Goal: Task Accomplishment & Management: Manage account settings

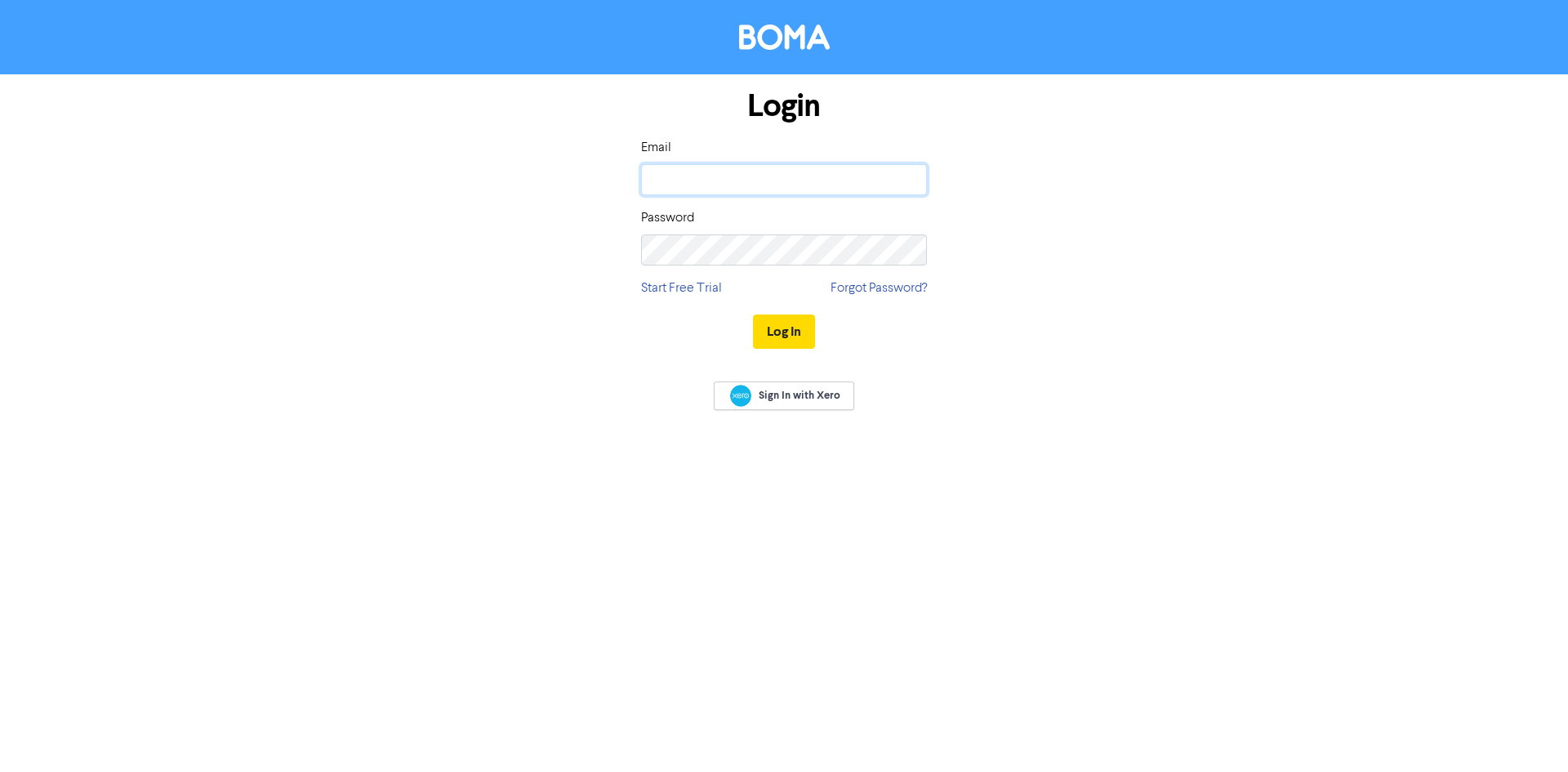
type input "[EMAIL_ADDRESS][DOMAIN_NAME]"
click at [695, 189] on input "[EMAIL_ADDRESS][DOMAIN_NAME]" at bounding box center [784, 179] width 286 height 31
click at [639, 329] on div "Login Email [EMAIL_ADDRESS][DOMAIN_NAME] Password Start Free Trial Forgot Passw…" at bounding box center [784, 220] width 310 height 291
click at [782, 329] on button "Log In" at bounding box center [784, 331] width 62 height 34
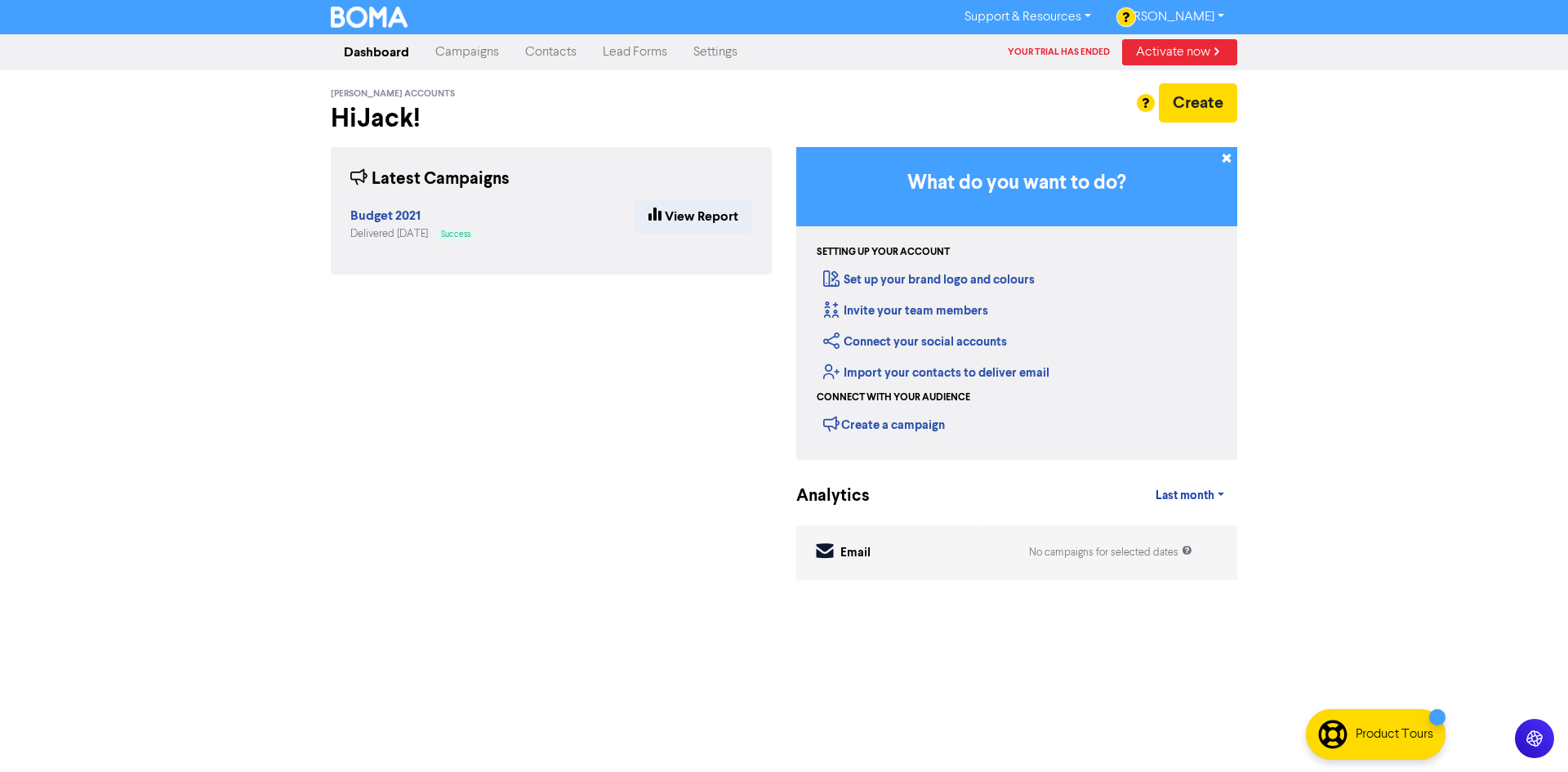
click at [478, 48] on link "Campaigns" at bounding box center [467, 52] width 90 height 33
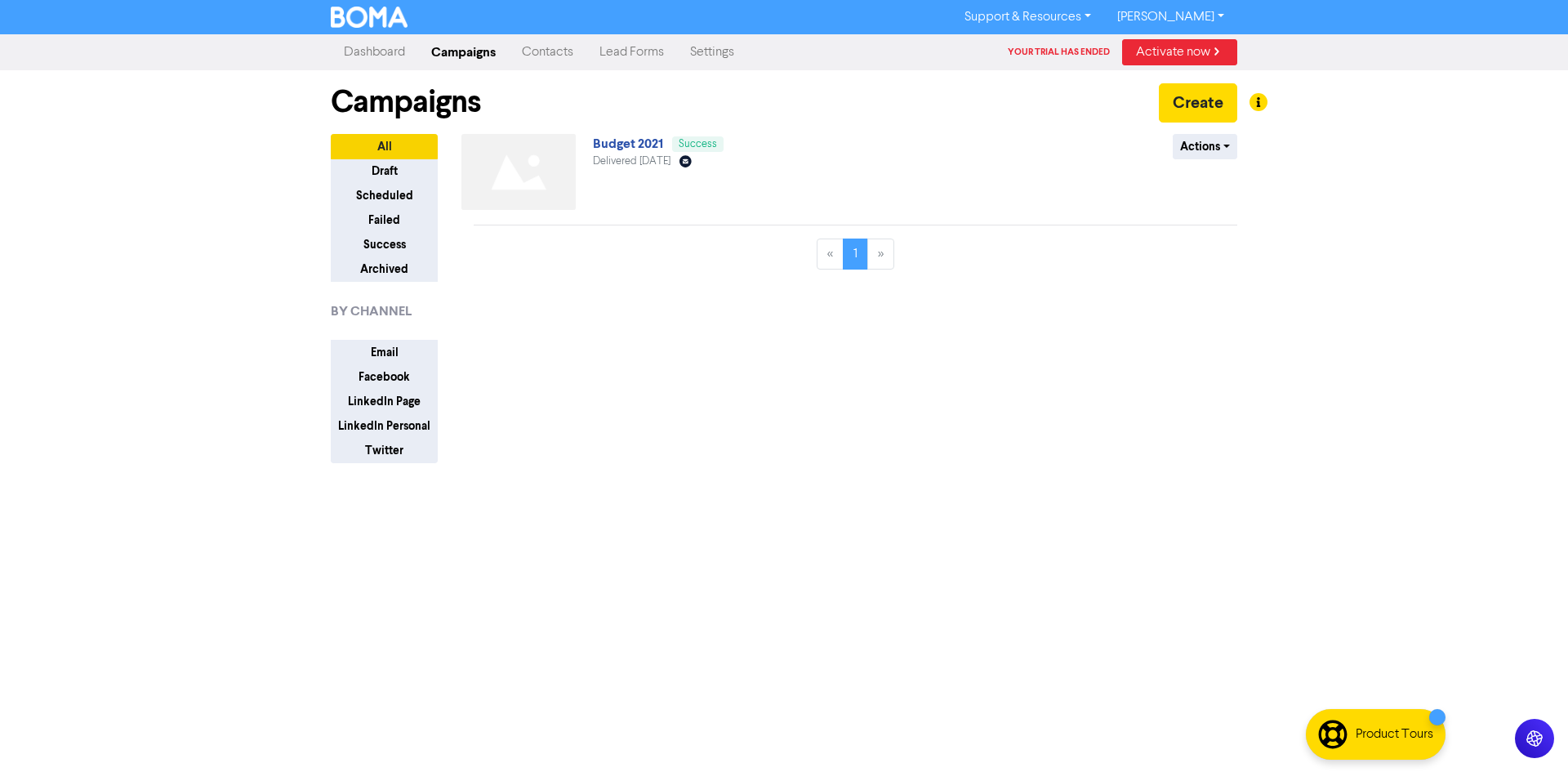
click at [554, 49] on link "Contacts" at bounding box center [548, 52] width 77 height 33
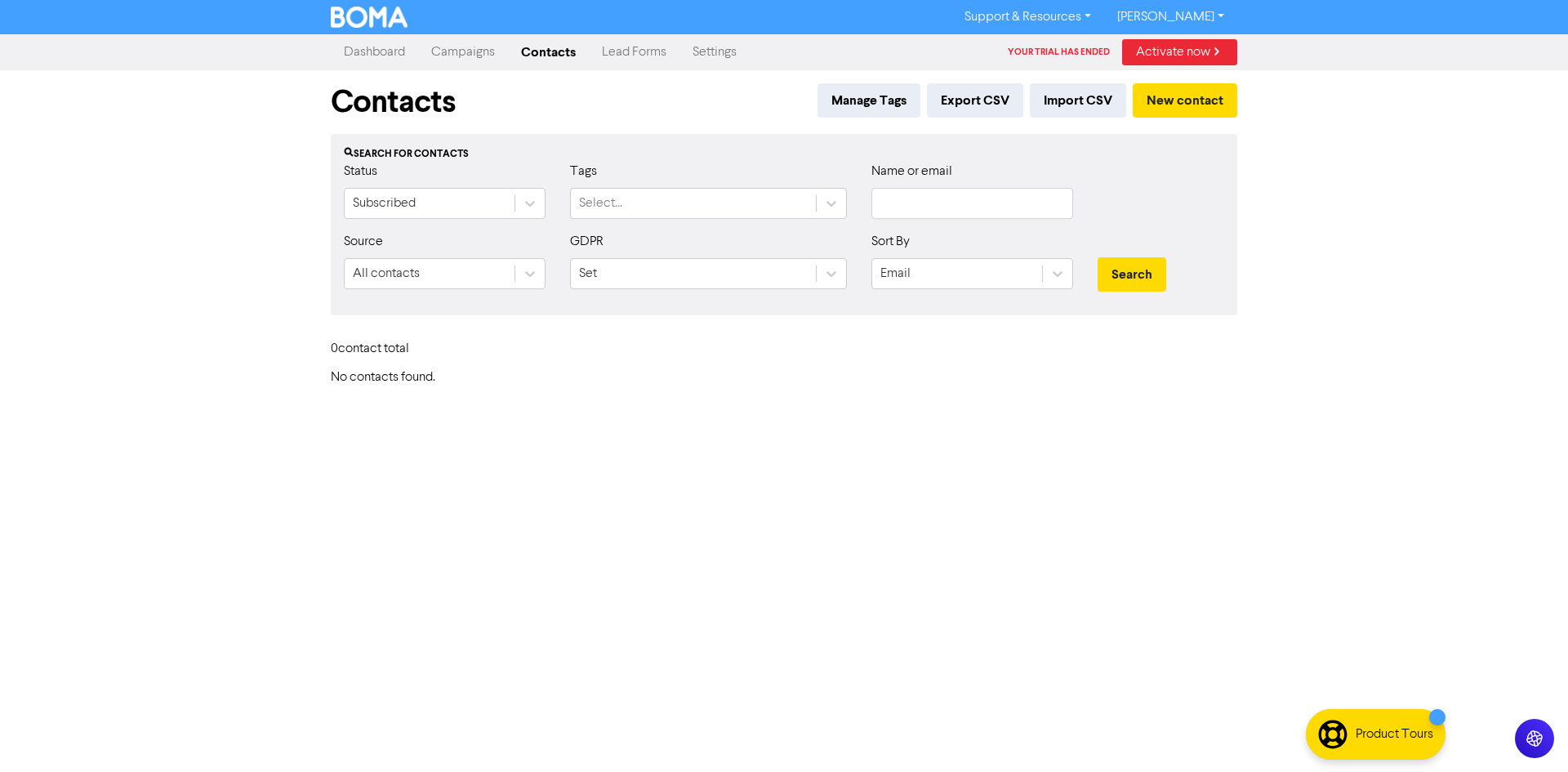
click at [620, 55] on link "Lead Forms" at bounding box center [634, 52] width 91 height 33
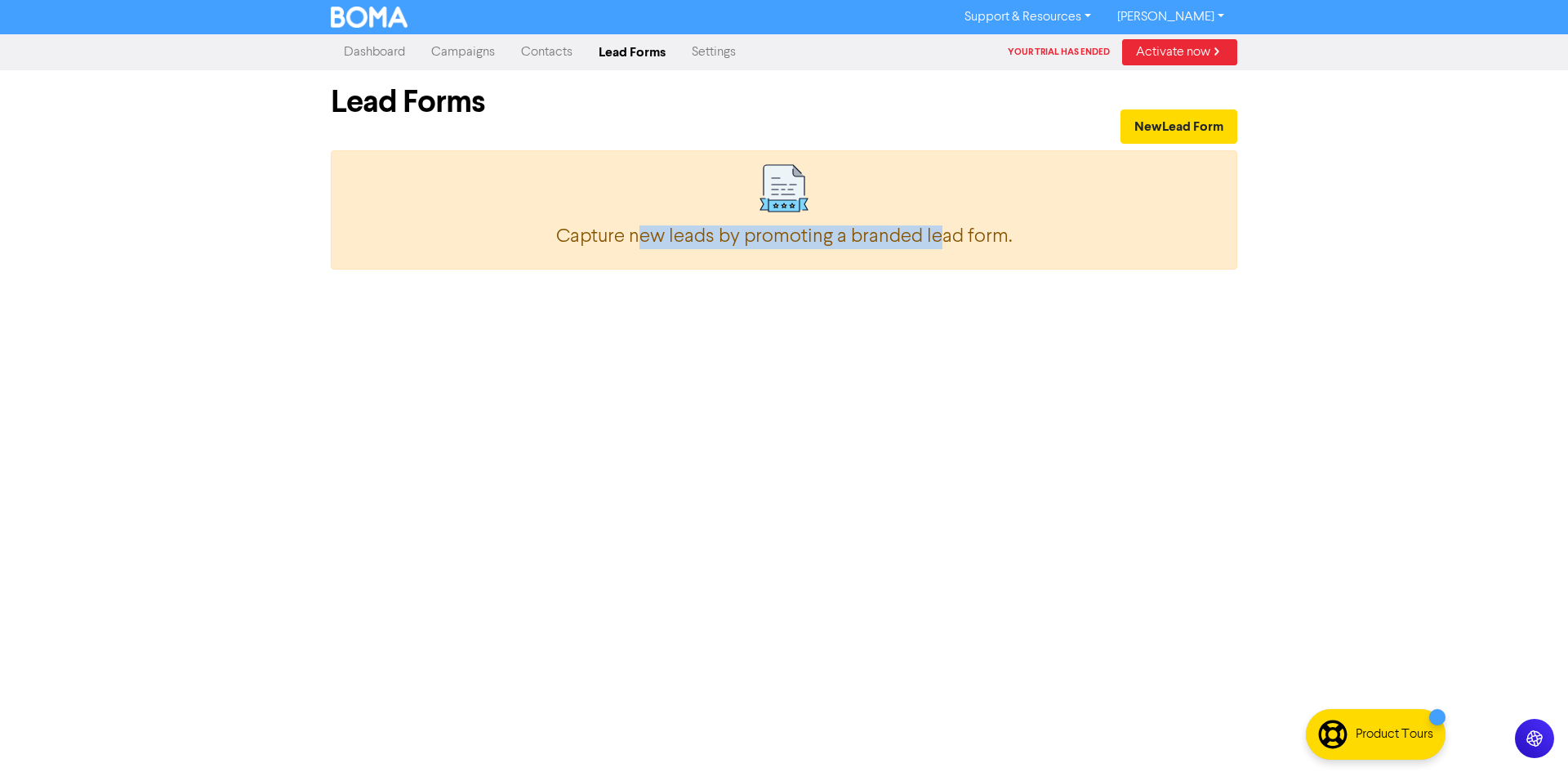
drag, startPoint x: 643, startPoint y: 240, endPoint x: 943, endPoint y: 259, distance: 300.6
click at [943, 259] on div "Forms Created with Sketch. Capture new leads by promoting a branded lead form ." at bounding box center [784, 210] width 906 height 120
click at [720, 49] on link "Settings" at bounding box center [714, 52] width 70 height 33
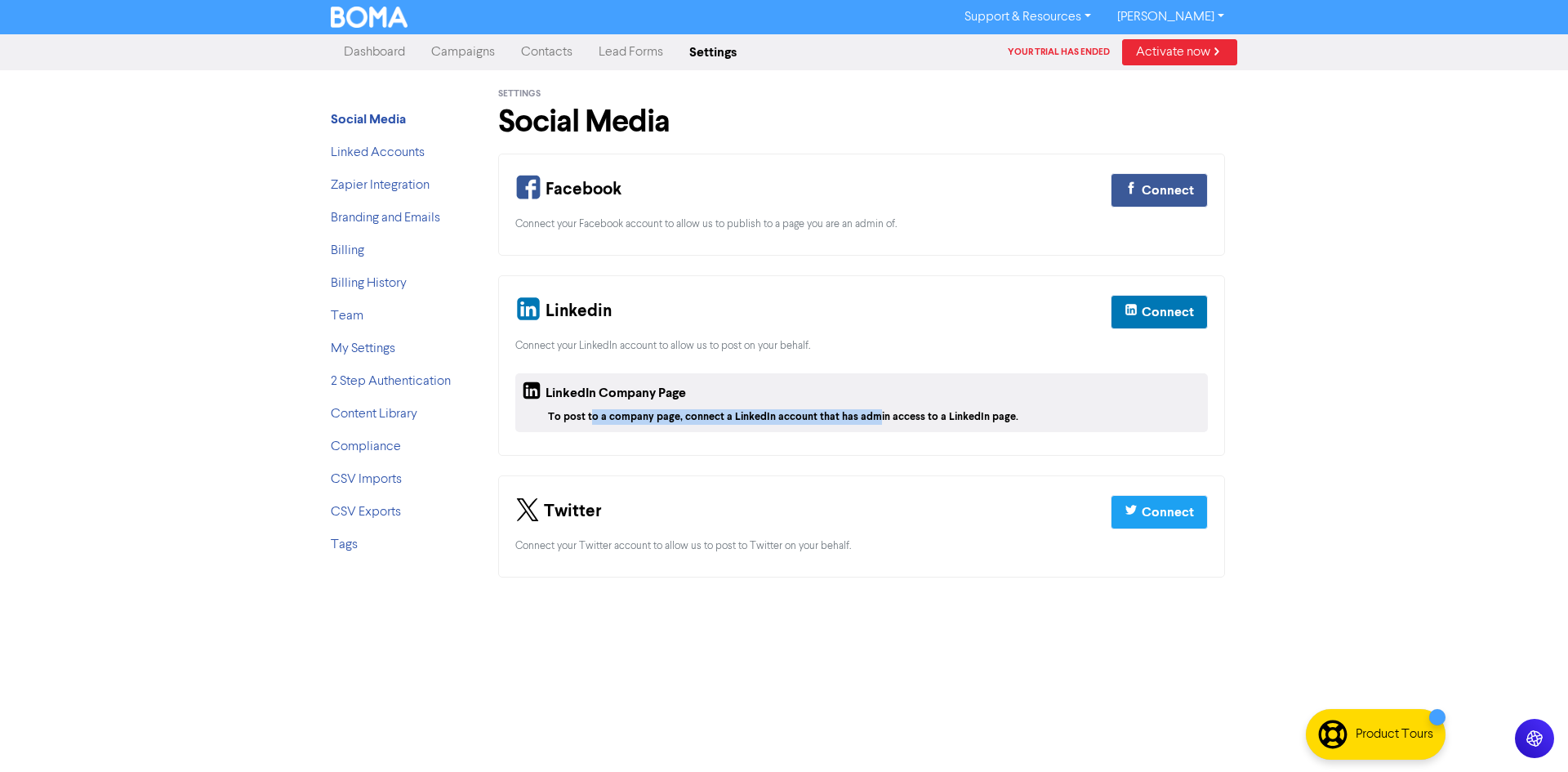
drag, startPoint x: 594, startPoint y: 409, endPoint x: 869, endPoint y: 410, distance: 275.0
click at [869, 410] on div "To post to a company page, connect a LinkedIn account that has admin access to …" at bounding box center [875, 417] width 653 height 16
click at [353, 324] on li "Team" at bounding box center [397, 316] width 131 height 19
click at [353, 316] on link "Team" at bounding box center [348, 316] width 33 height 13
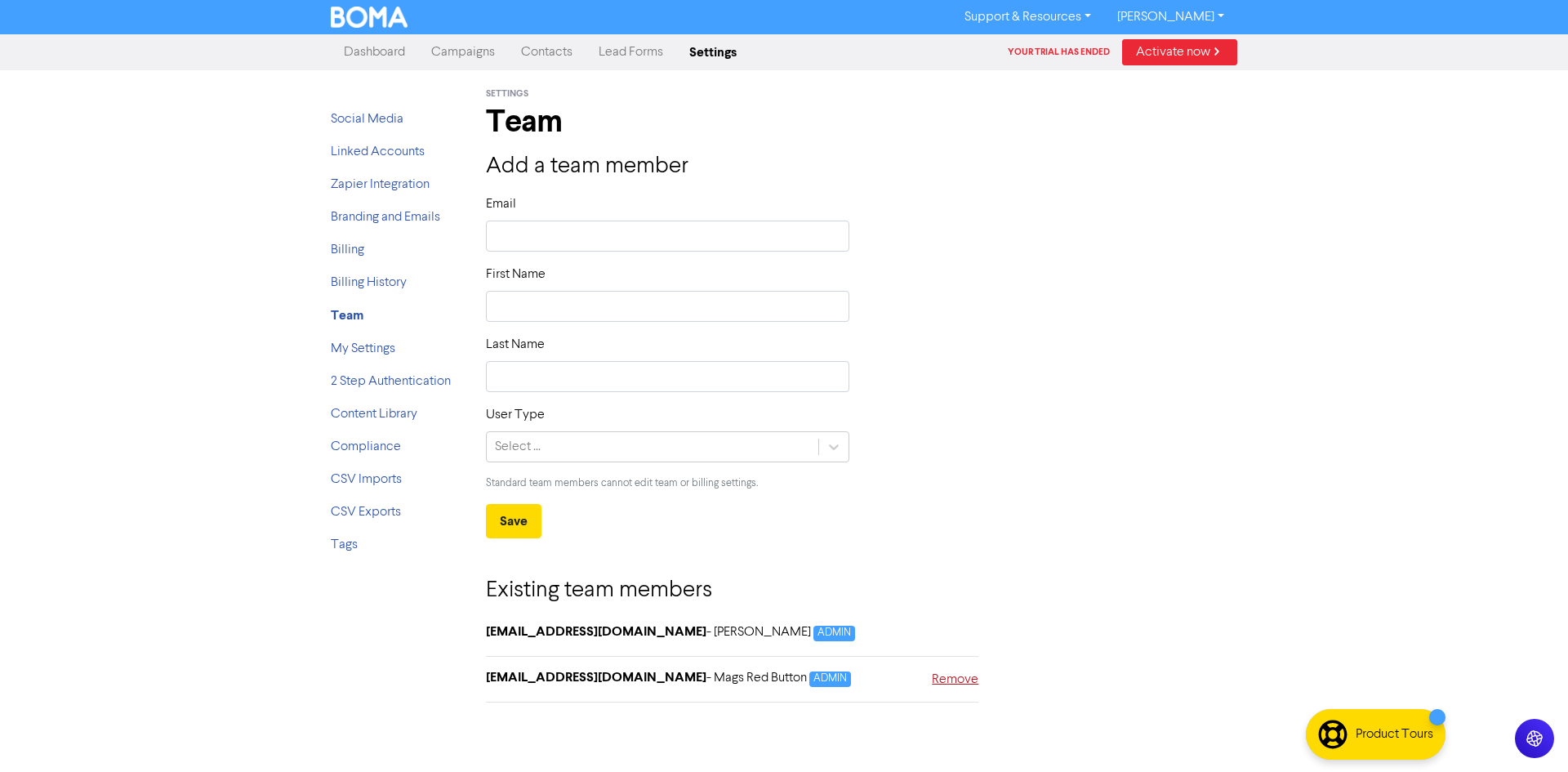
click at [954, 678] on link "Remove" at bounding box center [955, 682] width 47 height 24
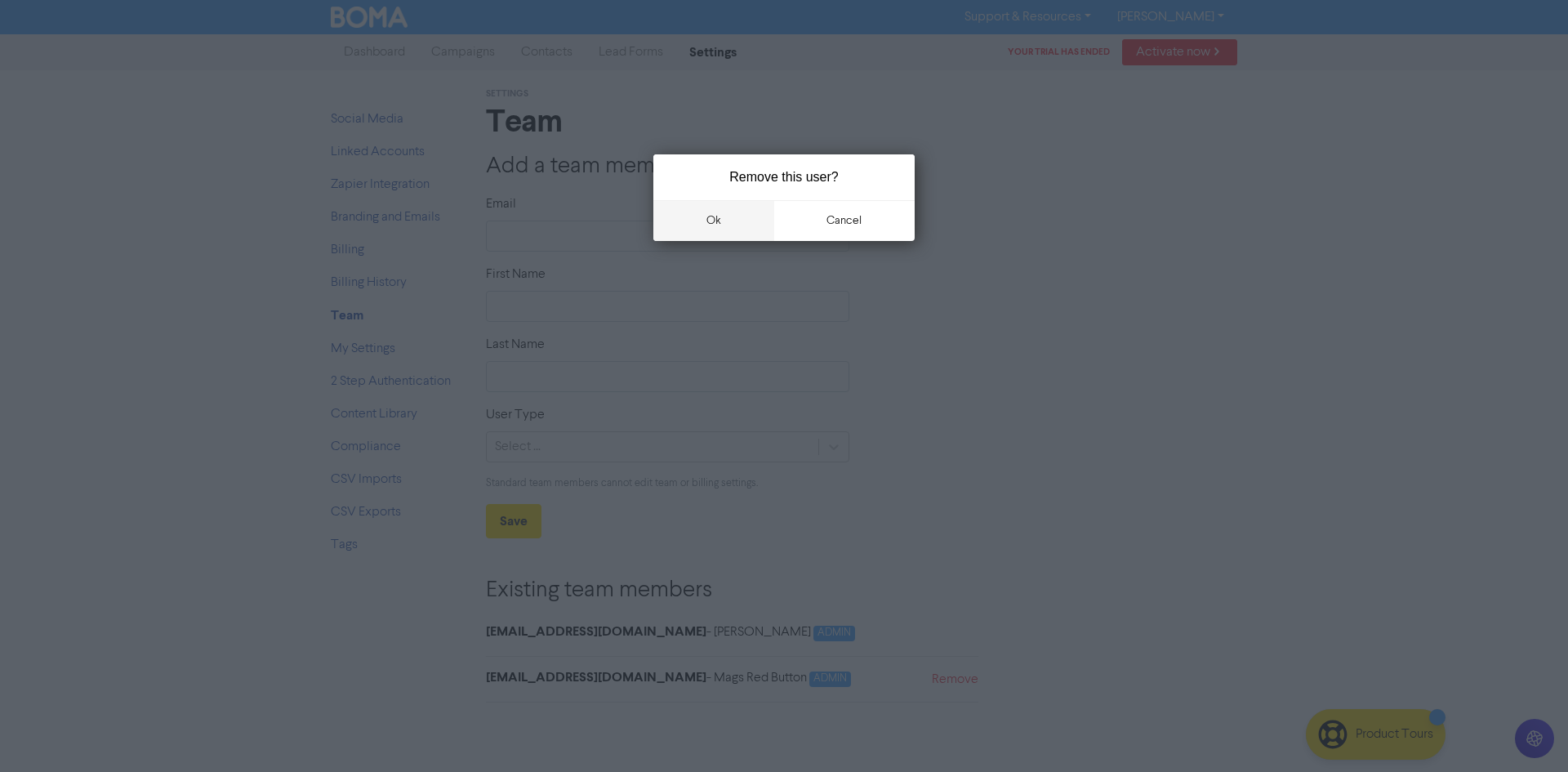
click at [731, 219] on button "ok" at bounding box center [713, 220] width 121 height 40
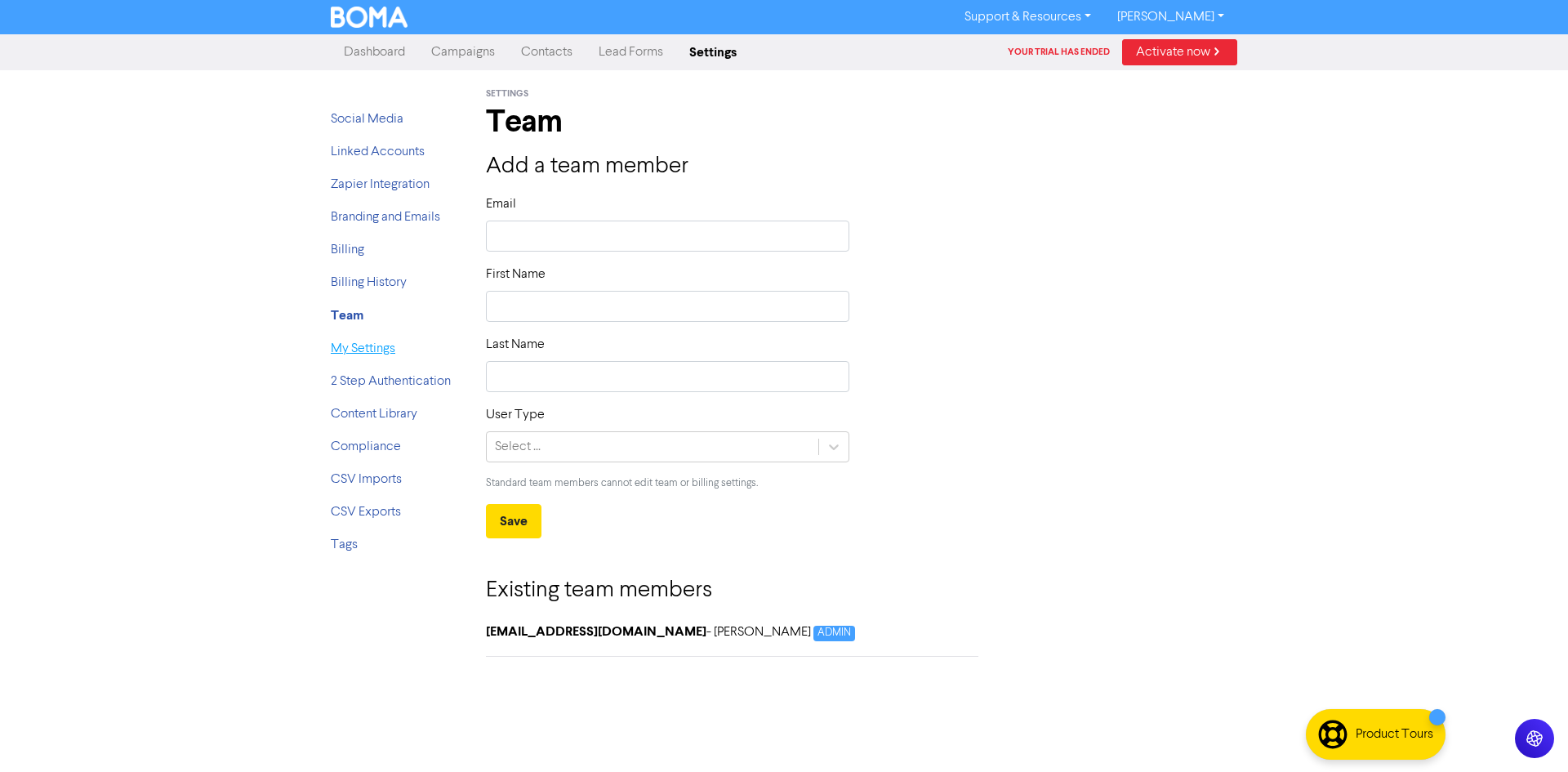
click at [375, 355] on link "My Settings" at bounding box center [363, 349] width 64 height 13
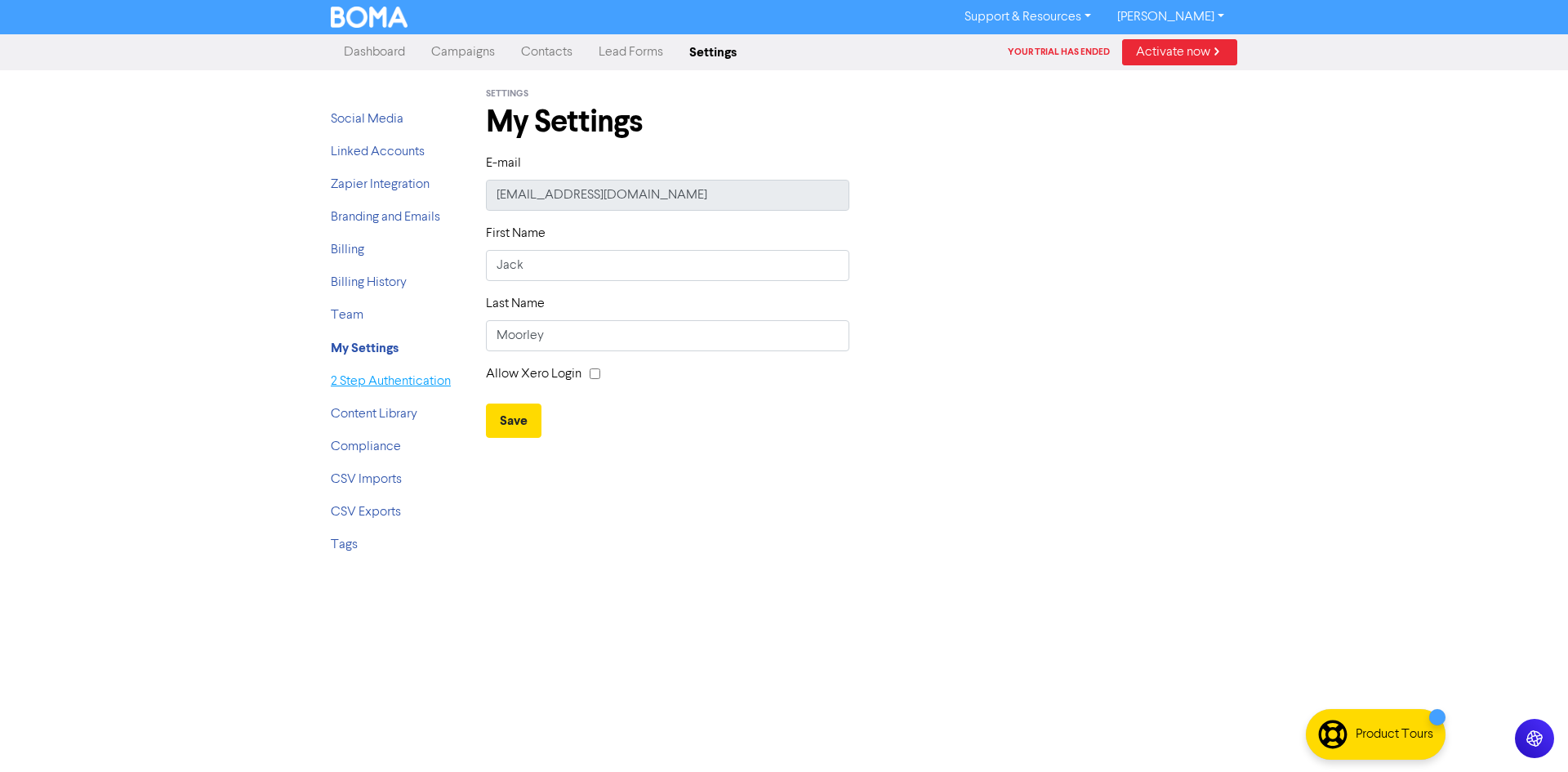
click at [420, 387] on link "2 Step Authentication" at bounding box center [391, 381] width 120 height 13
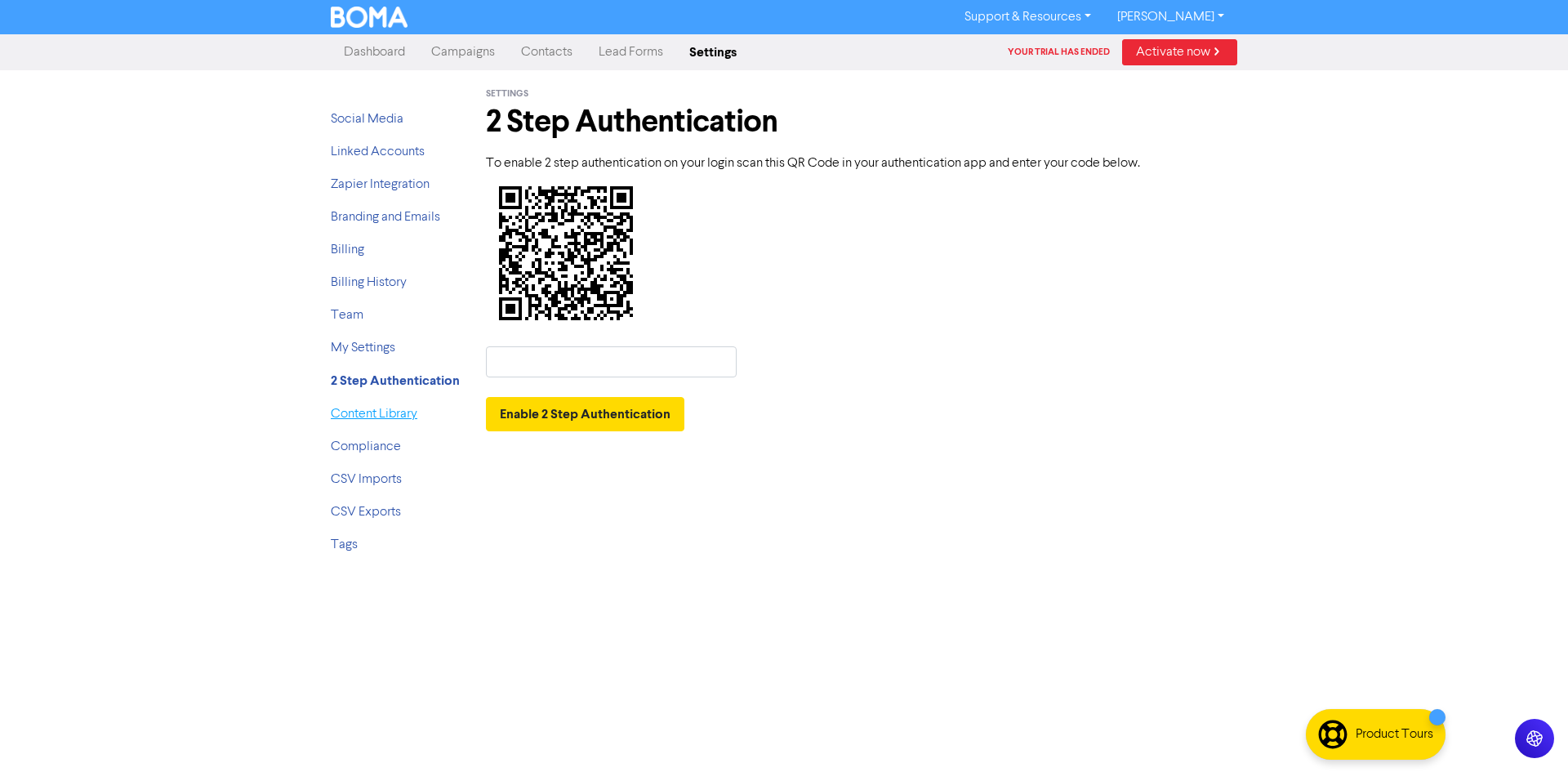
click at [394, 418] on link "Content Library" at bounding box center [375, 414] width 86 height 13
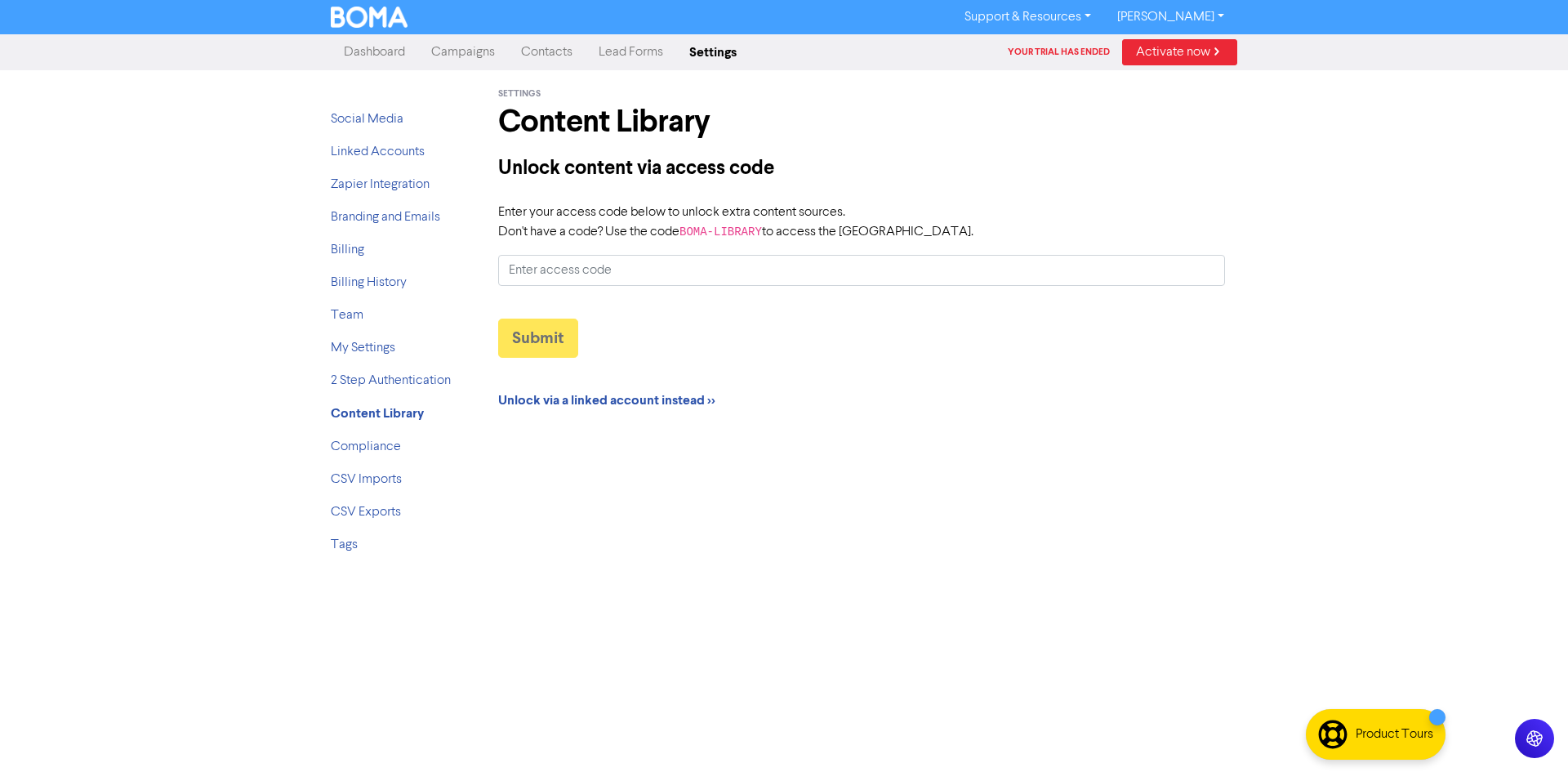
click at [732, 236] on code "BOMA-LIBRARY" at bounding box center [721, 232] width 83 height 13
click at [732, 255] on input "Enter your access code below to unlock extra content sources. Don't have a code…" at bounding box center [862, 271] width 727 height 31
click at [732, 236] on code "BOMA-LIBRARY" at bounding box center [721, 232] width 83 height 13
click at [732, 255] on input "Enter your access code below to unlock extra content sources. Don't have a code…" at bounding box center [862, 271] width 727 height 31
drag, startPoint x: 763, startPoint y: 232, endPoint x: 687, endPoint y: 234, distance: 76.0
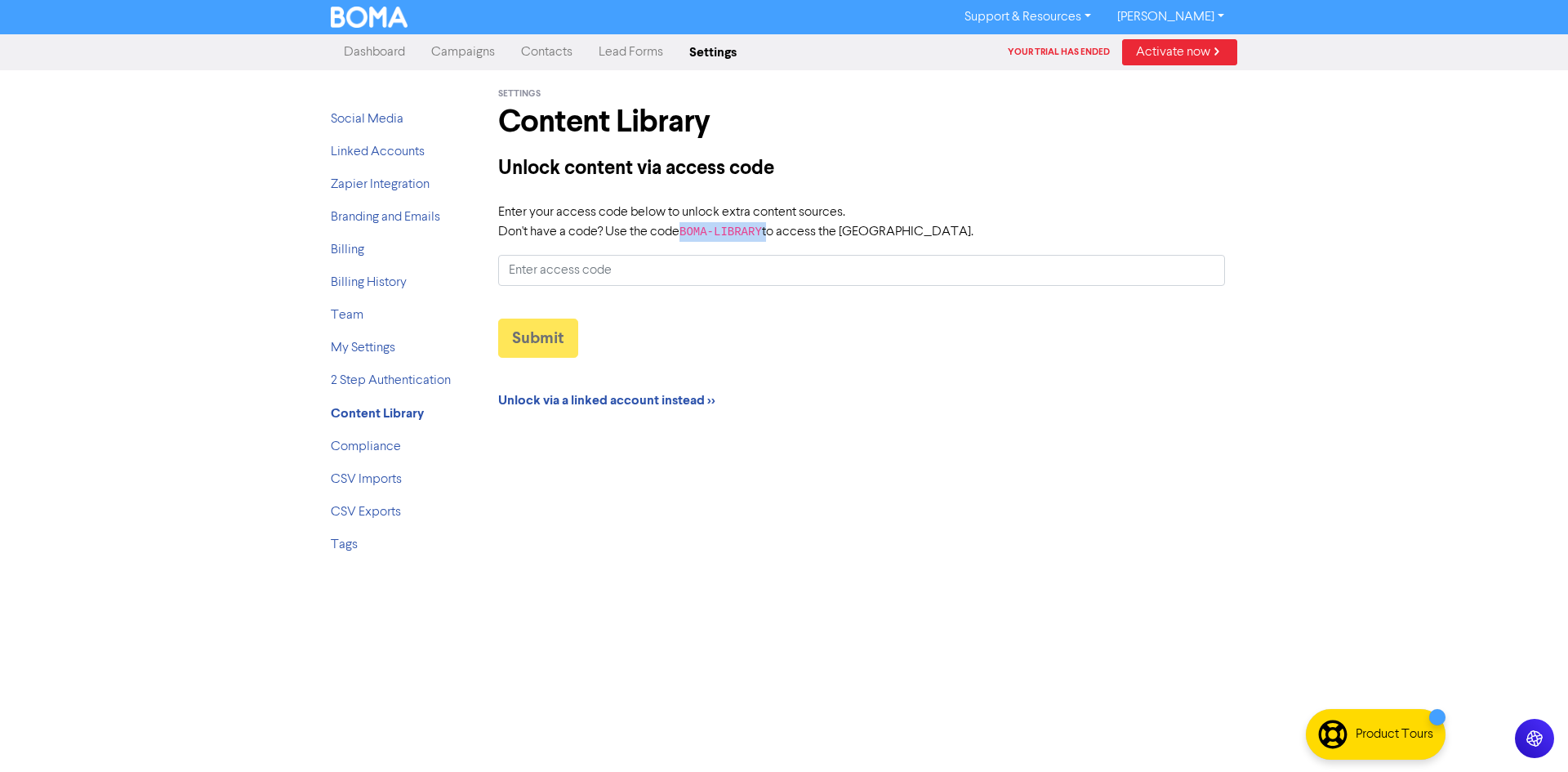
click at [687, 234] on label "Enter your access code below to unlock extra content sources. Don't have a code…" at bounding box center [736, 222] width 476 height 40
copy label "BOMA-LIBRARY"
click at [697, 263] on input "Enter your access code below to unlock extra content sources. Don't have a code…" at bounding box center [862, 271] width 727 height 31
paste input "BOMA-LIBRARY"
type input "BOMA-LIBRARY"
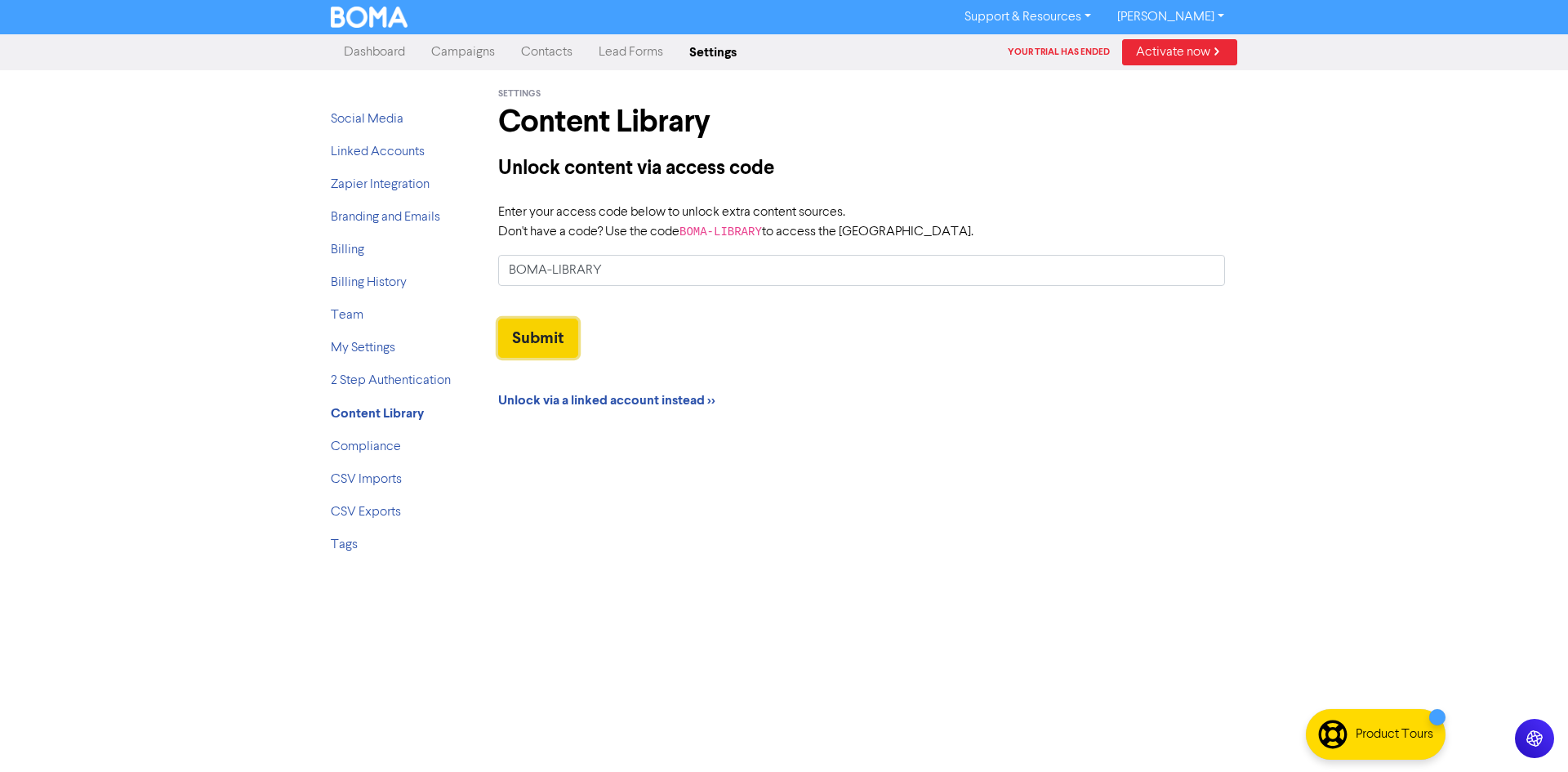
click at [560, 343] on button "Submit" at bounding box center [538, 338] width 80 height 40
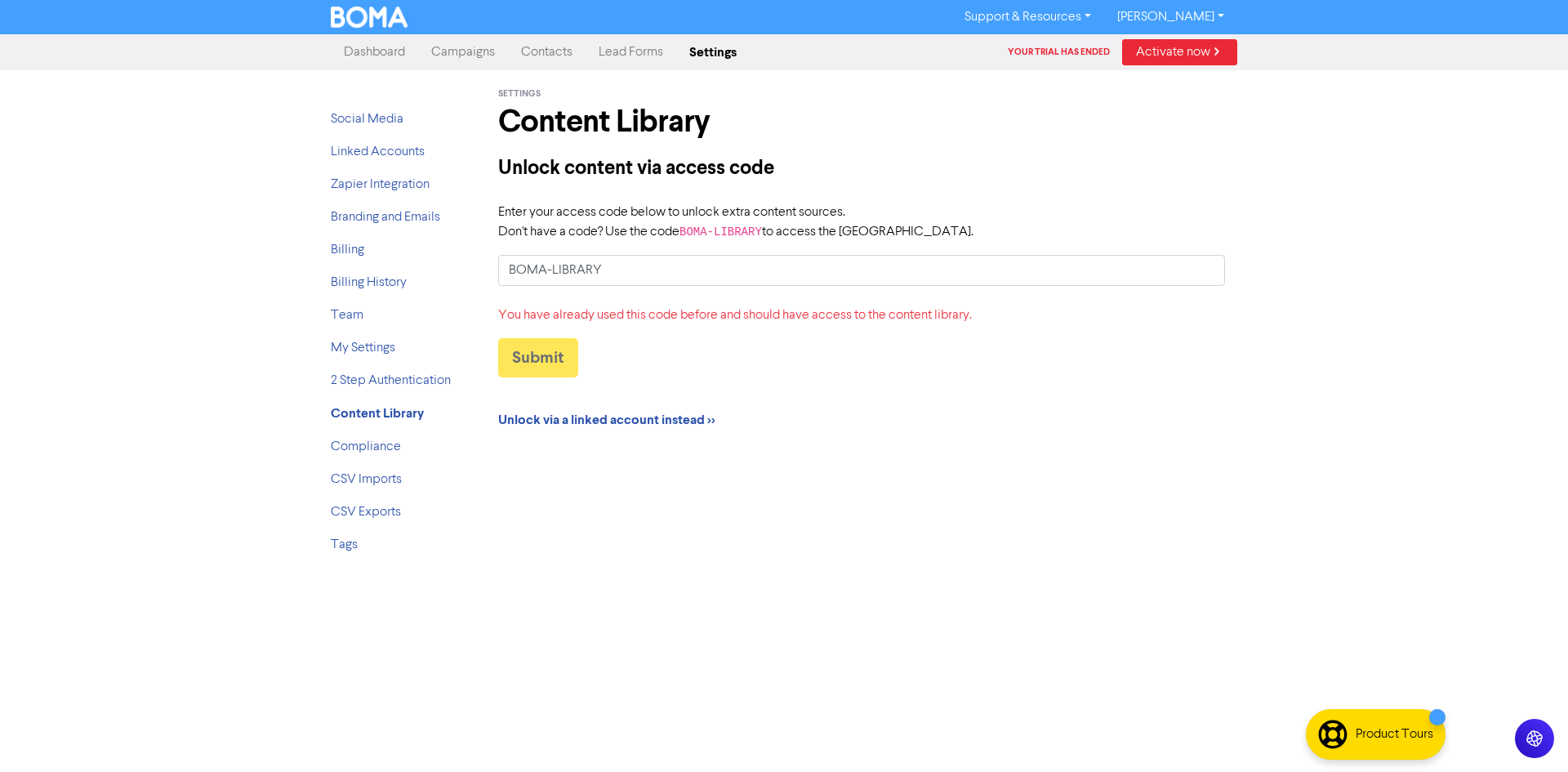
click at [460, 50] on link "Campaigns" at bounding box center [464, 52] width 90 height 33
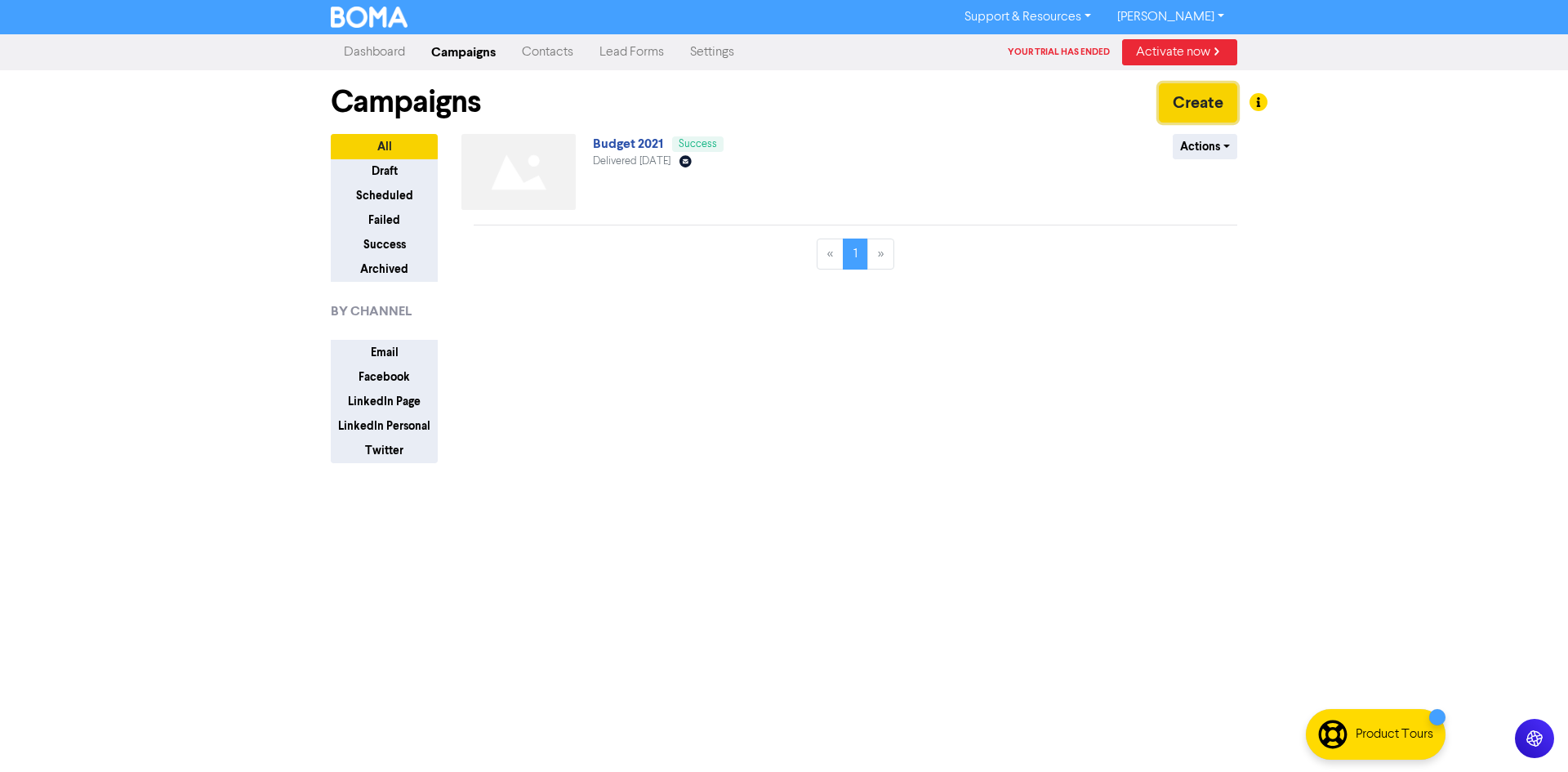
click at [1181, 98] on button "Create" at bounding box center [1198, 103] width 78 height 40
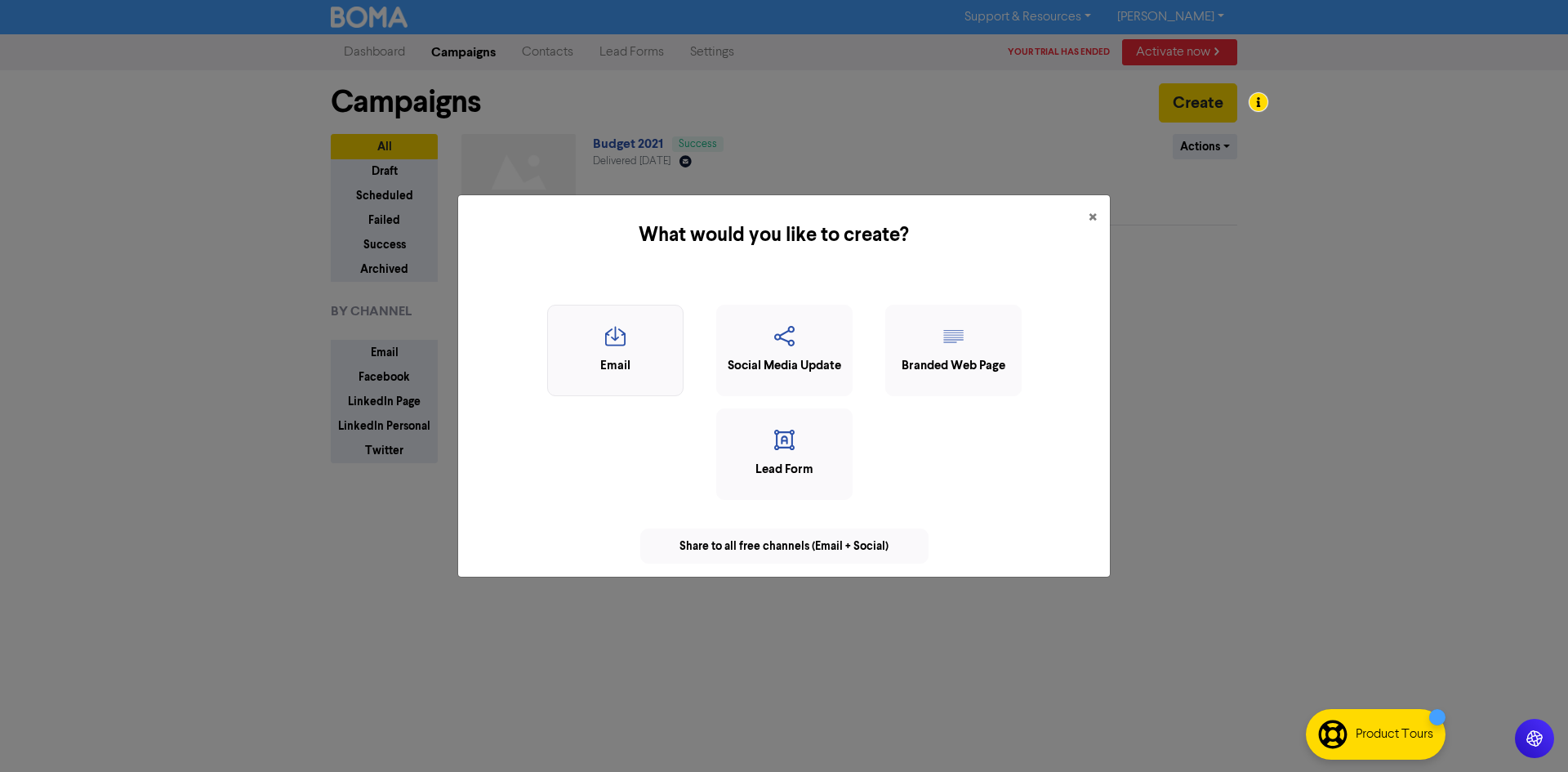
click at [642, 329] on icon "button" at bounding box center [616, 341] width 119 height 31
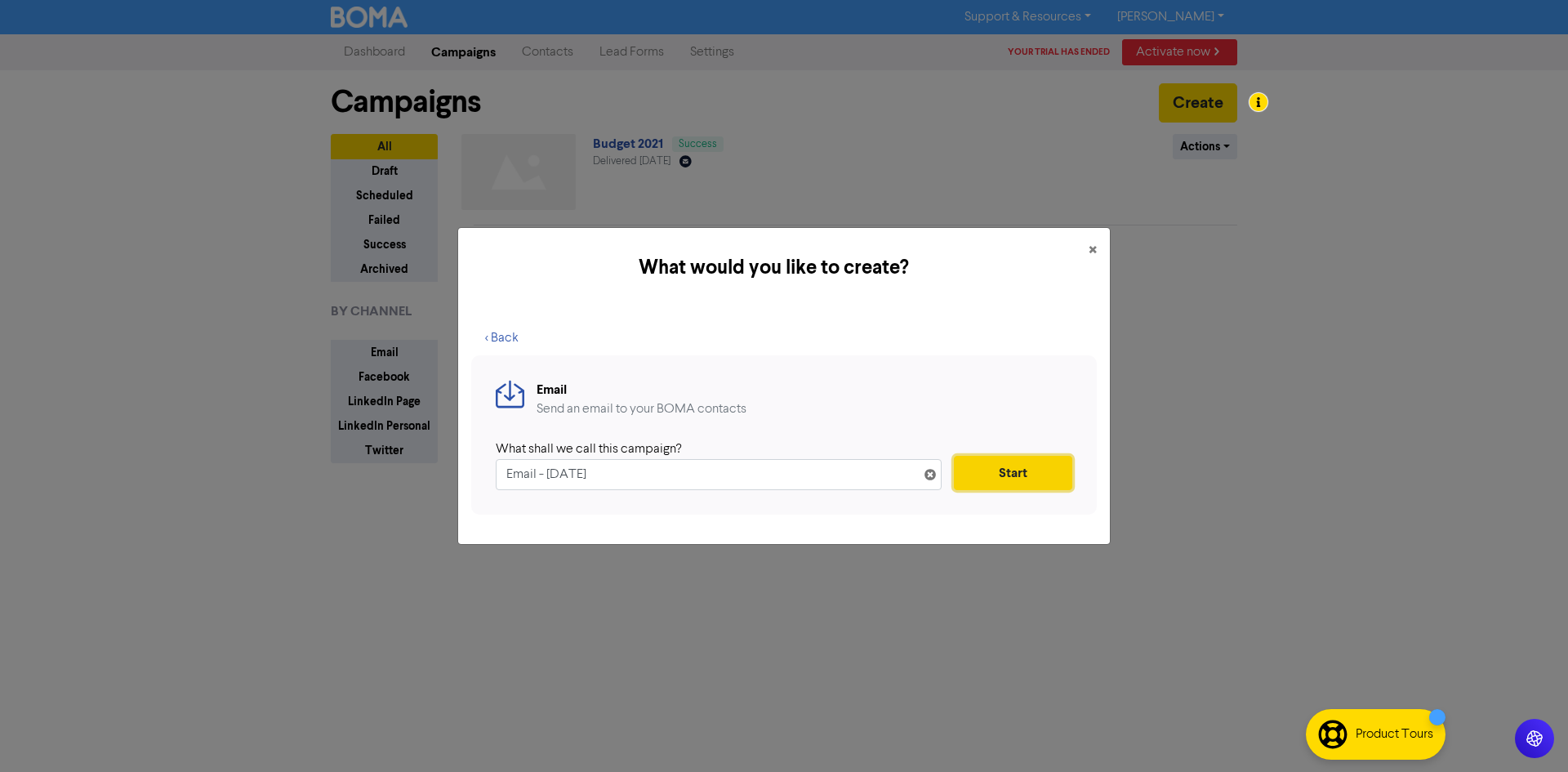
click at [1019, 467] on button "Start" at bounding box center [1013, 472] width 119 height 34
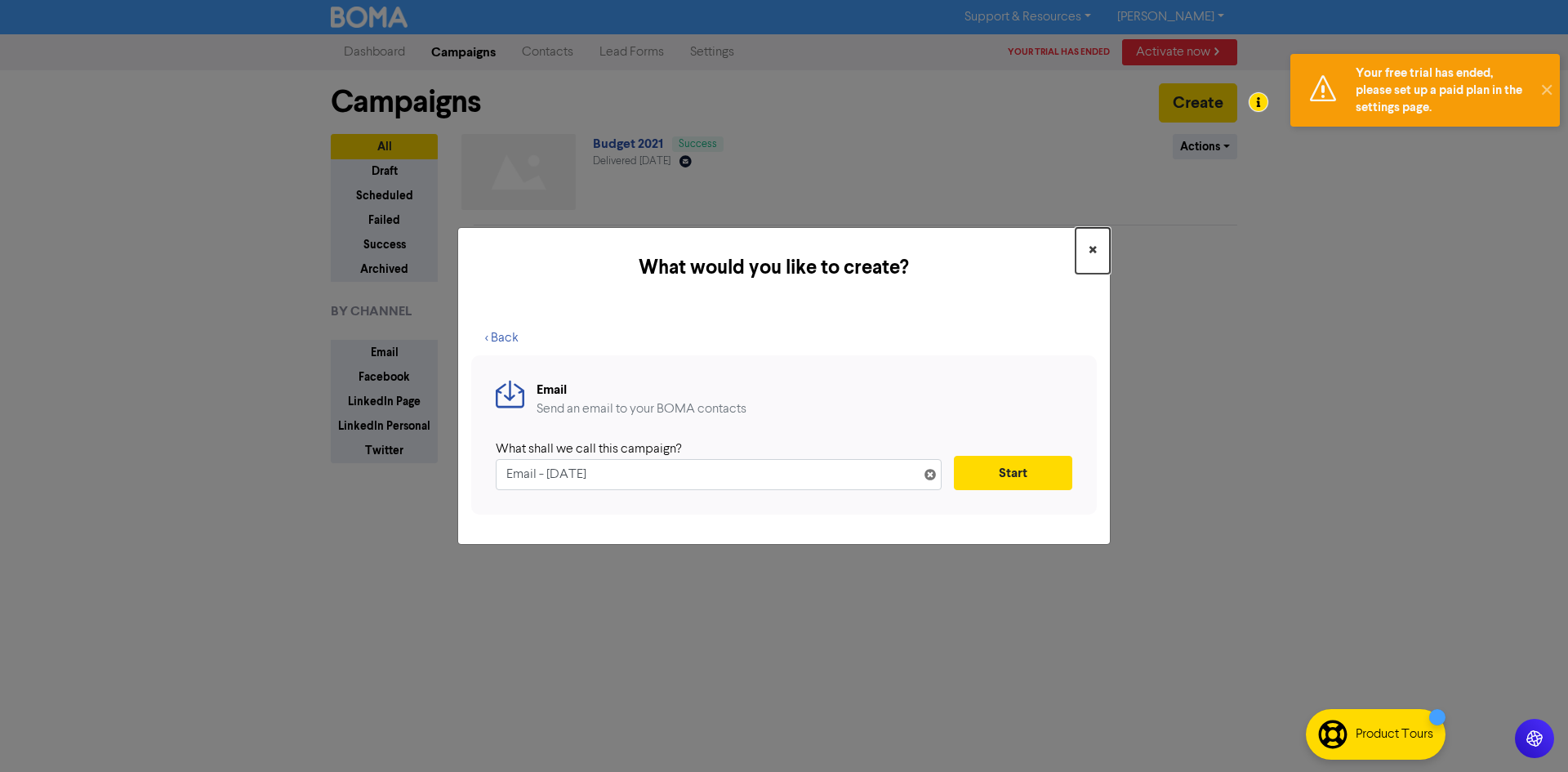
click at [1090, 248] on span "×" at bounding box center [1092, 250] width 8 height 25
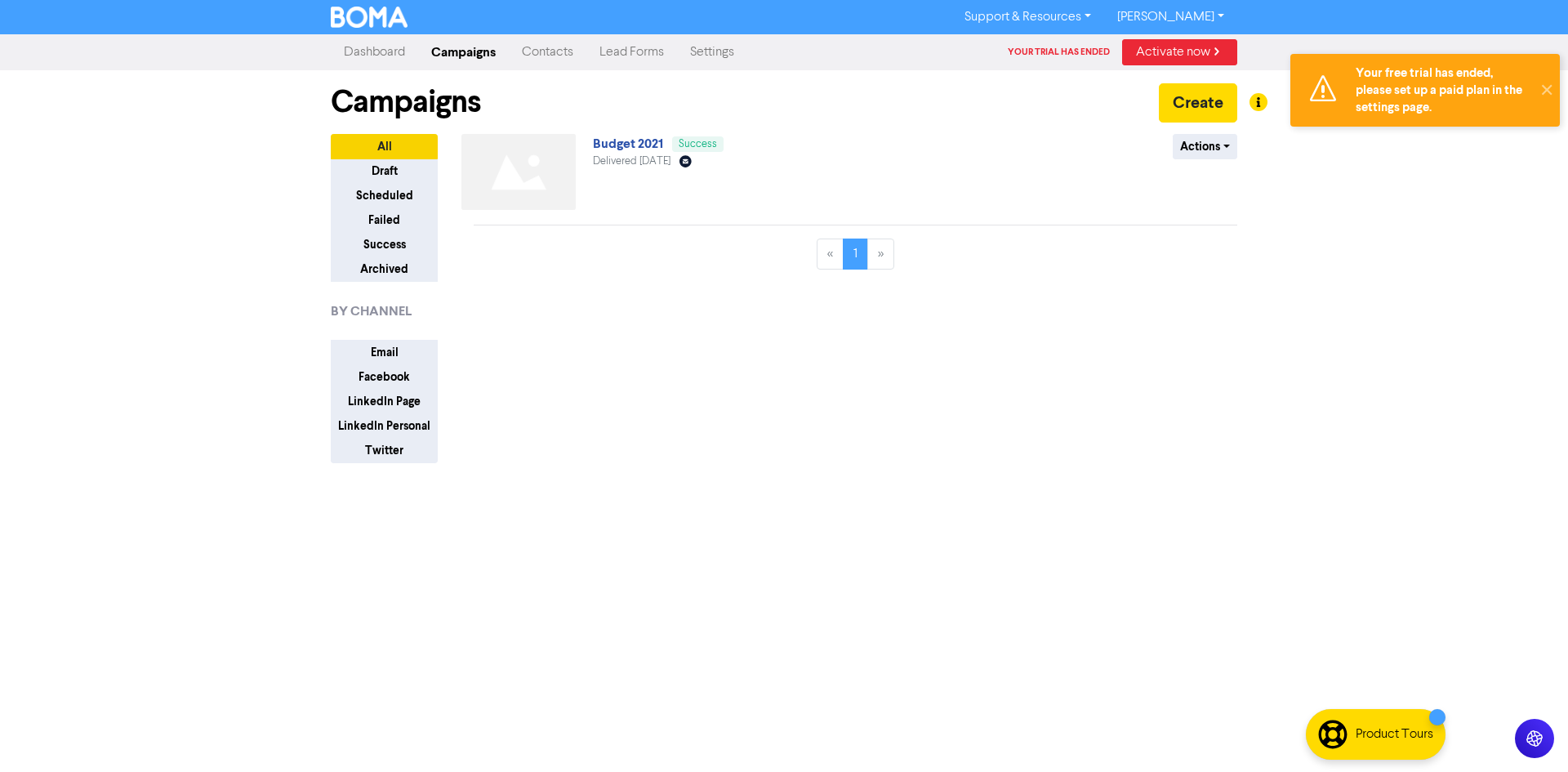
click at [1063, 249] on div "« 1 »" at bounding box center [856, 260] width 764 height 44
click at [1034, 14] on link "Support & Resources" at bounding box center [1028, 17] width 153 height 26
click at [1038, 85] on button "Marketing Education" at bounding box center [1029, 87] width 154 height 19
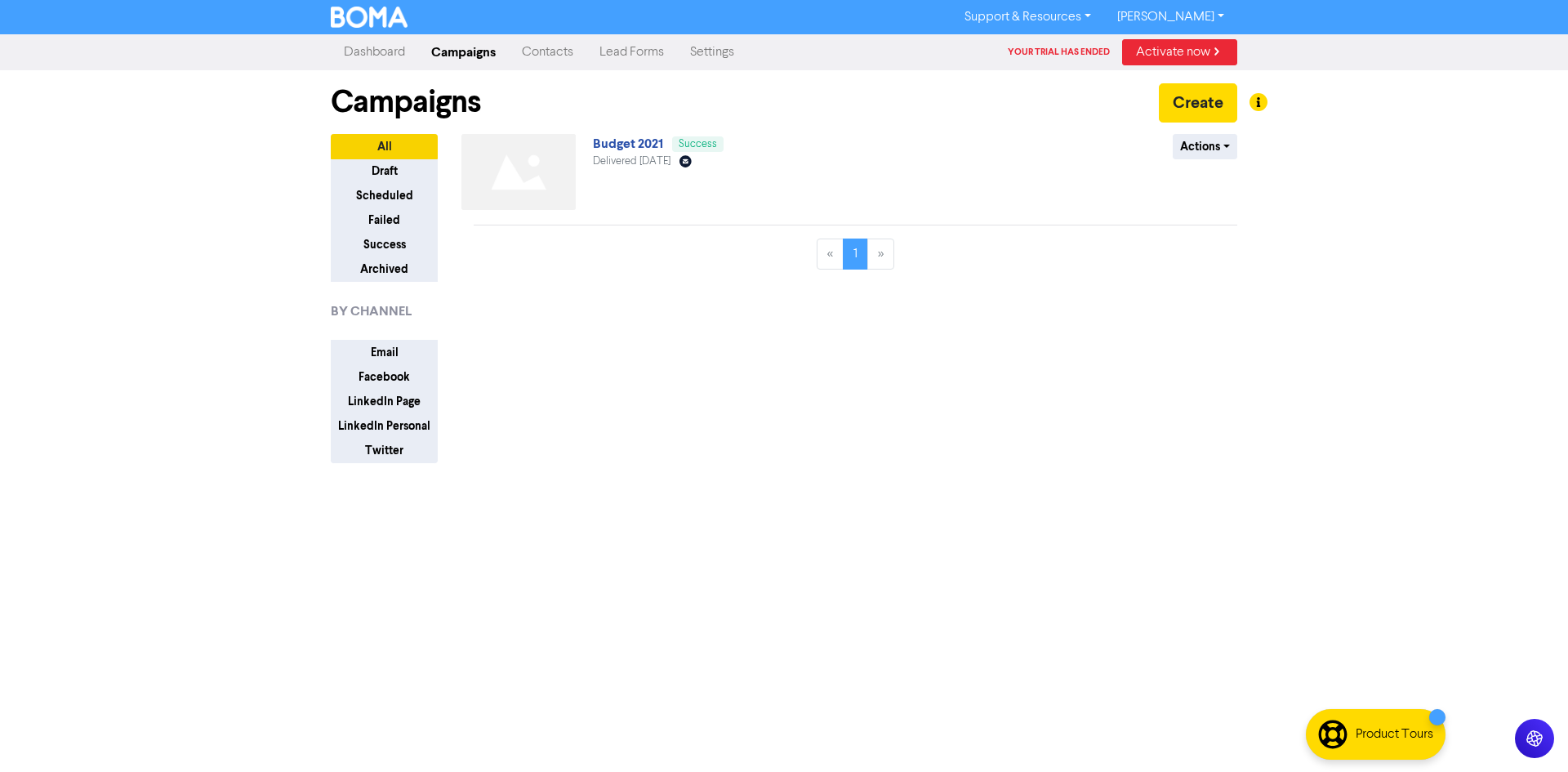
click at [1198, 52] on link "Activate now" at bounding box center [1180, 52] width 115 height 26
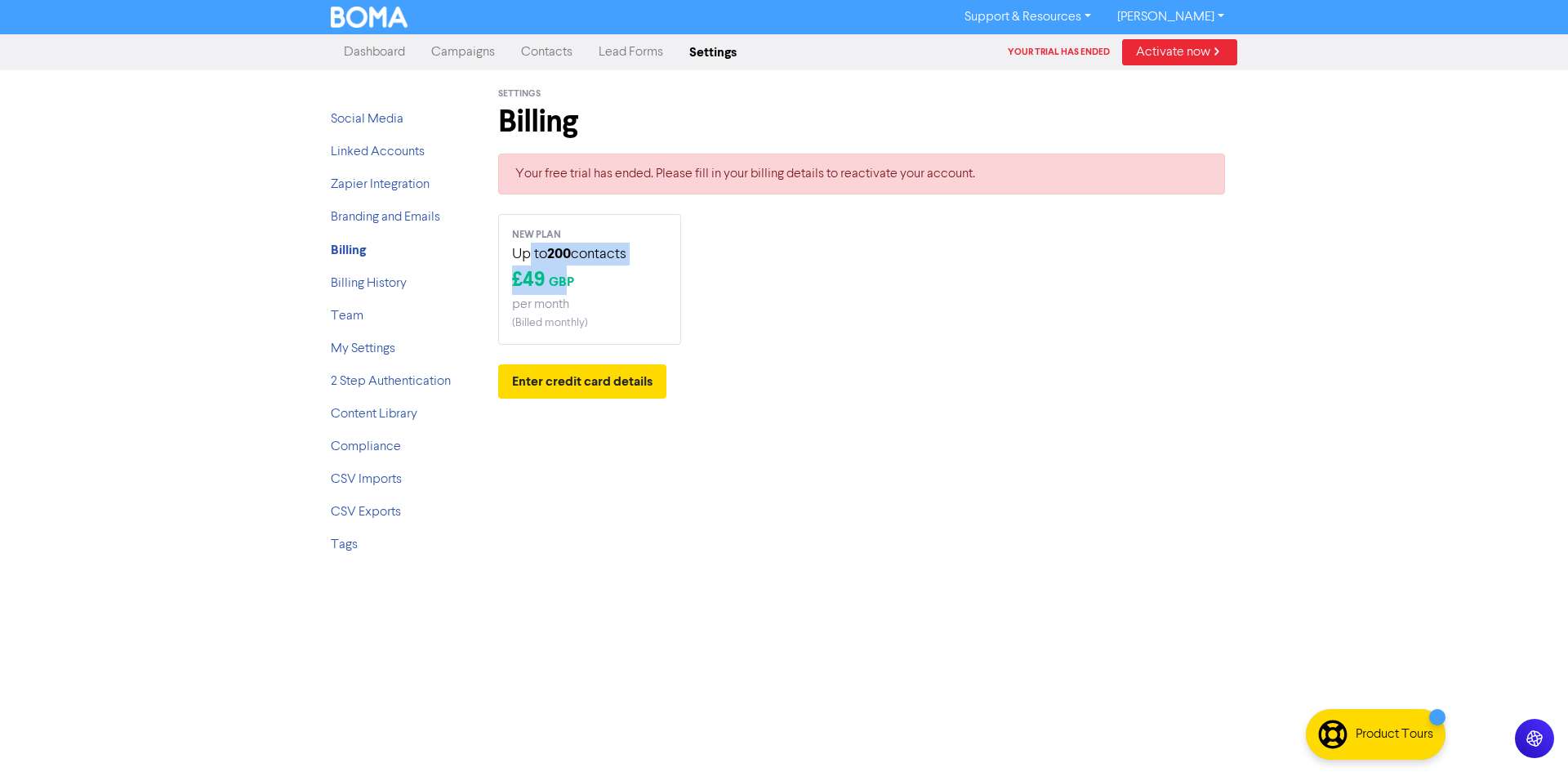
drag, startPoint x: 530, startPoint y: 253, endPoint x: 570, endPoint y: 276, distance: 46.1
click at [570, 276] on div "NEW PLAN Up to 200 contacts £ 49 GBP per month ( Billed monthly )" at bounding box center [590, 280] width 183 height 131
click at [570, 276] on span "GBP" at bounding box center [562, 282] width 26 height 17
click at [598, 379] on button "Enter credit card details" at bounding box center [582, 381] width 168 height 34
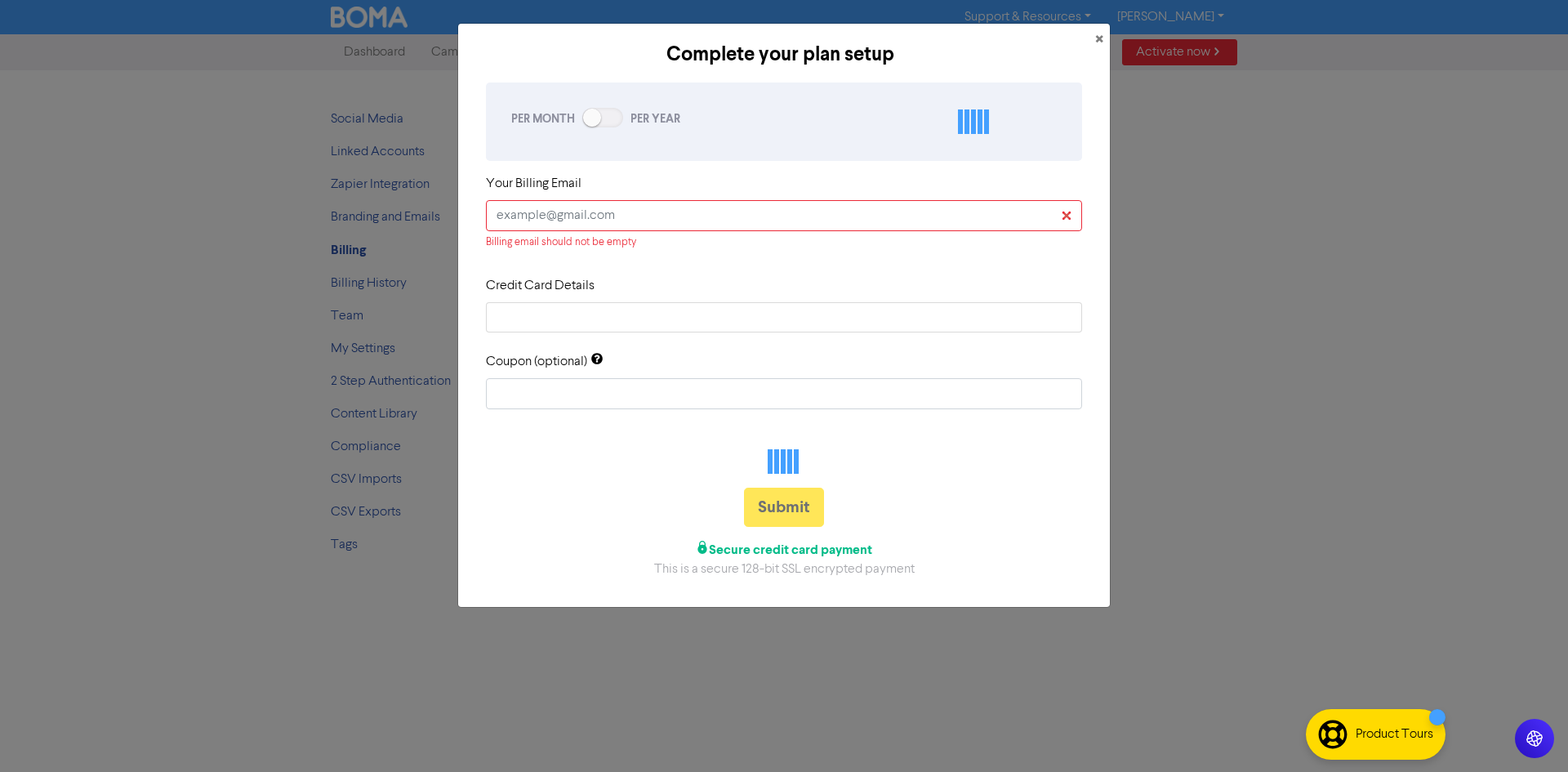
checkbox input "true"
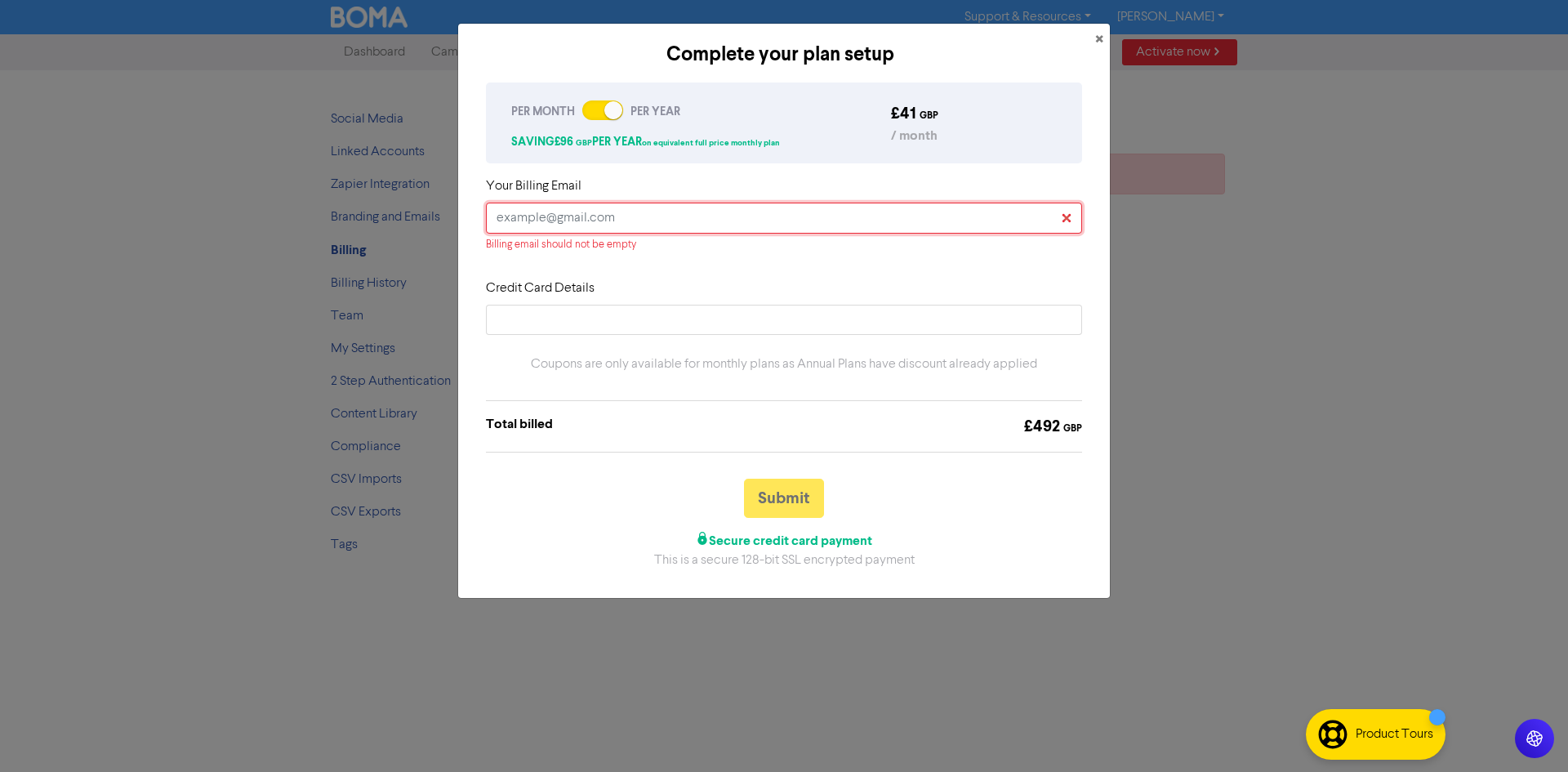
click at [659, 215] on input "text" at bounding box center [784, 218] width 596 height 31
click at [597, 108] on div at bounding box center [594, 109] width 11 height 8
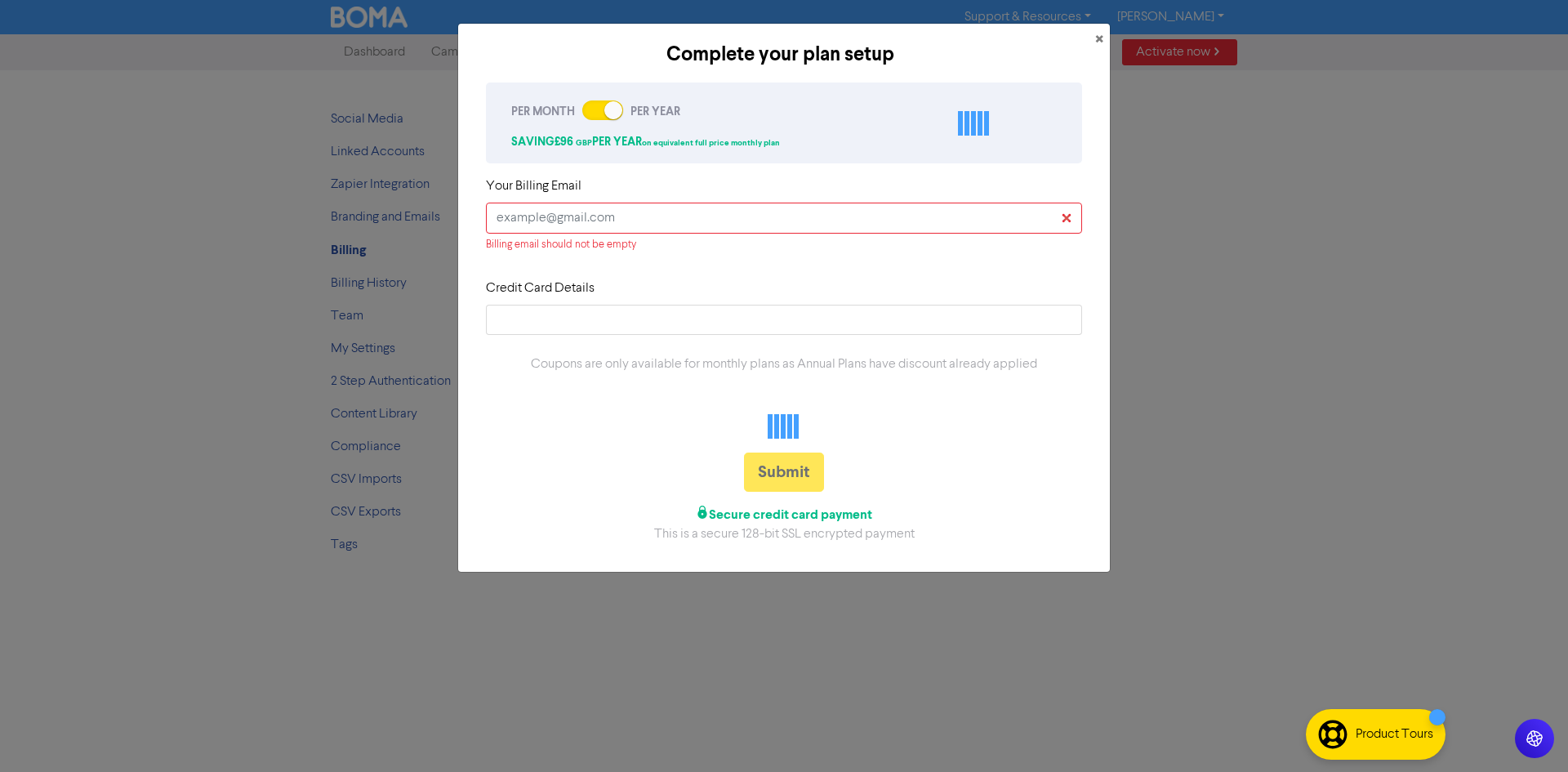
checkbox input "false"
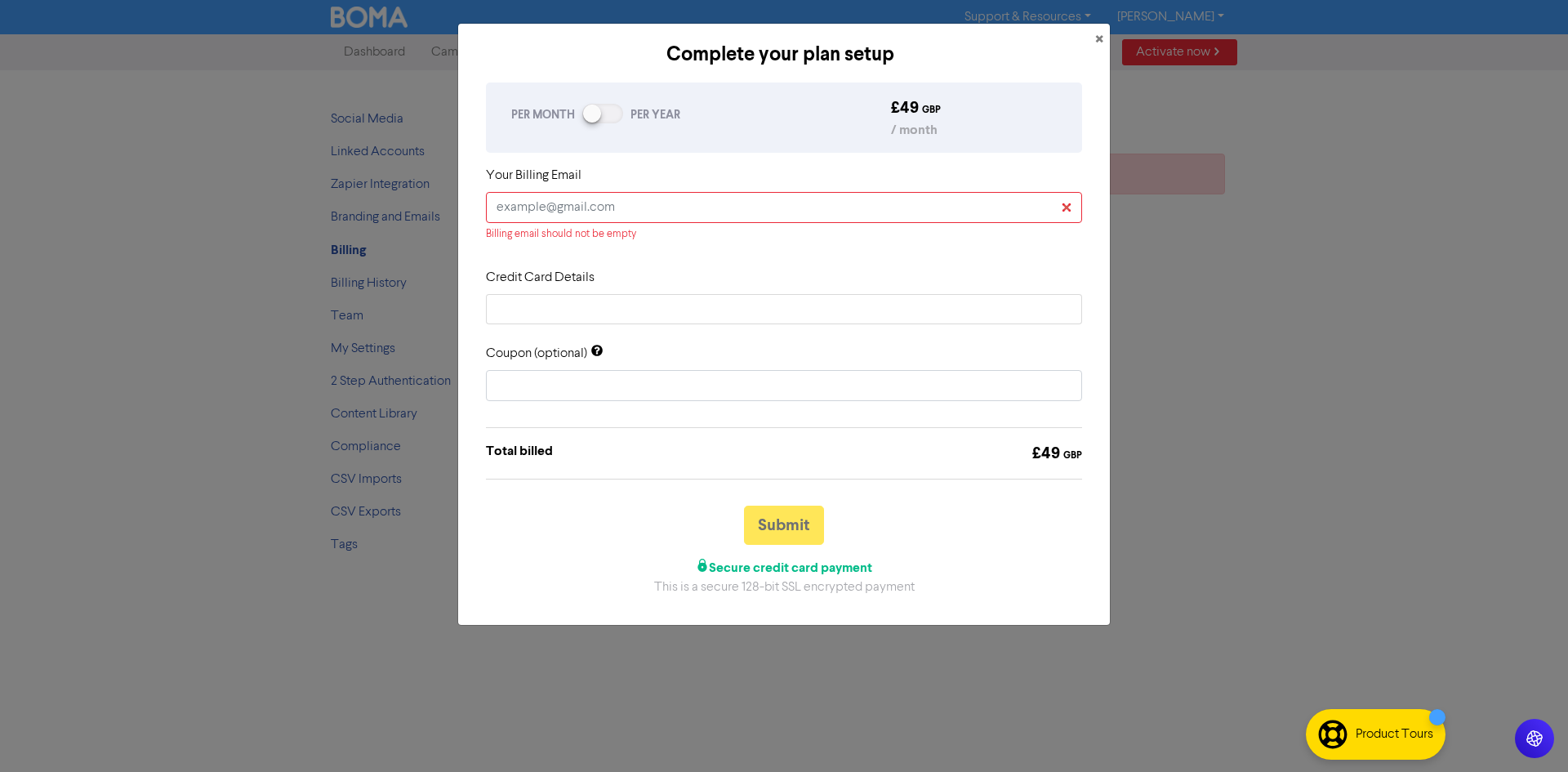
click at [623, 118] on div at bounding box center [603, 113] width 40 height 19
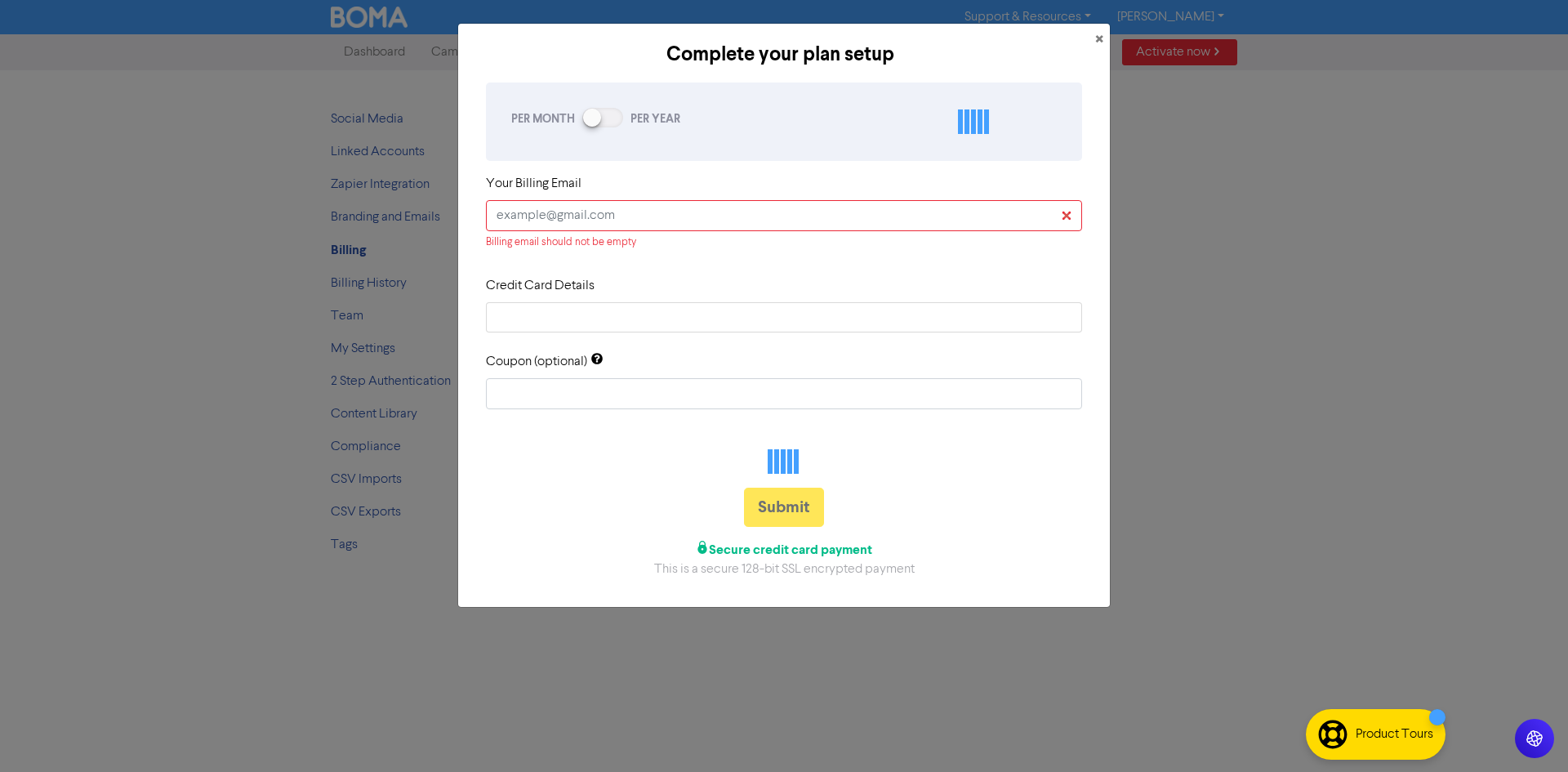
checkbox input "true"
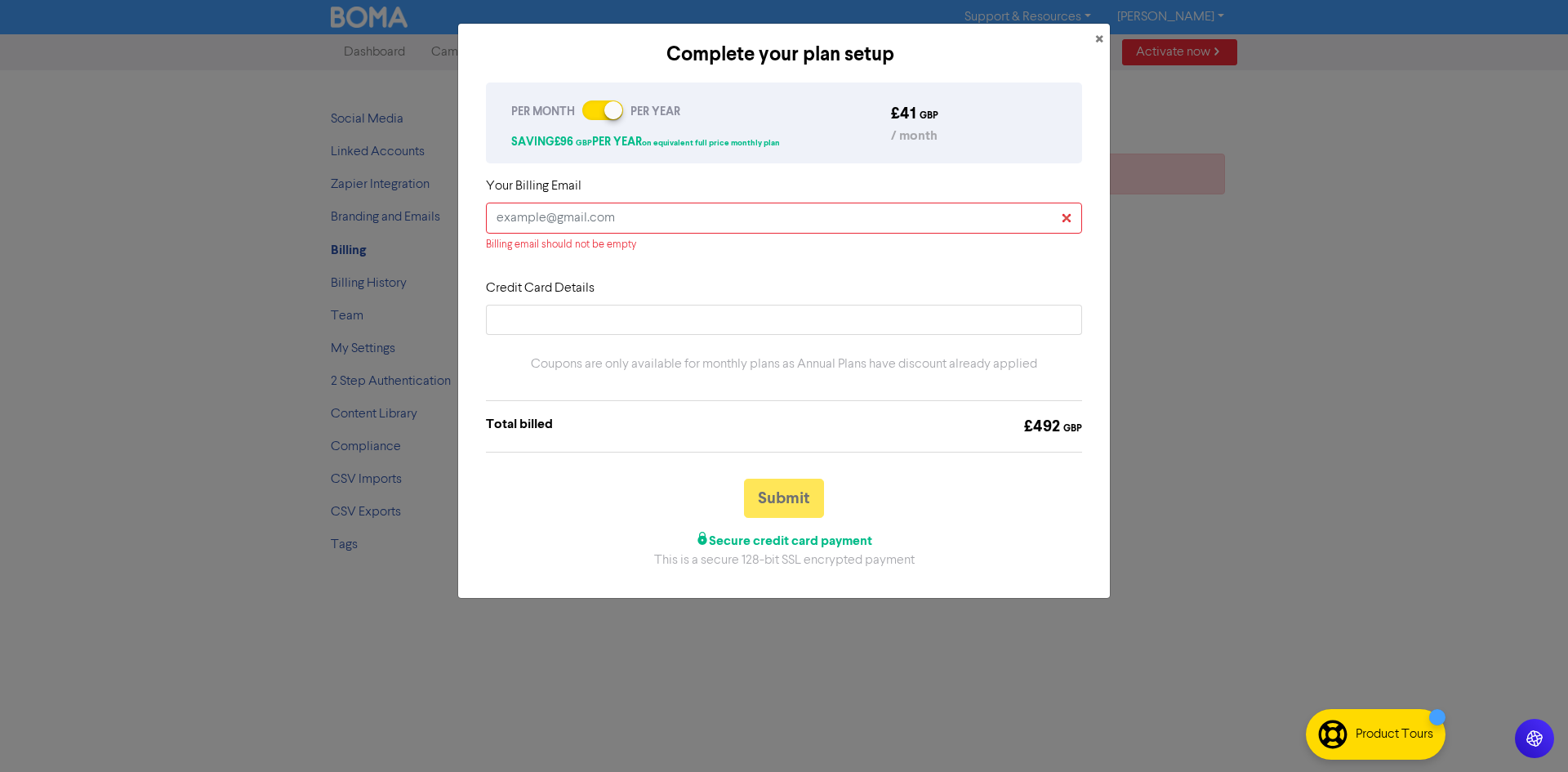
click at [612, 118] on div at bounding box center [614, 110] width 18 height 18
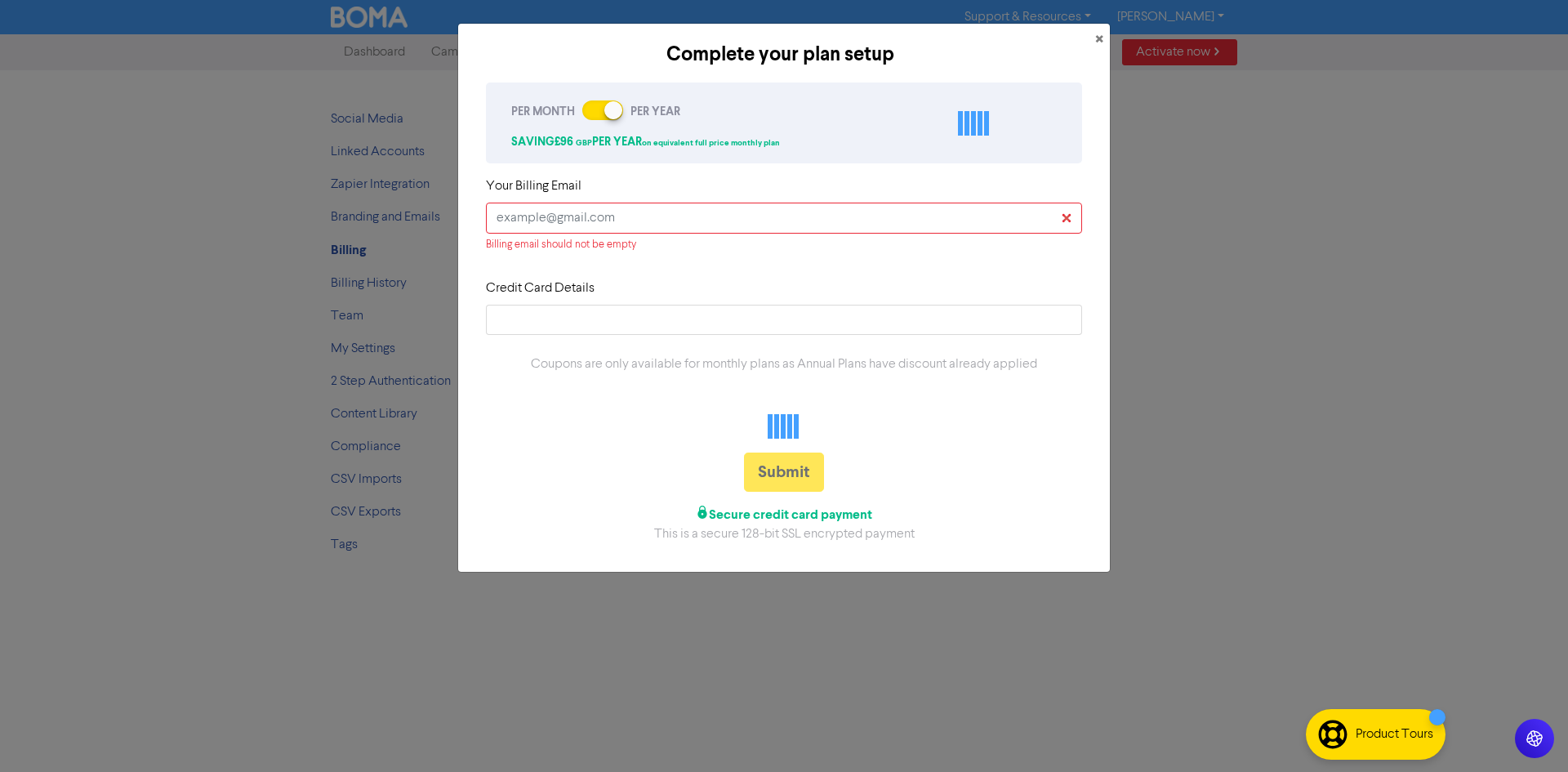
checkbox input "false"
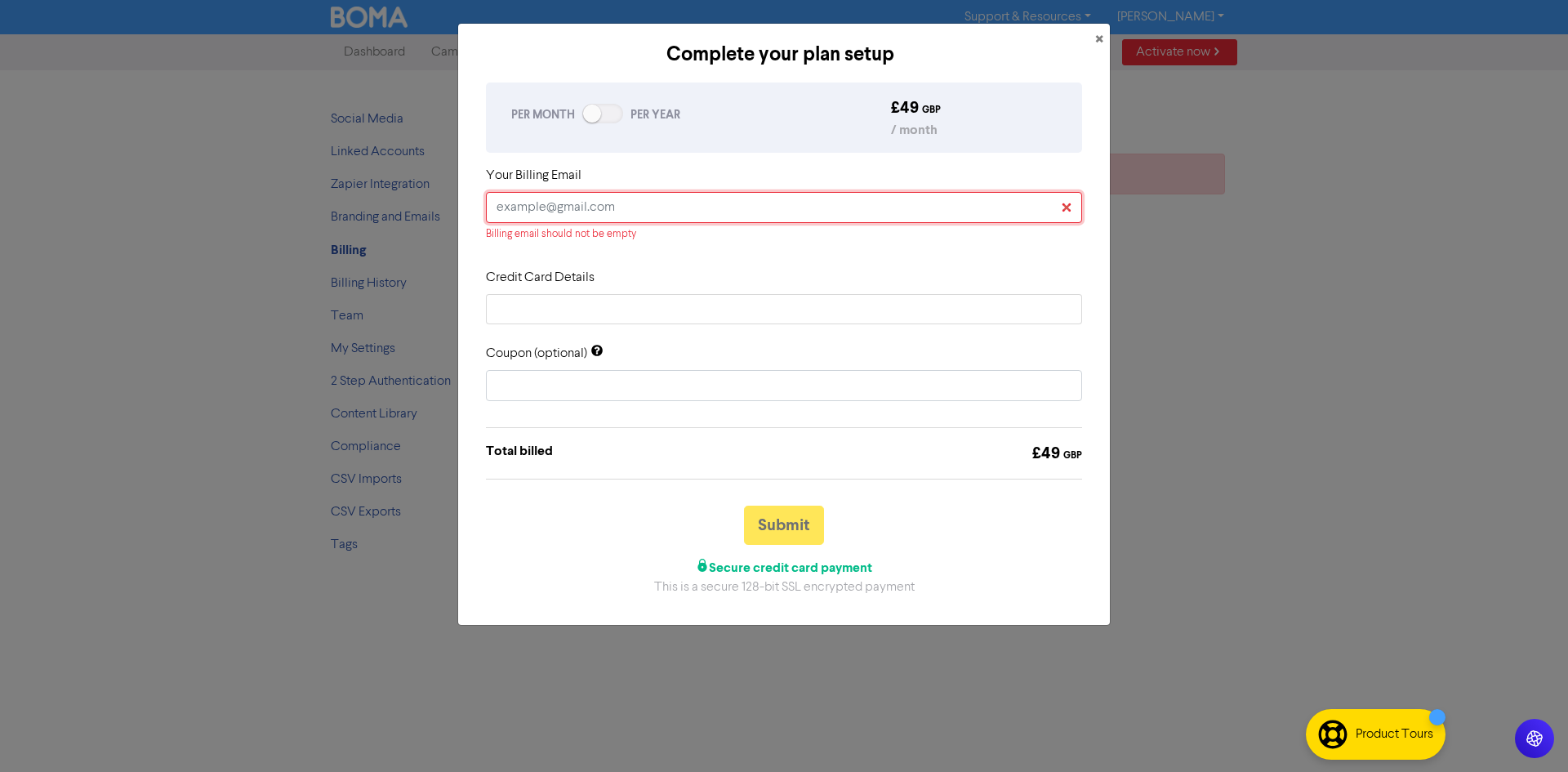
click at [608, 202] on input "text" at bounding box center [784, 208] width 596 height 31
type input "j"
type input "ja"
type input "jac"
type input "jack"
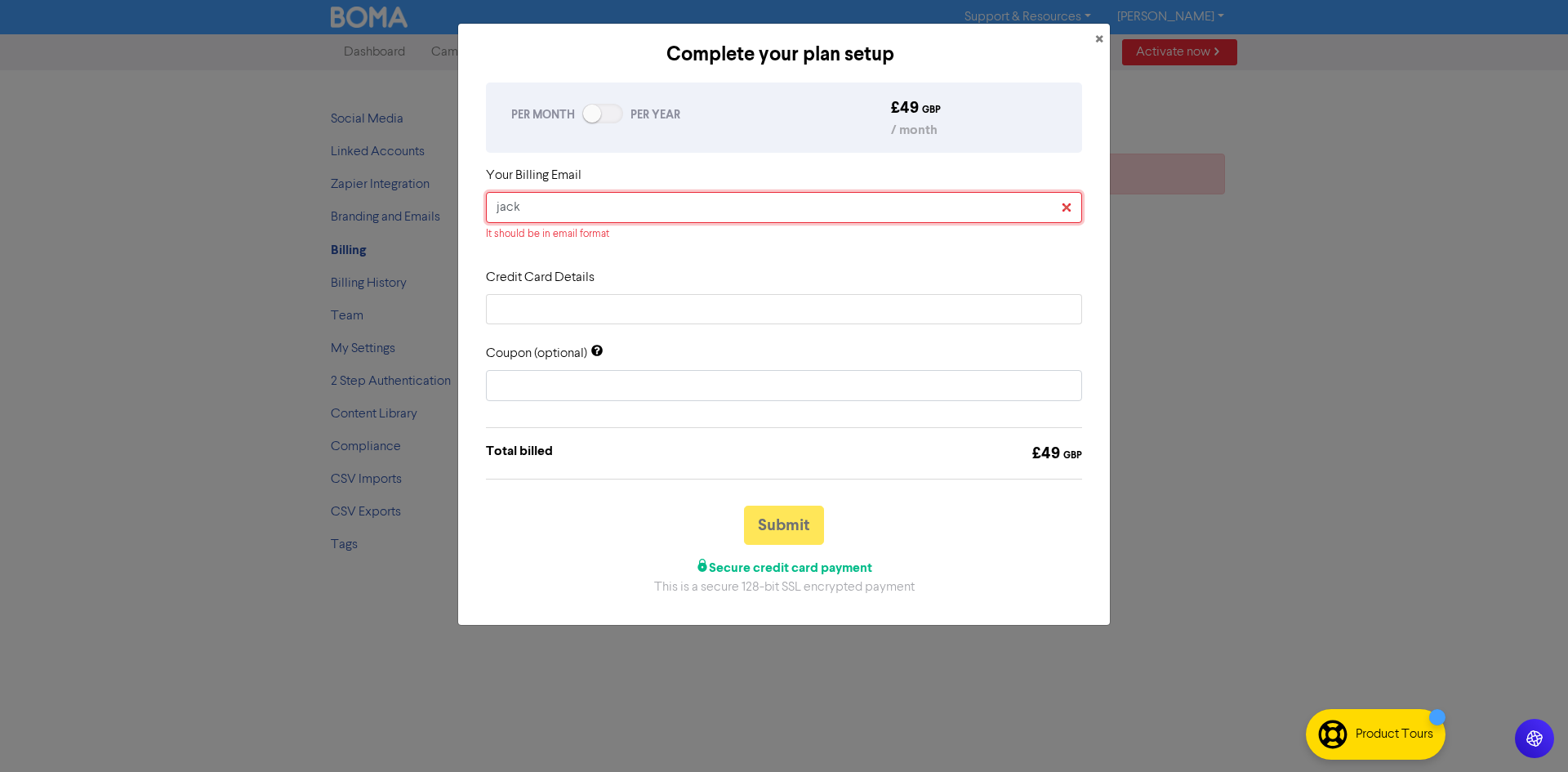
type input "jack@"
type input "jack@t"
type input "jack@ti"
type input "jack@tit"
type input "jack@titu"
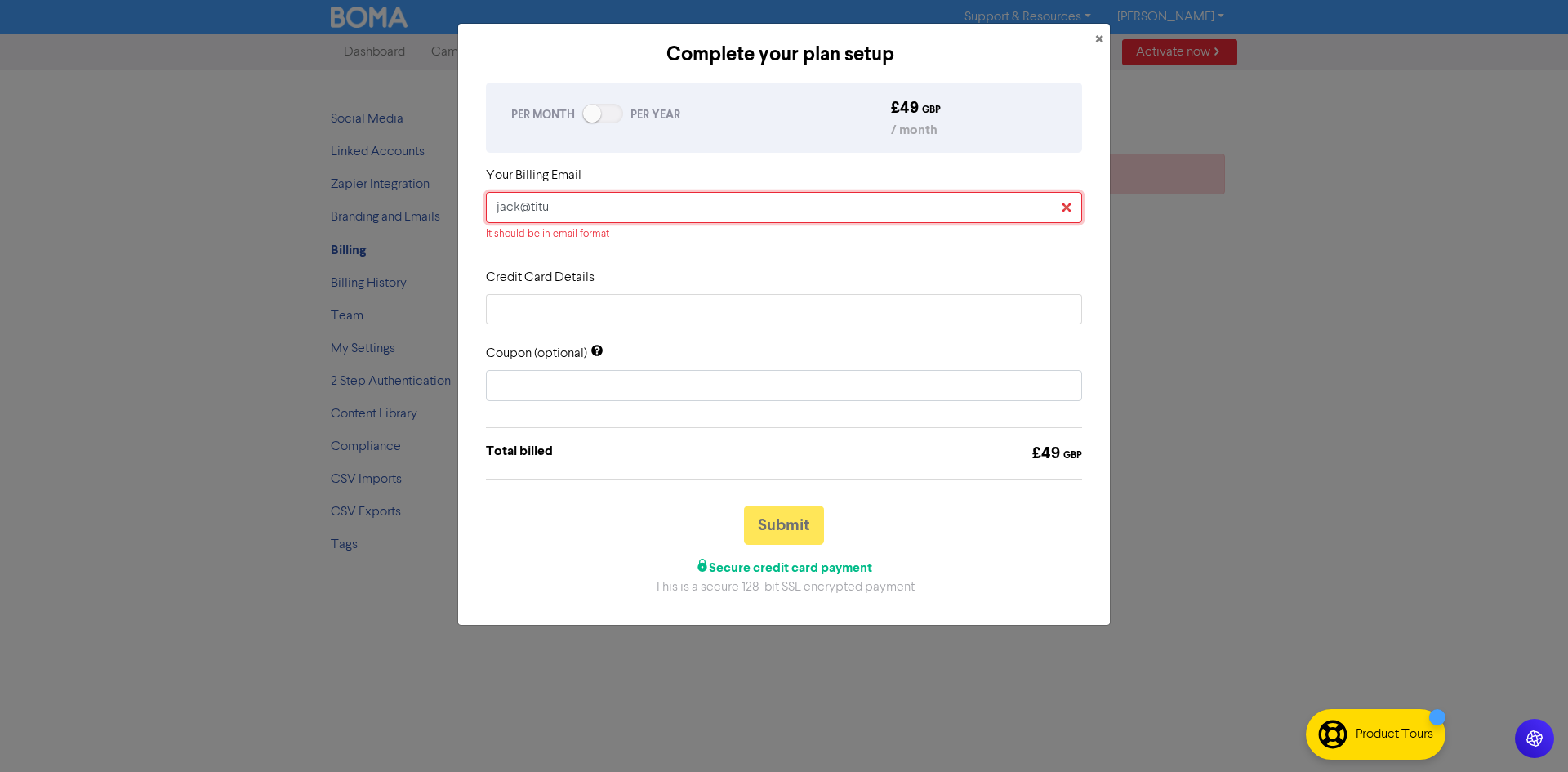
type input "jack@titus"
type input "jack@titusa"
type input "jack@titusac"
type input "jack@titusacc"
type input "jack@titusacco"
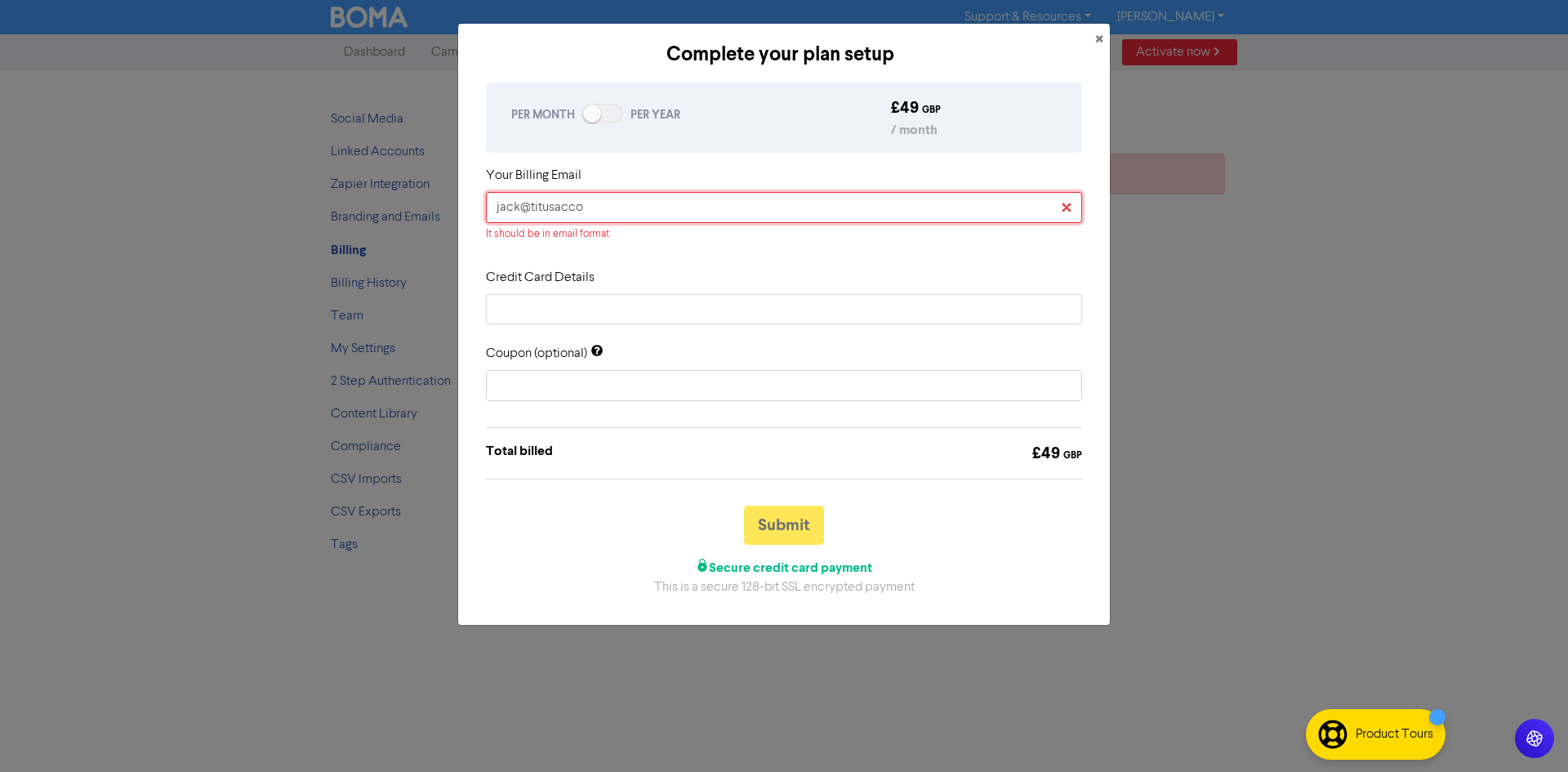
type input "jack@titusaccou"
type input "jack@titusaccoun"
type input "jack@titusaccount"
type input "jack@titusaccounts"
type input "jack@titusaccounts."
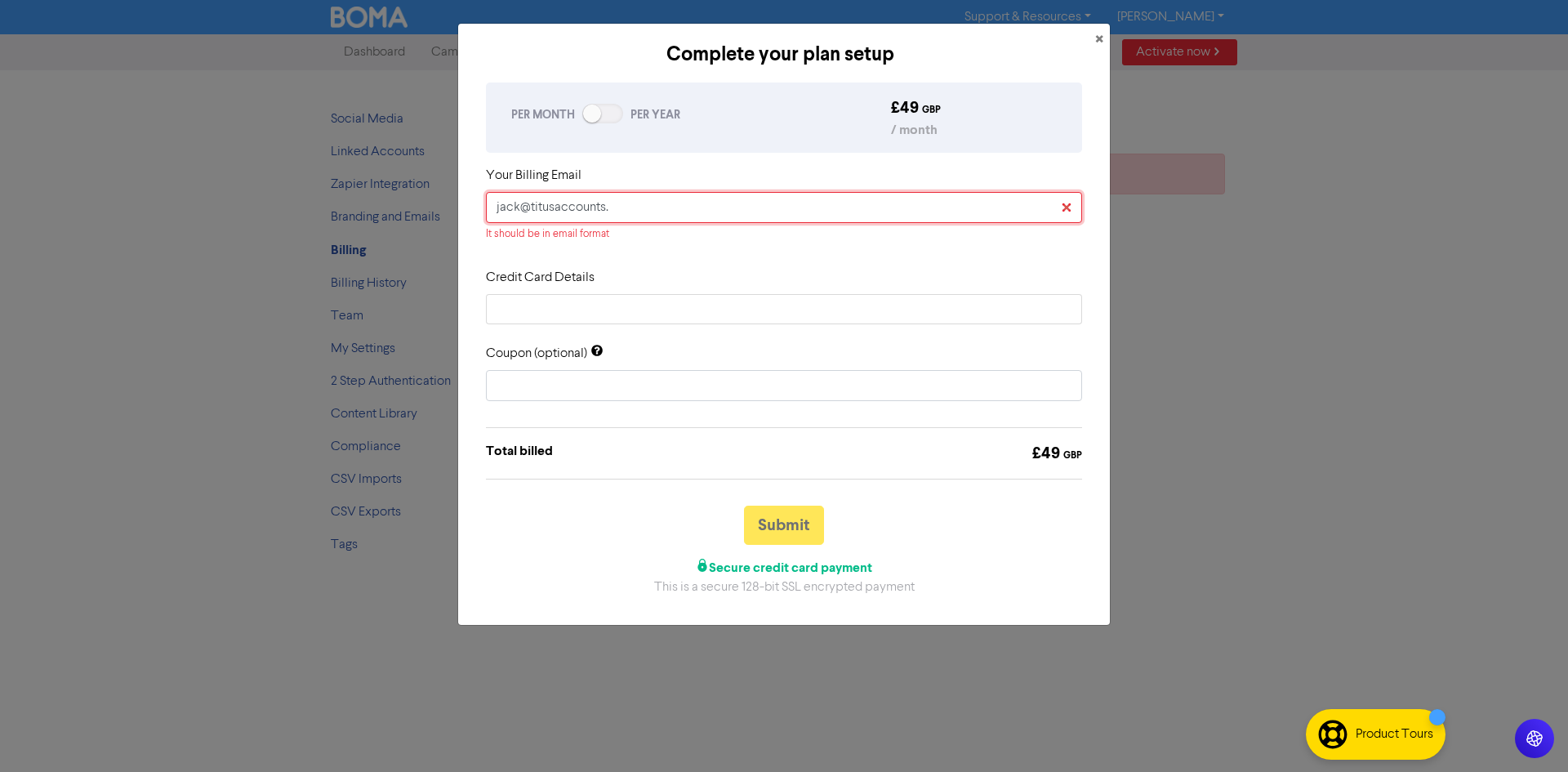
type input "jack@titusaccounts.c"
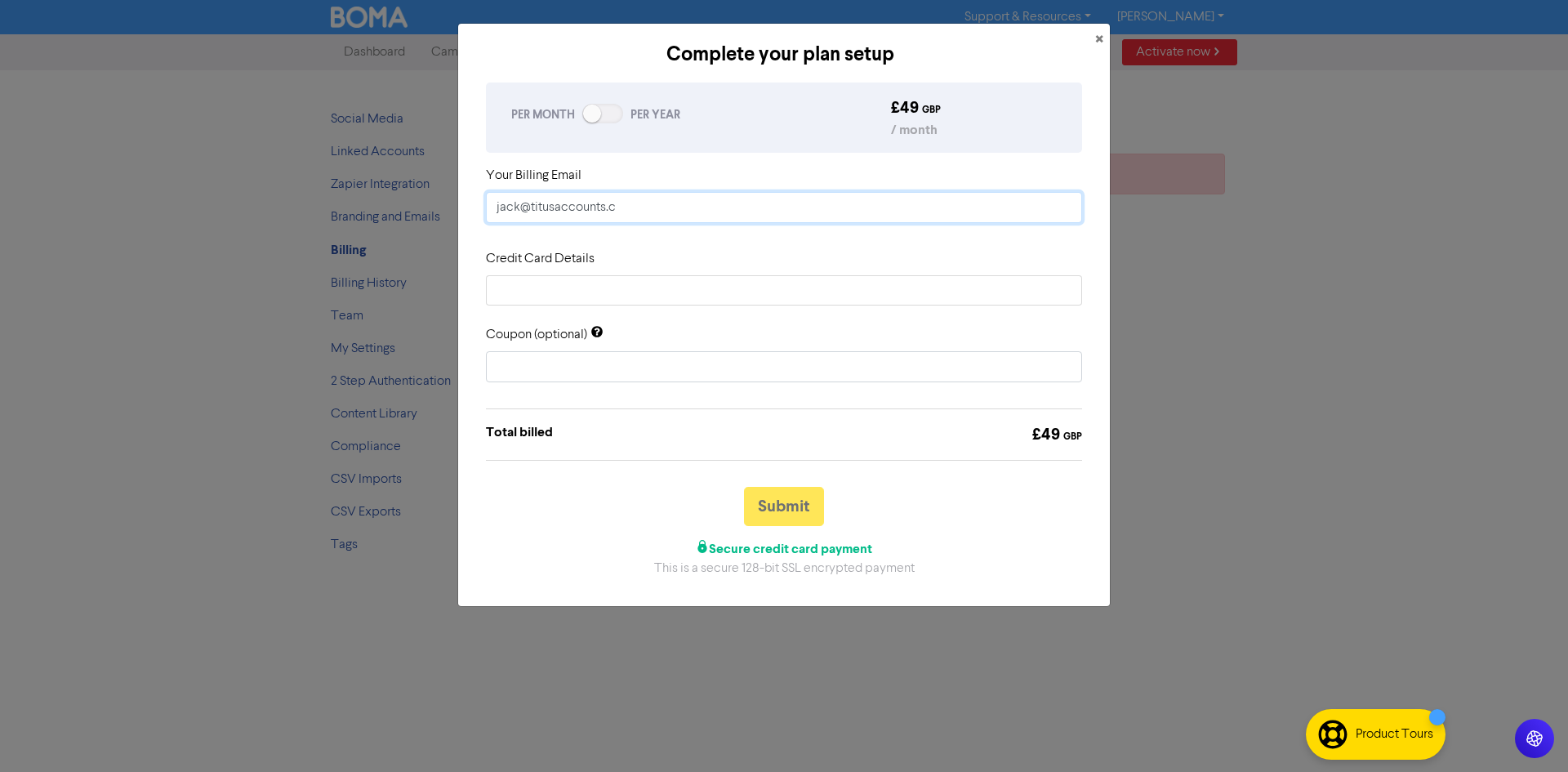
type input "jack@titusaccounts.co"
type input "jack@titusaccounts.co."
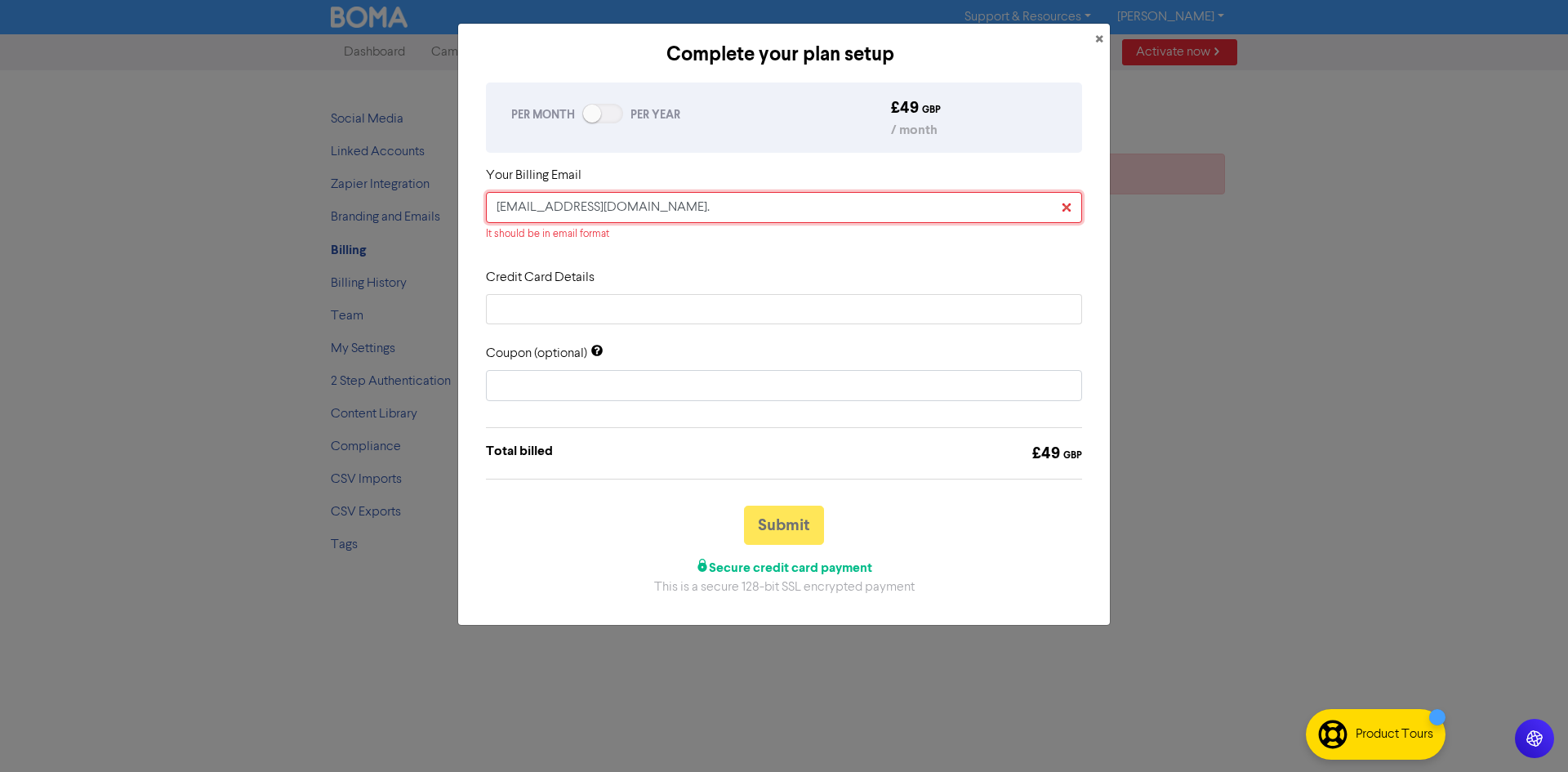
type input "jack@titusaccounts.co.u"
type input "[EMAIL_ADDRESS][DOMAIN_NAME]"
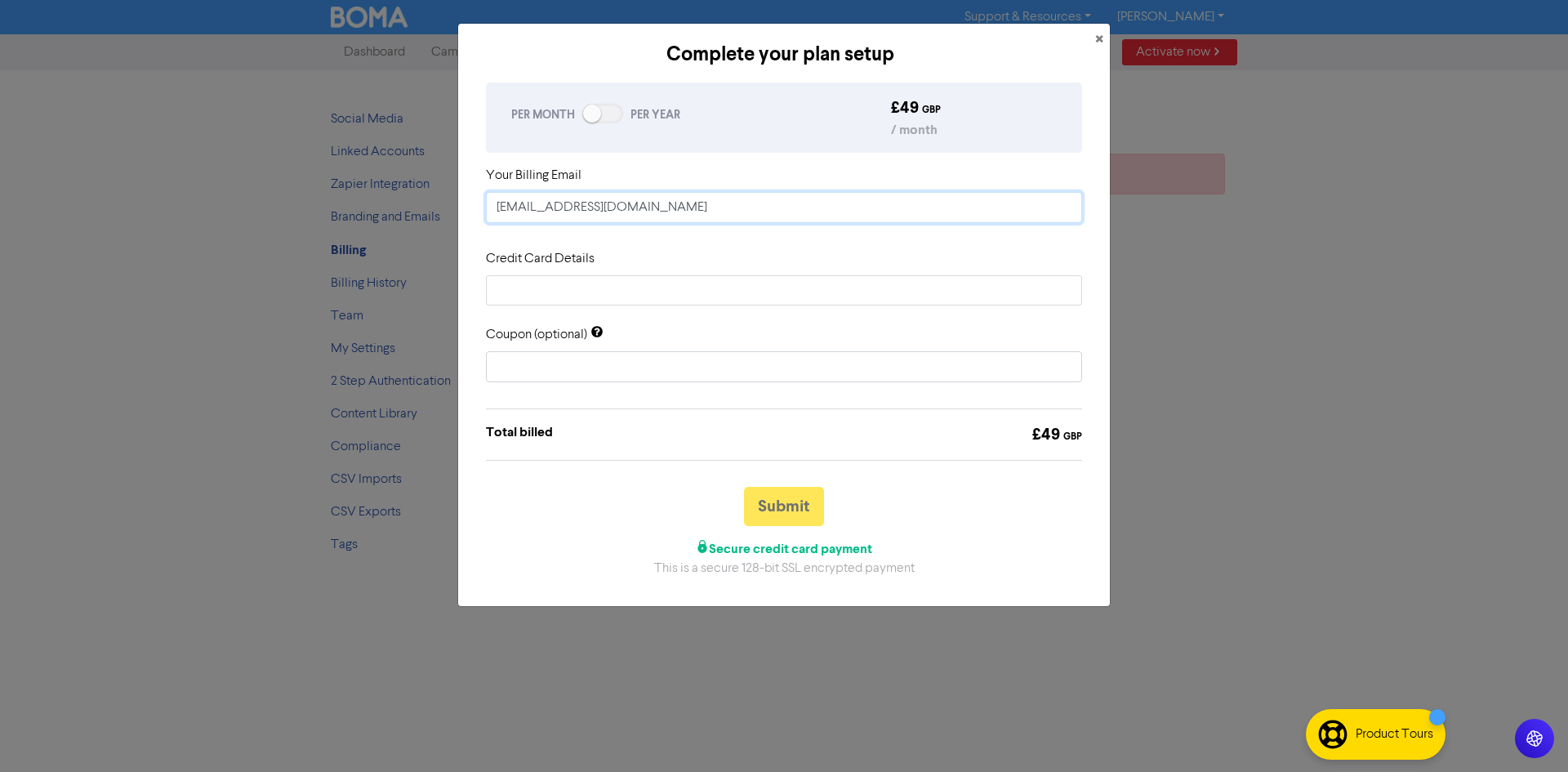
type input "[EMAIL_ADDRESS][DOMAIN_NAME]"
click at [795, 530] on div "Submit Secure credit card payment This is a secure 128-bit SSL encrypted payment" at bounding box center [784, 532] width 621 height 91
click at [797, 512] on button "Submit" at bounding box center [784, 506] width 80 height 40
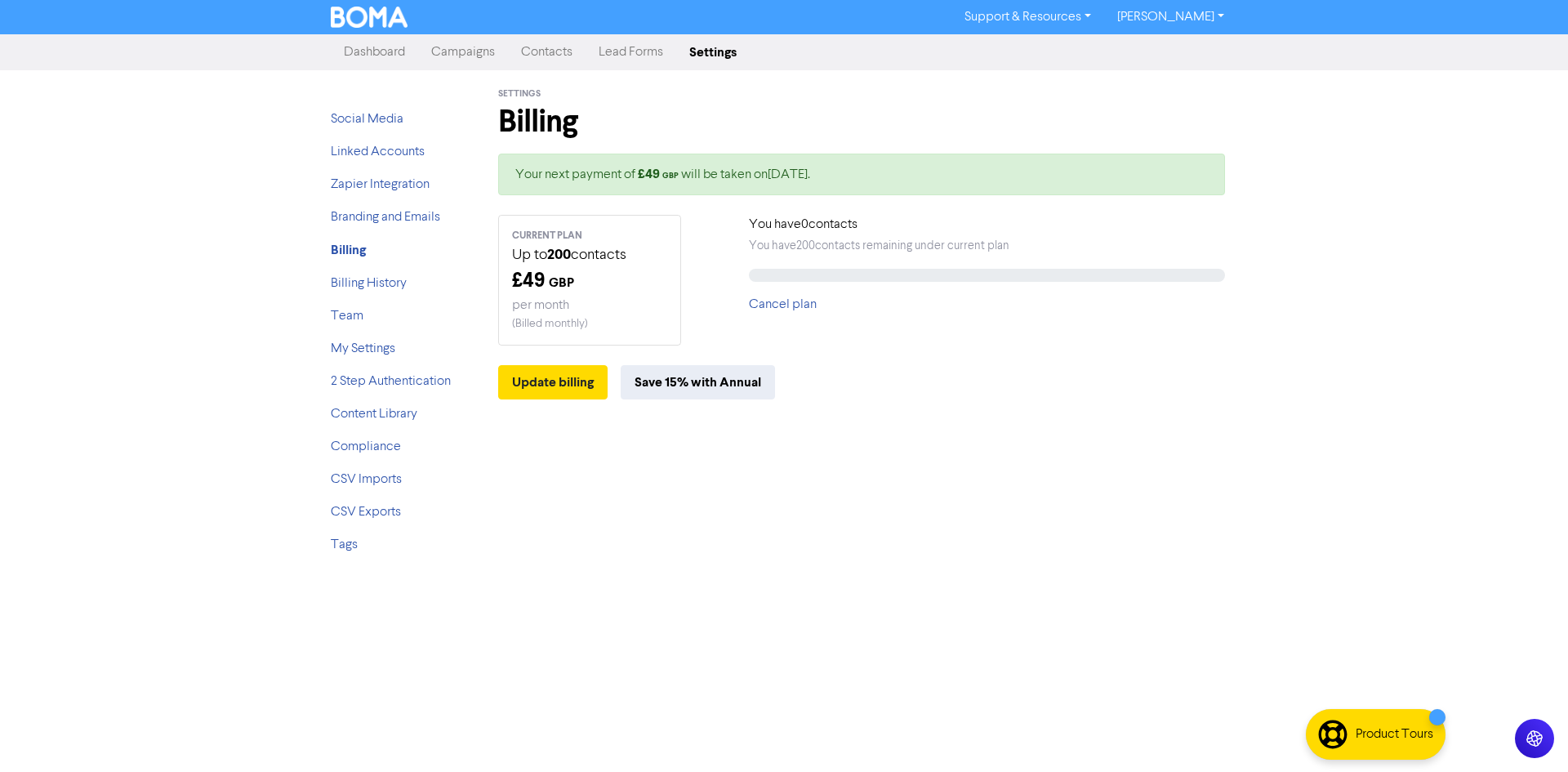
click at [480, 62] on link "Campaigns" at bounding box center [464, 52] width 90 height 33
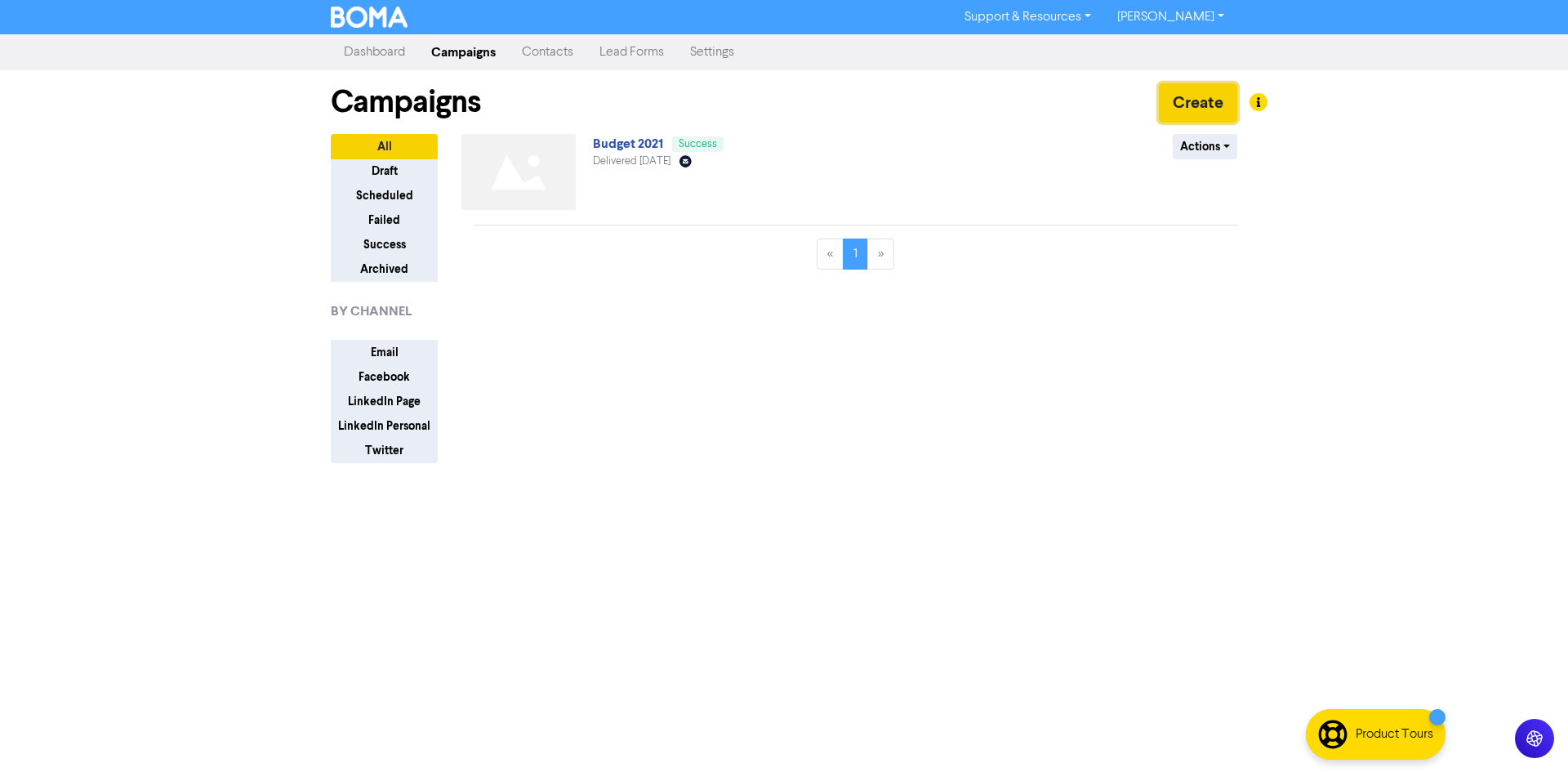
click at [1182, 111] on button "Create" at bounding box center [1198, 103] width 78 height 40
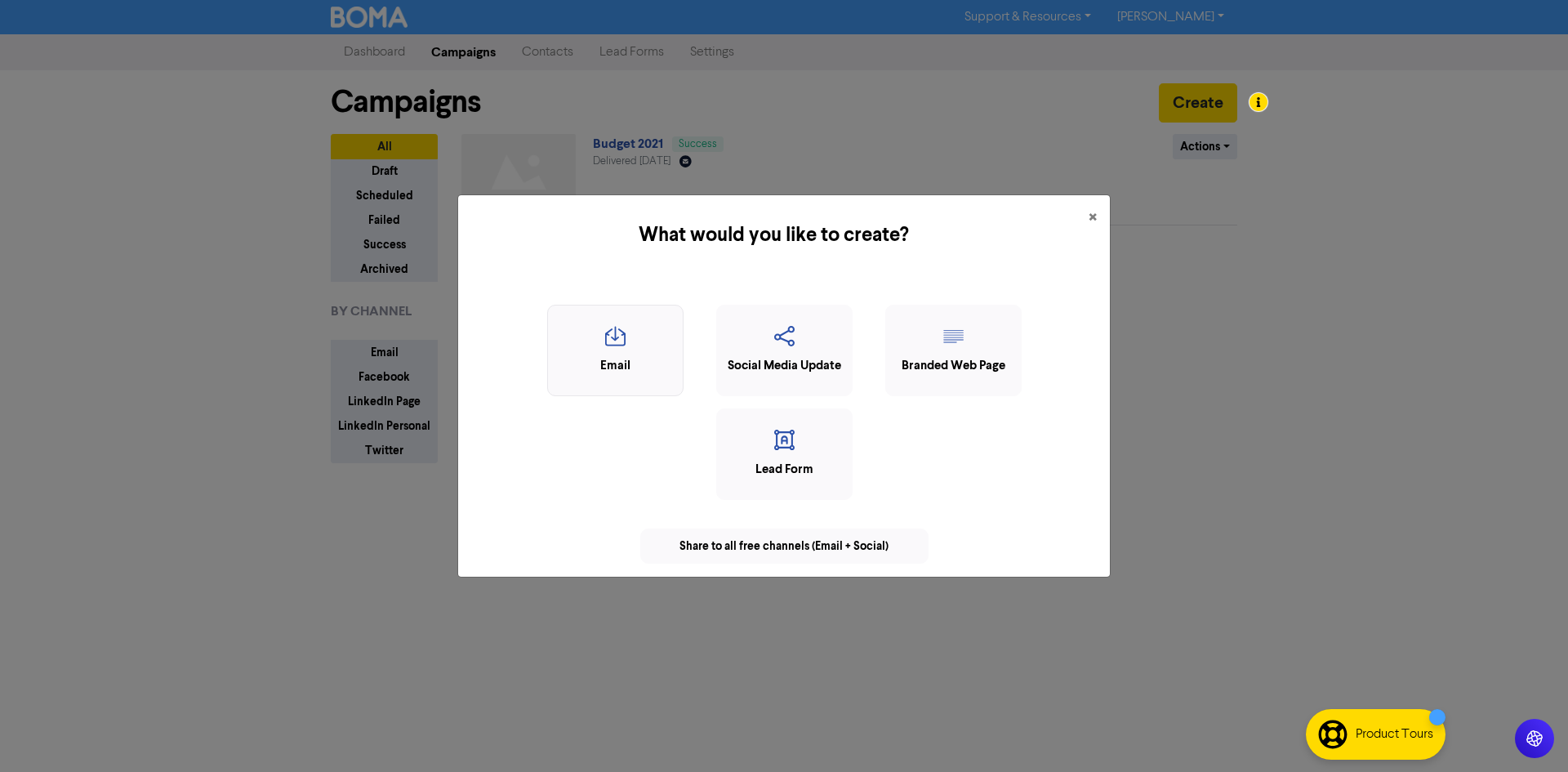
click at [635, 314] on div "Email" at bounding box center [616, 350] width 136 height 91
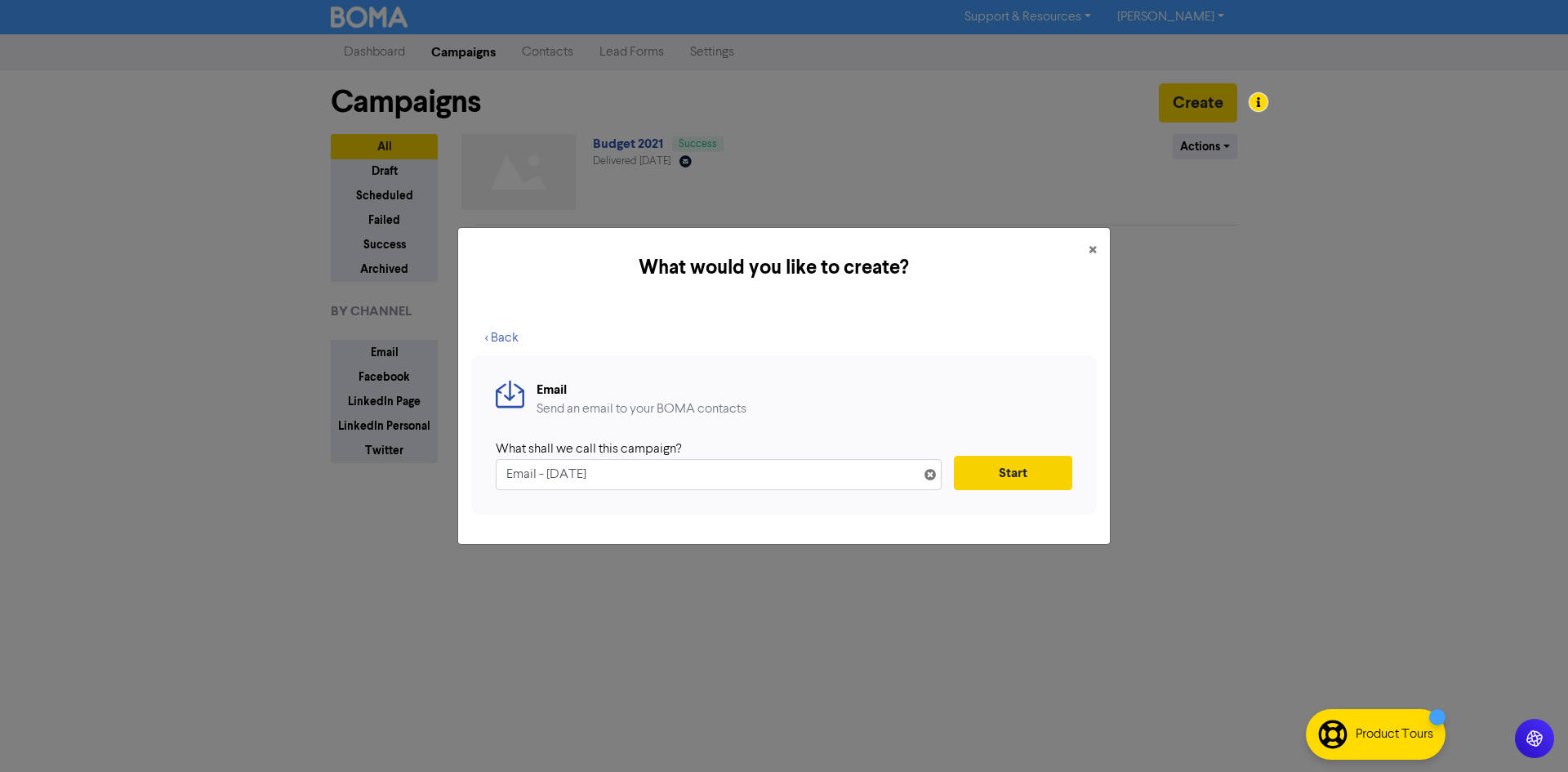
click at [1081, 464] on div "Email Send an email to your BOMA contacts What shall we call this campaign? Ema…" at bounding box center [784, 434] width 626 height 159
click at [1013, 475] on button "Start" at bounding box center [1013, 472] width 119 height 34
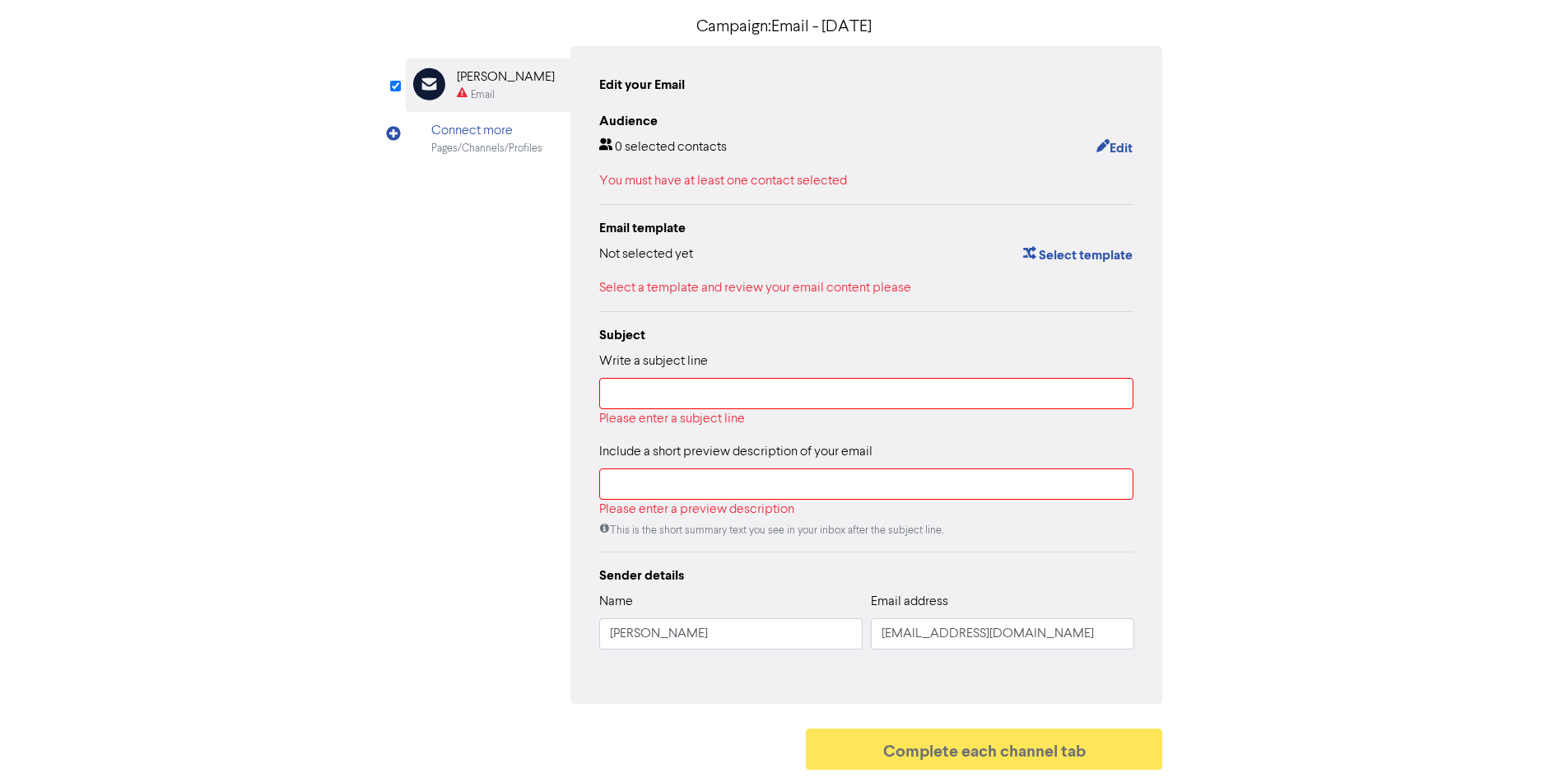
scroll to position [123, 0]
click at [1060, 249] on button "Select template" at bounding box center [1078, 255] width 111 height 21
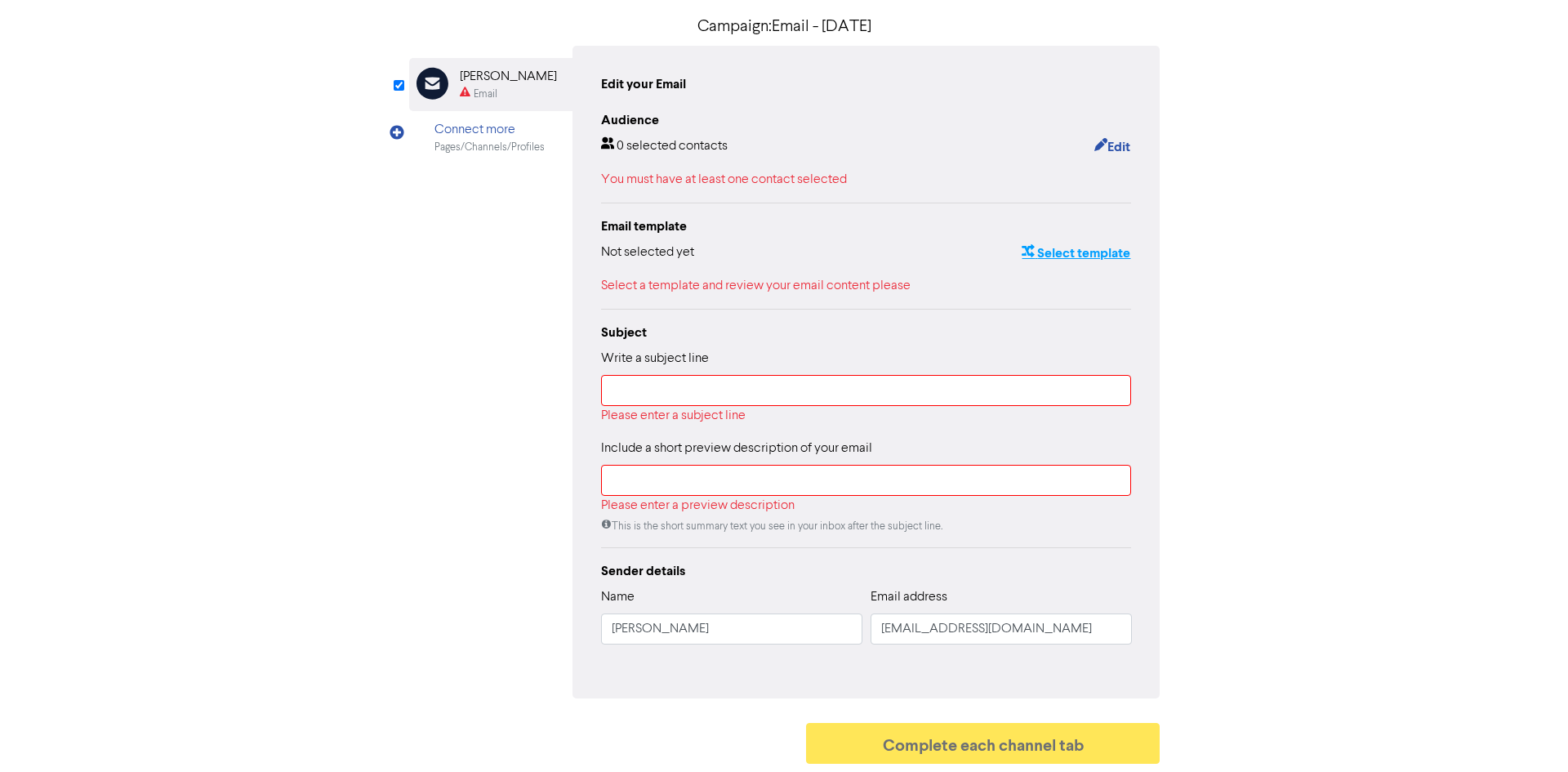
scroll to position [0, 0]
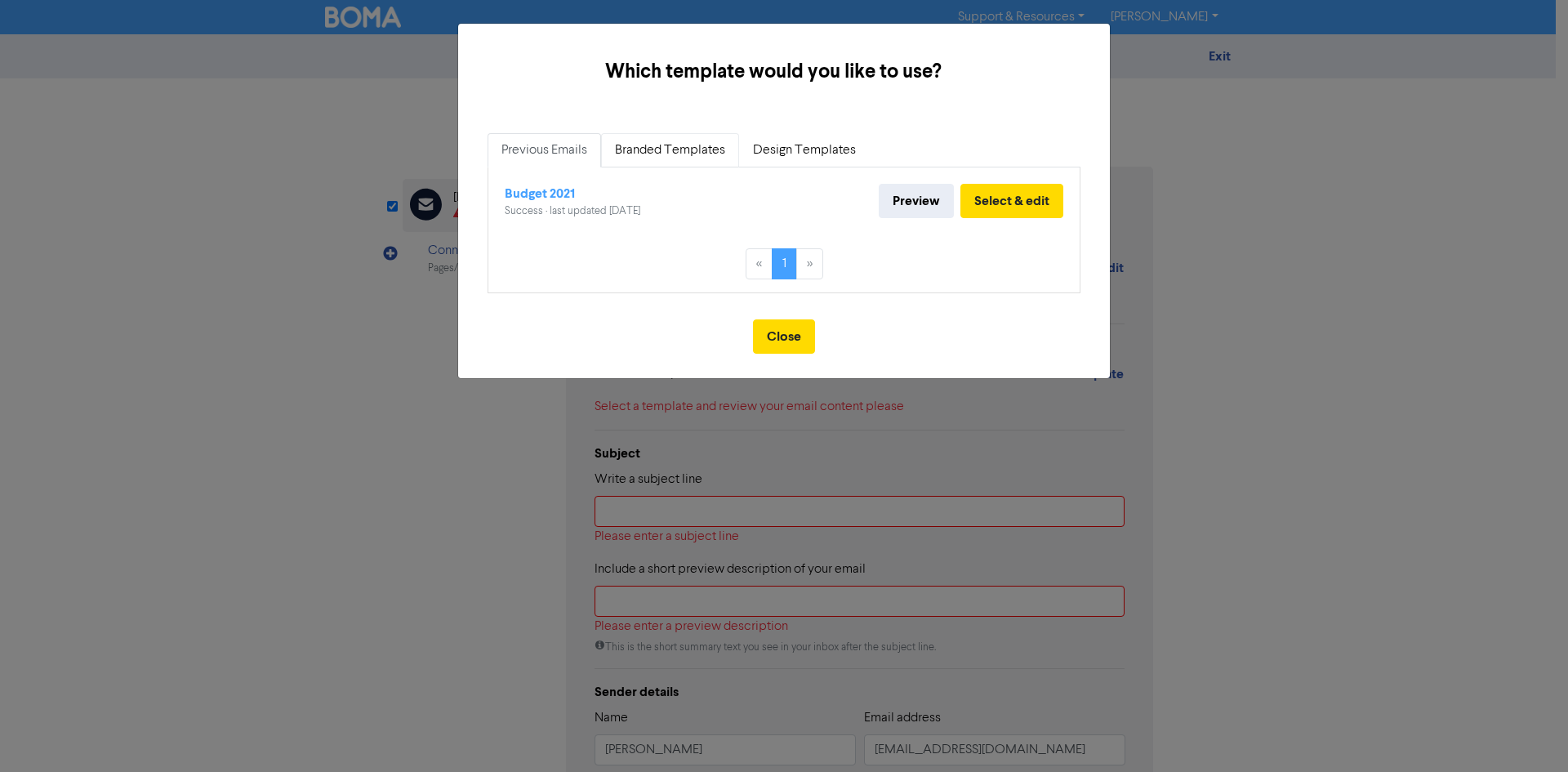
click at [669, 154] on link "Branded Templates" at bounding box center [670, 150] width 138 height 34
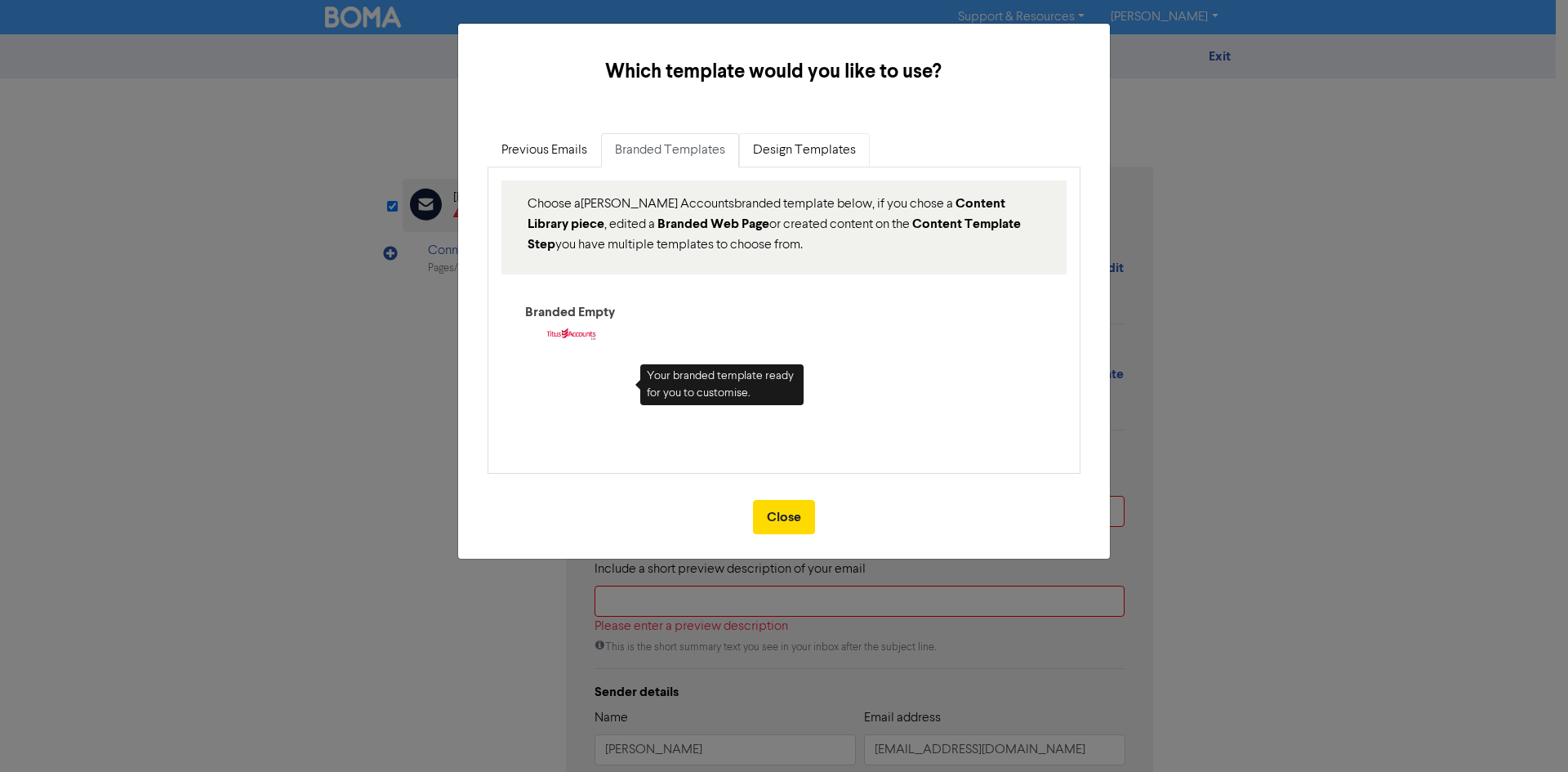
click at [827, 133] on link "Design Templates" at bounding box center [804, 150] width 131 height 34
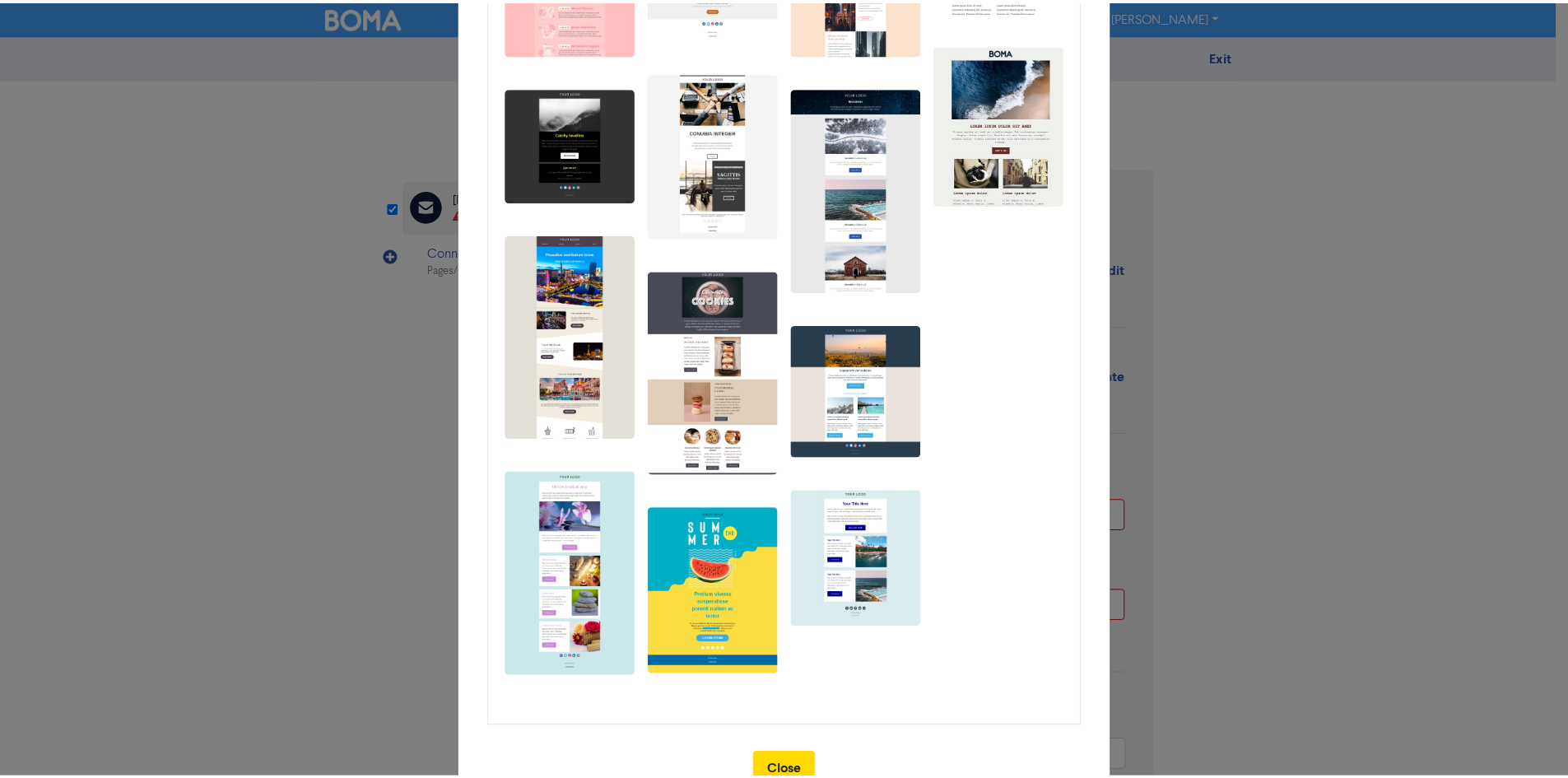
scroll to position [468, 0]
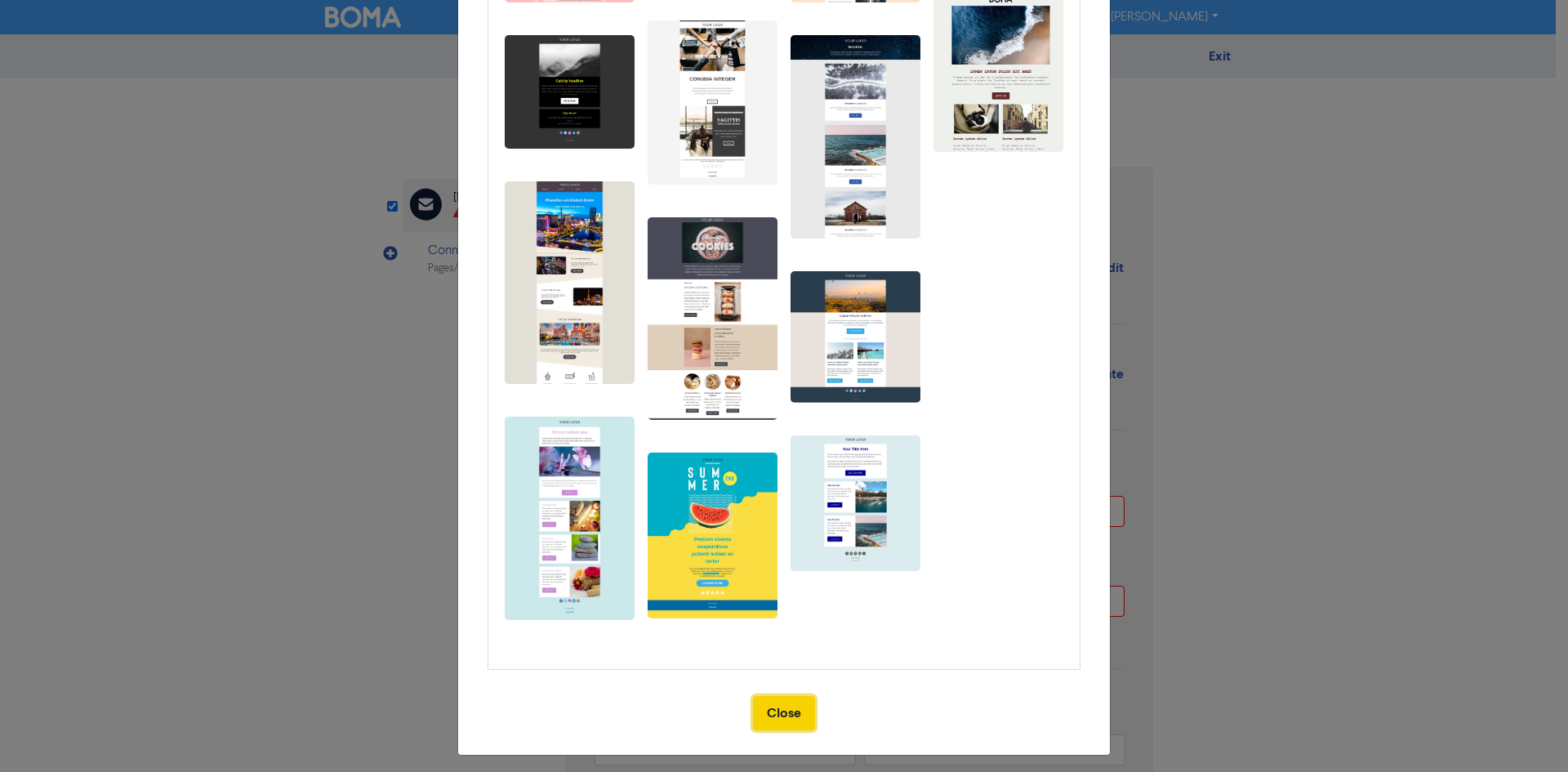
click at [767, 701] on button "Close" at bounding box center [784, 712] width 62 height 34
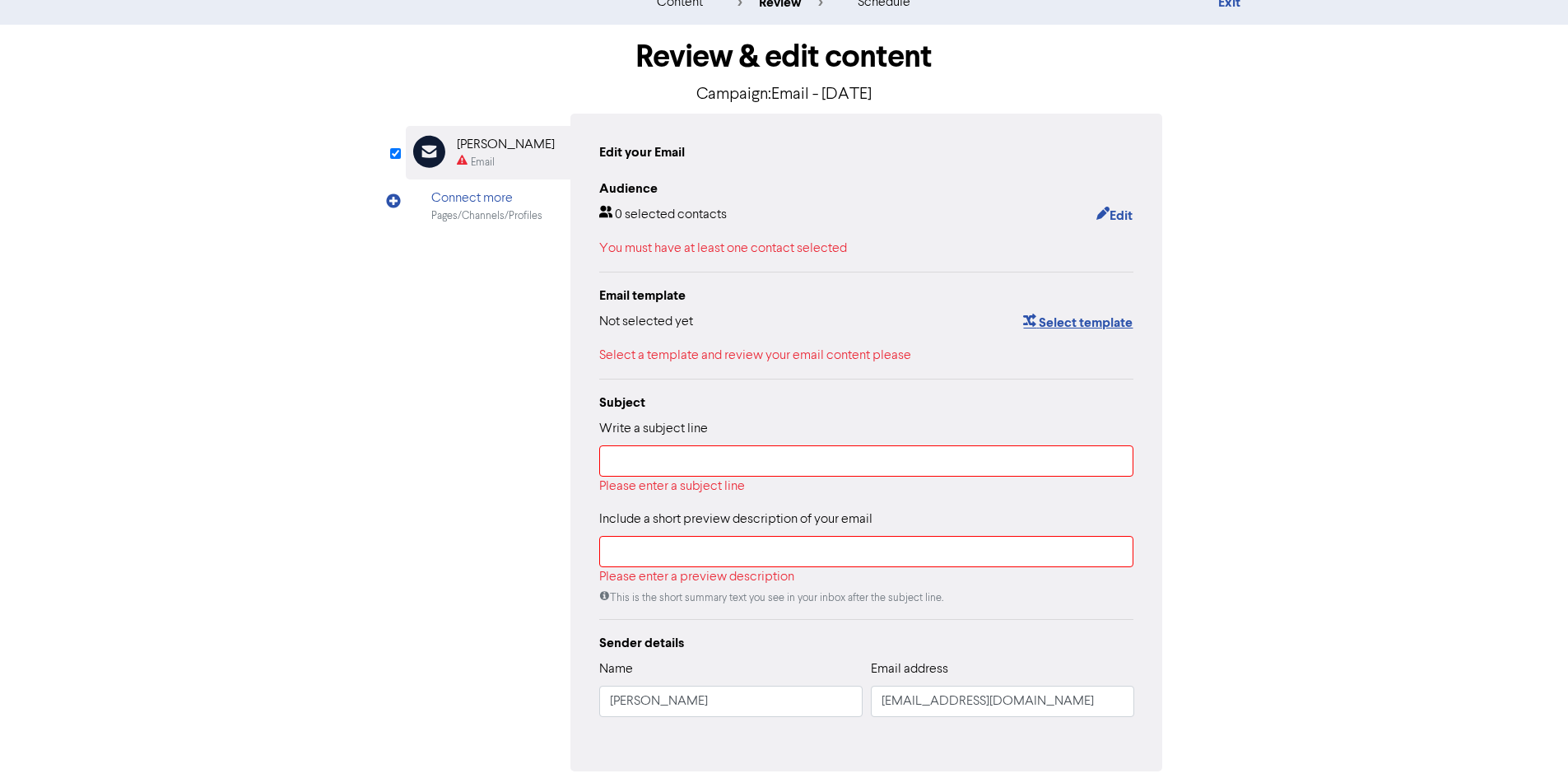
scroll to position [123, 0]
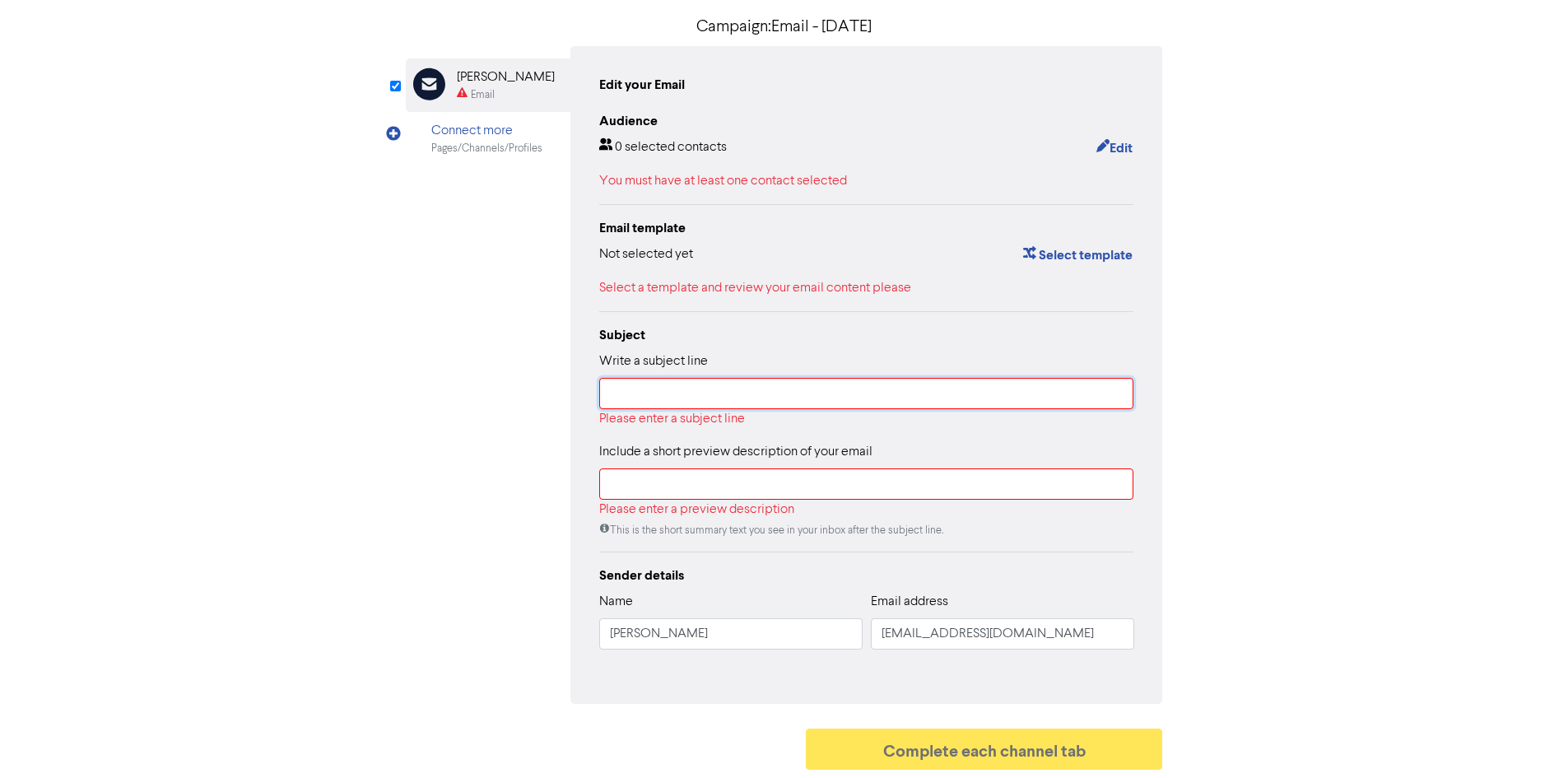
click at [704, 382] on input "text" at bounding box center [866, 393] width 535 height 32
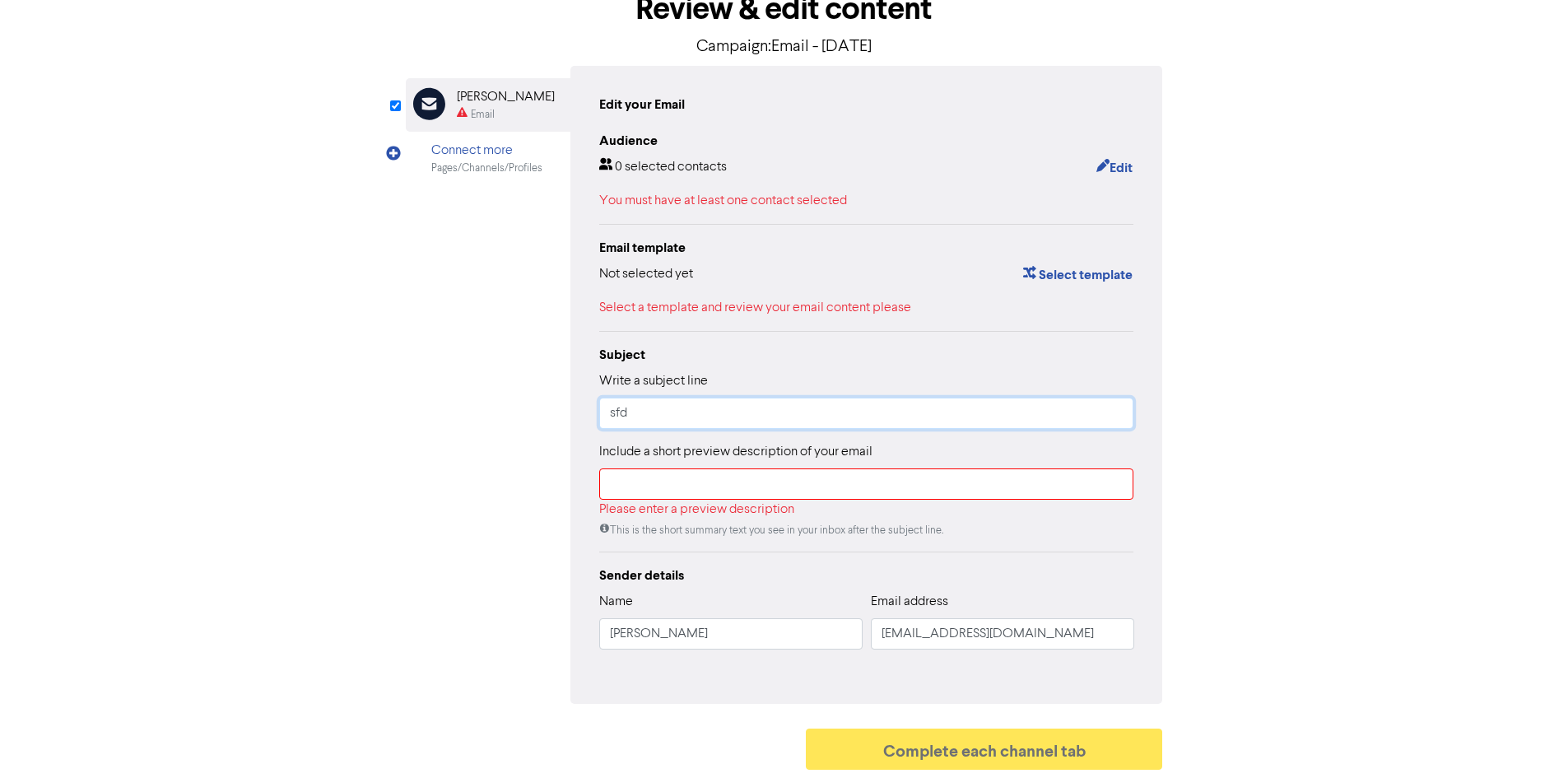
type input "sfd"
click at [1099, 264] on div "Select template" at bounding box center [1071, 274] width 123 height 21
click at [1096, 267] on div "Select template" at bounding box center [1071, 274] width 123 height 21
click at [1082, 274] on button "Select template" at bounding box center [1078, 274] width 111 height 21
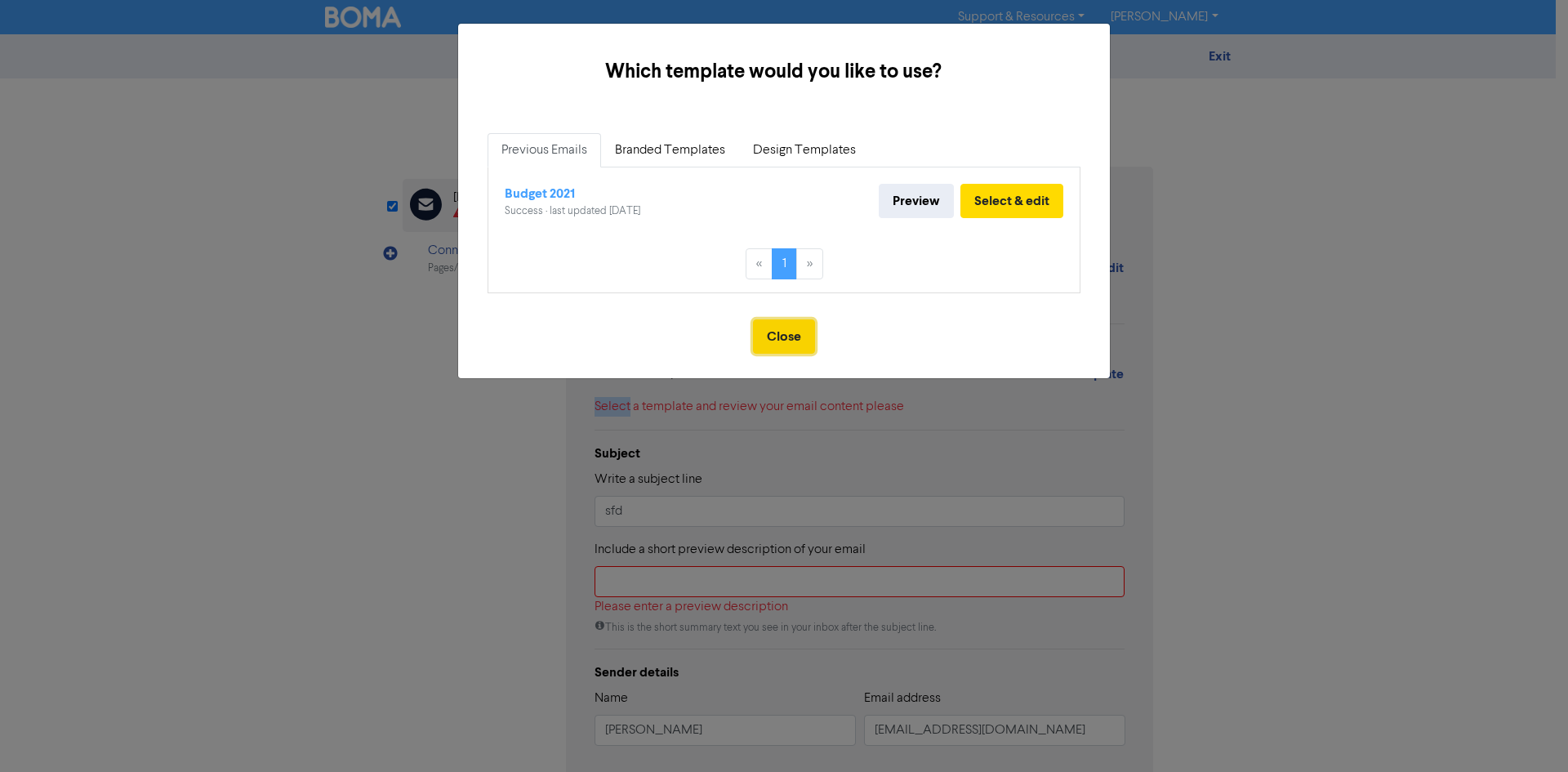
click at [792, 346] on button "Close" at bounding box center [784, 336] width 62 height 34
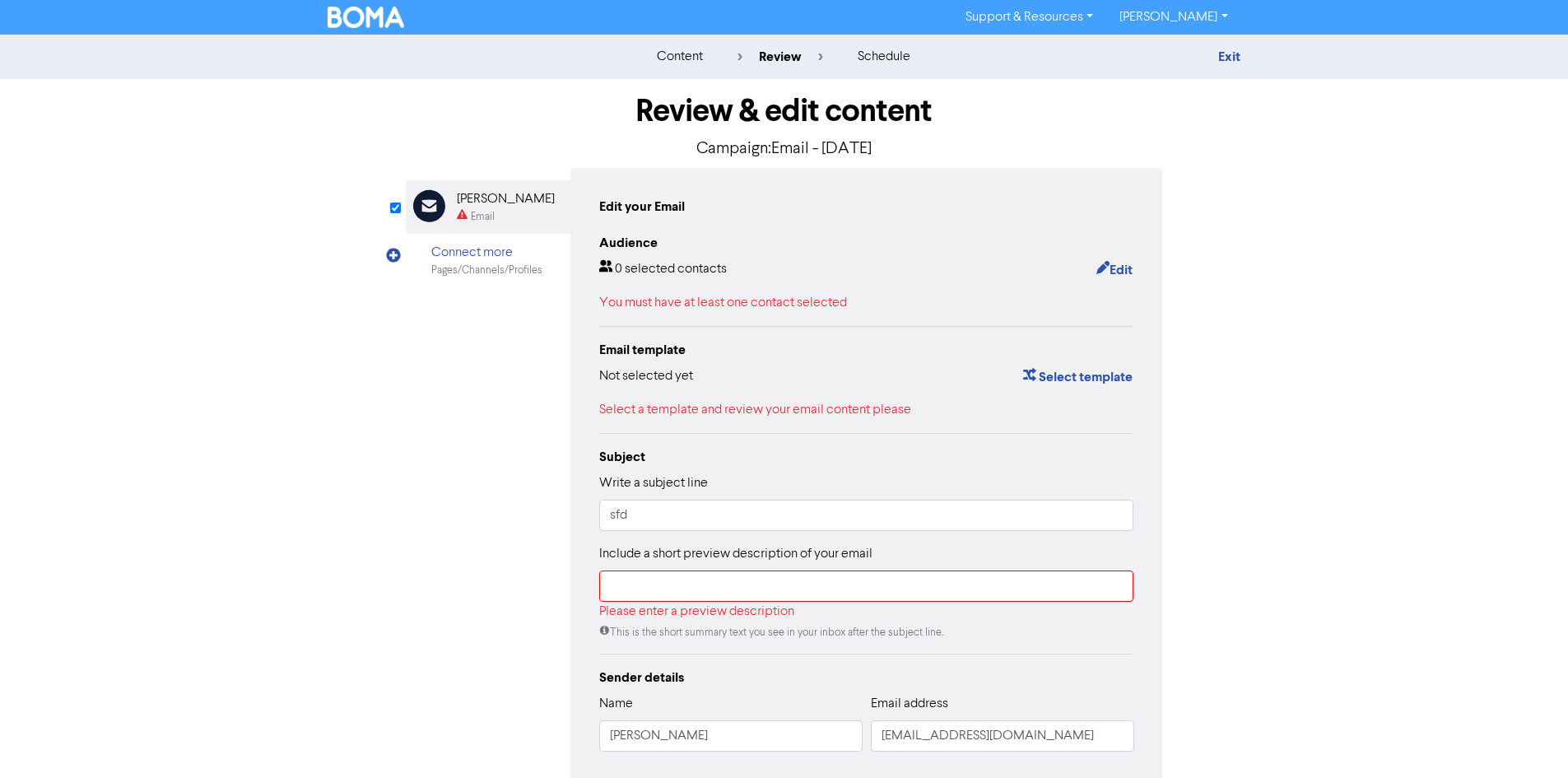
click at [1228, 45] on div "content review schedule Exit" at bounding box center [784, 57] width 1568 height 45
click at [1229, 50] on link "Exit" at bounding box center [1230, 57] width 22 height 17
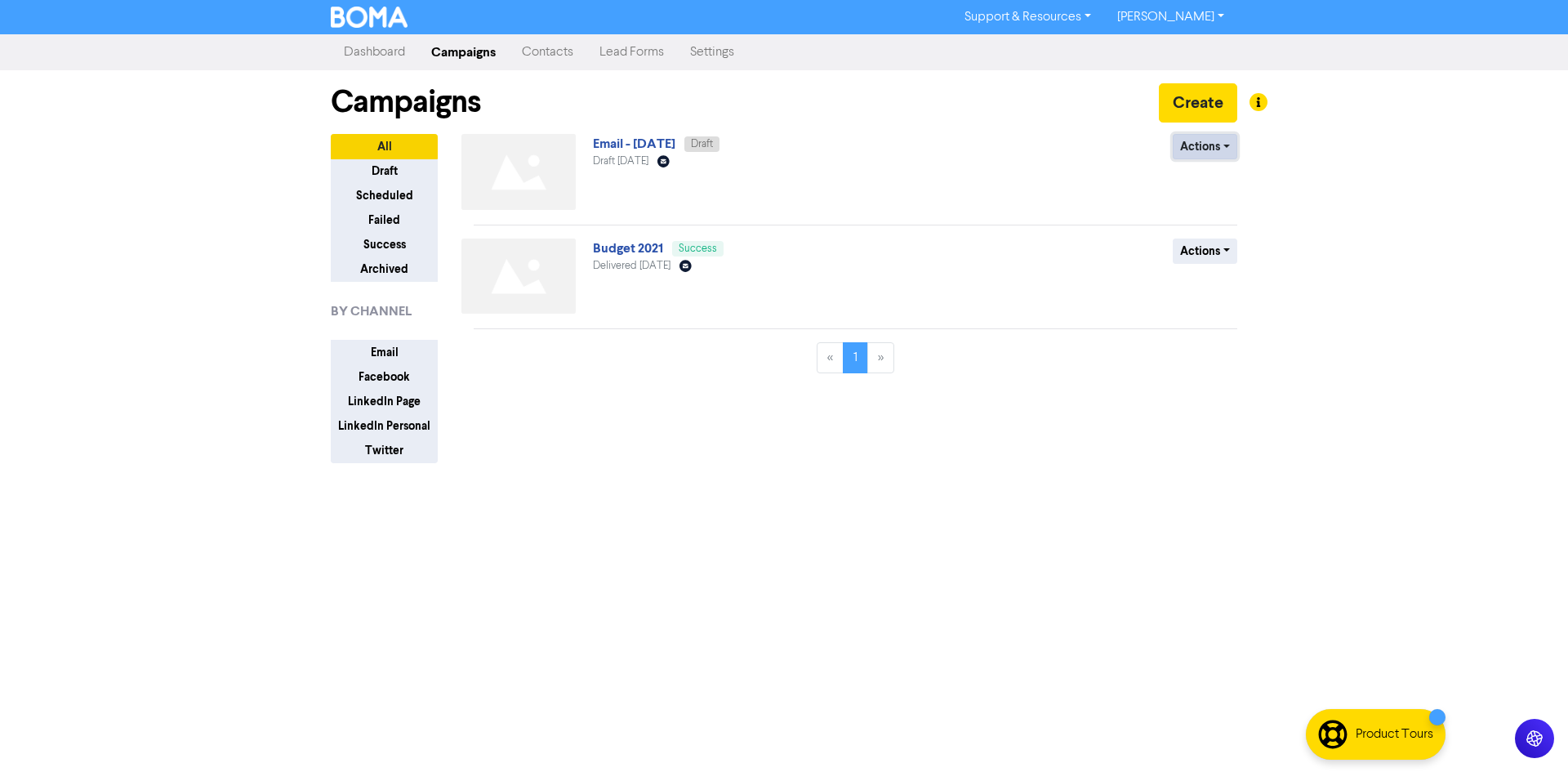
click at [1215, 149] on button "Actions" at bounding box center [1205, 147] width 64 height 26
click at [1242, 179] on button "Delete" at bounding box center [1239, 181] width 129 height 26
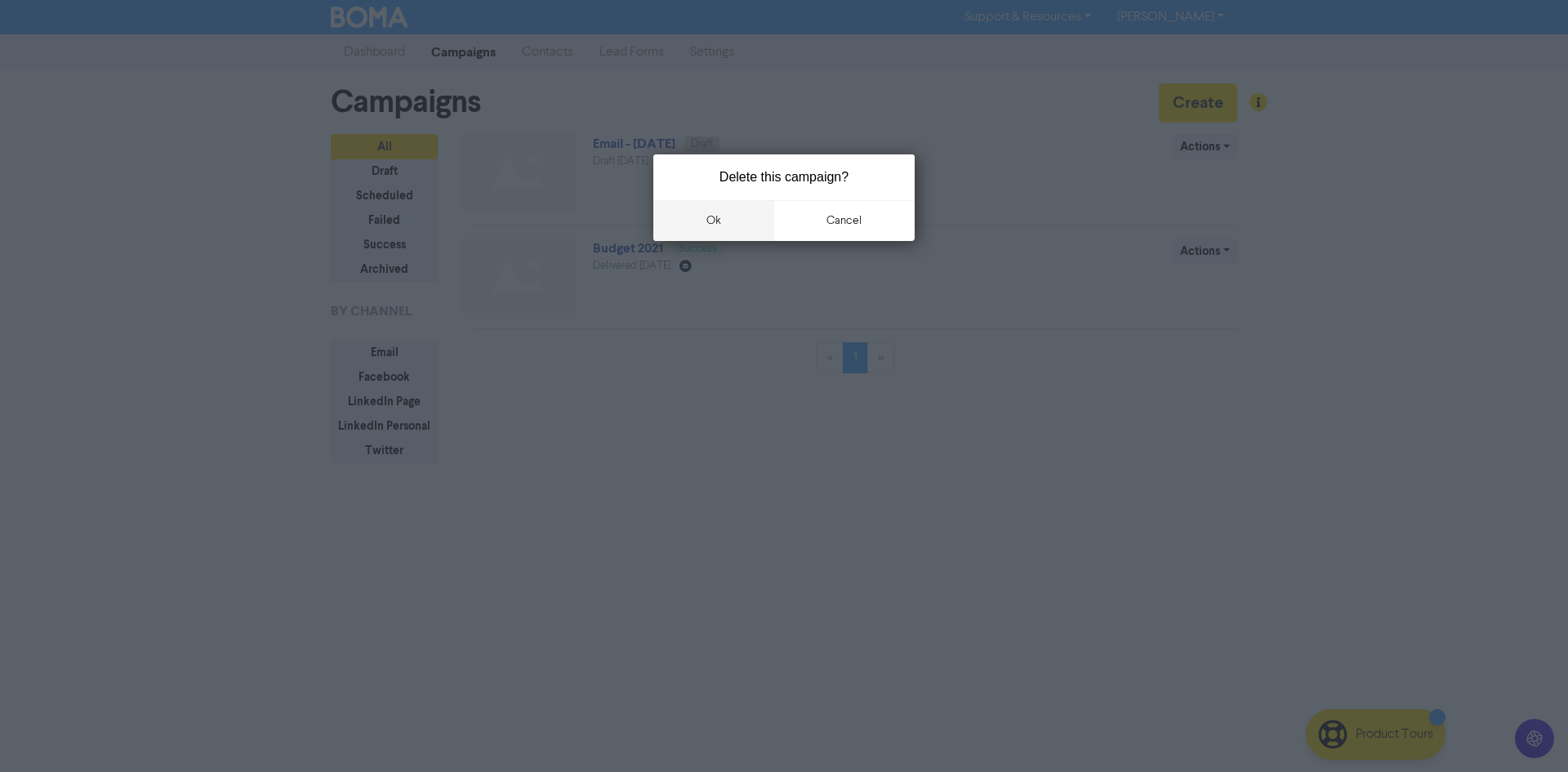
click at [732, 213] on button "ok" at bounding box center [713, 220] width 121 height 40
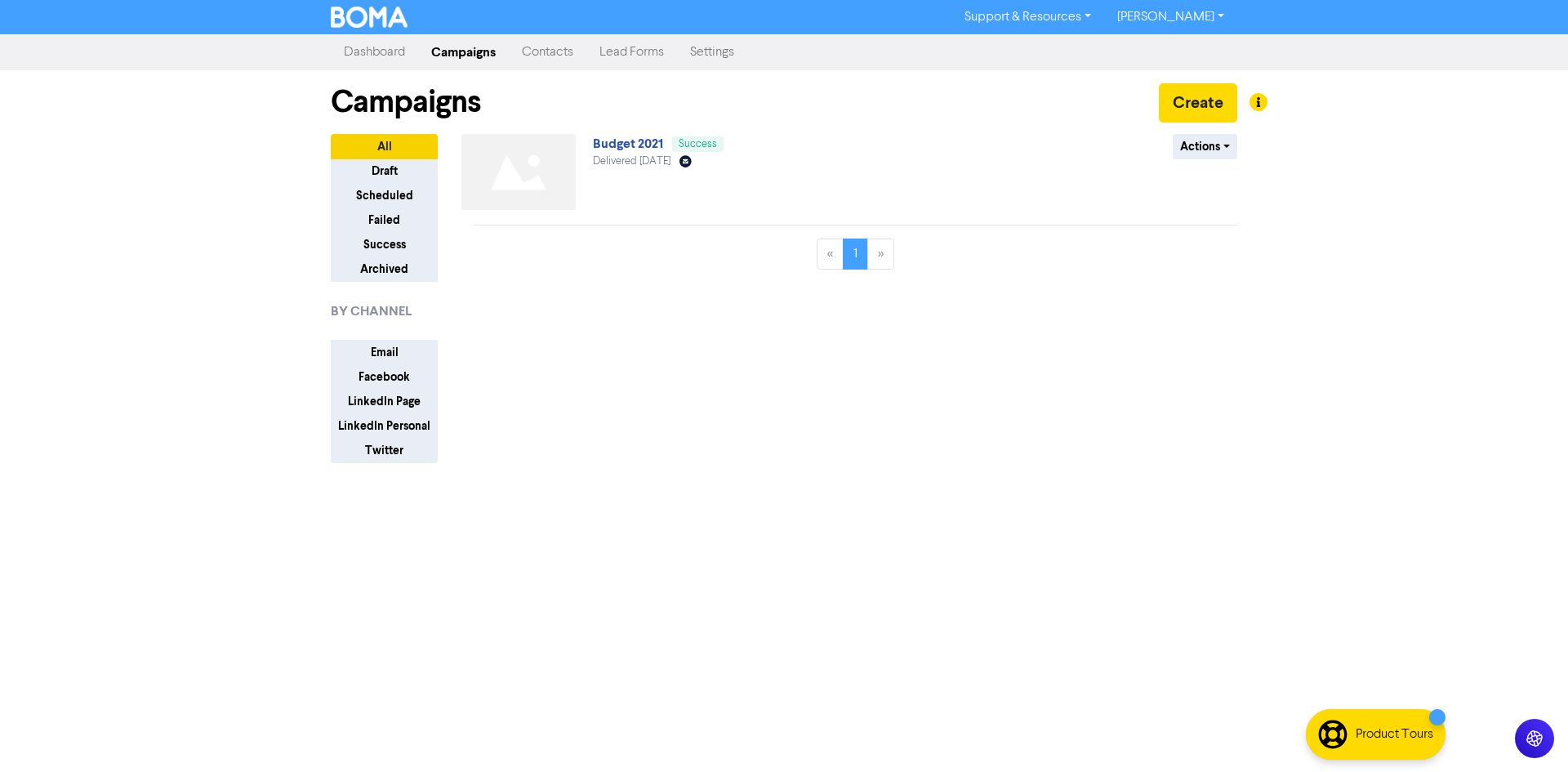
click at [357, 54] on link "Dashboard" at bounding box center [375, 52] width 87 height 33
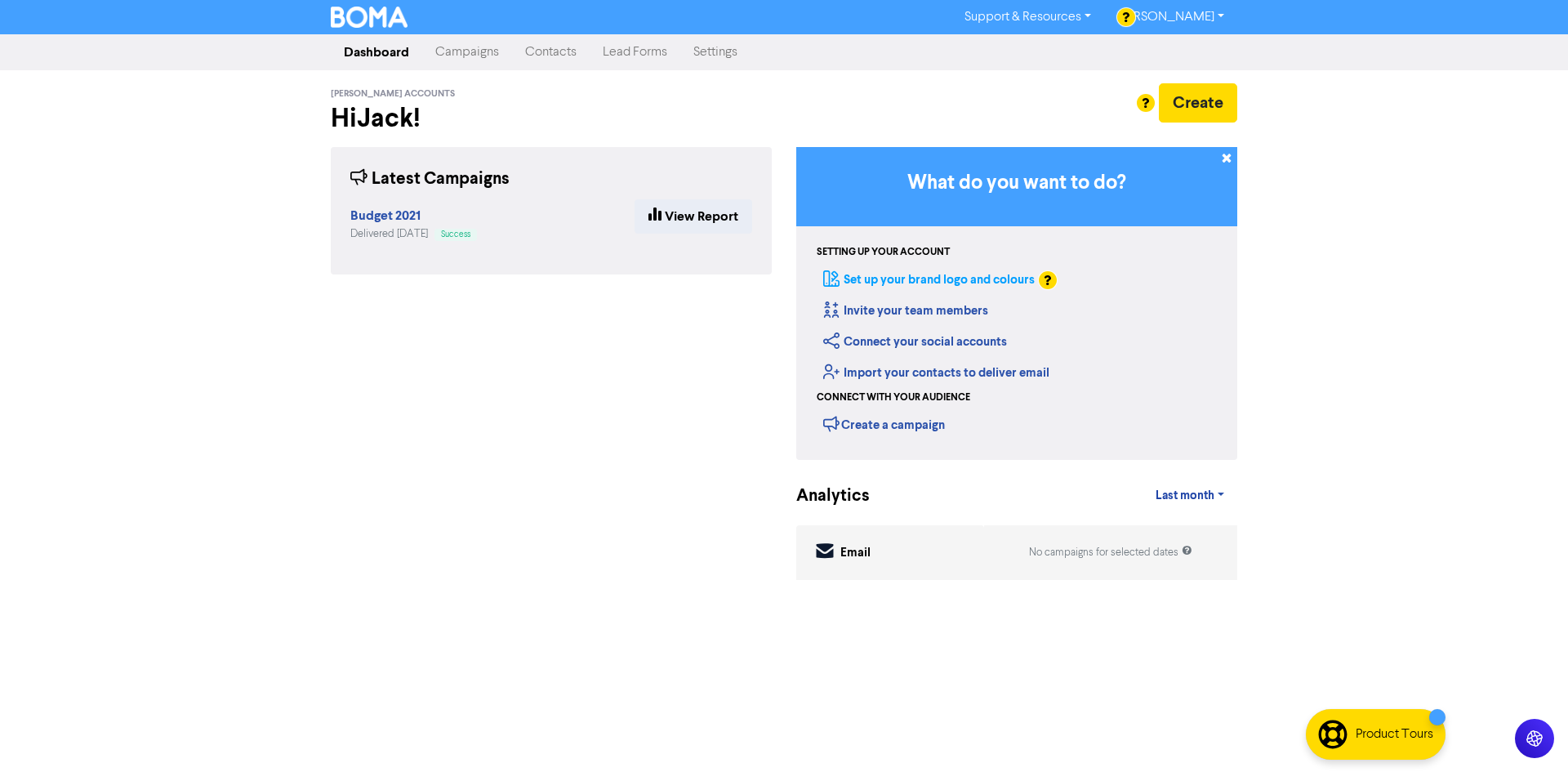
click at [1009, 280] on link "Set up your brand logo and colours" at bounding box center [929, 280] width 212 height 16
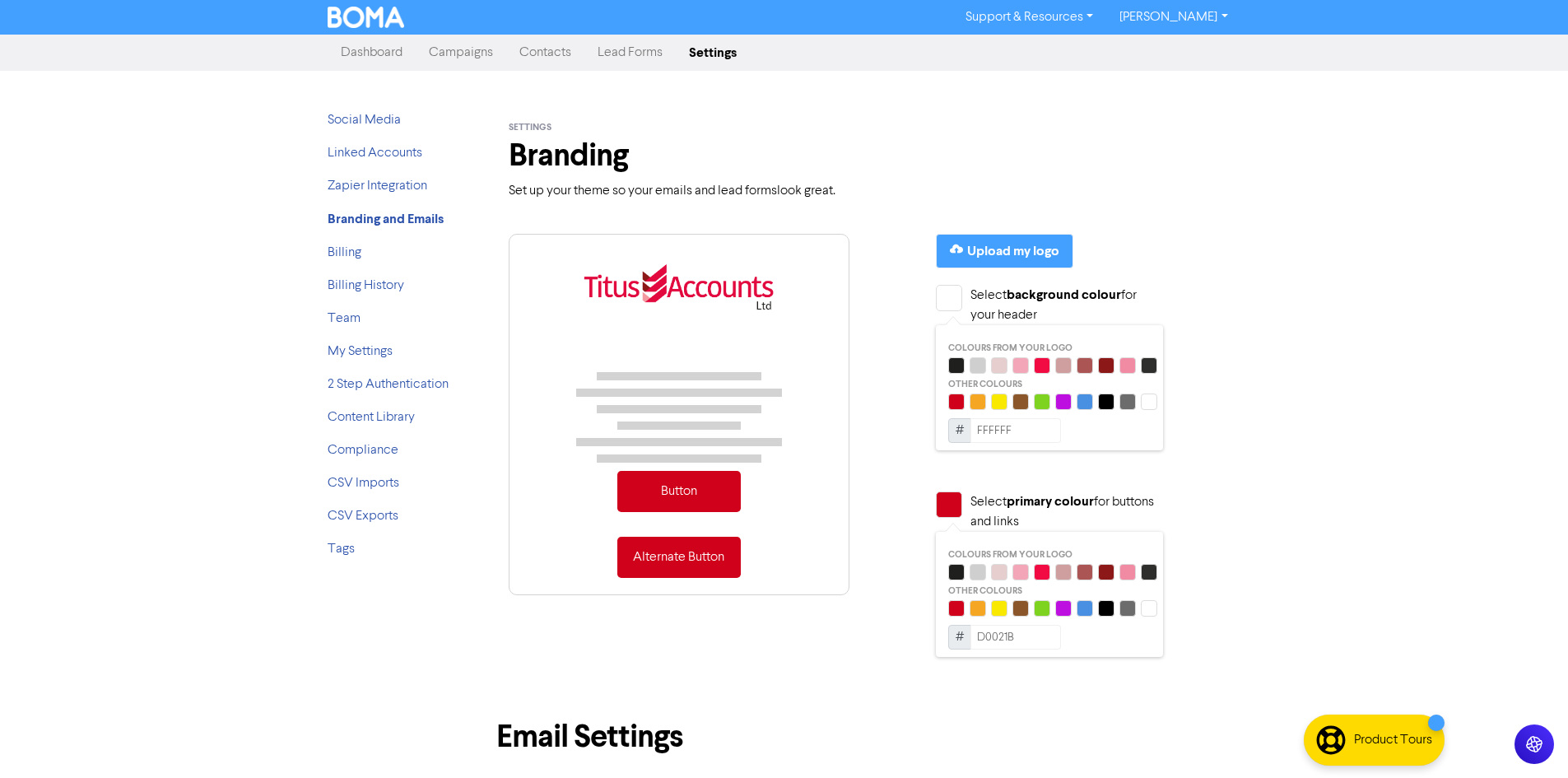
click at [377, 58] on link "Dashboard" at bounding box center [371, 53] width 88 height 33
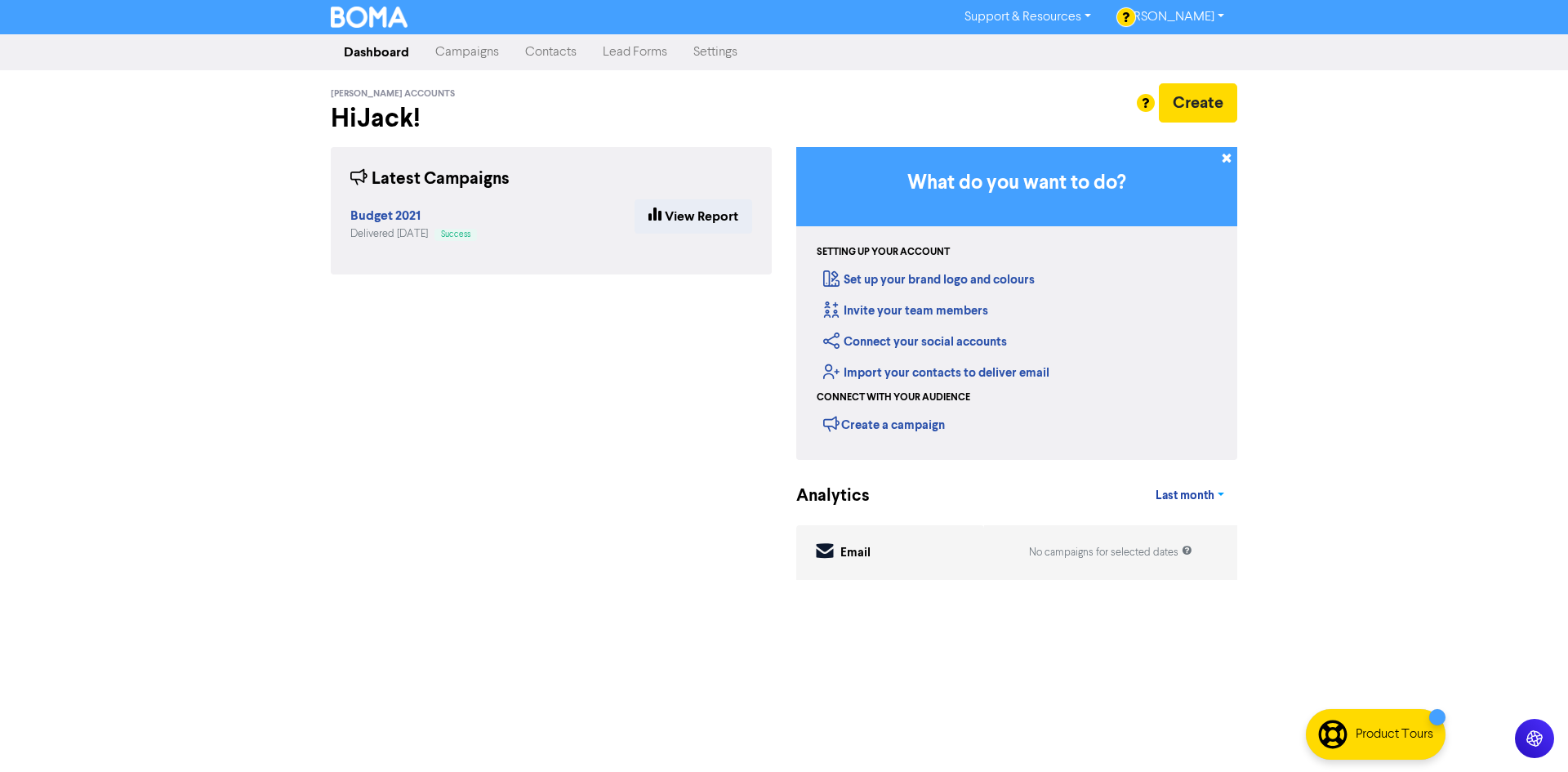
click at [1217, 512] on link "Last month" at bounding box center [1190, 496] width 95 height 33
click at [419, 45] on link "Dashboard" at bounding box center [376, 52] width 91 height 33
click at [466, 44] on link "Campaigns" at bounding box center [467, 52] width 90 height 33
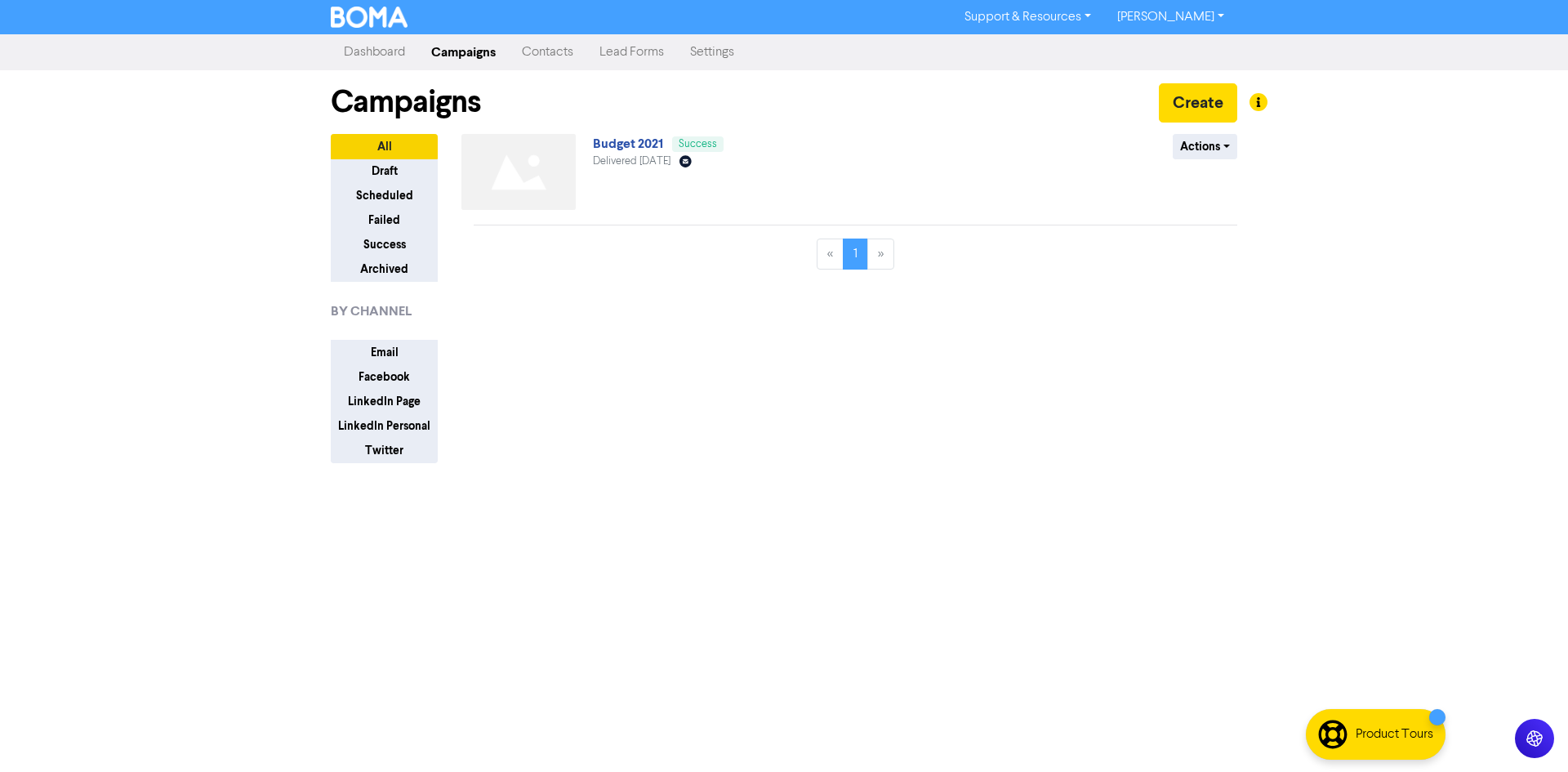
click at [535, 62] on link "Contacts" at bounding box center [548, 52] width 77 height 33
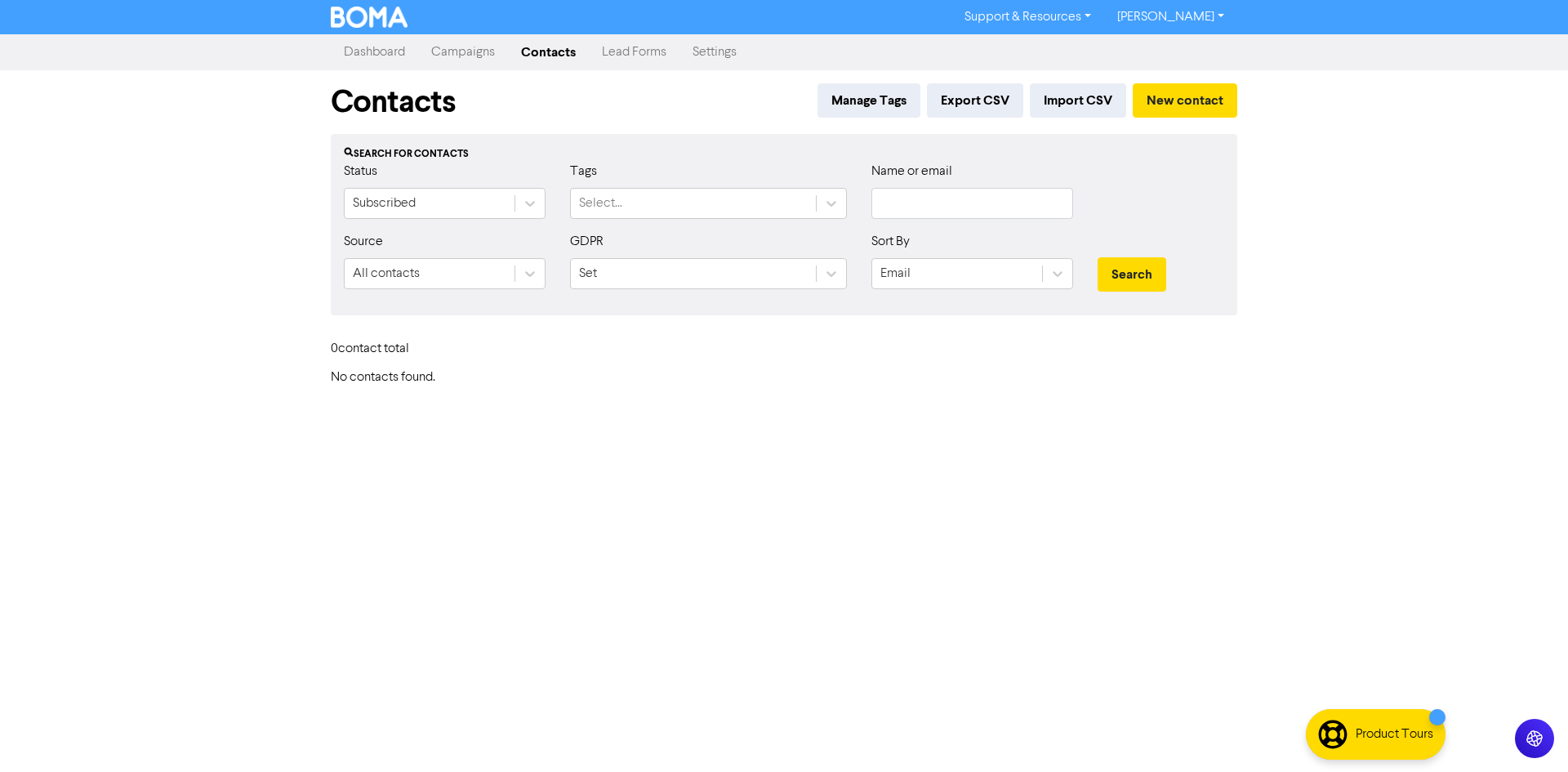
click at [599, 54] on link "Lead Forms" at bounding box center [634, 52] width 91 height 33
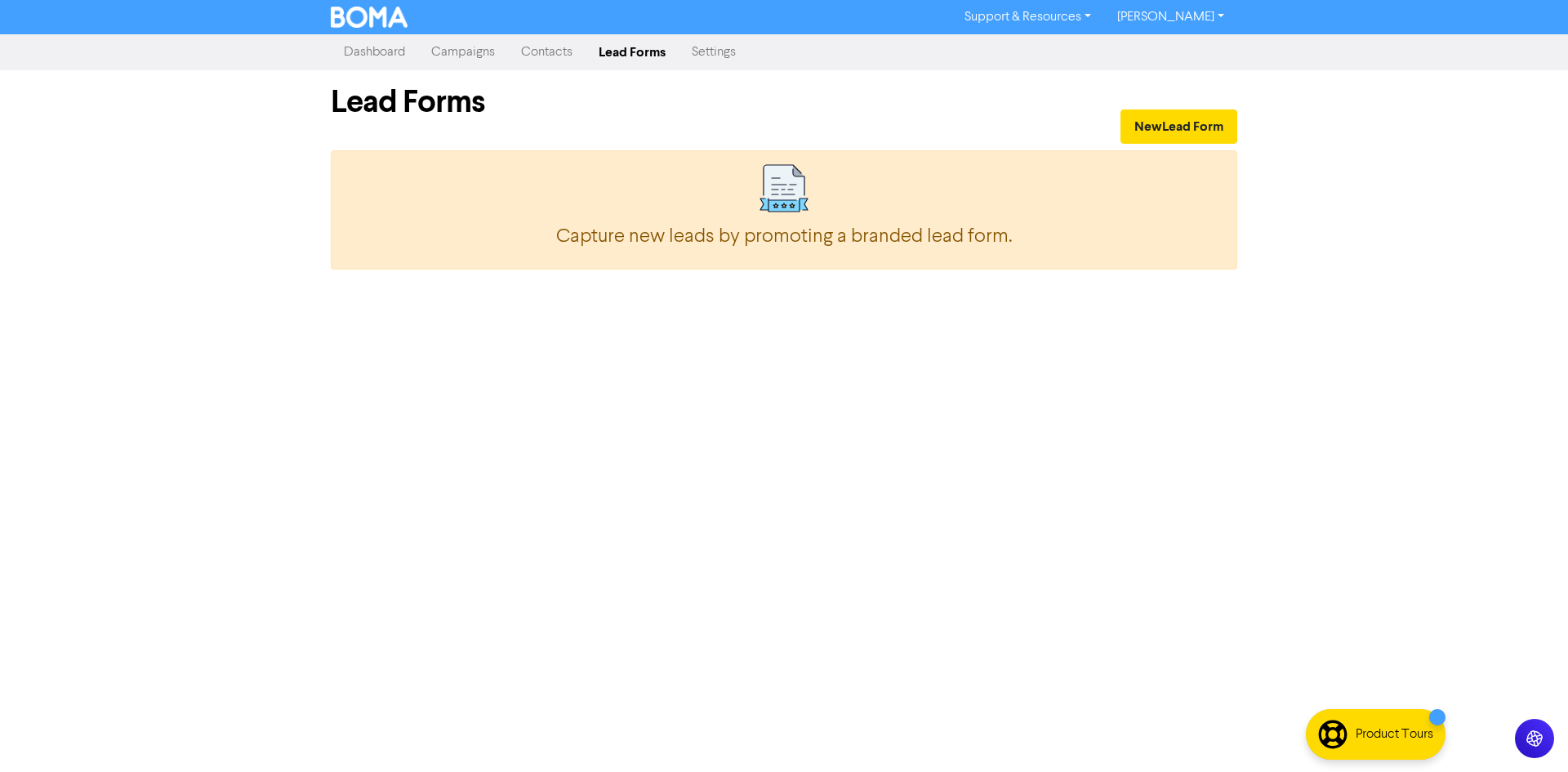
click at [716, 50] on link "Settings" at bounding box center [714, 52] width 70 height 33
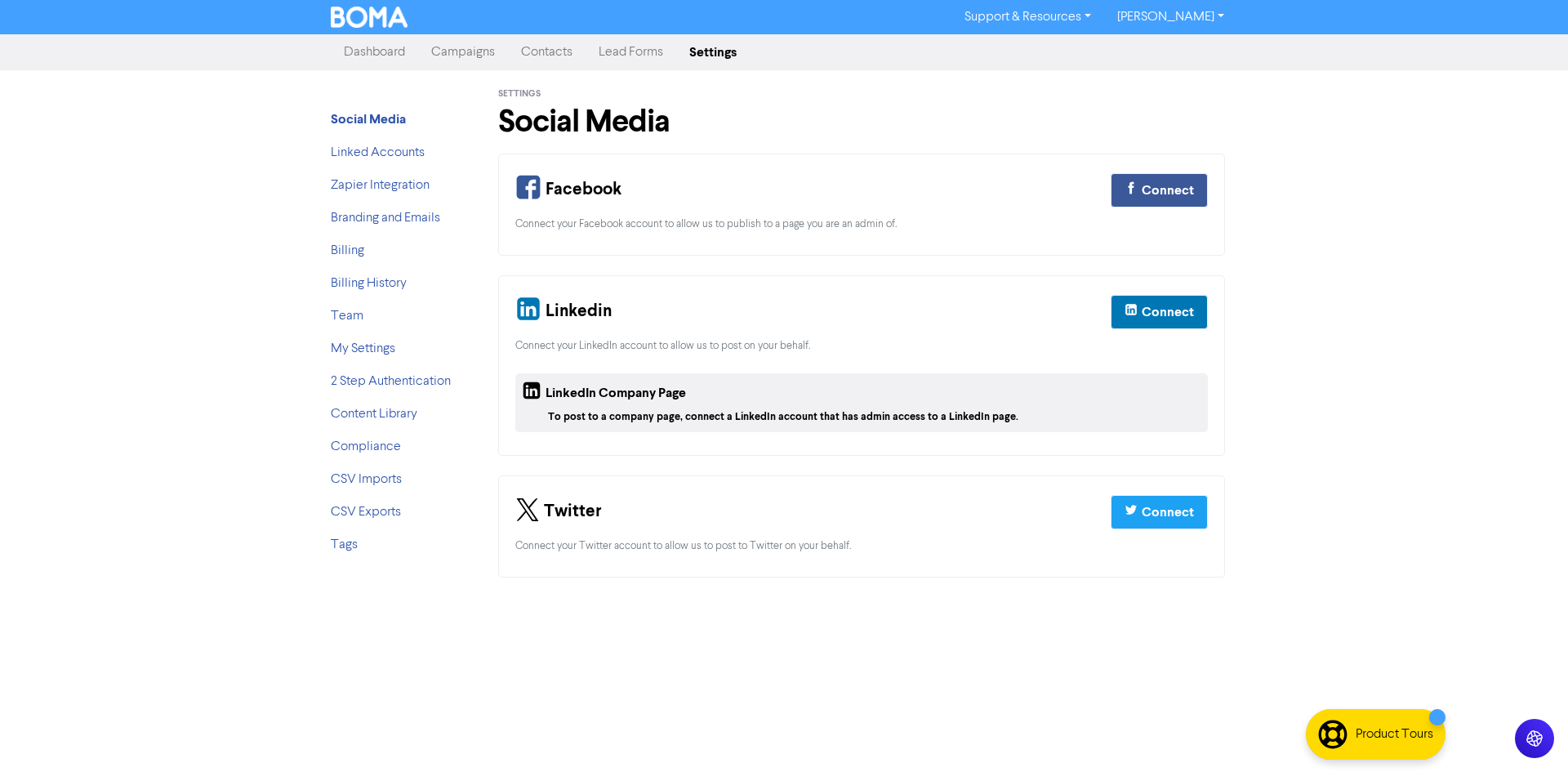
click at [397, 424] on ul "Social Media Linked Accounts Zapier Integration Branding and Emails Billing Bil…" at bounding box center [397, 339] width 131 height 458
click at [399, 419] on link "Content Library" at bounding box center [375, 414] width 86 height 13
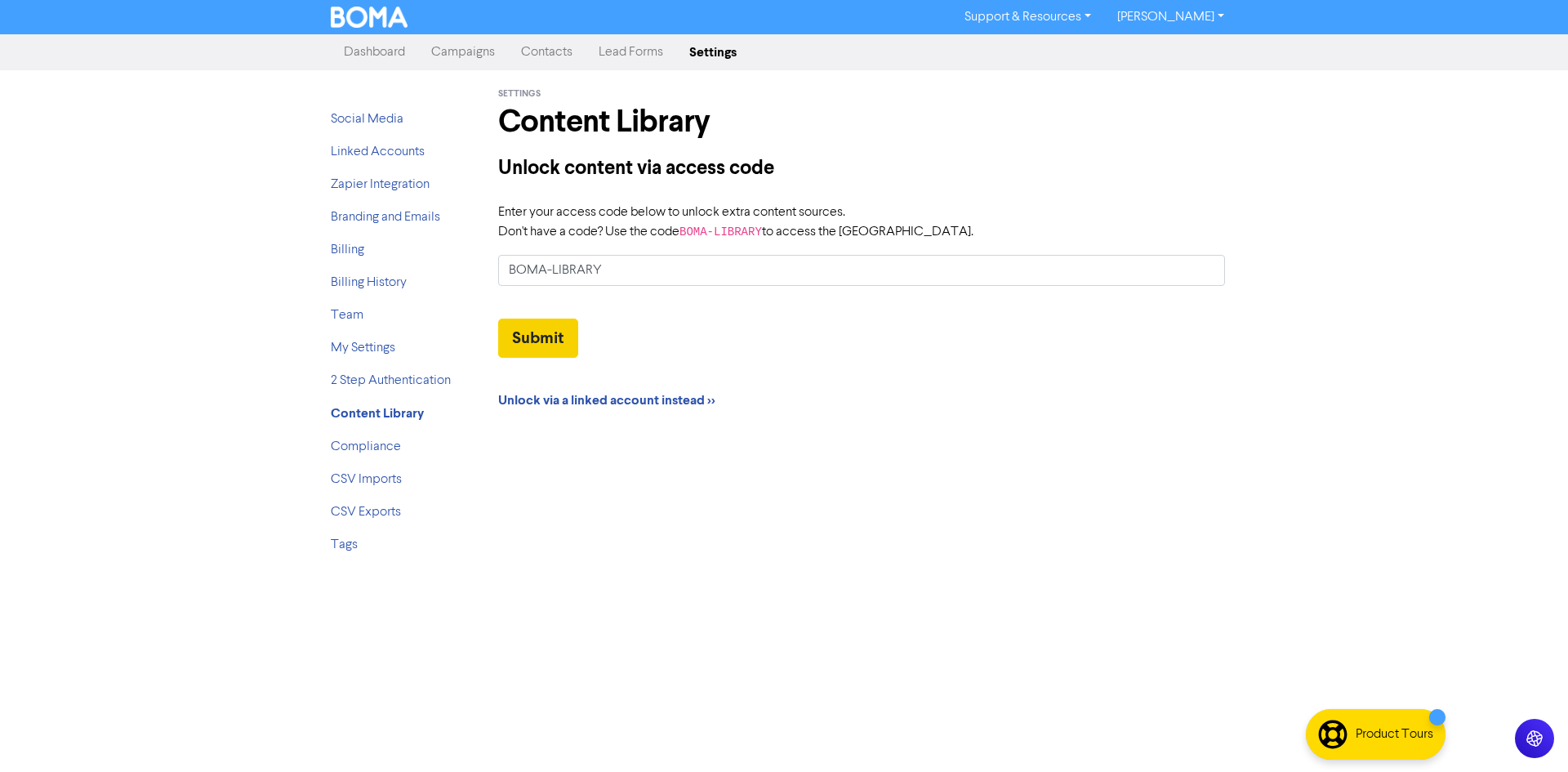
type input "BOMA-LIBRARY"
click at [548, 341] on button "Submit" at bounding box center [538, 338] width 80 height 40
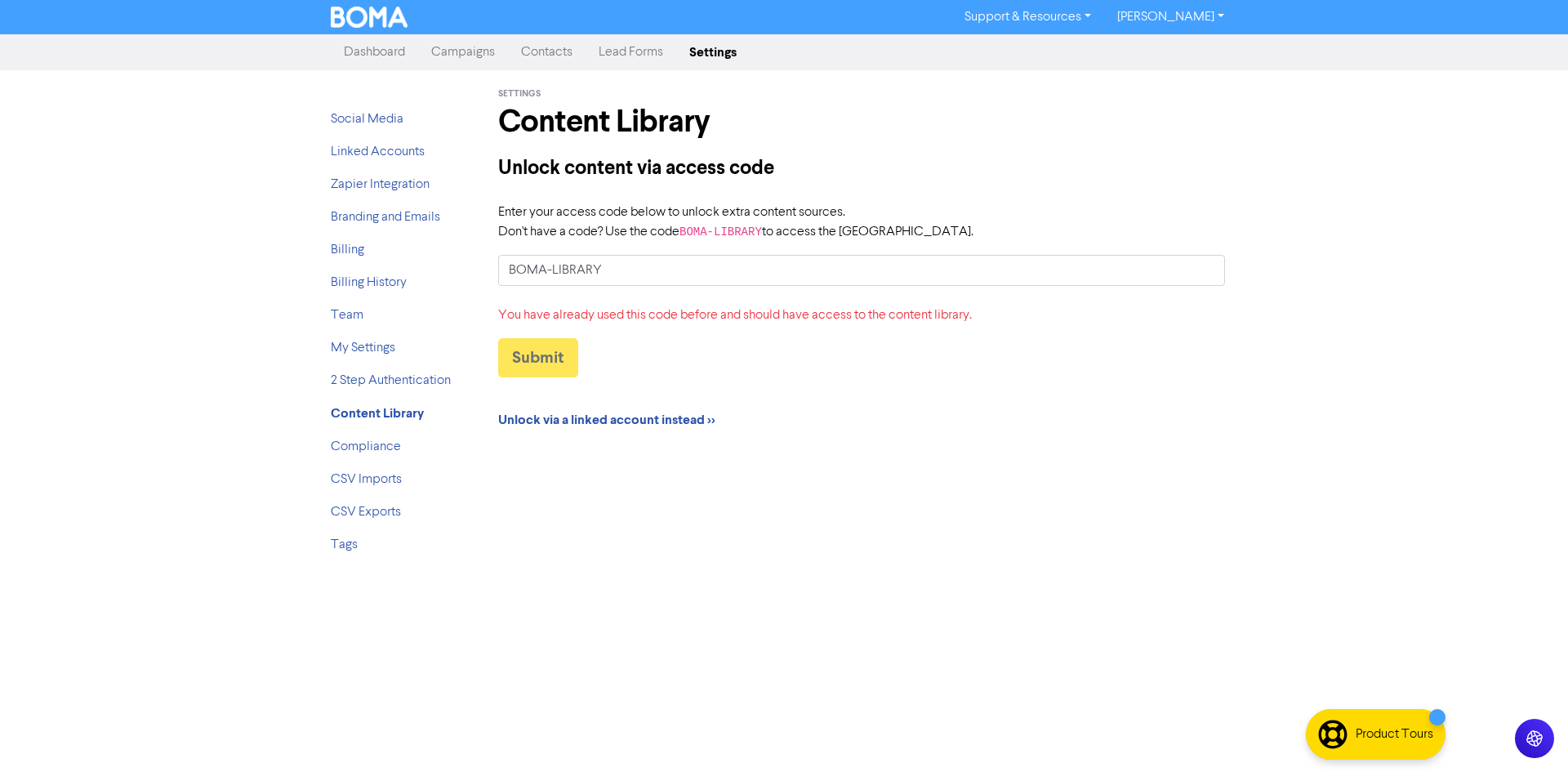
click at [639, 45] on link "Lead Forms" at bounding box center [631, 52] width 91 height 33
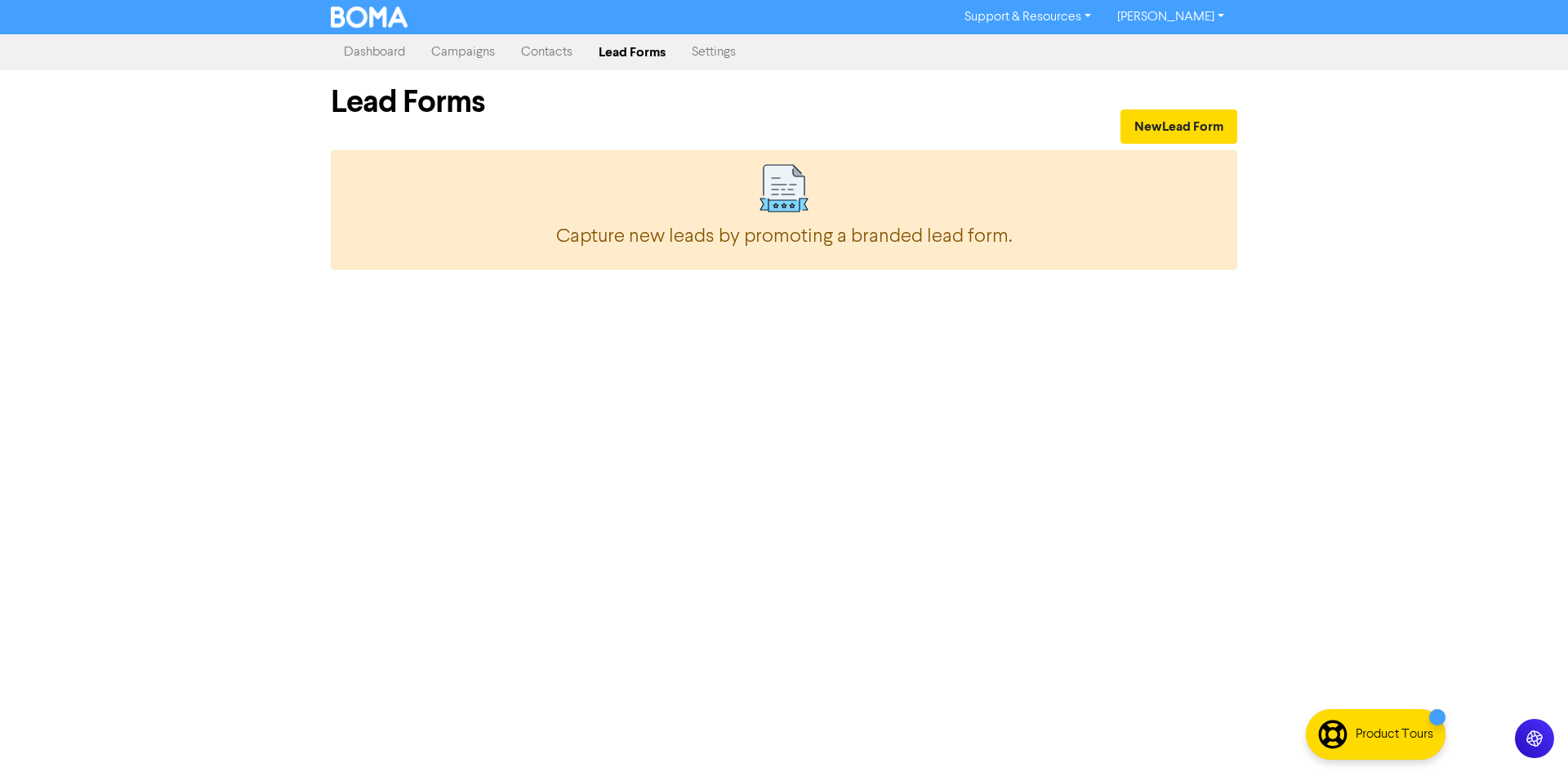
click at [562, 45] on link "Contacts" at bounding box center [547, 52] width 77 height 33
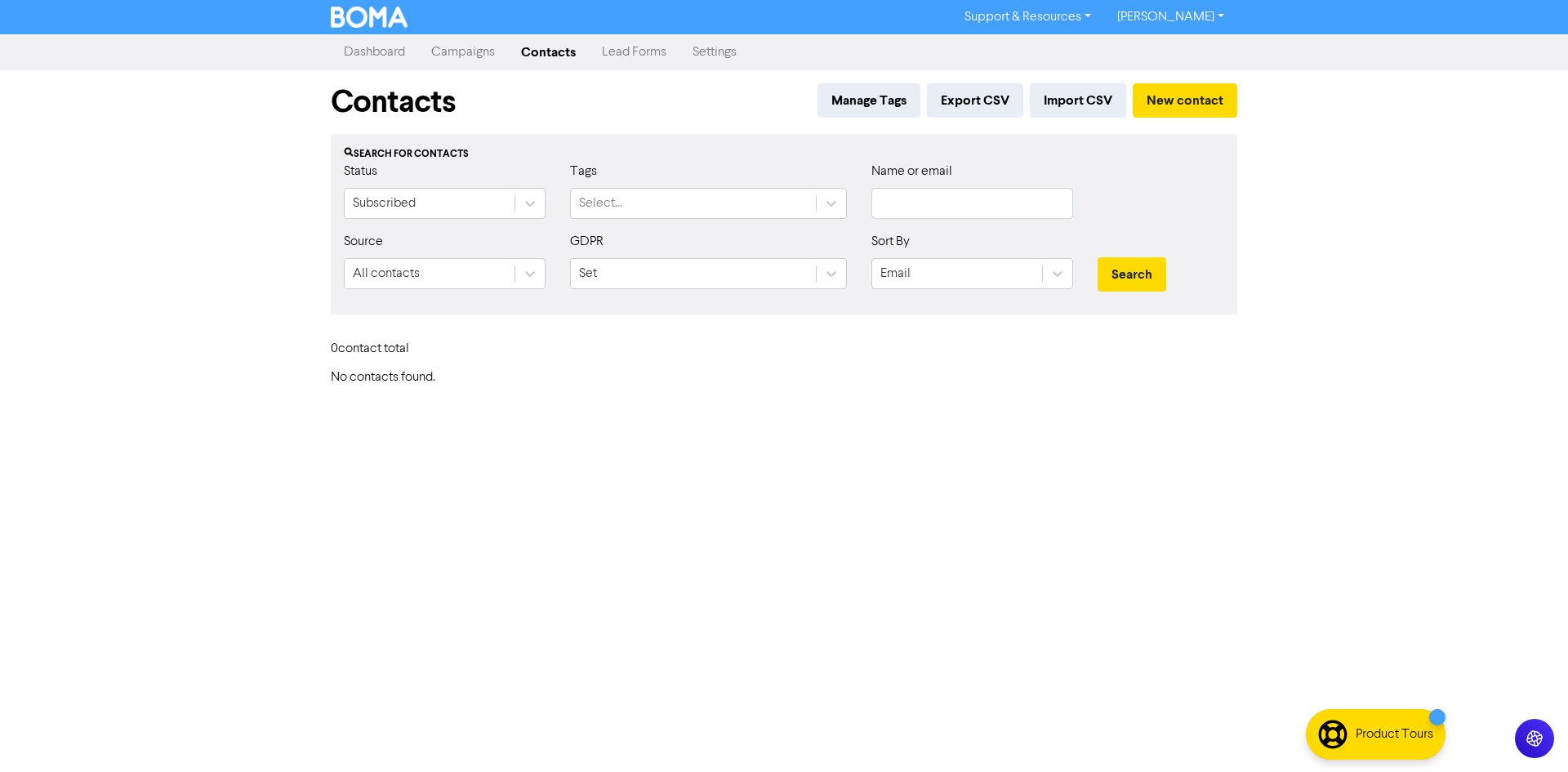
click at [482, 45] on link "Campaigns" at bounding box center [464, 52] width 90 height 33
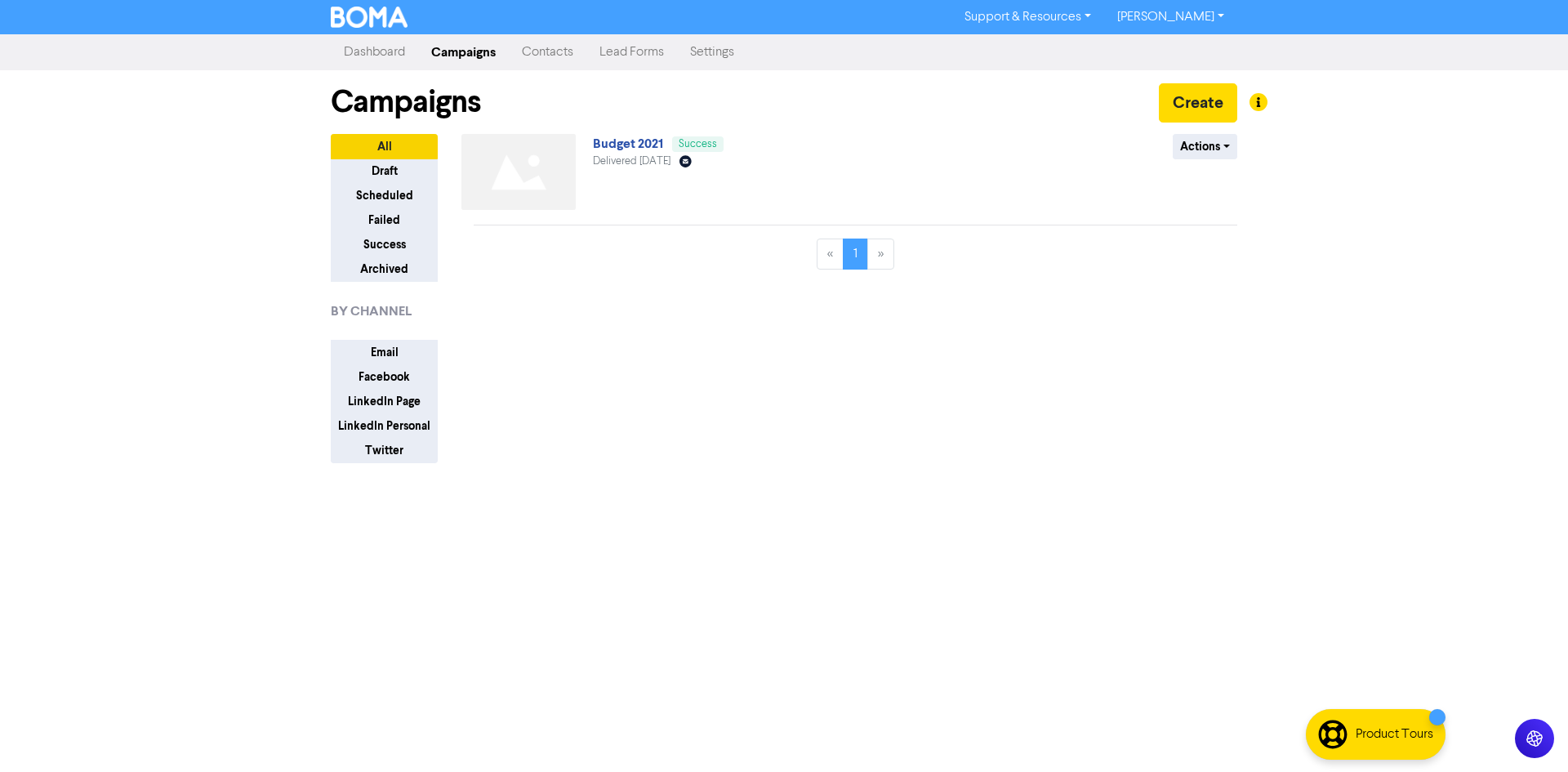
click at [537, 54] on link "Contacts" at bounding box center [548, 52] width 77 height 33
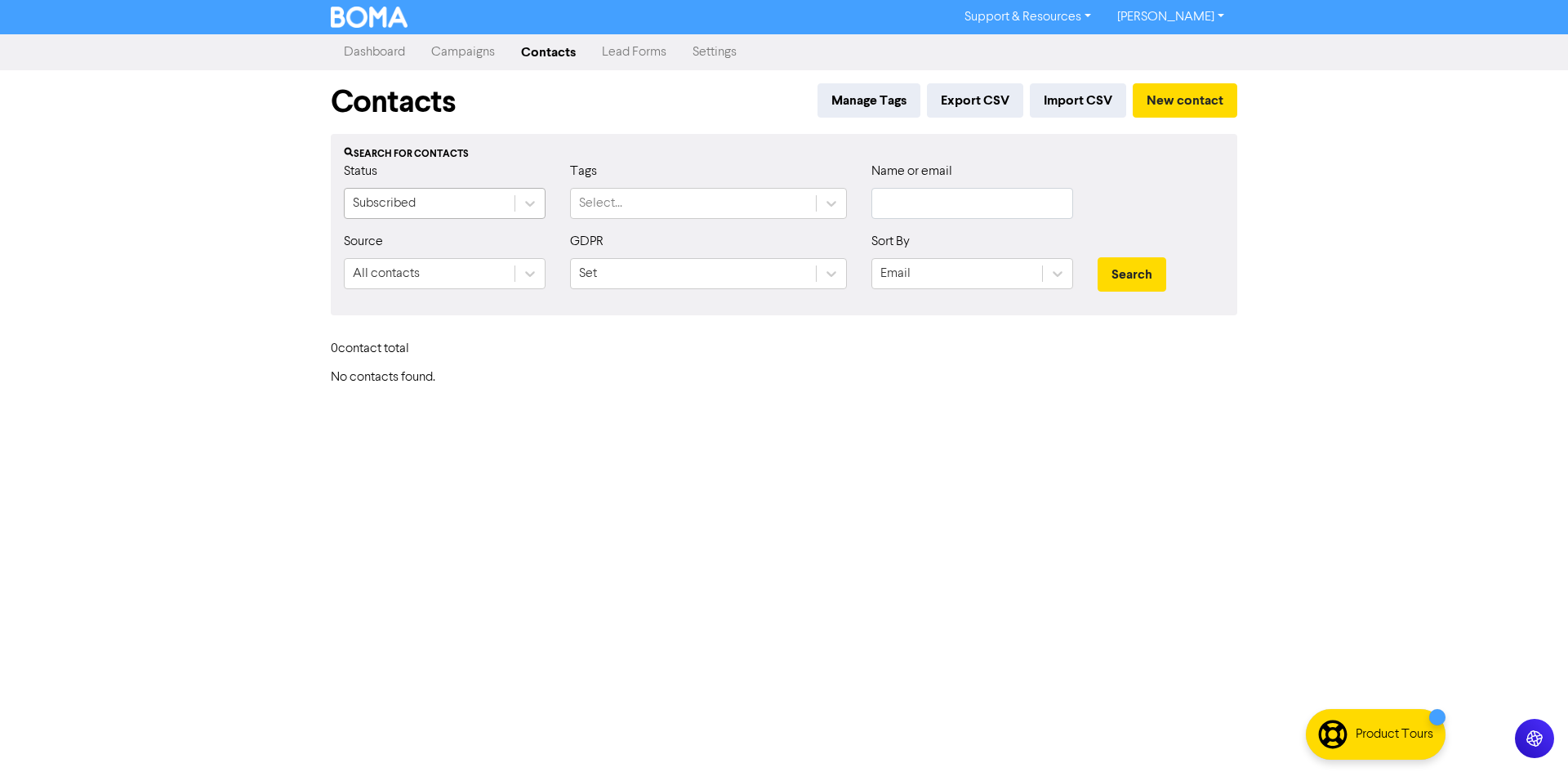
click at [508, 202] on div "Subscribed" at bounding box center [430, 203] width 170 height 29
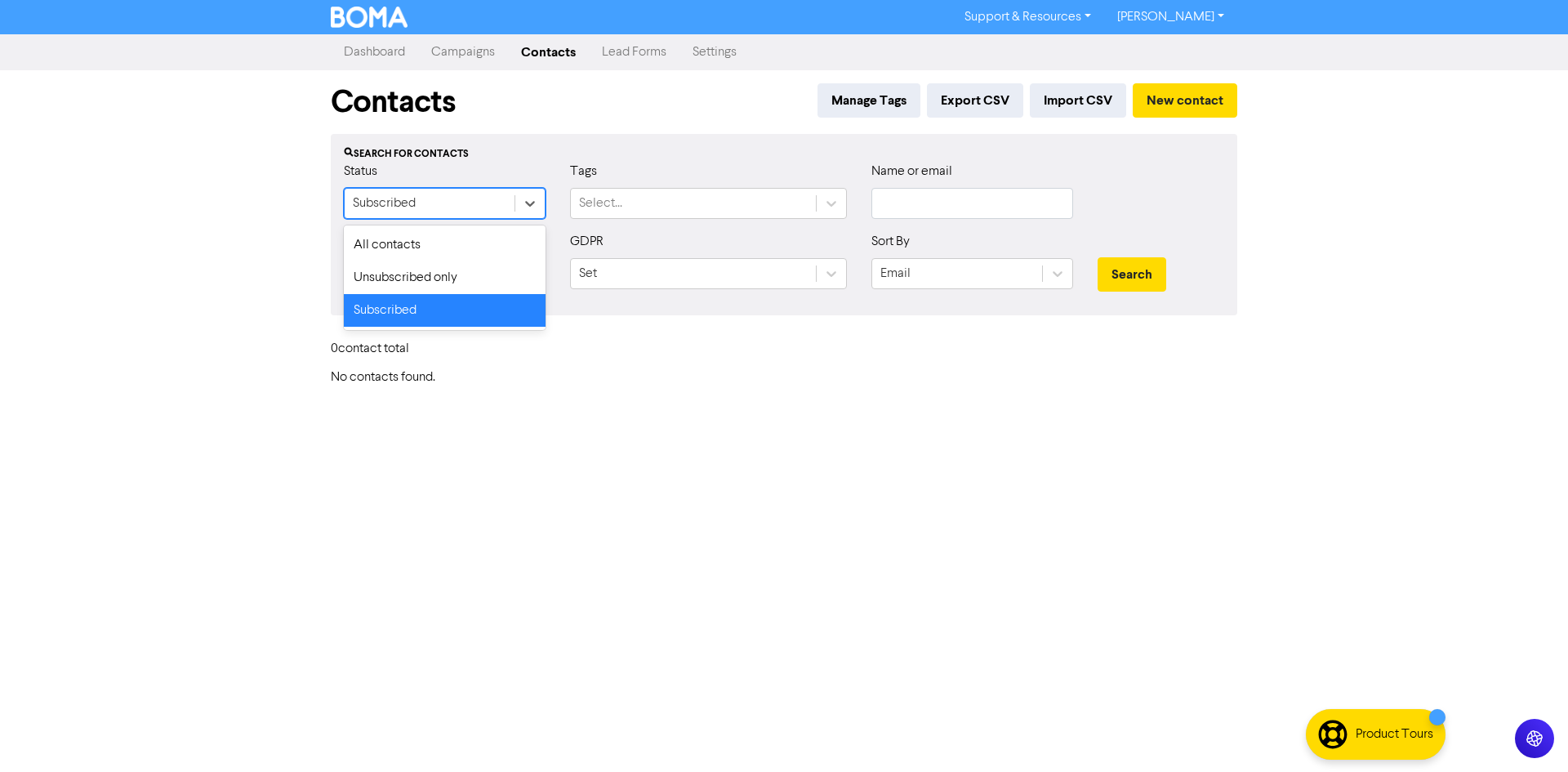
click at [508, 202] on div "Subscribed" at bounding box center [430, 203] width 170 height 29
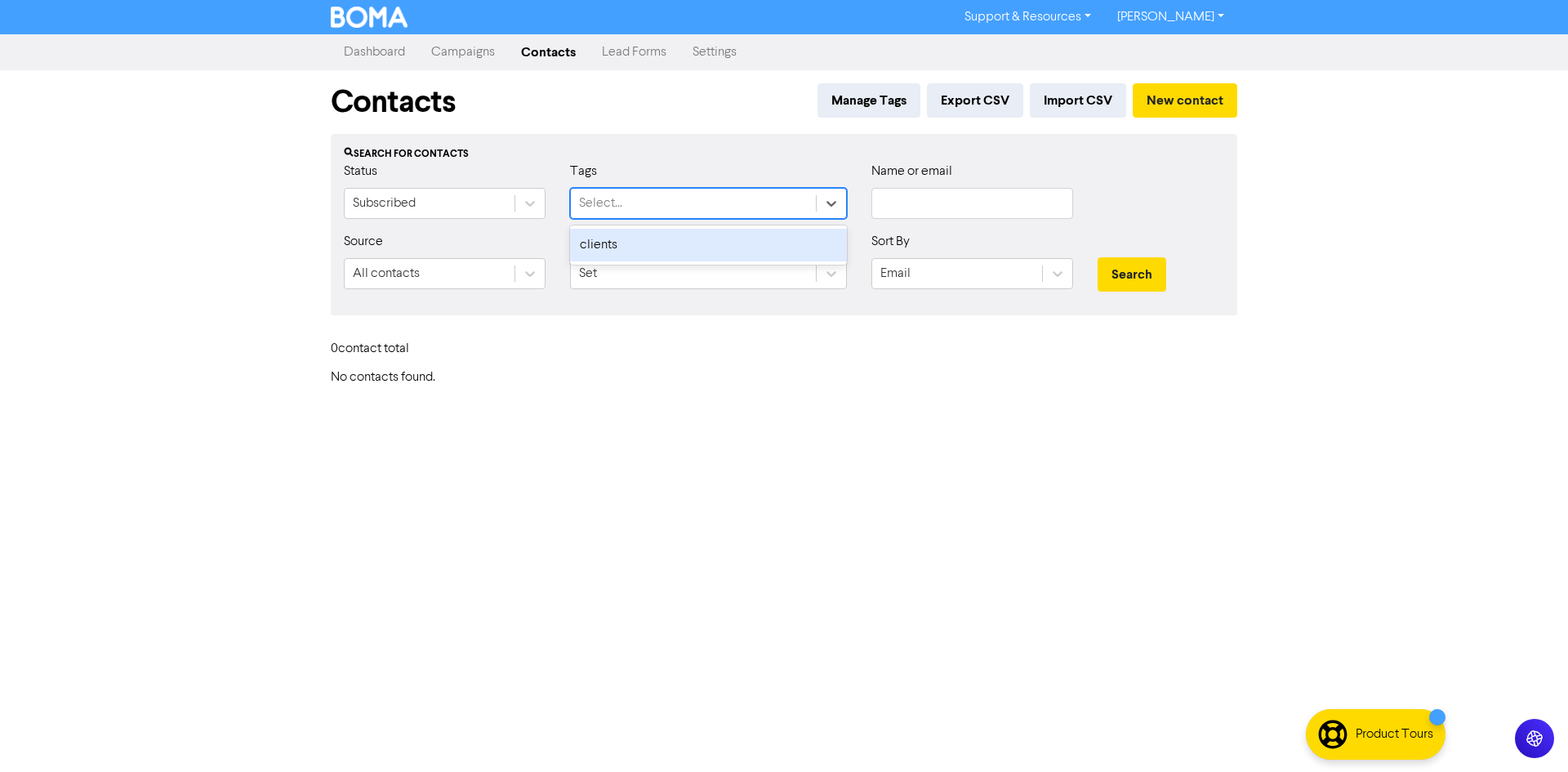
click at [690, 204] on div "Select..." at bounding box center [694, 203] width 245 height 29
click at [674, 236] on div "clients" at bounding box center [709, 246] width 277 height 33
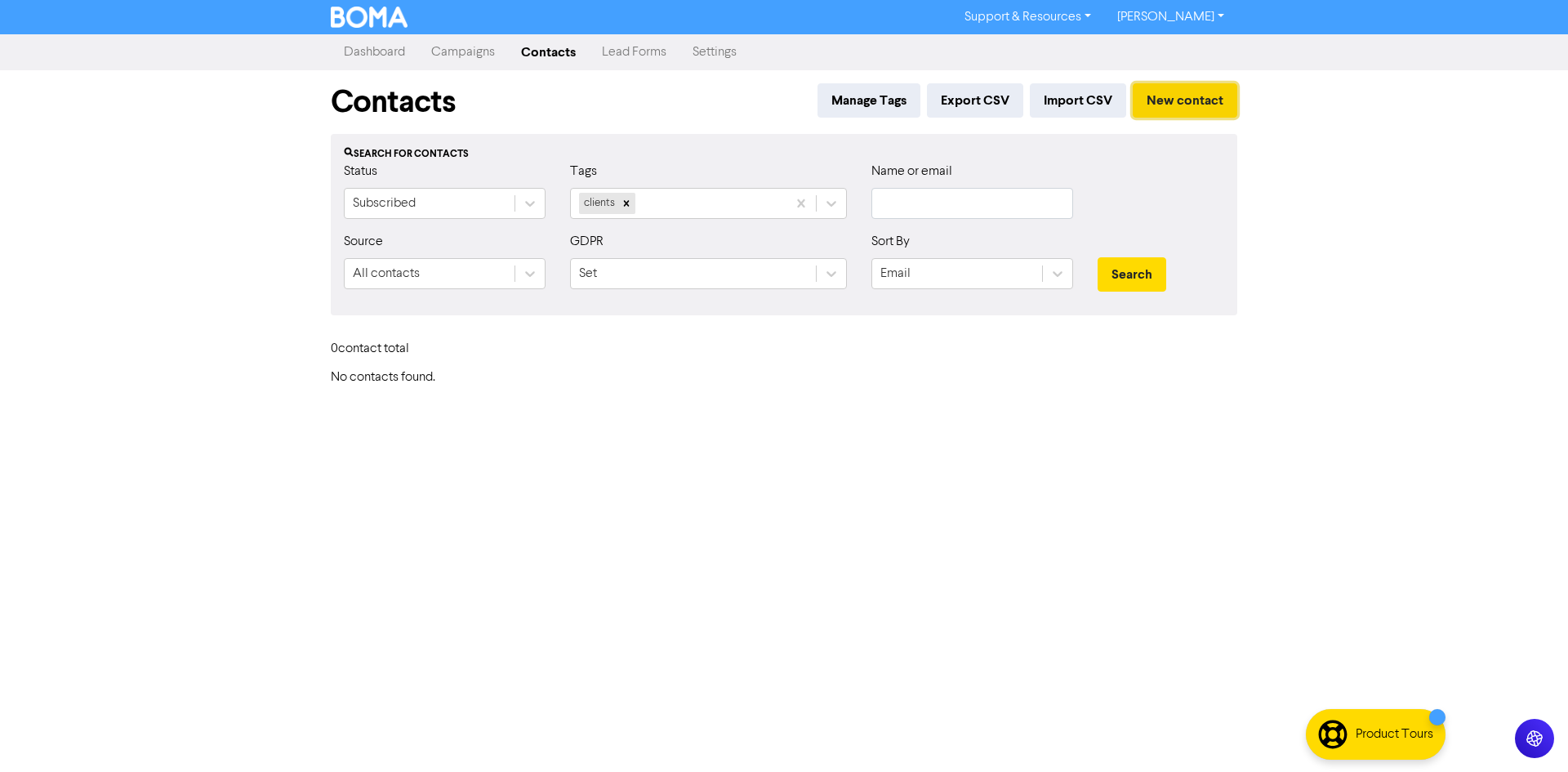
click at [1192, 96] on button "New contact" at bounding box center [1185, 100] width 105 height 34
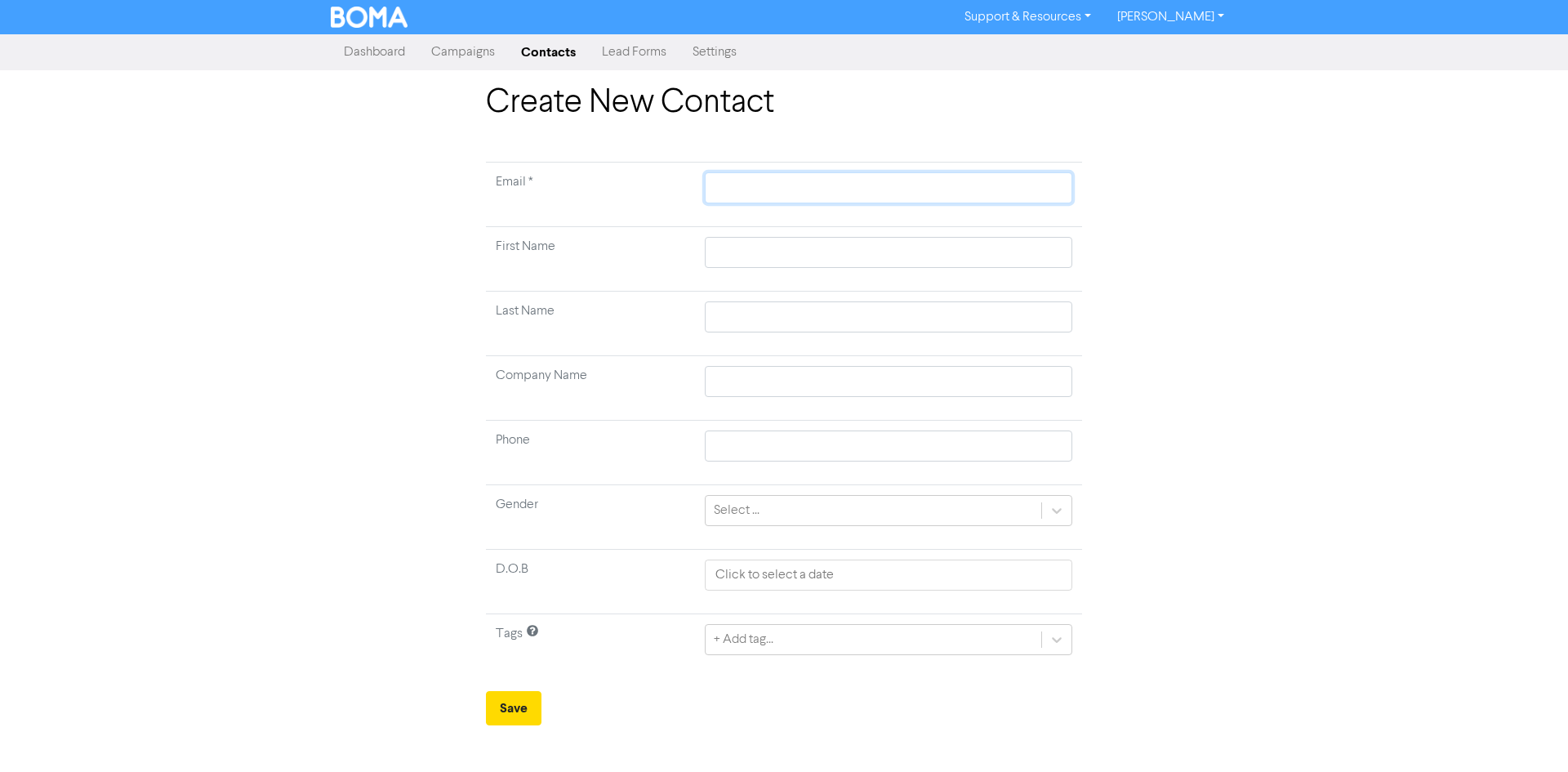
click at [800, 198] on input "text" at bounding box center [888, 188] width 367 height 31
type input "[EMAIL_ADDRESS][DOMAIN_NAME]"
type input "J"
type input "Ja"
type input "Jac"
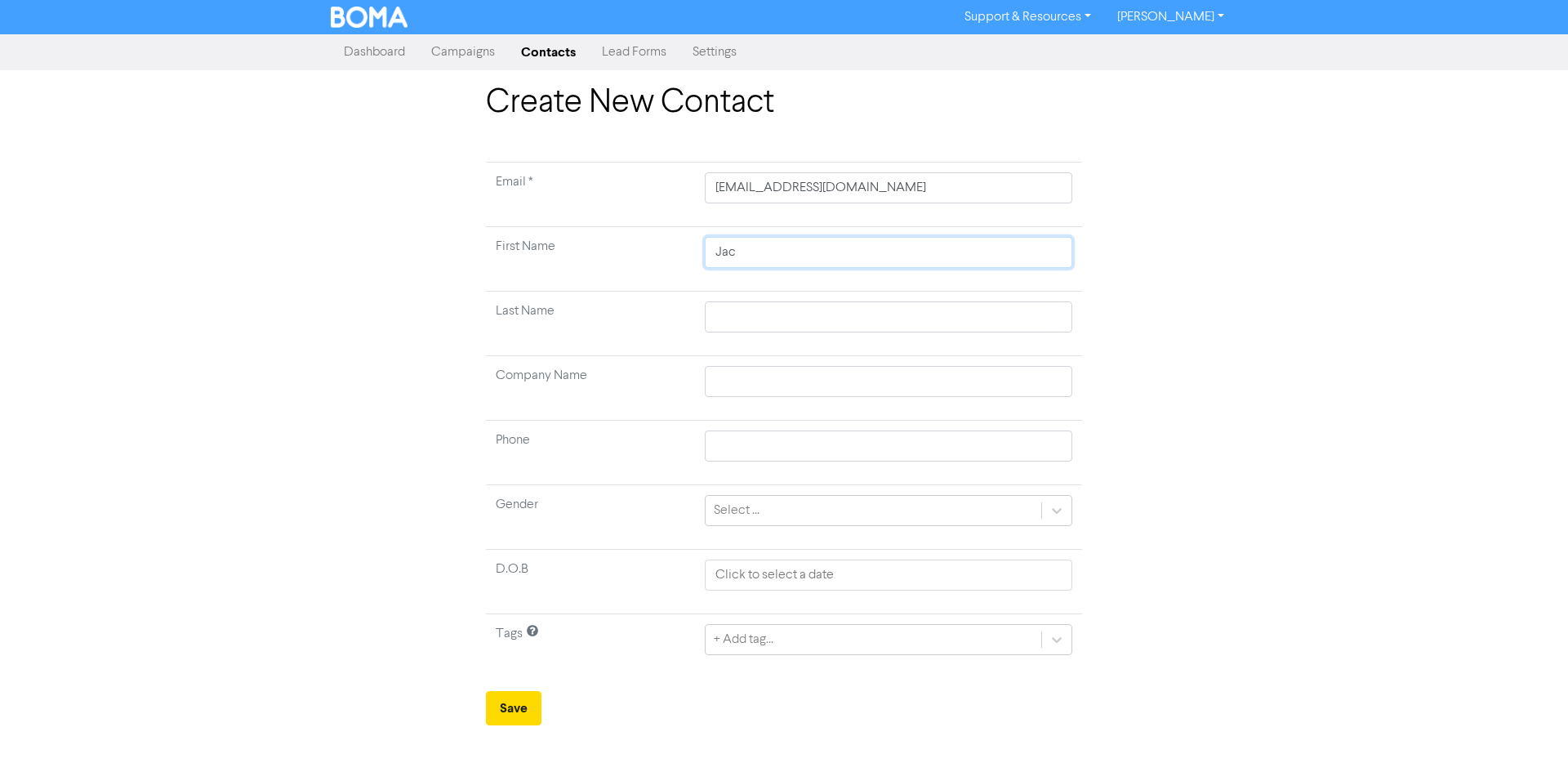
type input "Jack"
type input "M"
type input "Mo"
type input "Moo"
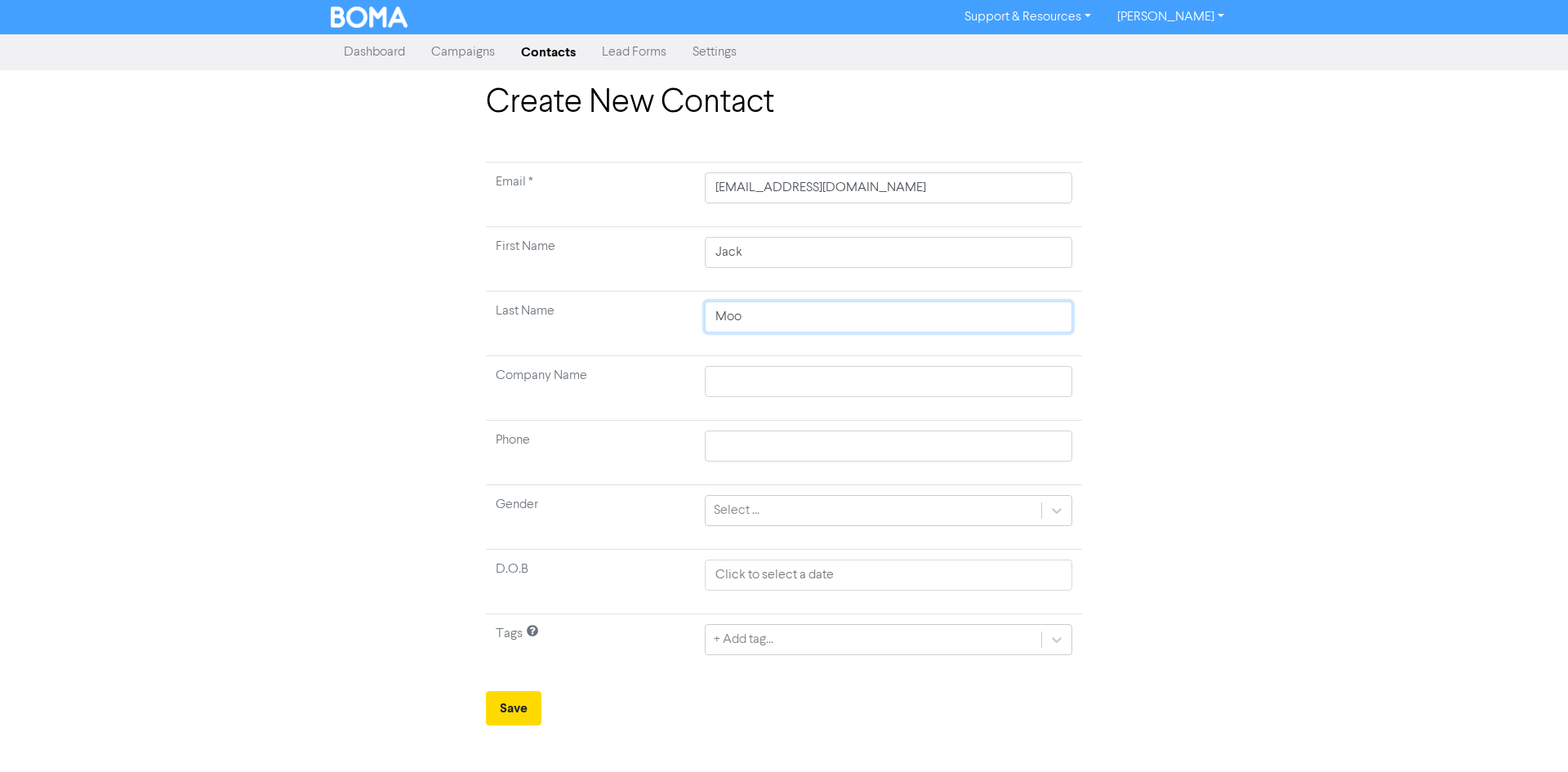
type input "Moor"
type input "Moorl"
type input "Moorle"
type input "Moorley"
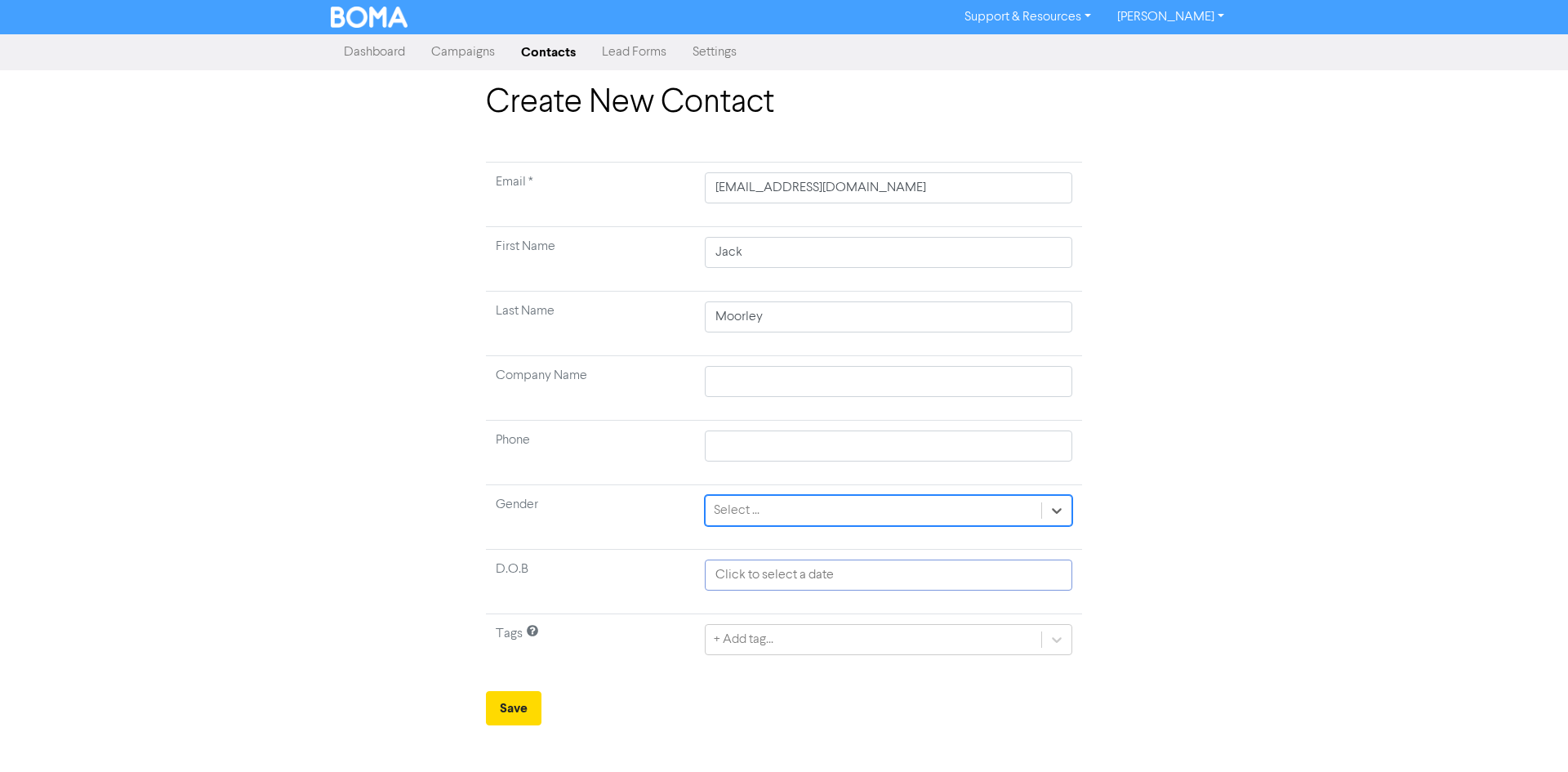
select select "8"
select select "2025"
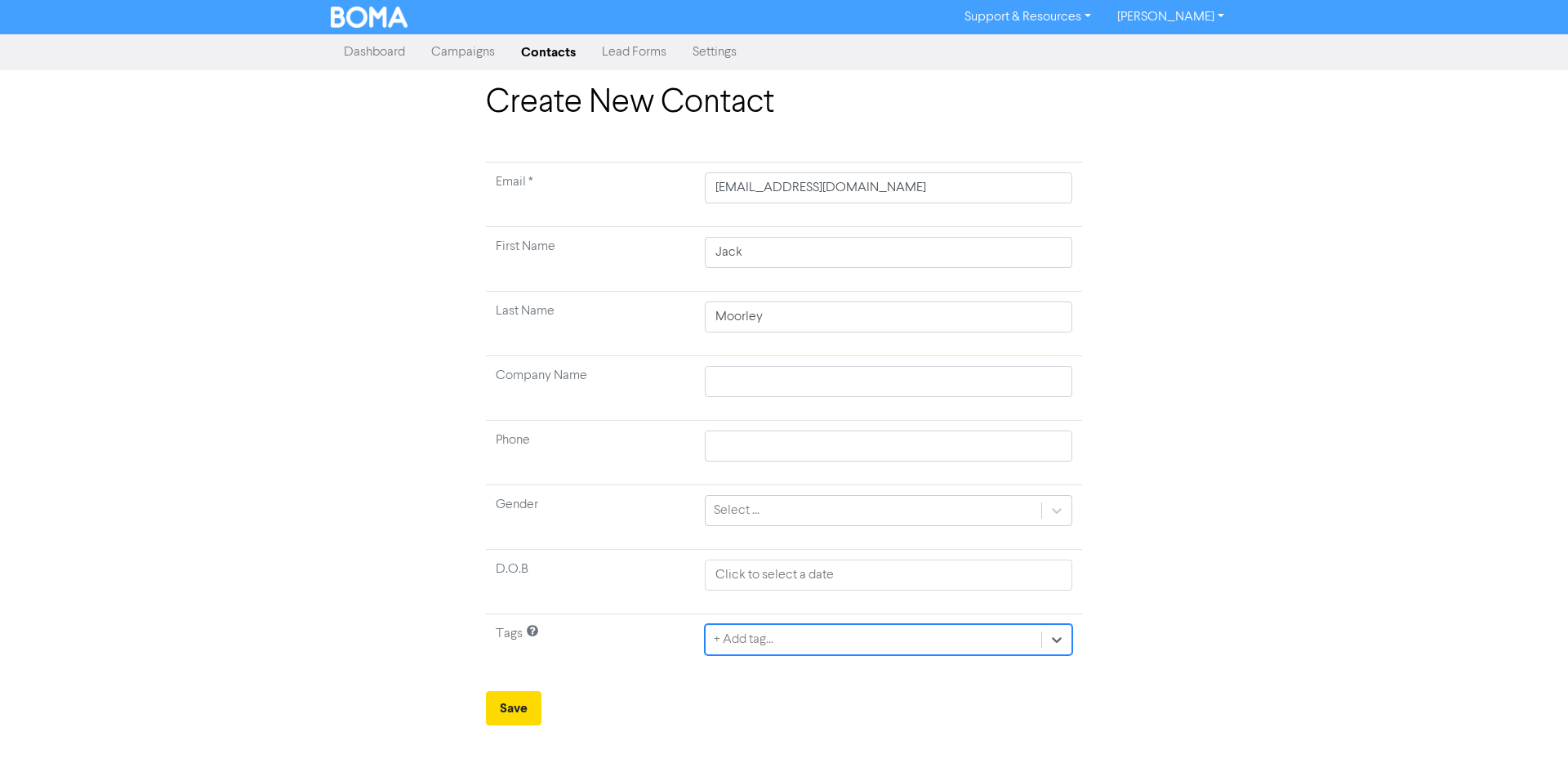
click at [806, 639] on div "+ Add tag..." at bounding box center [873, 639] width 336 height 29
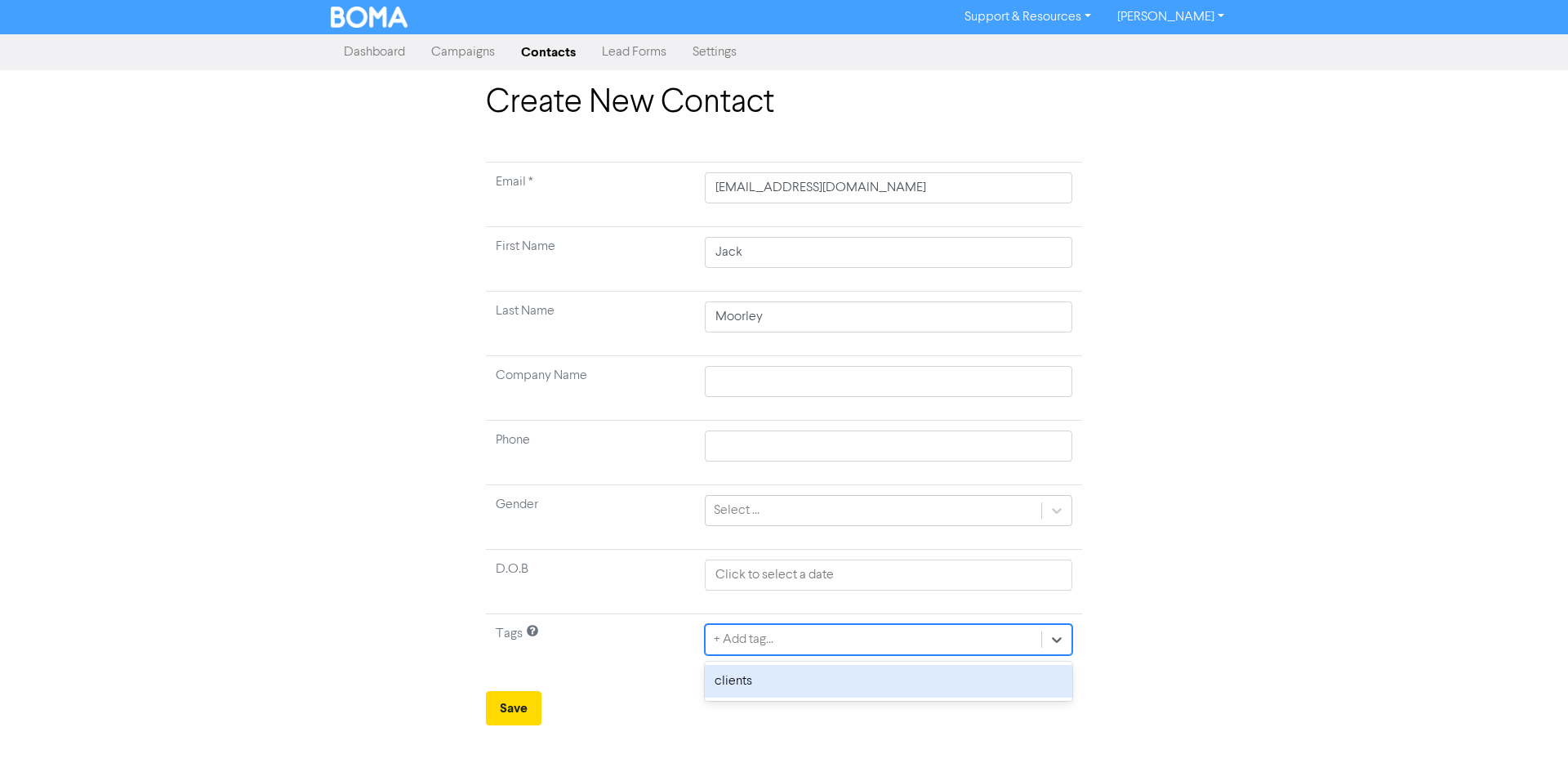
click at [778, 680] on div "clients" at bounding box center [888, 682] width 367 height 33
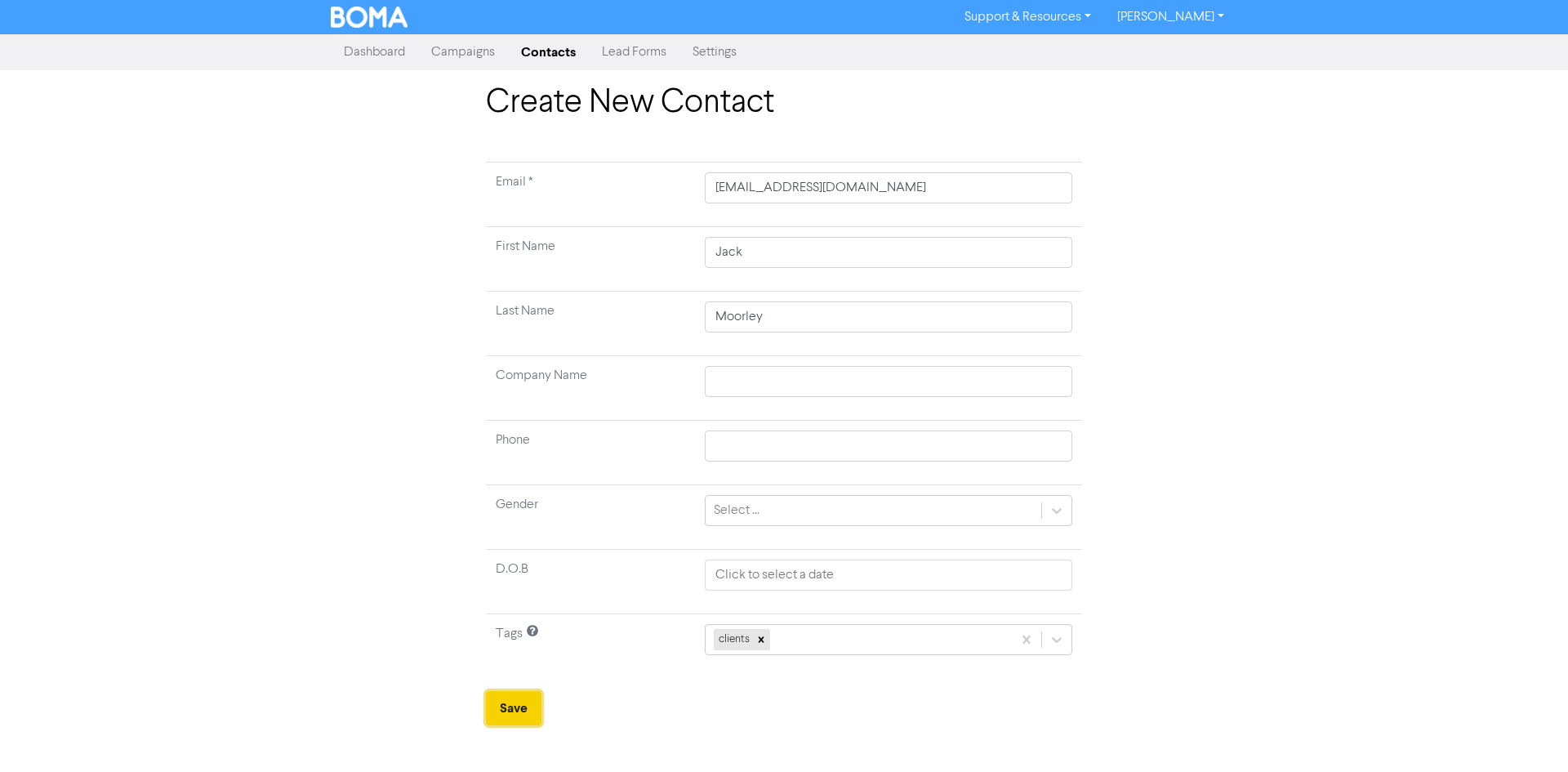
click at [494, 716] on button "Save" at bounding box center [513, 708] width 55 height 34
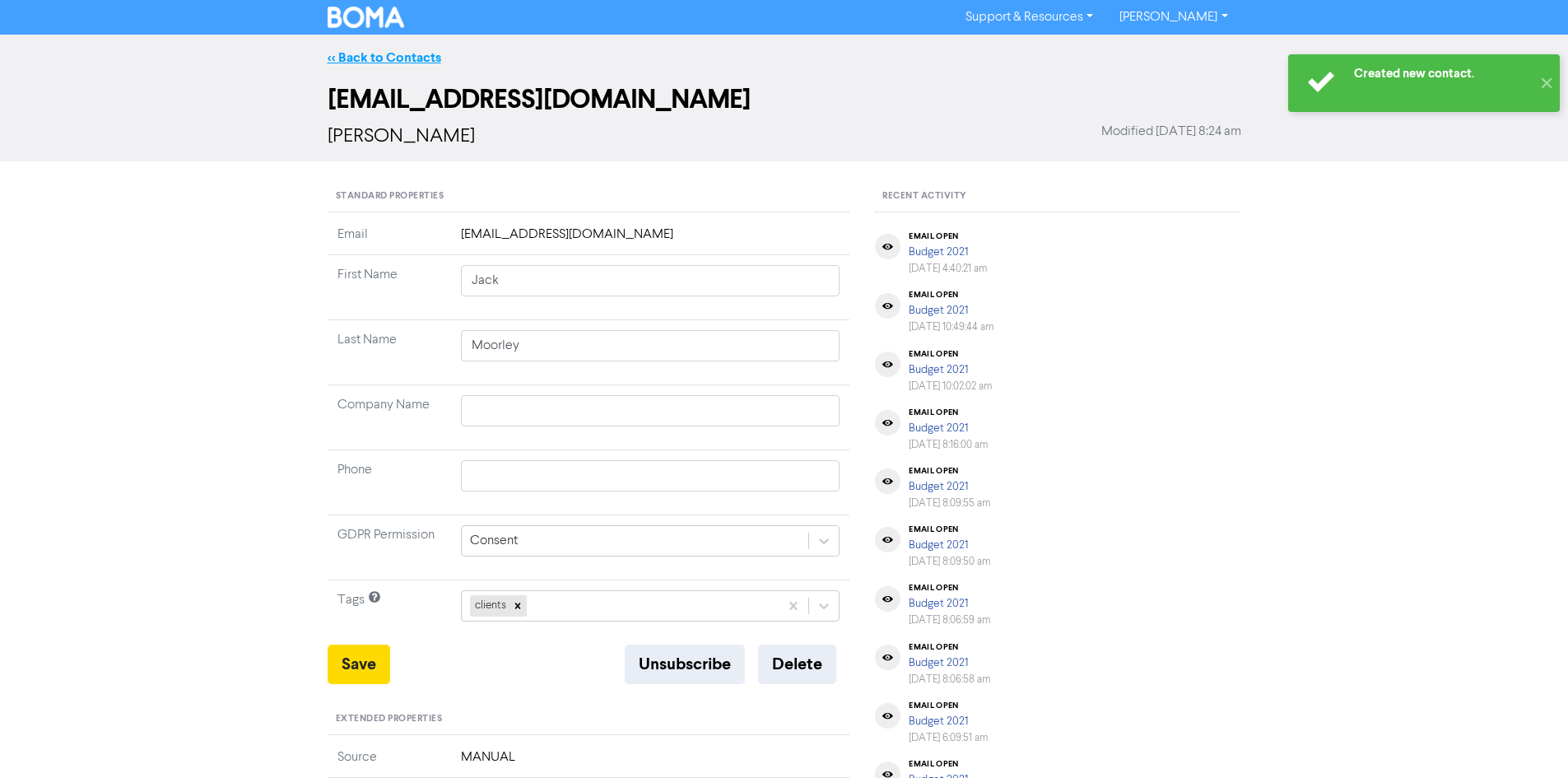
click at [414, 59] on link "<< Back to Contacts" at bounding box center [384, 57] width 114 height 17
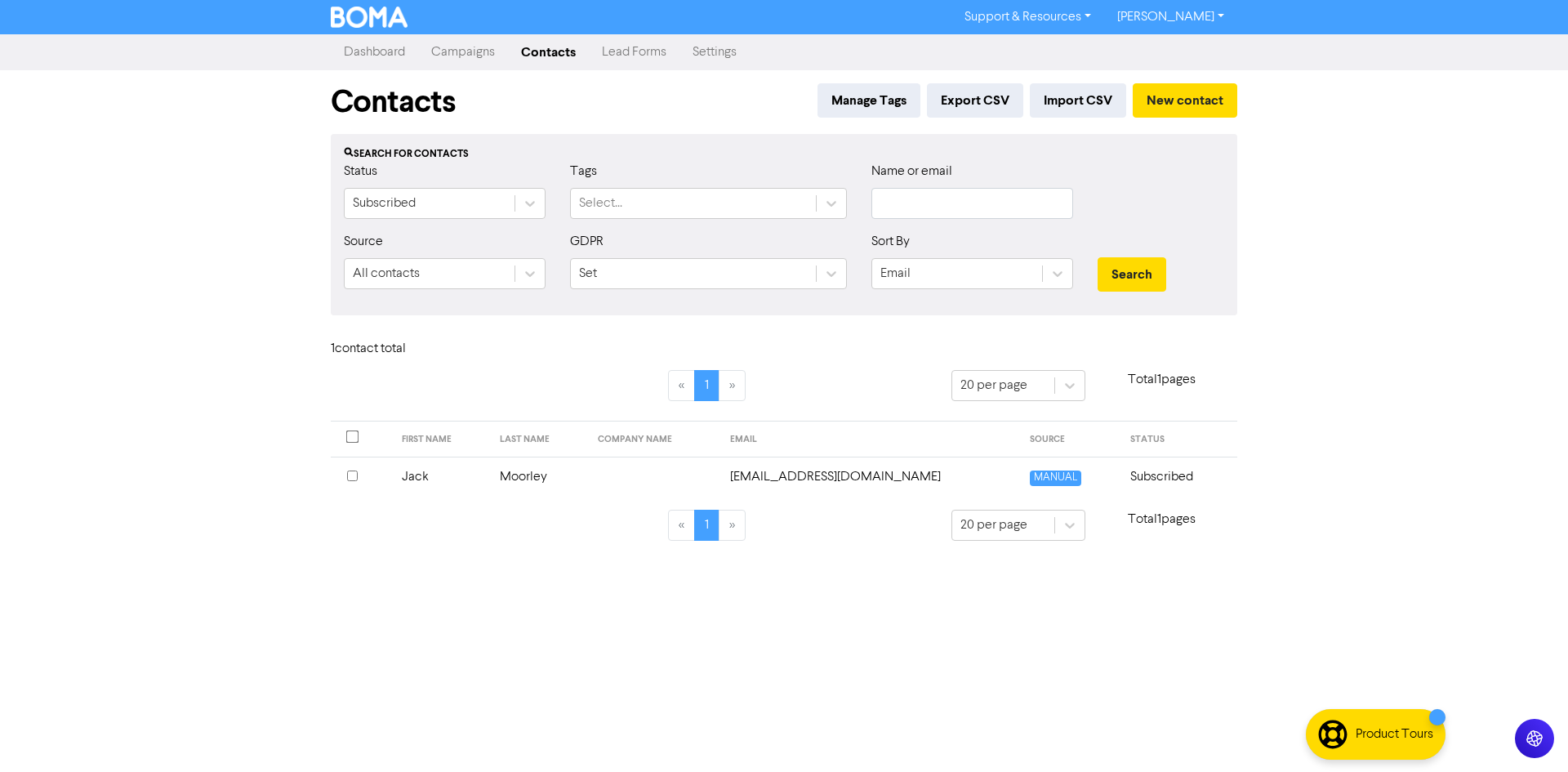
click at [447, 59] on link "Campaigns" at bounding box center [464, 52] width 90 height 33
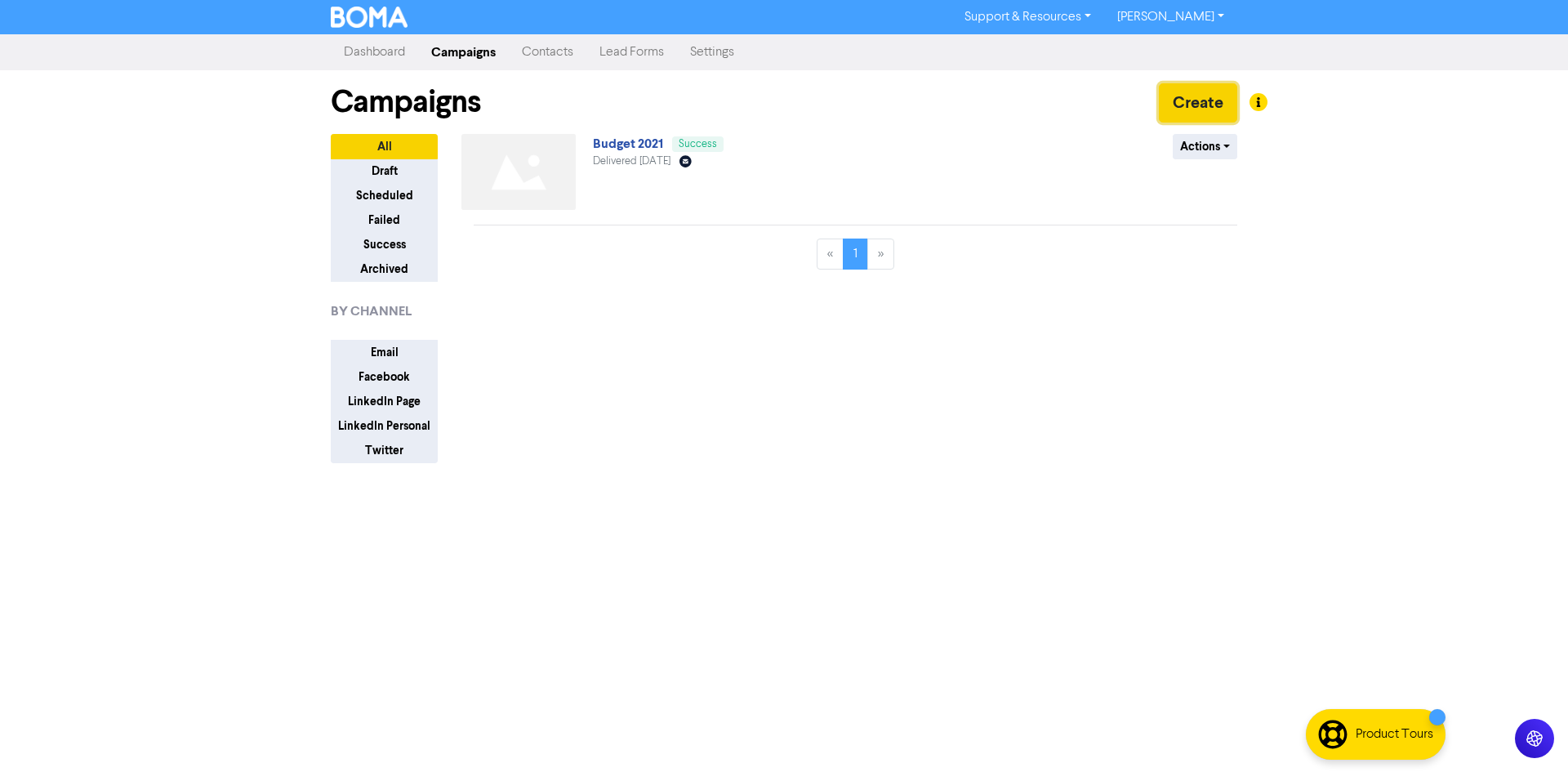
click at [1170, 105] on button "Create" at bounding box center [1198, 103] width 78 height 40
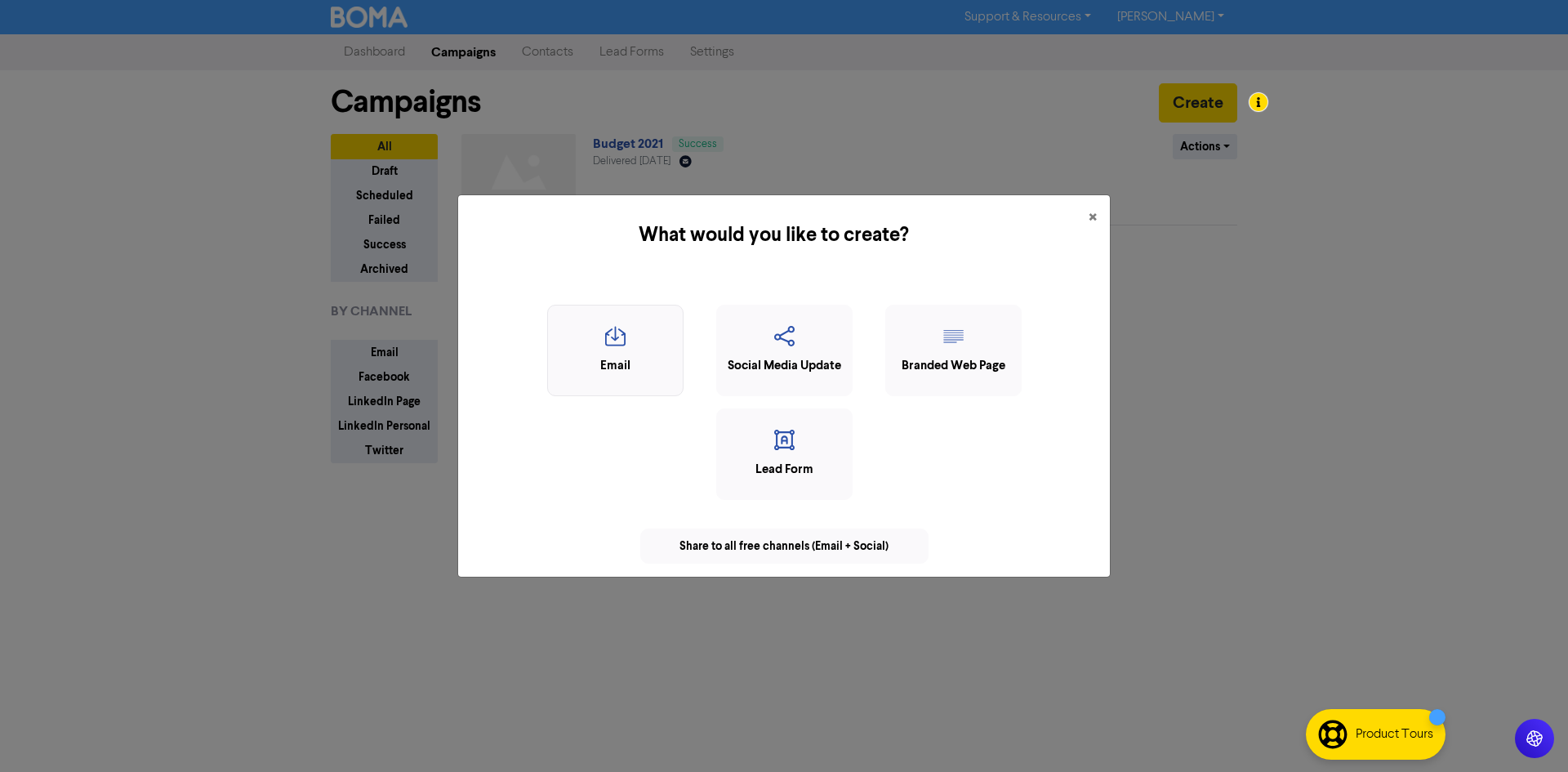
click at [667, 348] on icon "button" at bounding box center [616, 341] width 119 height 31
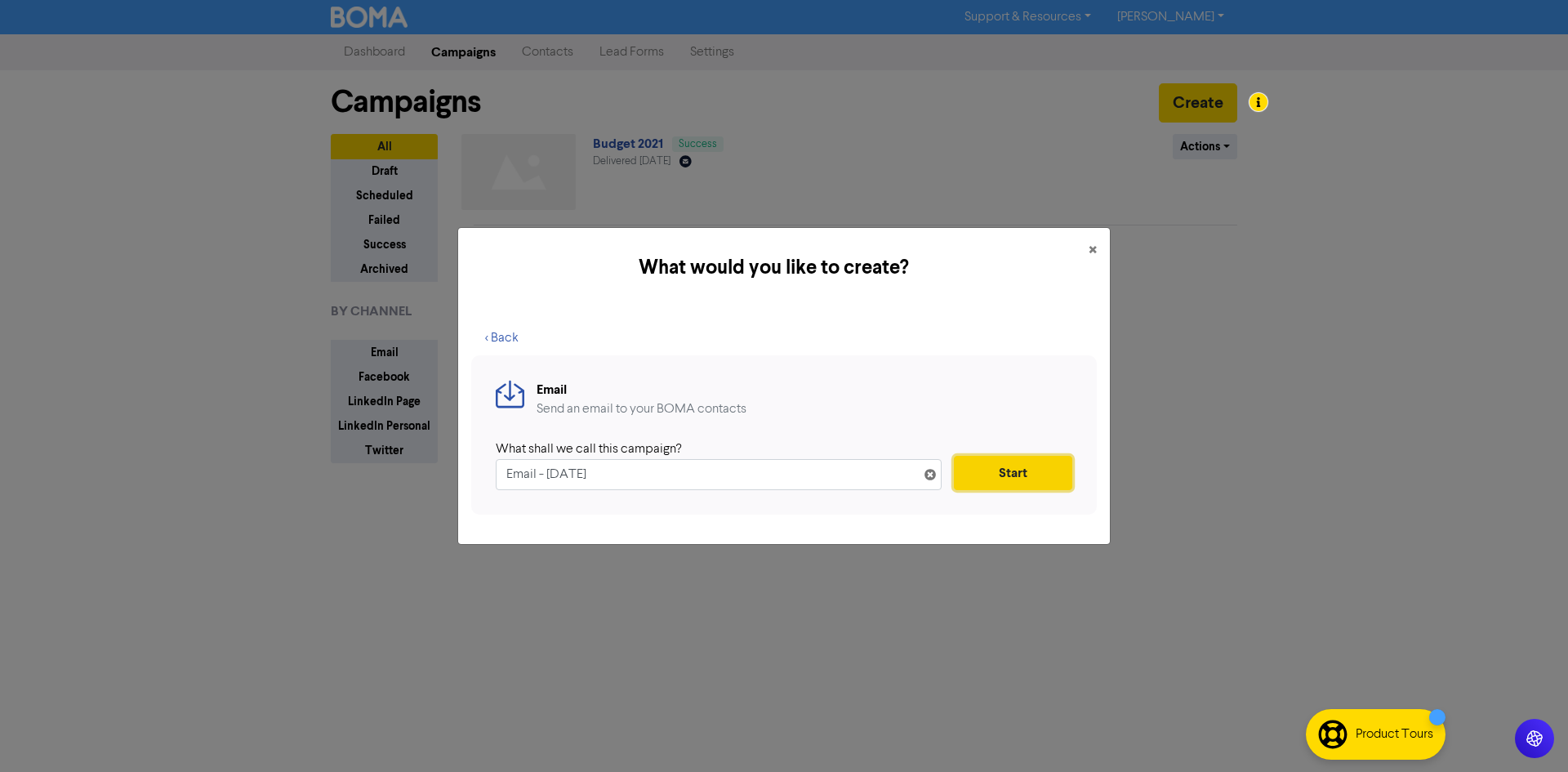
click at [1002, 468] on button "Start" at bounding box center [1013, 472] width 119 height 34
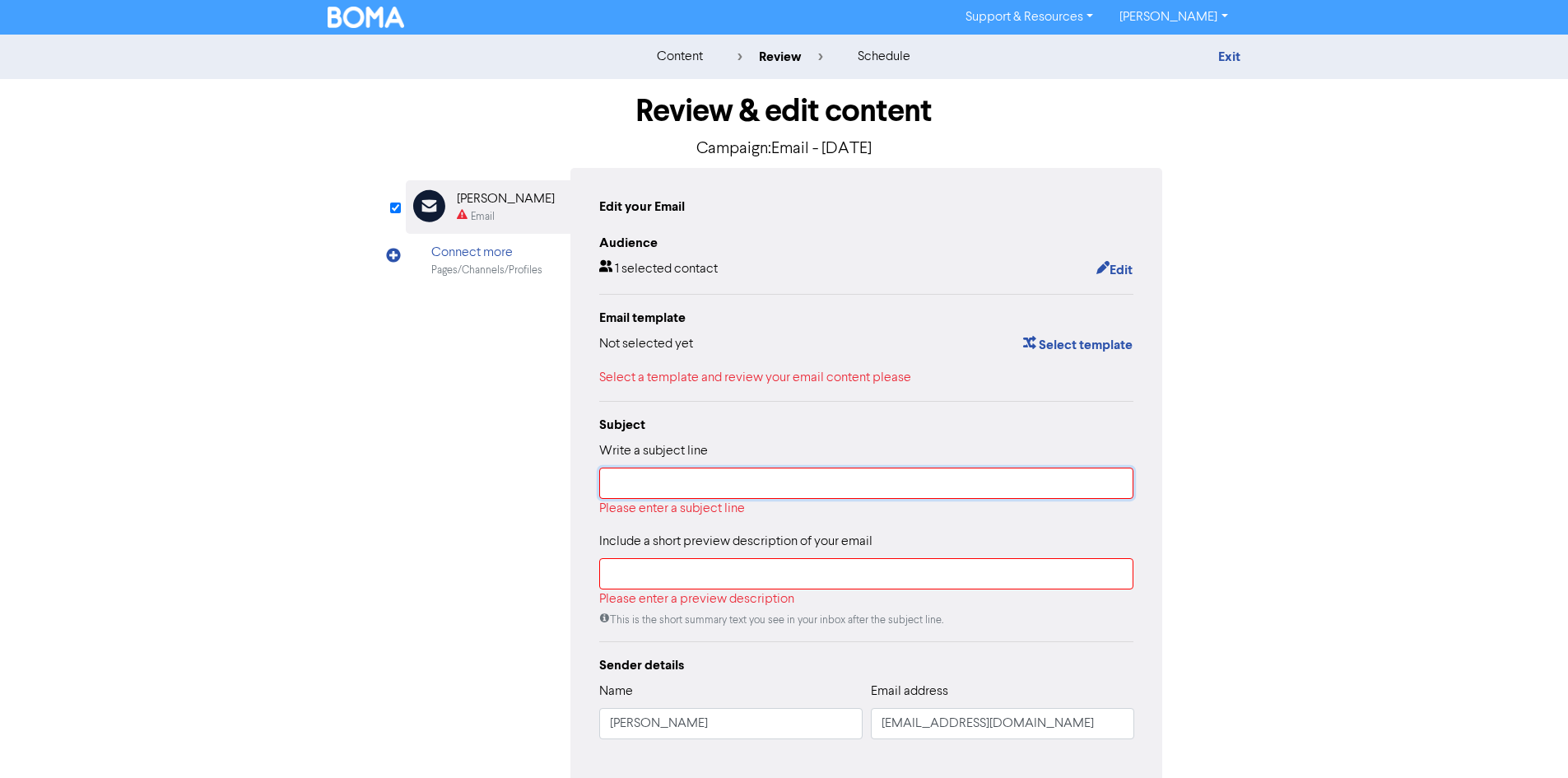
click at [781, 479] on input "text" at bounding box center [866, 483] width 535 height 32
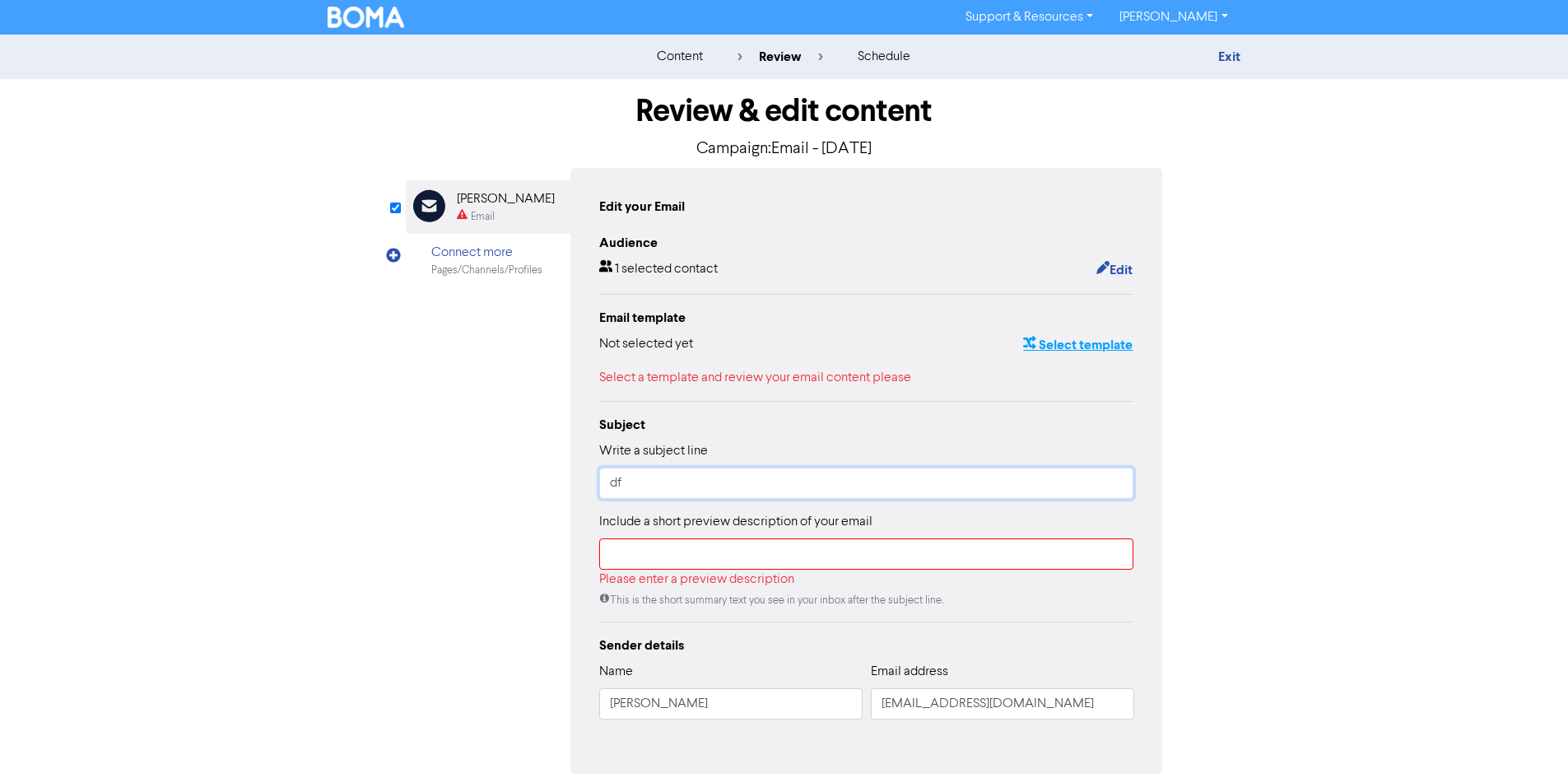
type input "df"
click at [1090, 350] on button "Select template" at bounding box center [1078, 344] width 111 height 21
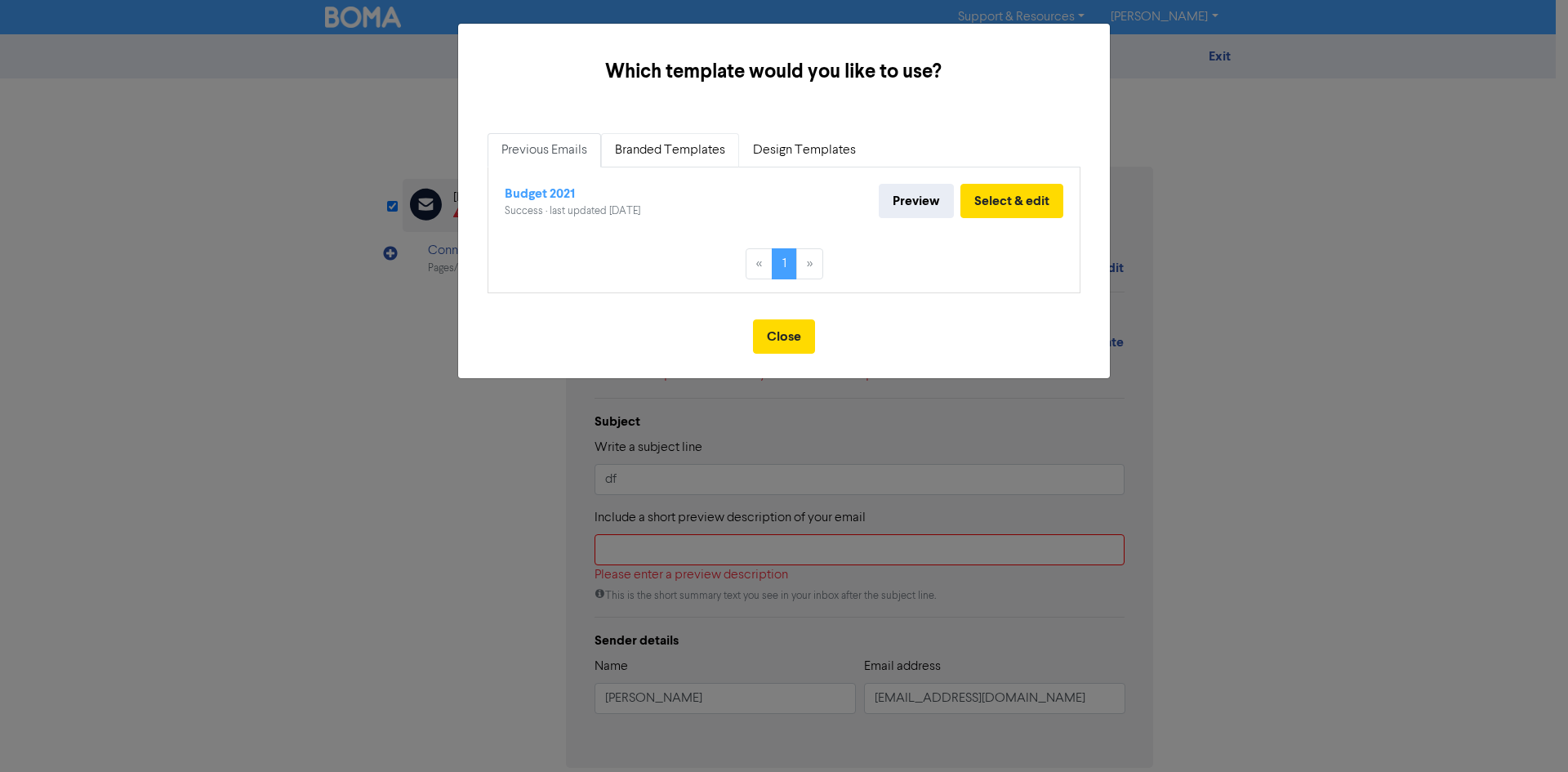
click at [709, 156] on link "Branded Templates" at bounding box center [670, 150] width 138 height 34
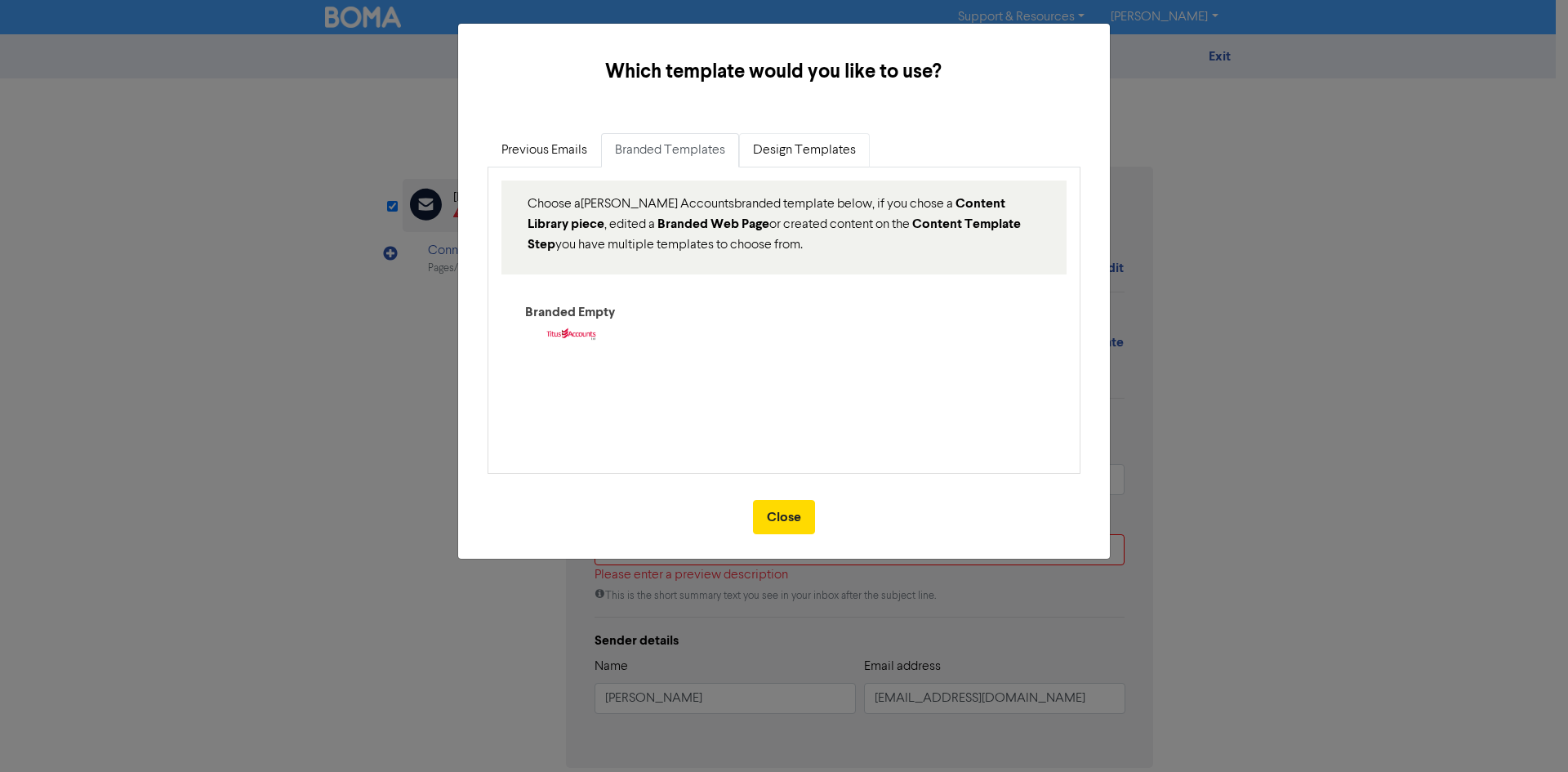
click at [782, 144] on link "Design Templates" at bounding box center [804, 150] width 131 height 34
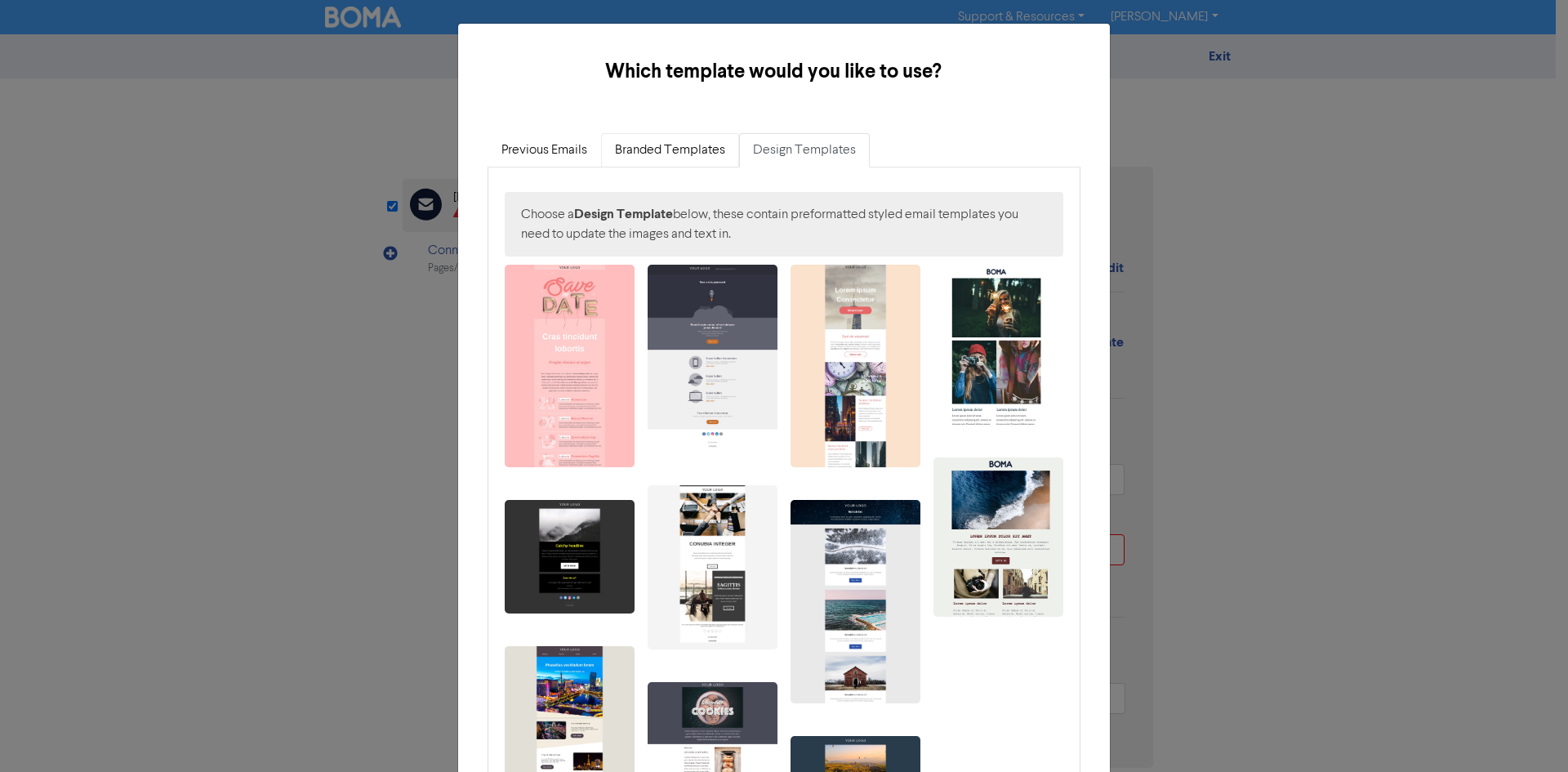
click at [691, 146] on link "Branded Templates" at bounding box center [670, 150] width 138 height 34
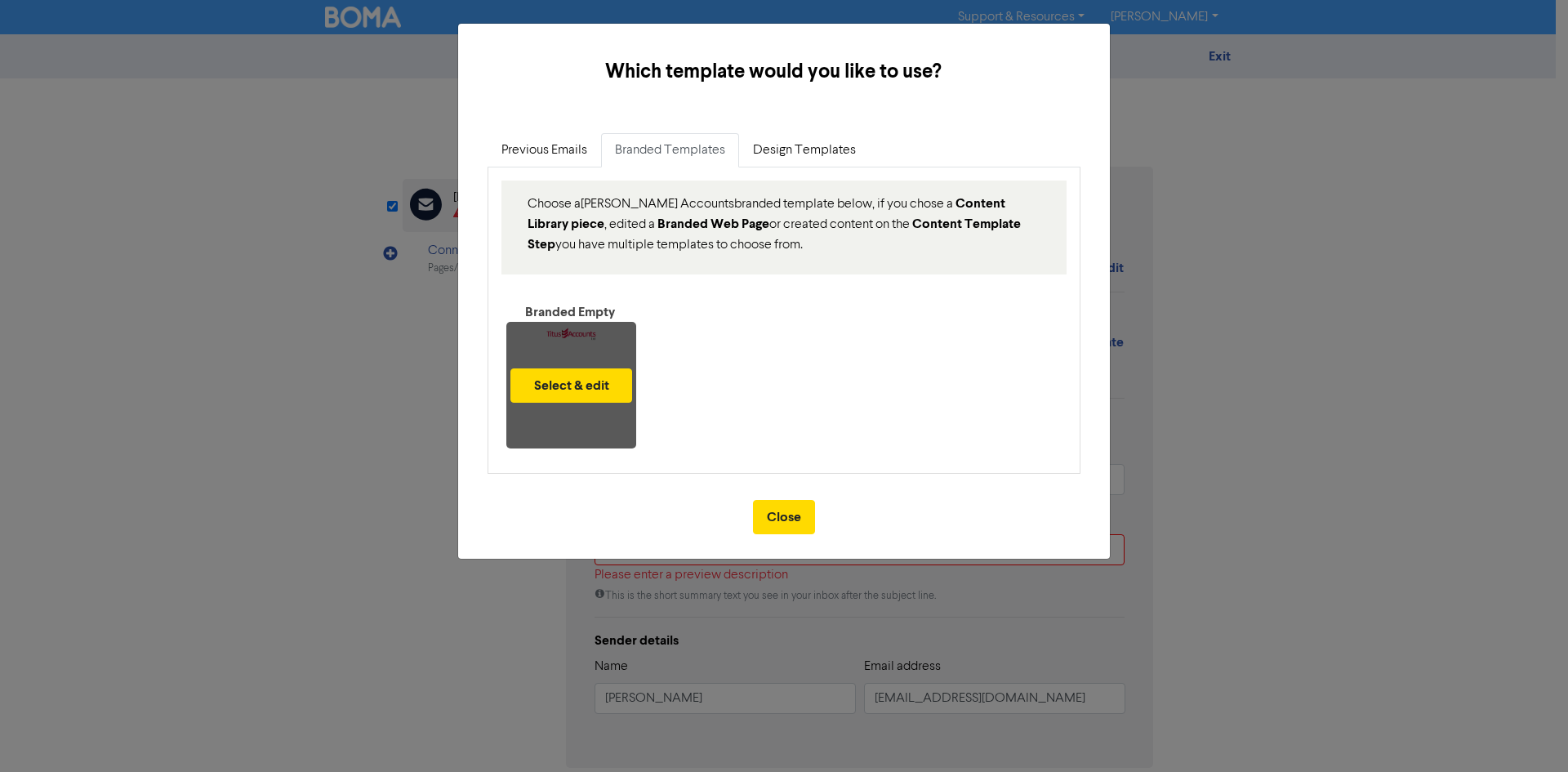
click at [580, 337] on div "Select & edit" at bounding box center [571, 386] width 130 height 127
click at [575, 379] on button "Select & edit" at bounding box center [571, 385] width 121 height 34
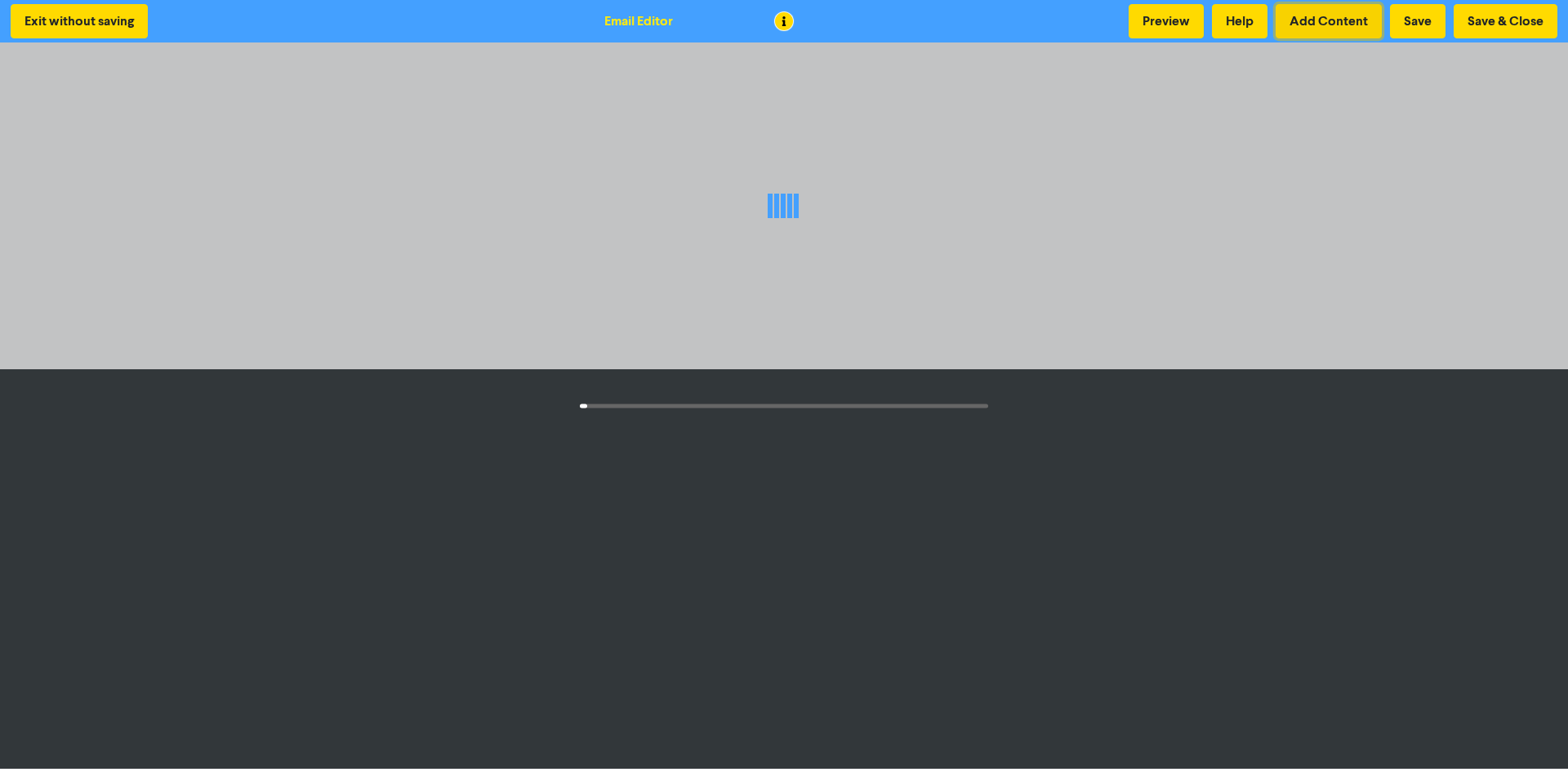
click at [1336, 20] on button "Add Content" at bounding box center [1329, 20] width 106 height 34
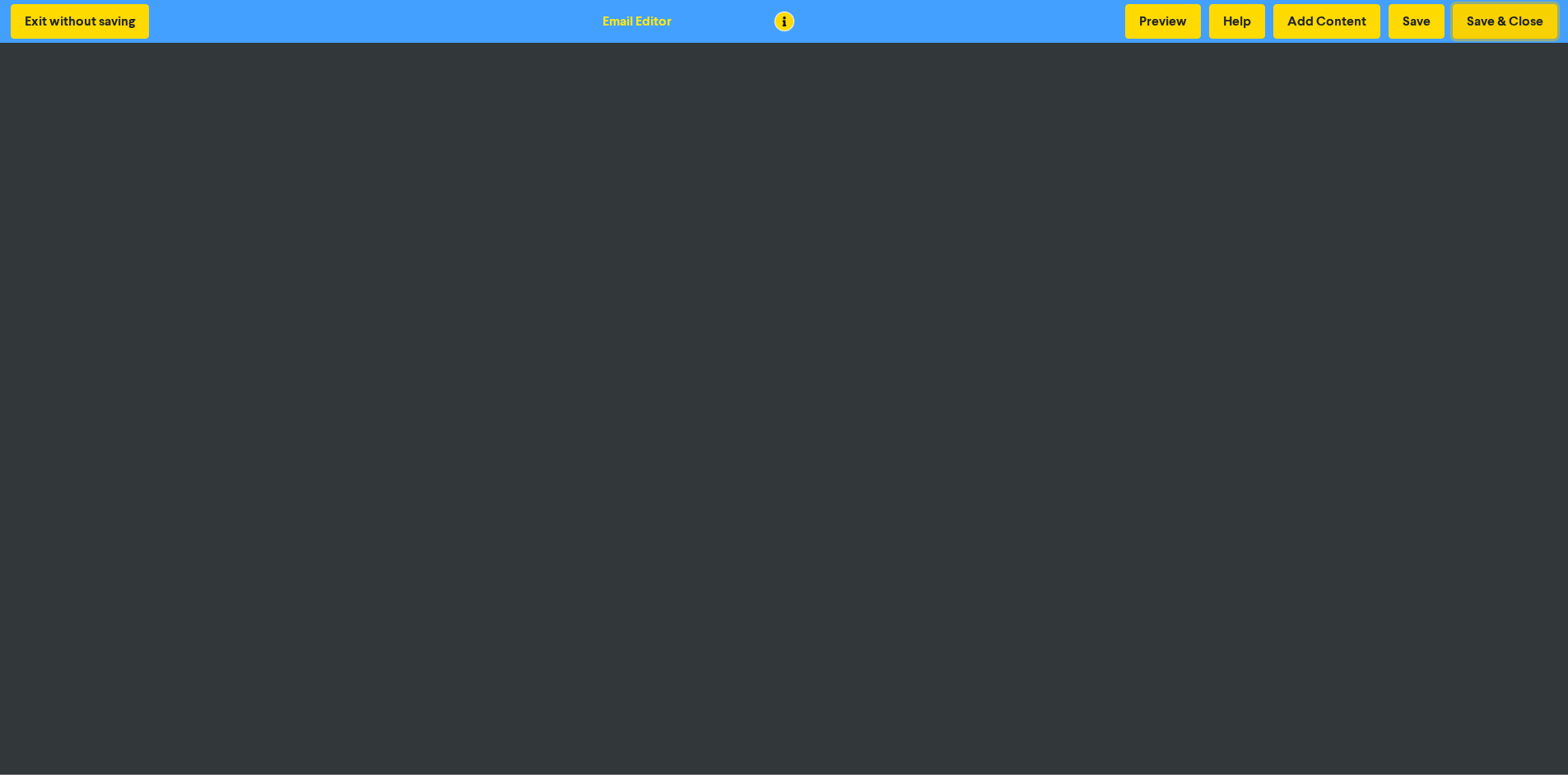
click at [1529, 17] on button "Save & Close" at bounding box center [1505, 20] width 105 height 34
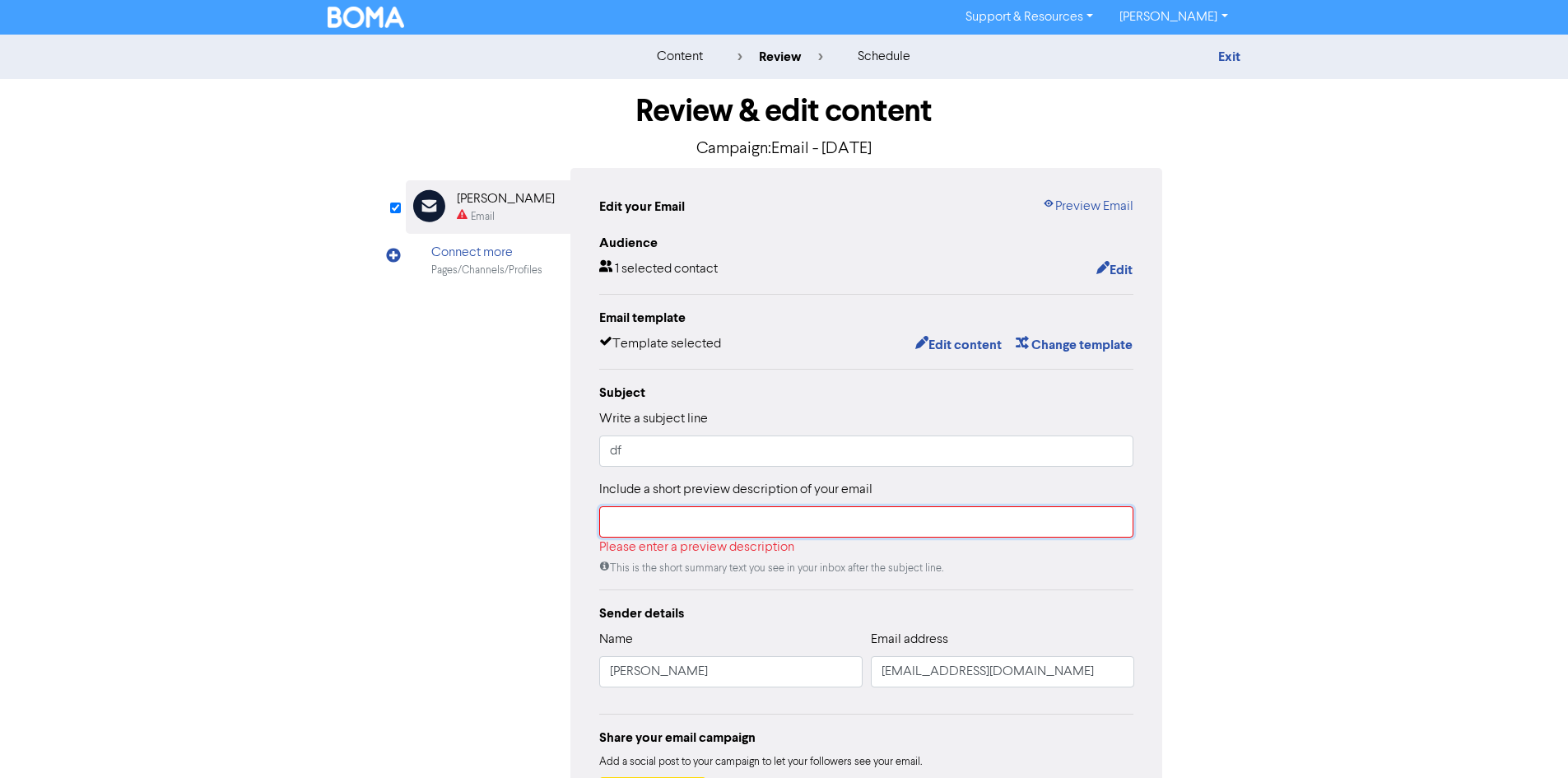
click at [823, 521] on input "text" at bounding box center [866, 522] width 535 height 32
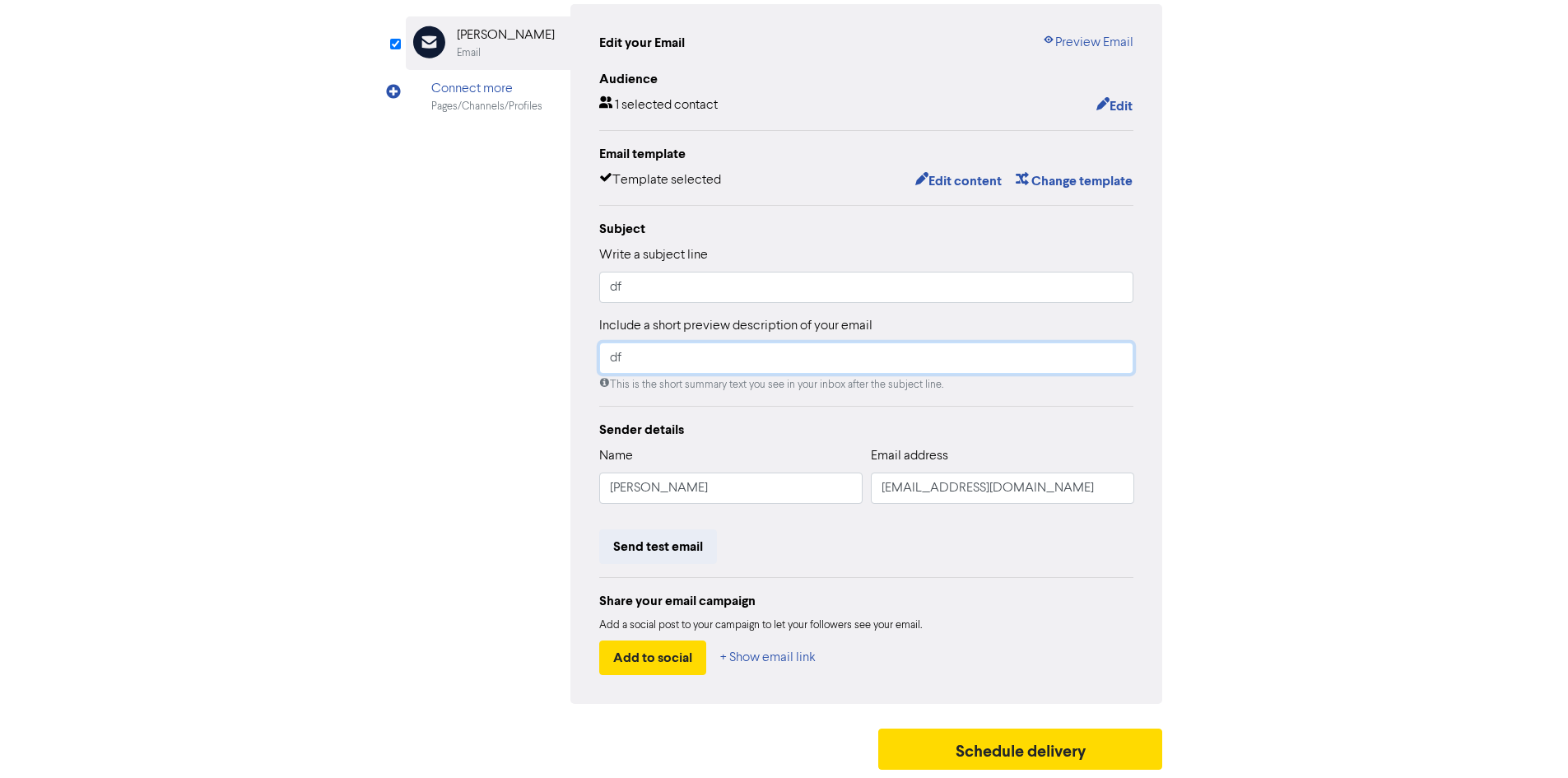
scroll to position [165, 0]
type input "df"
click at [873, 503] on input "[EMAIL_ADDRESS][DOMAIN_NAME]" at bounding box center [1002, 489] width 263 height 32
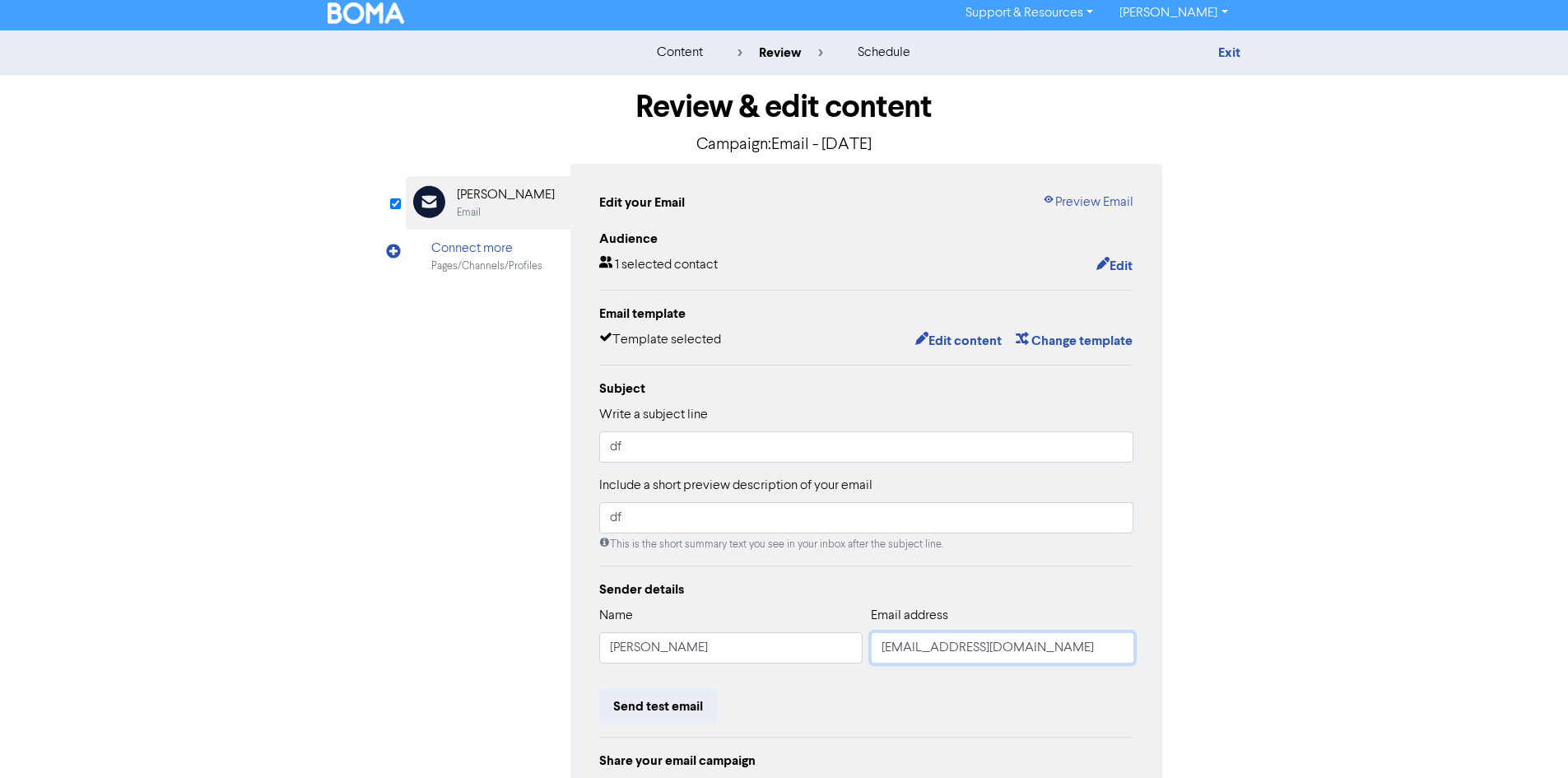
scroll to position [1, 0]
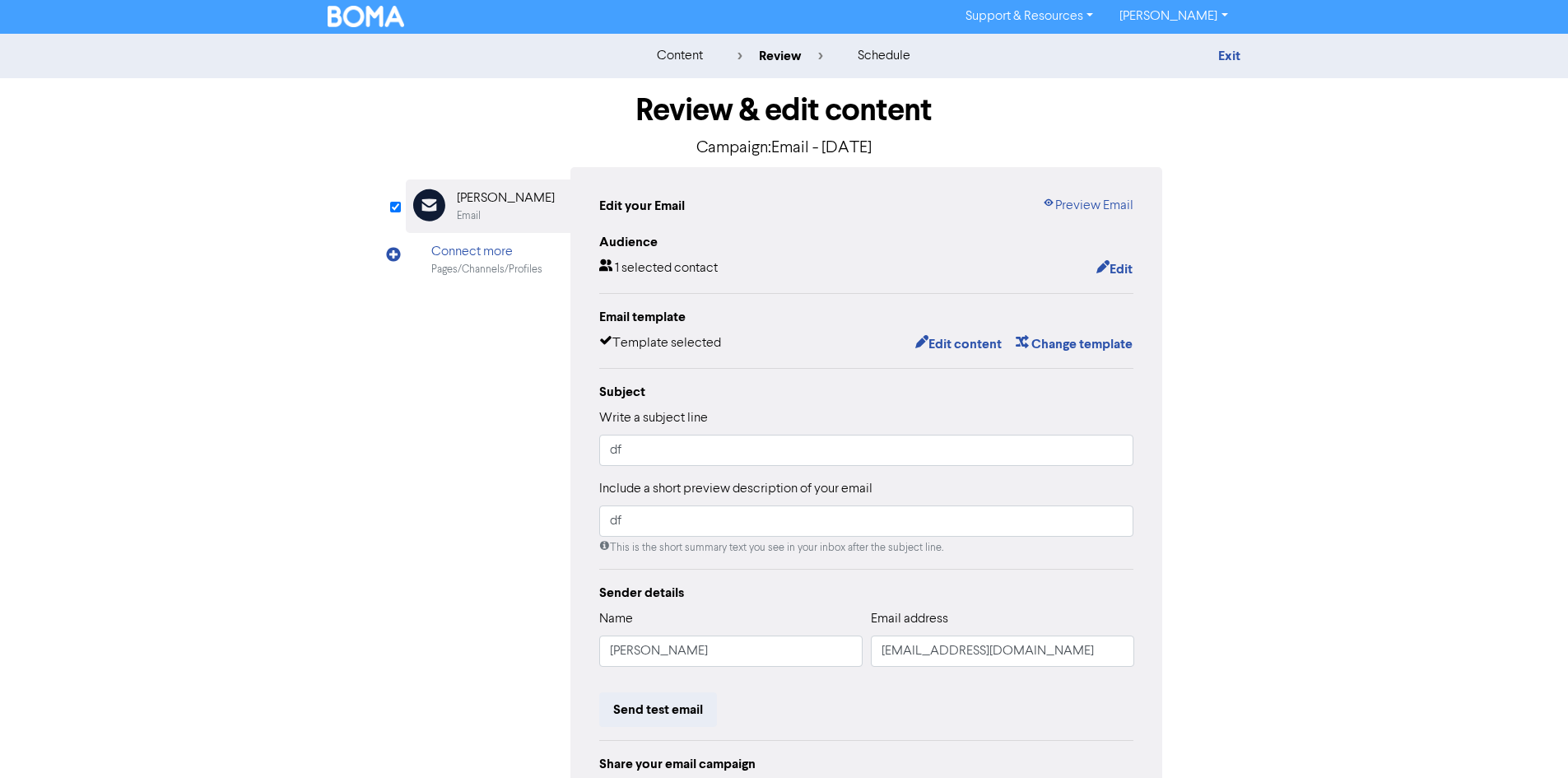
click at [437, 268] on div "Pages/Channels/Profiles" at bounding box center [487, 269] width 111 height 16
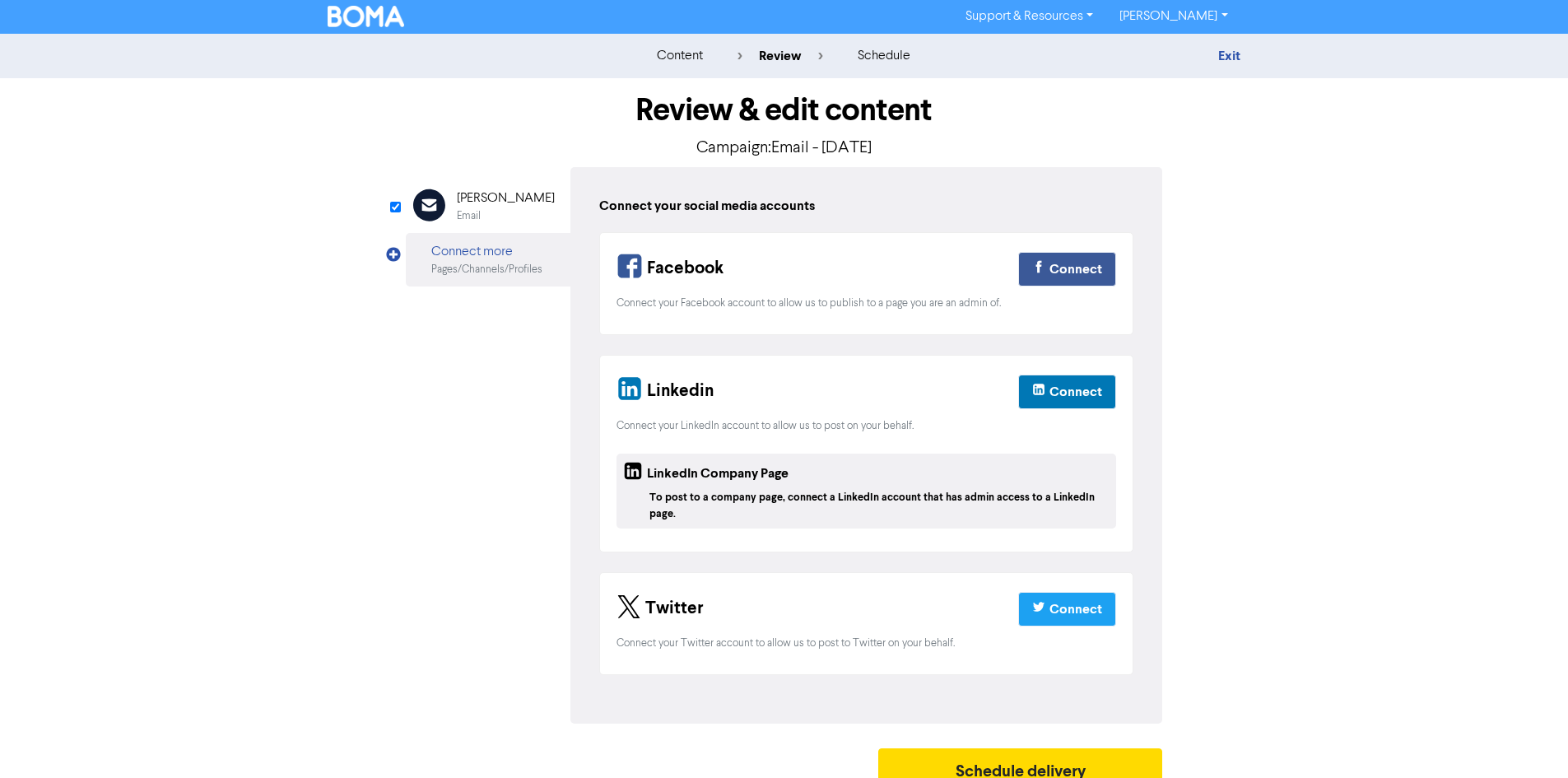
click at [485, 211] on div "Email" at bounding box center [506, 216] width 98 height 16
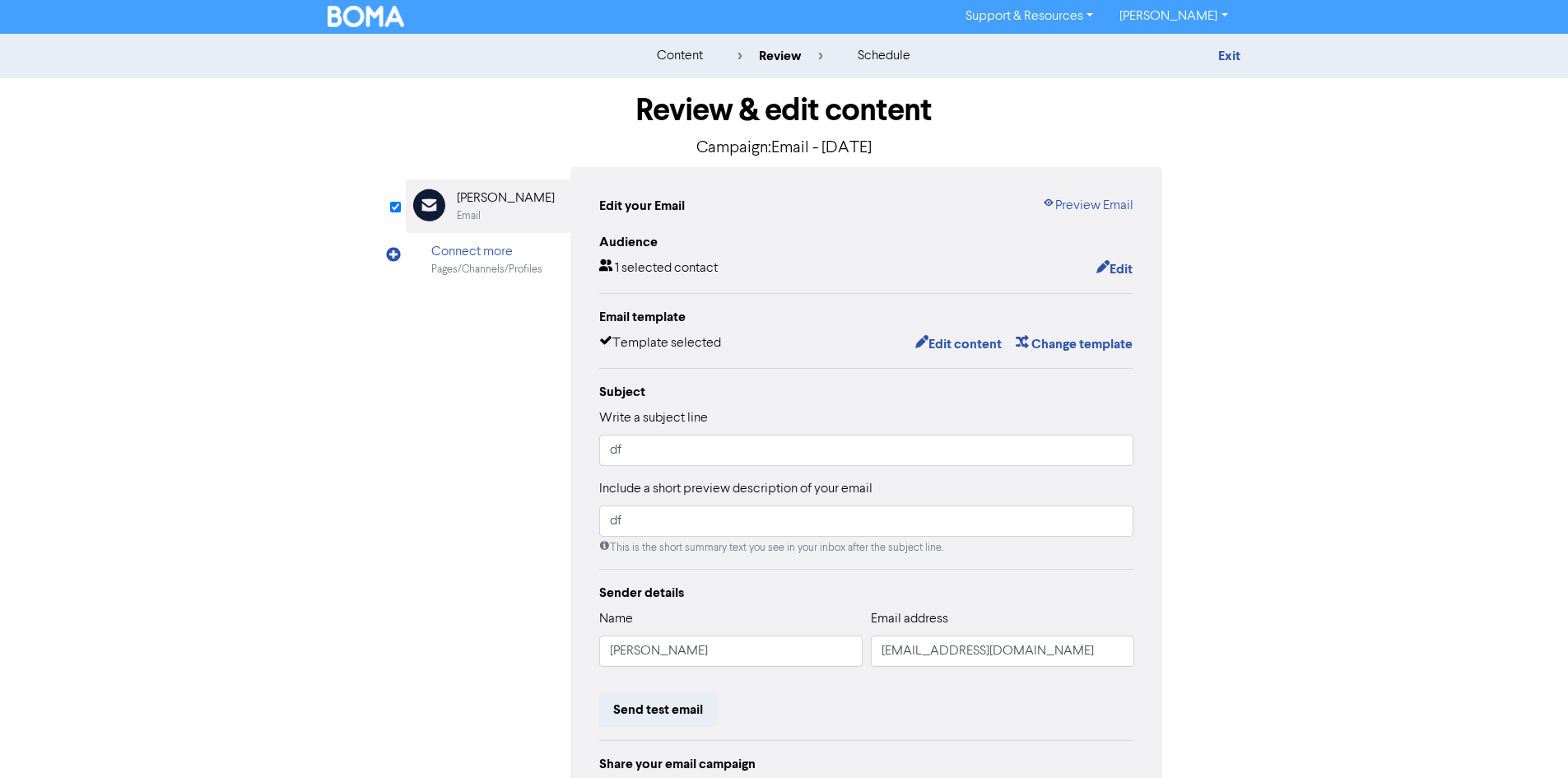
scroll to position [165, 0]
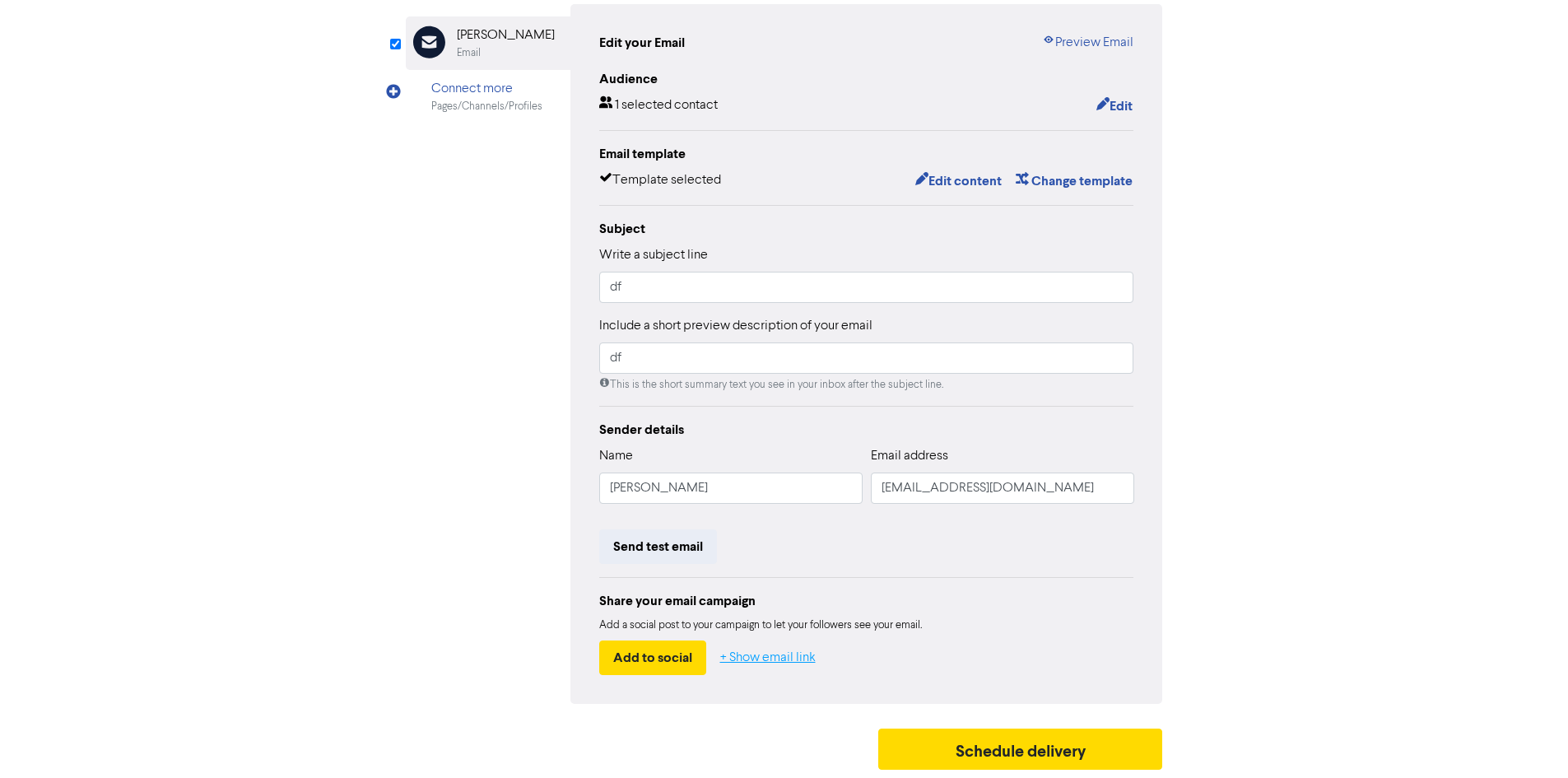
click at [792, 670] on button "+ Show email link" at bounding box center [768, 657] width 97 height 34
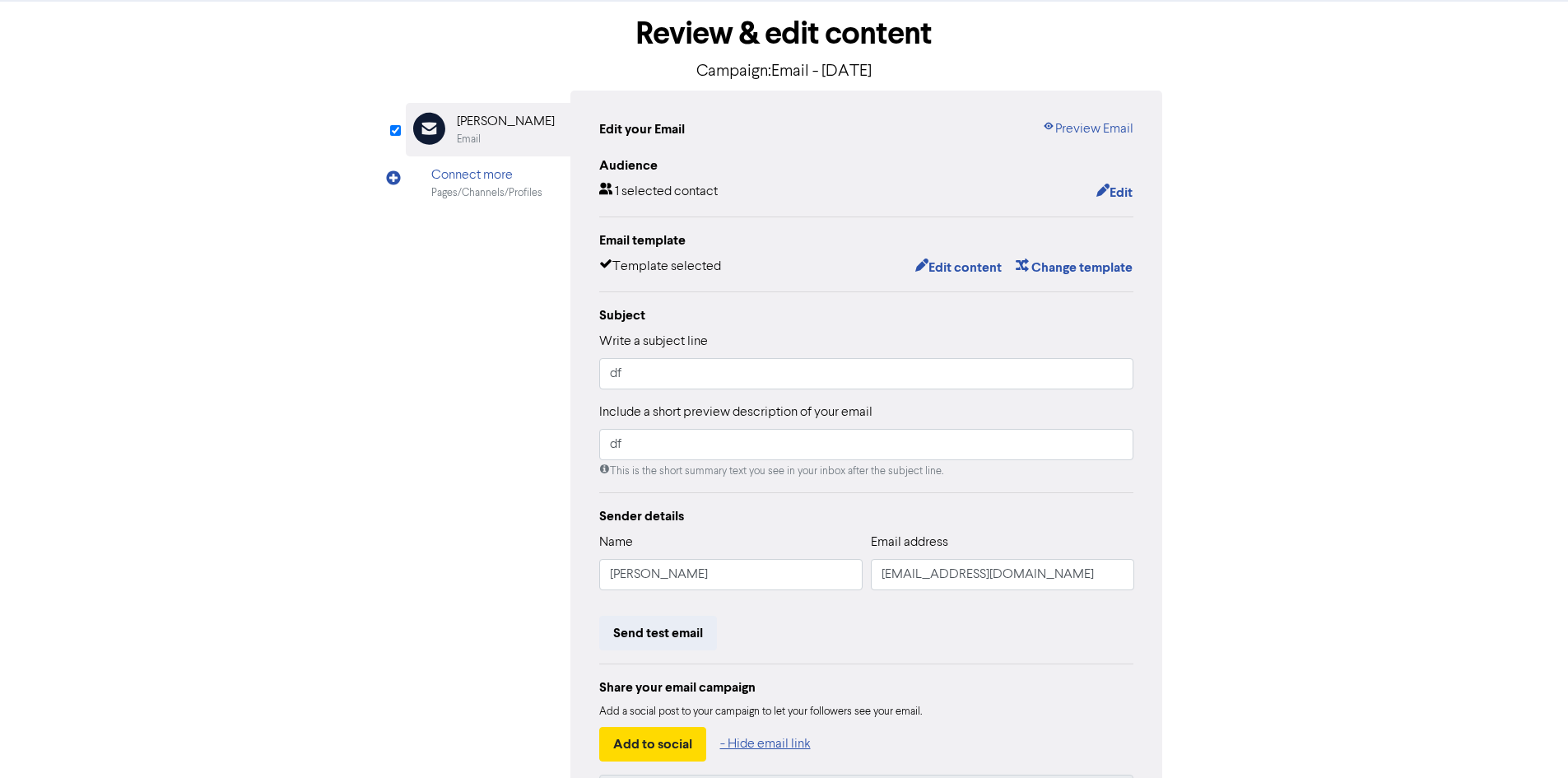
scroll to position [0, 0]
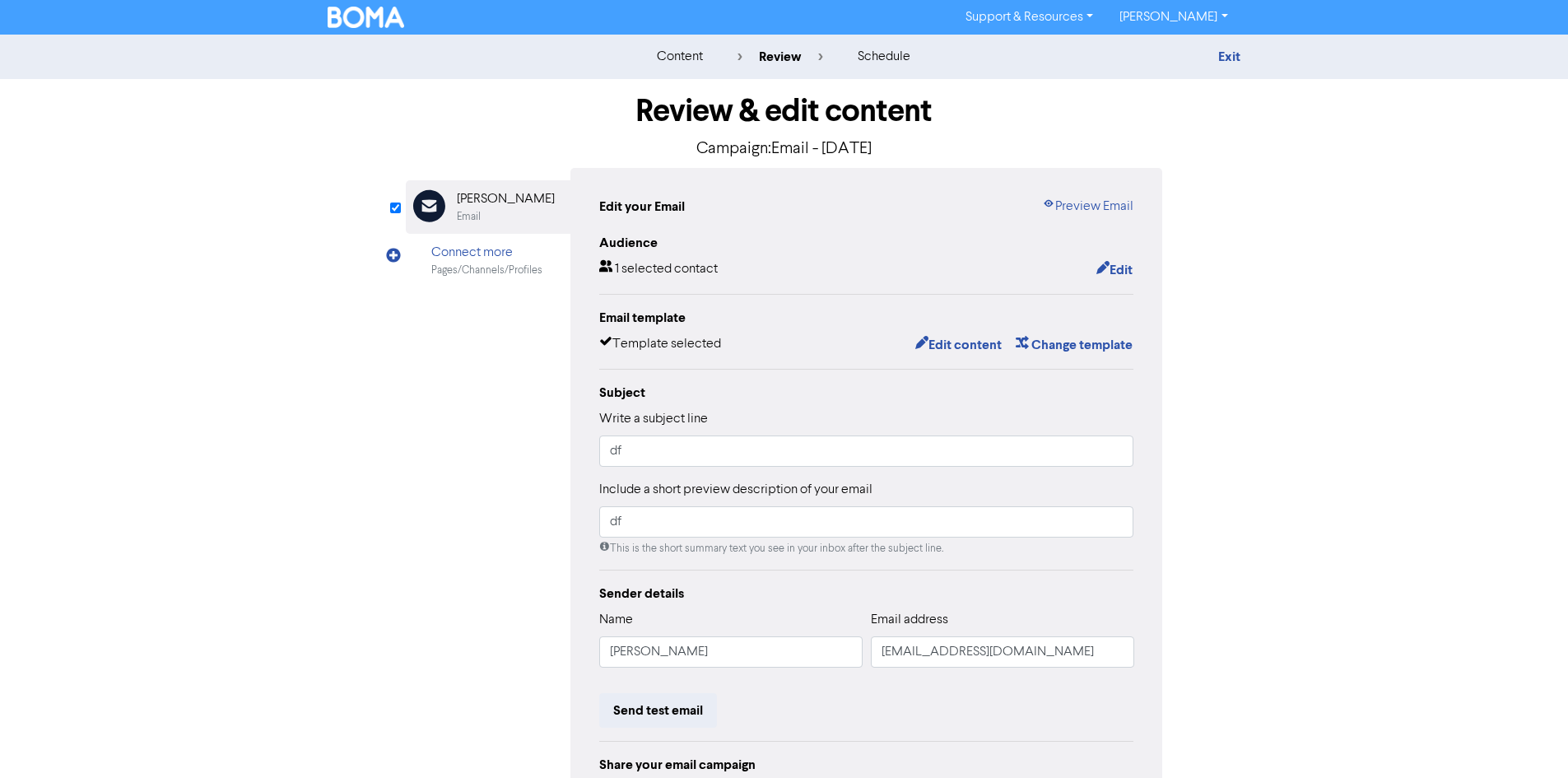
click at [1063, 27] on link "Support & Resources" at bounding box center [1029, 17] width 154 height 26
click at [1208, 52] on div "Exit" at bounding box center [1097, 57] width 288 height 19
click at [1230, 47] on div "content review schedule Exit" at bounding box center [784, 57] width 1568 height 45
click at [1233, 59] on link "Exit" at bounding box center [1230, 57] width 22 height 17
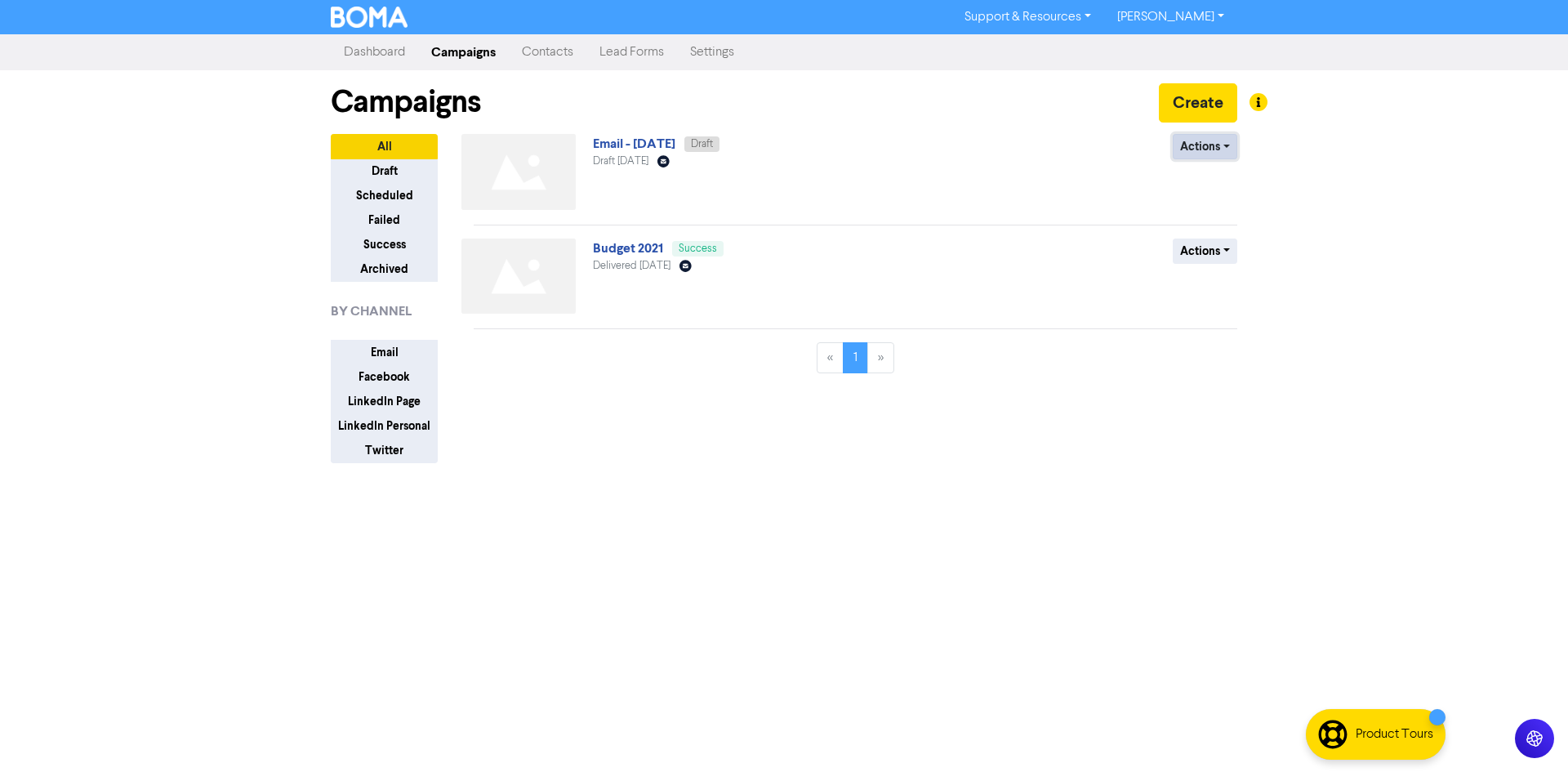
click at [1210, 145] on button "Actions" at bounding box center [1205, 147] width 64 height 26
click at [1212, 192] on button "Delete" at bounding box center [1239, 181] width 129 height 26
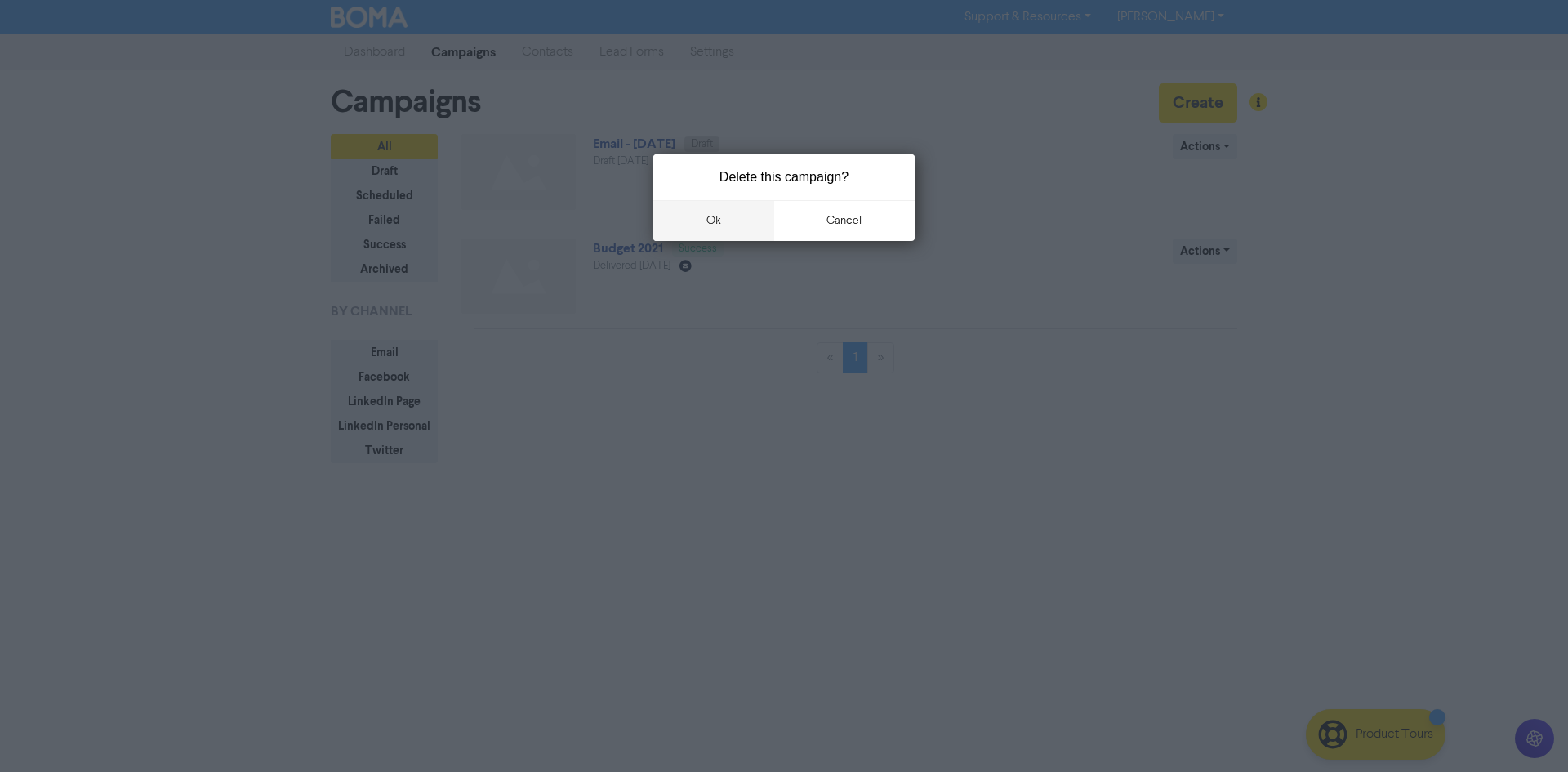
click at [702, 222] on button "ok" at bounding box center [713, 220] width 121 height 40
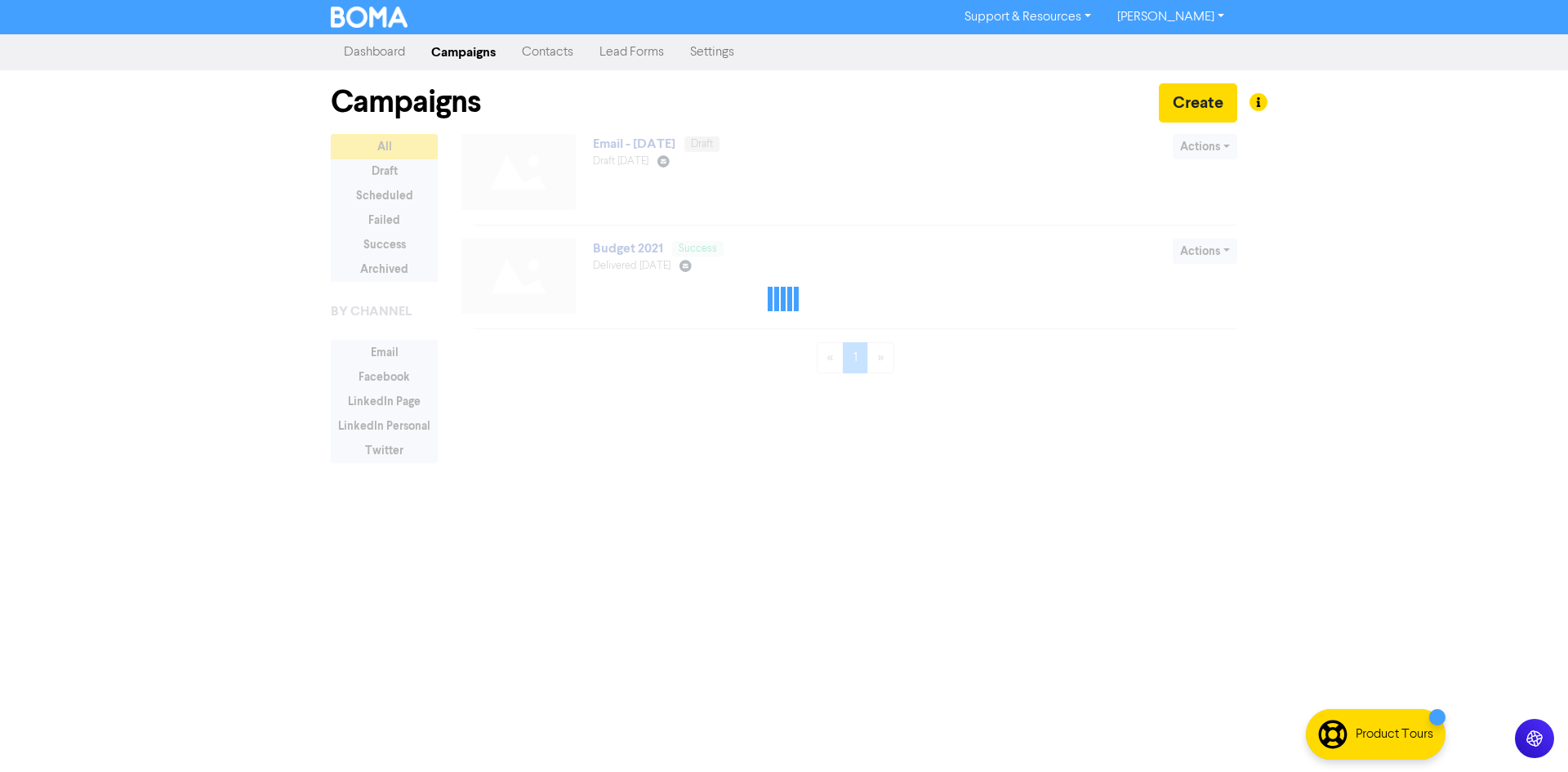
click at [363, 48] on link "Dashboard" at bounding box center [375, 52] width 87 height 33
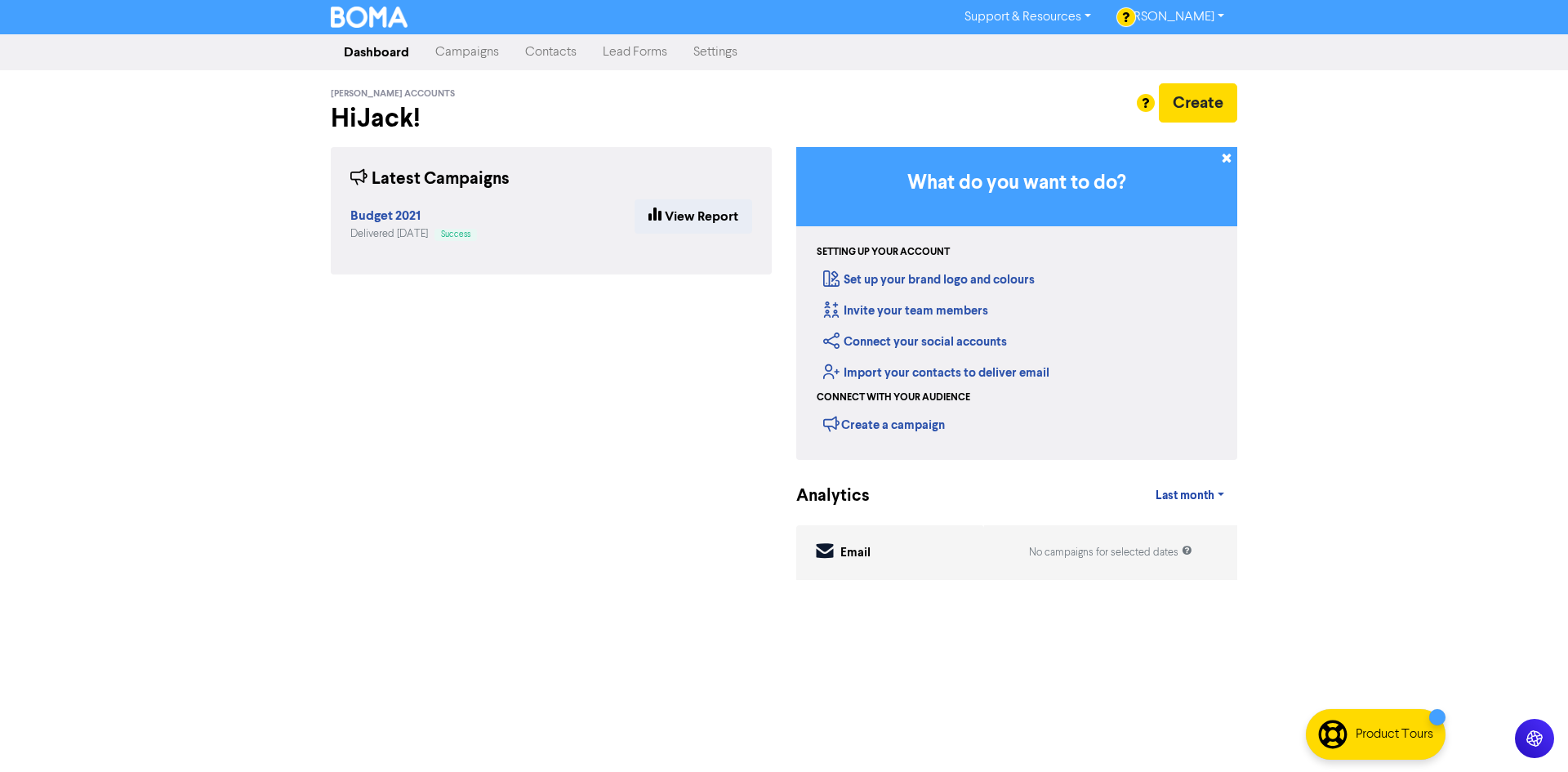
click at [1175, 23] on link "[PERSON_NAME]" at bounding box center [1170, 17] width 133 height 26
click at [1095, 23] on link "Support & Resources" at bounding box center [1028, 17] width 153 height 26
click at [689, 48] on link "Settings" at bounding box center [715, 52] width 70 height 33
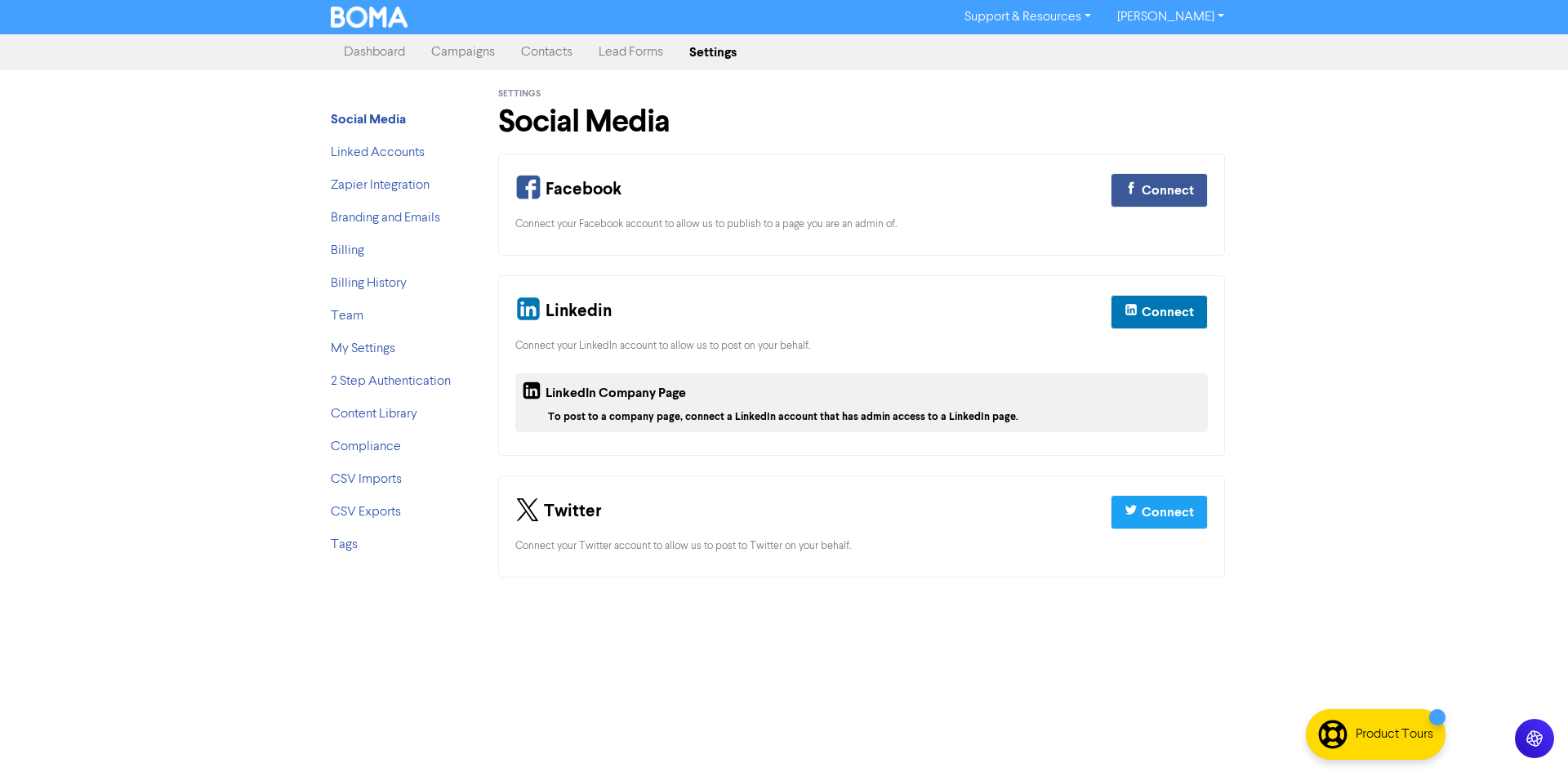
click at [356, 54] on link "Dashboard" at bounding box center [375, 52] width 87 height 33
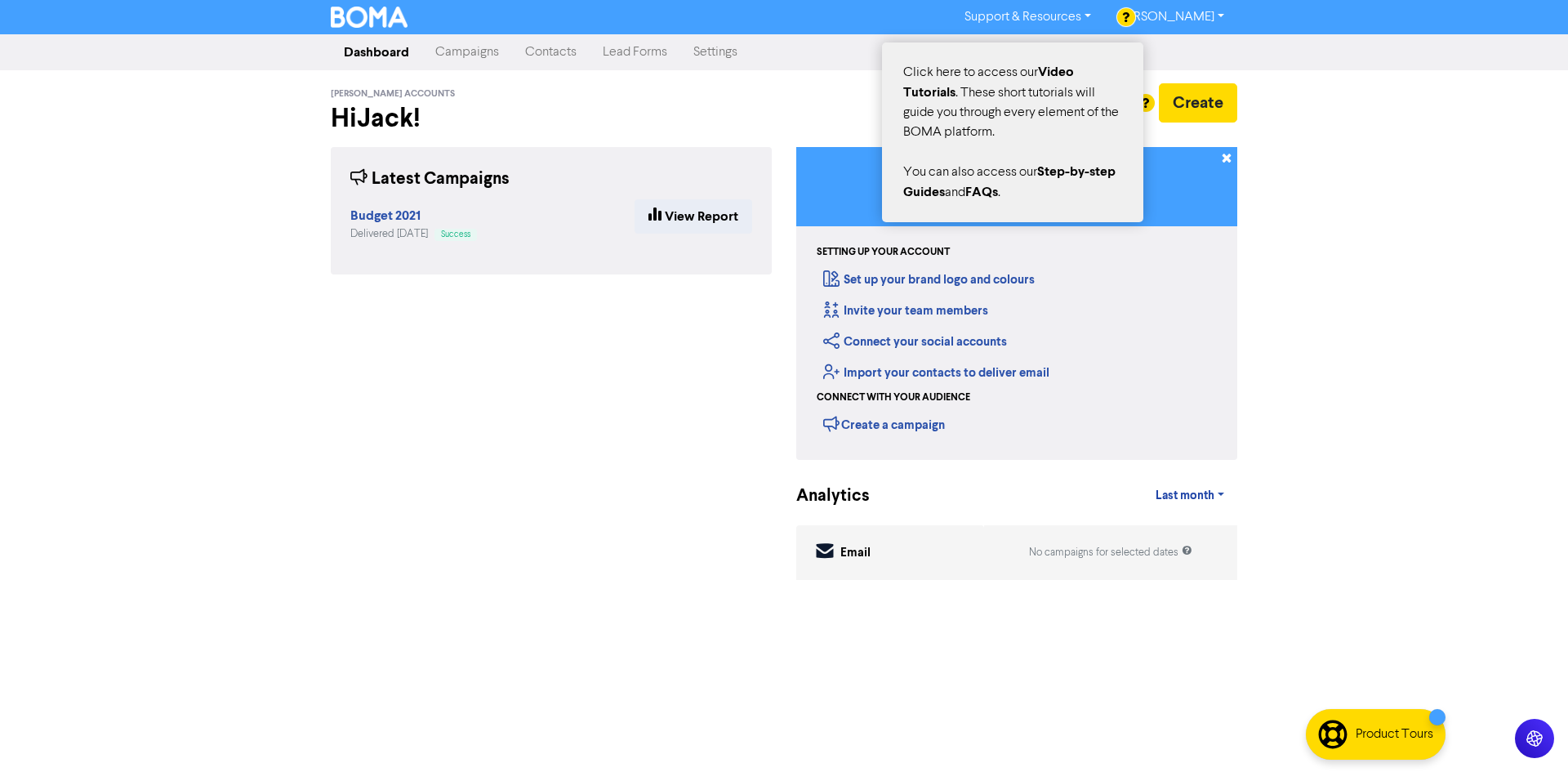
click at [1175, 12] on div at bounding box center [784, 386] width 1568 height 772
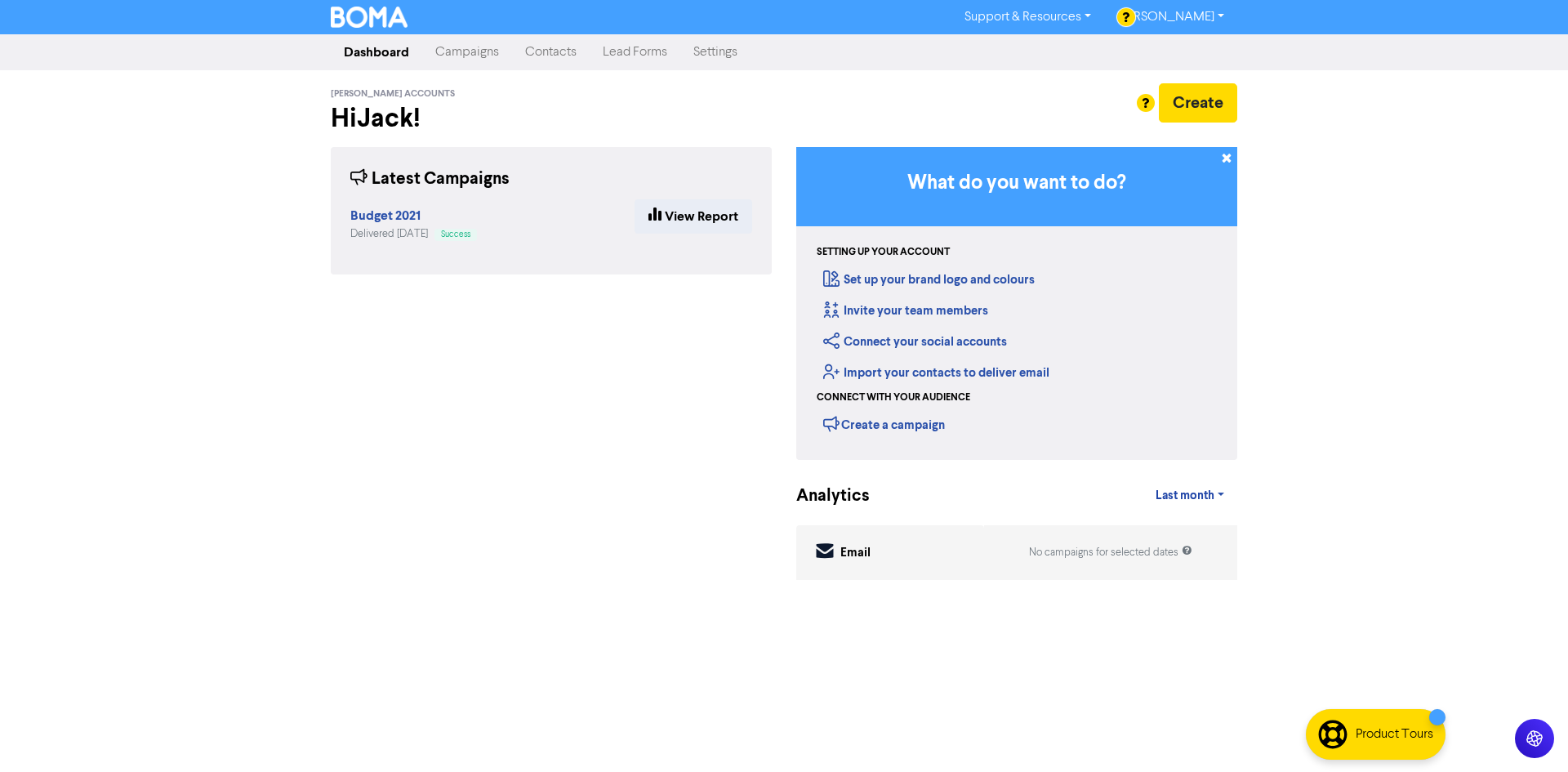
click at [1175, 18] on div at bounding box center [784, 386] width 1568 height 772
click at [1209, 29] on link "[PERSON_NAME]" at bounding box center [1170, 17] width 133 height 26
click at [1188, 53] on button "Log Out" at bounding box center [1170, 49] width 129 height 19
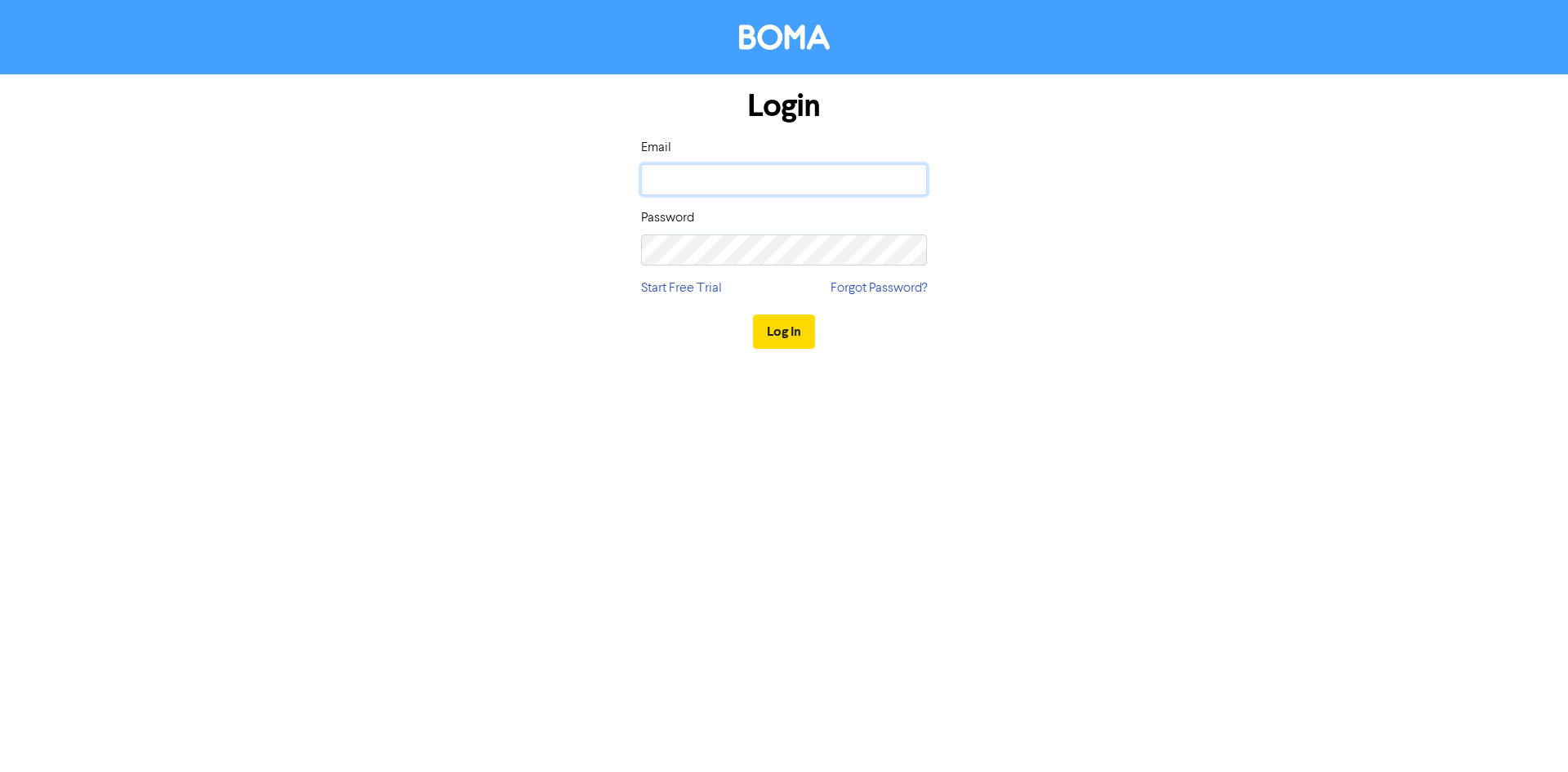
type input "[EMAIL_ADDRESS][DOMAIN_NAME]"
click at [813, 172] on input "[EMAIL_ADDRESS][DOMAIN_NAME]" at bounding box center [784, 179] width 286 height 31
click at [788, 351] on div "Log In" at bounding box center [784, 331] width 286 height 67
click at [800, 334] on button "Log In" at bounding box center [784, 331] width 62 height 34
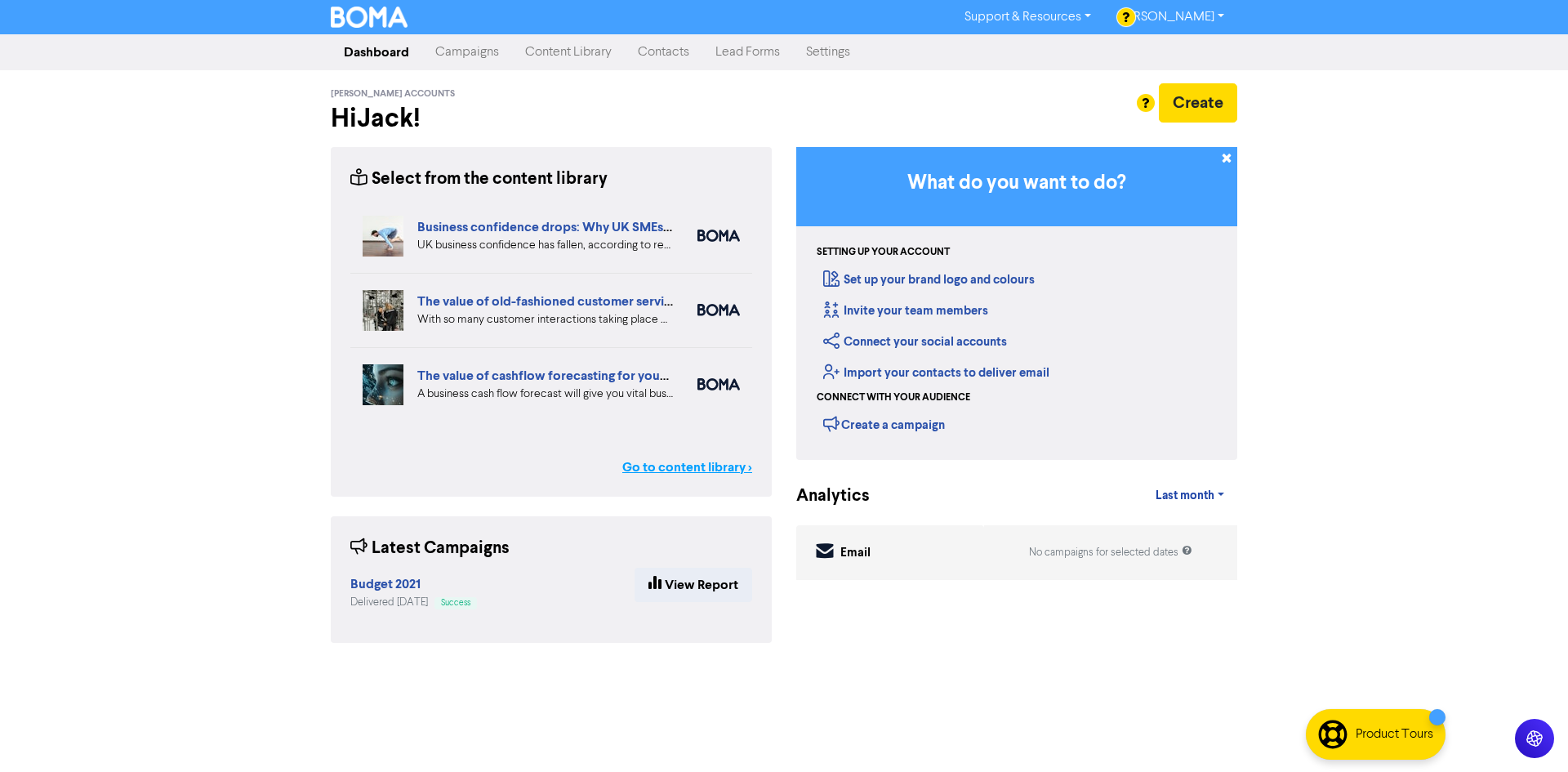
click at [695, 468] on link "Go to content library >" at bounding box center [686, 467] width 130 height 19
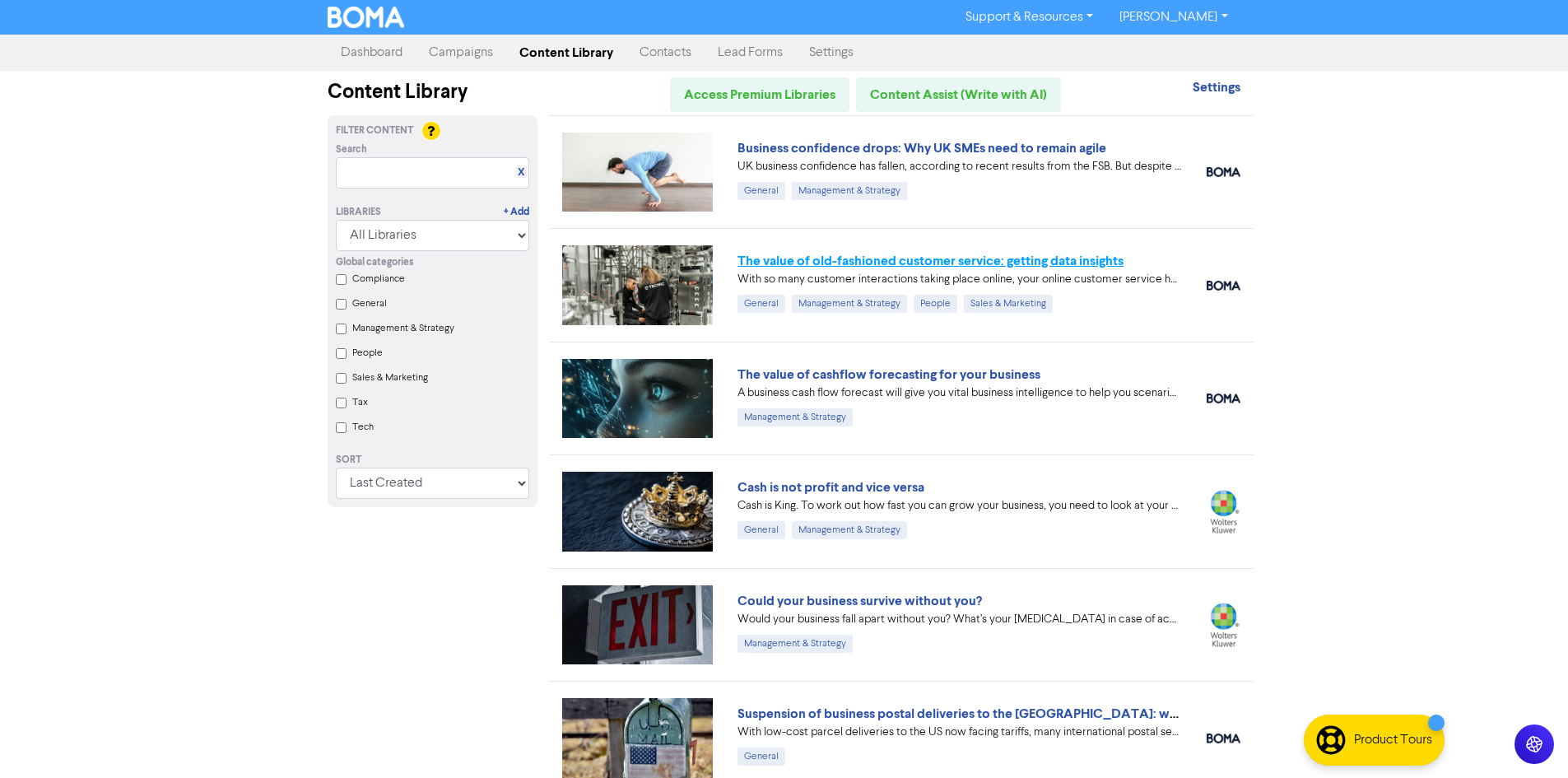
click at [1001, 261] on link "The value of old-fashioned customer service: getting data insights" at bounding box center [930, 261] width 386 height 17
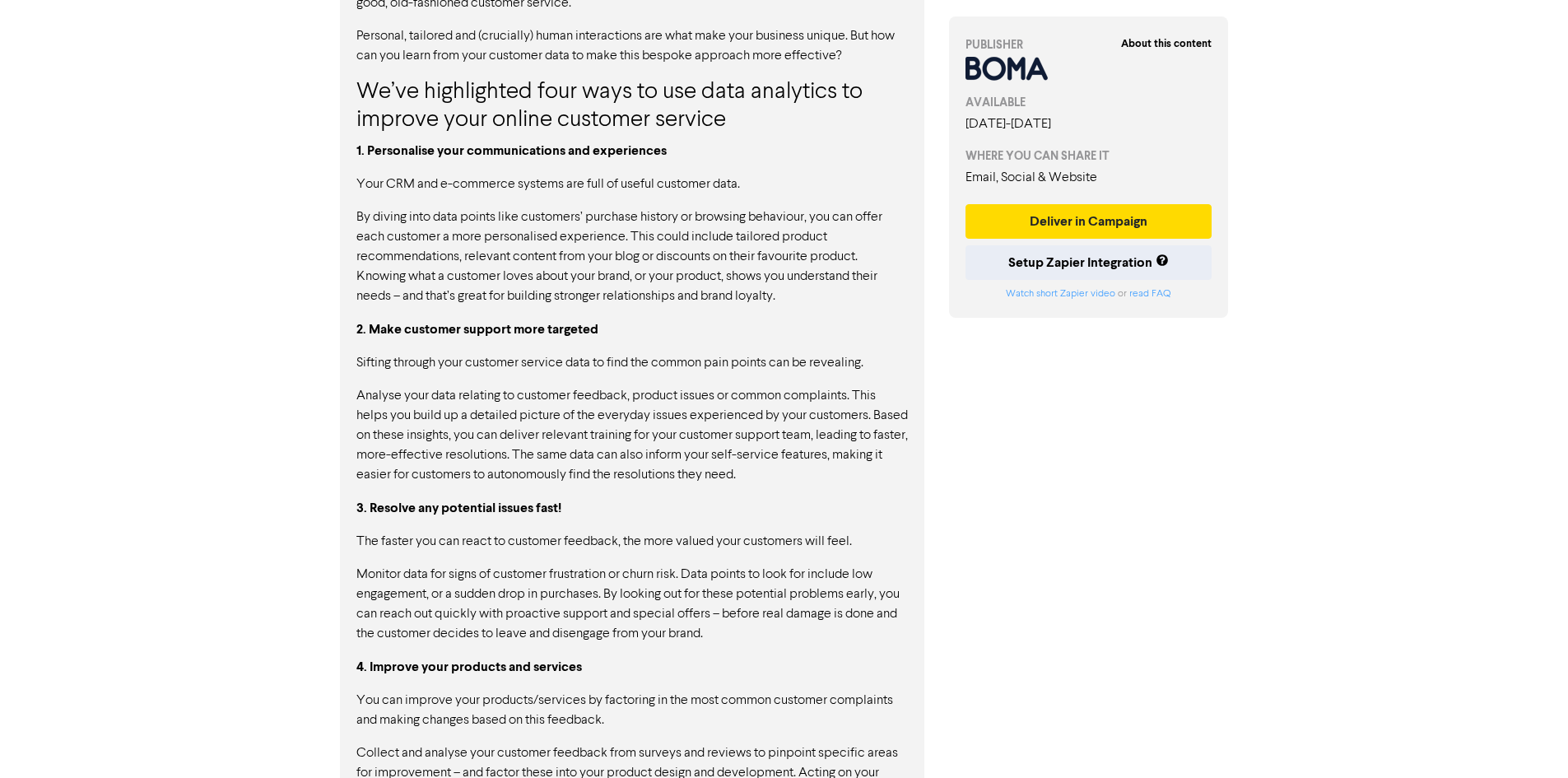
scroll to position [1141, 0]
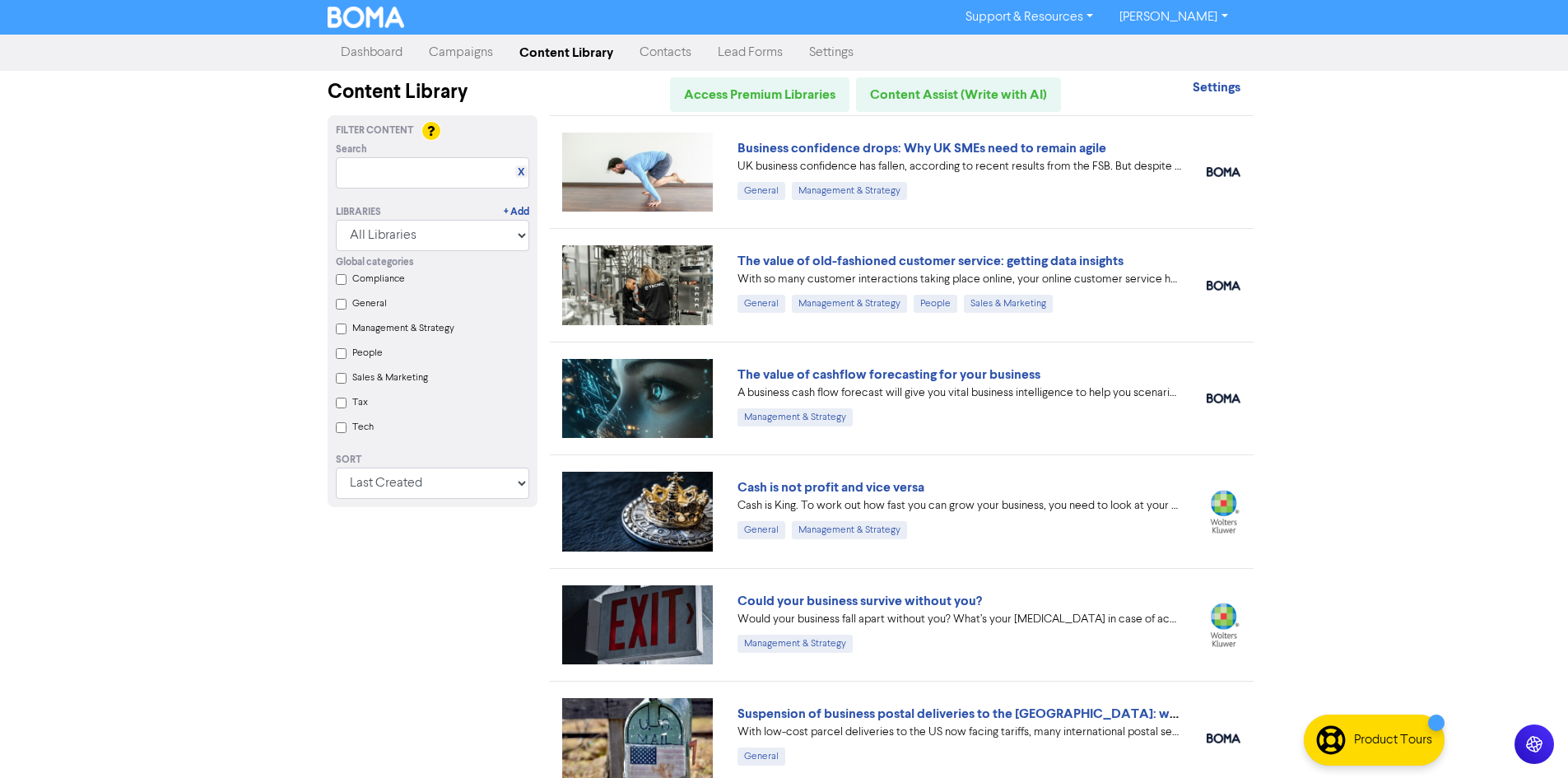
click at [390, 277] on label "Compliance" at bounding box center [378, 279] width 53 height 15
click at [347, 277] on input "Compliance" at bounding box center [341, 280] width 11 height 11
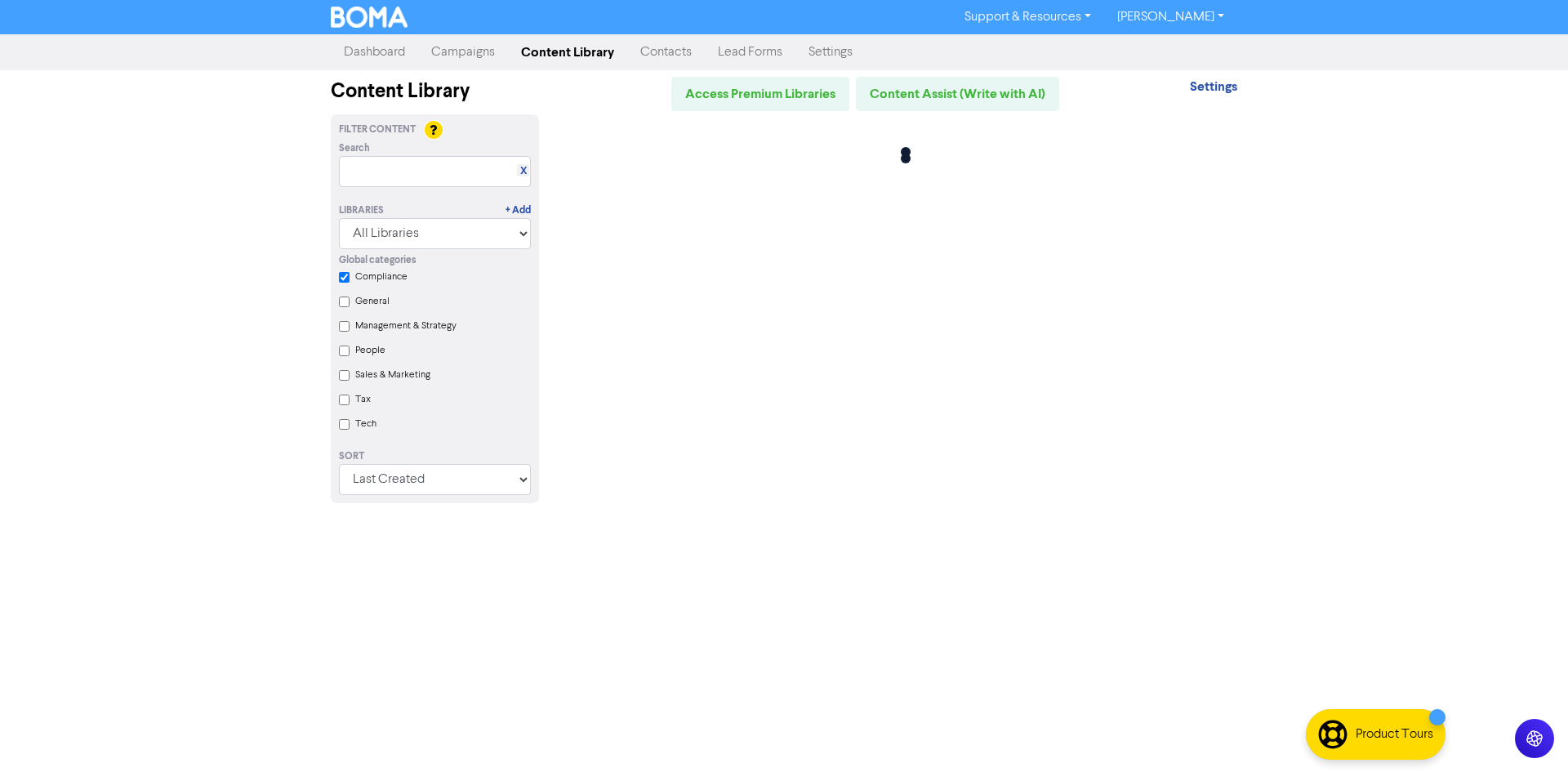
checkbox input "true"
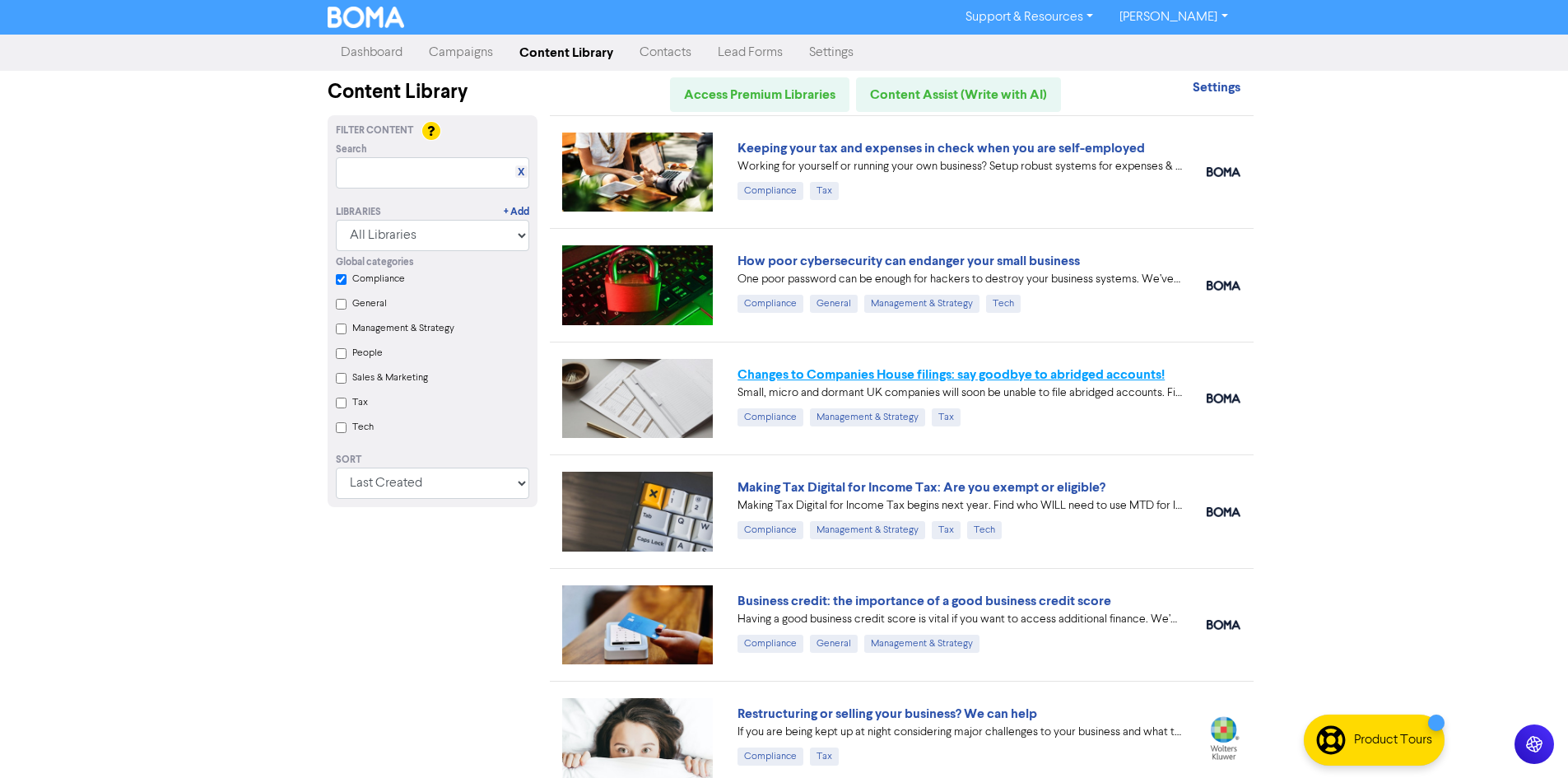
click at [1021, 377] on link "Changes to Companies House filings: say goodbye to abridged accounts!" at bounding box center [950, 375] width 427 height 17
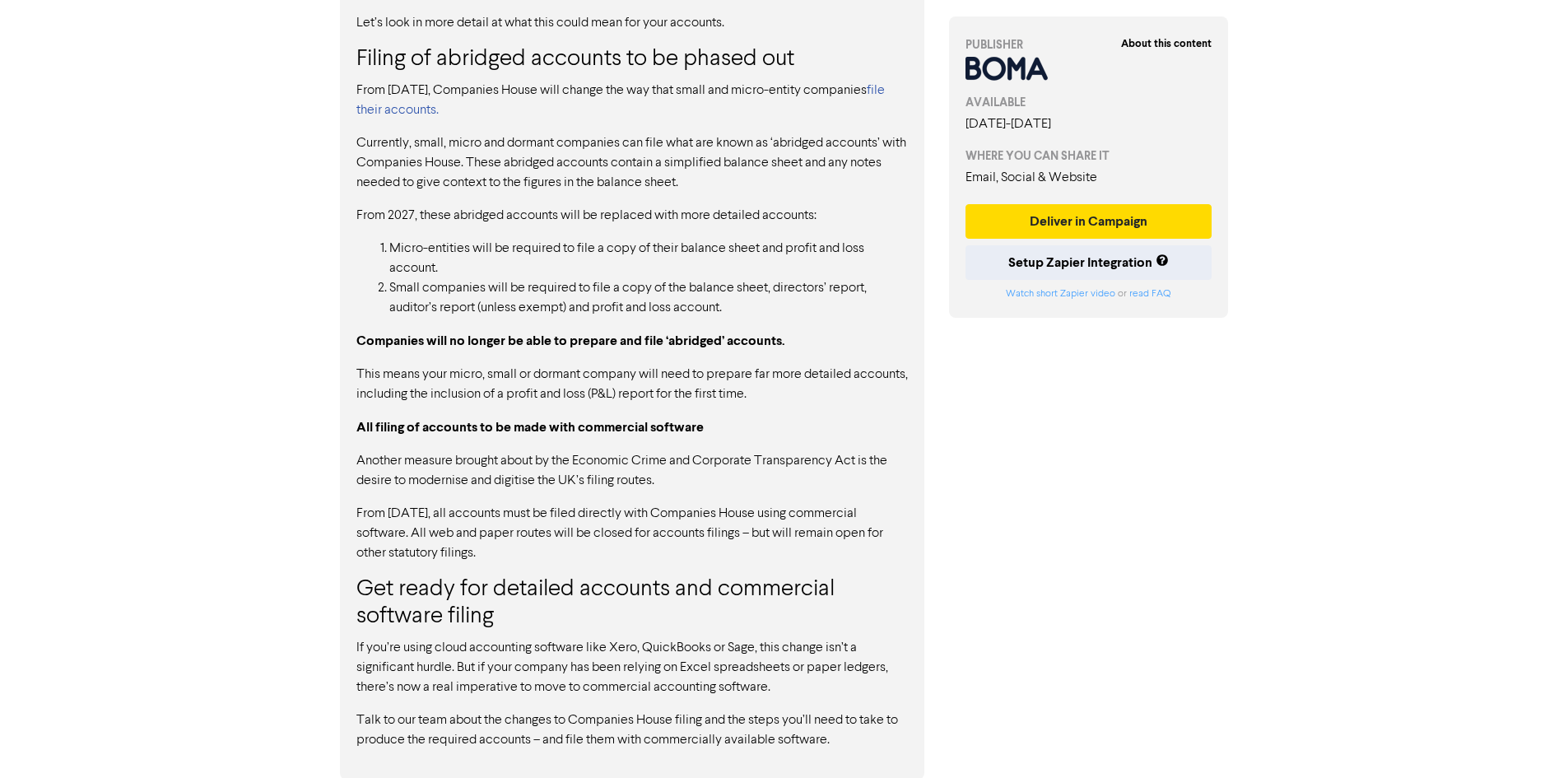
scroll to position [1118, 0]
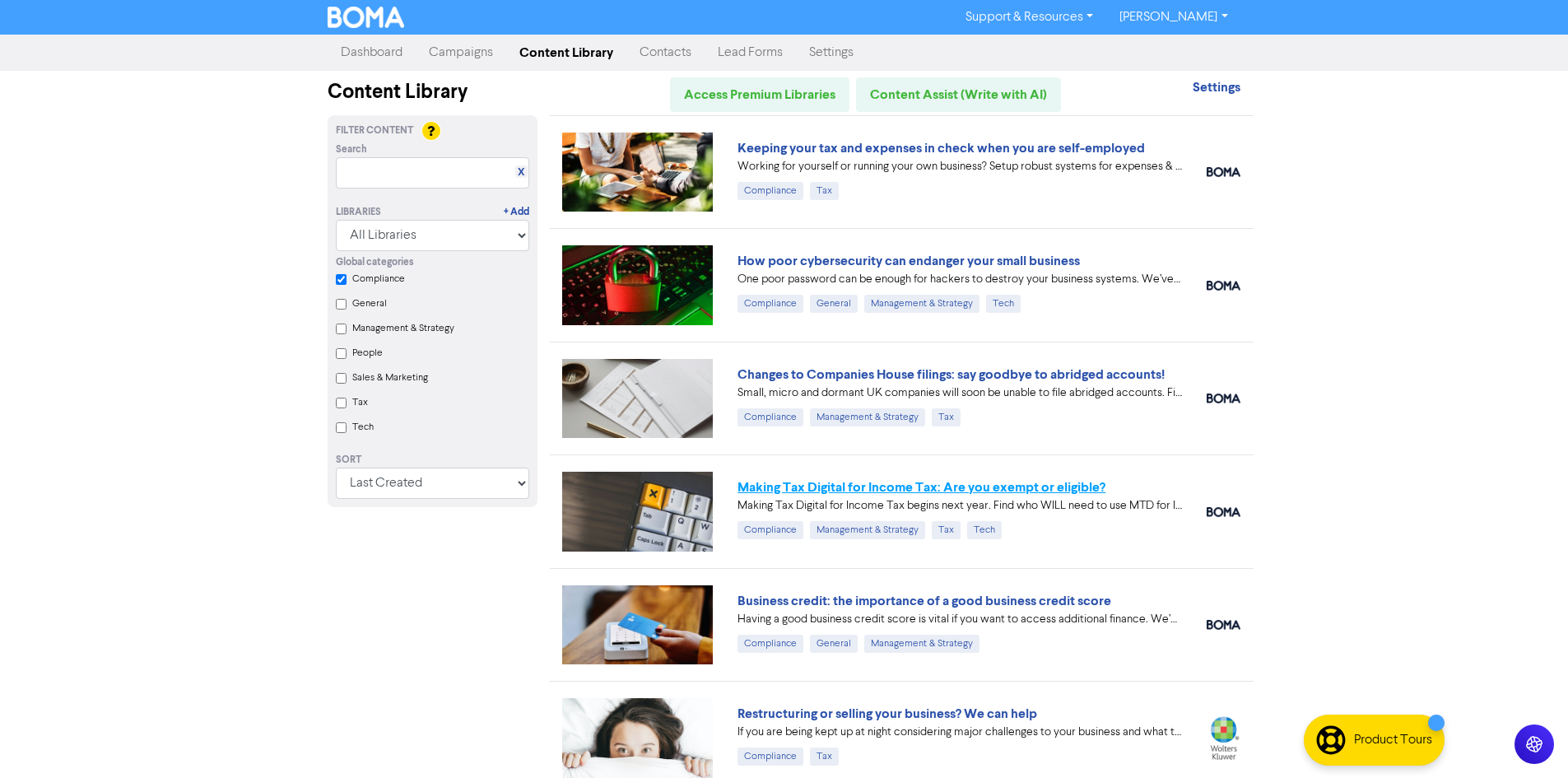
click at [764, 495] on link "Making Tax Digital for Income Tax: Are you exempt or eligible?" at bounding box center [921, 488] width 368 height 17
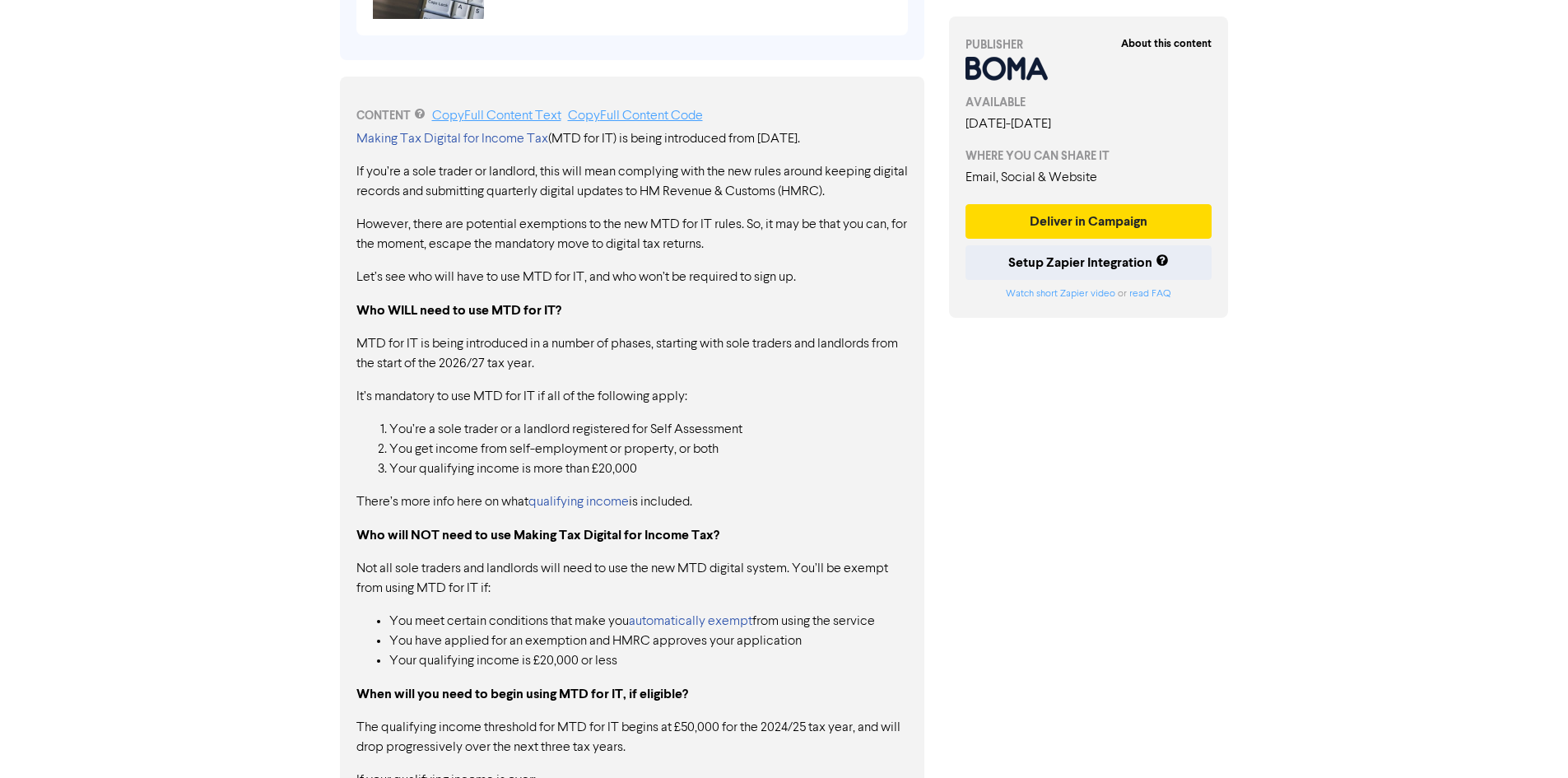
scroll to position [906, 0]
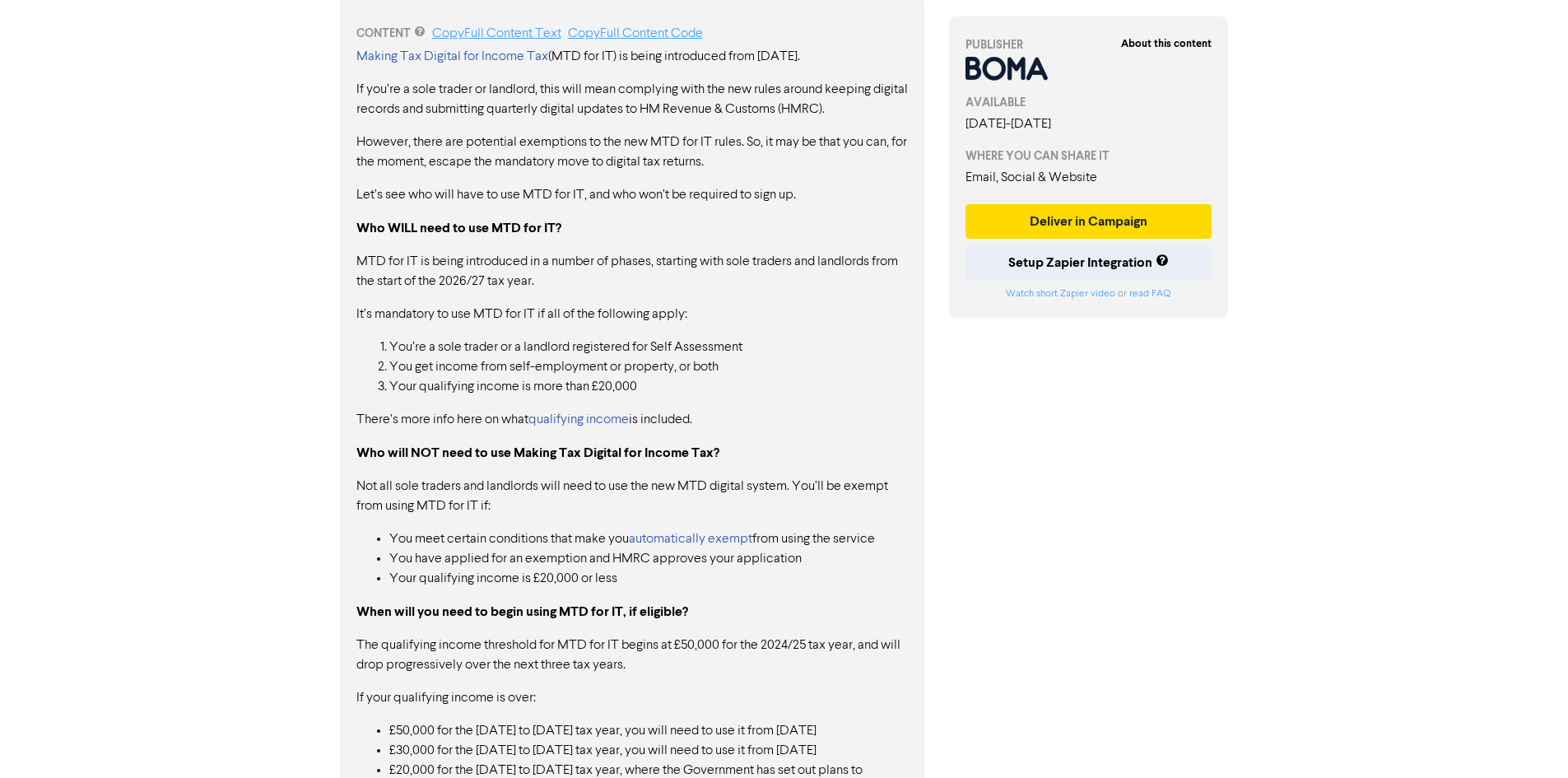
drag, startPoint x: 399, startPoint y: 381, endPoint x: 583, endPoint y: 389, distance: 184.2
click at [583, 389] on li "Your qualifying income is more than £20,000" at bounding box center [648, 387] width 518 height 19
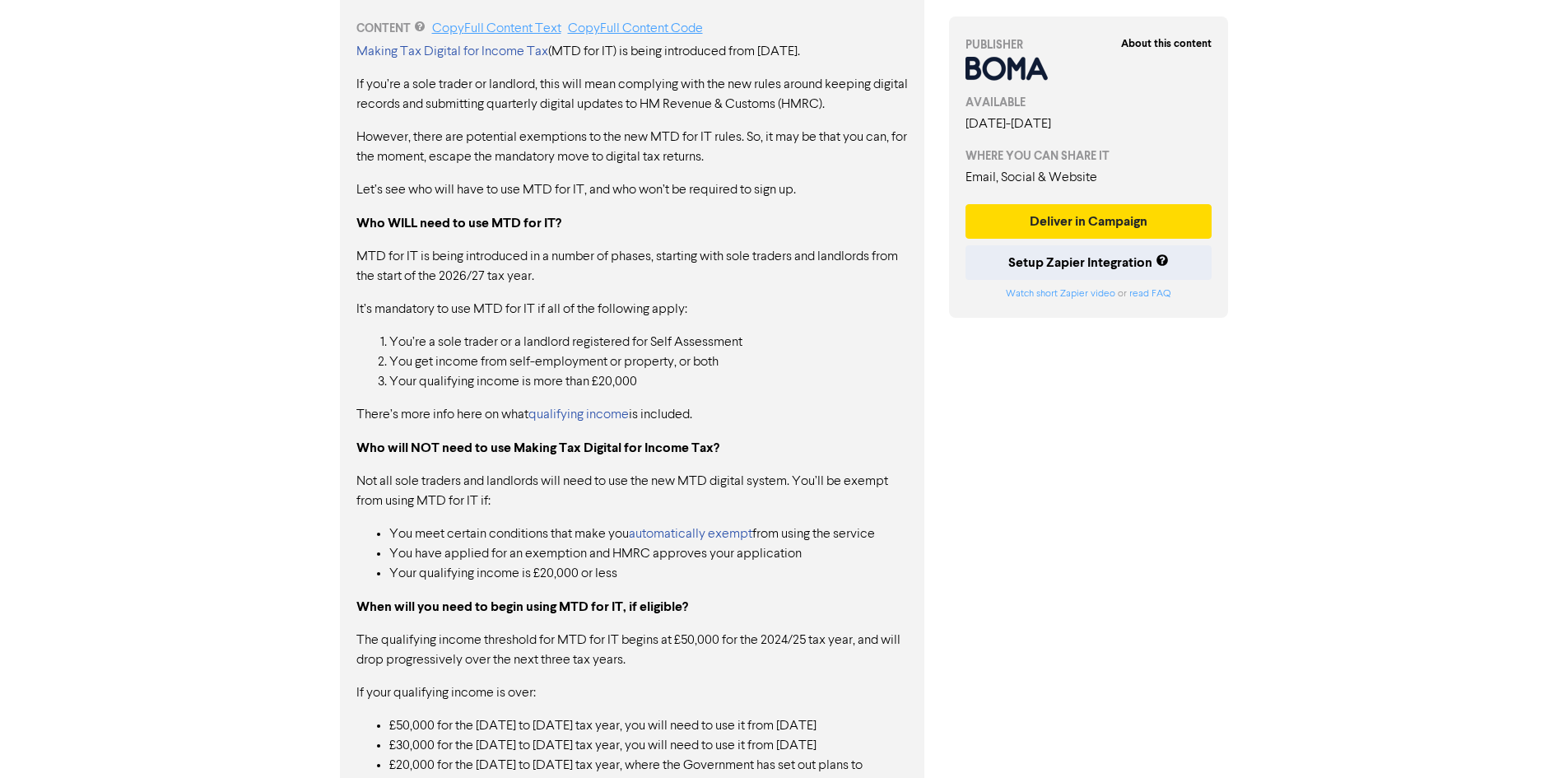
scroll to position [988, 0]
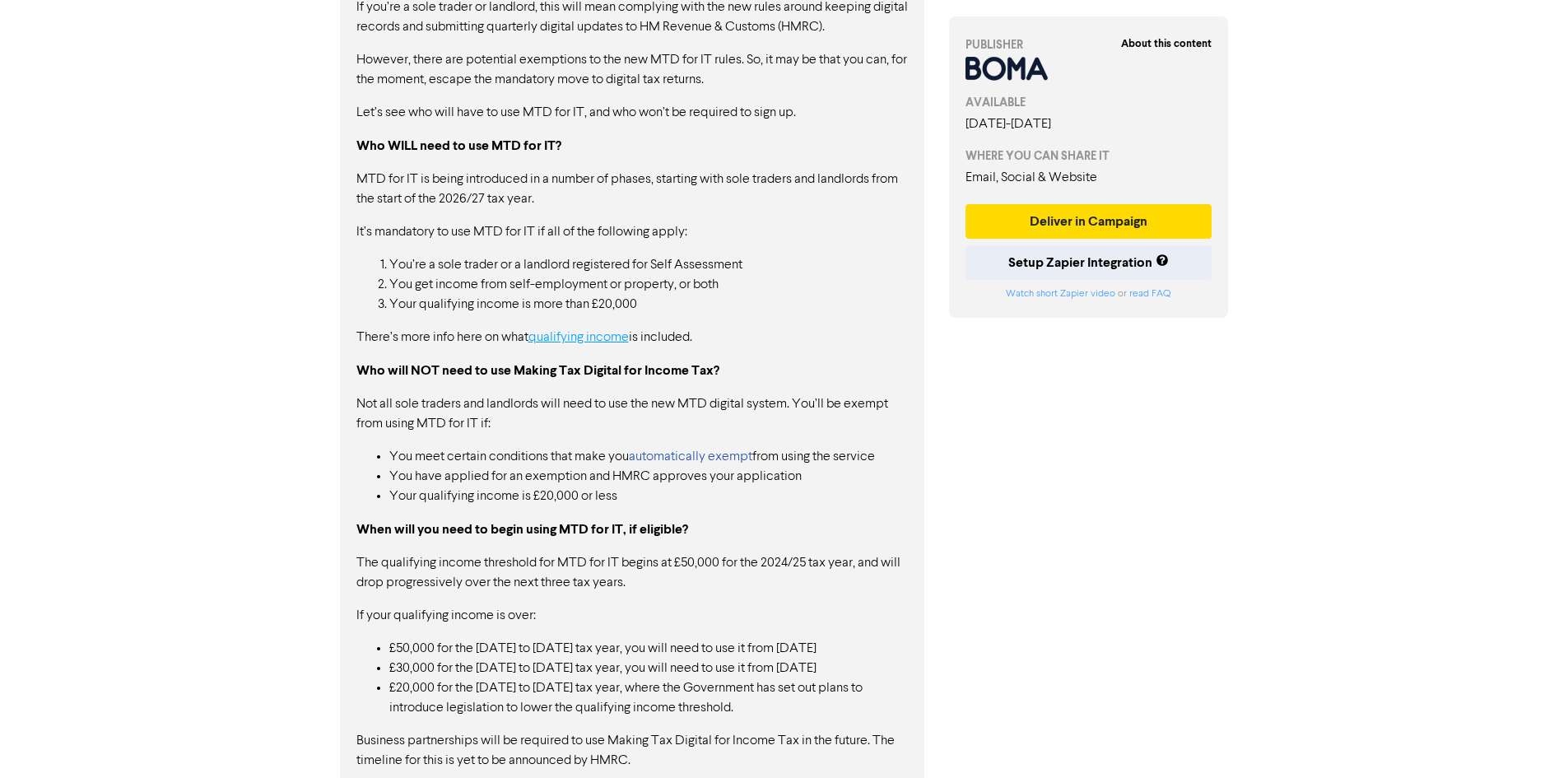
click at [593, 331] on link "qualifying income" at bounding box center [579, 338] width 100 height 13
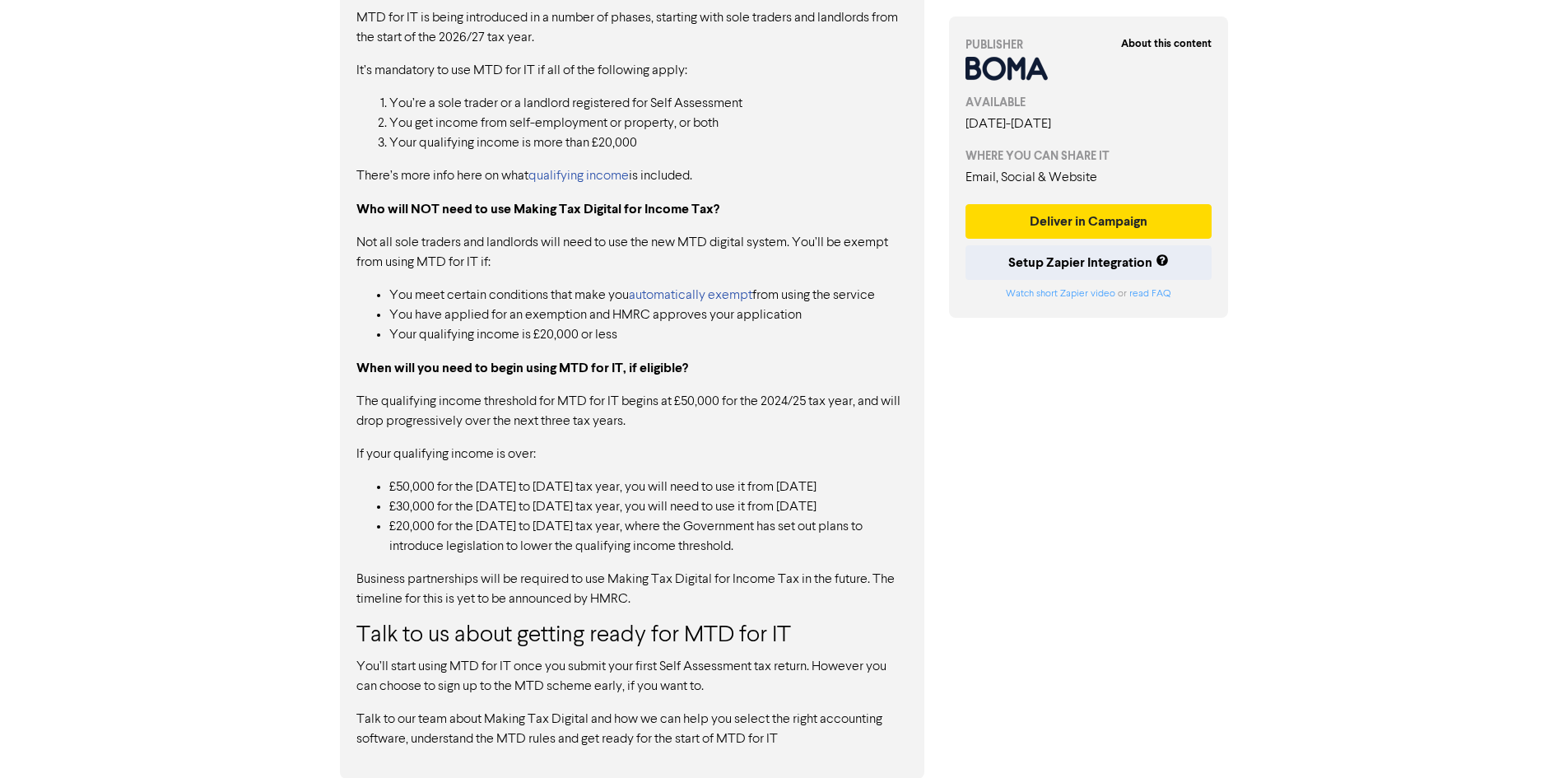
scroll to position [1150, 0]
click at [678, 296] on link "automatically exempt" at bounding box center [690, 295] width 123 height 13
drag, startPoint x: 431, startPoint y: 483, endPoint x: 642, endPoint y: 473, distance: 211.2
click at [640, 473] on div "Making Tax Digital for Income Tax (MTD for IT) is being introduced from [DATE].…" at bounding box center [631, 275] width 552 height 946
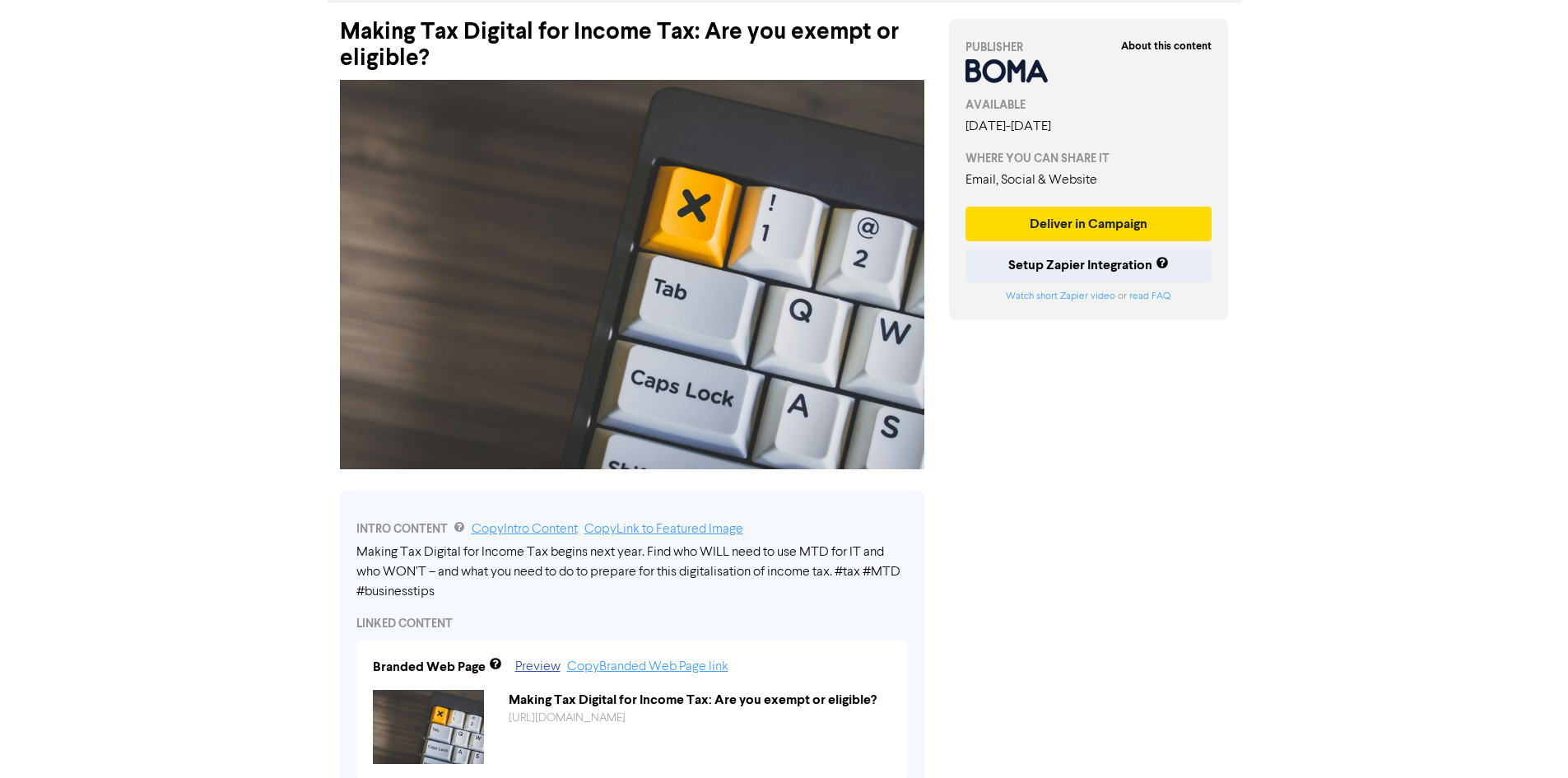
scroll to position [0, 0]
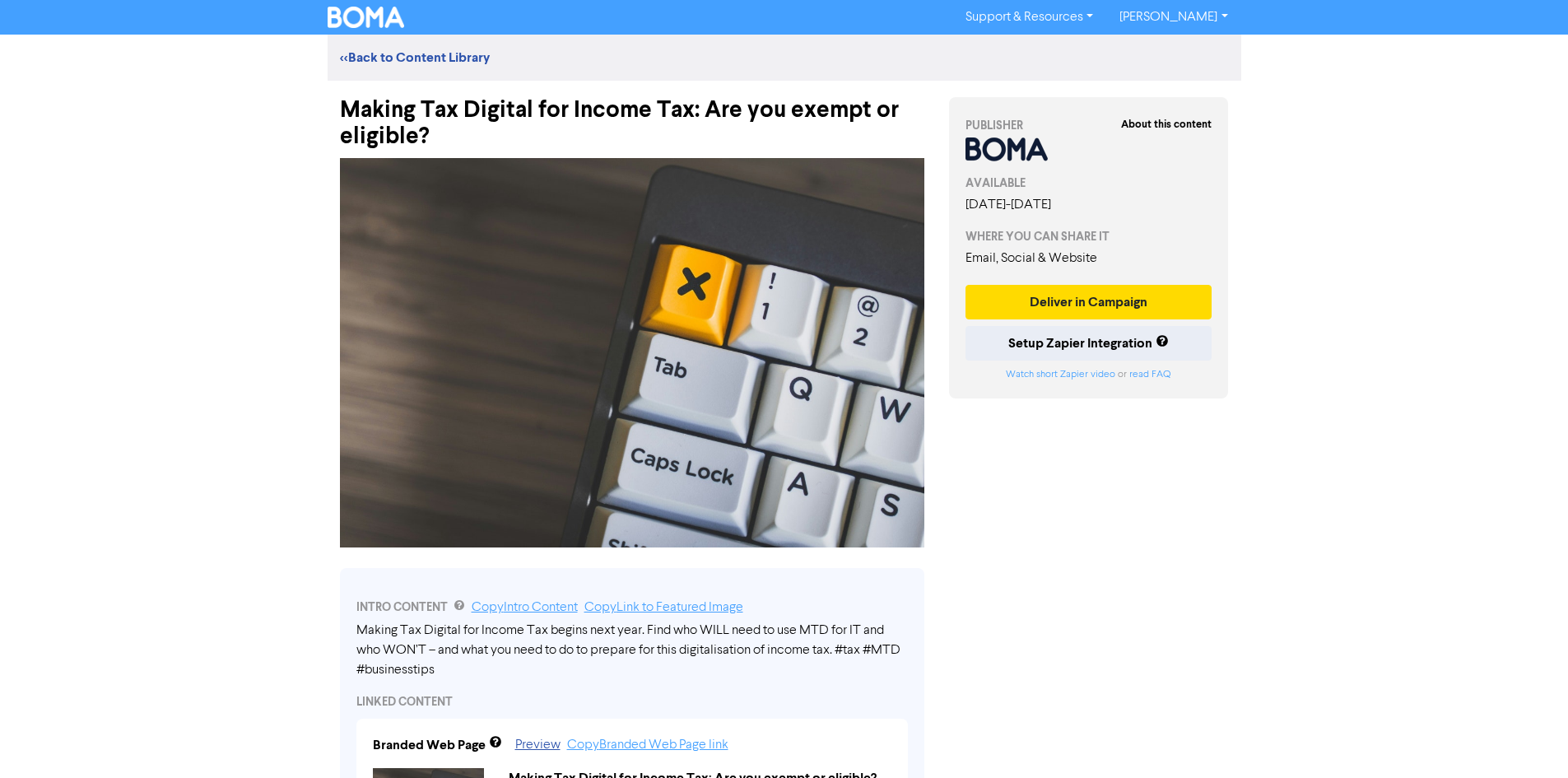
click at [1169, 16] on link "[PERSON_NAME]" at bounding box center [1173, 17] width 134 height 26
click at [470, 55] on link "<< Back to Content Library" at bounding box center [415, 57] width 150 height 17
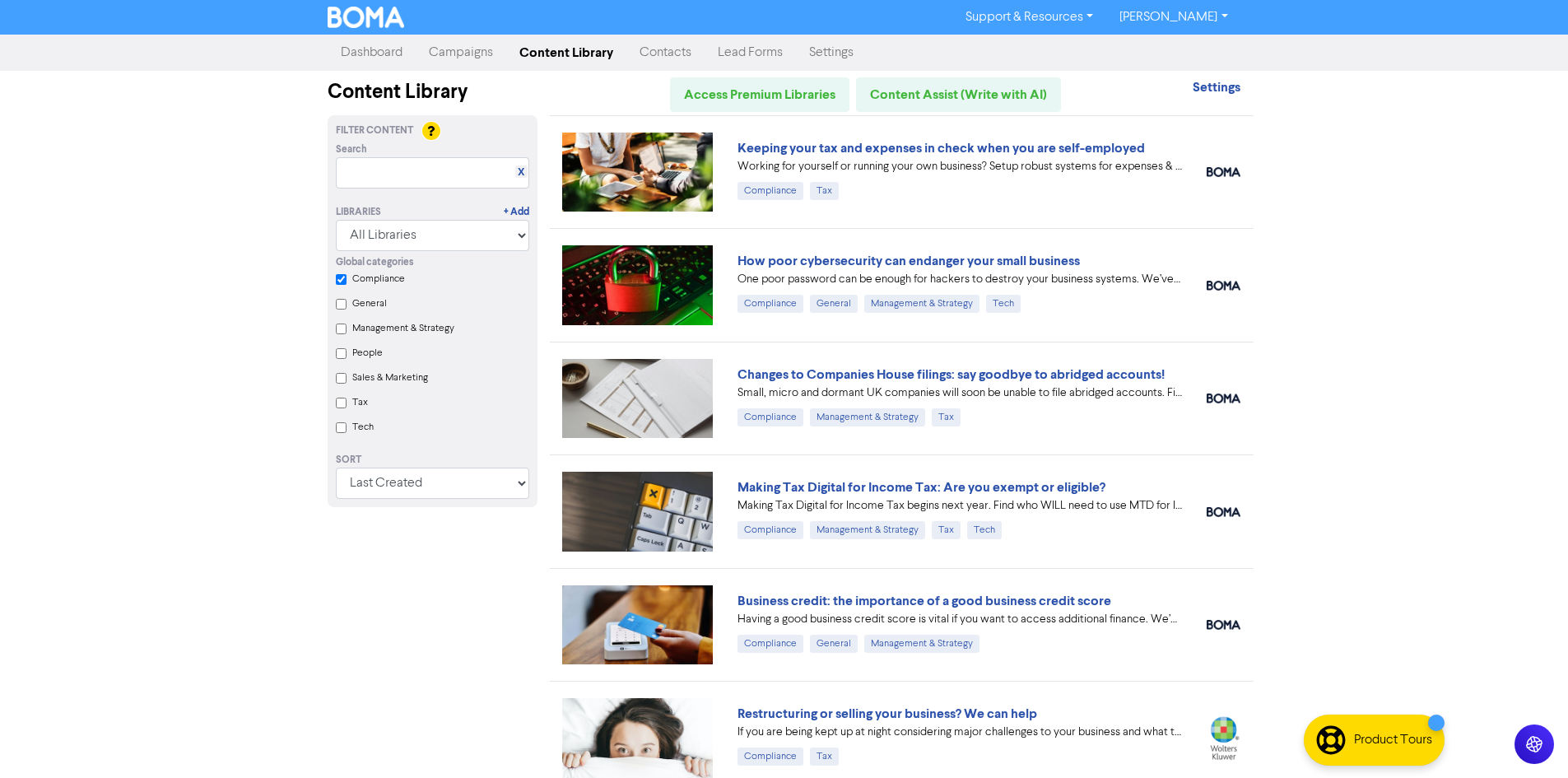
click at [373, 55] on link "Dashboard" at bounding box center [371, 53] width 88 height 33
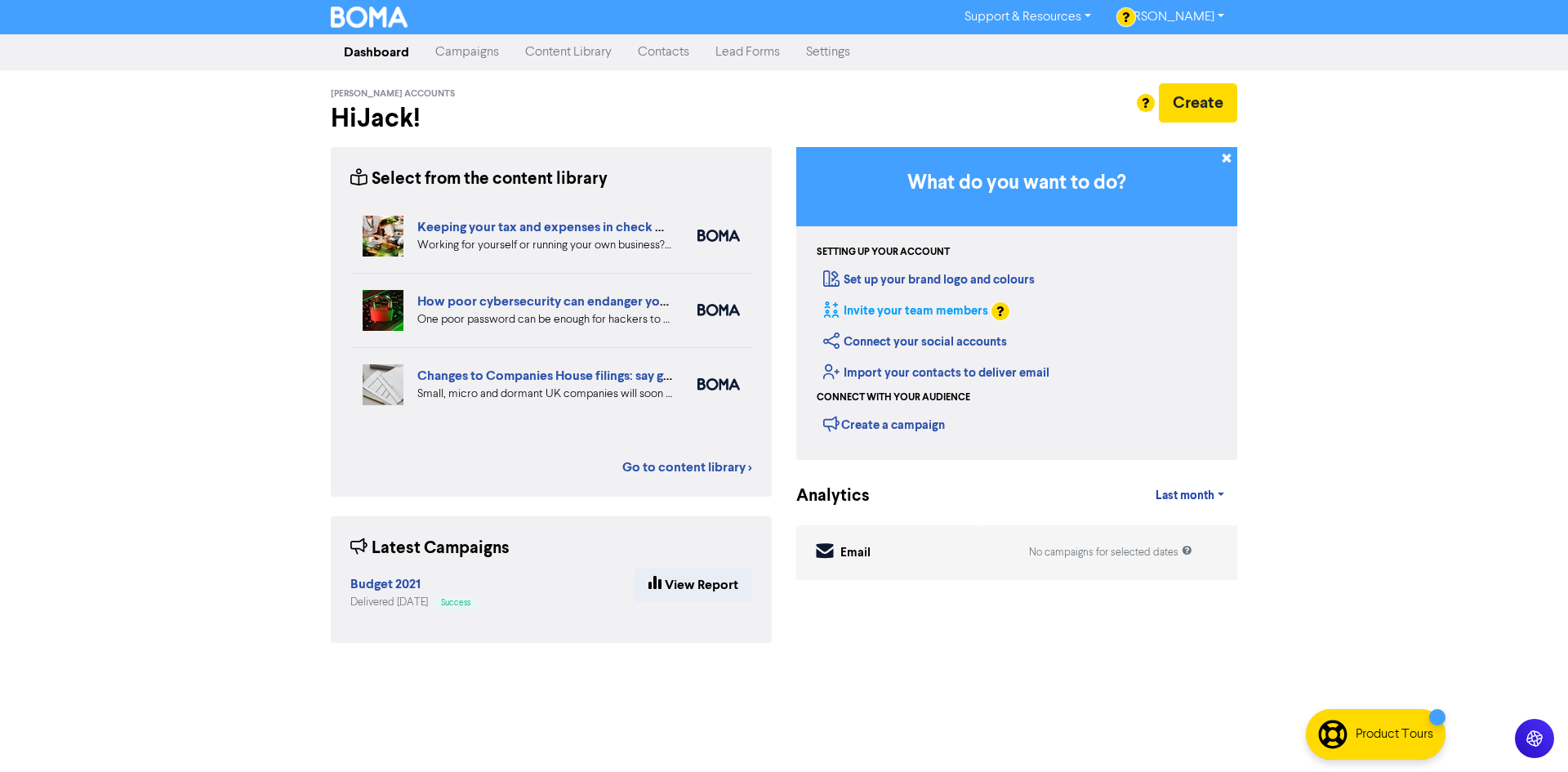
click at [940, 314] on link "Invite your team members" at bounding box center [905, 310] width 165 height 16
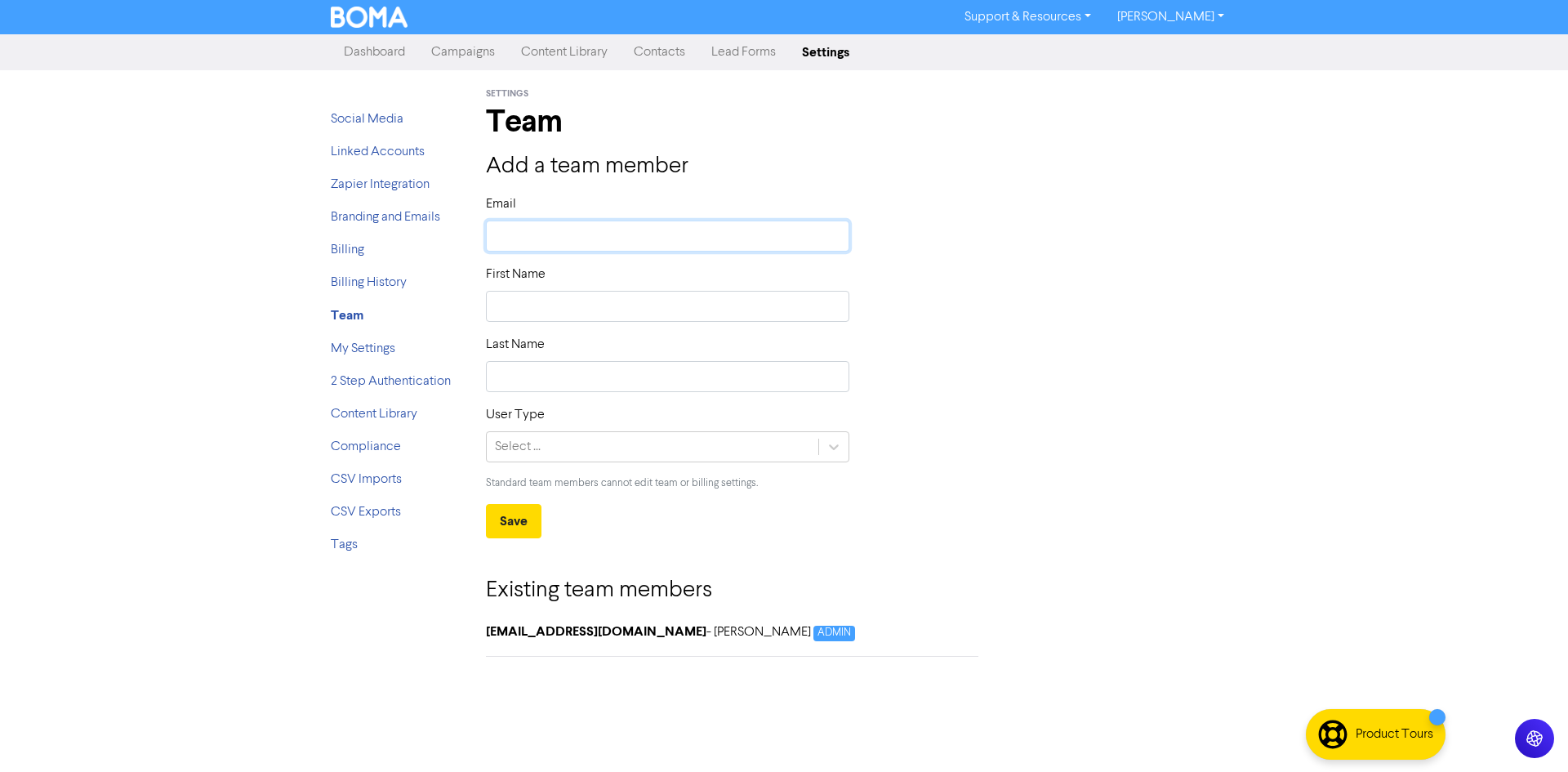
click at [695, 239] on input "text" at bounding box center [667, 236] width 363 height 31
type input "m"
type input "mo"
type input "mon"
type input "moni"
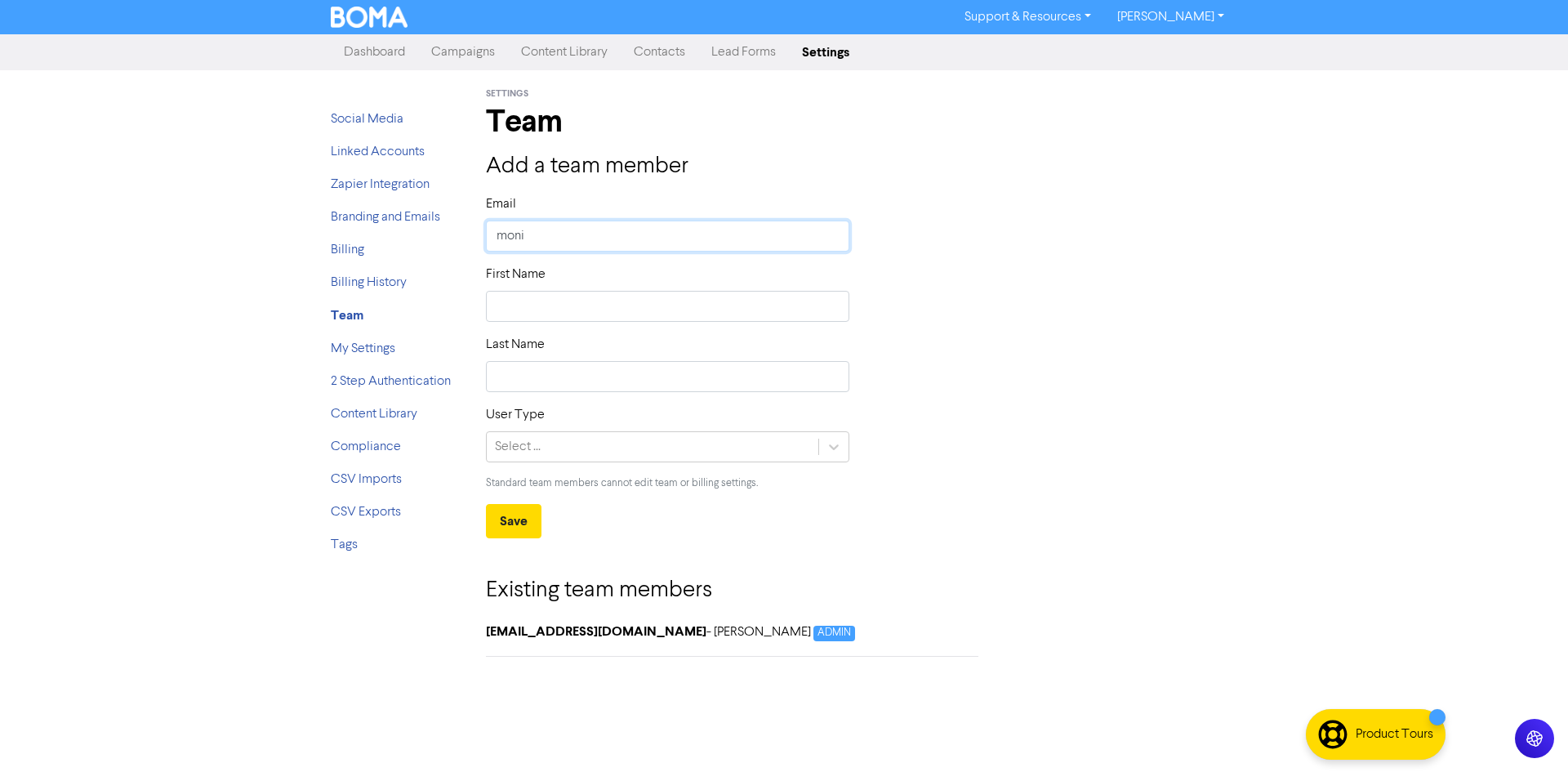
type input "monic"
type input "monica"
type input "[PERSON_NAME][EMAIL_ADDRESS][DOMAIN_NAME]"
type input "M"
type input "Mo"
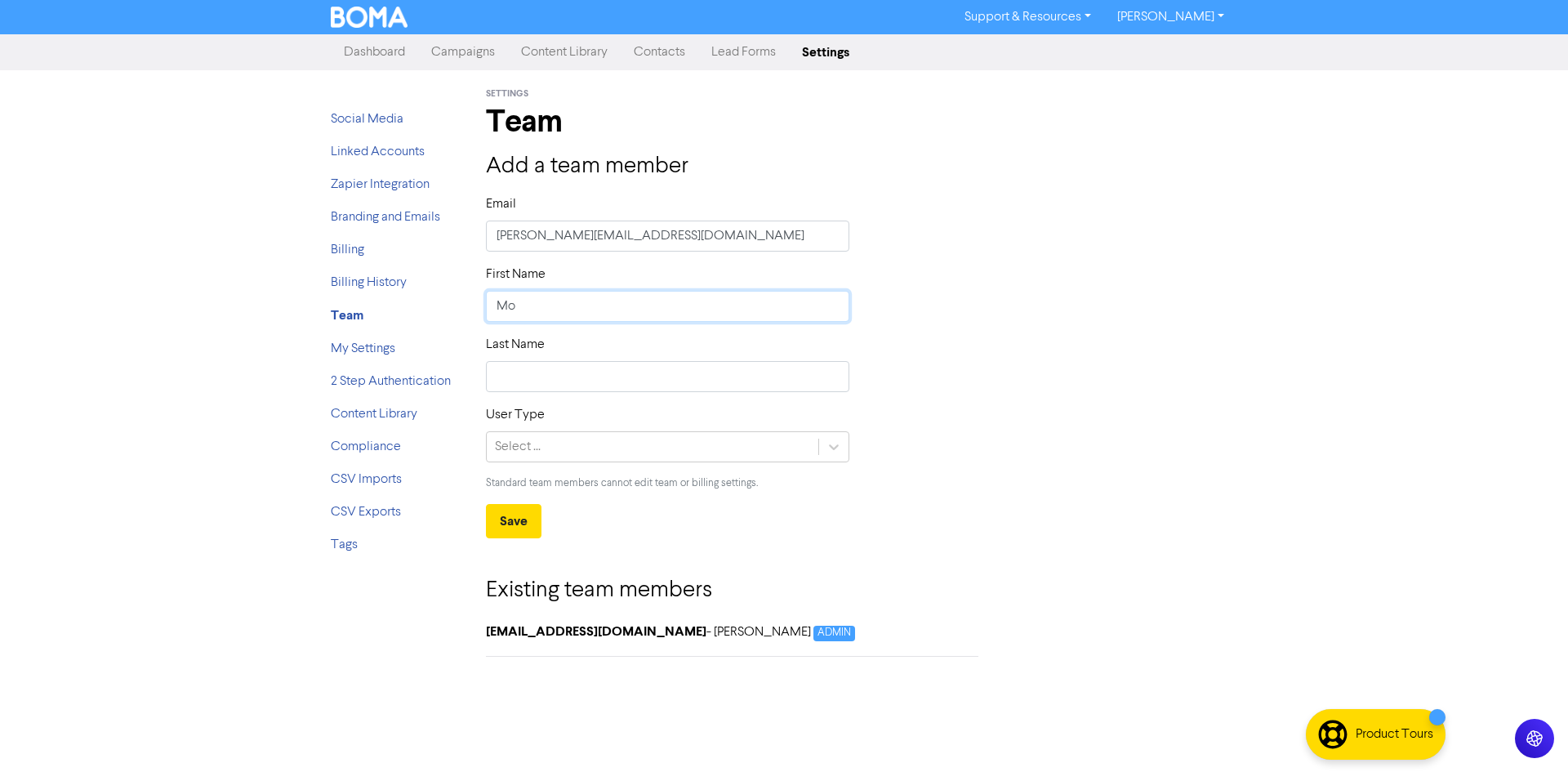
type input "Mon"
type input "Moni"
type input "Monic"
type input "Monica"
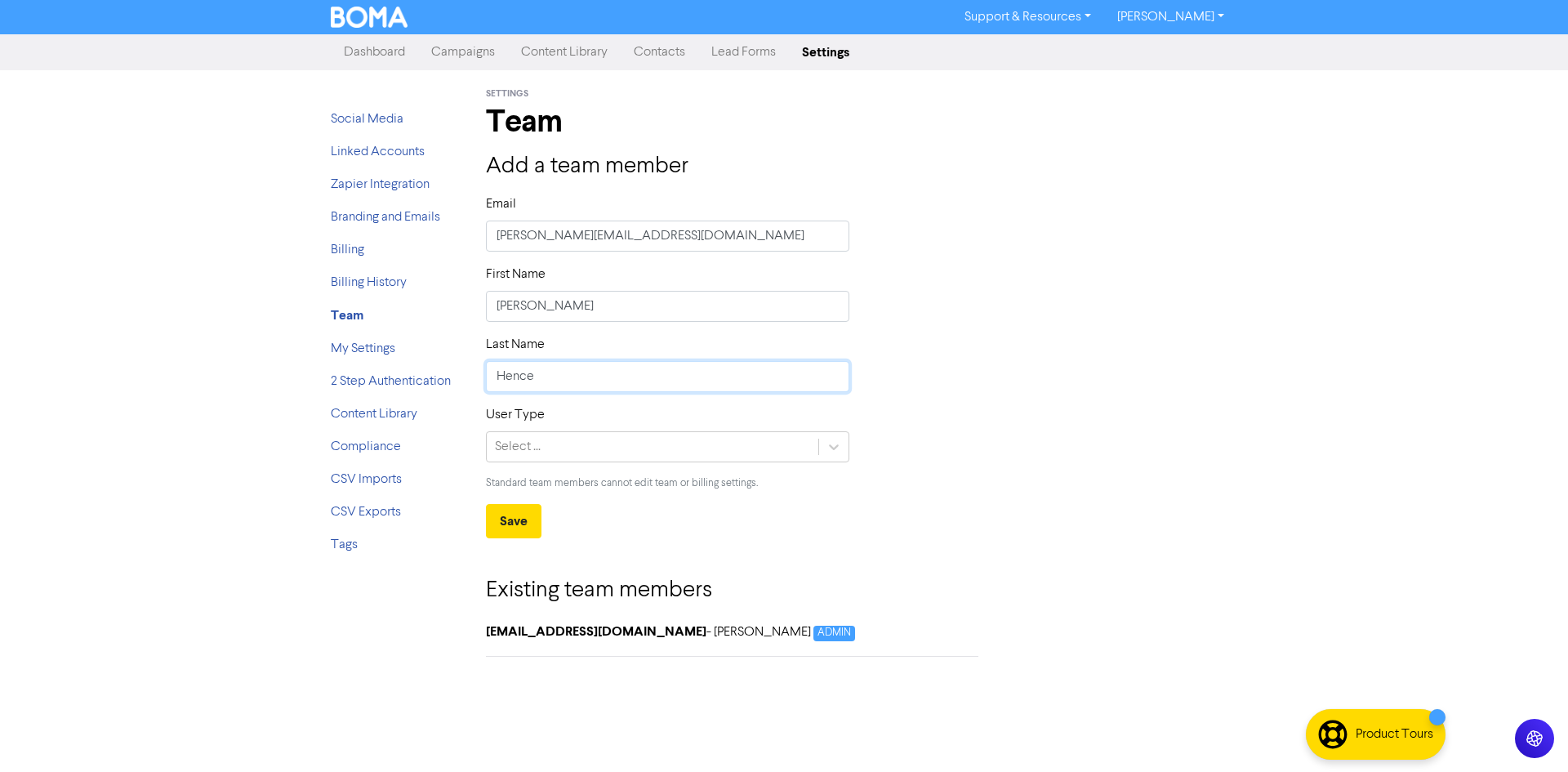
type input "Hence"
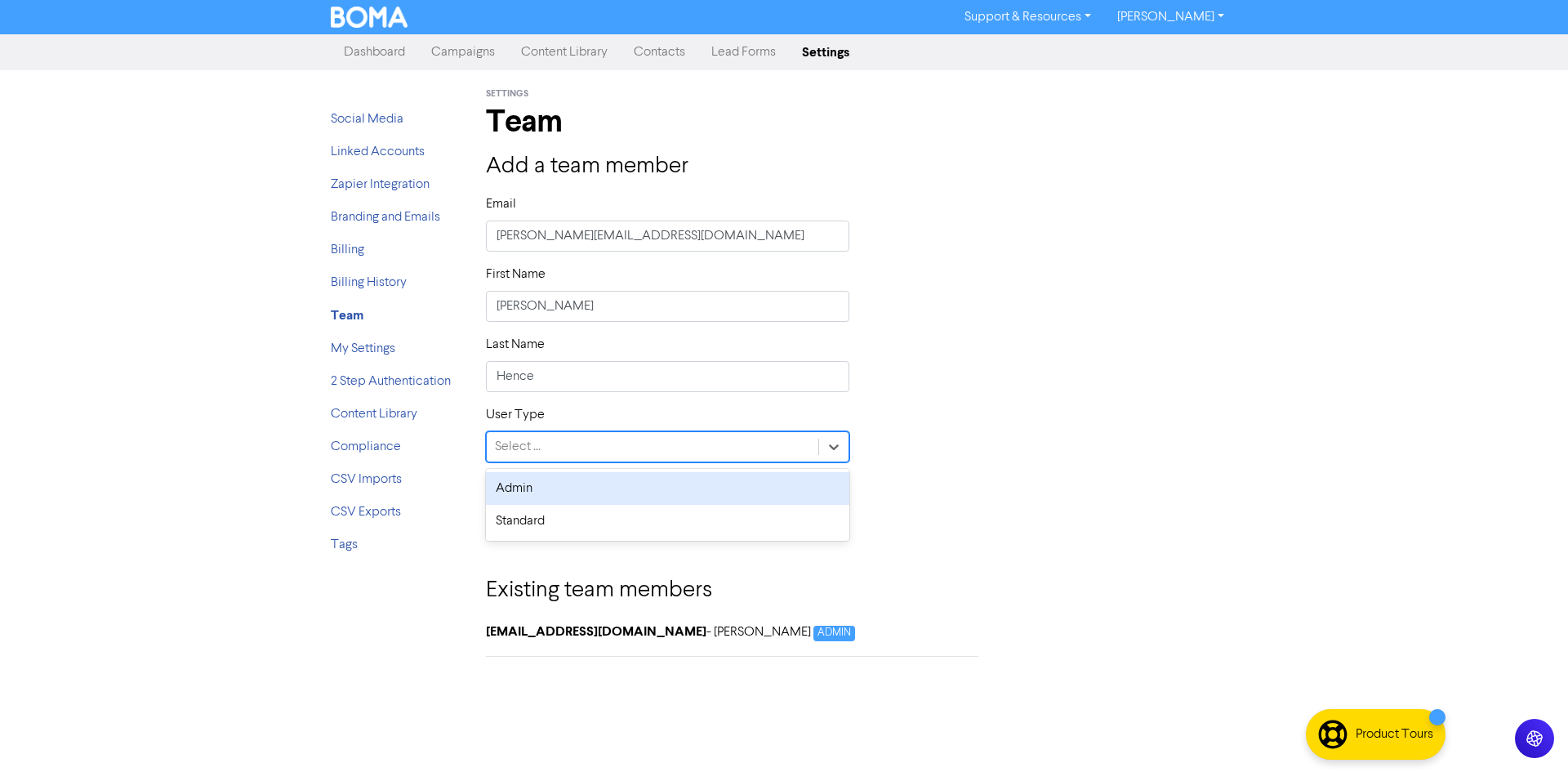
click at [616, 455] on div "Select ..." at bounding box center [652, 447] width 331 height 29
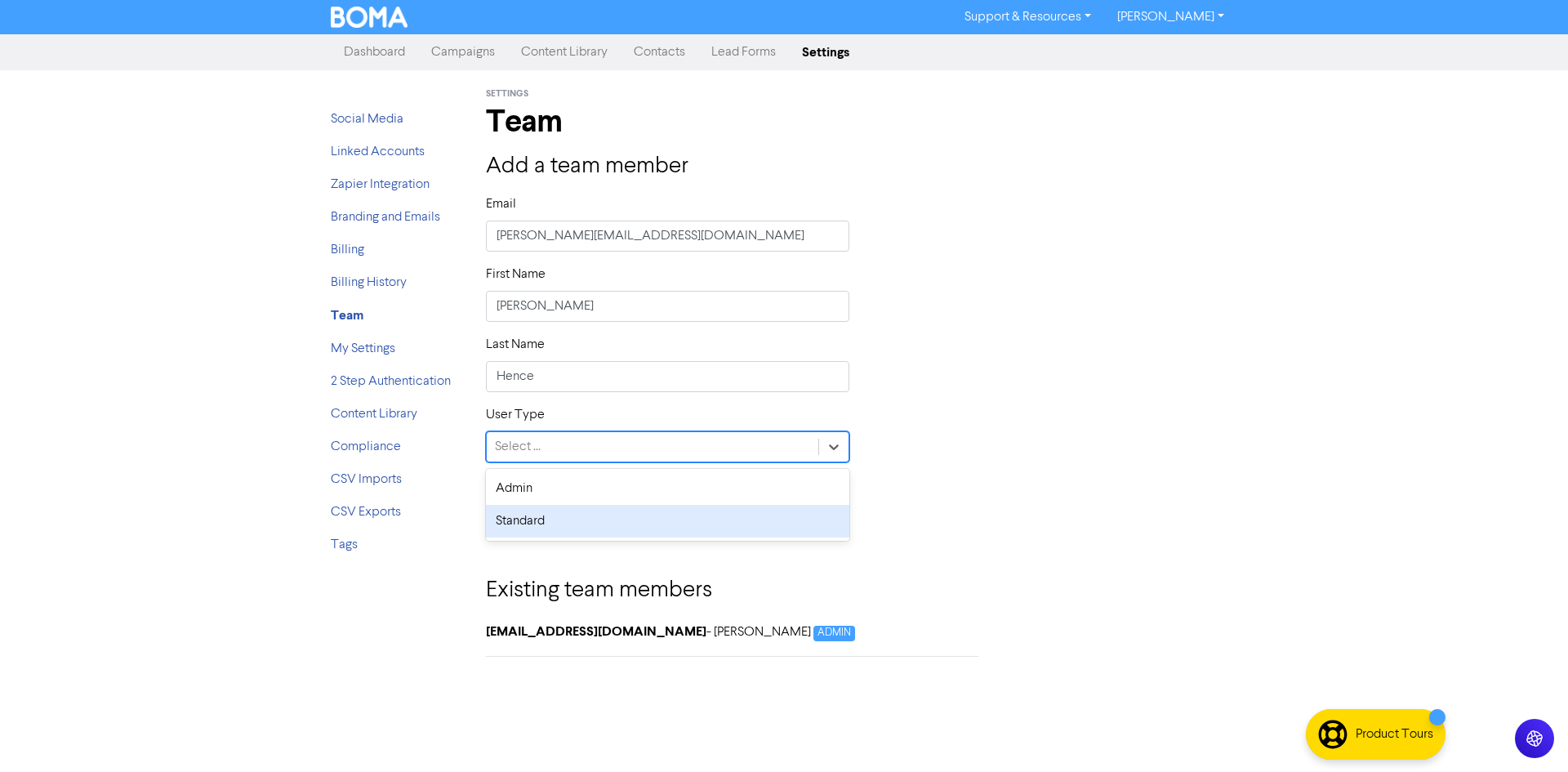
click at [583, 513] on div "Standard" at bounding box center [667, 522] width 363 height 33
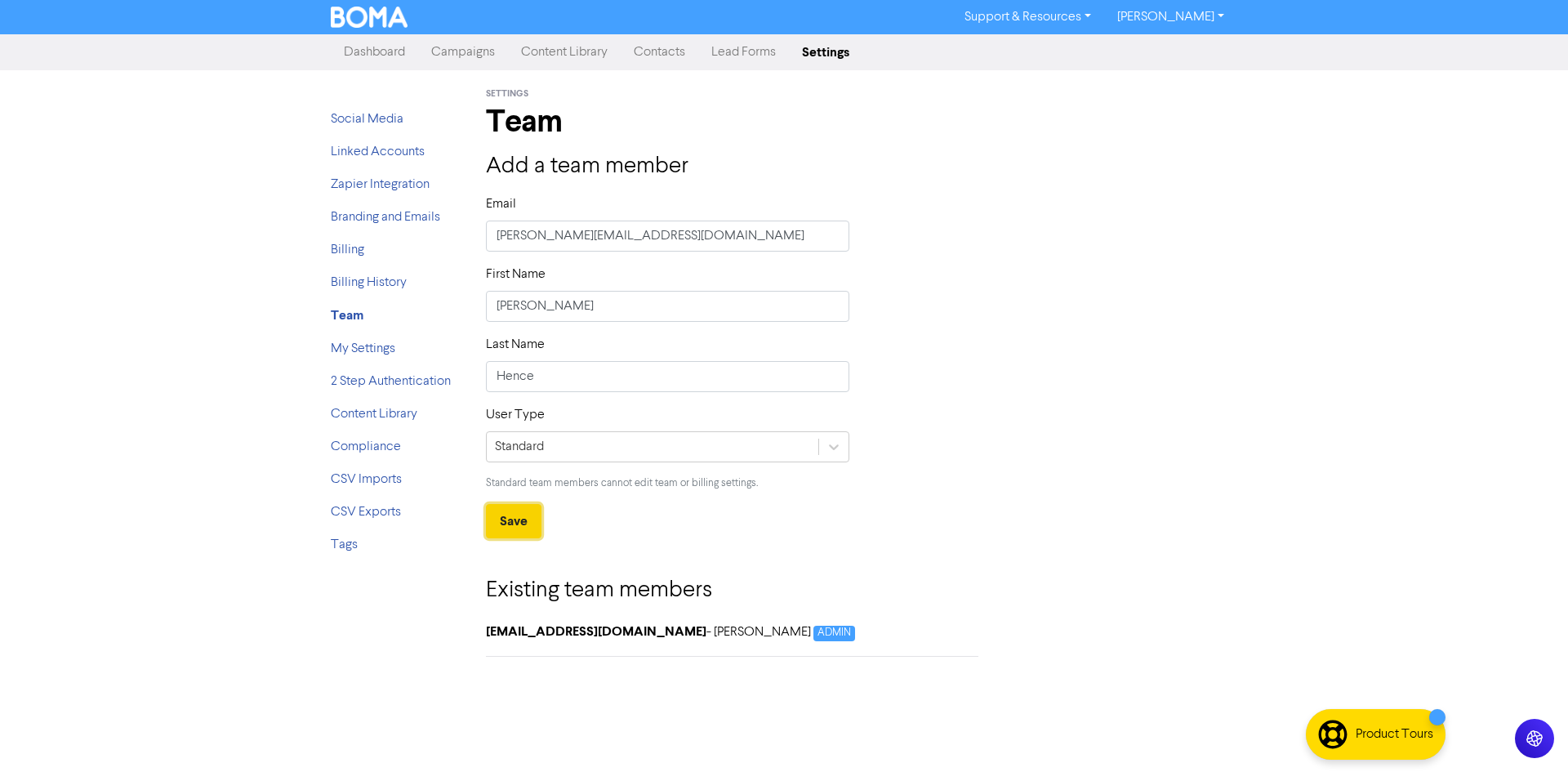
click at [517, 507] on button "Save" at bounding box center [513, 521] width 55 height 34
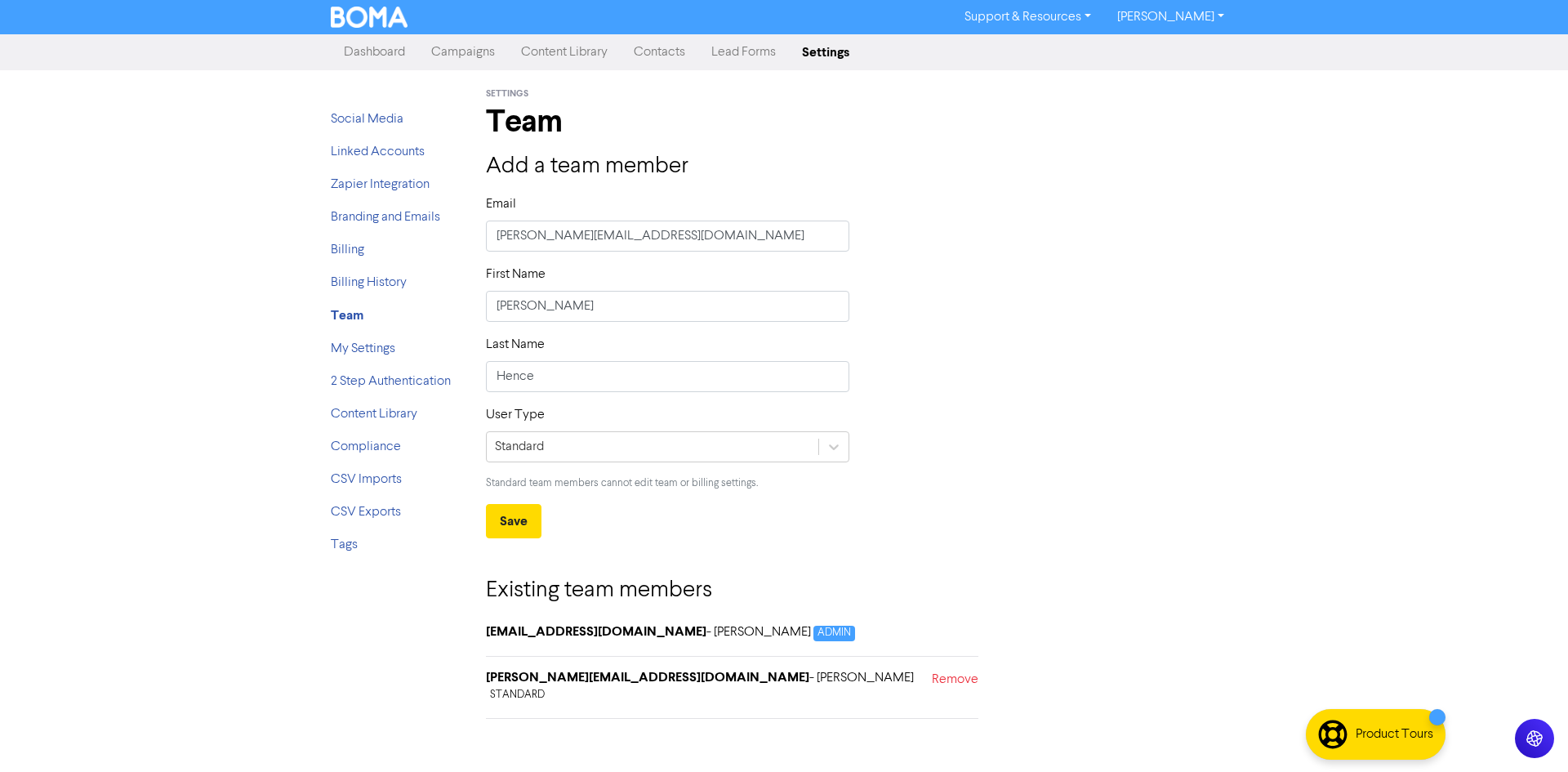
click at [374, 54] on link "Dashboard" at bounding box center [375, 52] width 87 height 33
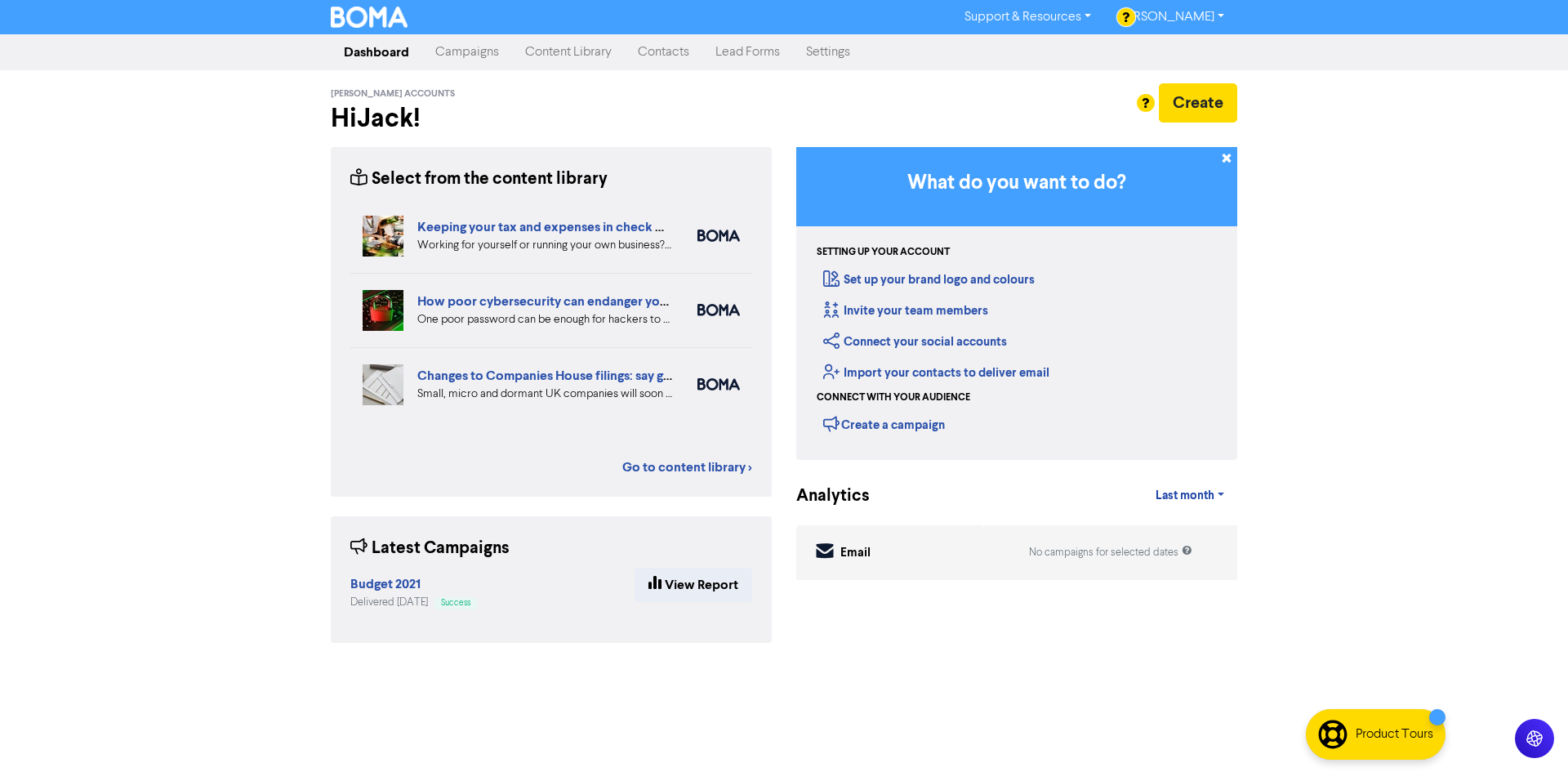
click at [490, 53] on link "Campaigns" at bounding box center [467, 52] width 90 height 33
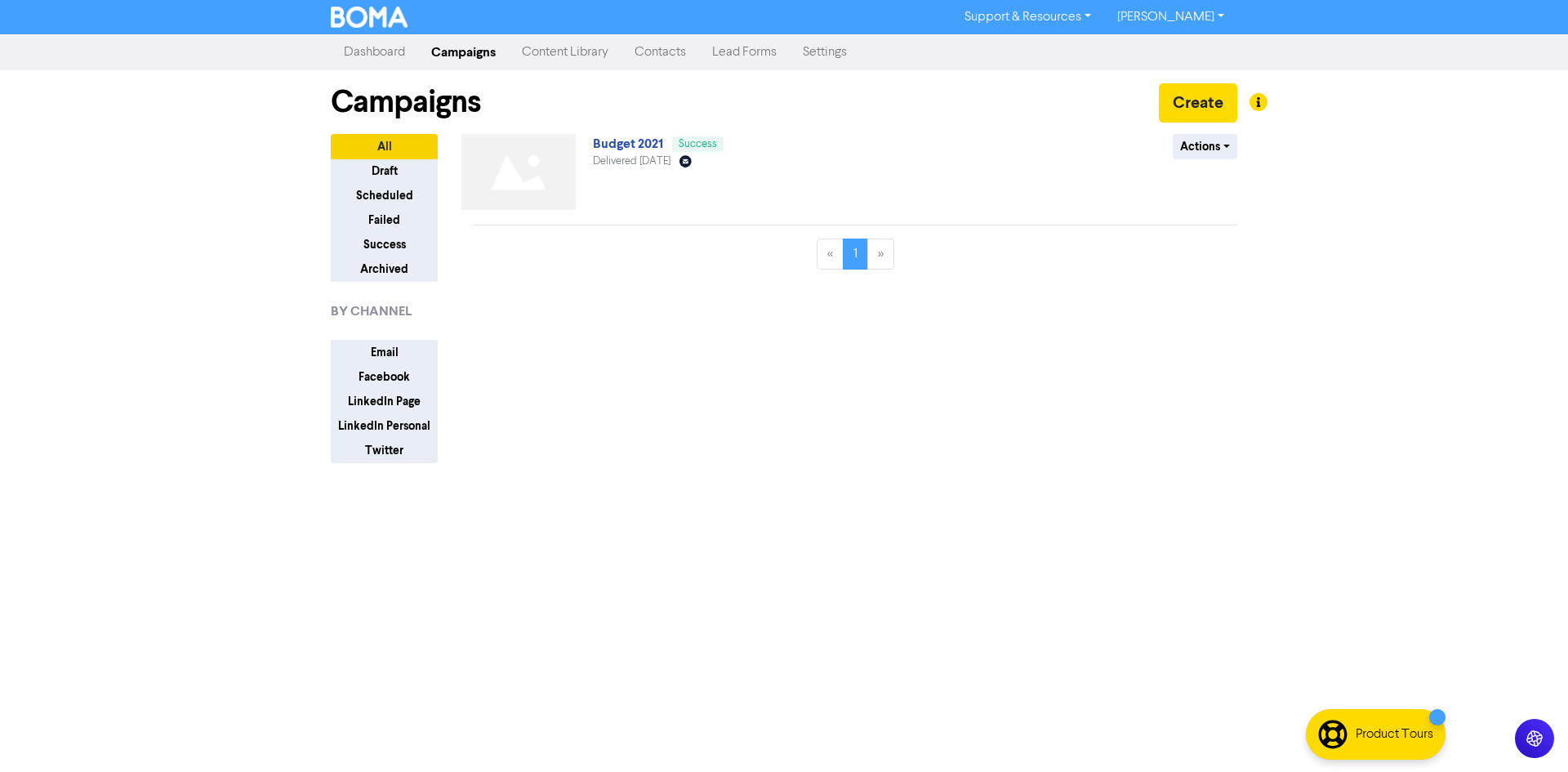
click at [565, 54] on link "Content Library" at bounding box center [565, 52] width 113 height 33
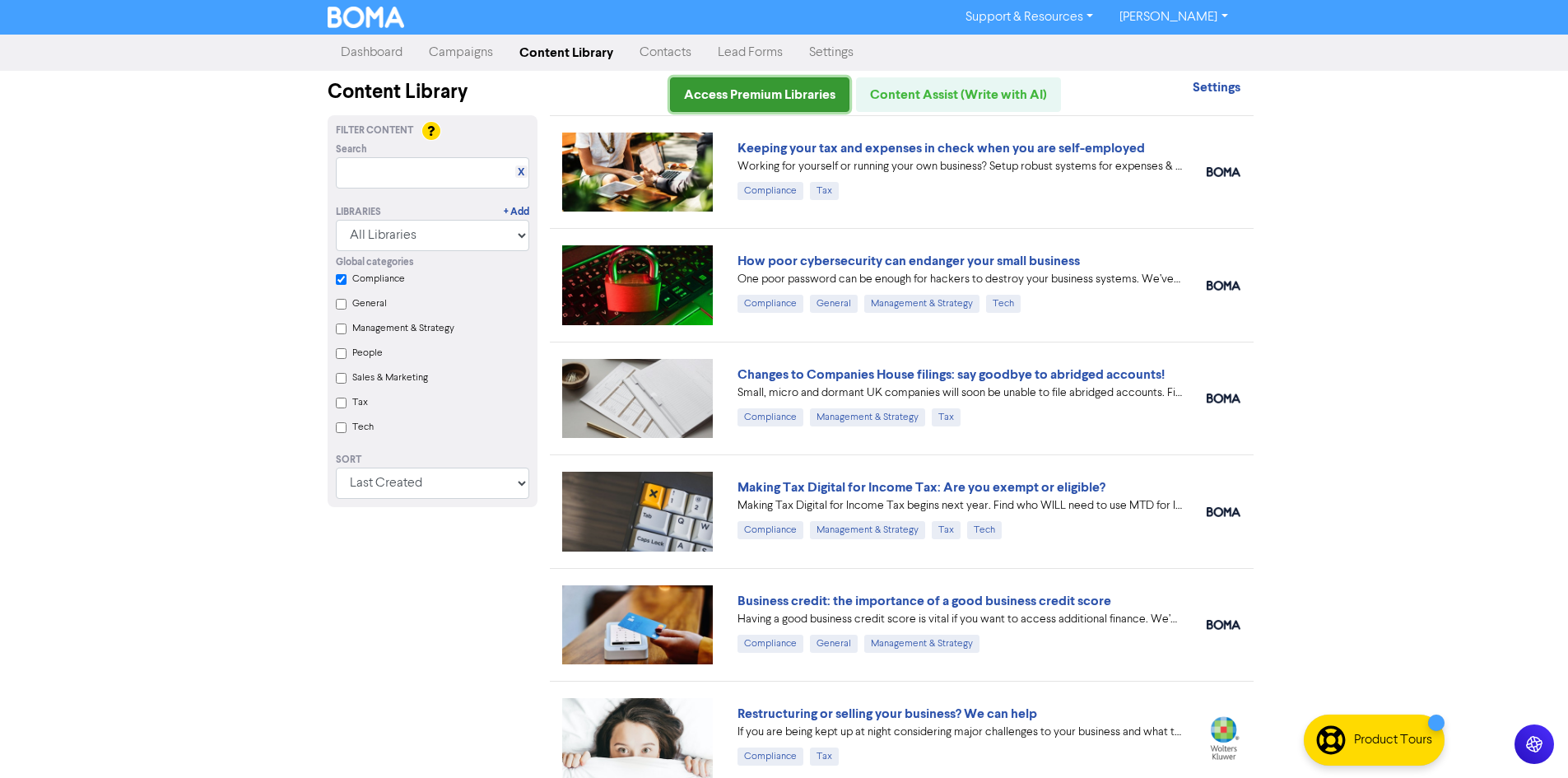
click at [740, 102] on link "Access Premium Libraries" at bounding box center [760, 94] width 180 height 34
click at [799, 100] on link "Access Premium Libraries" at bounding box center [760, 94] width 180 height 34
click at [693, 49] on link "Contacts" at bounding box center [666, 53] width 78 height 33
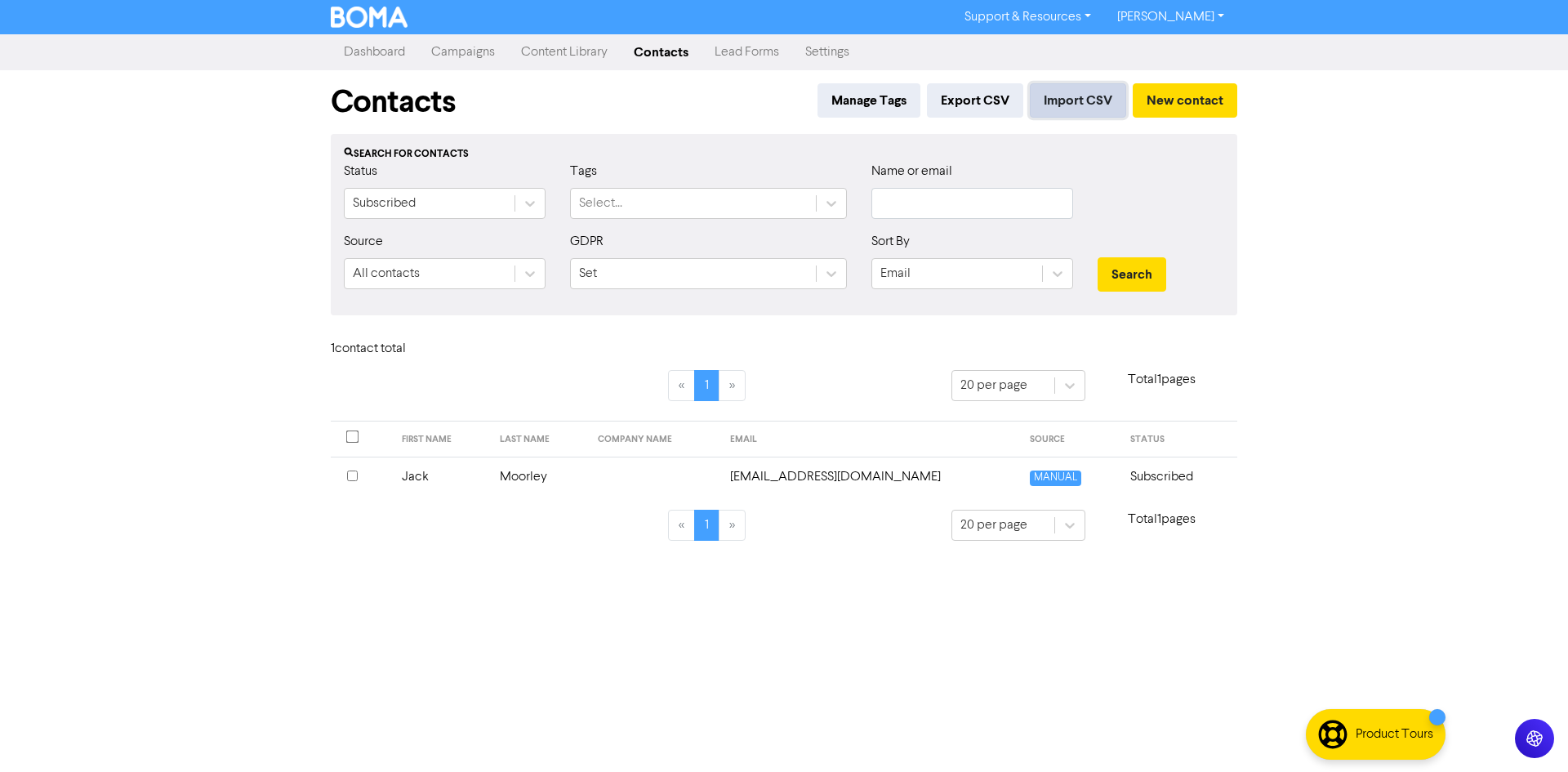
click at [1066, 108] on button "Import CSV" at bounding box center [1078, 100] width 97 height 34
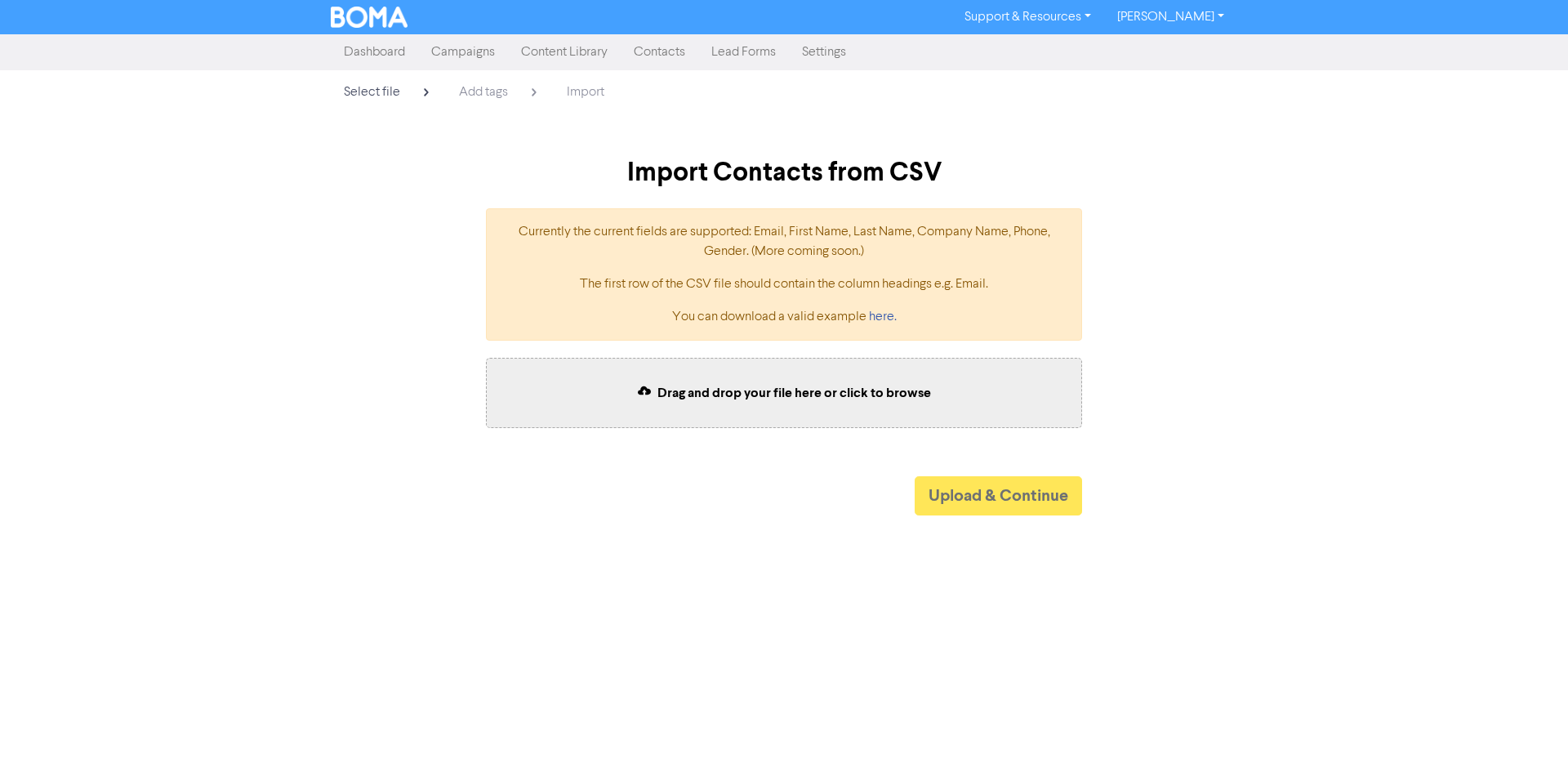
click at [762, 389] on span "Drag and drop your file here or click to browse" at bounding box center [794, 393] width 273 height 17
click at [972, 481] on button "Upload & Continue" at bounding box center [998, 496] width 167 height 40
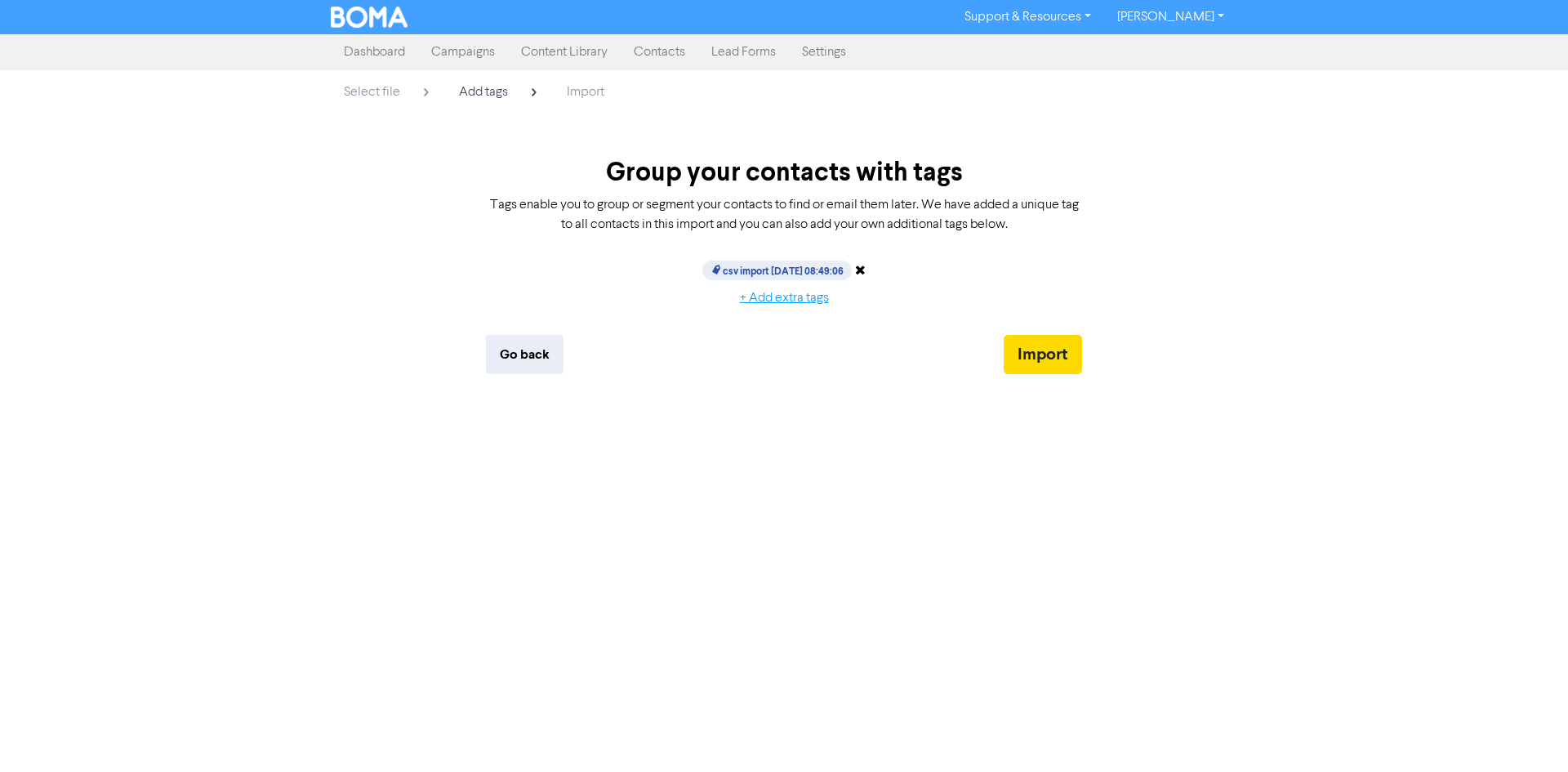
click at [781, 293] on button "+ Add extra tags" at bounding box center [784, 297] width 117 height 34
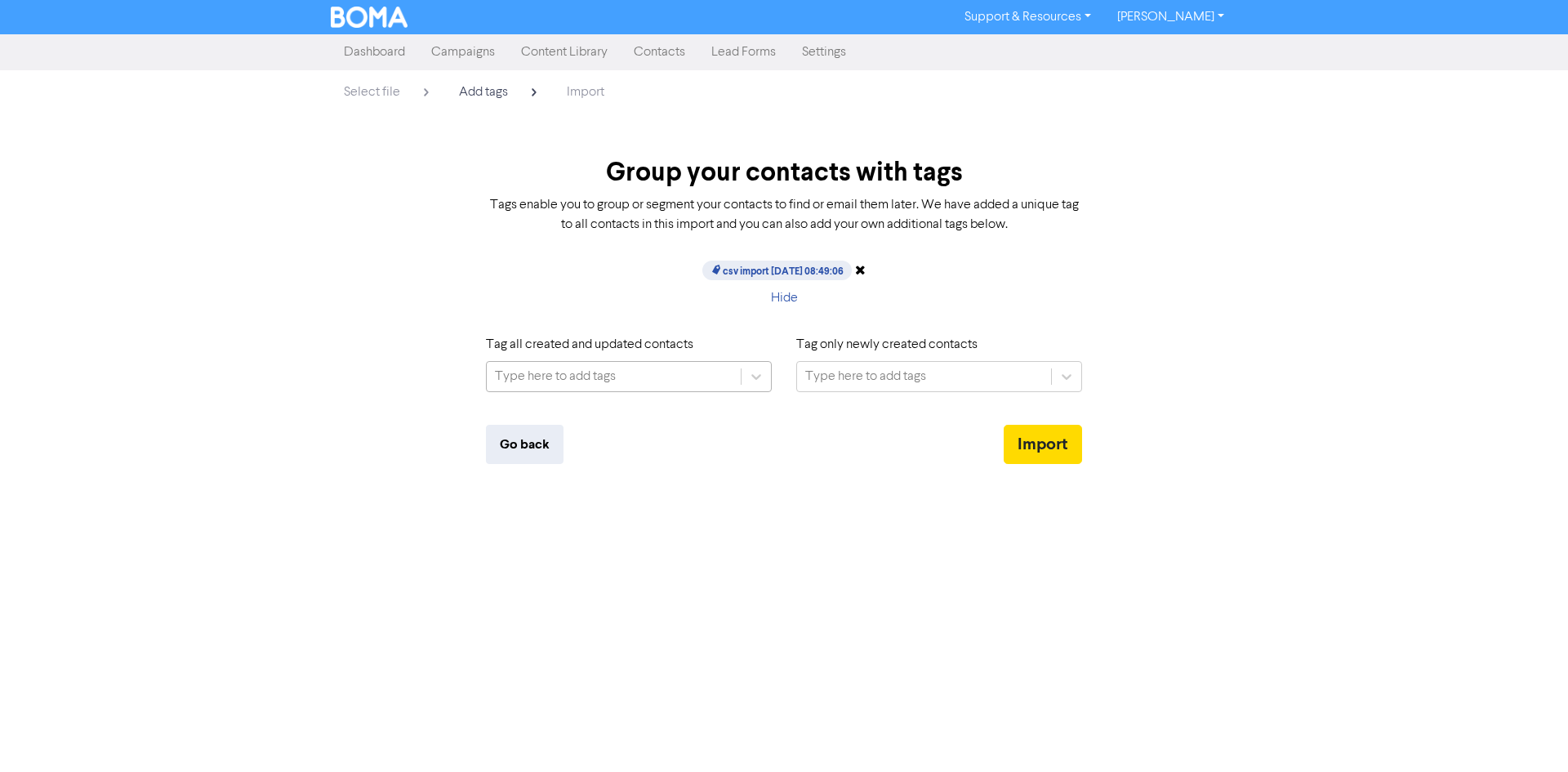
click at [695, 372] on div "Type here to add tags" at bounding box center [614, 376] width 254 height 29
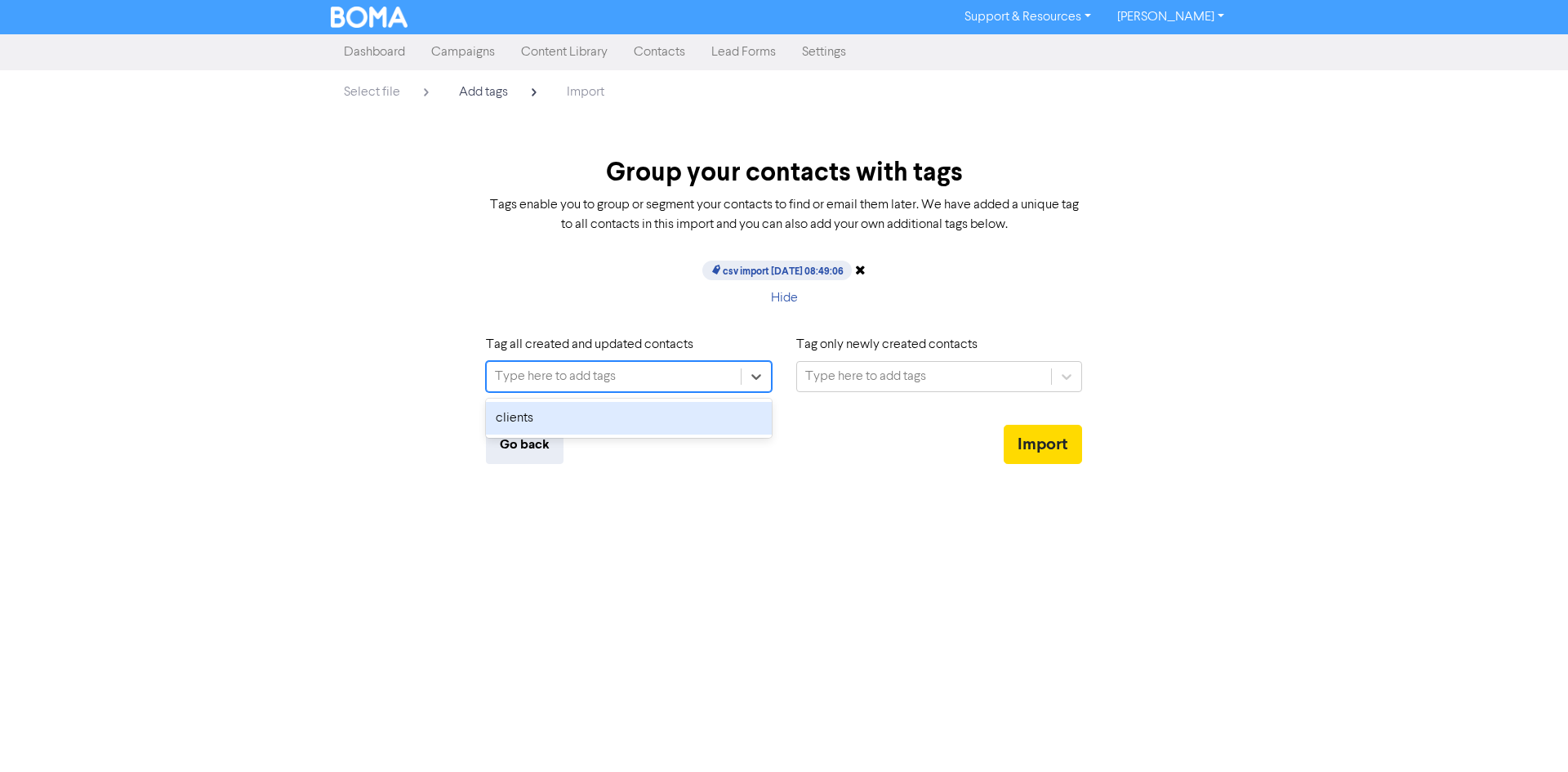
click at [680, 412] on div "clients" at bounding box center [628, 419] width 286 height 33
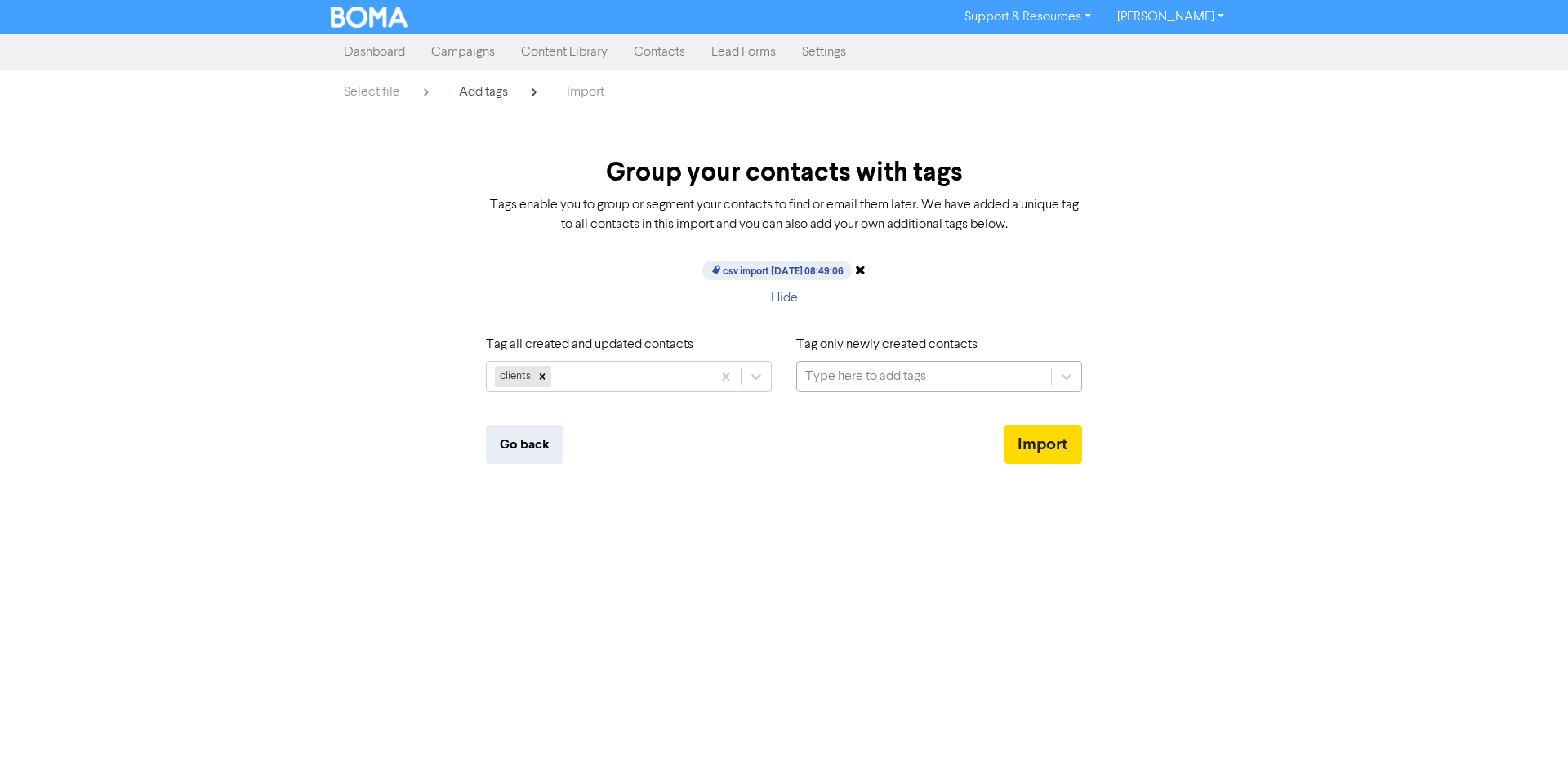
drag, startPoint x: 767, startPoint y: 392, endPoint x: 900, endPoint y: 371, distance: 134.6
click at [900, 371] on div "Type here to add tags" at bounding box center [865, 376] width 121 height 19
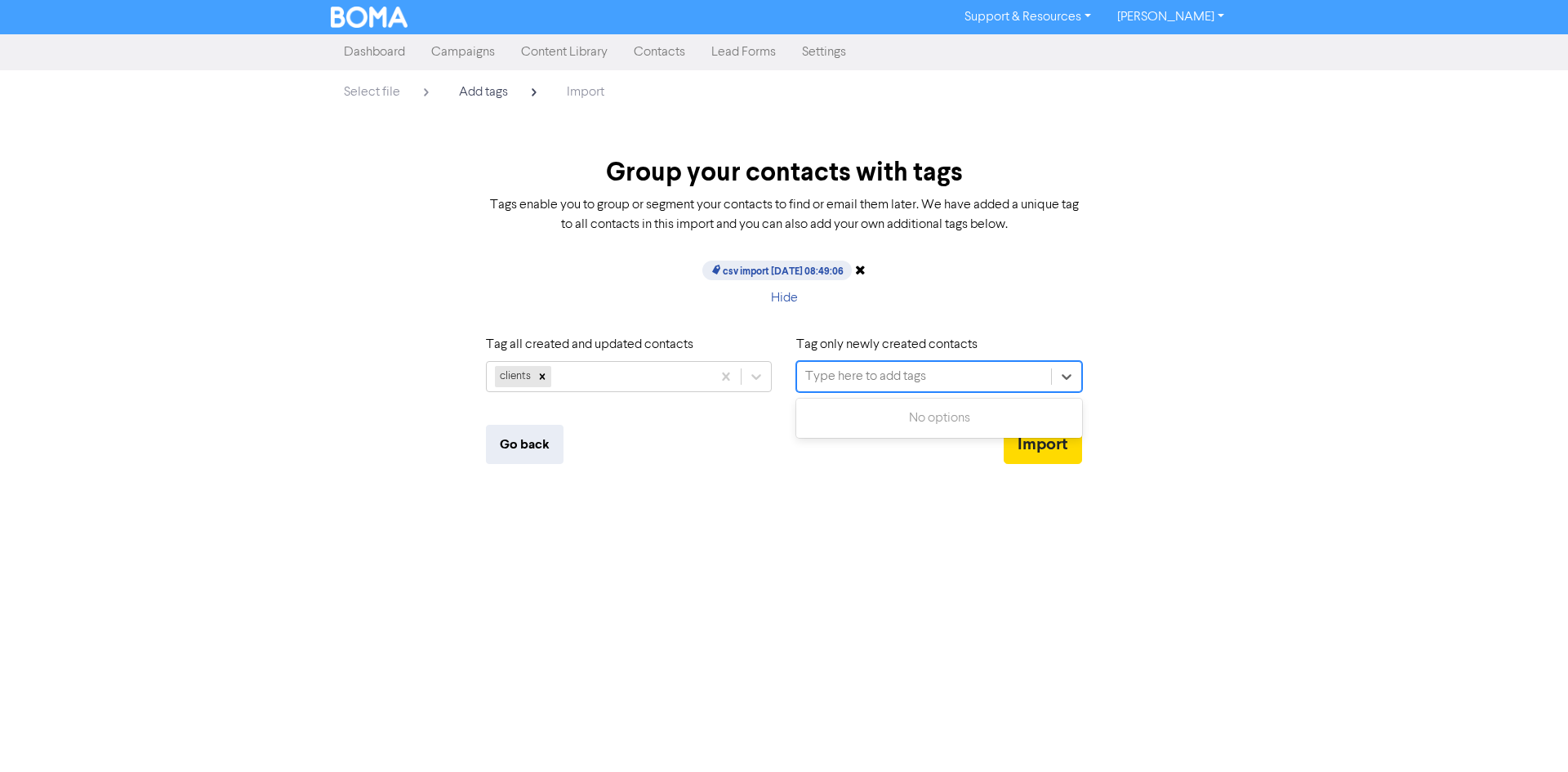
click at [900, 371] on div "Type here to add tags" at bounding box center [865, 376] width 121 height 19
click at [1016, 441] on button "Import" at bounding box center [1043, 444] width 78 height 40
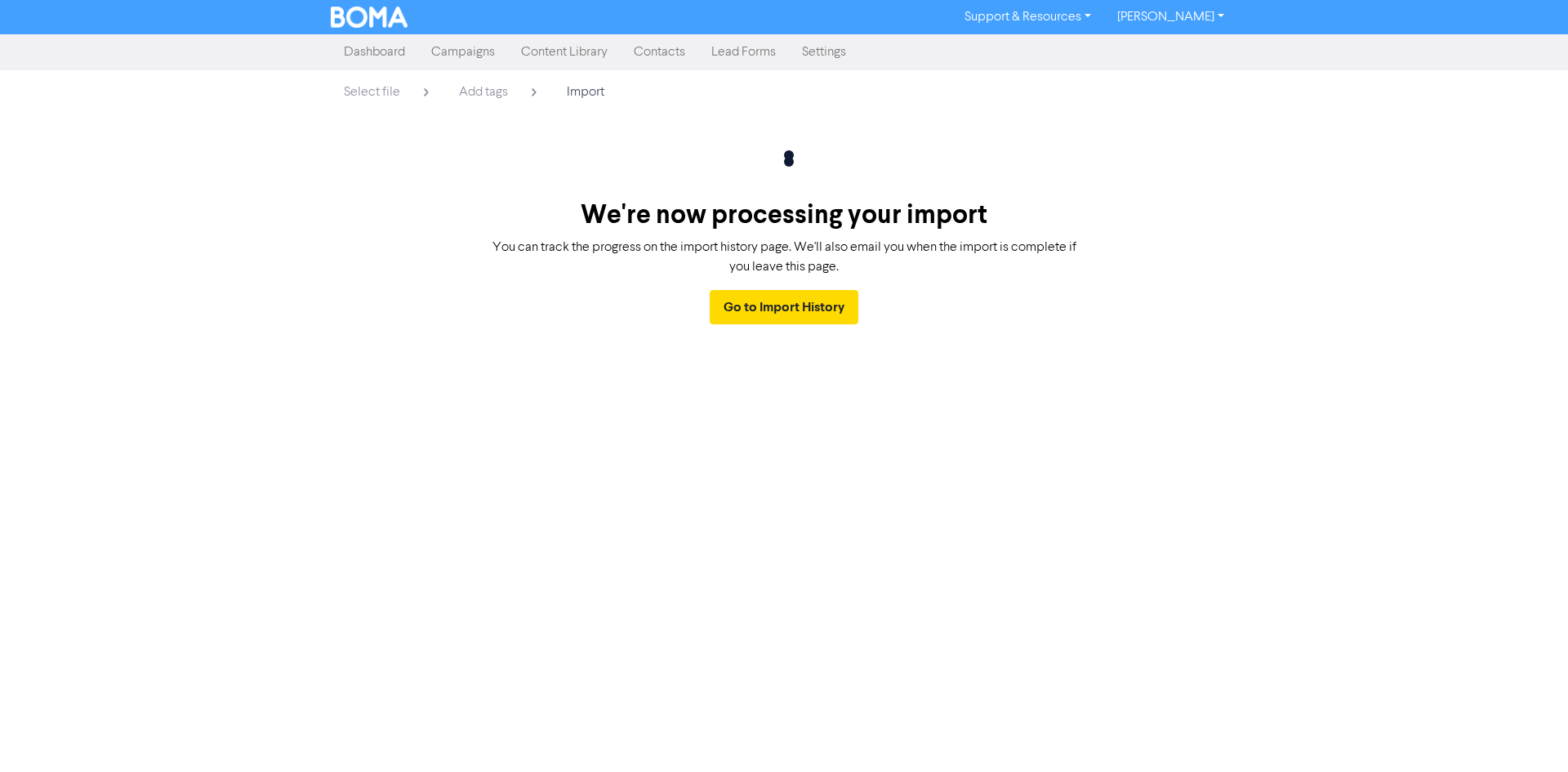
click at [961, 361] on div "Support & Resources Video Tutorials FAQ & Guides Marketing Education Jack Moorl…" at bounding box center [784, 386] width 1568 height 772
click at [379, 53] on link "Dashboard" at bounding box center [375, 52] width 87 height 33
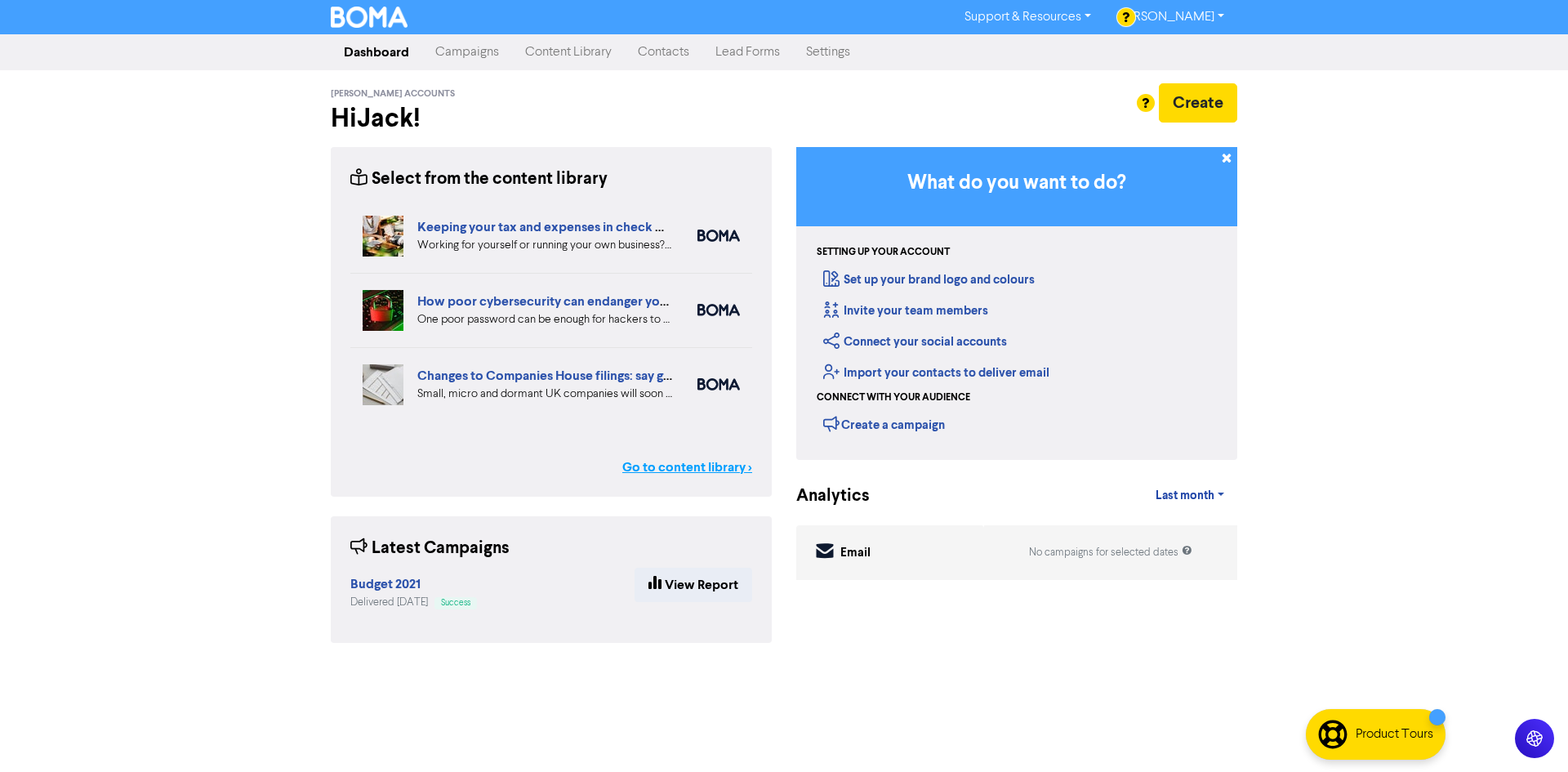
click at [686, 475] on link "Go to content library >" at bounding box center [686, 467] width 130 height 19
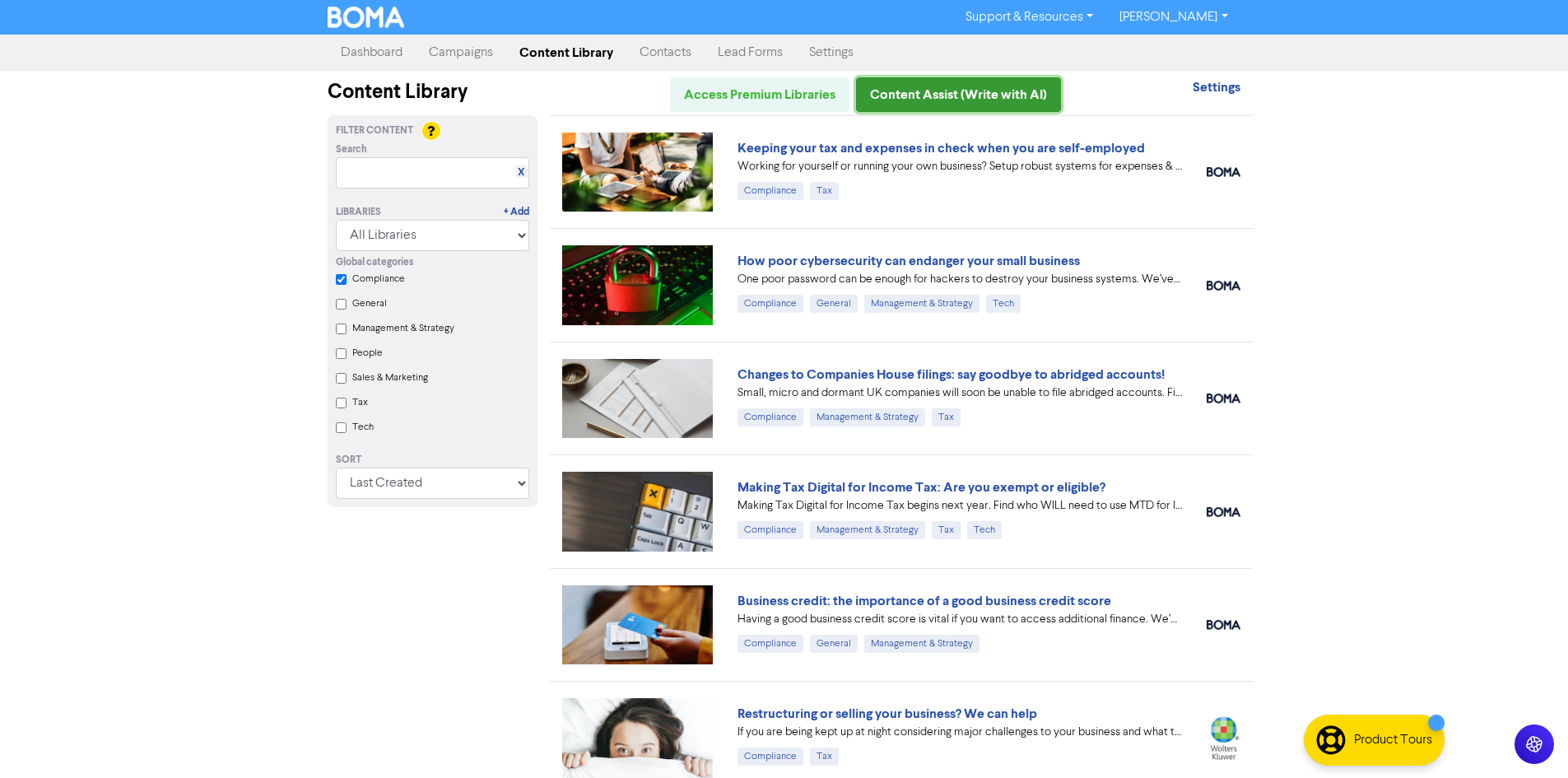
click at [997, 104] on link "Content Assist (Write with AI)" at bounding box center [958, 94] width 205 height 34
click at [385, 334] on label "Management & Strategy" at bounding box center [403, 328] width 102 height 15
click at [347, 334] on Strategy "Management & Strategy" at bounding box center [341, 329] width 11 height 11
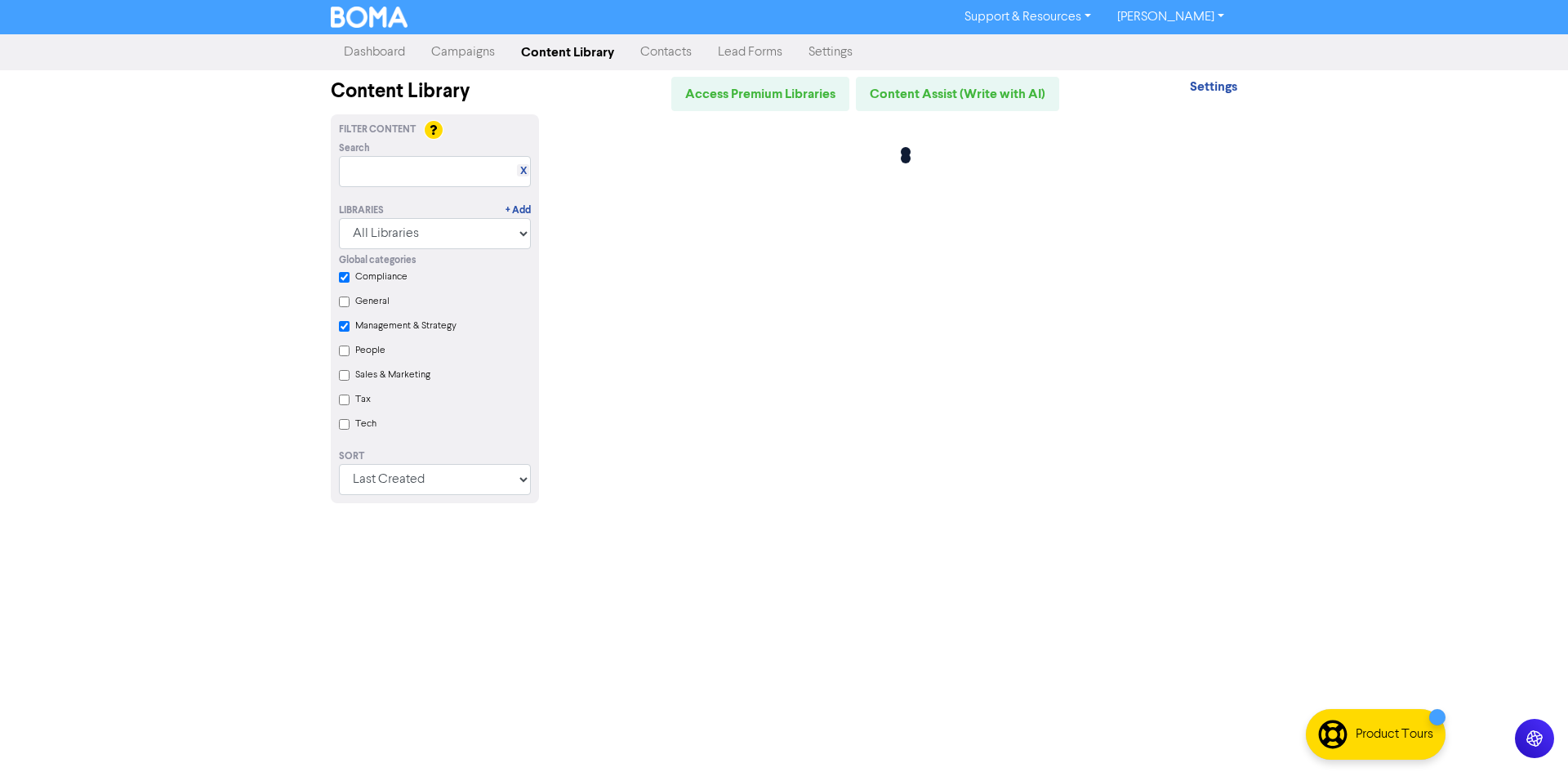
checkbox input "true"
checkbox Strategy "true"
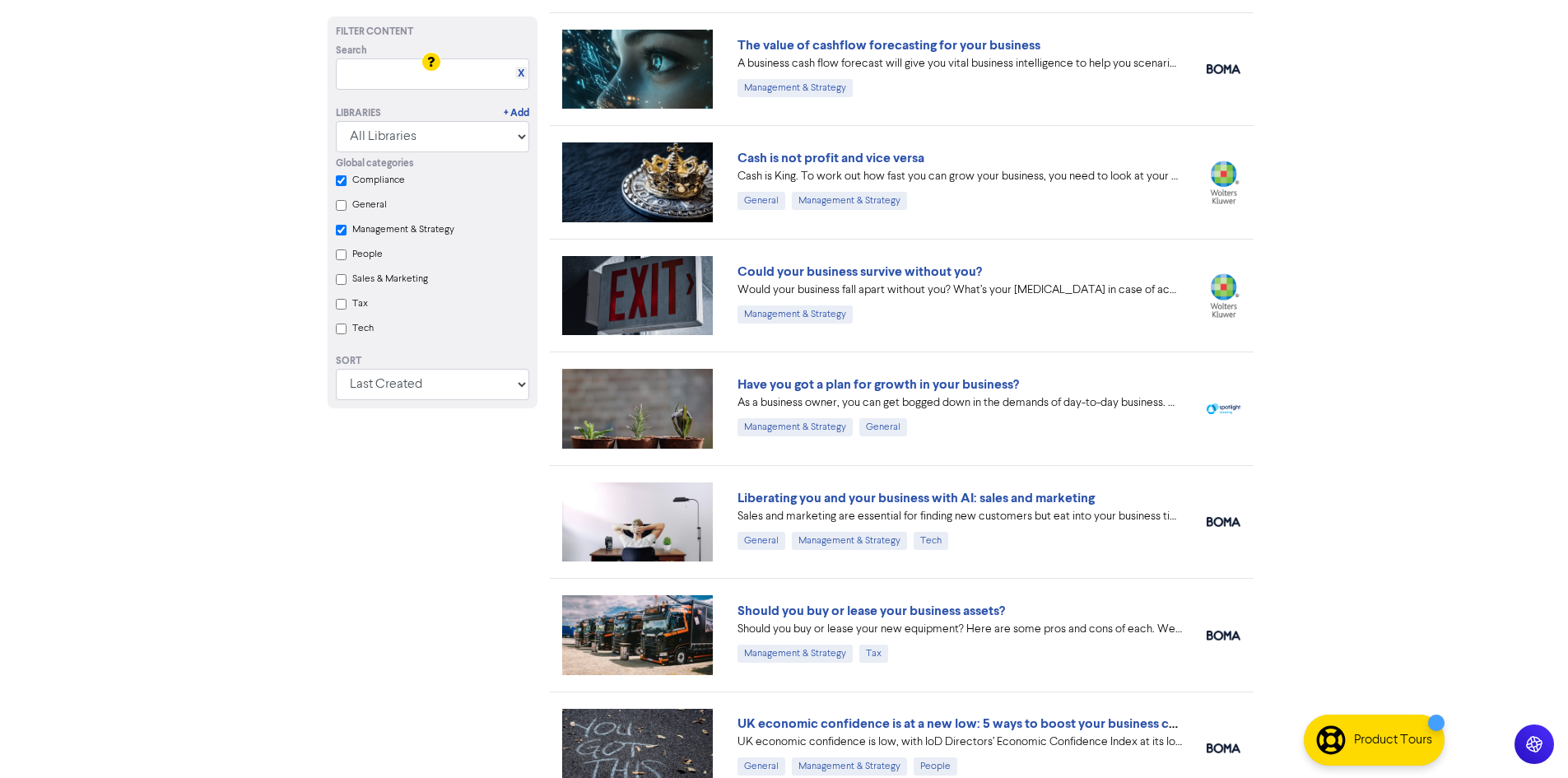
scroll to position [412, 0]
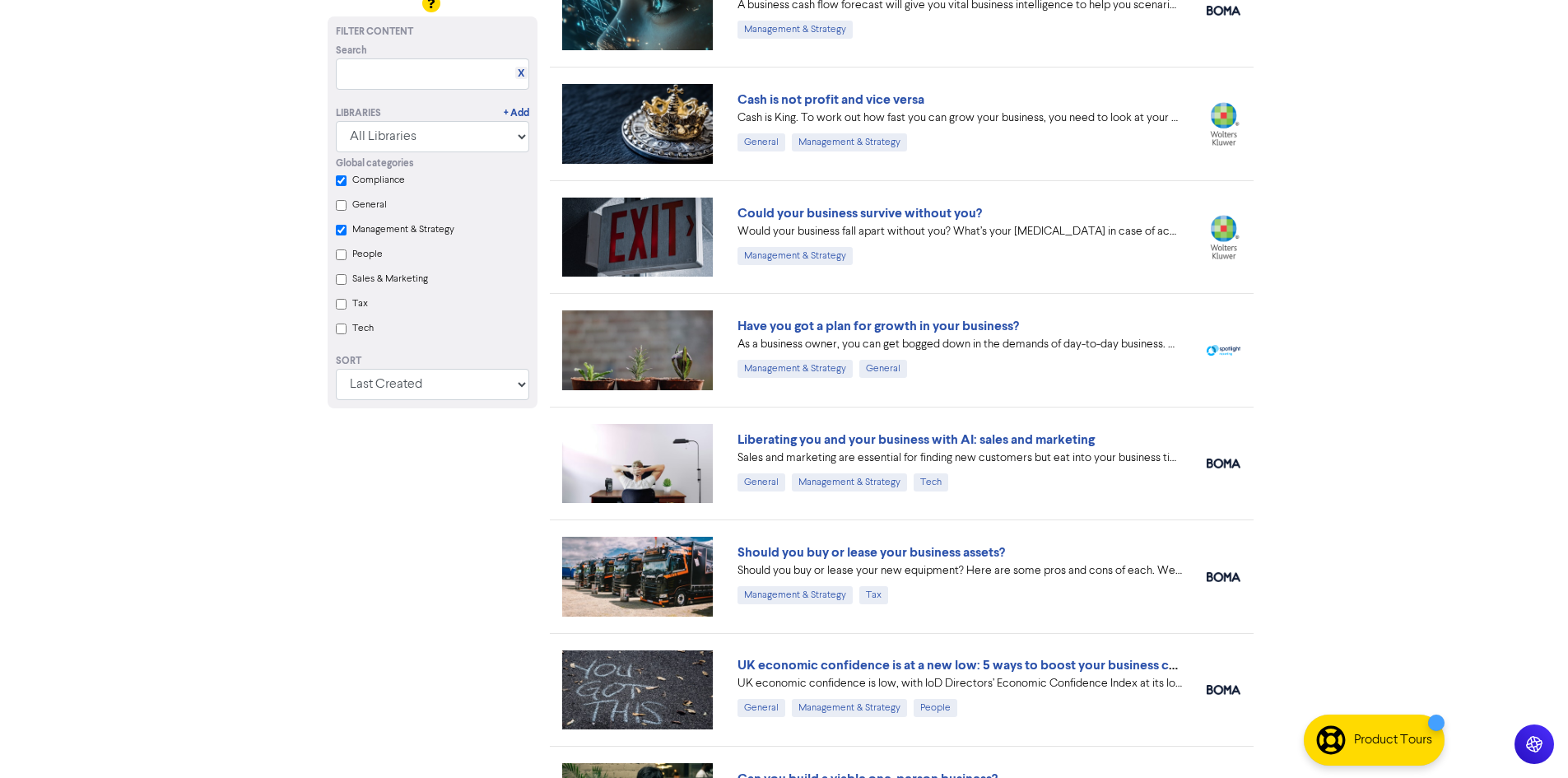
checkbox input "true"
checkbox Strategy "true"
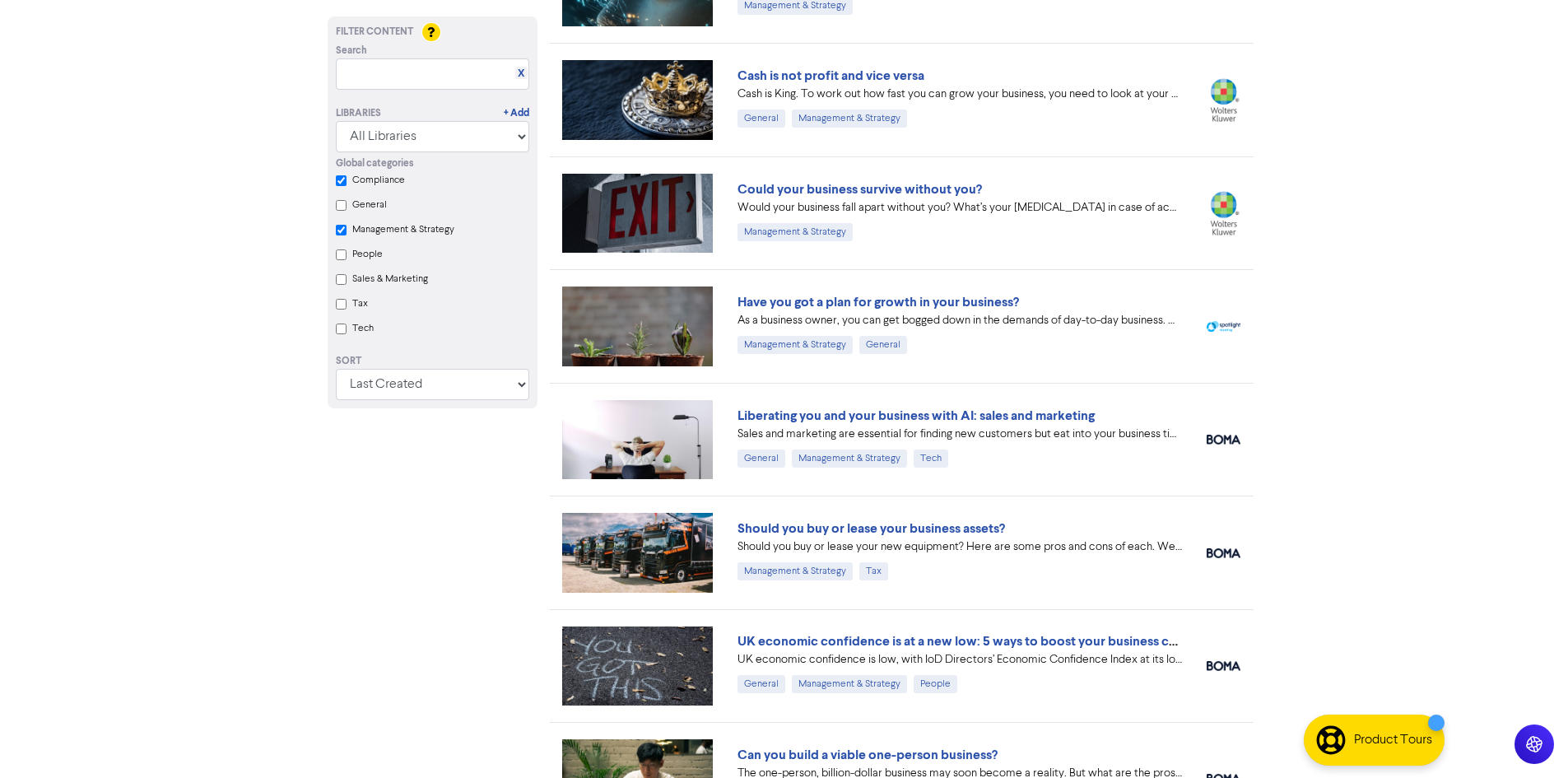
checkbox input "true"
checkbox Strategy "true"
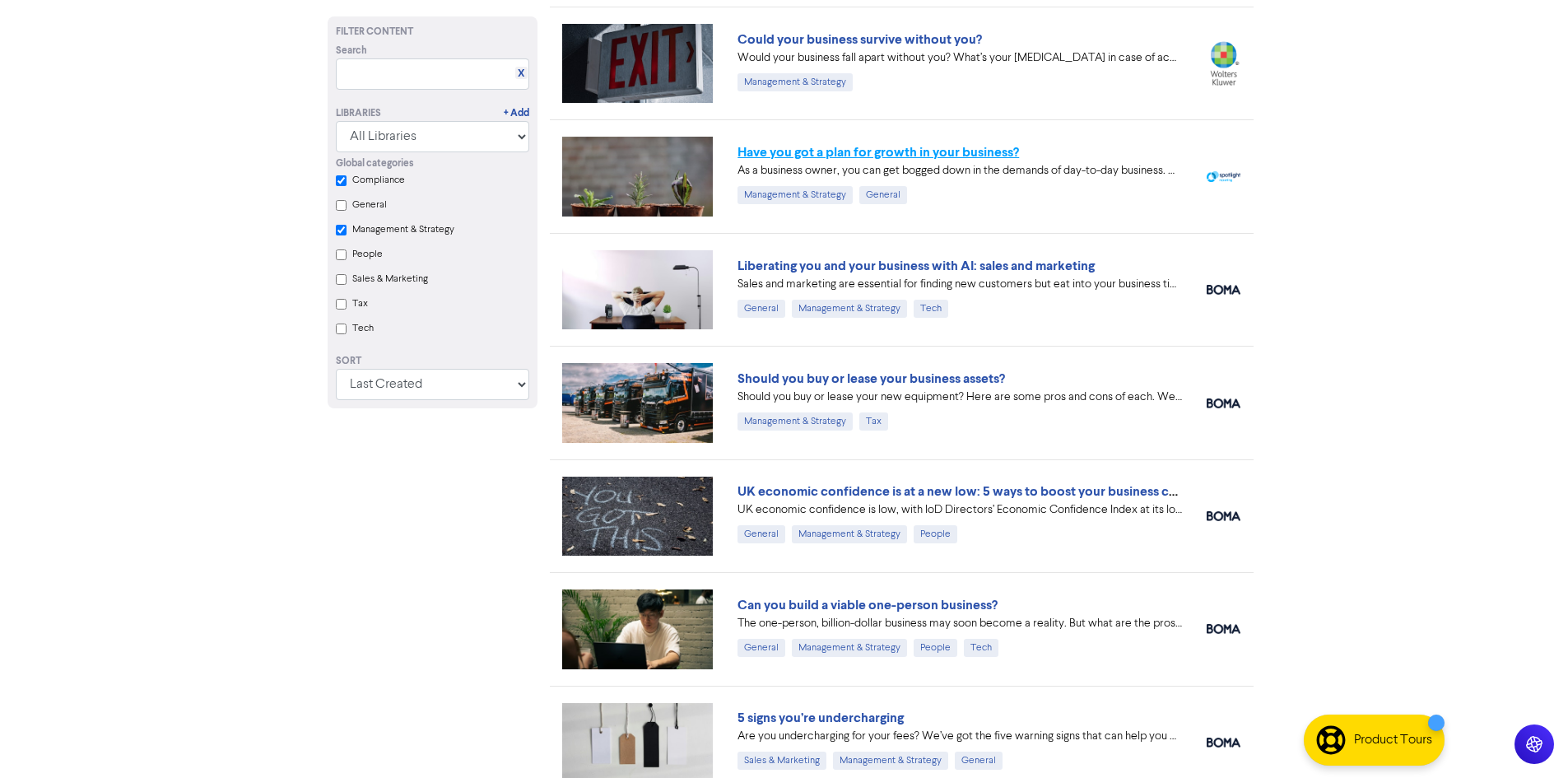
scroll to position [576, 0]
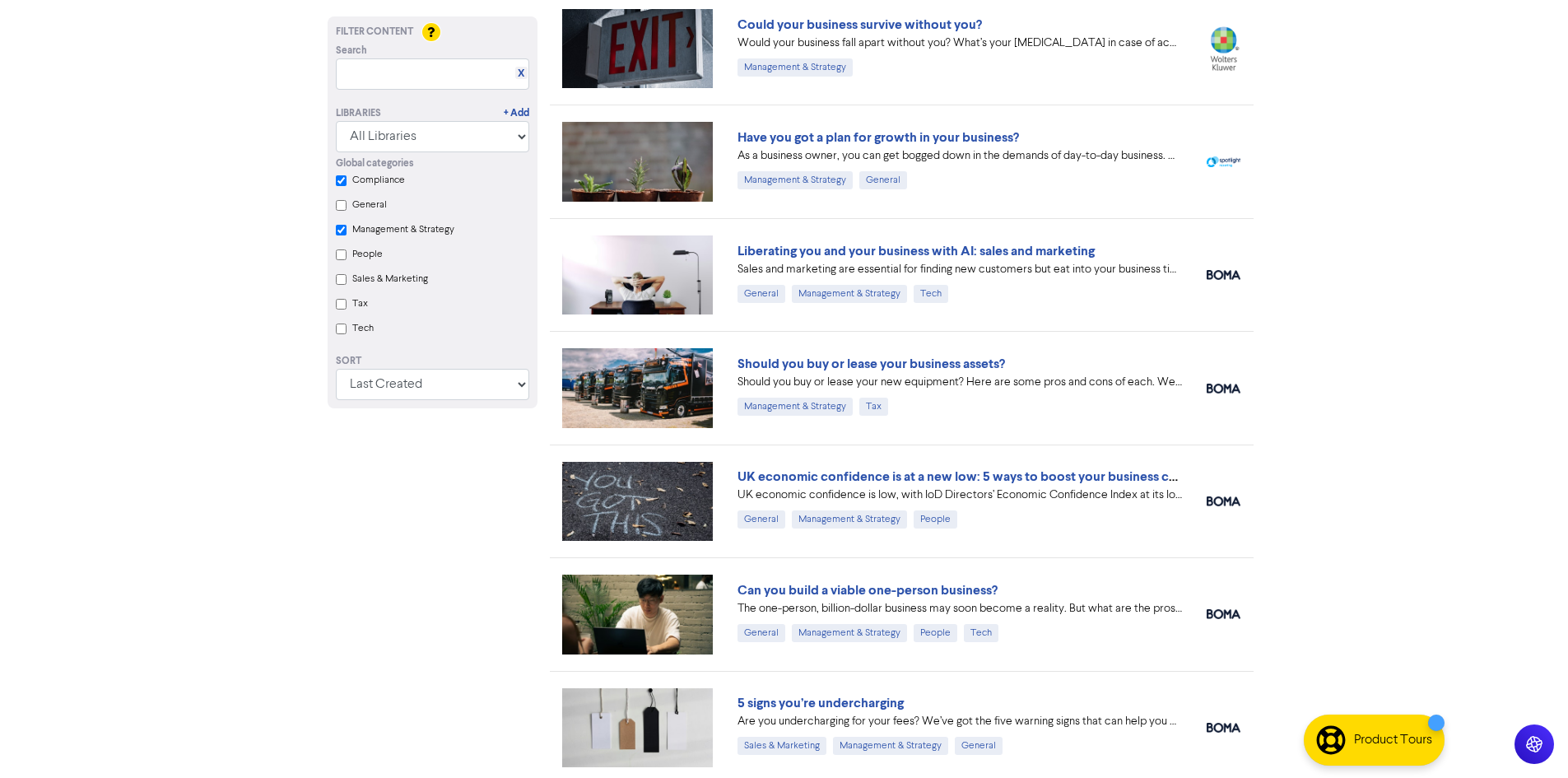
click at [418, 231] on label "Management & Strategy" at bounding box center [403, 230] width 102 height 15
click at [347, 231] on Strategy "Management & Strategy" at bounding box center [341, 230] width 11 height 11
checkbox input "true"
checkbox Strategy "true"
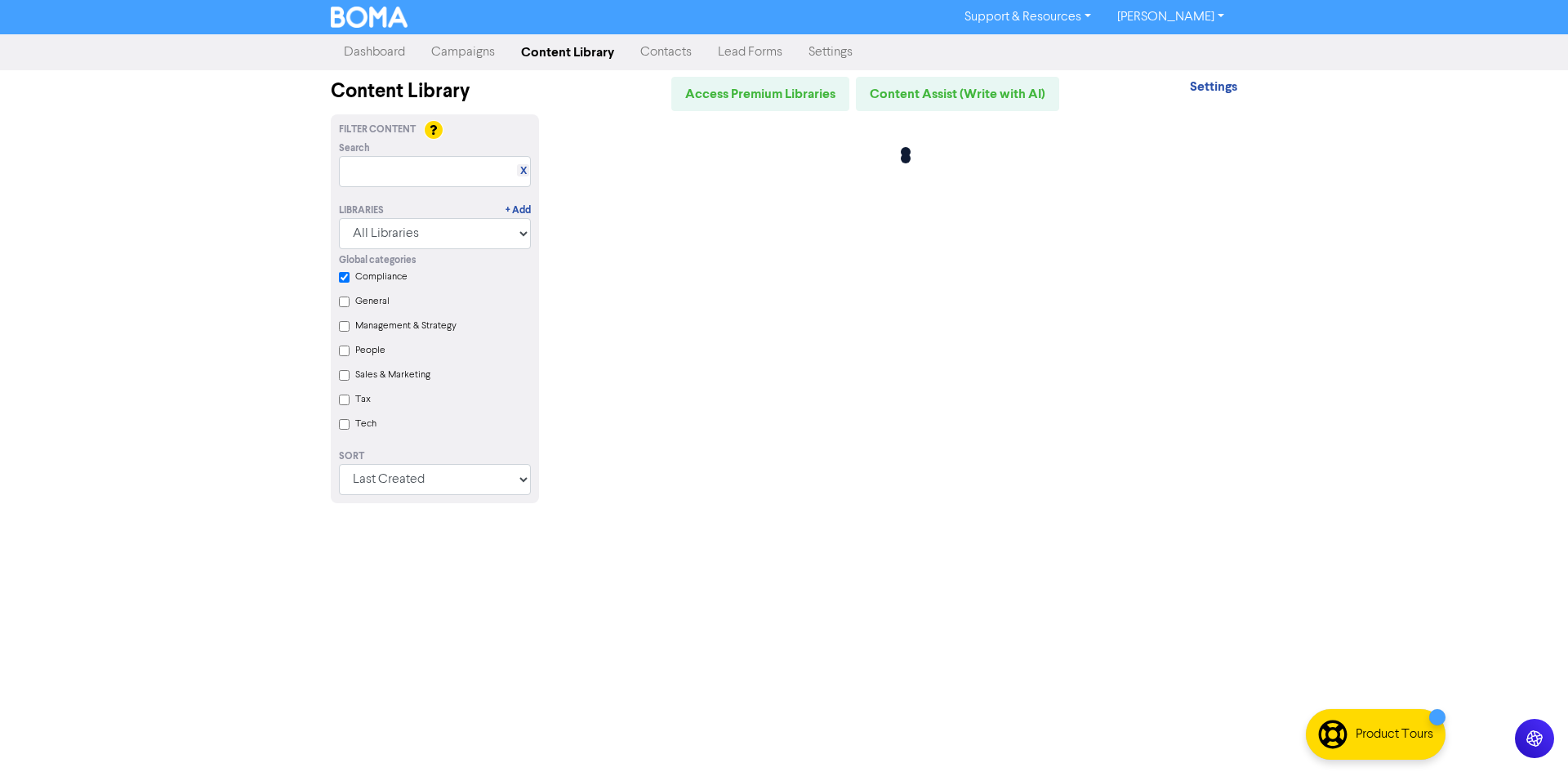
checkbox input "true"
checkbox Strategy "false"
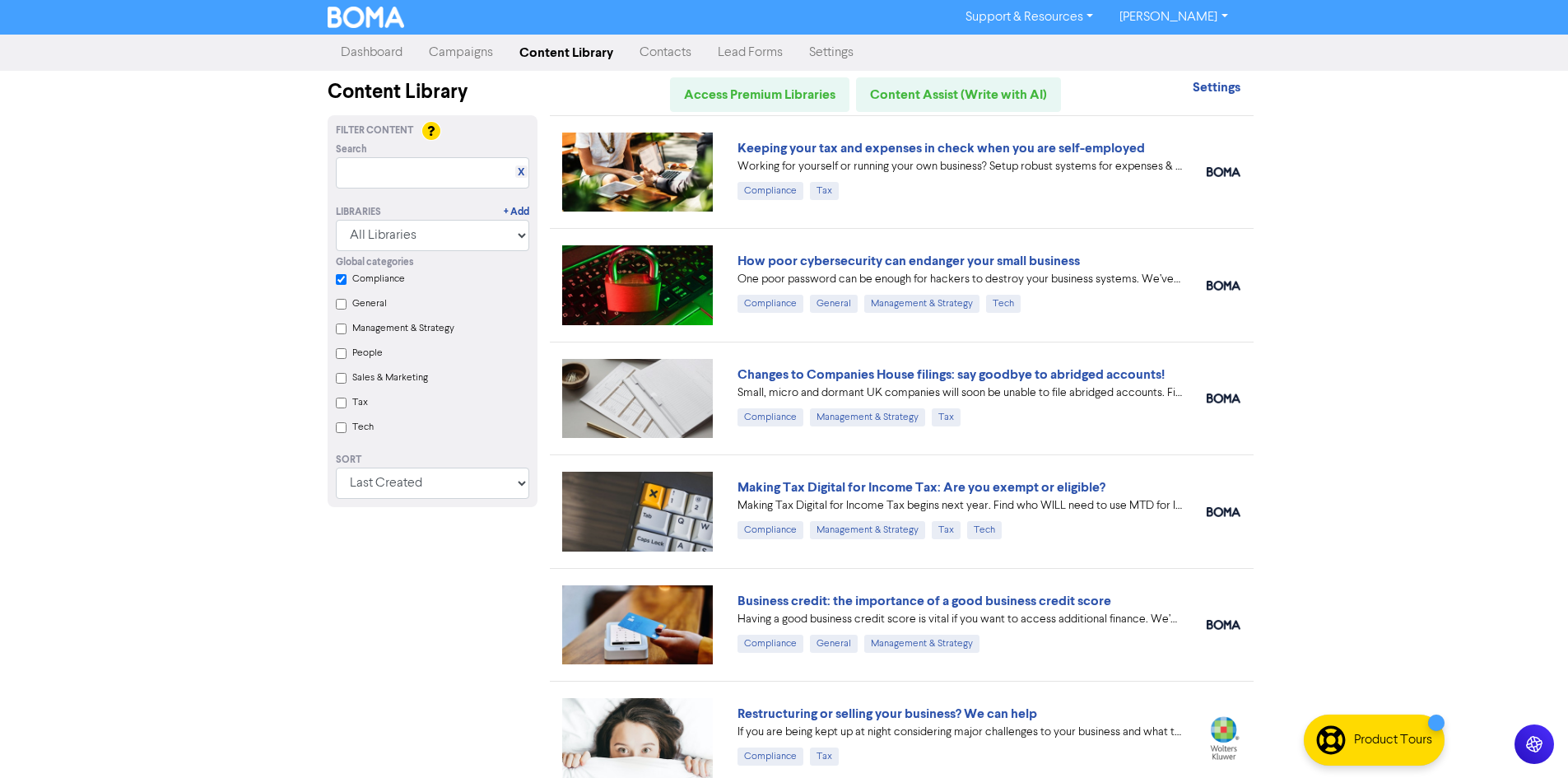
click at [355, 407] on label "Tax" at bounding box center [360, 402] width 16 height 15
click at [347, 407] on input "Tax" at bounding box center [341, 403] width 11 height 11
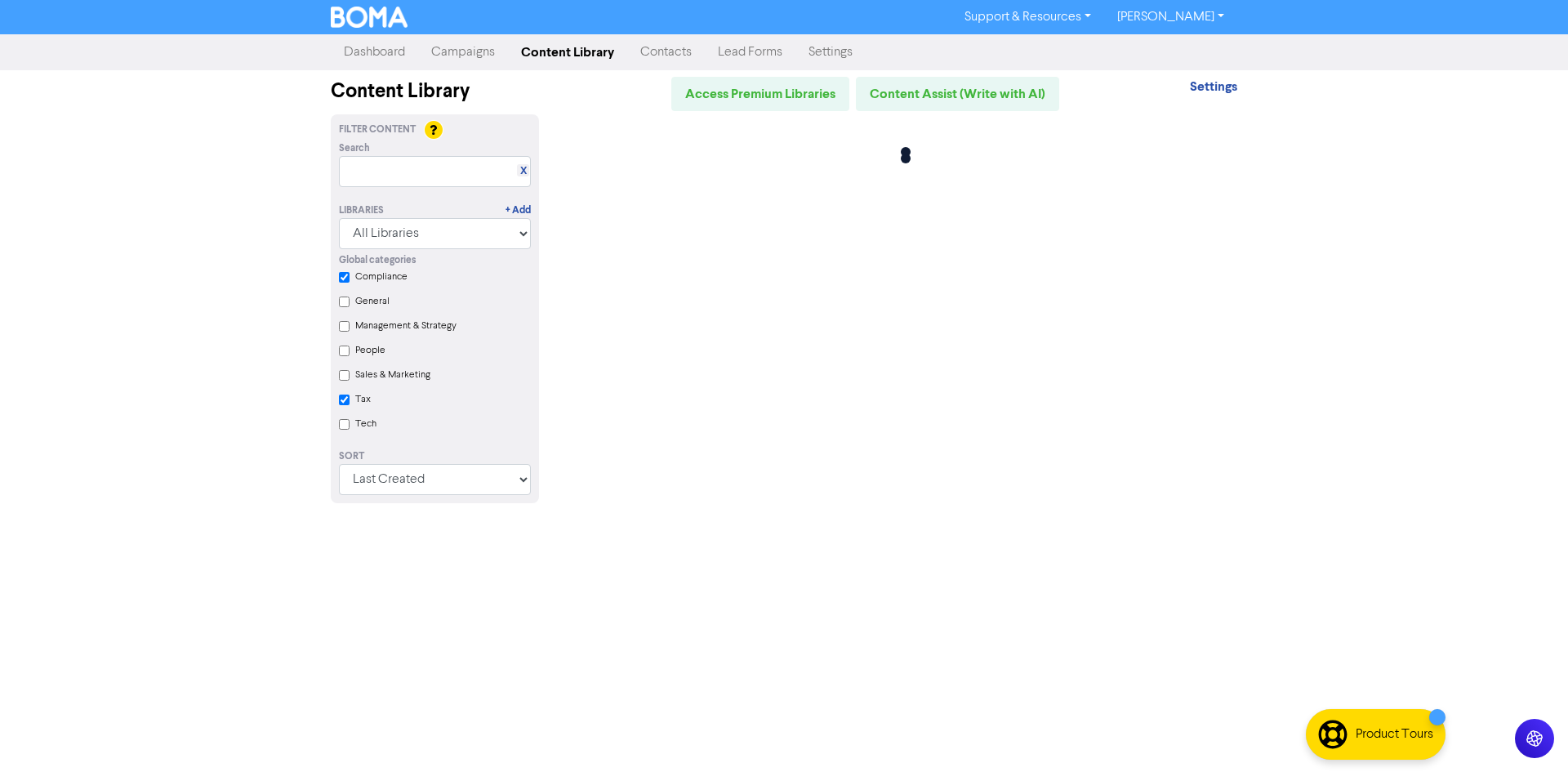
checkbox input "true"
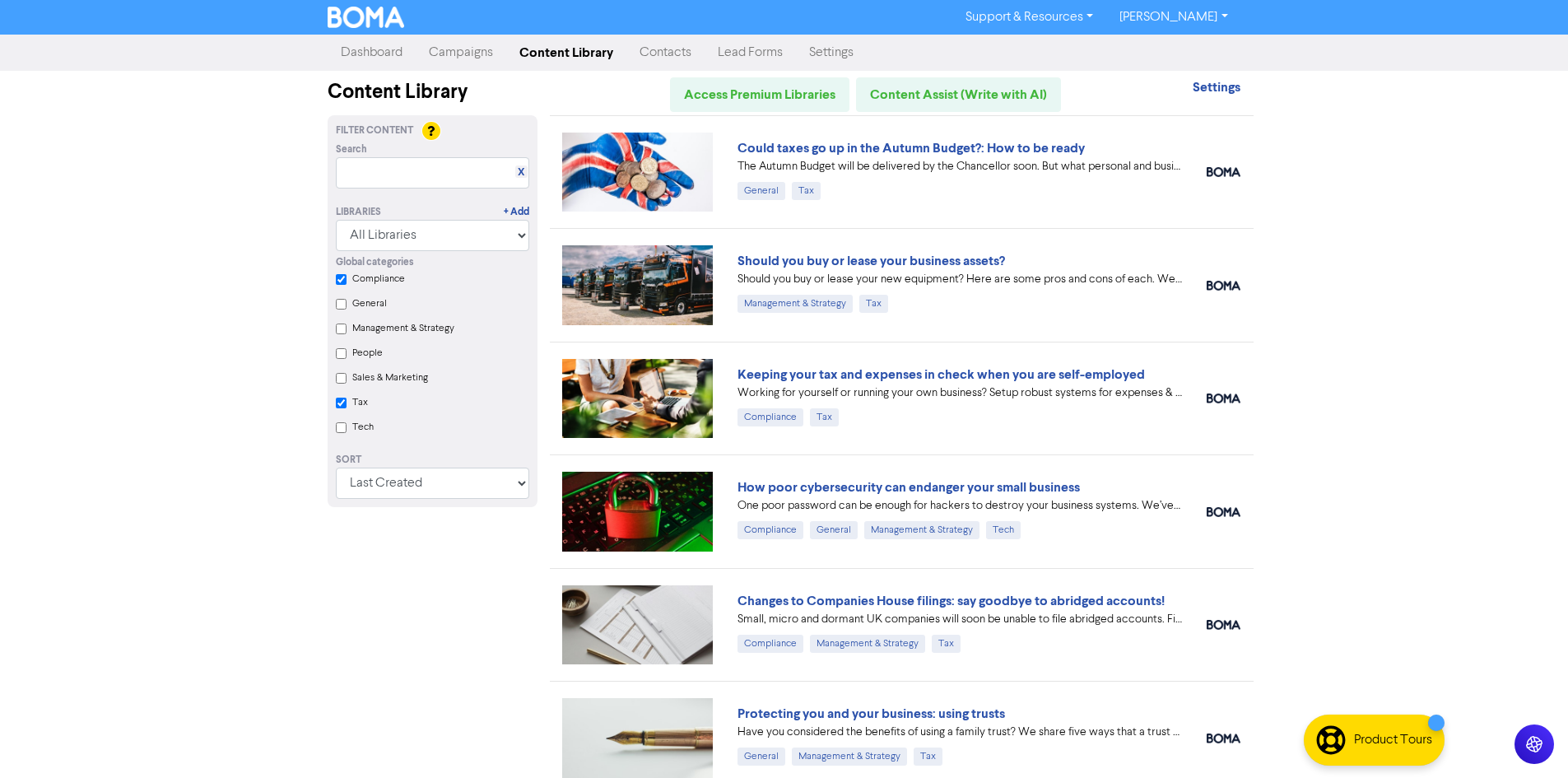
click at [666, 54] on link "Contacts" at bounding box center [666, 53] width 78 height 33
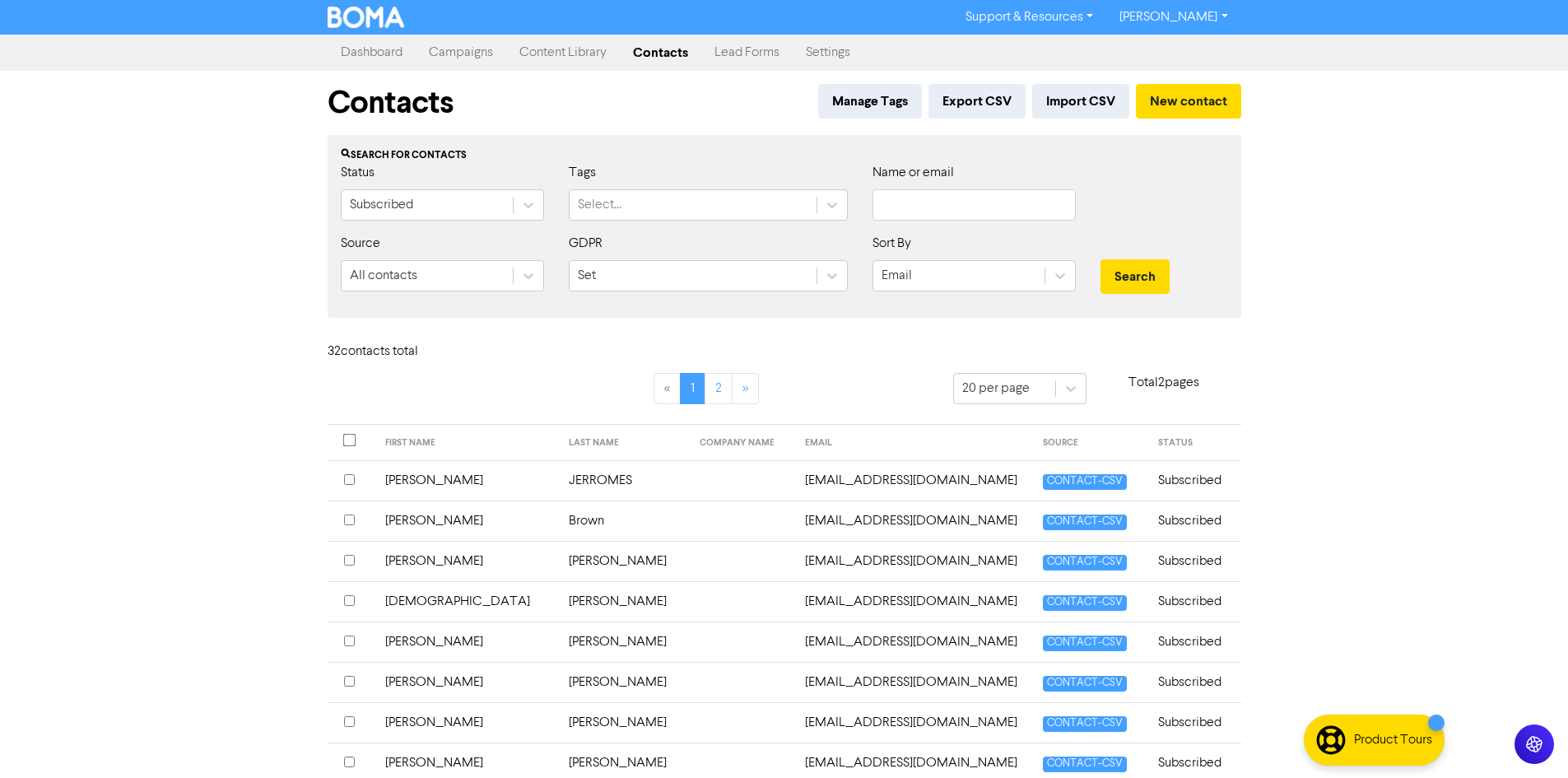
click at [443, 40] on link "Campaigns" at bounding box center [461, 53] width 91 height 33
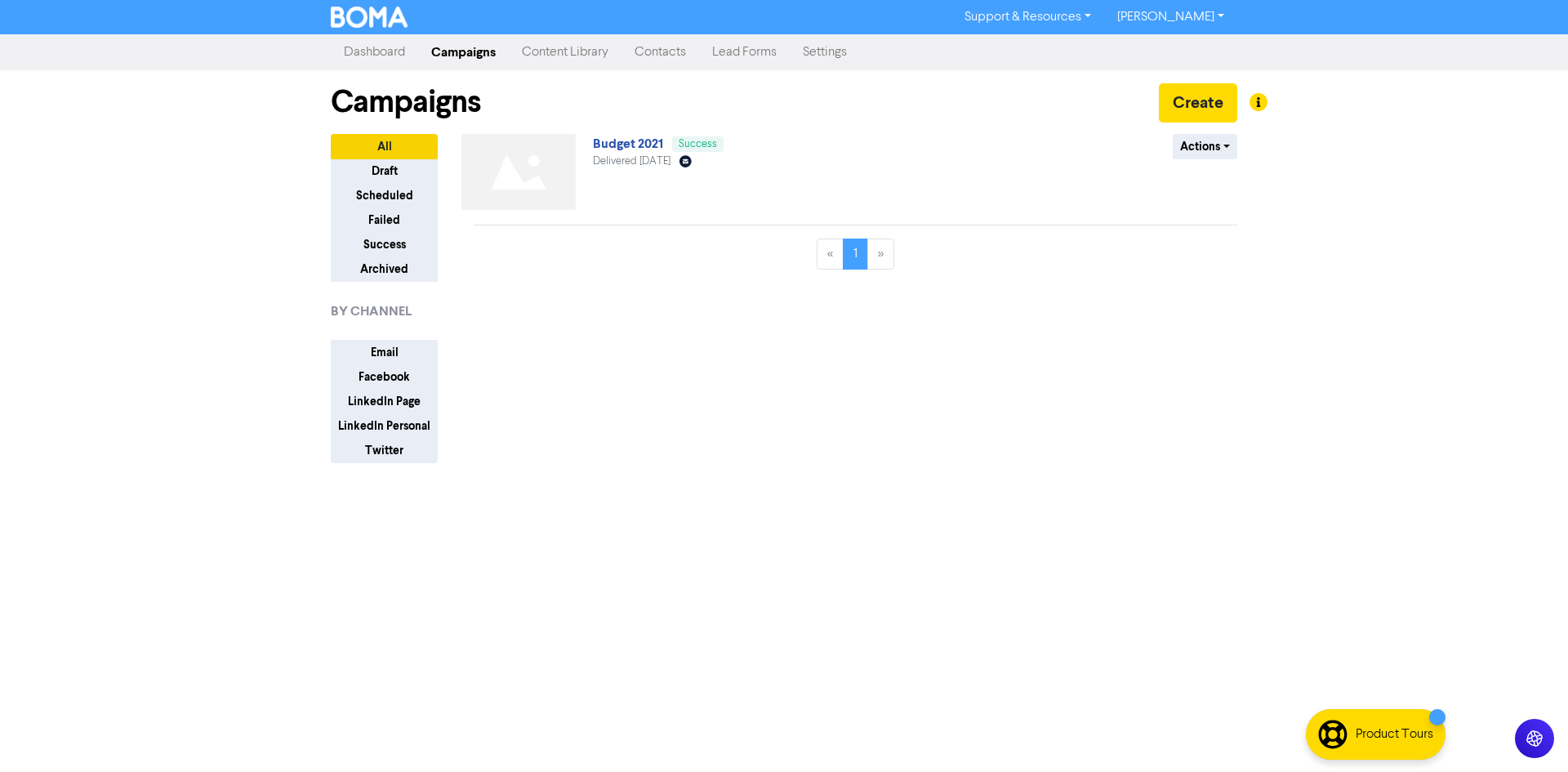
click at [564, 62] on link "Content Library" at bounding box center [565, 52] width 113 height 33
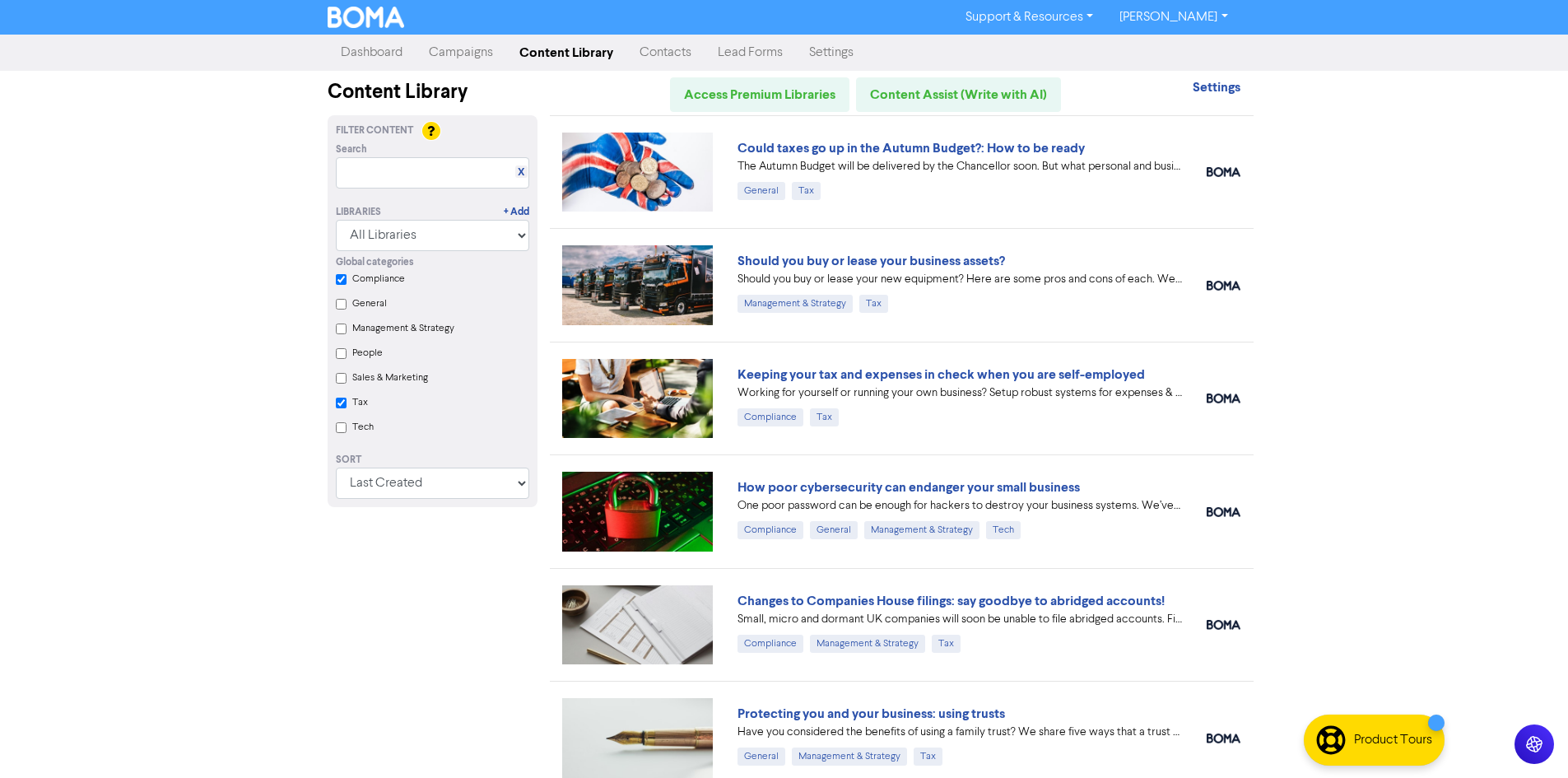
click at [632, 175] on img at bounding box center [637, 172] width 151 height 79
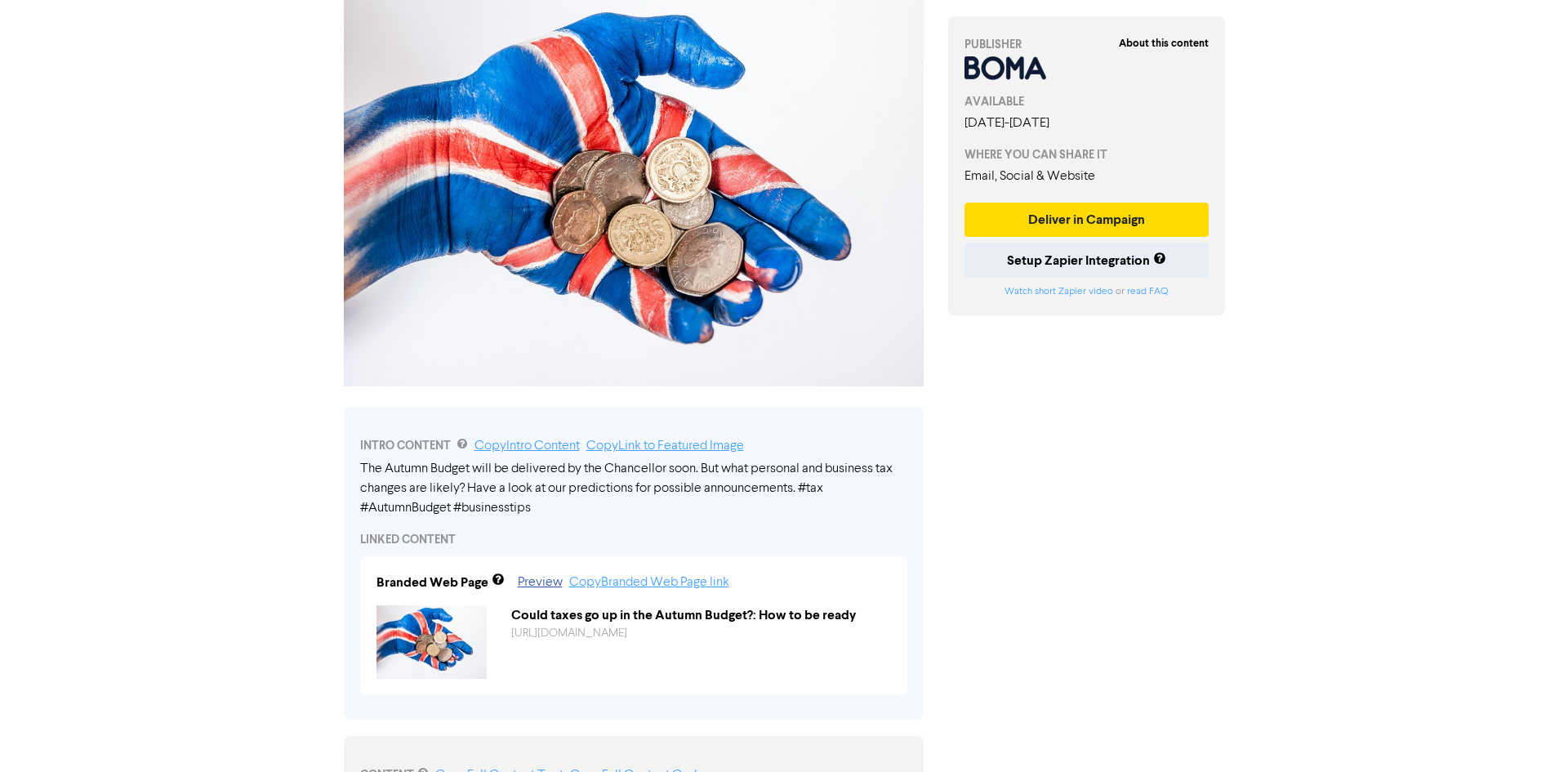
scroll to position [164, 0]
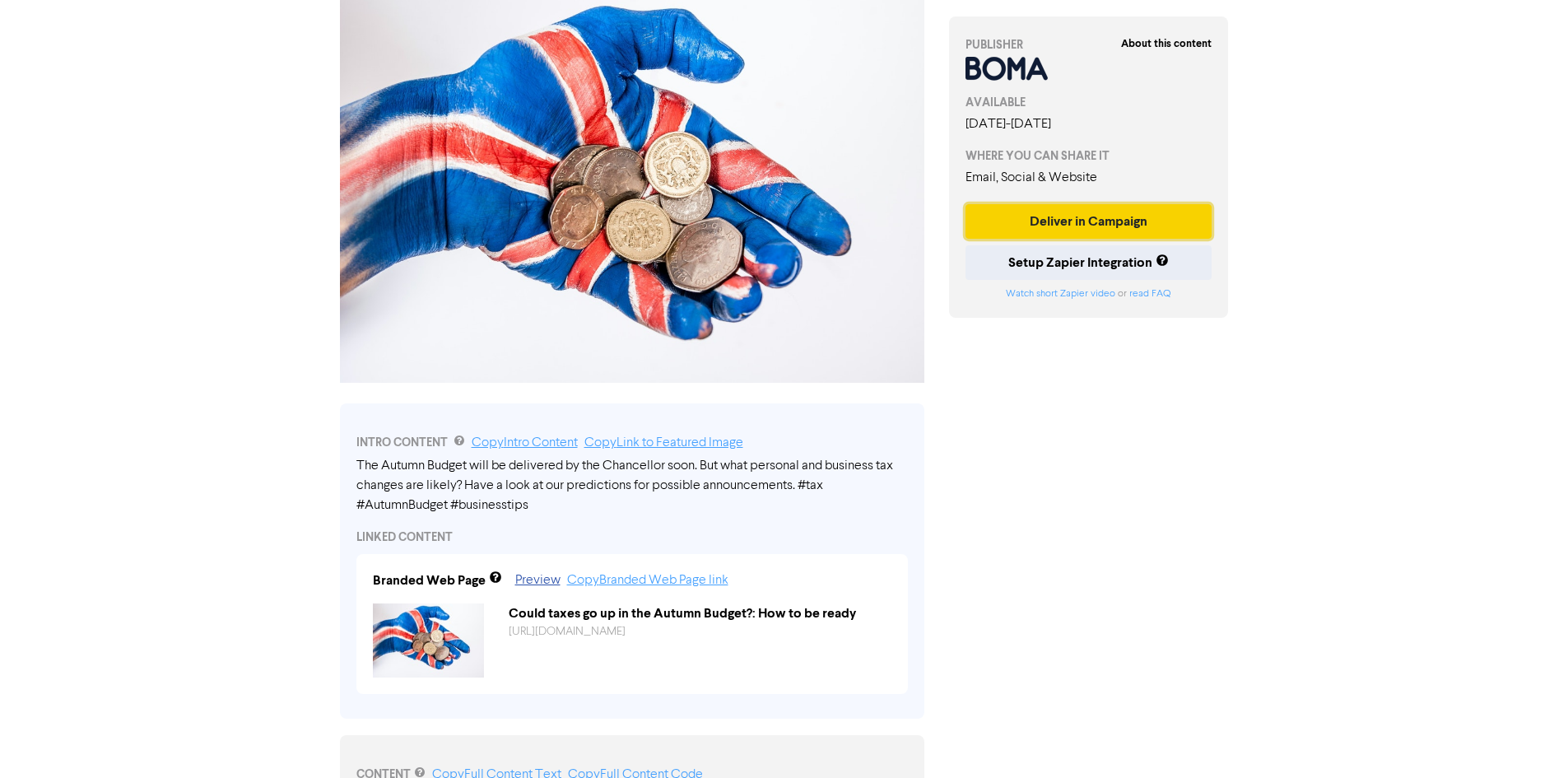
click at [1082, 238] on button "Deliver in Campaign" at bounding box center [1089, 221] width 247 height 34
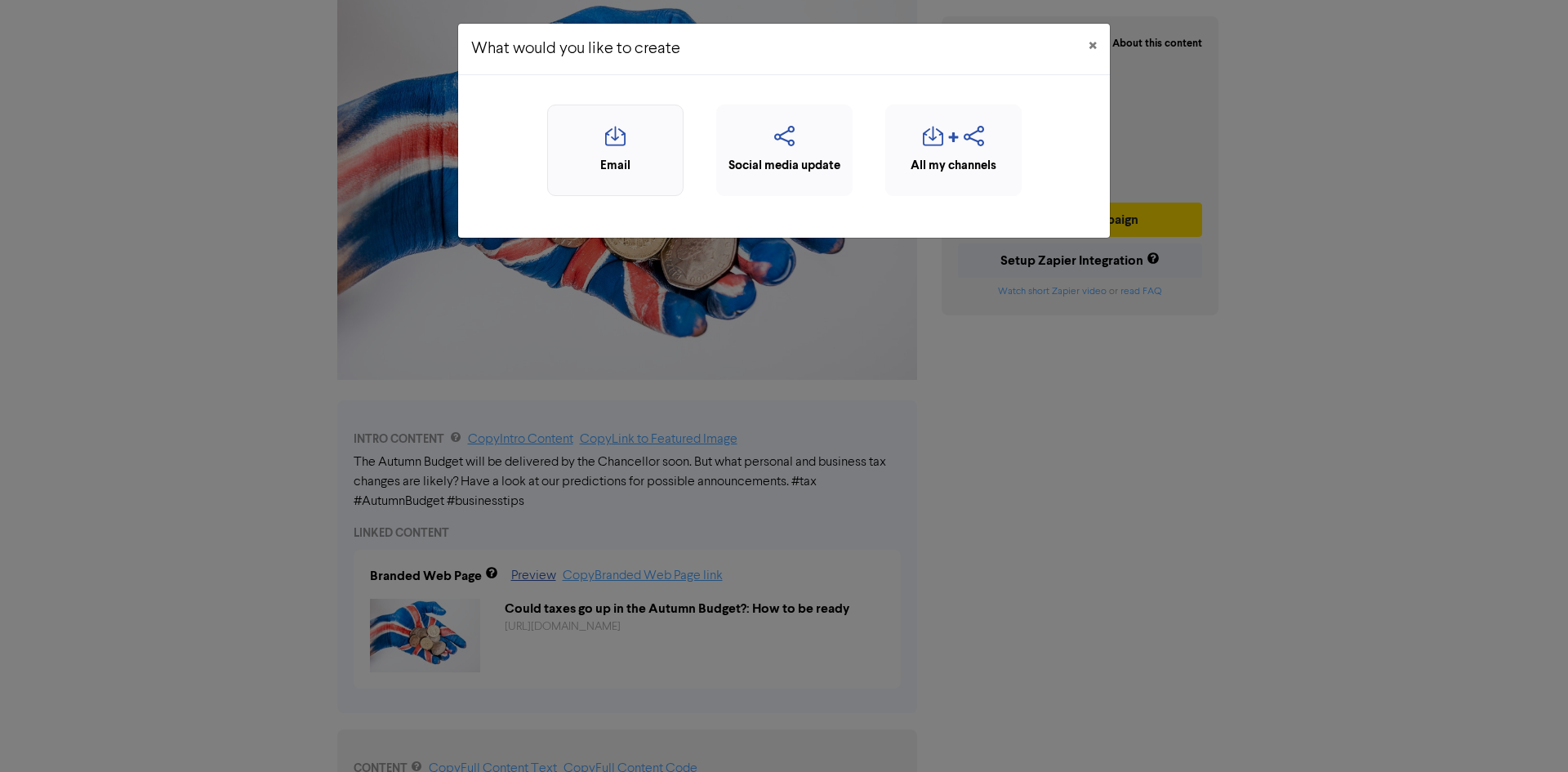
click at [619, 159] on div "Email" at bounding box center [616, 166] width 119 height 18
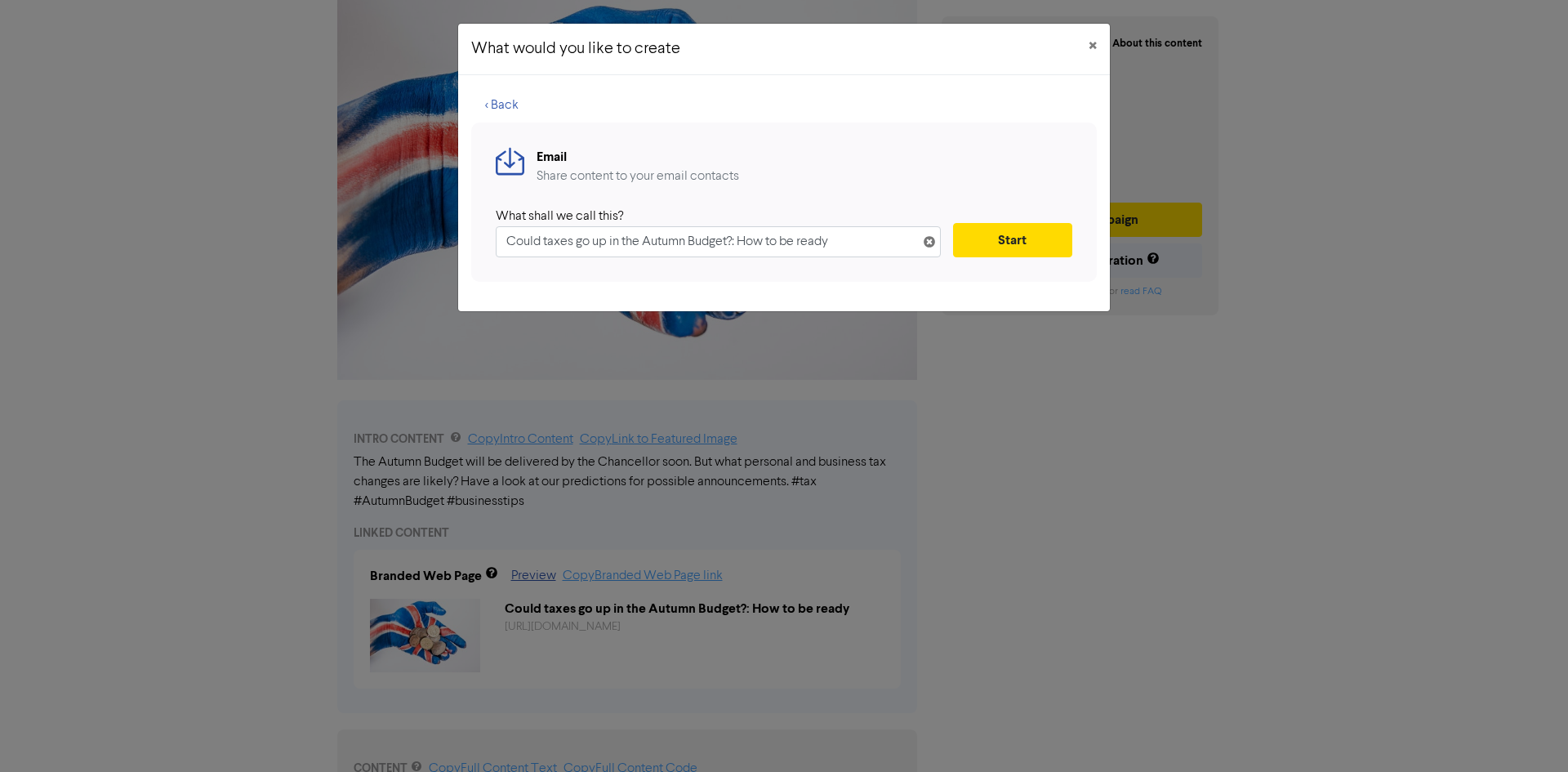
drag, startPoint x: 623, startPoint y: 247, endPoint x: 808, endPoint y: 247, distance: 185.0
click at [794, 247] on input "Could taxes go up in the Autumn Budget?: How to be ready" at bounding box center [719, 242] width 445 height 31
click at [829, 247] on input "Could taxes go up in the Autumn Budget?: How to be ready" at bounding box center [719, 242] width 445 height 31
click at [1012, 242] on button "Start" at bounding box center [1013, 239] width 120 height 34
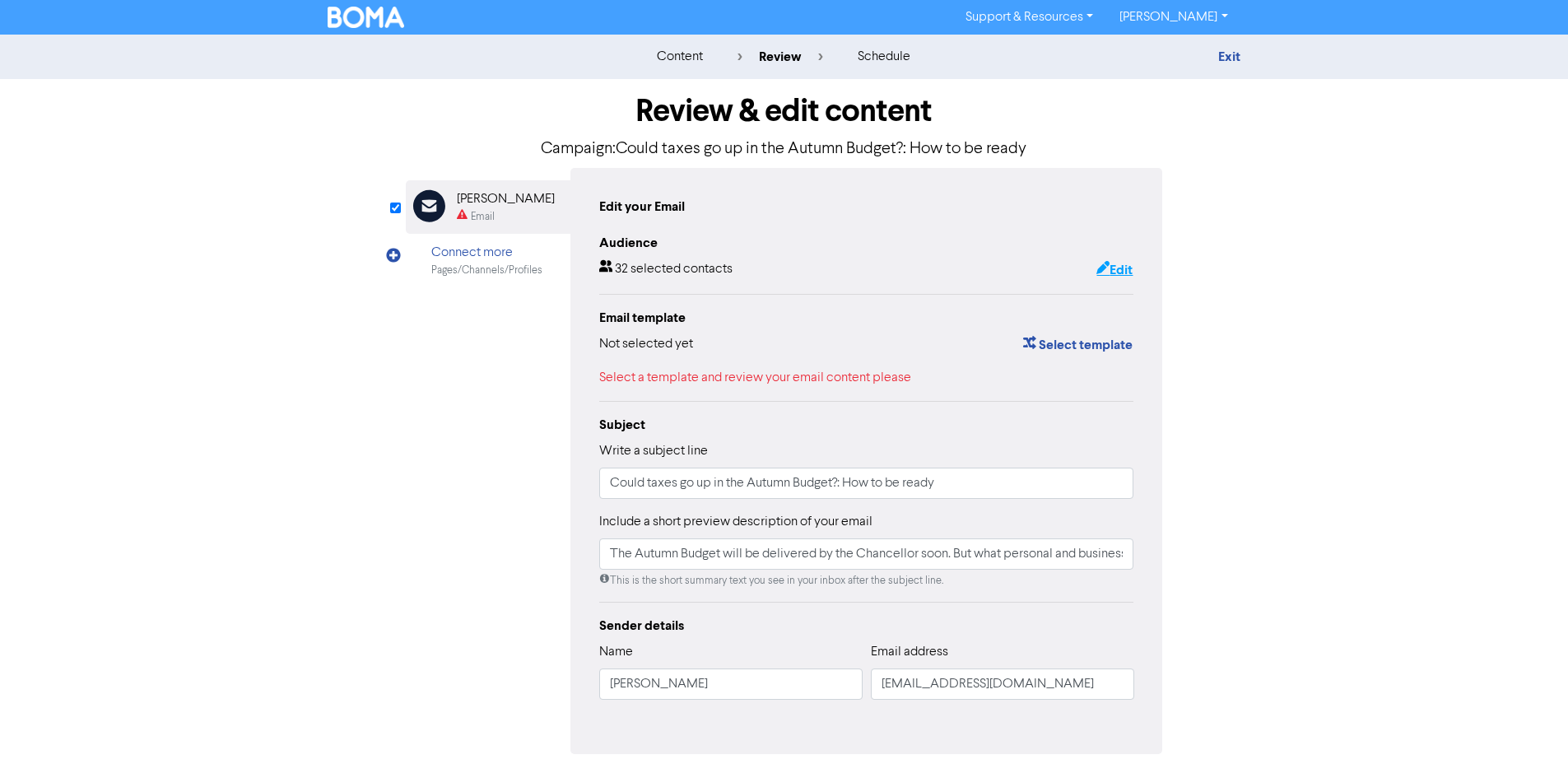
click at [1107, 268] on button "Edit" at bounding box center [1115, 270] width 38 height 21
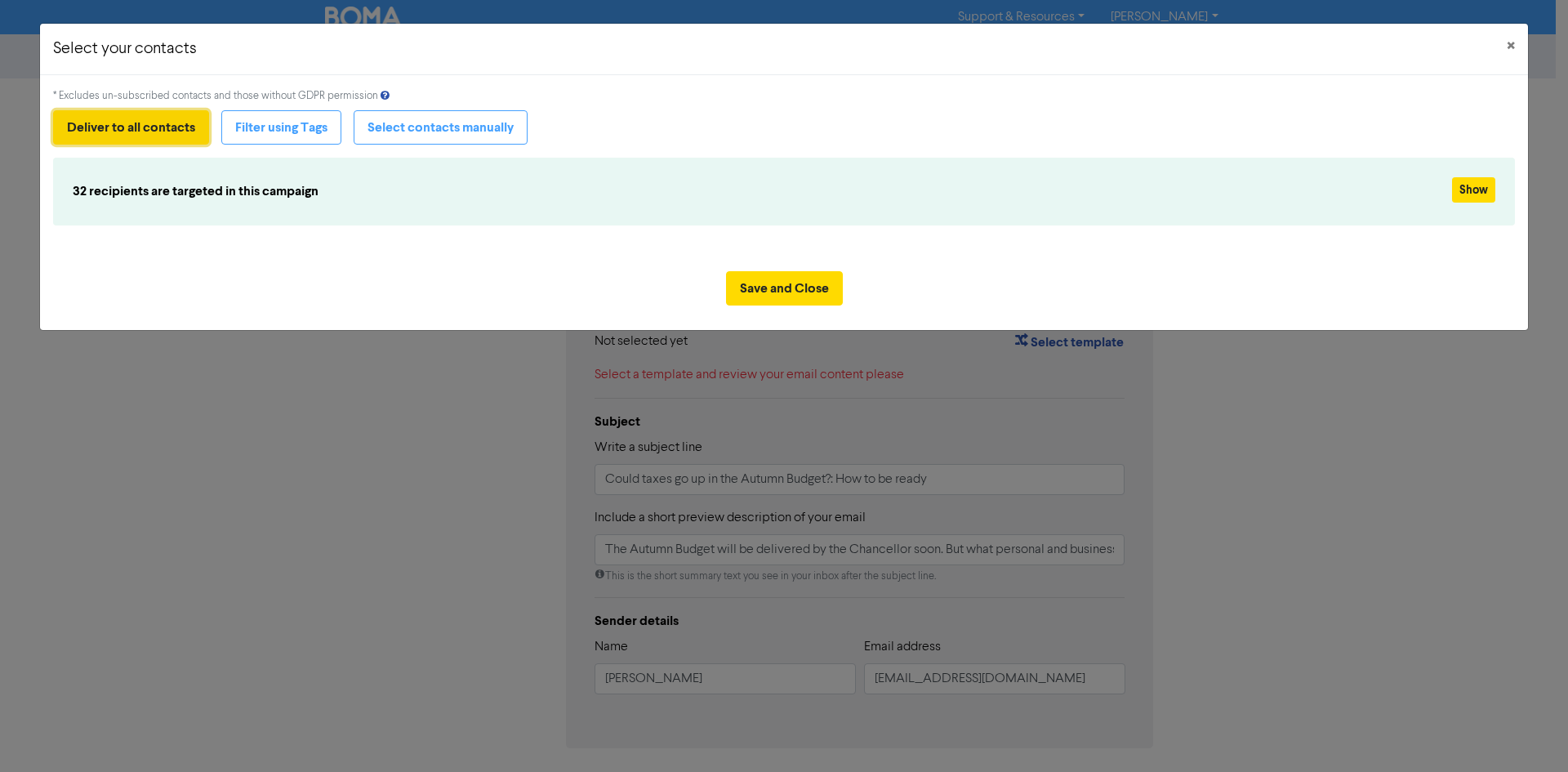
click at [166, 128] on button "Deliver to all contacts" at bounding box center [132, 127] width 156 height 34
click at [1458, 193] on button "Show" at bounding box center [1473, 190] width 43 height 26
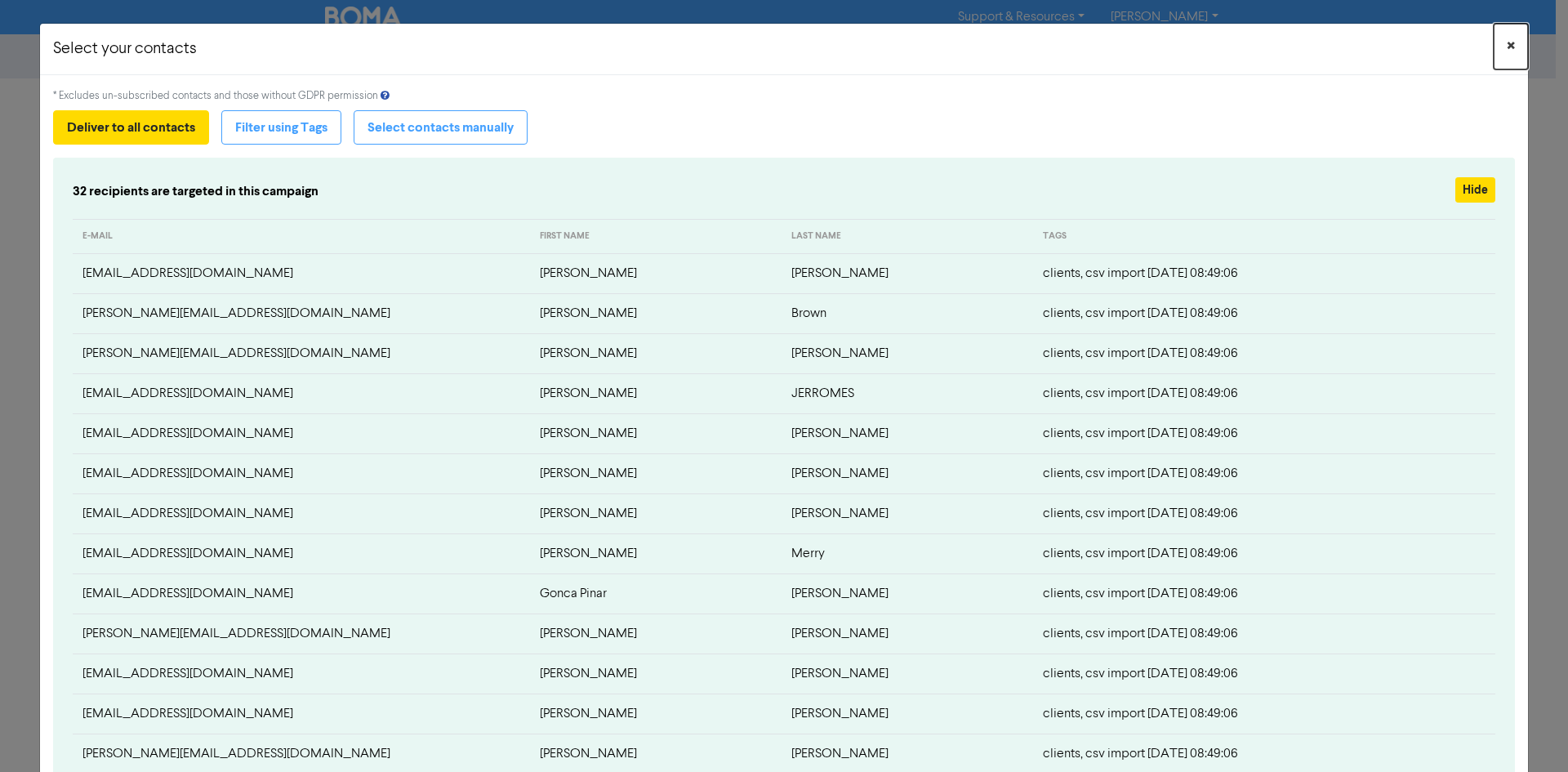
click at [1504, 46] on button "×" at bounding box center [1511, 47] width 34 height 46
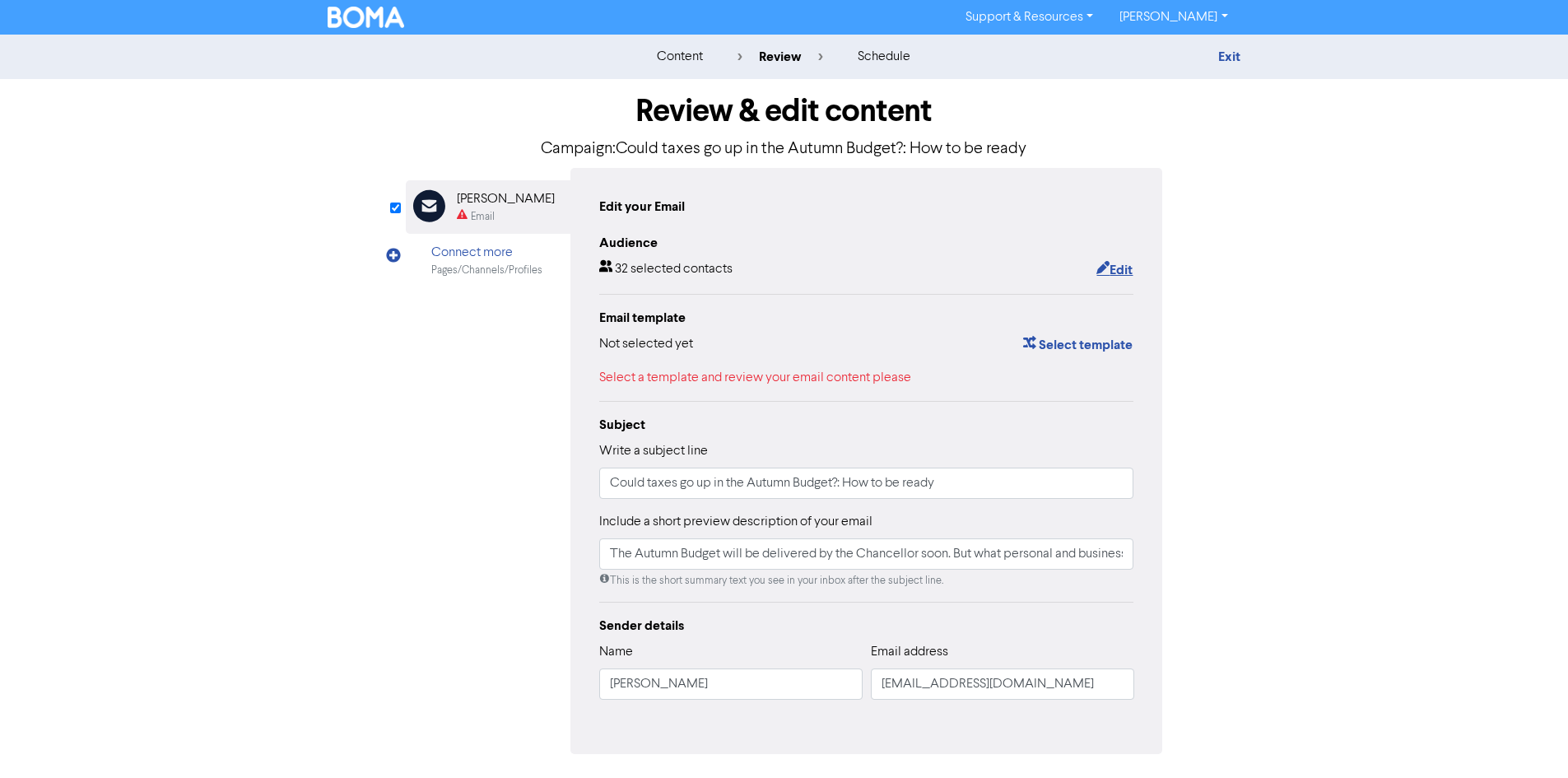
type input "The Autumn Budget will be delivered by the Chancellor soon. But what personal a…"
click at [1236, 59] on link "Exit" at bounding box center [1230, 57] width 22 height 17
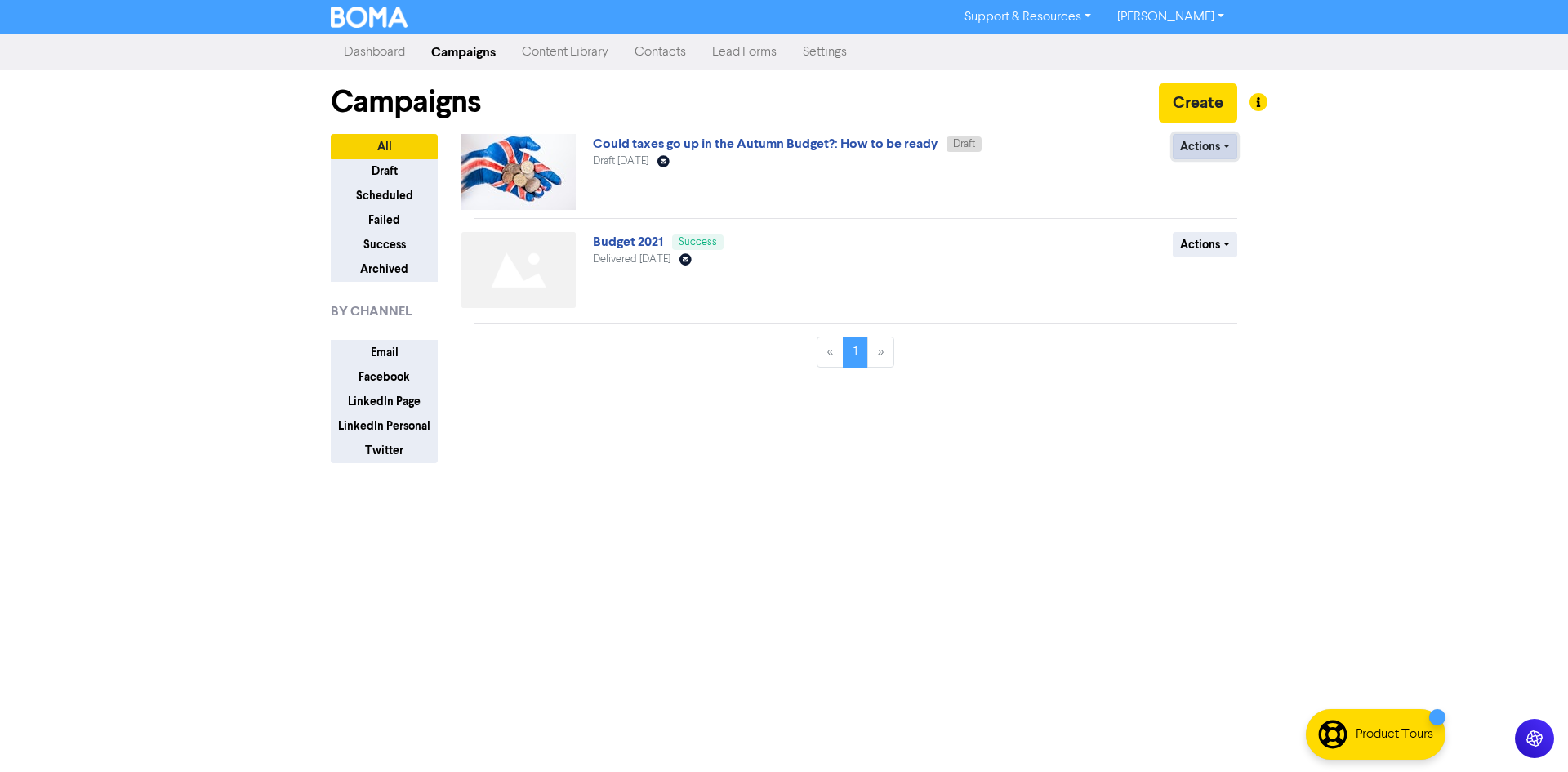
click at [1195, 148] on button "Actions" at bounding box center [1205, 147] width 64 height 26
click at [652, 53] on link "Contacts" at bounding box center [661, 52] width 77 height 33
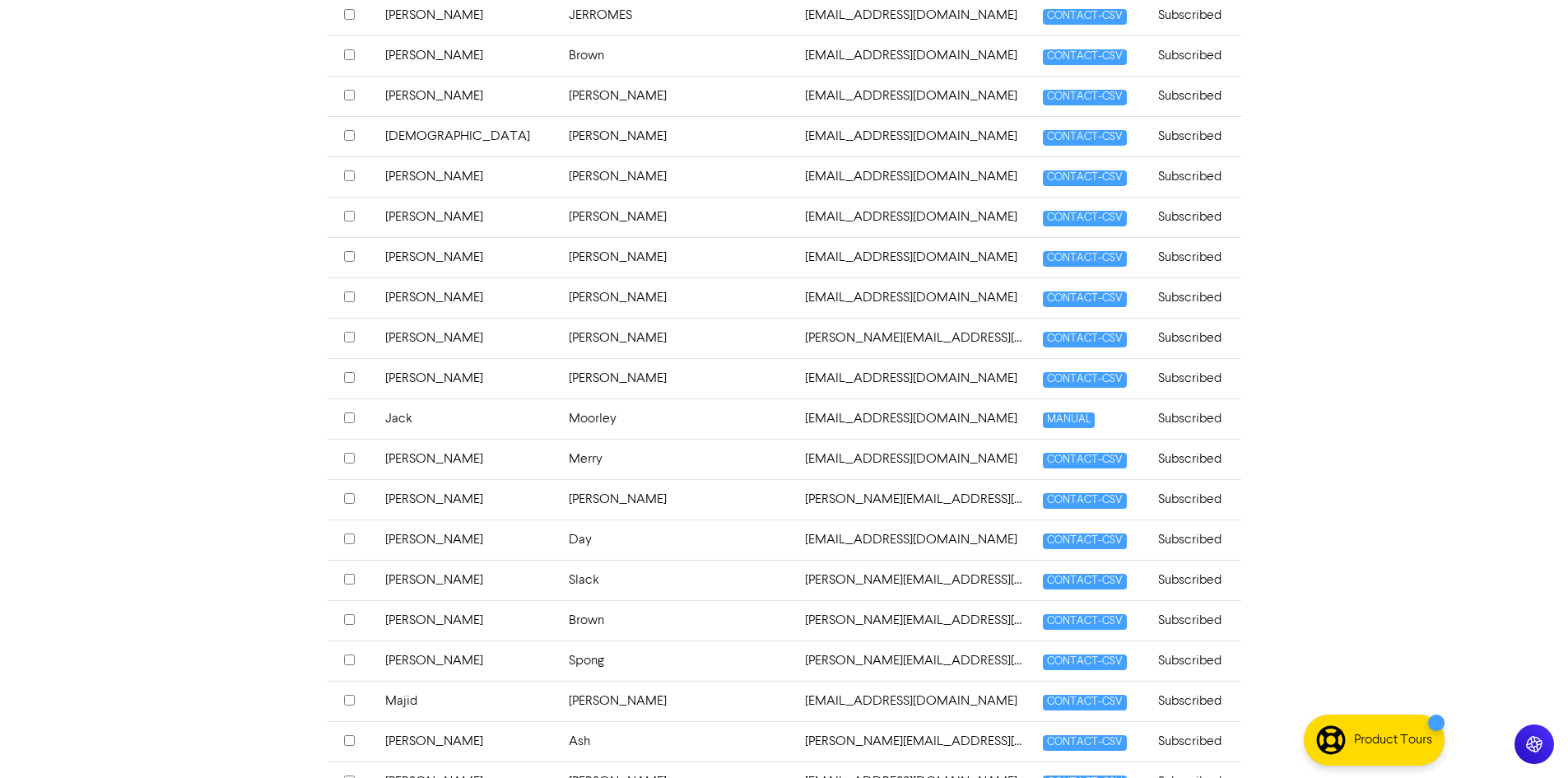
scroll to position [554, 0]
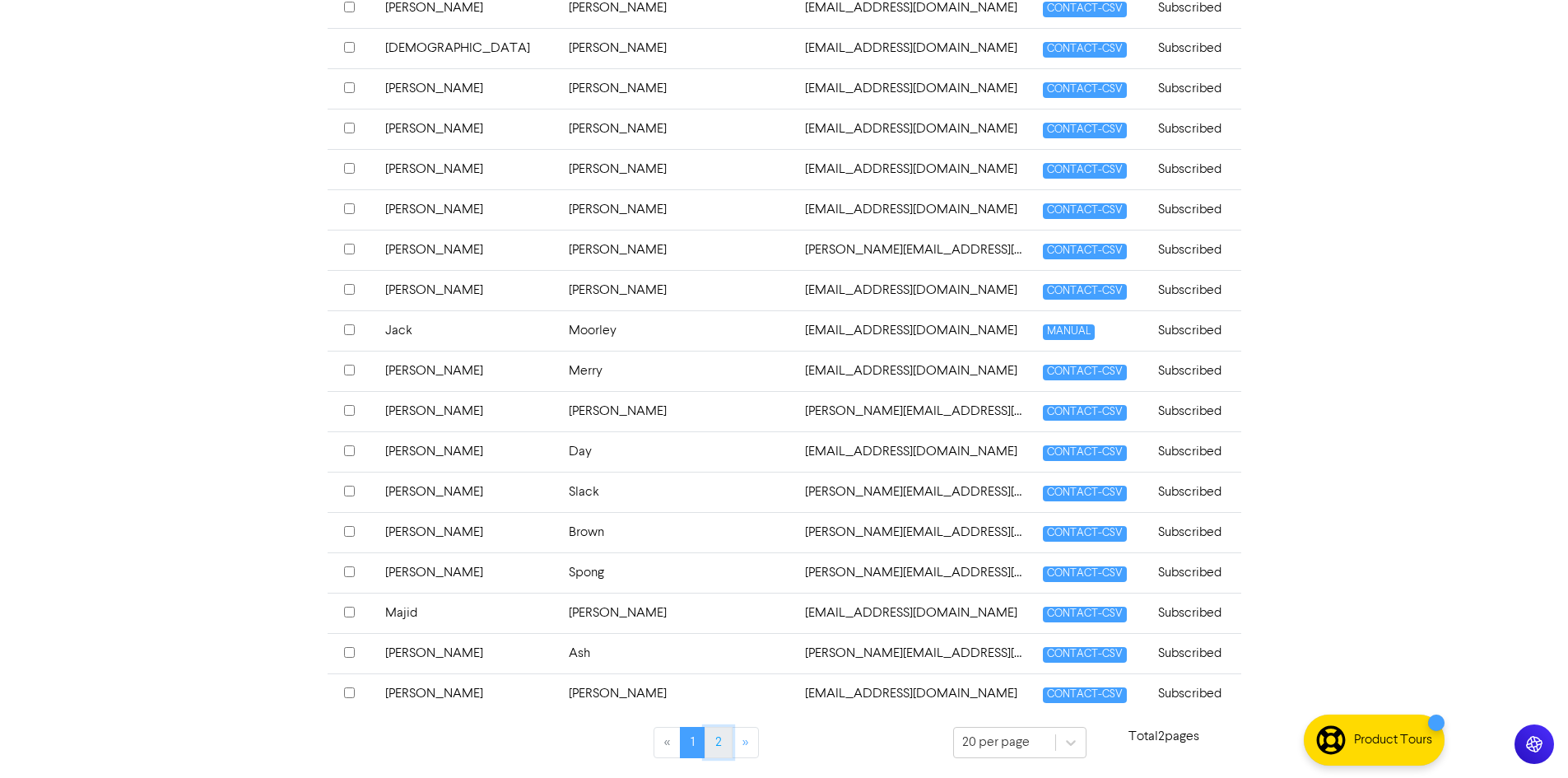
click at [715, 746] on link "2" at bounding box center [719, 743] width 28 height 32
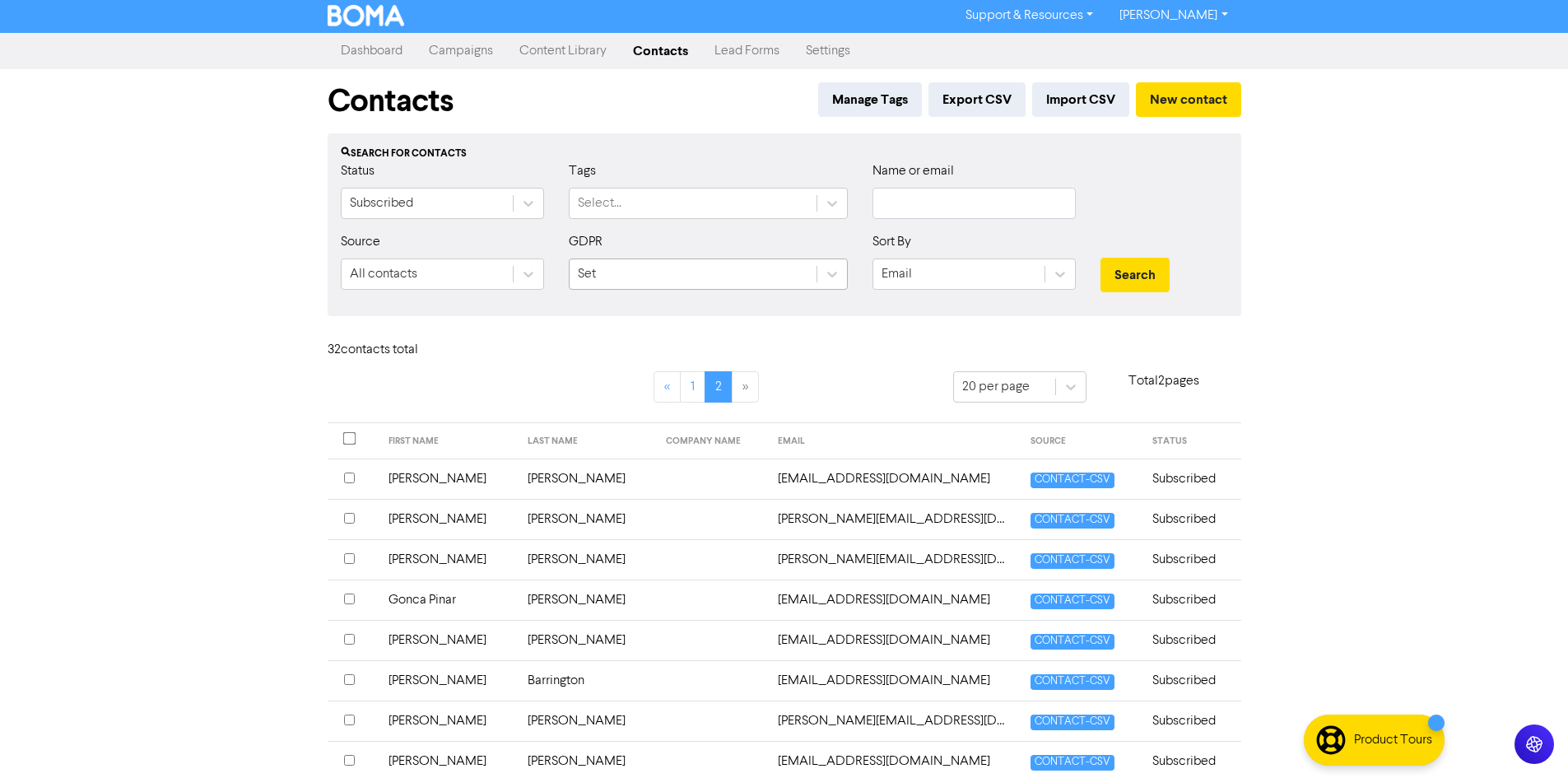
scroll to position [0, 0]
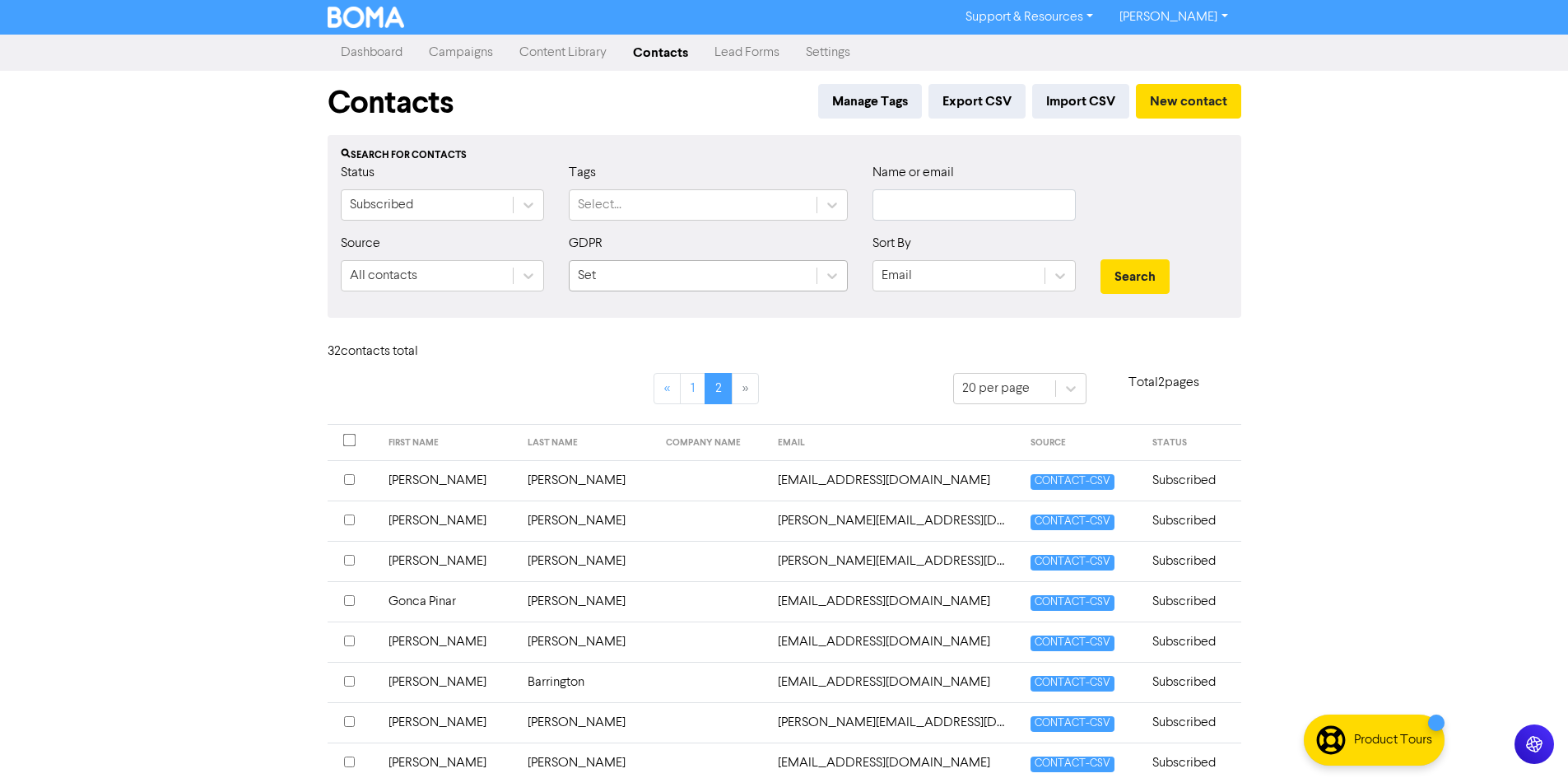
click at [669, 289] on div "Set" at bounding box center [693, 275] width 247 height 30
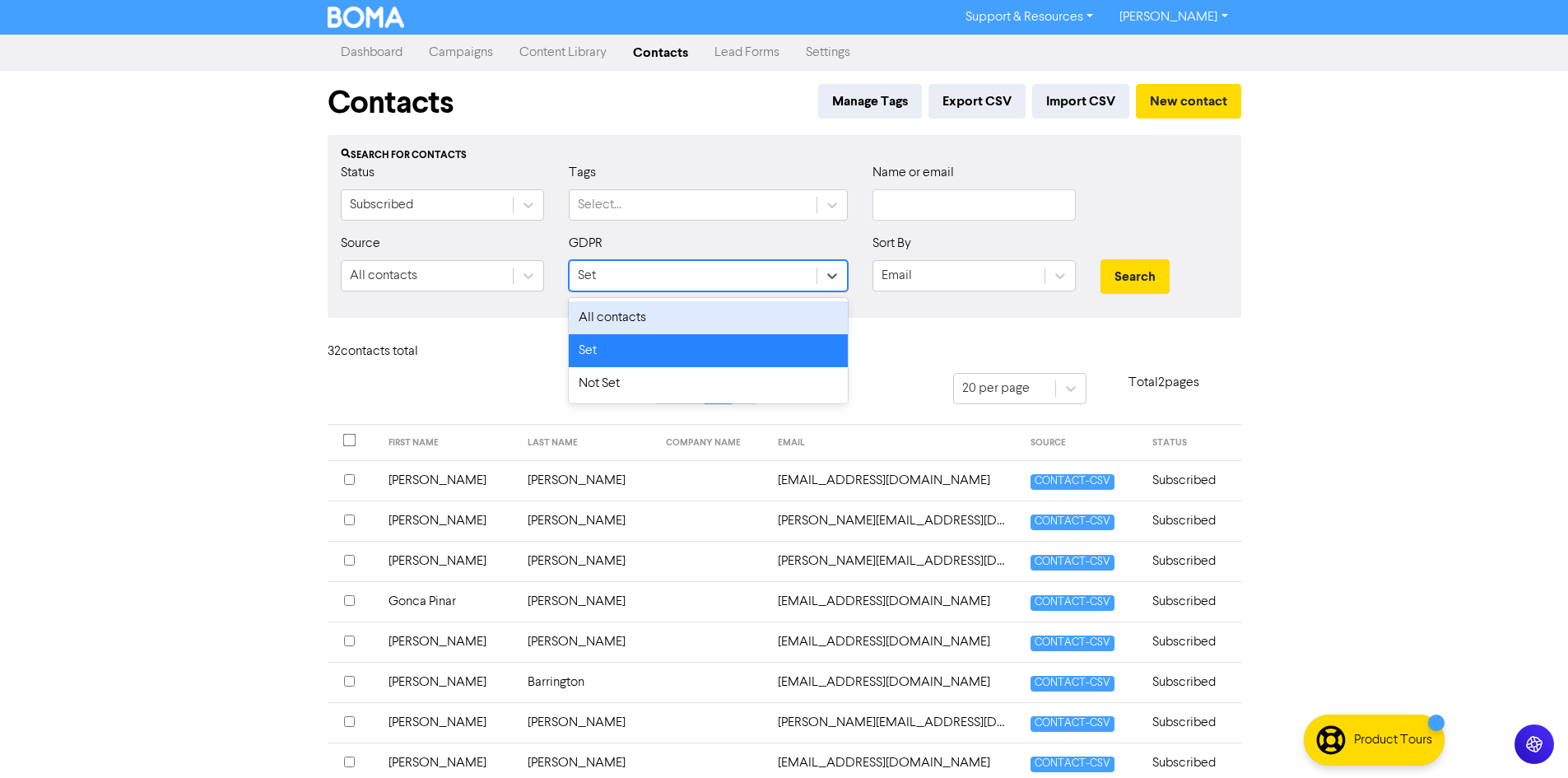
click at [671, 311] on div "All contacts" at bounding box center [708, 318] width 279 height 33
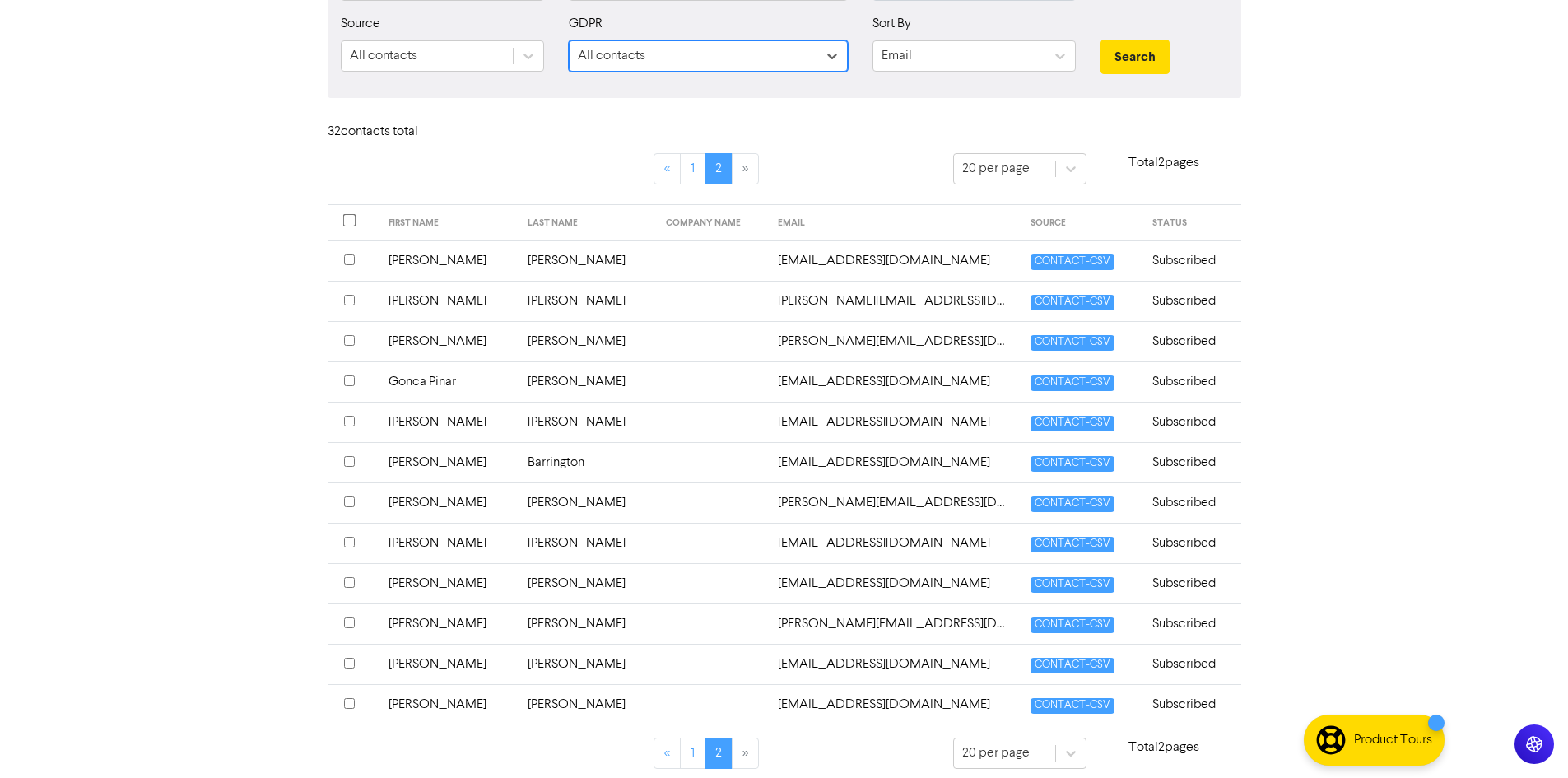
scroll to position [231, 0]
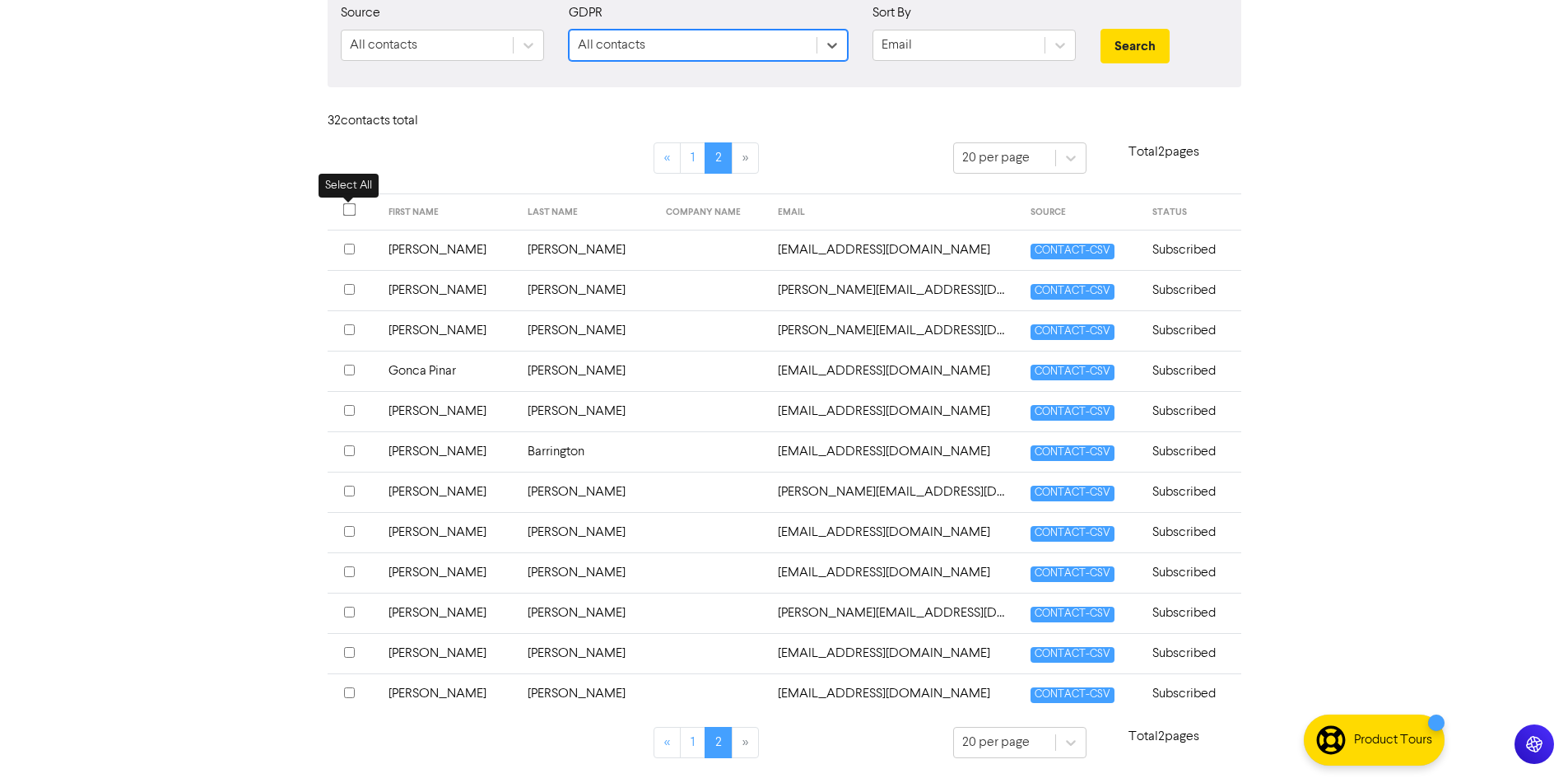
click at [348, 210] on input "checkbox" at bounding box center [349, 210] width 13 height 13
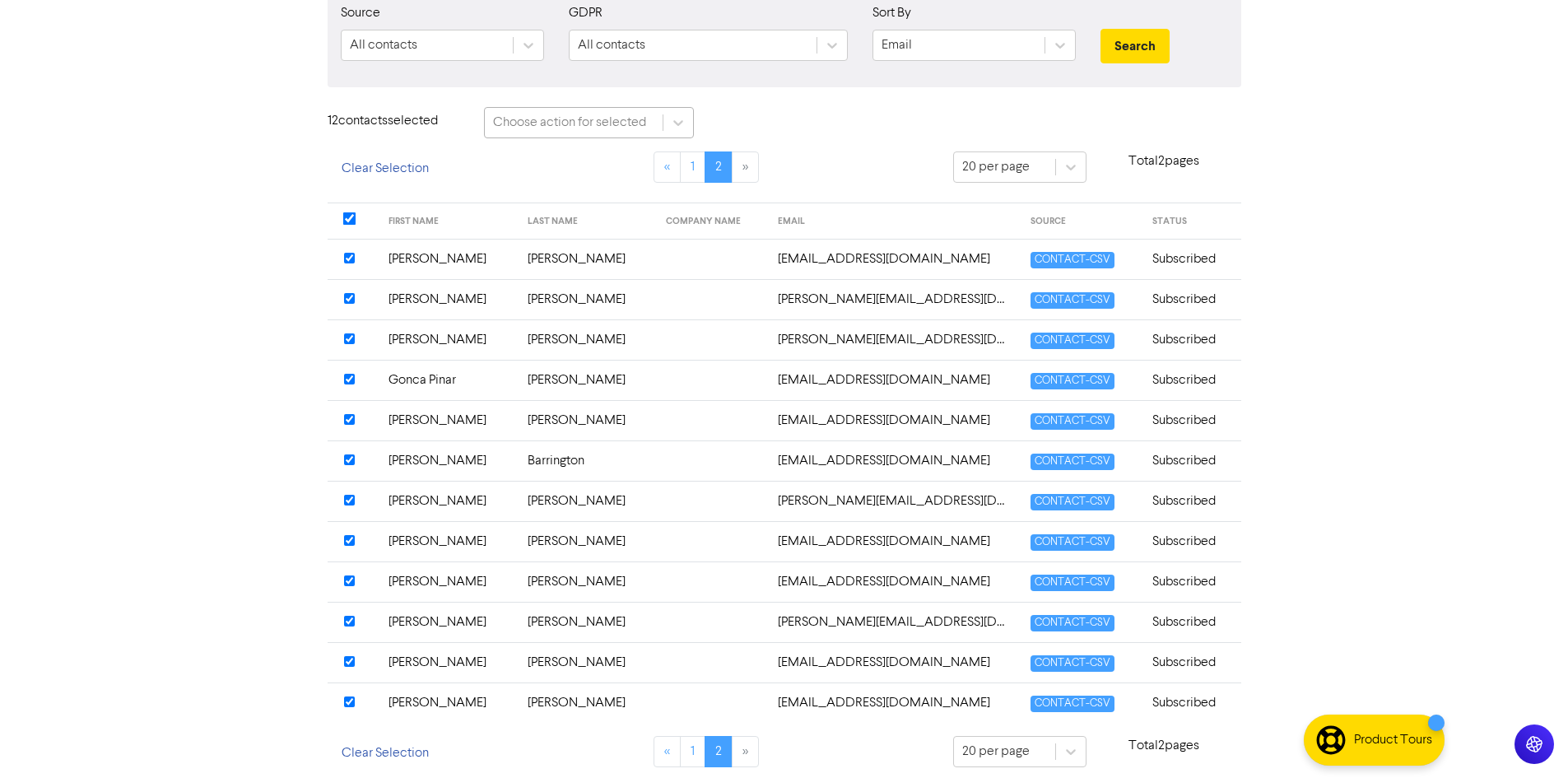
click at [598, 121] on div "Choose action for selected" at bounding box center [569, 122] width 153 height 19
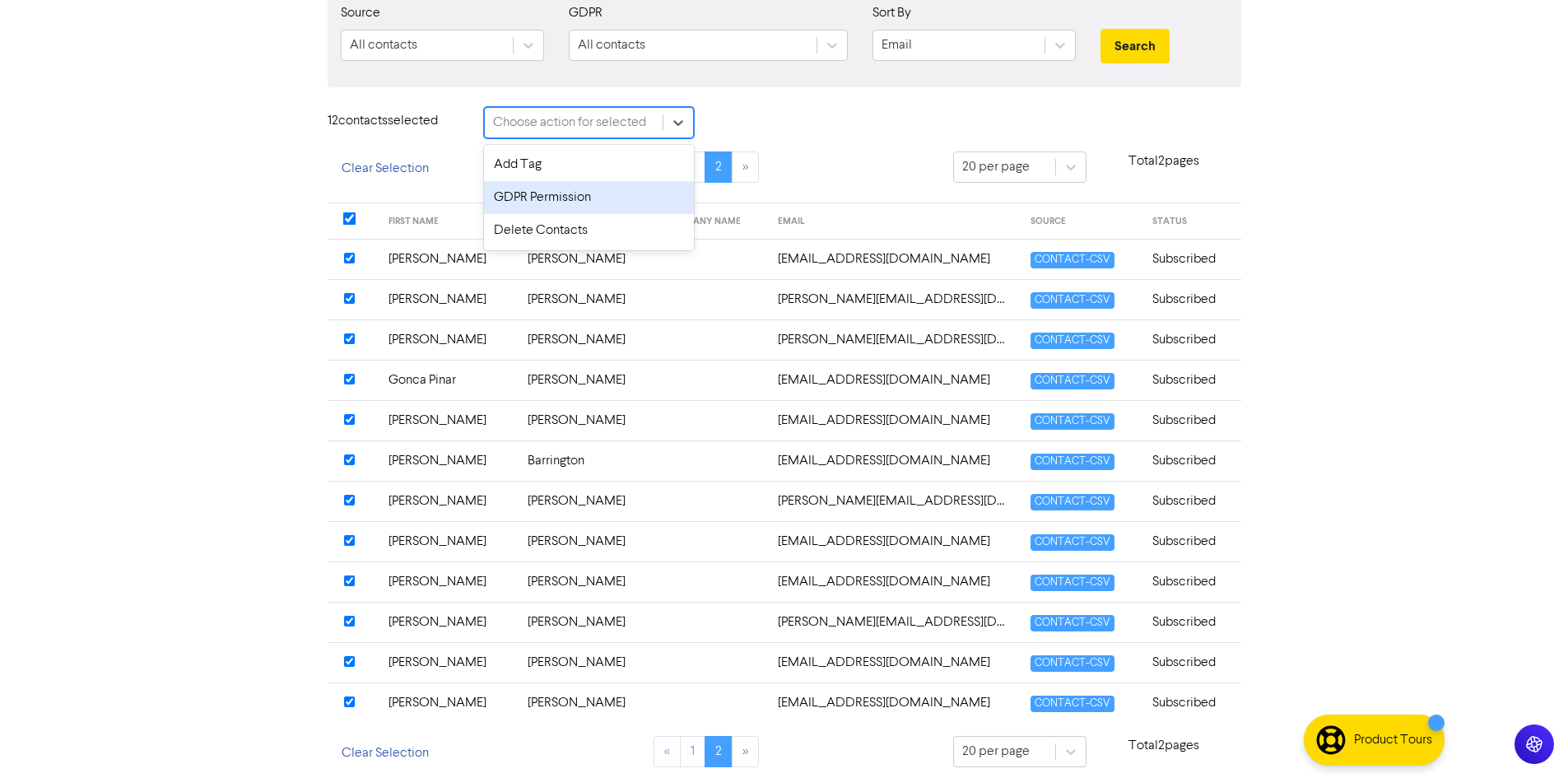
click at [605, 188] on div "GDPR Permission" at bounding box center [589, 198] width 210 height 33
click at [784, 116] on div "Apply permission of.." at bounding box center [787, 122] width 120 height 19
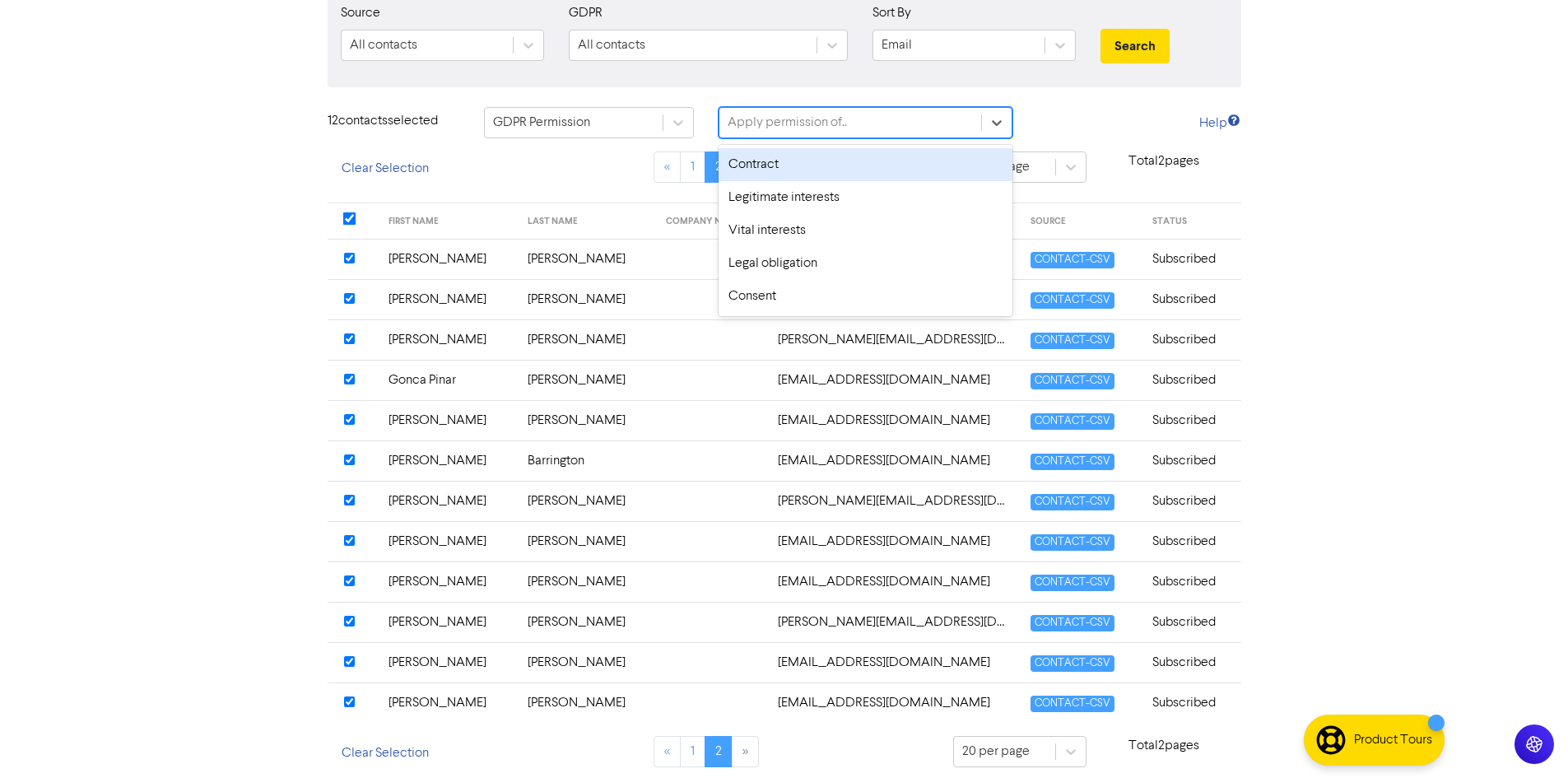
click at [784, 116] on div "Apply permission of.." at bounding box center [787, 122] width 120 height 19
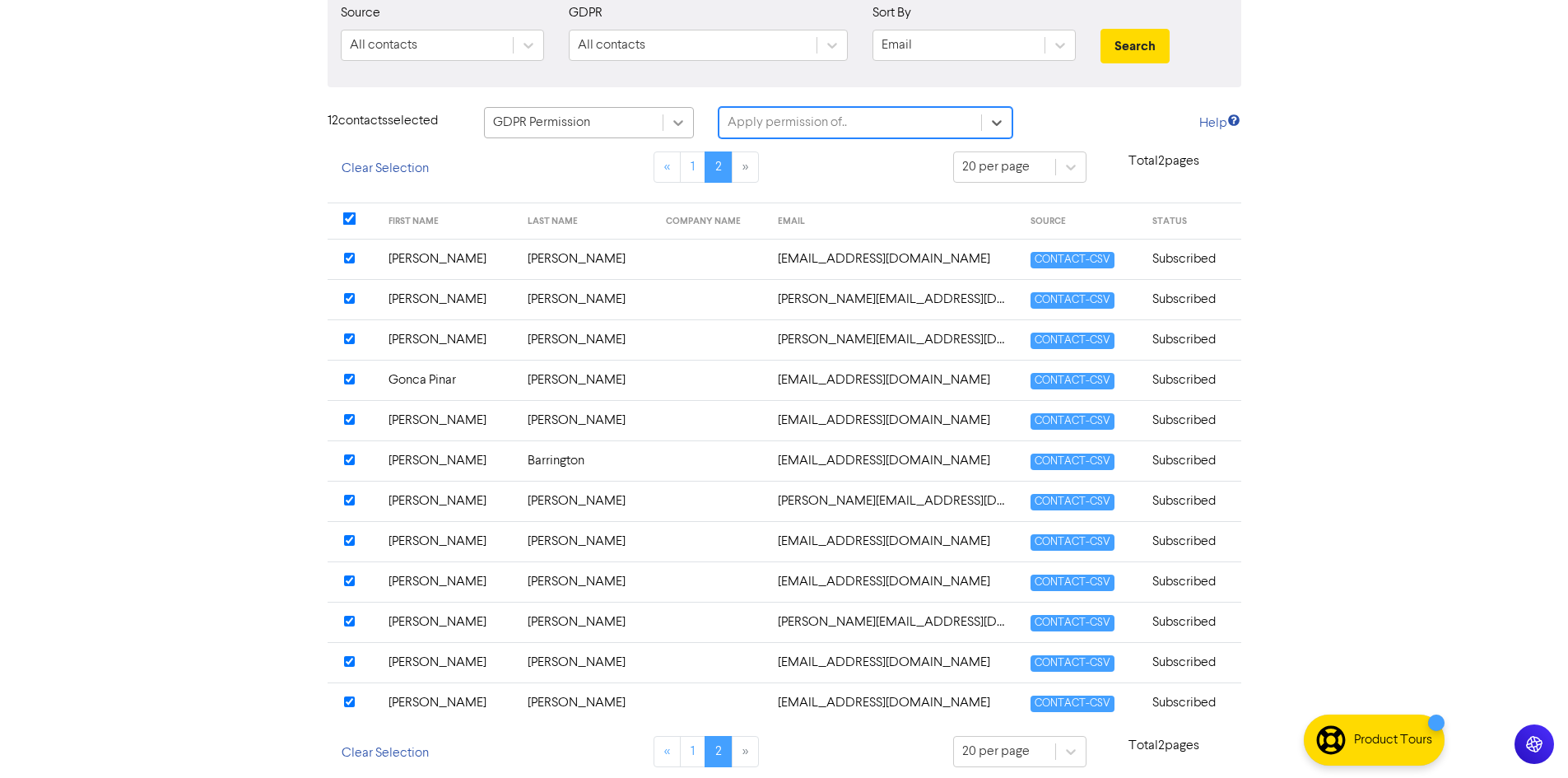
click at [664, 121] on div at bounding box center [679, 122] width 30 height 30
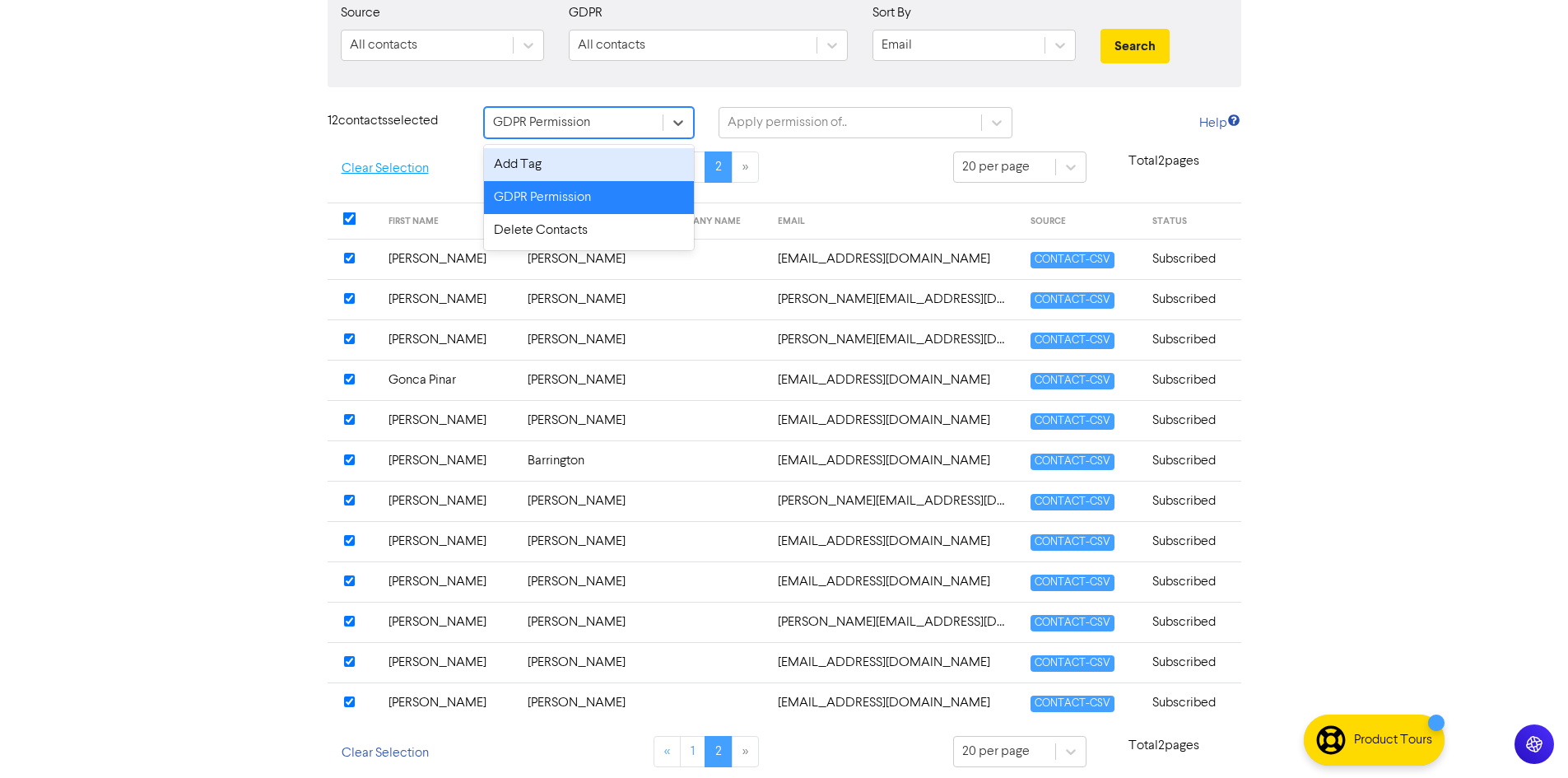
click at [402, 162] on button "Clear Selection" at bounding box center [385, 168] width 115 height 34
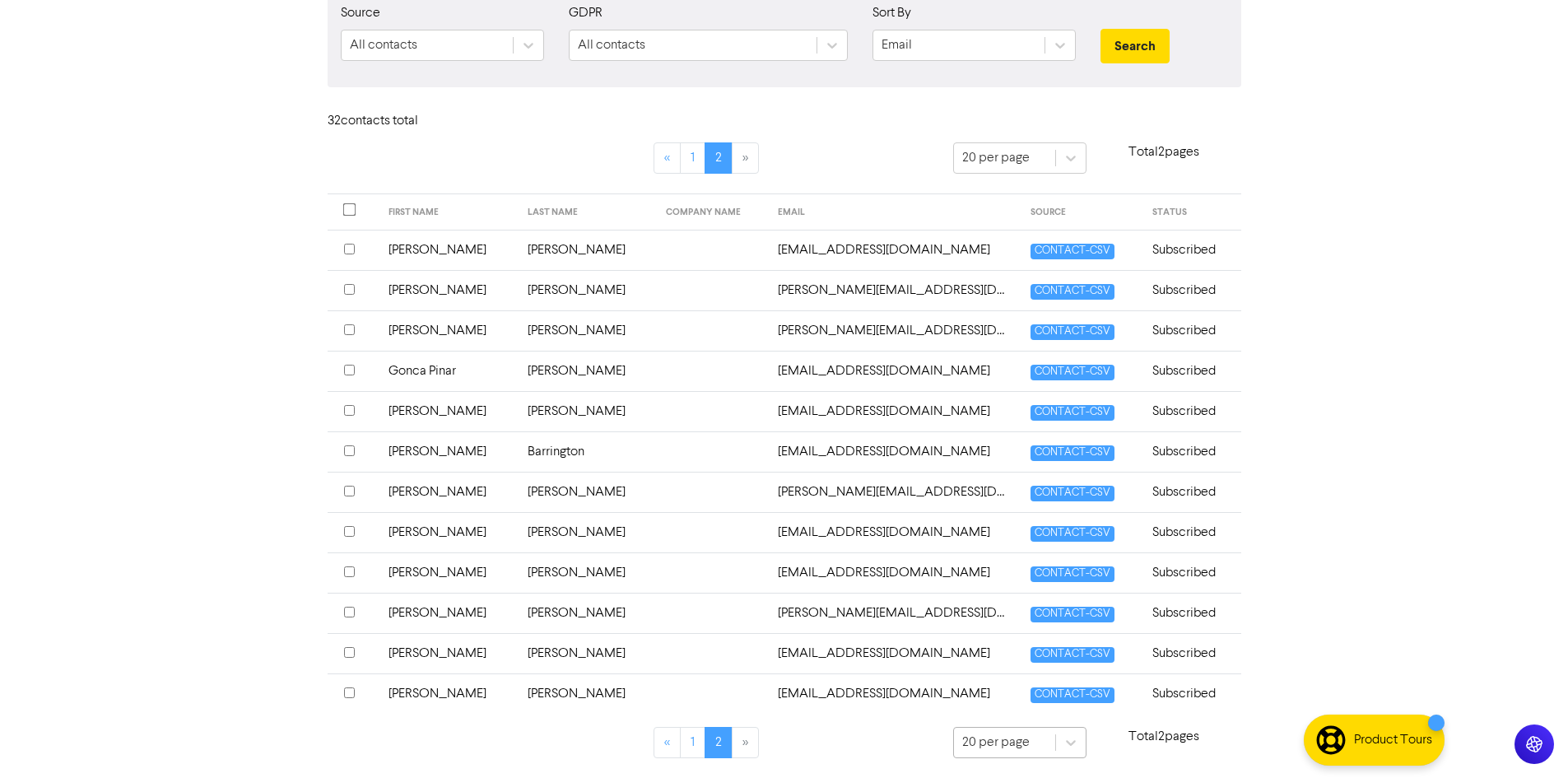
scroll to position [325, 0]
click at [1009, 750] on div "20 per page" at bounding box center [1020, 744] width 134 height 33
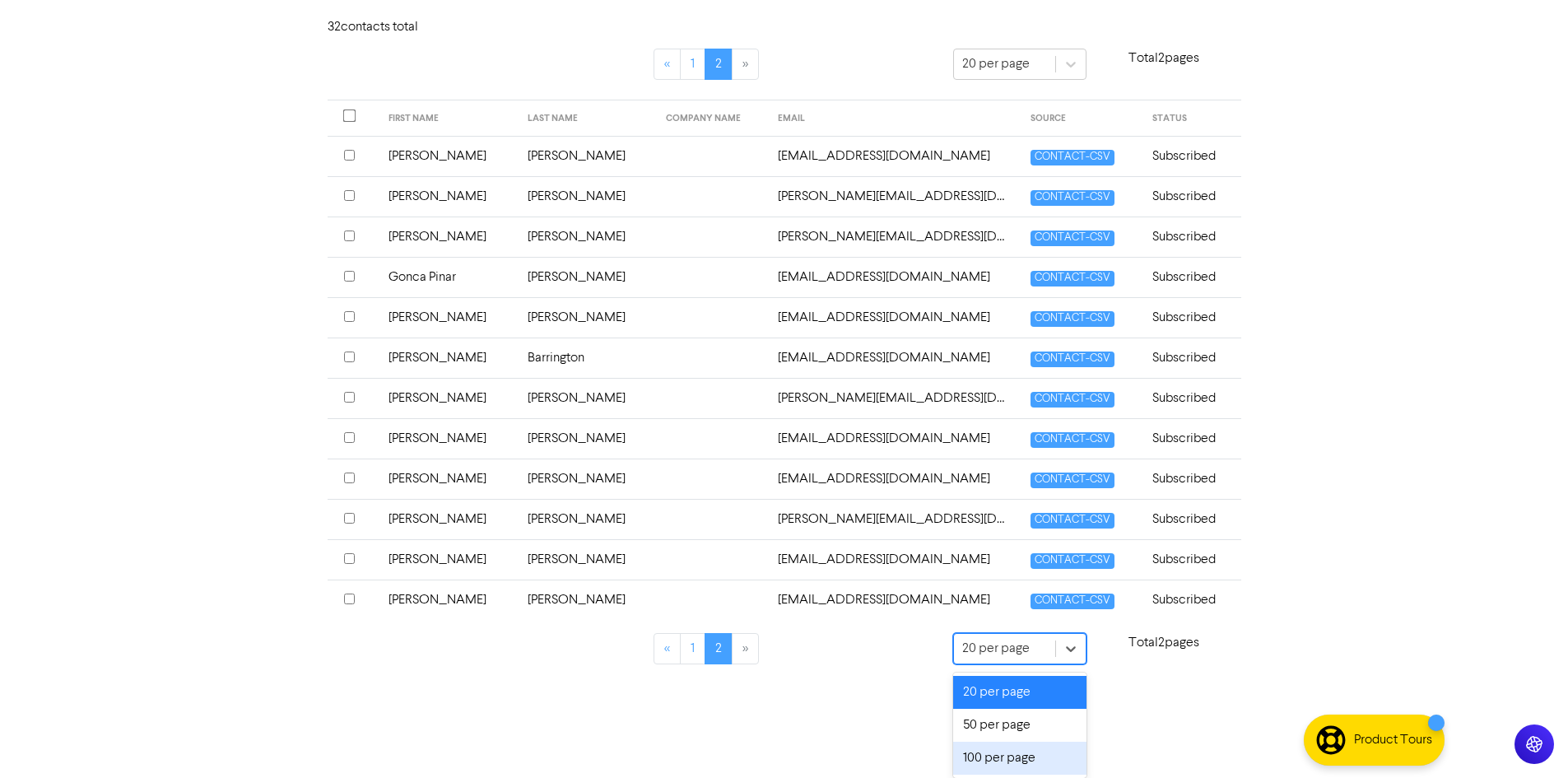
click at [1023, 760] on div "100 per page" at bounding box center [1020, 759] width 134 height 33
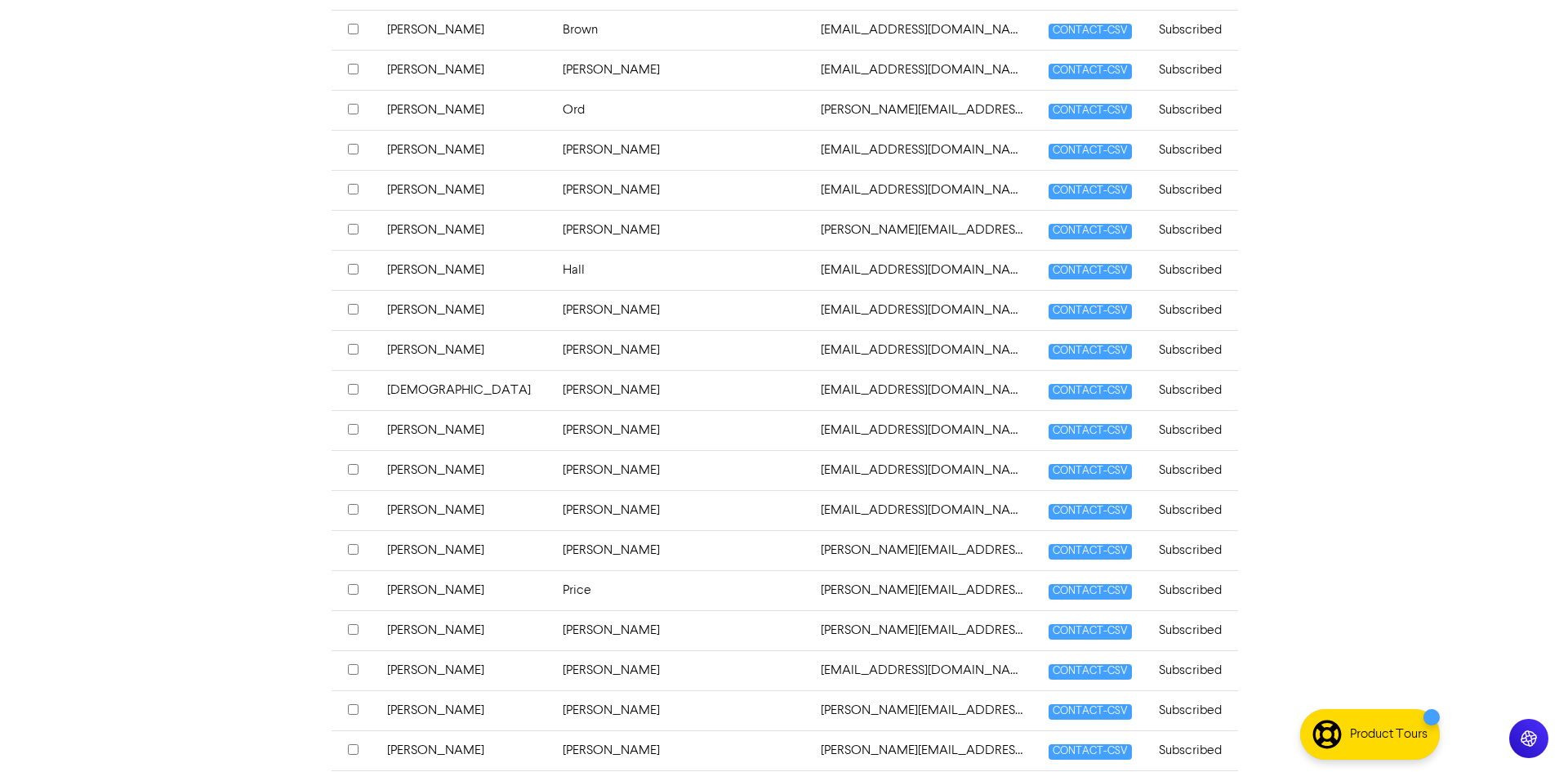
scroll to position [0, 0]
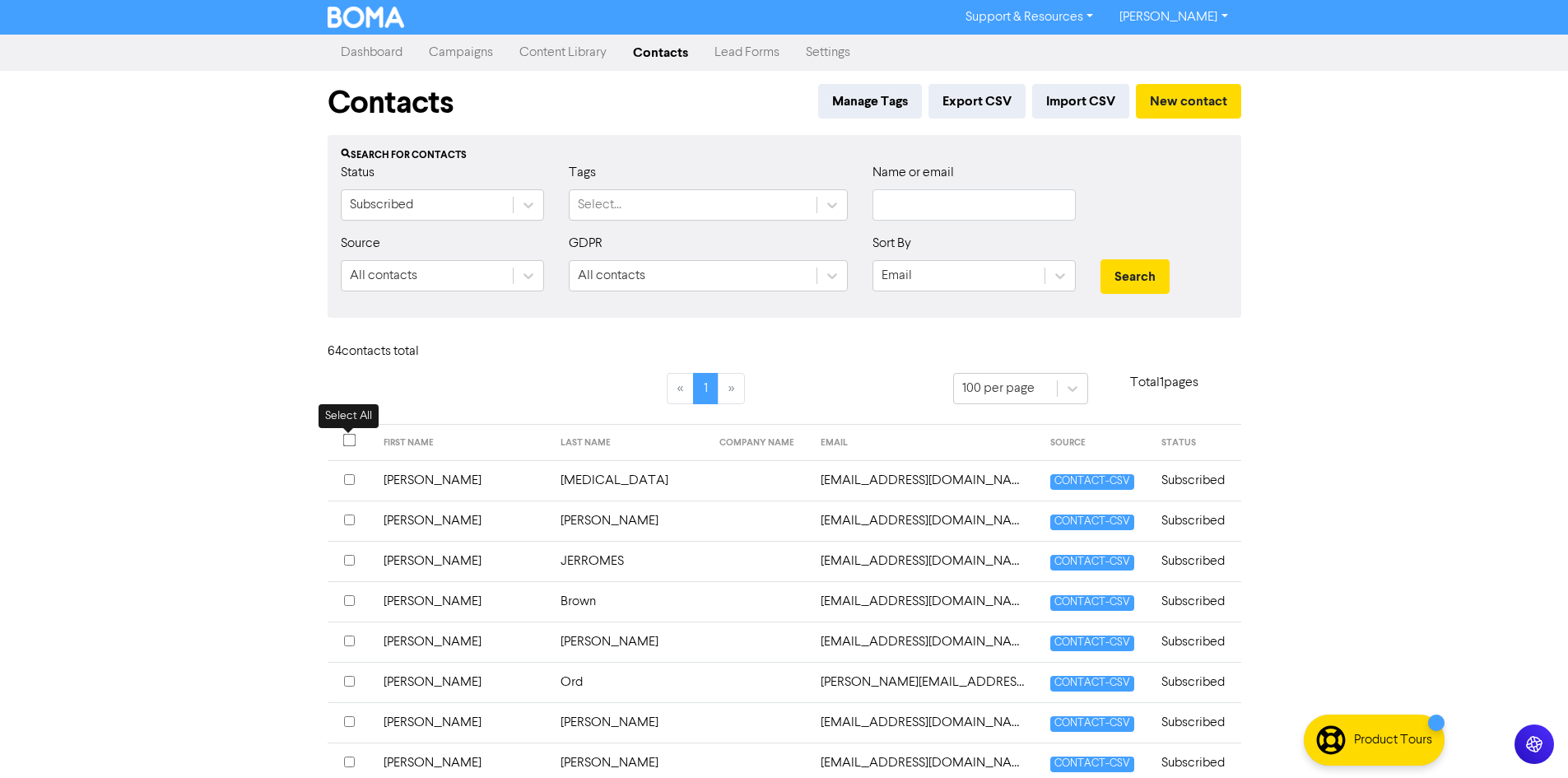
click at [344, 442] on input "checkbox" at bounding box center [349, 440] width 13 height 13
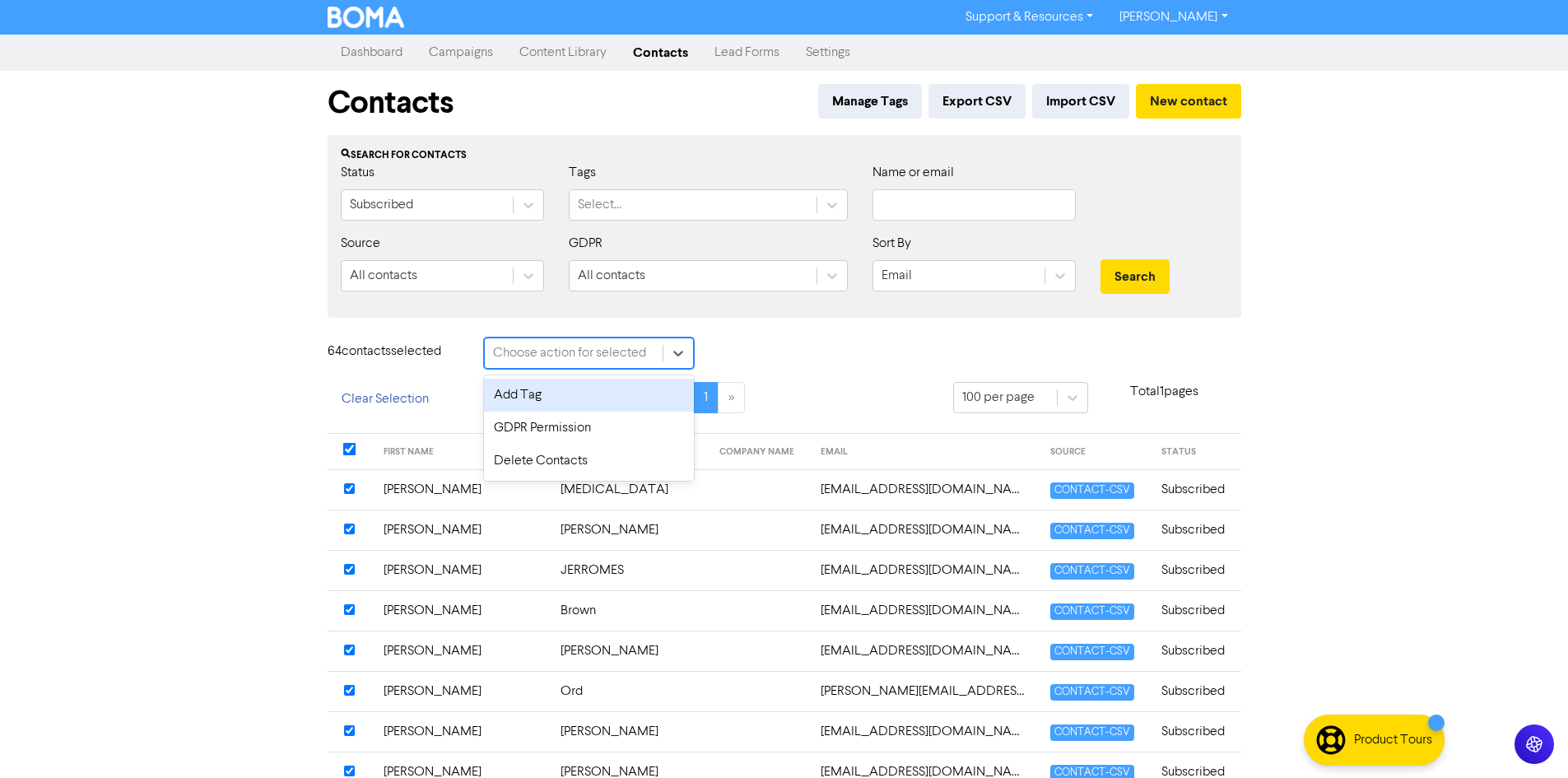
click at [531, 363] on div "Choose action for selected" at bounding box center [569, 352] width 153 height 19
click at [548, 416] on div "GDPR Permission" at bounding box center [589, 428] width 210 height 33
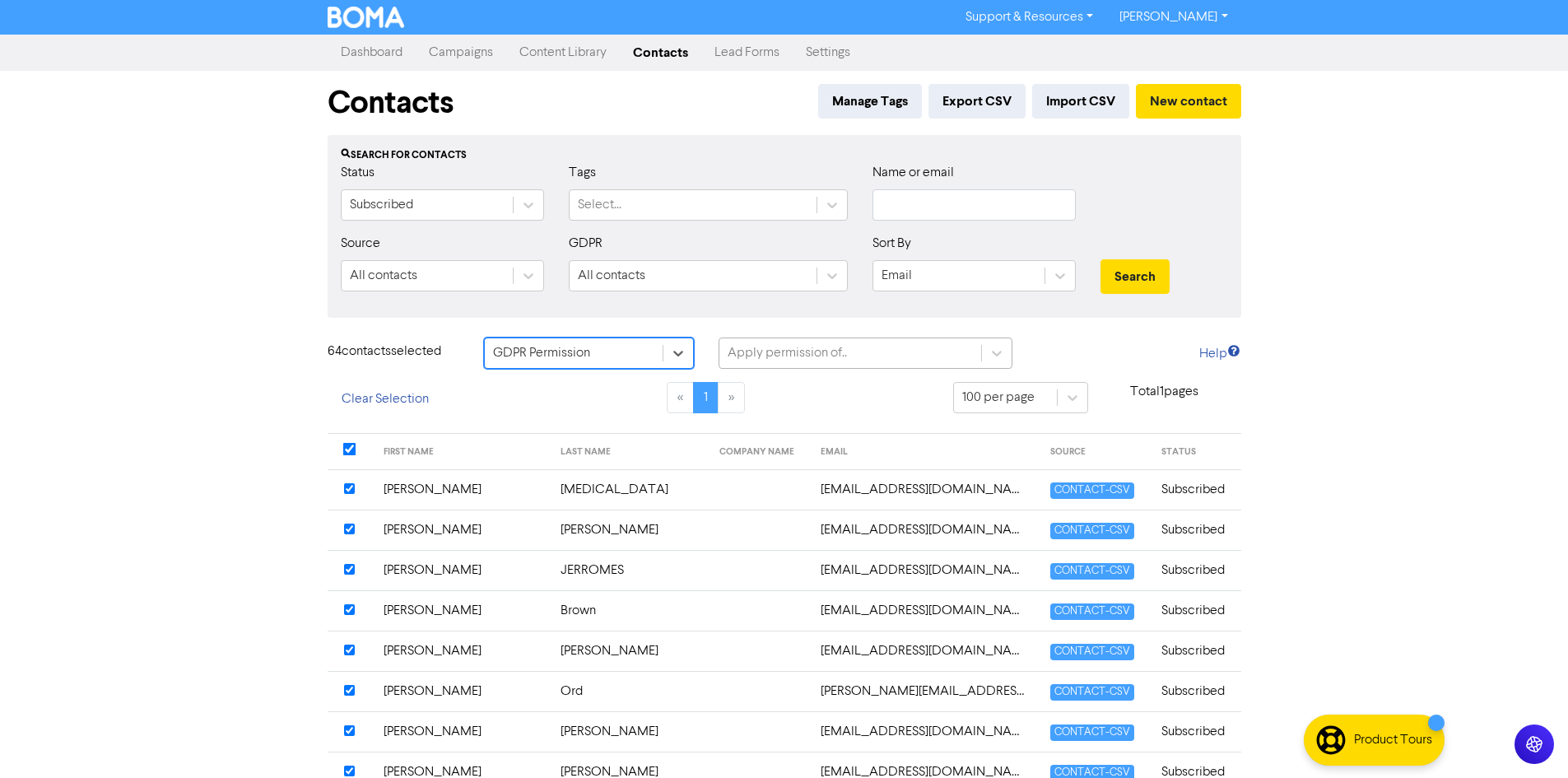
click at [809, 349] on div "Apply permission of.." at bounding box center [787, 352] width 120 height 19
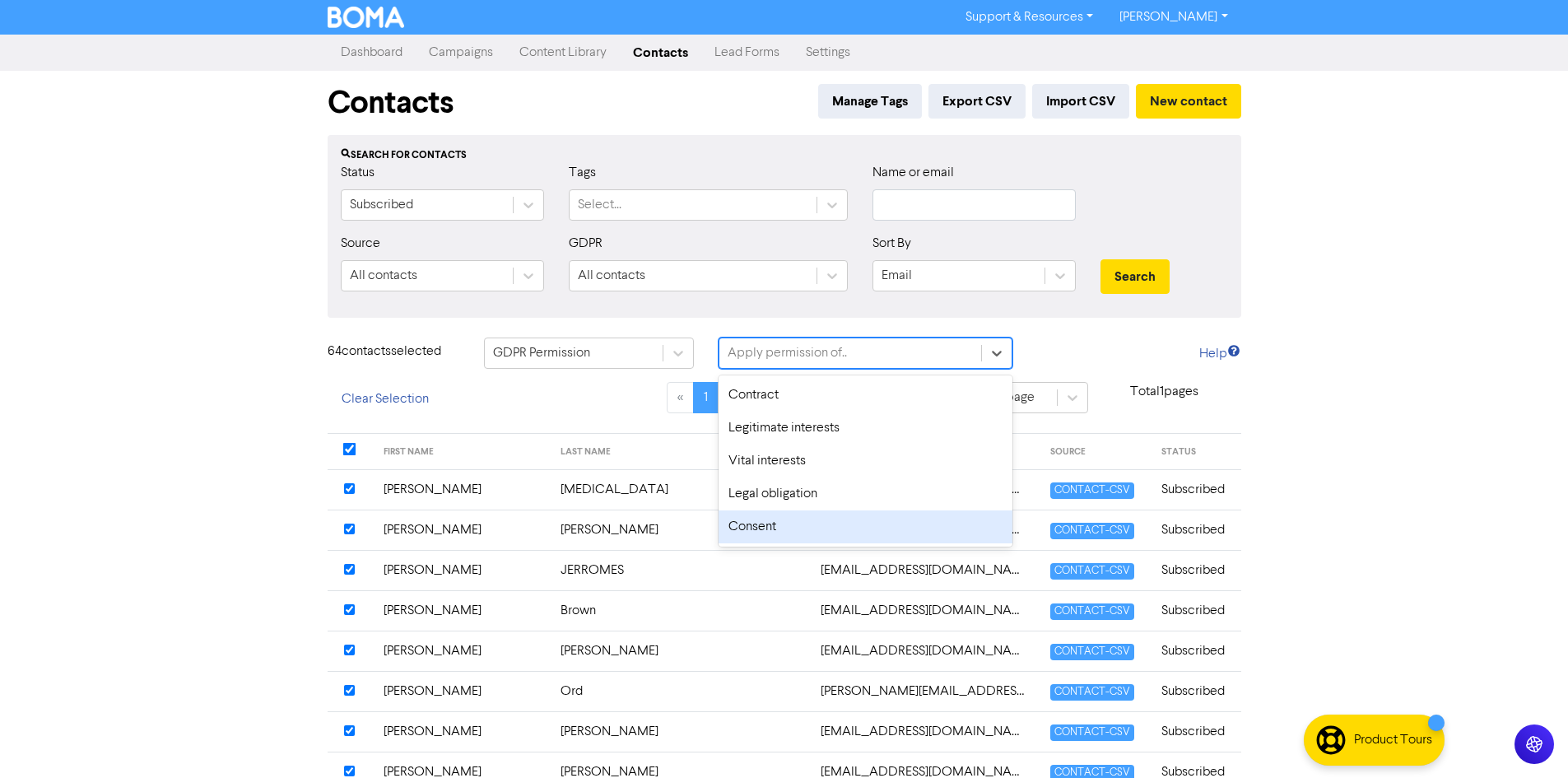
click at [836, 529] on div "Consent" at bounding box center [866, 527] width 295 height 33
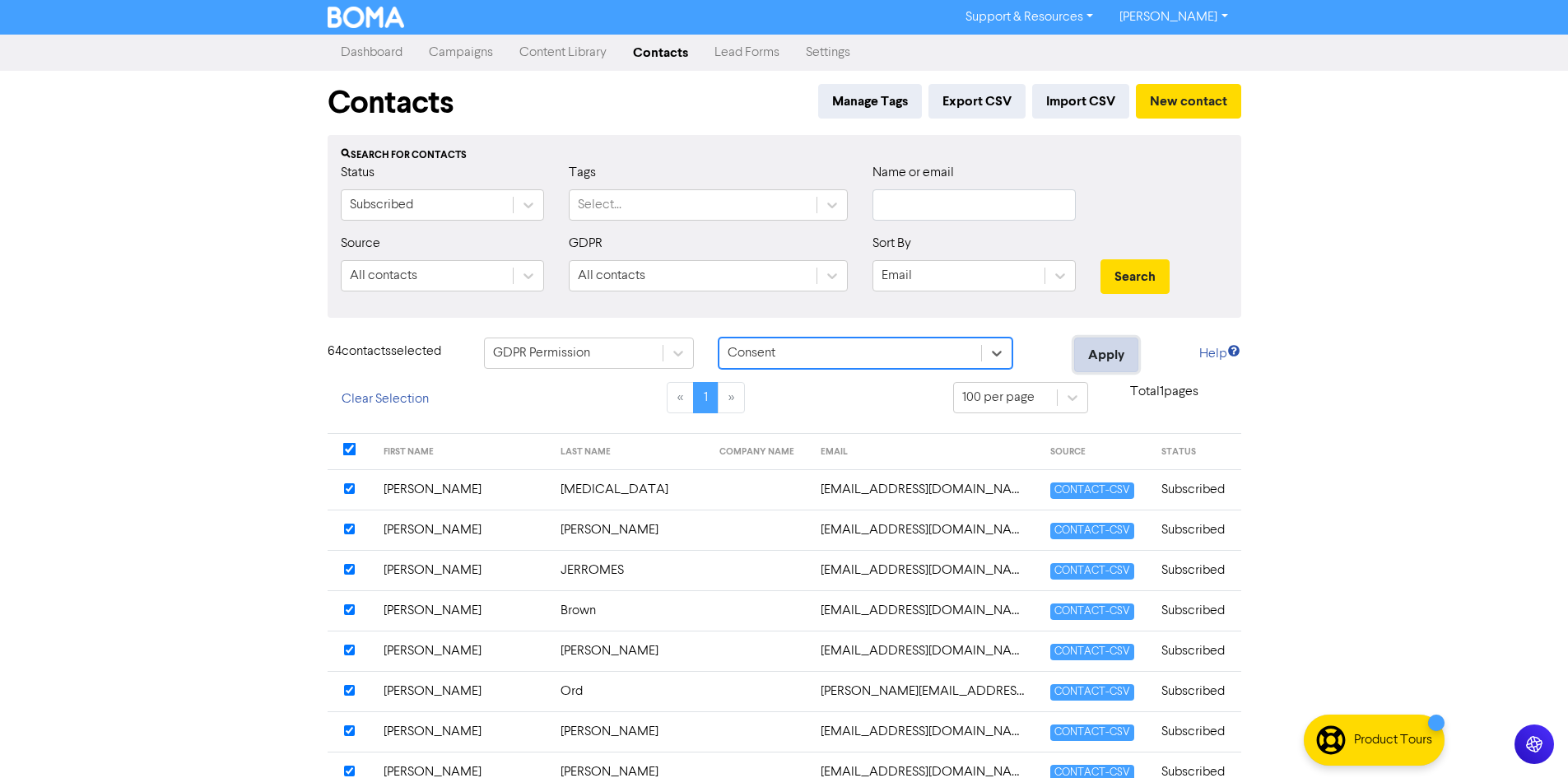
click at [1115, 352] on button "Apply" at bounding box center [1106, 354] width 64 height 34
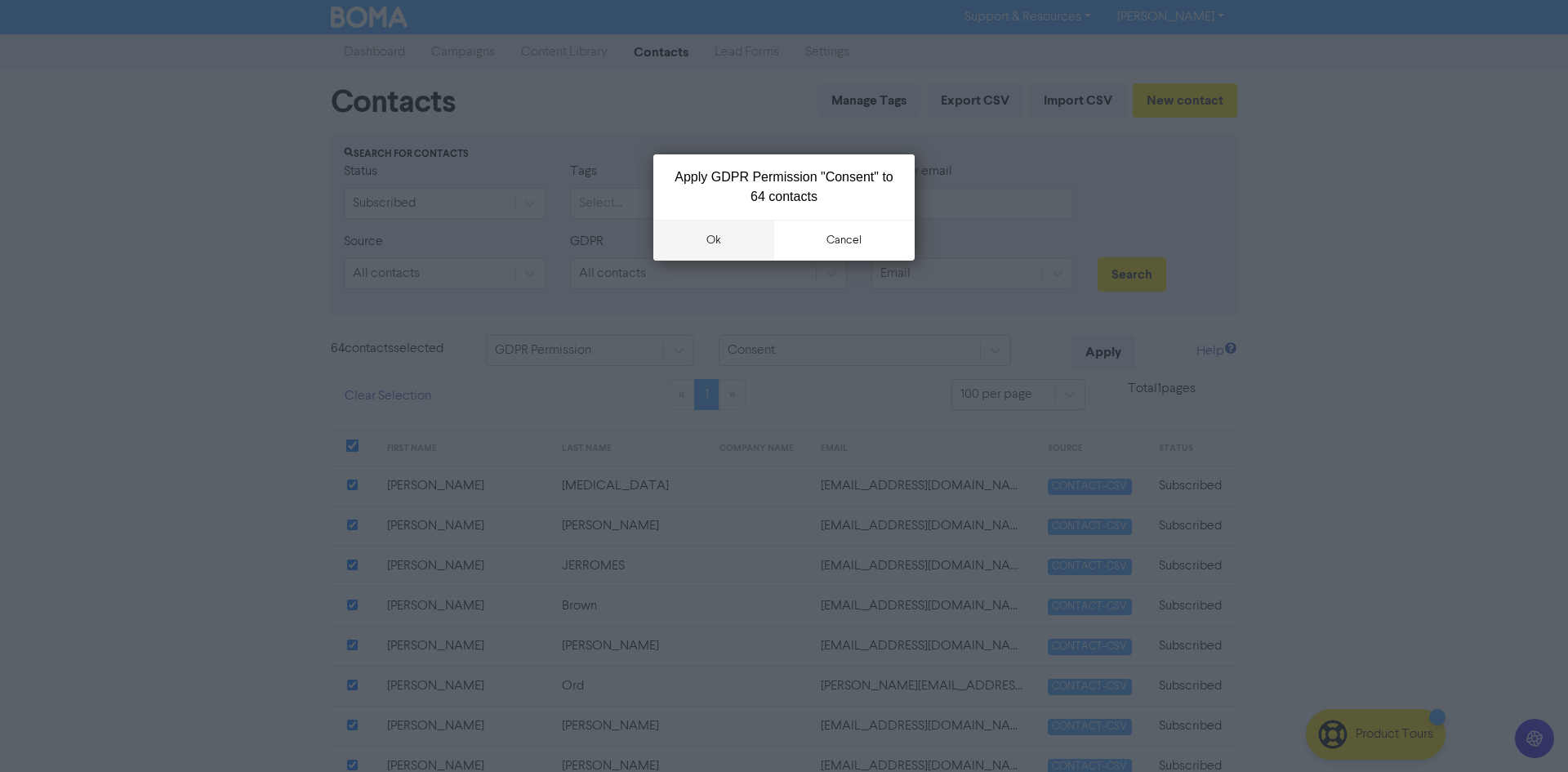
click at [722, 246] on button "ok" at bounding box center [713, 240] width 121 height 40
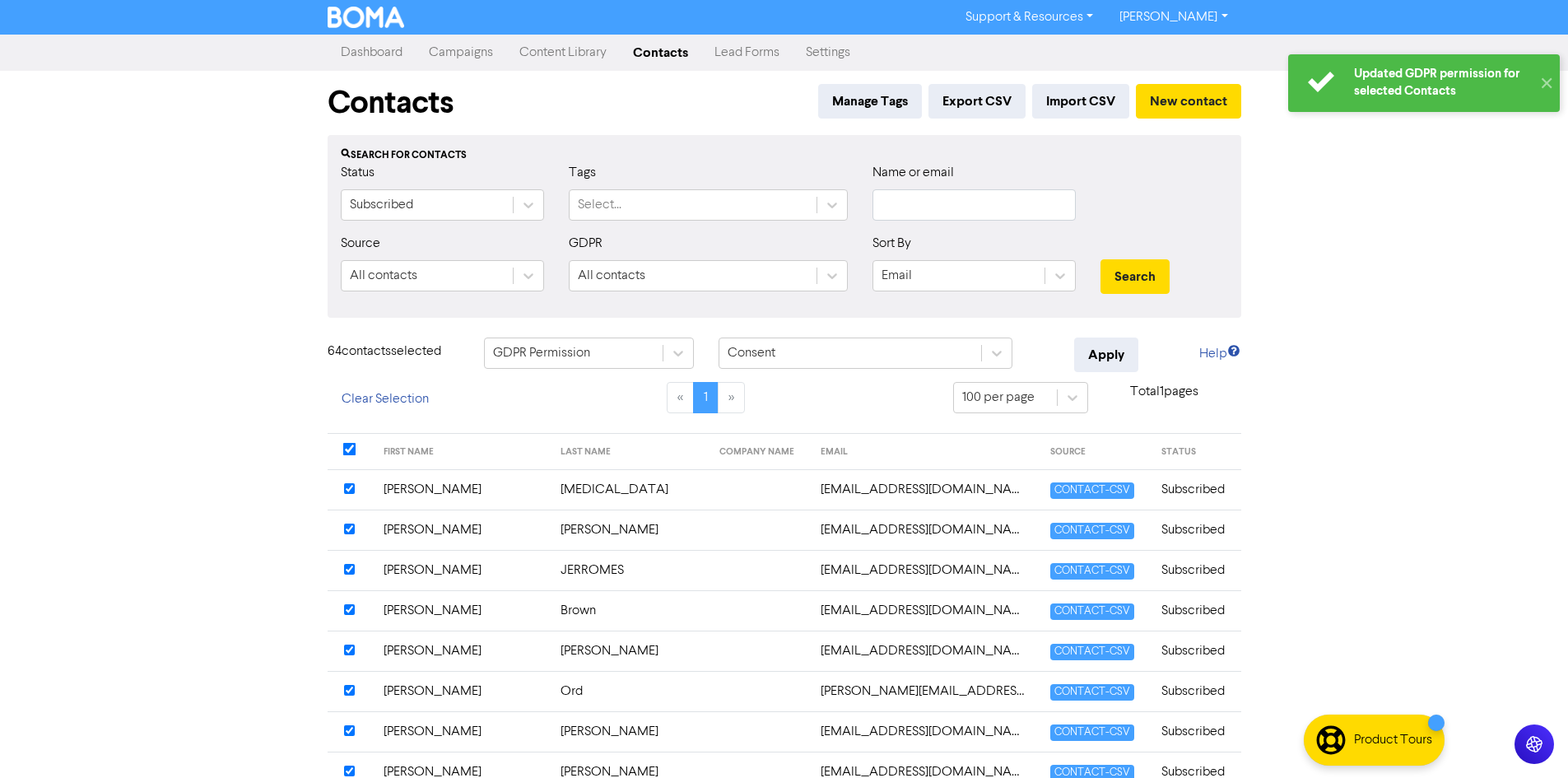
click at [543, 50] on link "Content Library" at bounding box center [563, 53] width 114 height 33
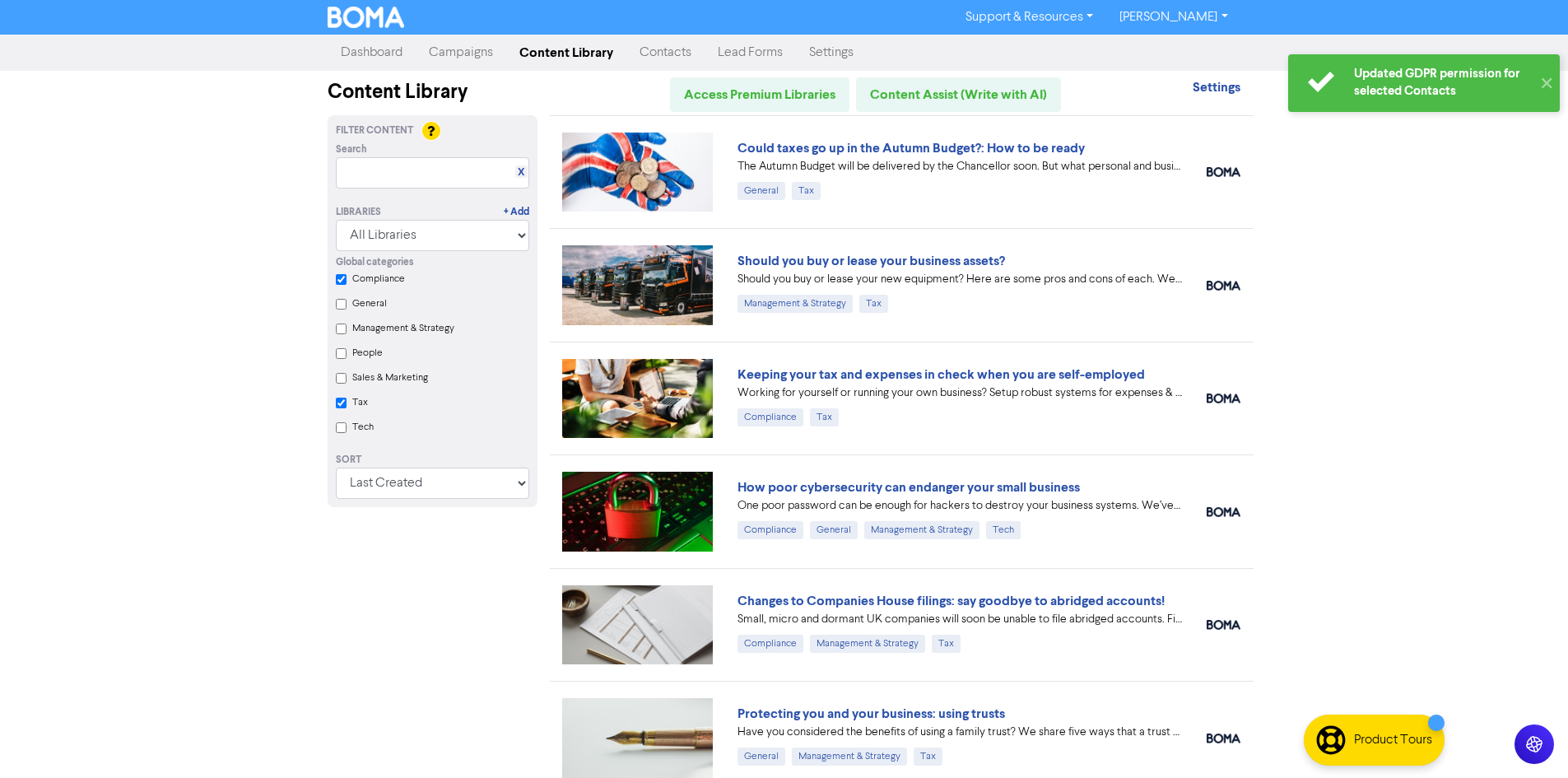
click at [657, 161] on img at bounding box center [637, 172] width 151 height 79
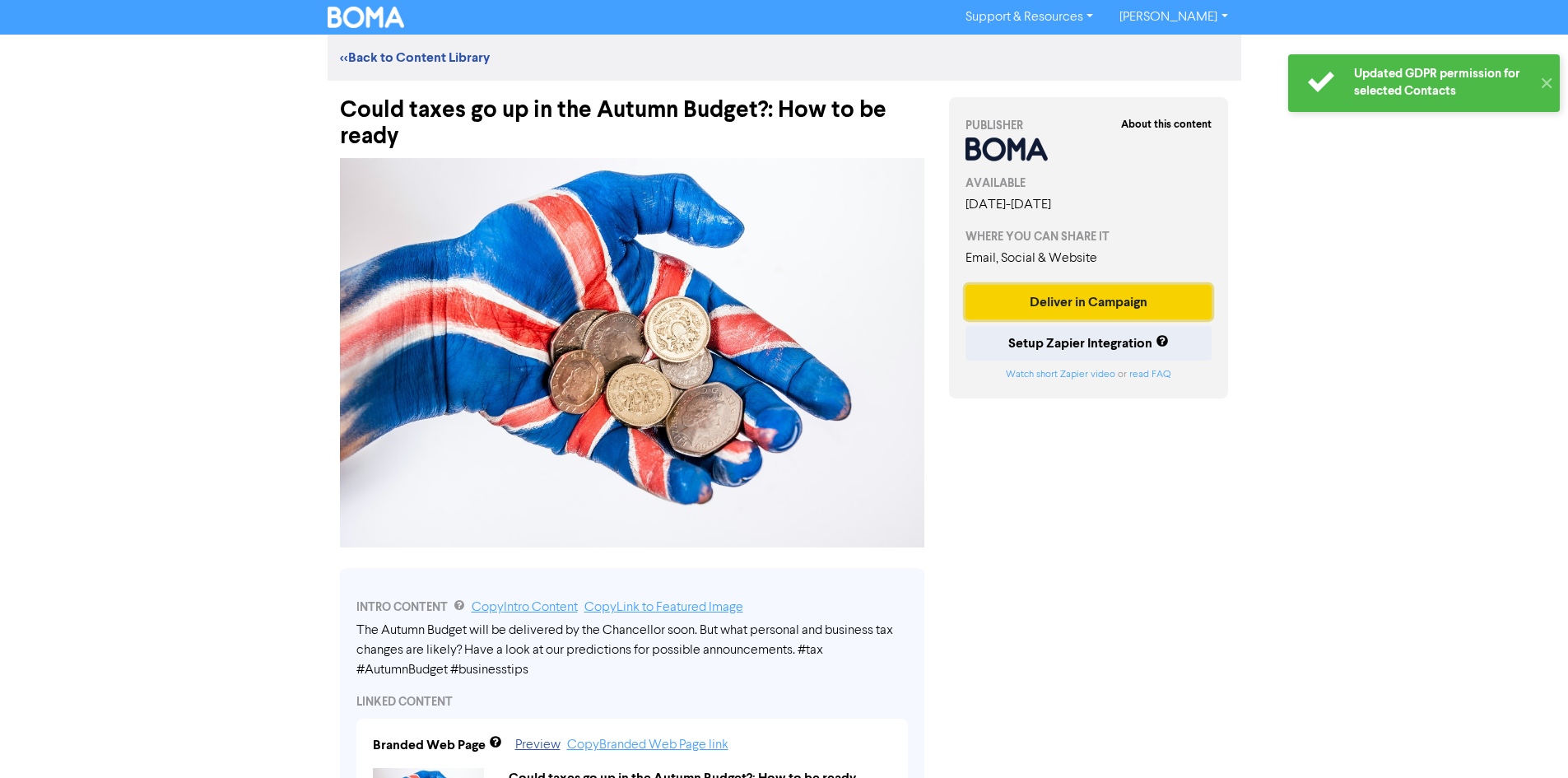
click at [1052, 319] on button "Deliver in Campaign" at bounding box center [1089, 301] width 247 height 34
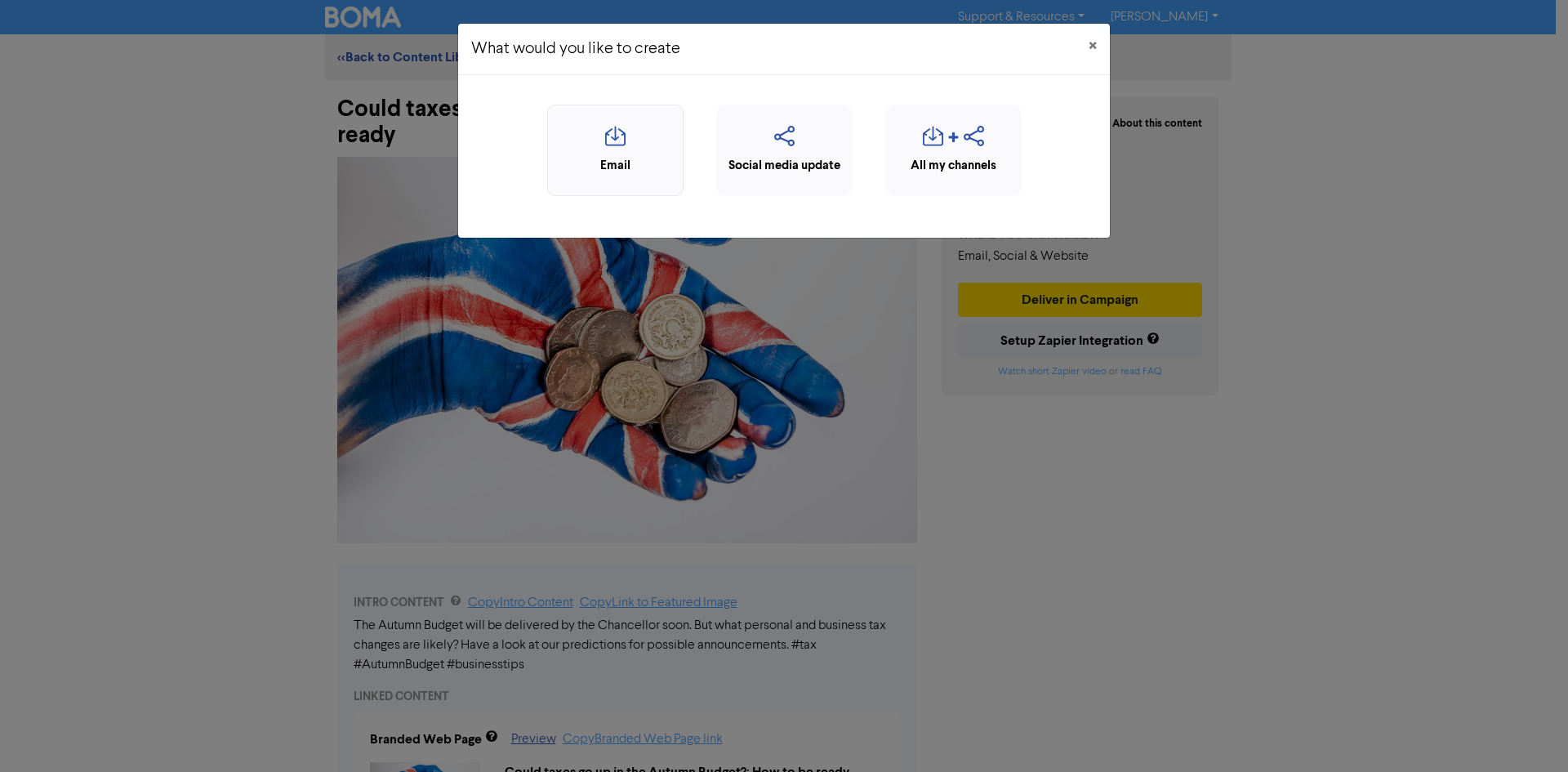
click at [609, 172] on div "Email" at bounding box center [616, 166] width 119 height 18
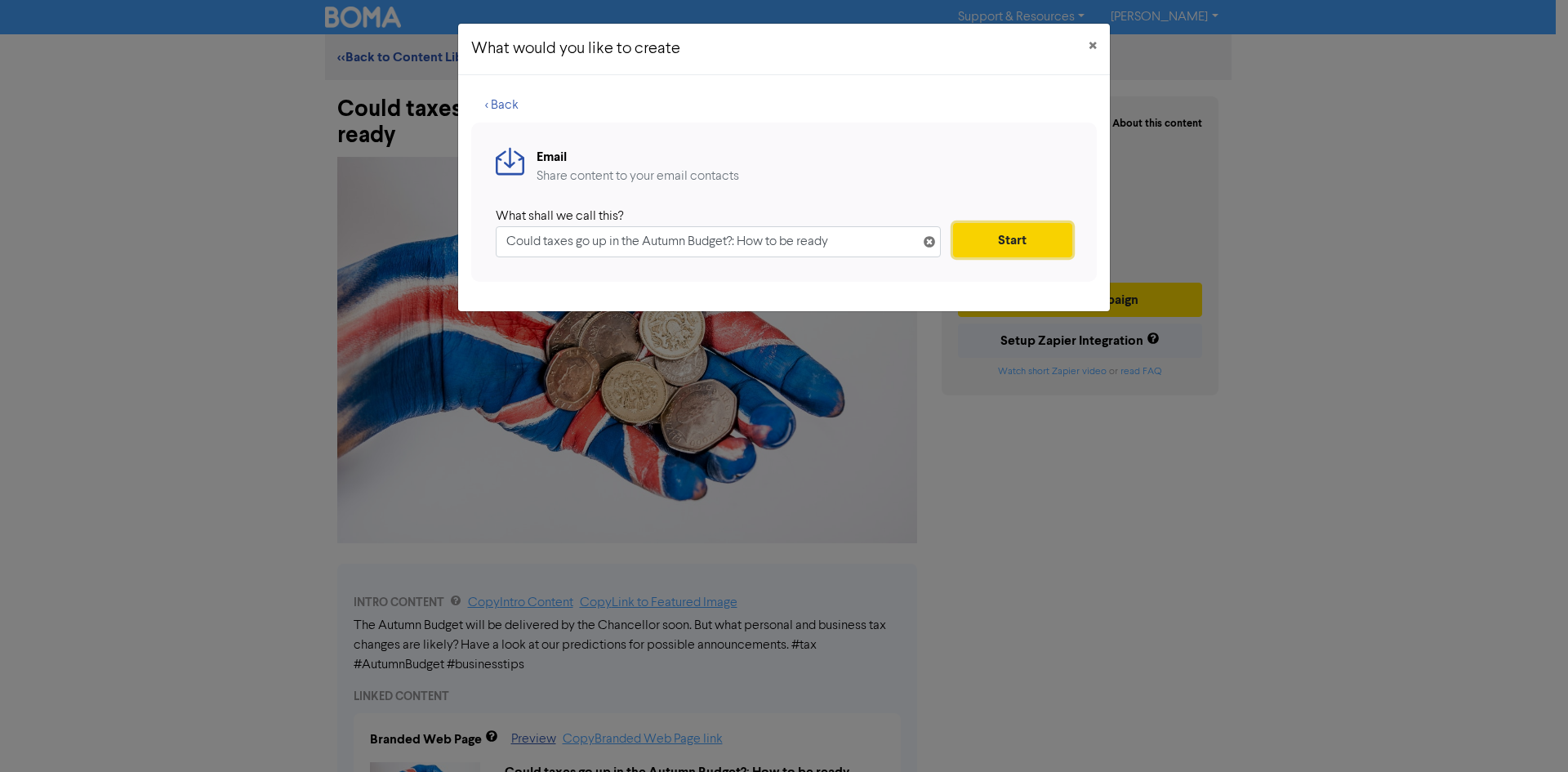
click at [979, 245] on button "Start" at bounding box center [1013, 239] width 120 height 34
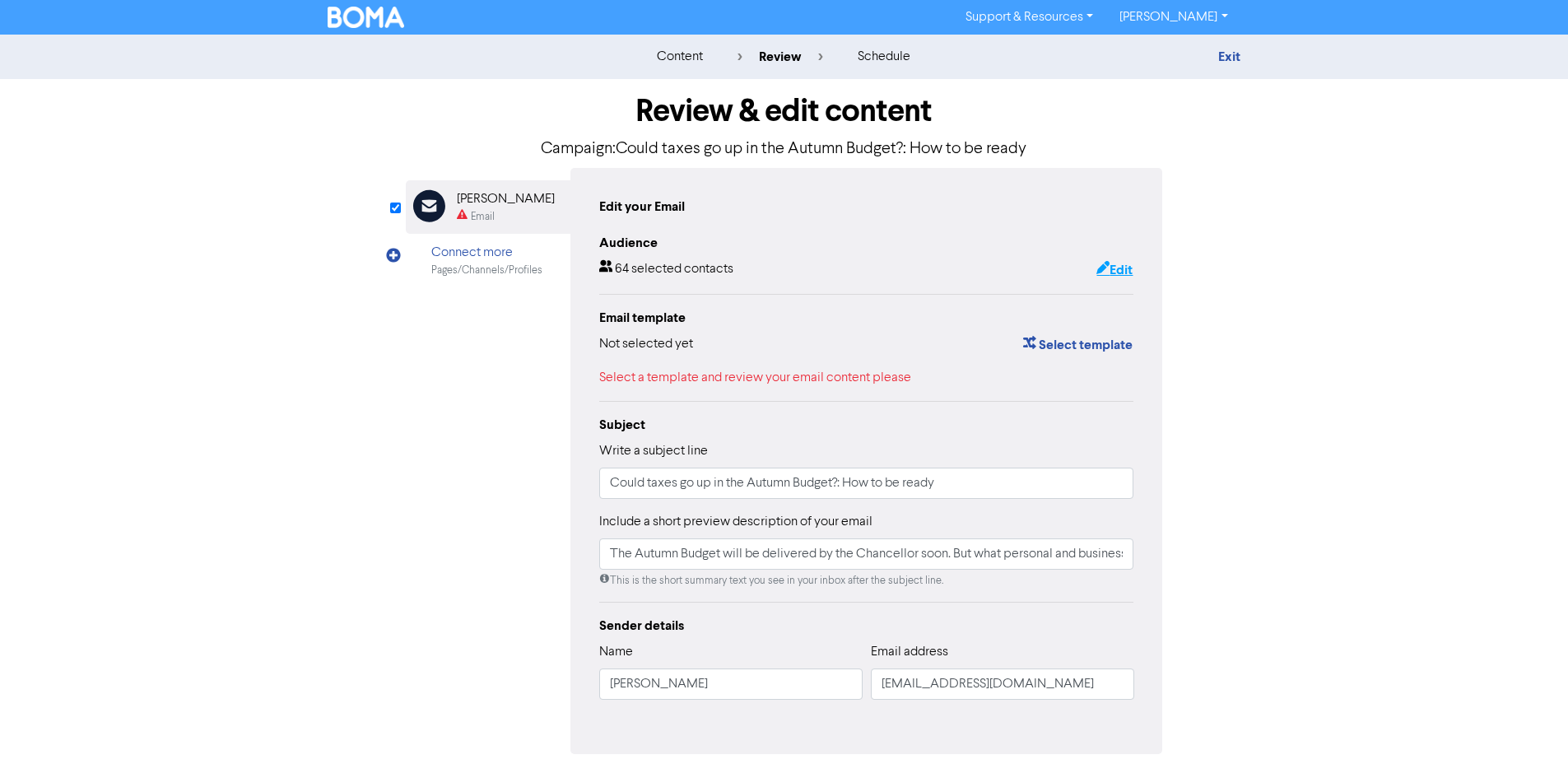
click at [1121, 269] on button "Edit" at bounding box center [1115, 270] width 38 height 21
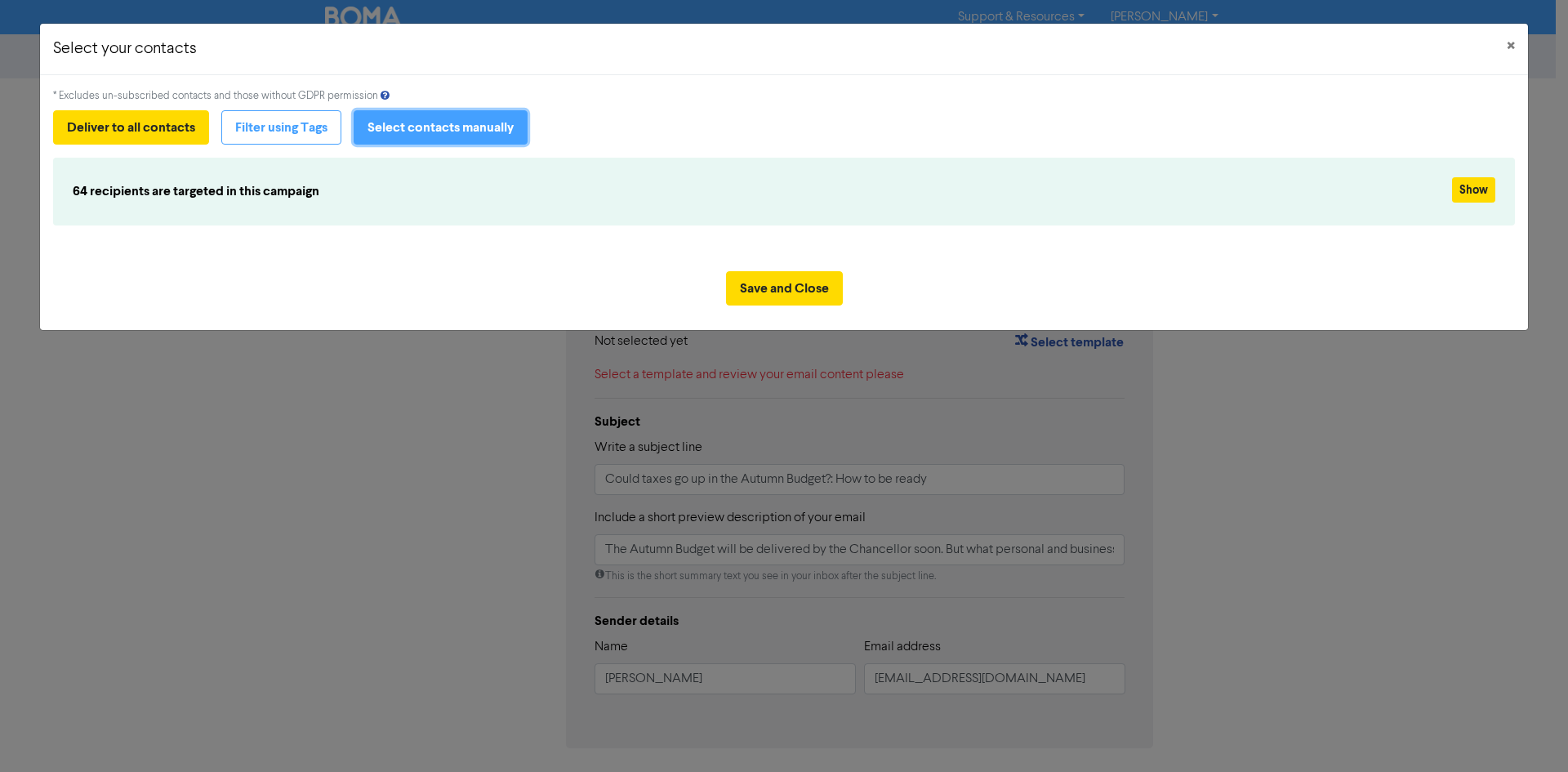
click at [448, 131] on button "Select contacts manually" at bounding box center [440, 127] width 174 height 34
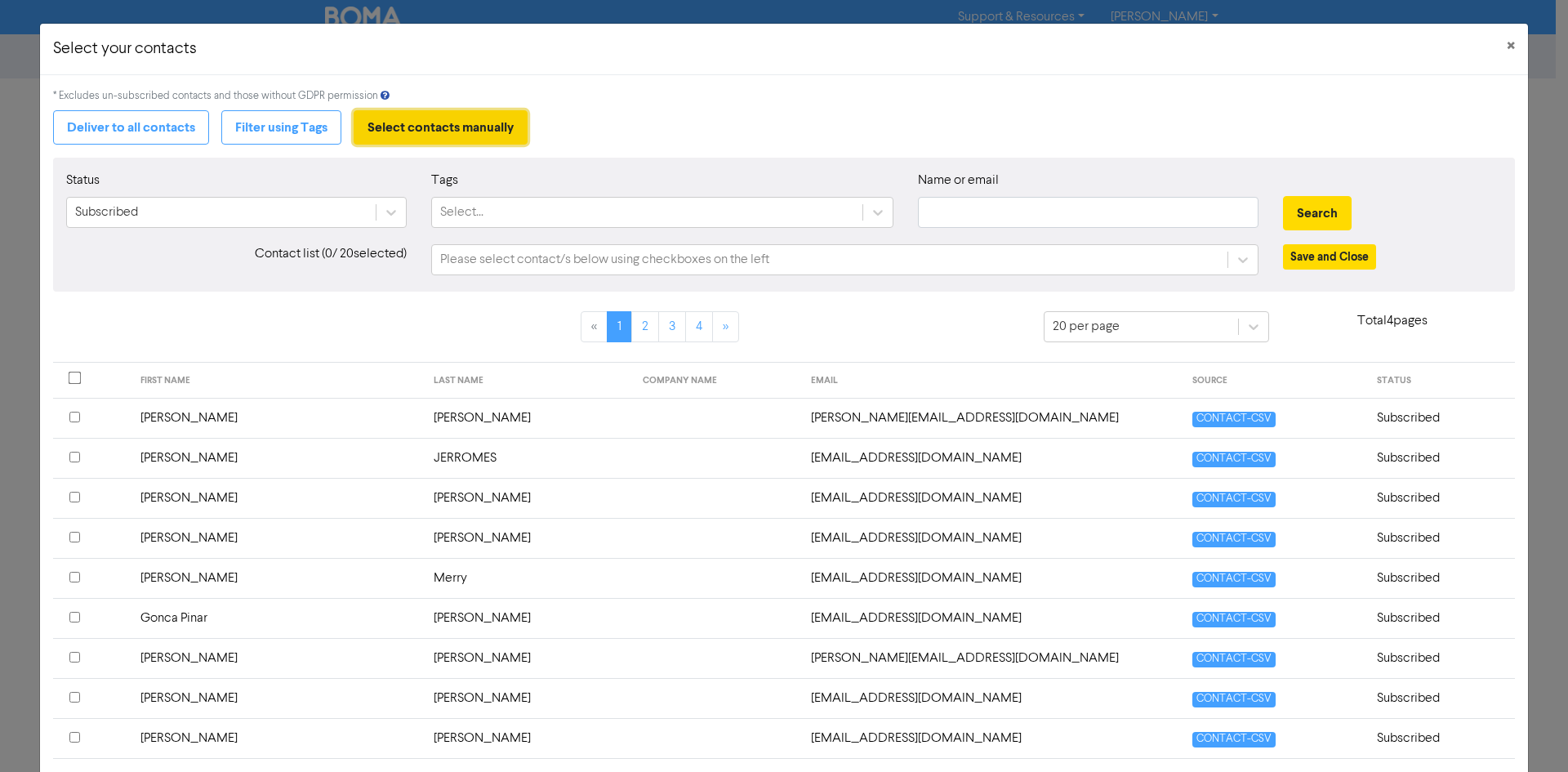
type input "The Autumn Budget will be delivered by the Chancellor soon. But what personal a…"
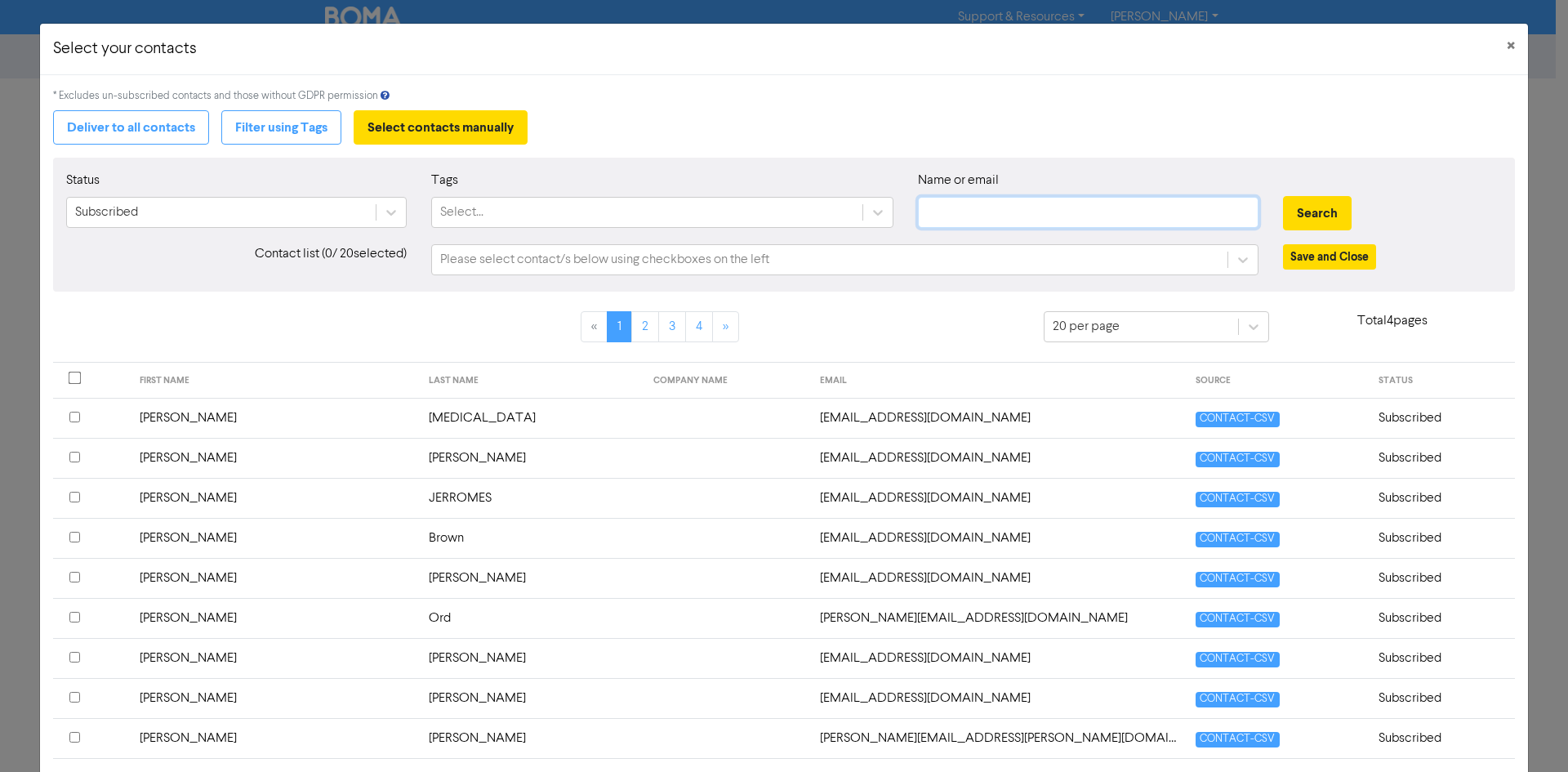
click at [957, 213] on input "text" at bounding box center [1089, 213] width 340 height 31
click at [1333, 214] on button "Search" at bounding box center [1318, 213] width 69 height 34
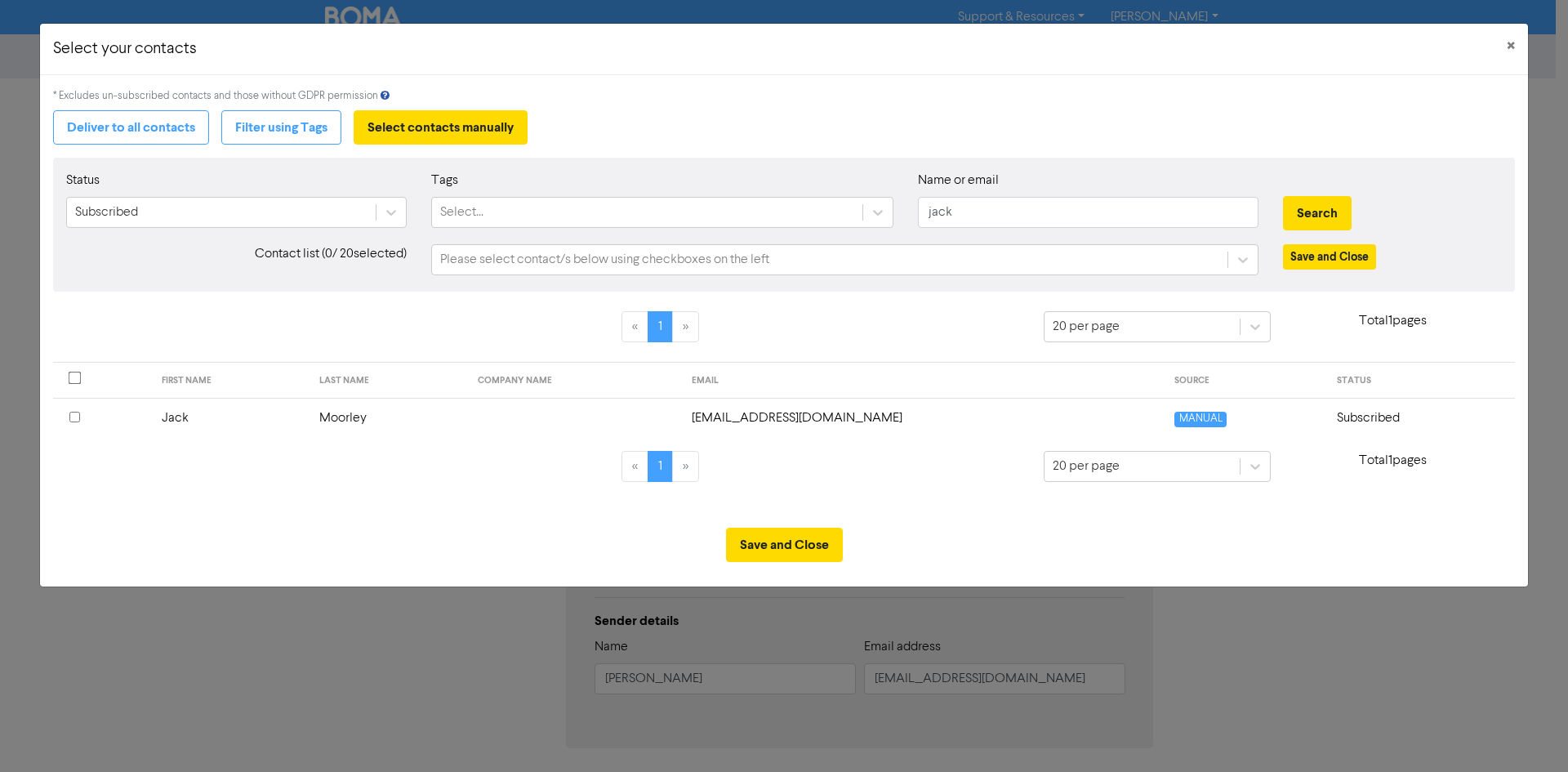
click at [75, 419] on input "checkbox" at bounding box center [75, 417] width 11 height 11
click at [783, 561] on div "Save and Close" at bounding box center [783, 550] width 1488 height 72
click at [790, 548] on button "Save and Close" at bounding box center [784, 544] width 117 height 34
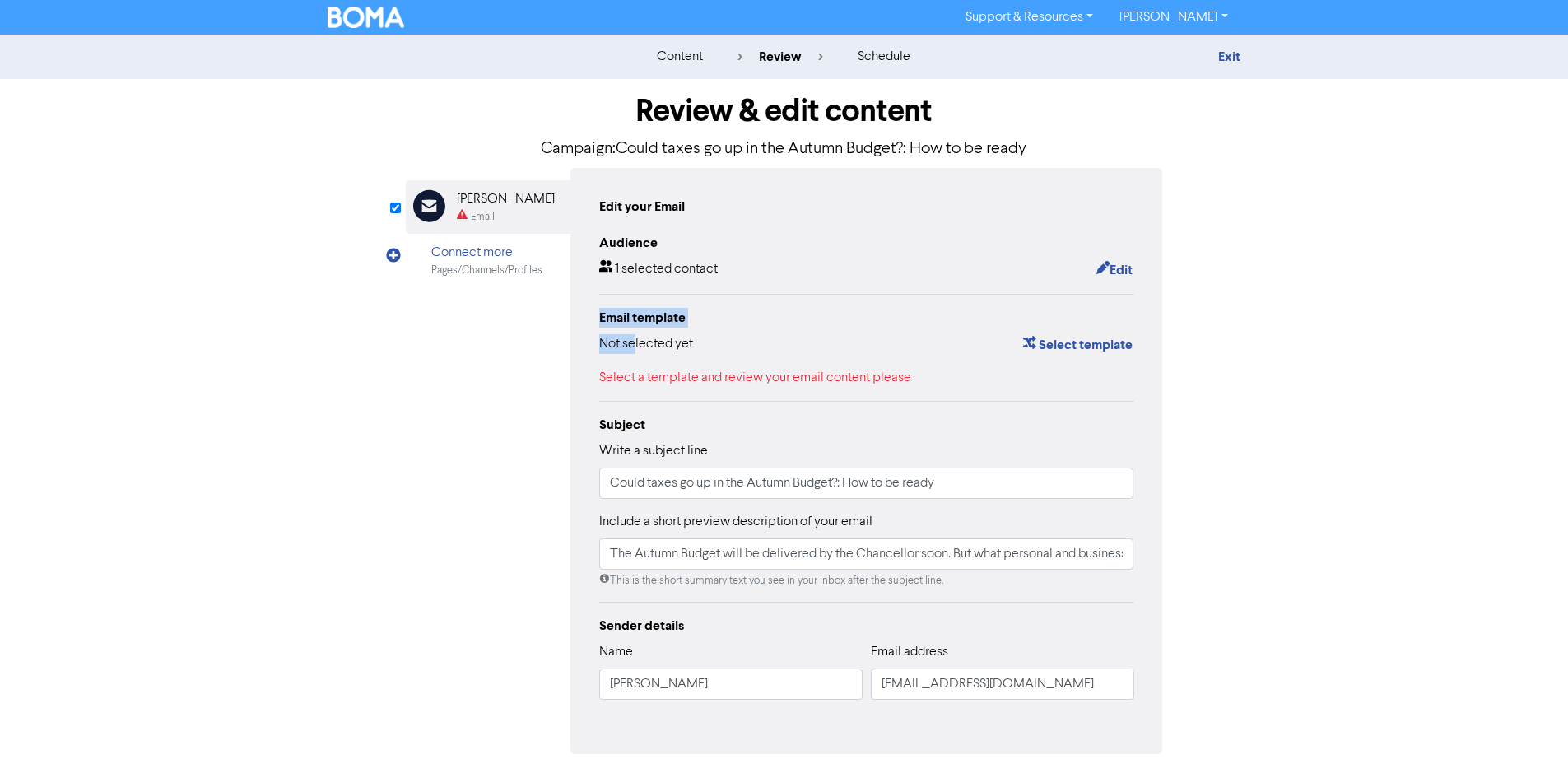
drag, startPoint x: 634, startPoint y: 341, endPoint x: 810, endPoint y: 394, distance: 183.8
click at [810, 394] on div "Audience 1 selected contact Edit Email template Not selected yet Select templat…" at bounding box center [866, 473] width 535 height 480
click at [1075, 351] on button "Select template" at bounding box center [1078, 344] width 111 height 21
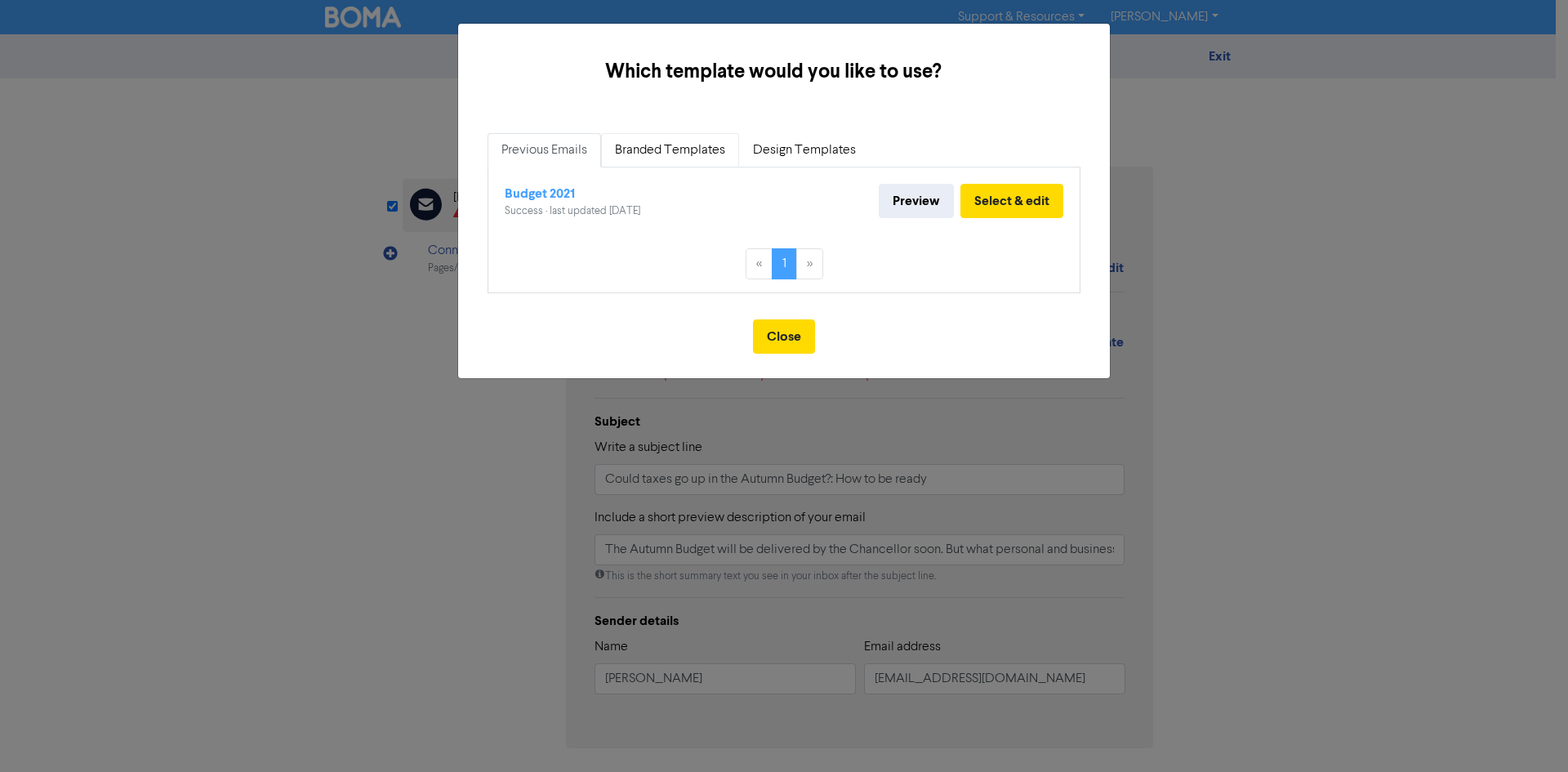
click at [683, 156] on link "Branded Templates" at bounding box center [670, 150] width 138 height 34
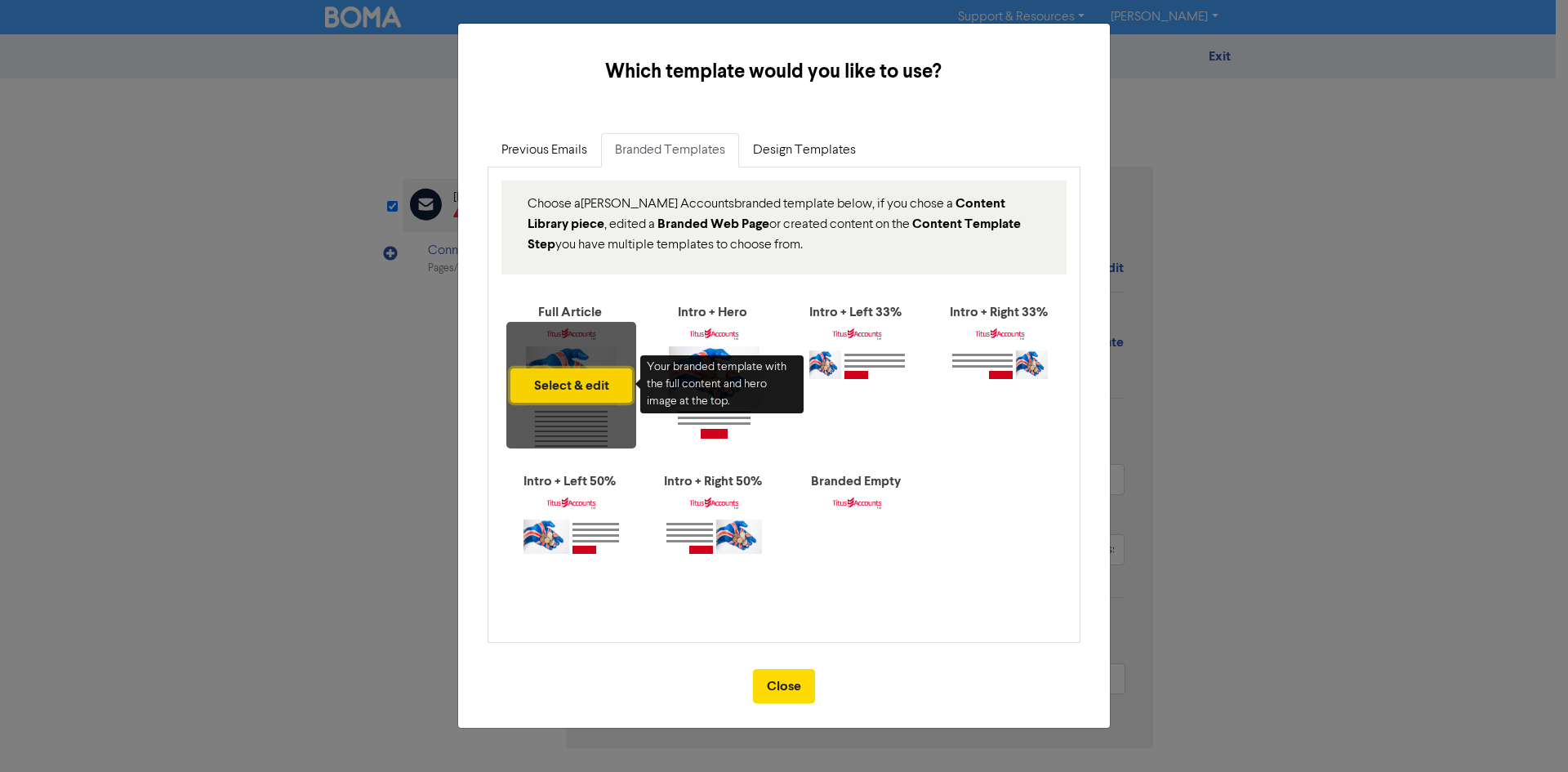
click at [598, 389] on button "Select & edit" at bounding box center [571, 385] width 121 height 34
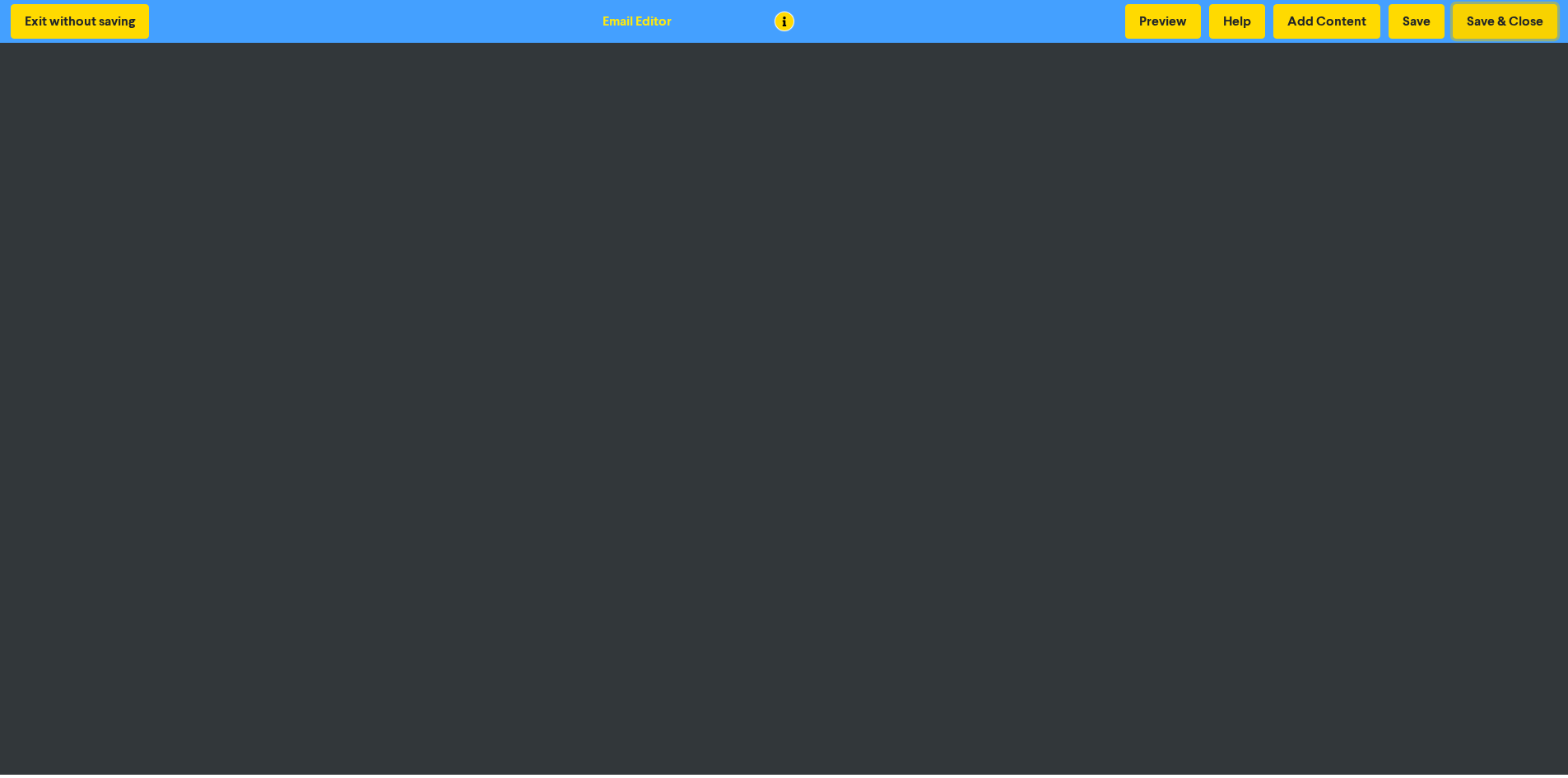
click at [1477, 20] on button "Save & Close" at bounding box center [1505, 20] width 105 height 34
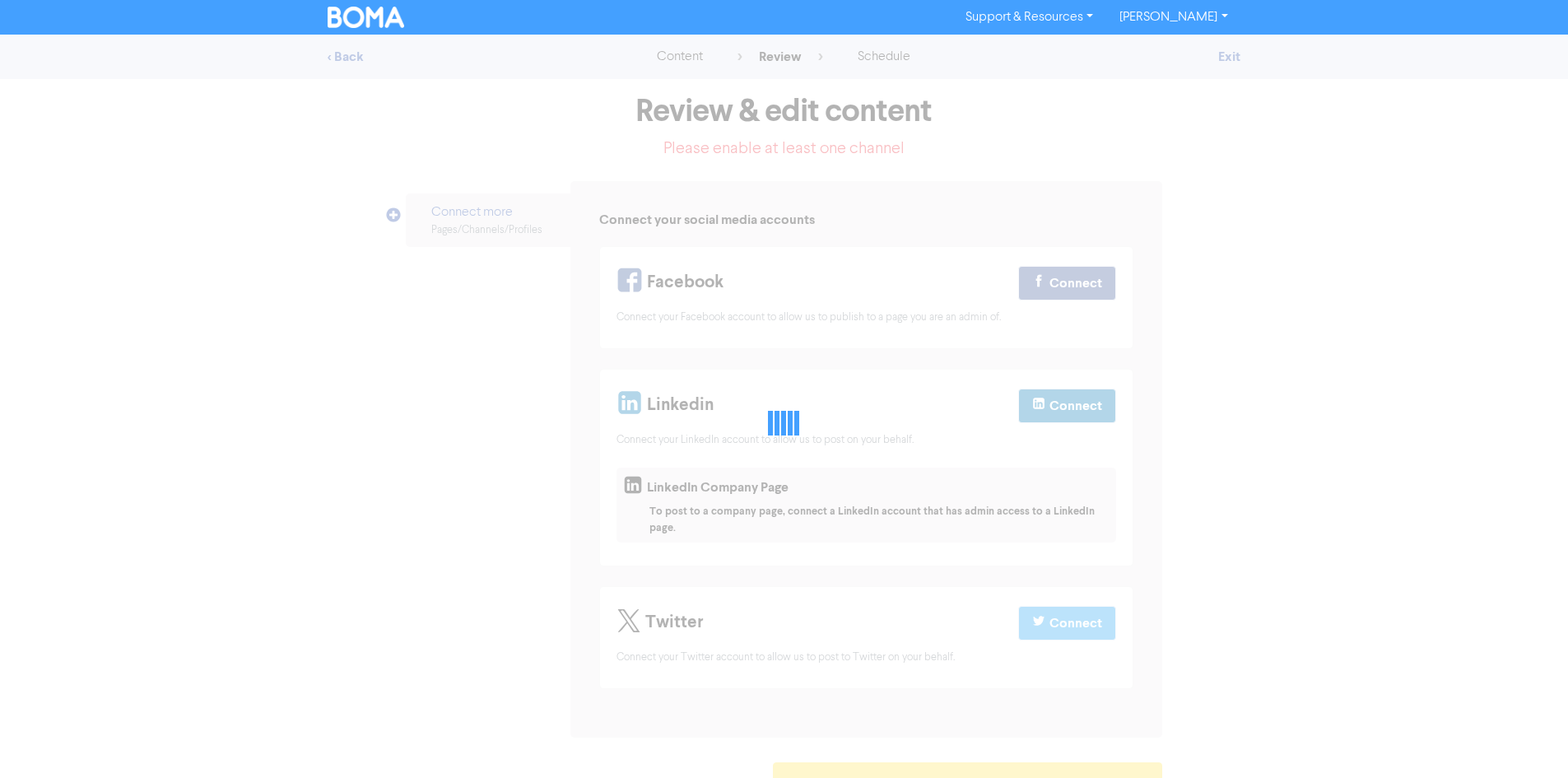
click at [1189, 26] on link "[PERSON_NAME]" at bounding box center [1173, 17] width 134 height 26
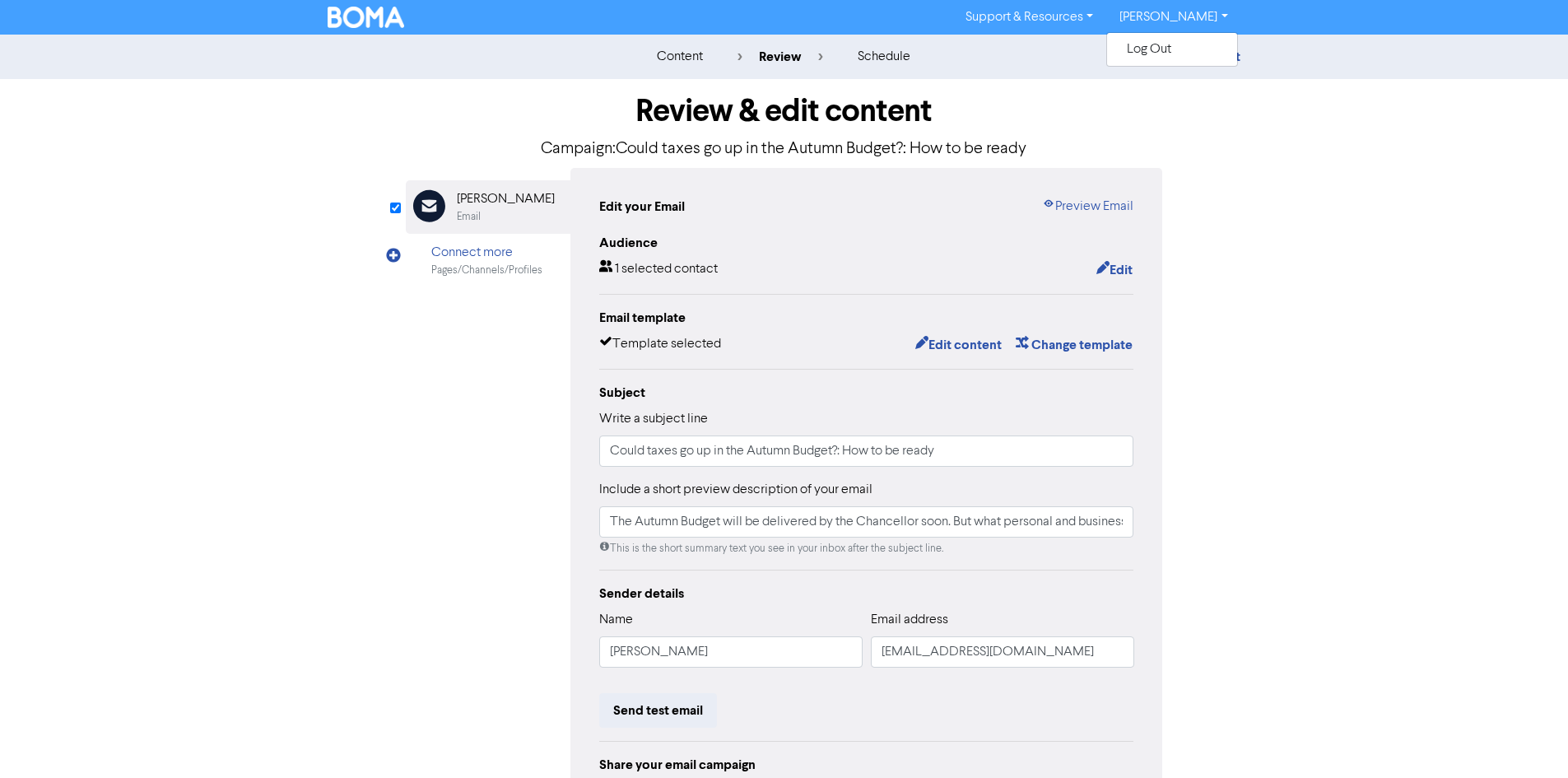
click at [1179, 19] on link "[PERSON_NAME]" at bounding box center [1173, 17] width 134 height 26
click at [374, 26] on img at bounding box center [365, 17] width 77 height 21
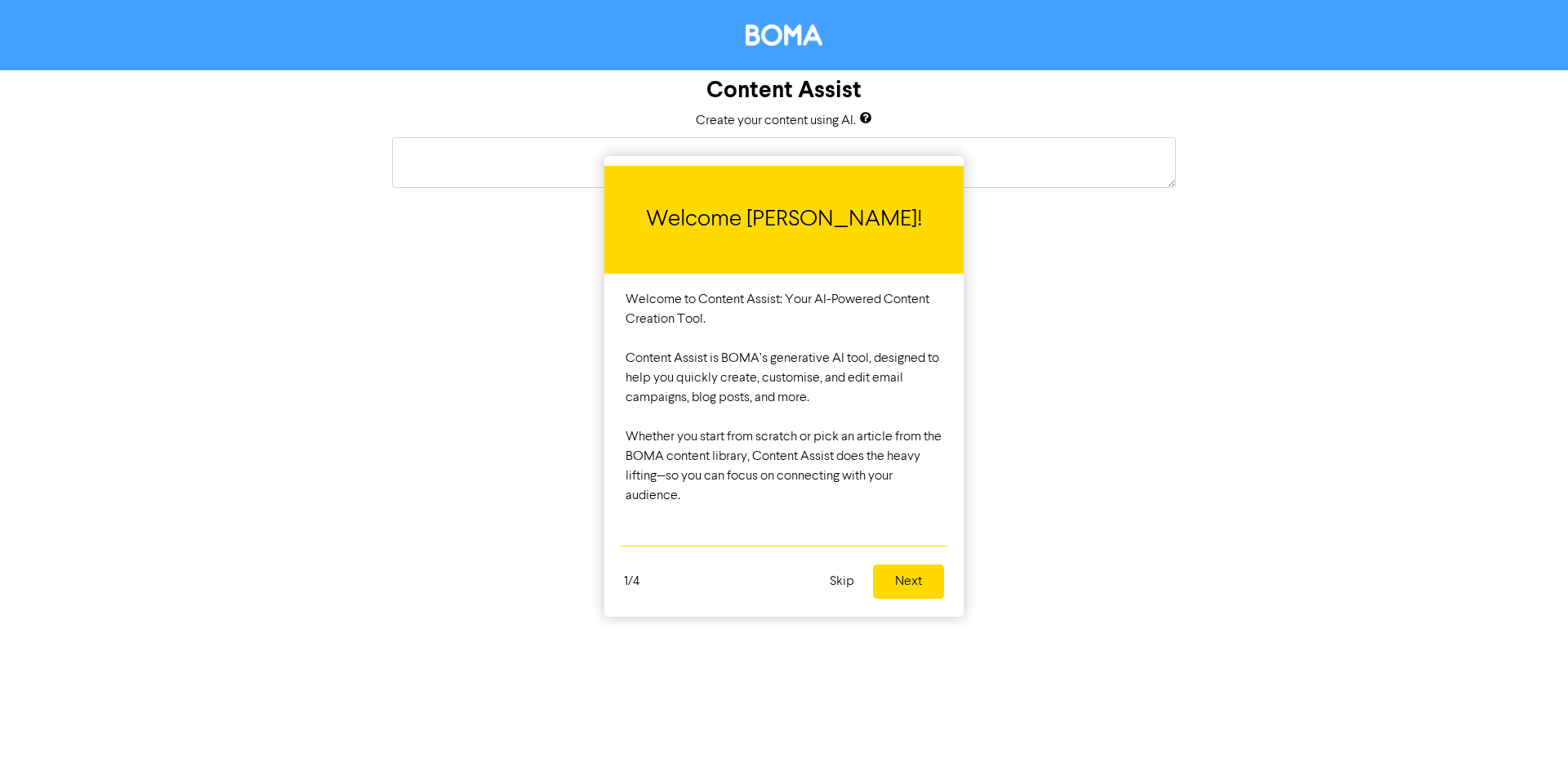
click at [842, 584] on button "Skip" at bounding box center [842, 581] width 44 height 34
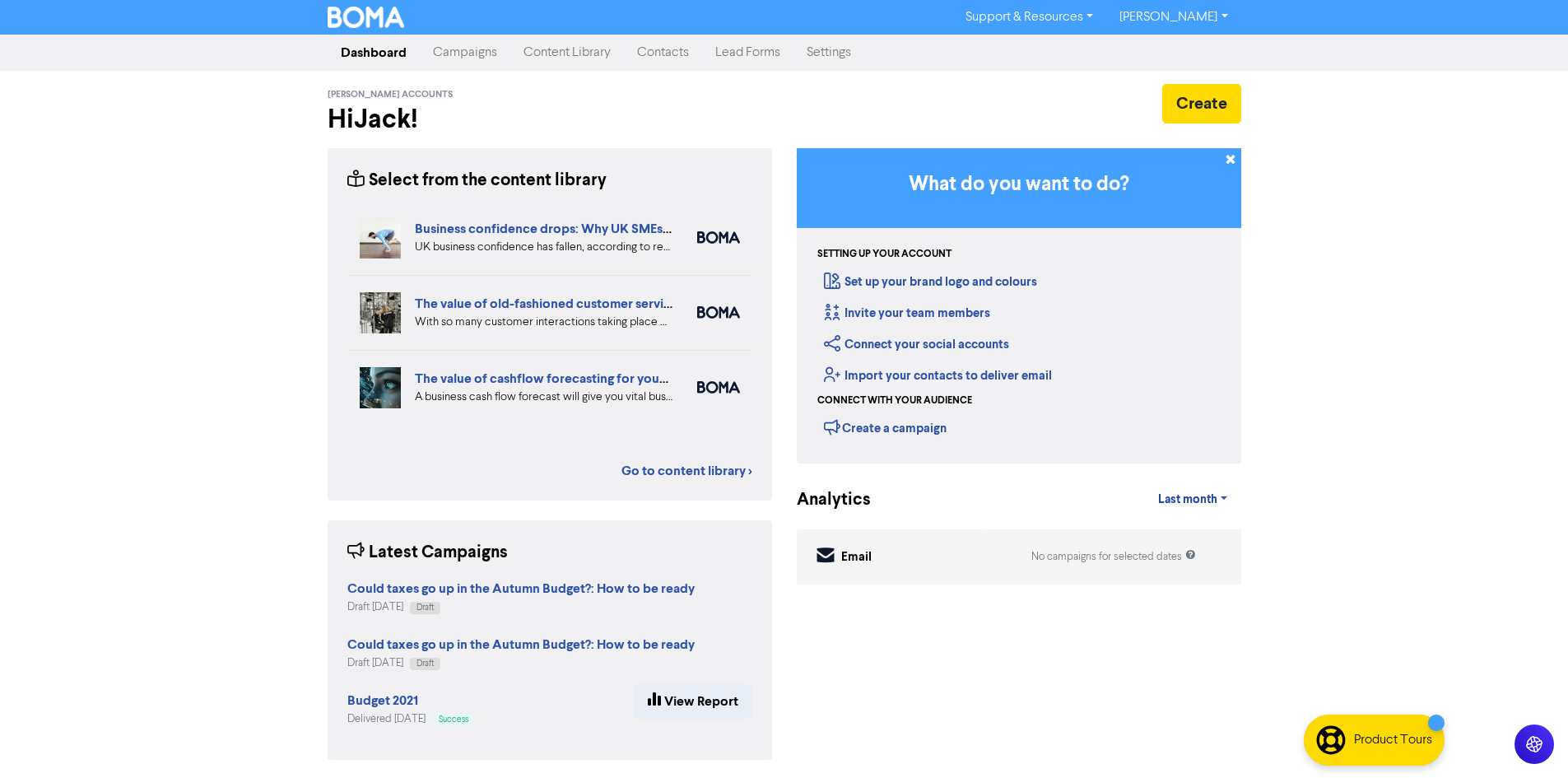
click at [1189, 24] on link "[PERSON_NAME]" at bounding box center [1173, 17] width 134 height 26
click at [819, 57] on link "Settings" at bounding box center [829, 53] width 70 height 33
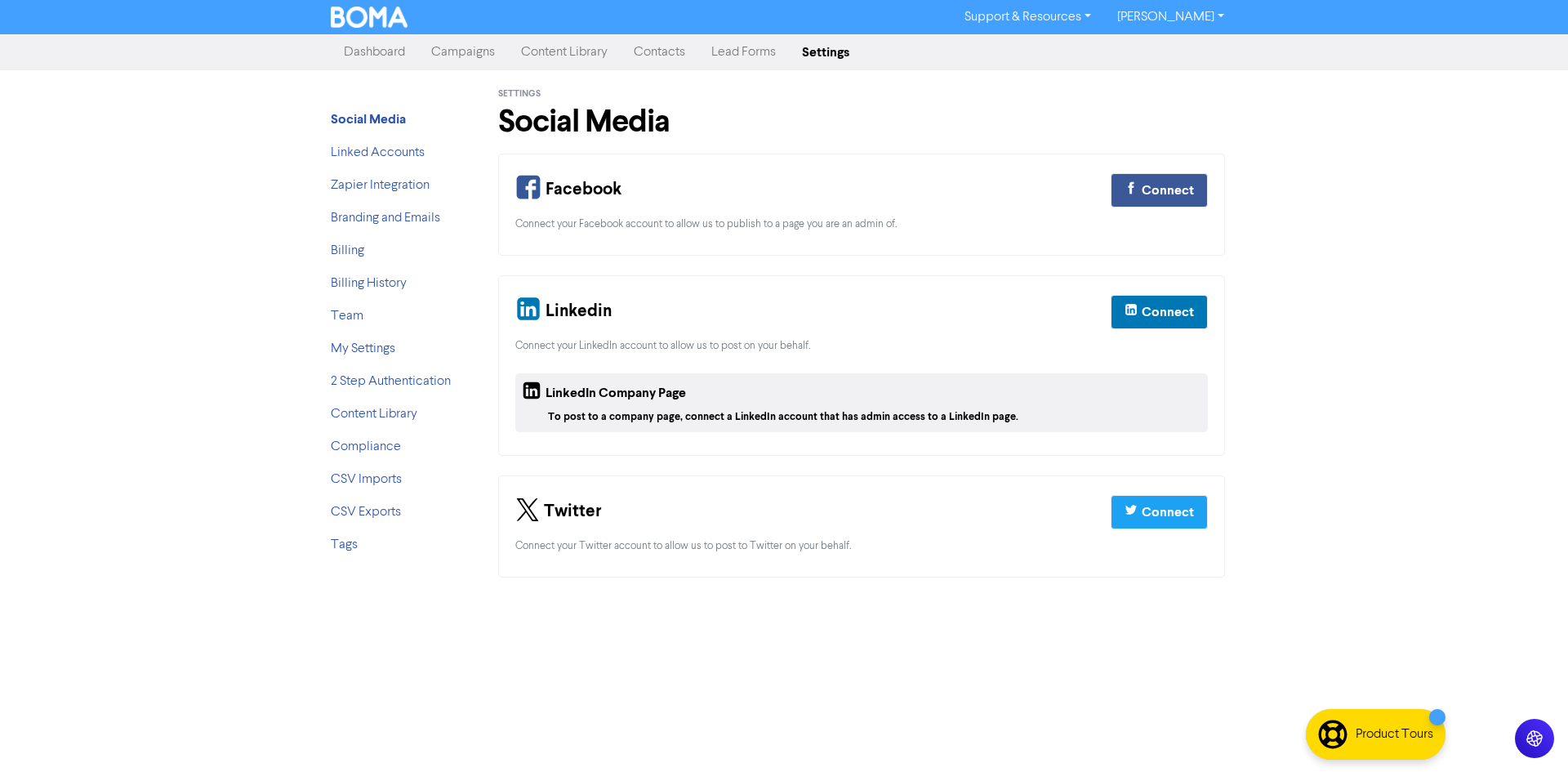
click at [361, 135] on ul "Social Media Linked Accounts Zapier Integration Branding and Emails Billing Bil…" at bounding box center [397, 339] width 131 height 458
click at [364, 213] on link "Branding and Emails" at bounding box center [386, 218] width 110 height 13
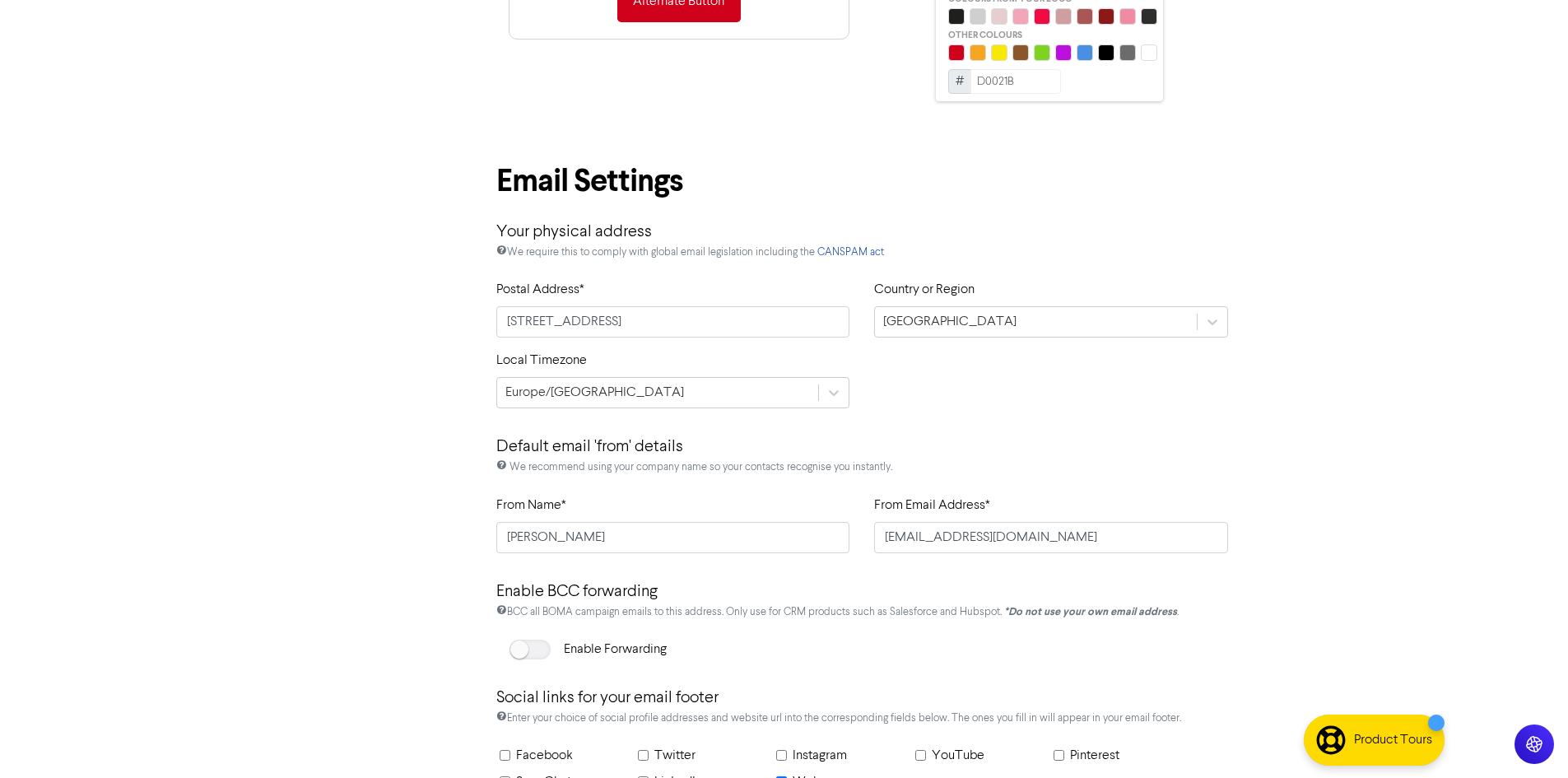
scroll to position [658, 0]
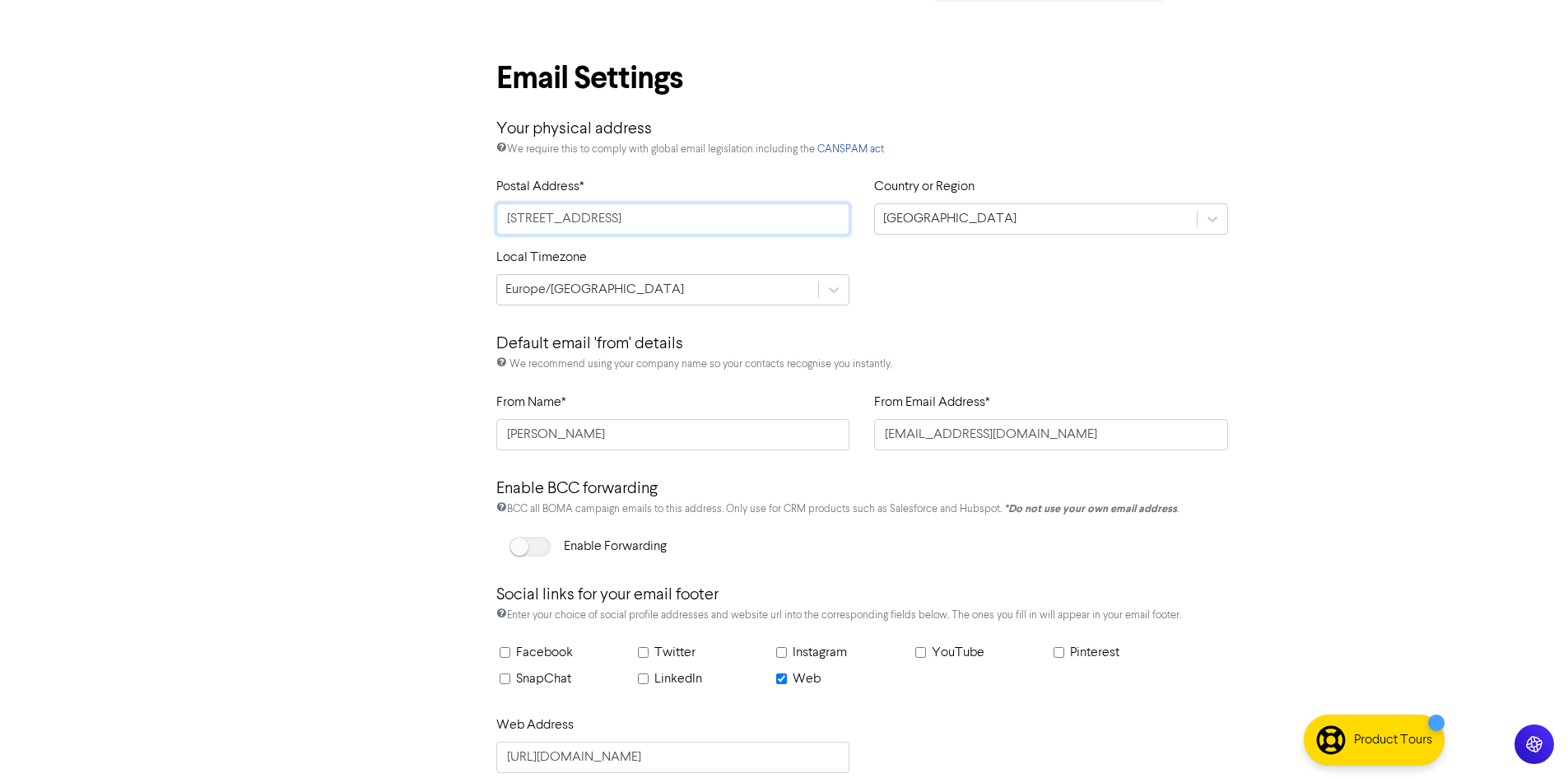
drag, startPoint x: 779, startPoint y: 210, endPoint x: 243, endPoint y: 181, distance: 536.8
type input "Regus"
drag, startPoint x: 606, startPoint y: 436, endPoint x: 332, endPoint y: 417, distance: 274.7
click at [338, 417] on div "Social Media Linked Accounts Zapier Integration Branding and Emails Billing Bil…" at bounding box center [784, 125] width 938 height 1426
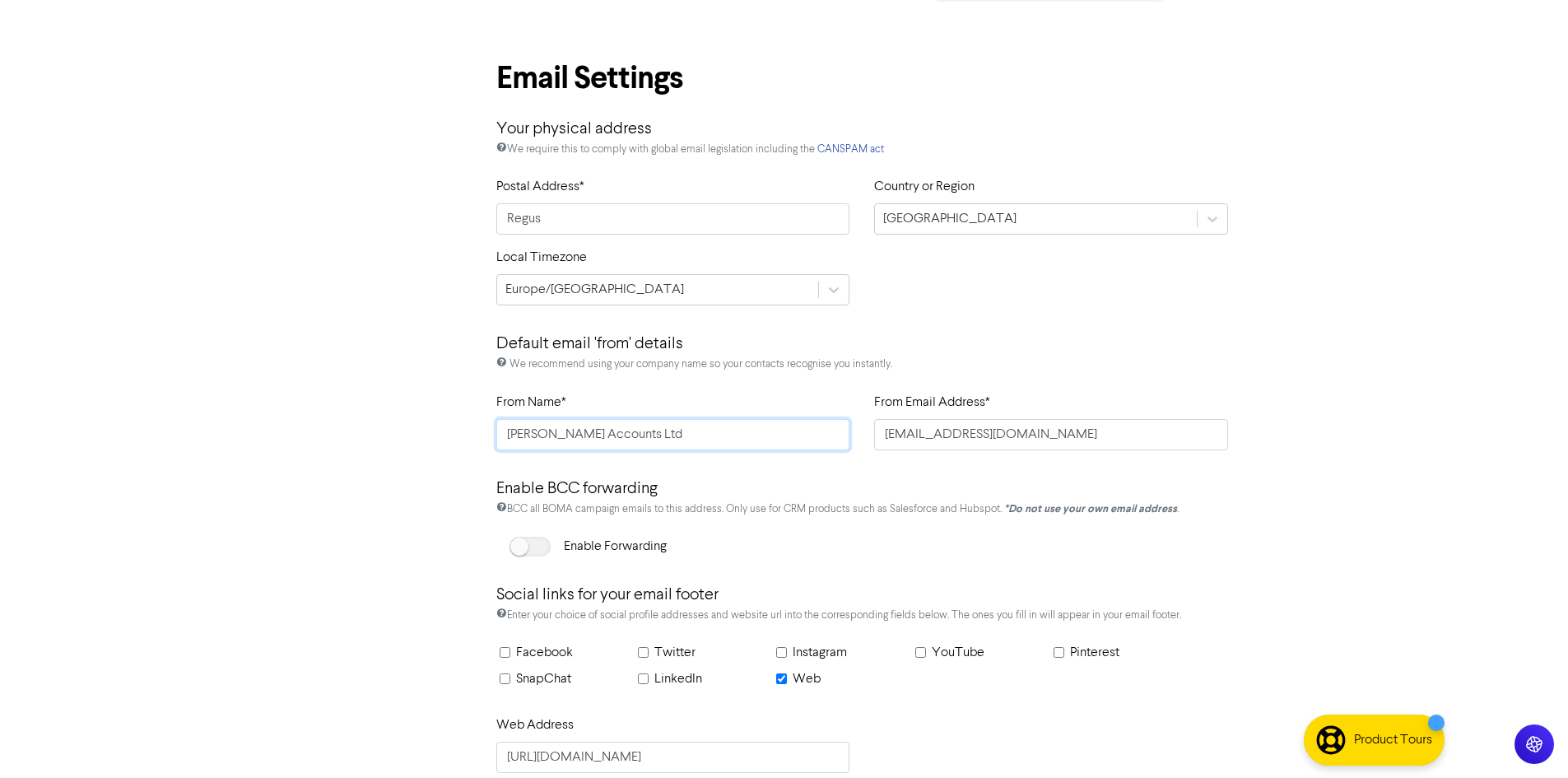
type input "[PERSON_NAME] Accounts Ltd"
click at [919, 438] on input "[EMAIL_ADDRESS][DOMAIN_NAME]" at bounding box center [1052, 435] width 354 height 32
click at [903, 438] on input "[EMAIL_ADDRESS][DOMAIN_NAME]" at bounding box center [1052, 435] width 354 height 32
drag, startPoint x: 906, startPoint y: 434, endPoint x: 745, endPoint y: 429, distance: 161.1
click at [745, 429] on div "From Name* [PERSON_NAME] Accounts Ltd From Email Address* [EMAIL_ADDRESS][DOMAI…" at bounding box center [862, 427] width 758 height 70
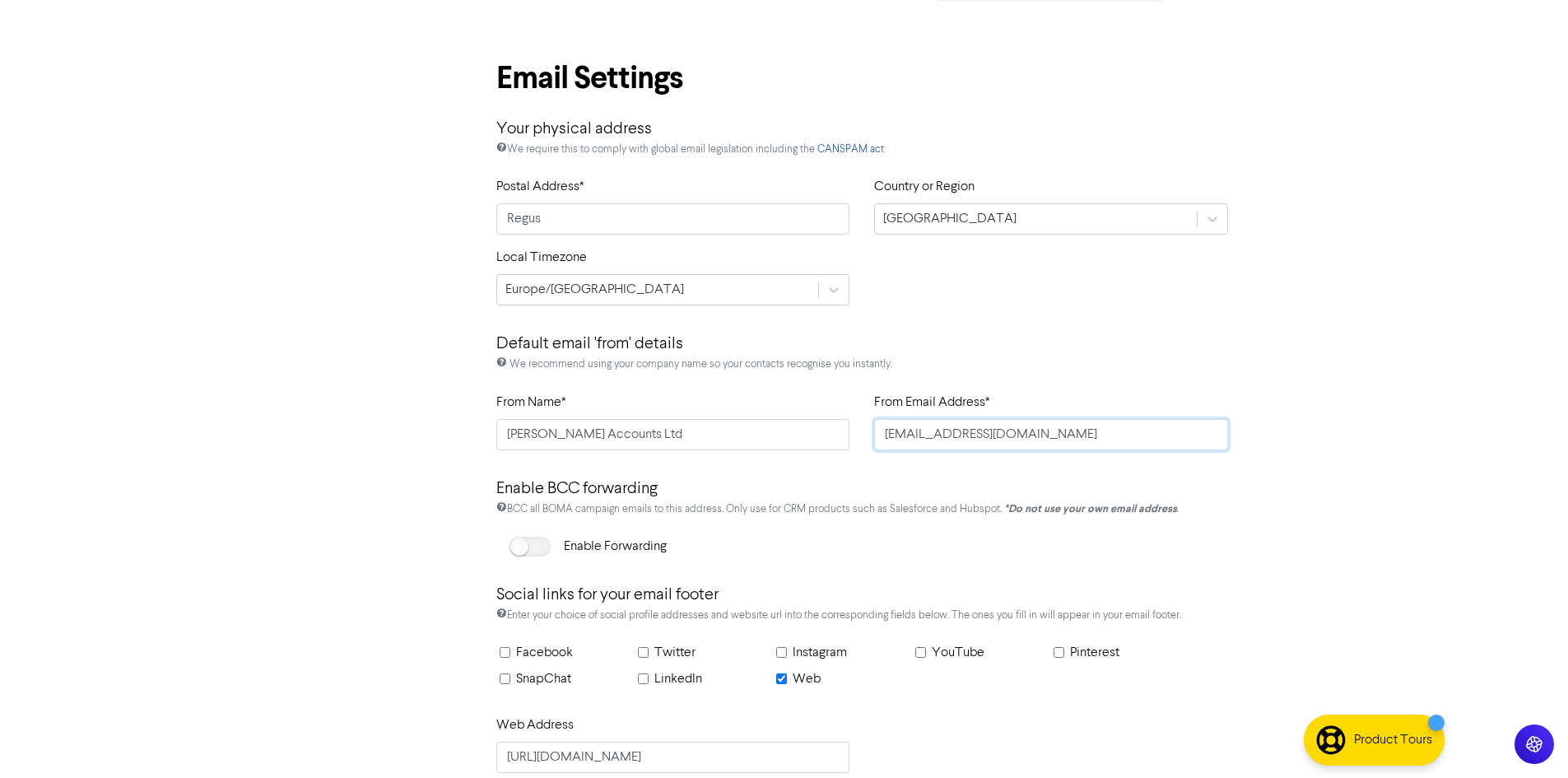
type input "[EMAIL_ADDRESS][DOMAIN_NAME]"
click at [884, 325] on p "Default email 'from' details" at bounding box center [862, 338] width 733 height 38
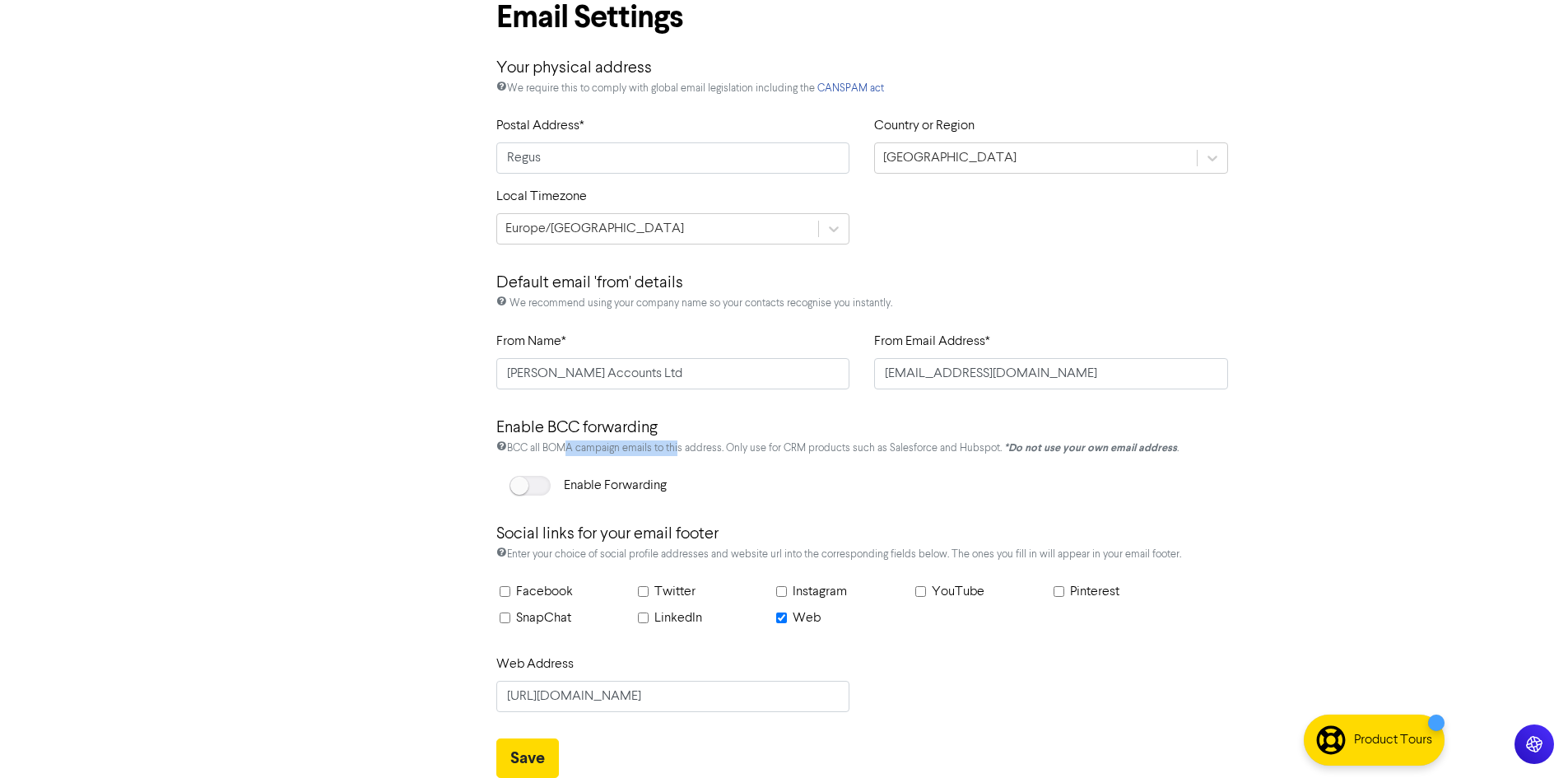
drag, startPoint x: 558, startPoint y: 446, endPoint x: 675, endPoint y: 463, distance: 118.2
click at [675, 463] on div "BCC all BOMA campaign emails to this address. Only use for CRM products such as…" at bounding box center [862, 458] width 733 height 35
click at [534, 754] on button "Save" at bounding box center [527, 758] width 62 height 40
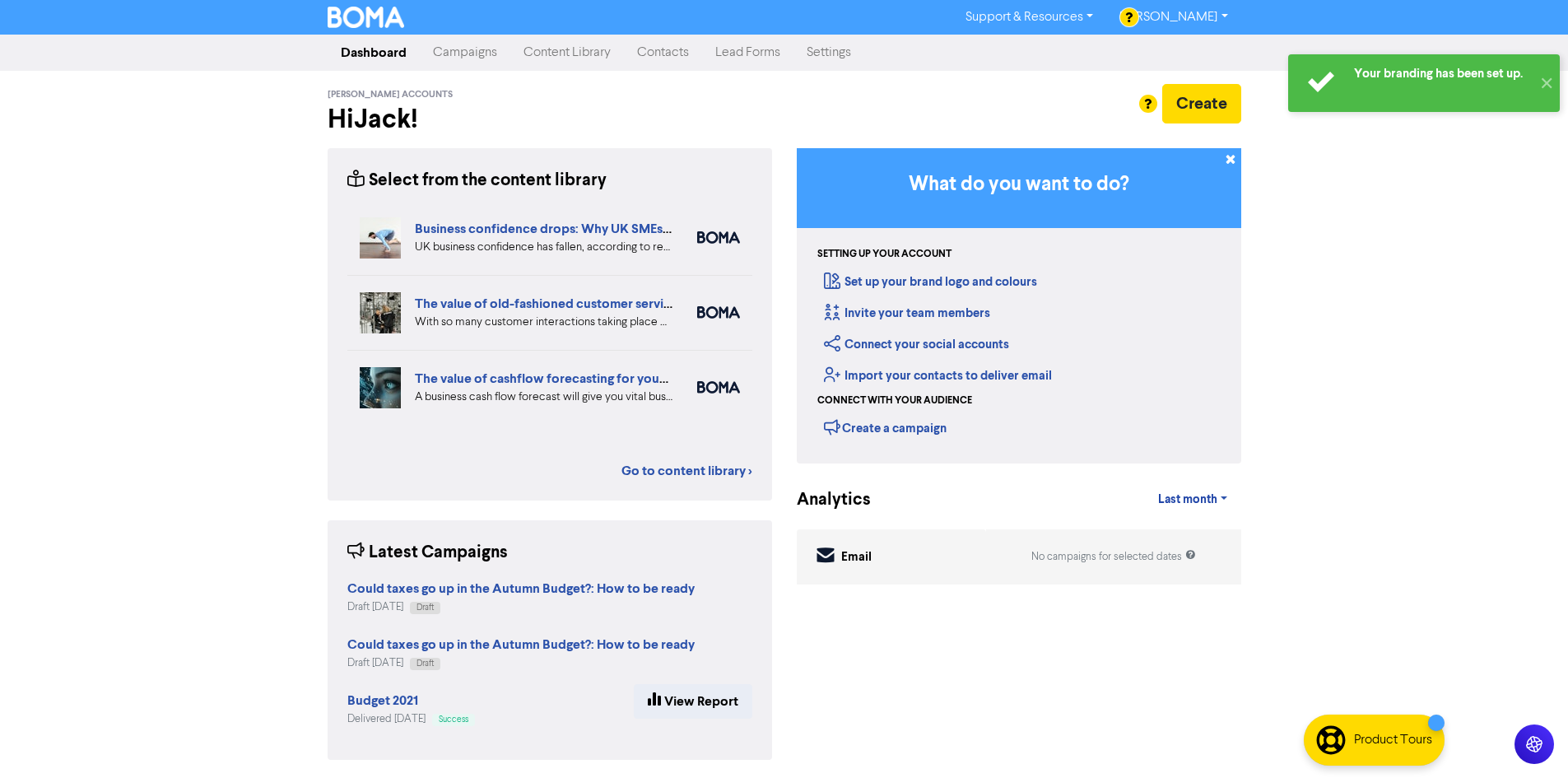
scroll to position [2, 0]
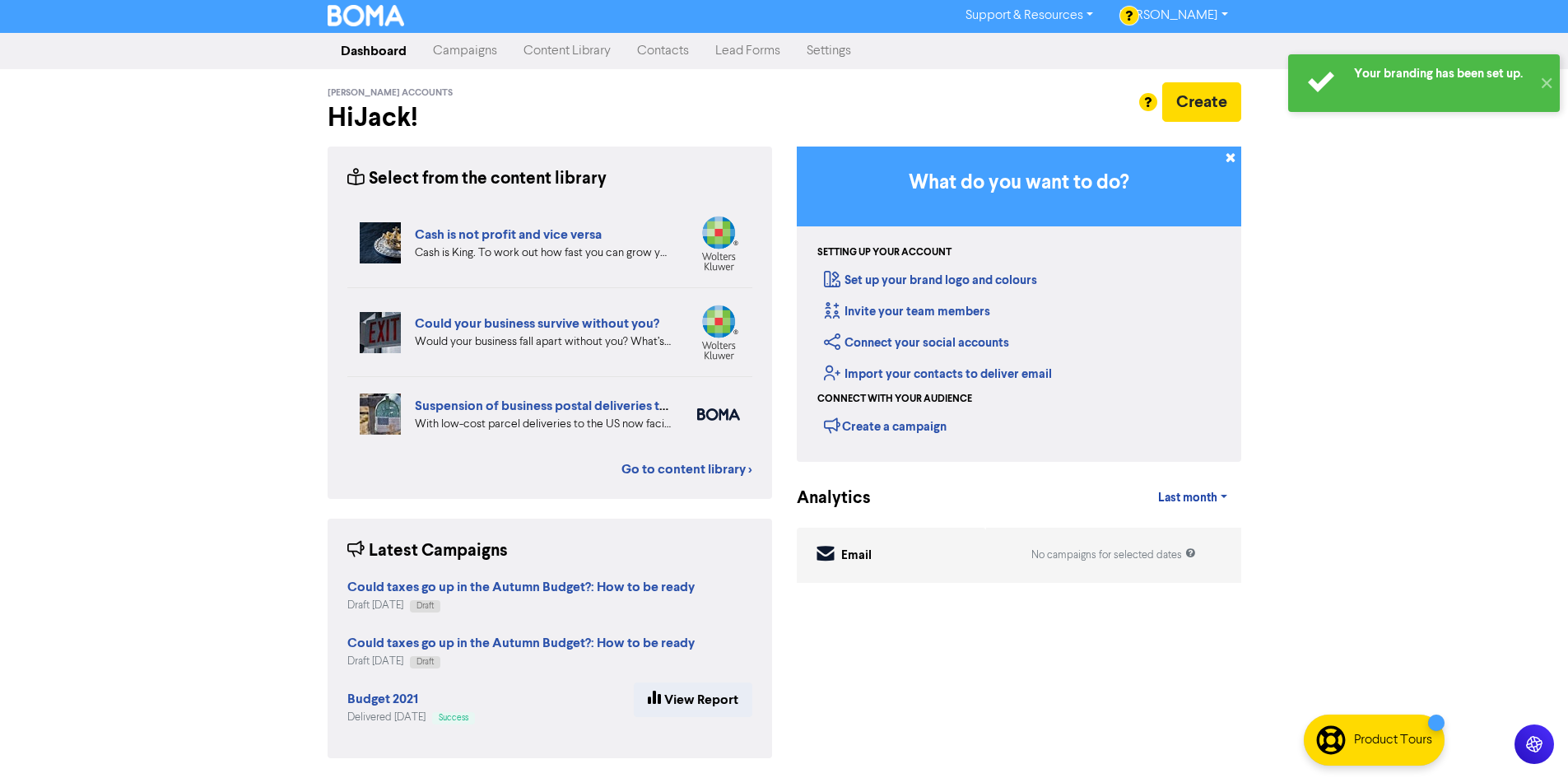
click at [456, 55] on link "Campaigns" at bounding box center [465, 51] width 91 height 33
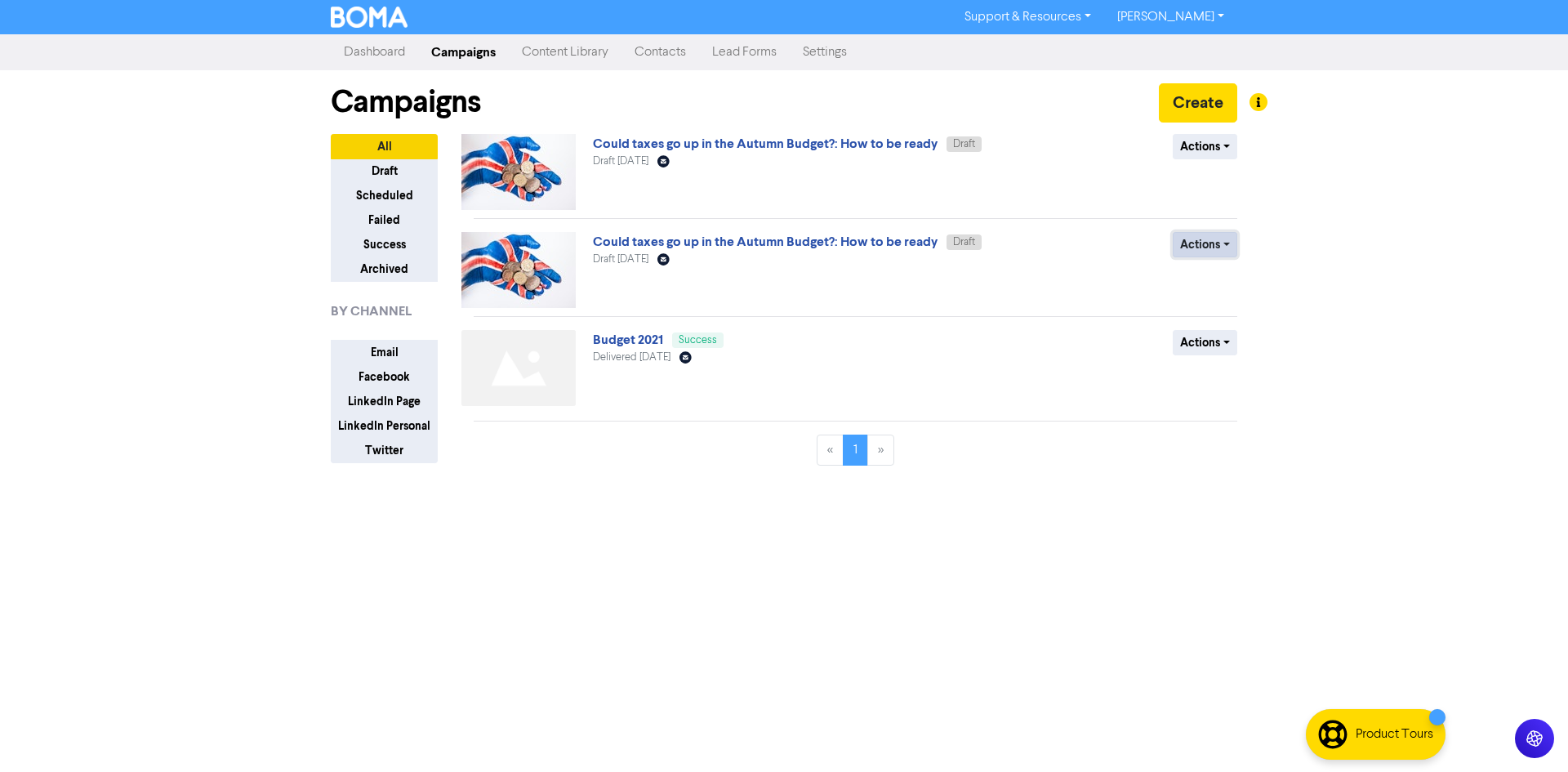
click at [1197, 243] on button "Actions" at bounding box center [1205, 245] width 64 height 26
click at [1237, 281] on button "Delete" at bounding box center [1239, 279] width 129 height 26
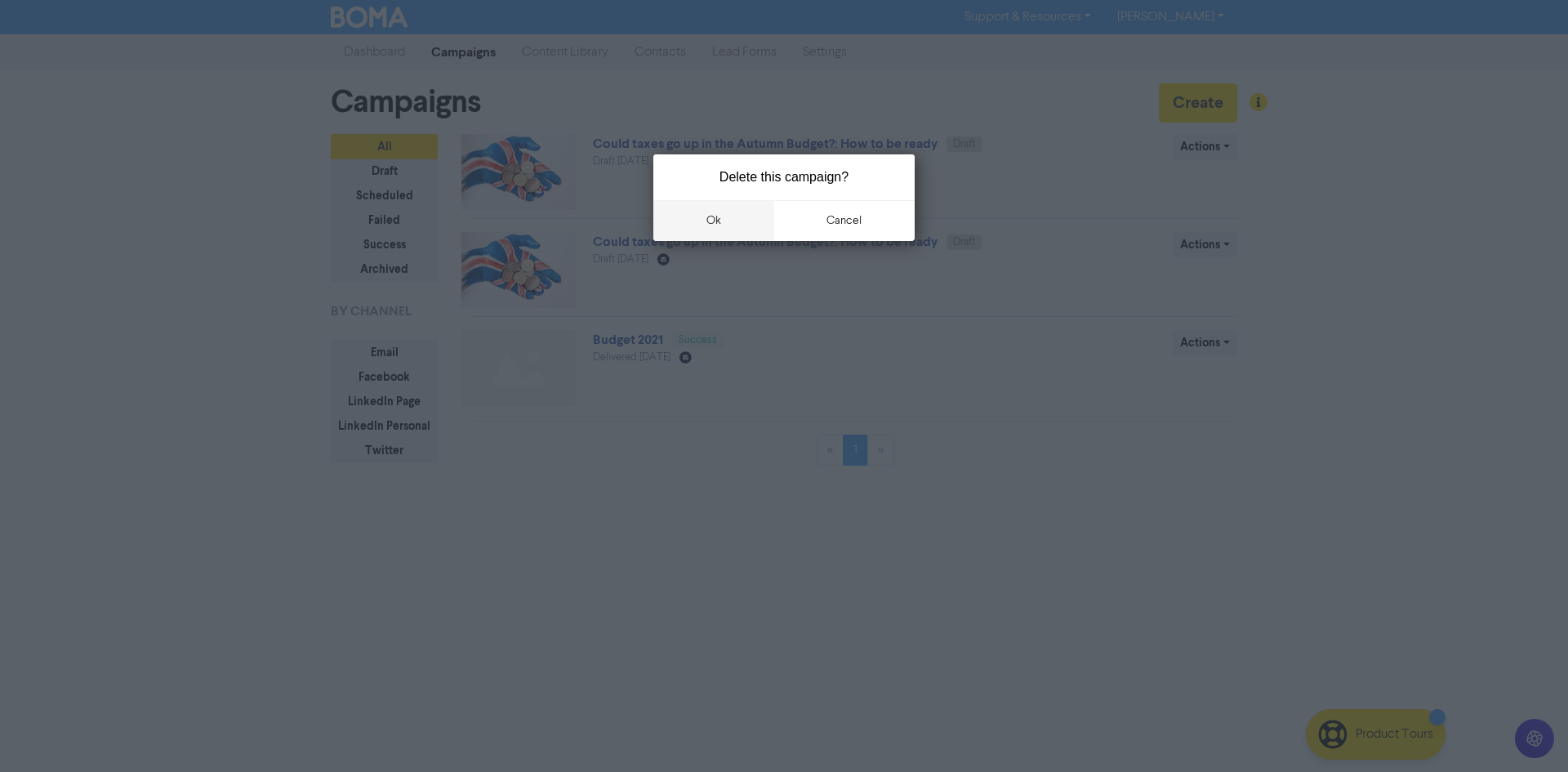
click at [694, 211] on button "ok" at bounding box center [713, 220] width 121 height 40
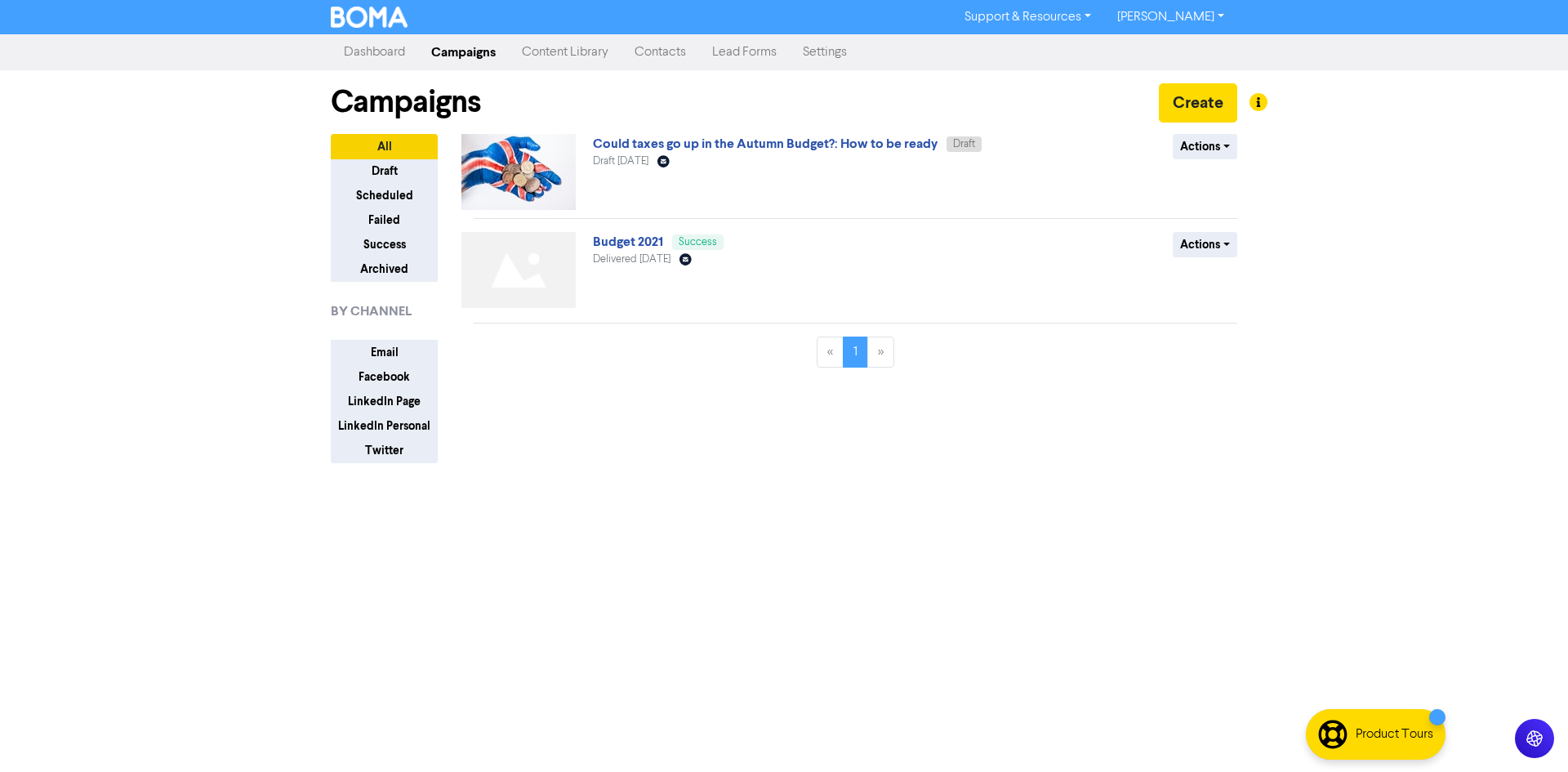
click at [836, 48] on link "Settings" at bounding box center [824, 52] width 70 height 33
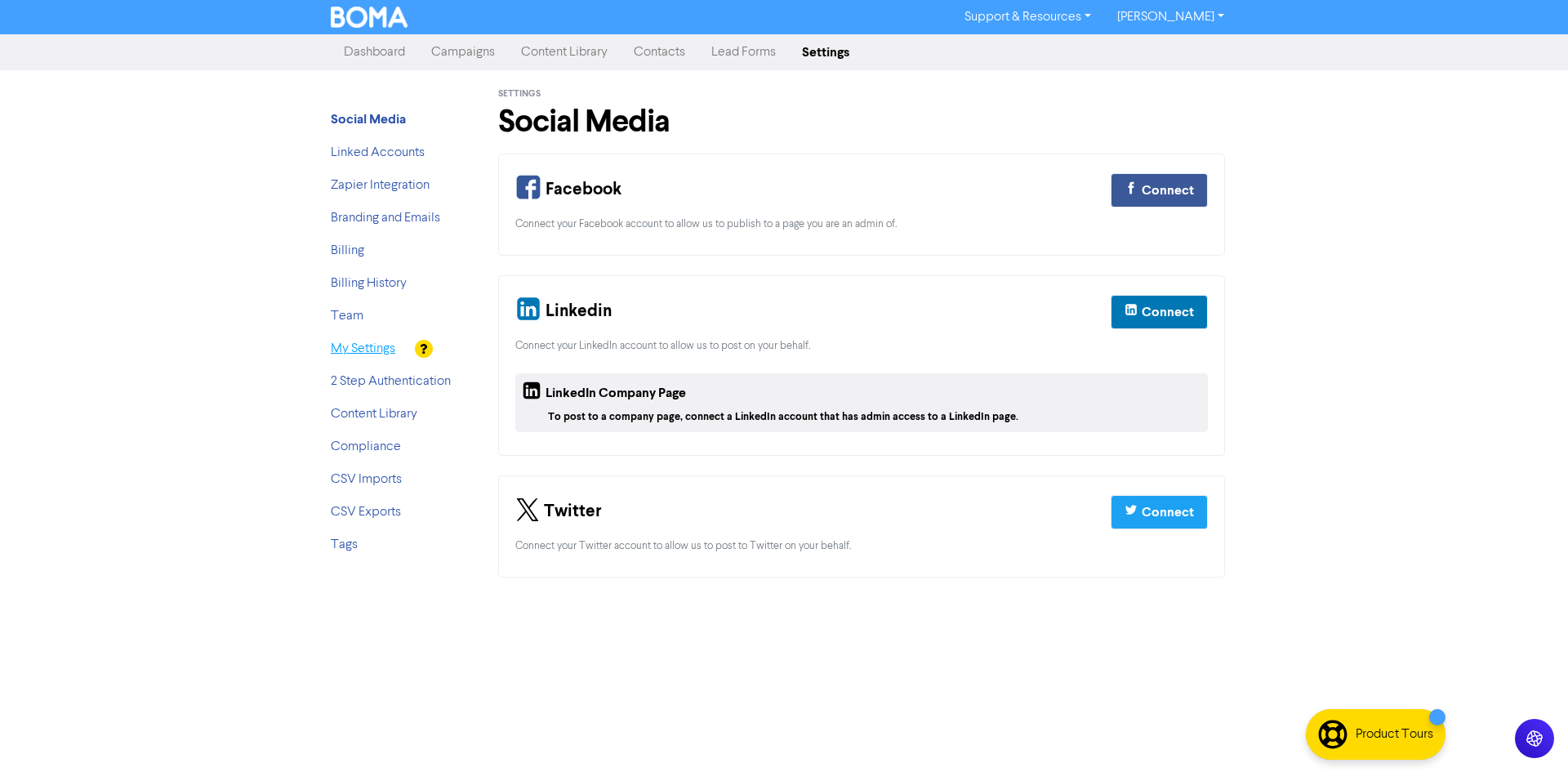
click at [368, 351] on link "My Settings" at bounding box center [363, 349] width 64 height 13
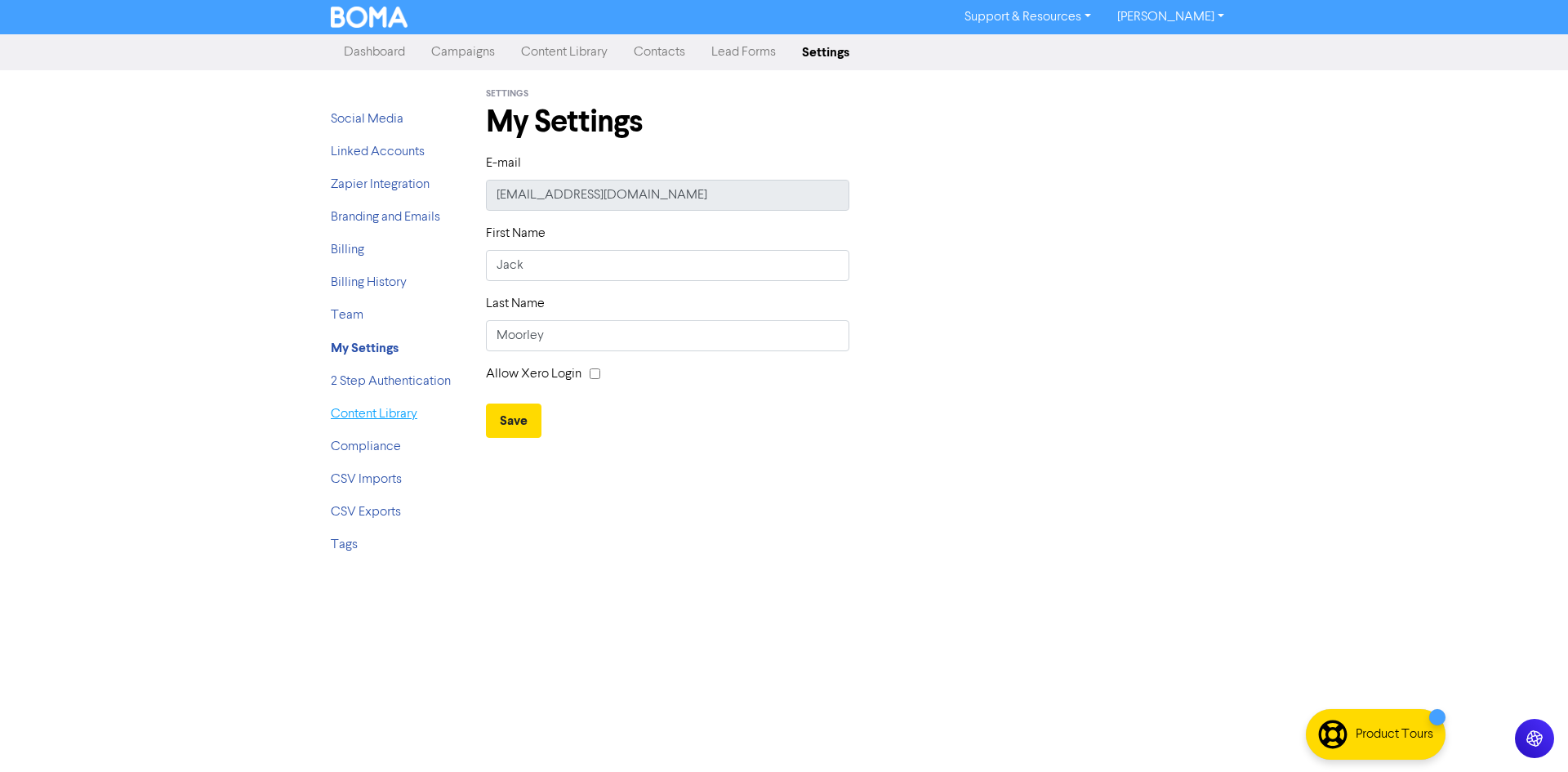
click at [375, 413] on link "Content Library" at bounding box center [375, 414] width 86 height 13
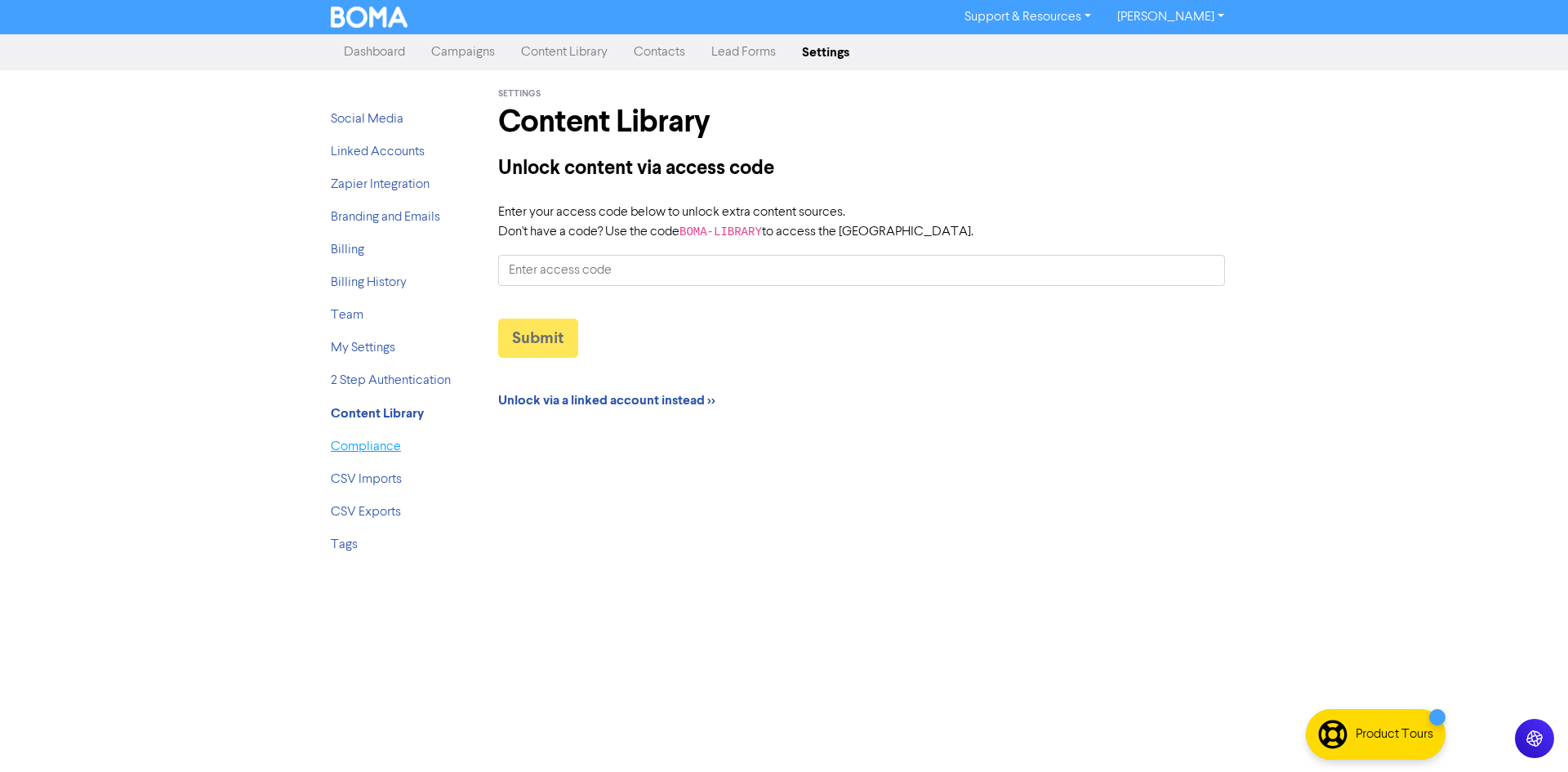
click at [362, 453] on link "Compliance" at bounding box center [366, 446] width 70 height 13
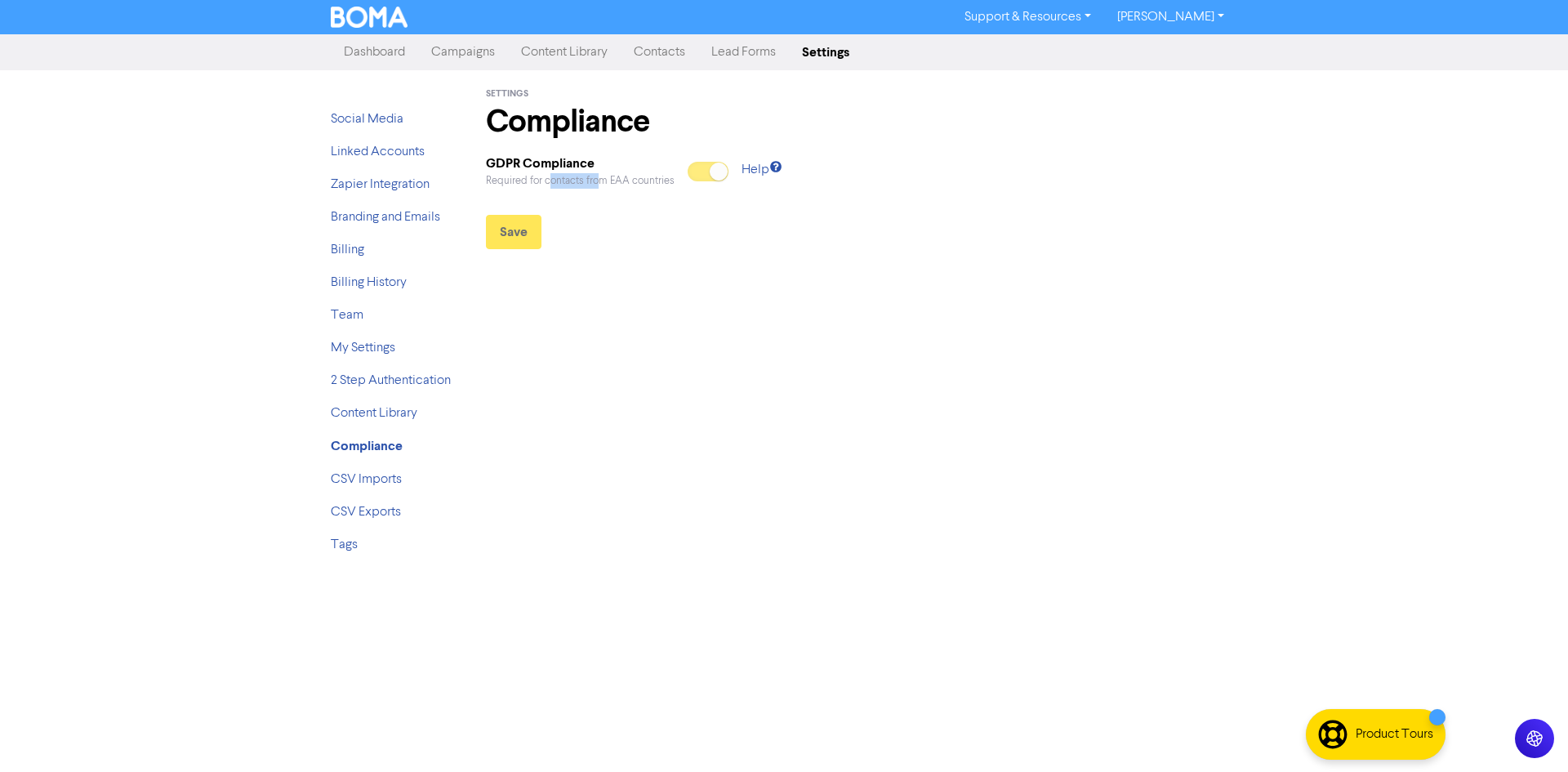
drag, startPoint x: 551, startPoint y: 183, endPoint x: 620, endPoint y: 195, distance: 70.0
click at [607, 191] on div "GDPR Compliance Required for contacts from EAA countries Help" at bounding box center [732, 178] width 492 height 48
click at [715, 170] on div at bounding box center [719, 172] width 18 height 18
click at [631, 301] on div "Settings Compliance GDPR Compliance Required for contacts from EAA countries He…" at bounding box center [861, 318] width 776 height 498
click at [382, 349] on link "My Settings" at bounding box center [363, 348] width 64 height 13
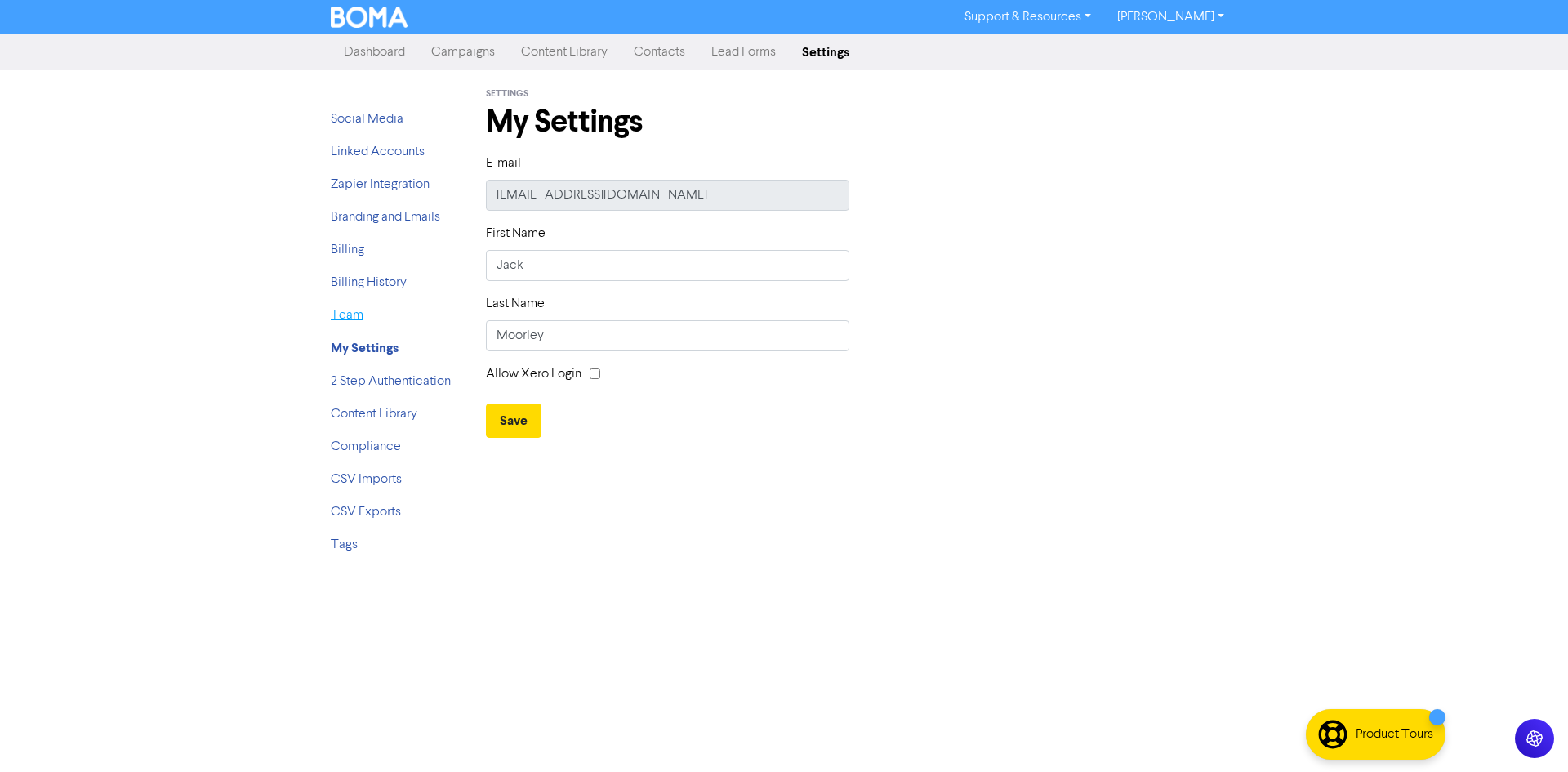
click at [353, 320] on link "Team" at bounding box center [348, 316] width 33 height 13
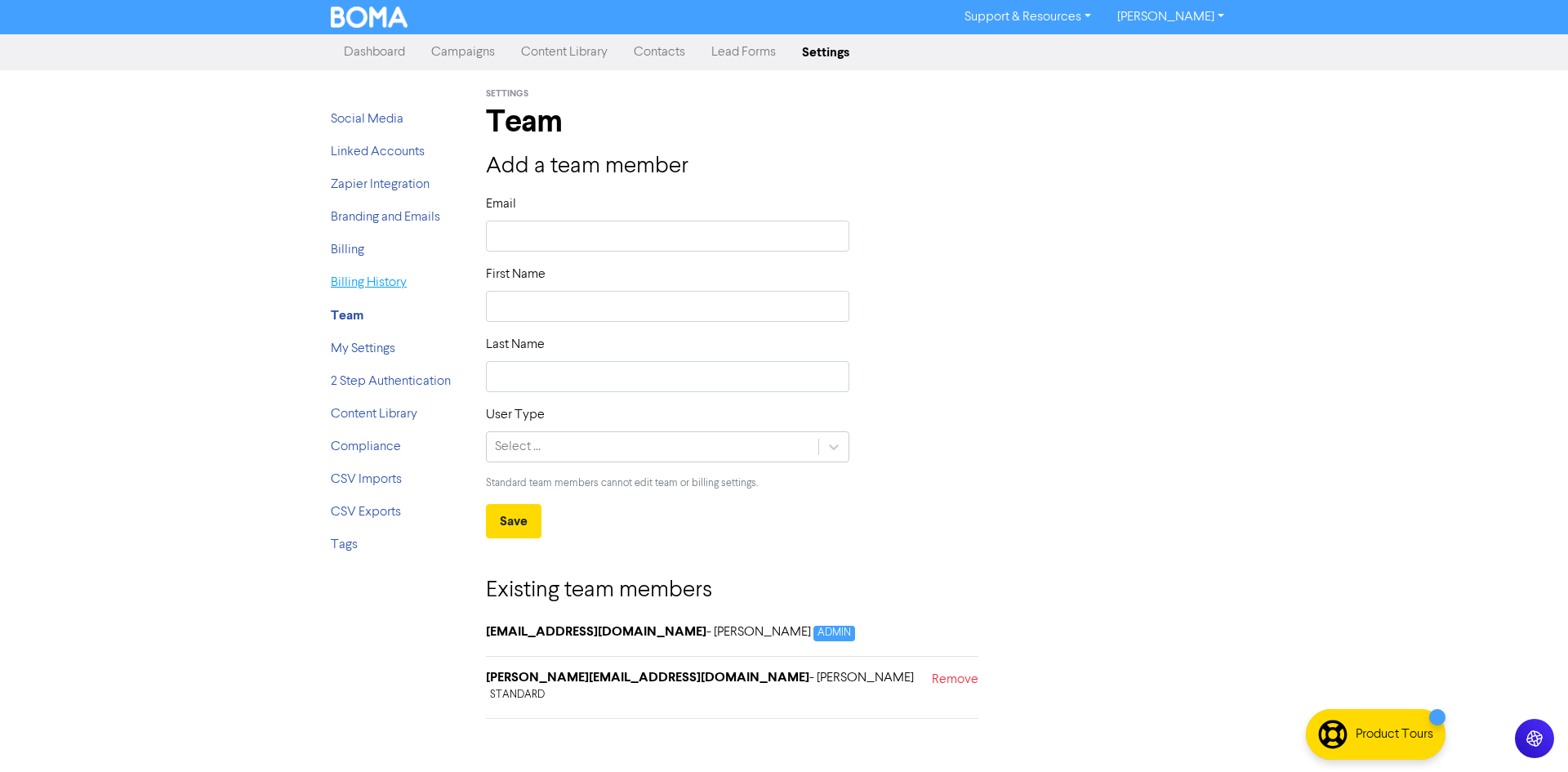
click at [355, 287] on link "Billing History" at bounding box center [369, 282] width 76 height 13
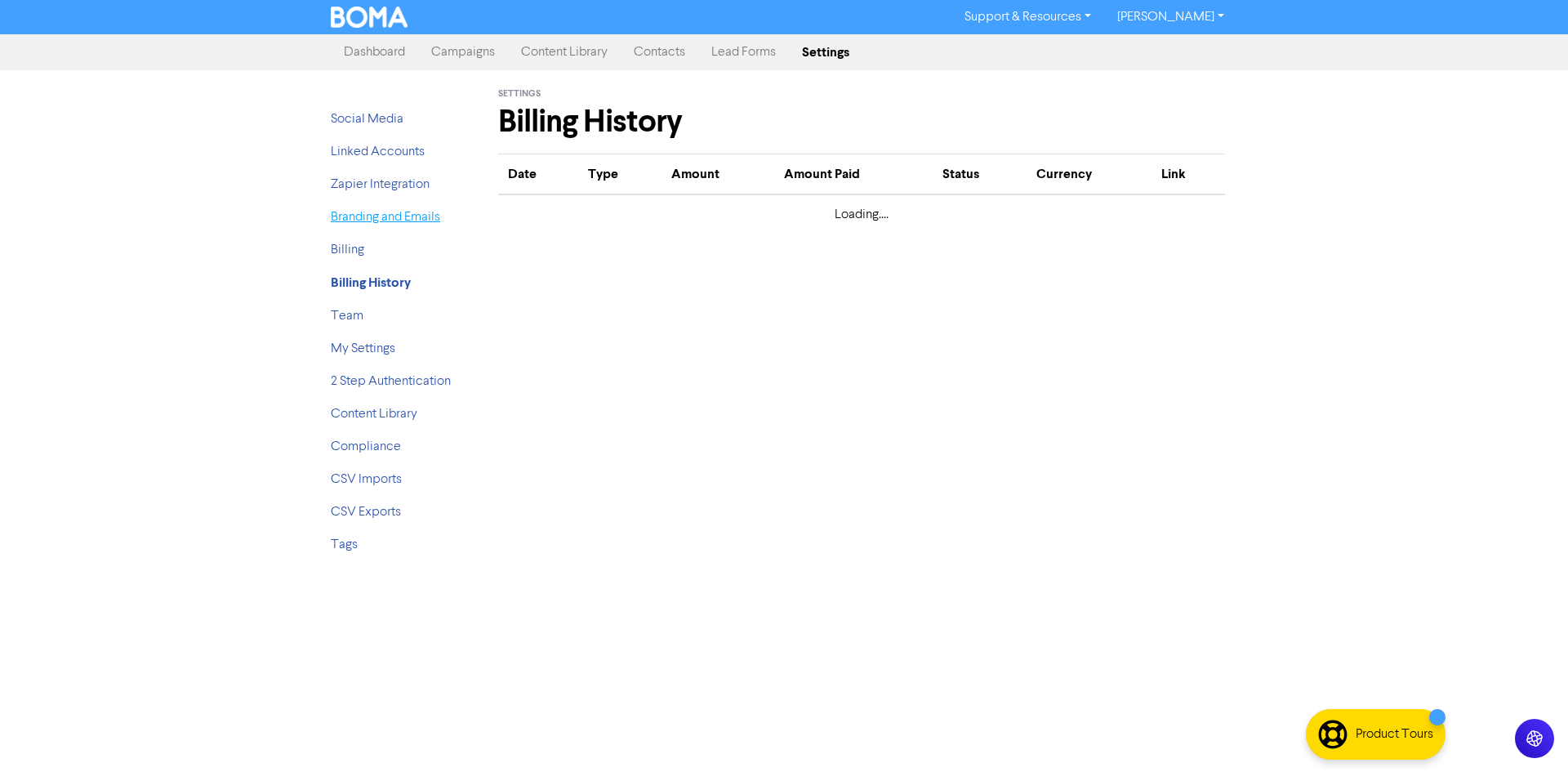
click at [352, 223] on link "Branding and Emails" at bounding box center [386, 217] width 110 height 13
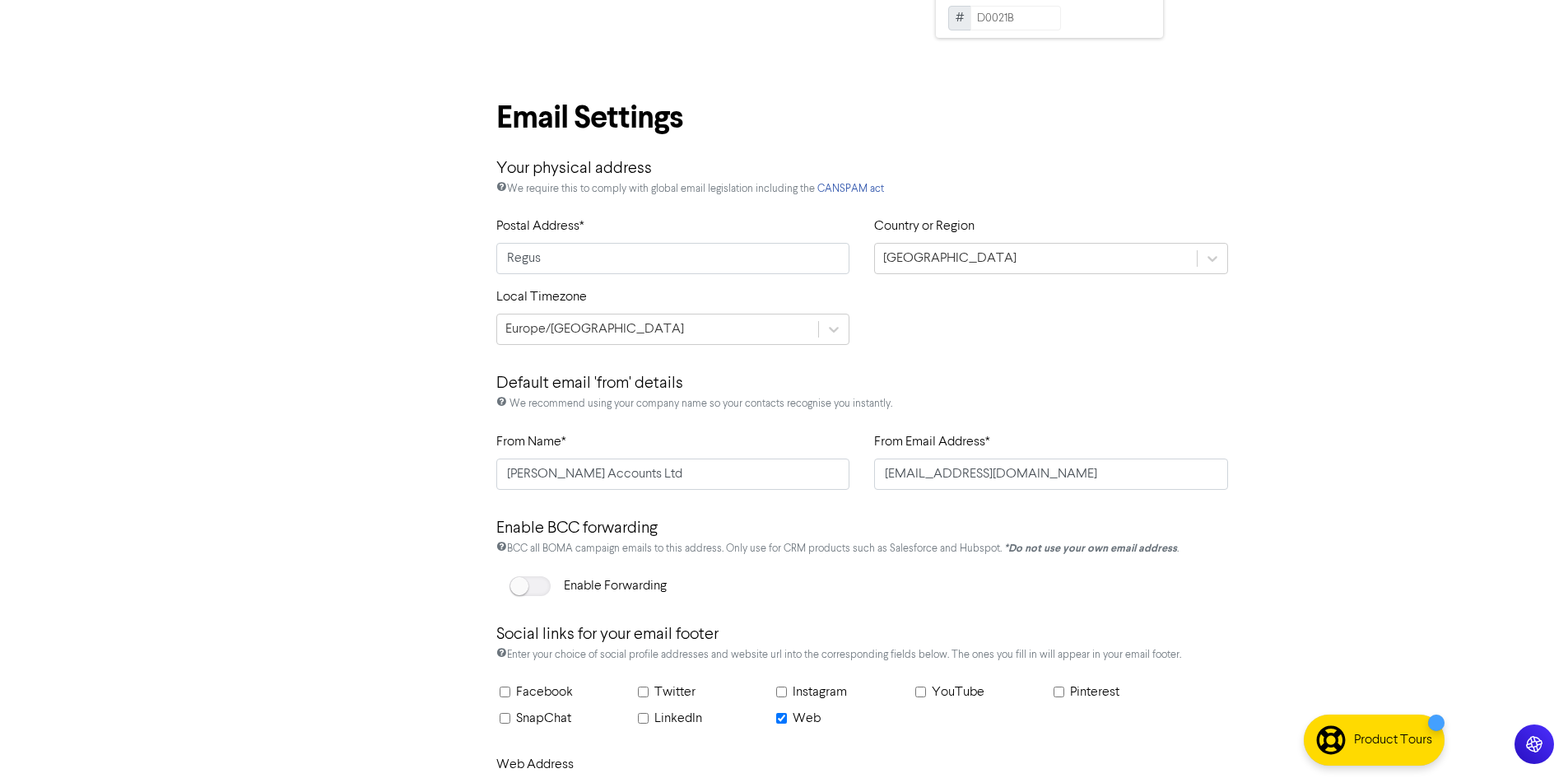
scroll to position [473, 0]
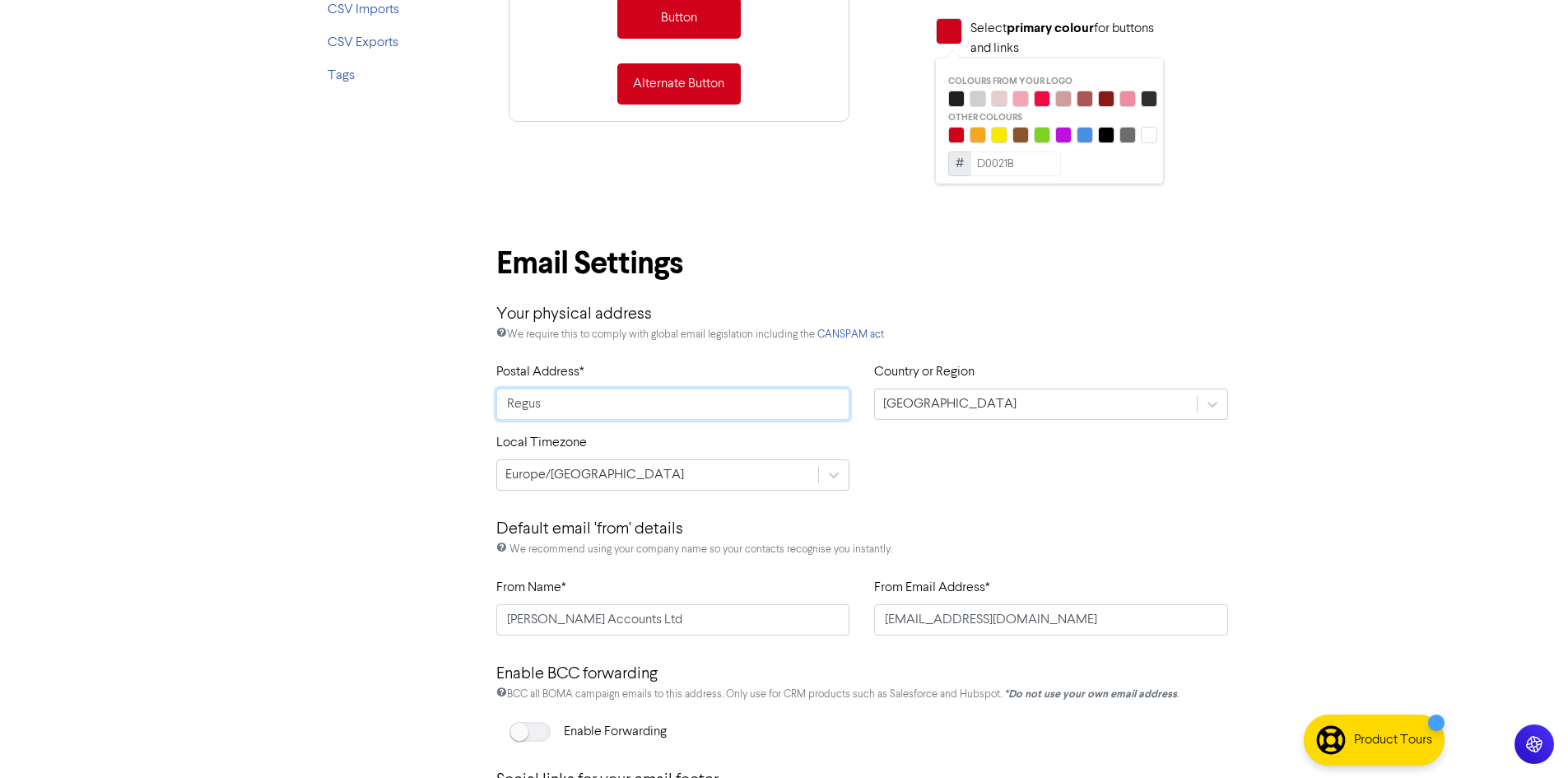
drag, startPoint x: 673, startPoint y: 400, endPoint x: 146, endPoint y: 389, distance: 527.1
paste input "Regus [STREET_ADDRESS]"
drag, startPoint x: 775, startPoint y: 401, endPoint x: 223, endPoint y: 415, distance: 552.2
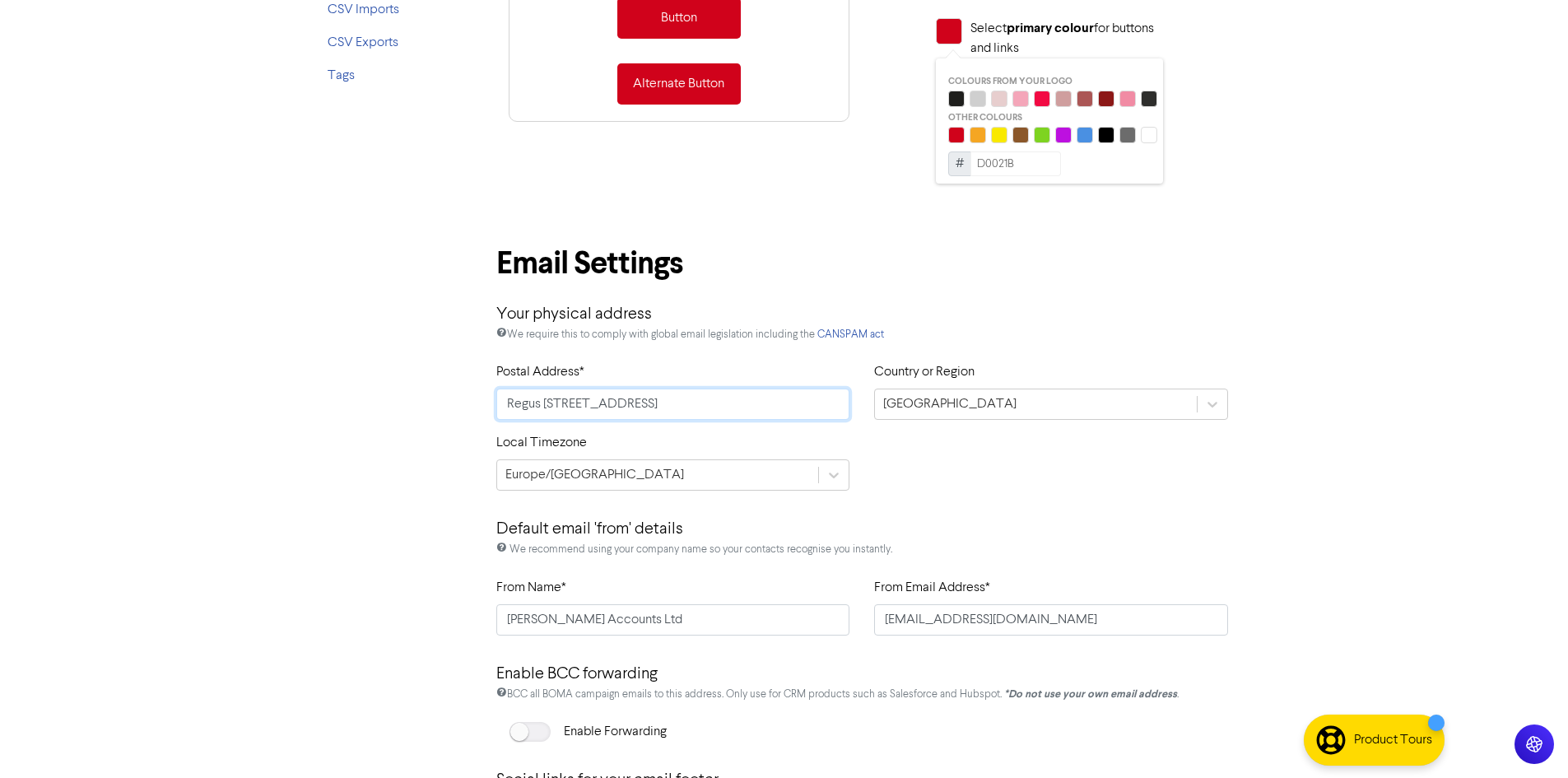
click at [765, 413] on input "Regus [STREET_ADDRESS]" at bounding box center [673, 404] width 354 height 32
drag, startPoint x: 694, startPoint y: 419, endPoint x: 967, endPoint y: 417, distance: 273.0
click at [967, 417] on div "Postal Address* Regus [STREET_ADDRESS]" at bounding box center [862, 398] width 758 height 70
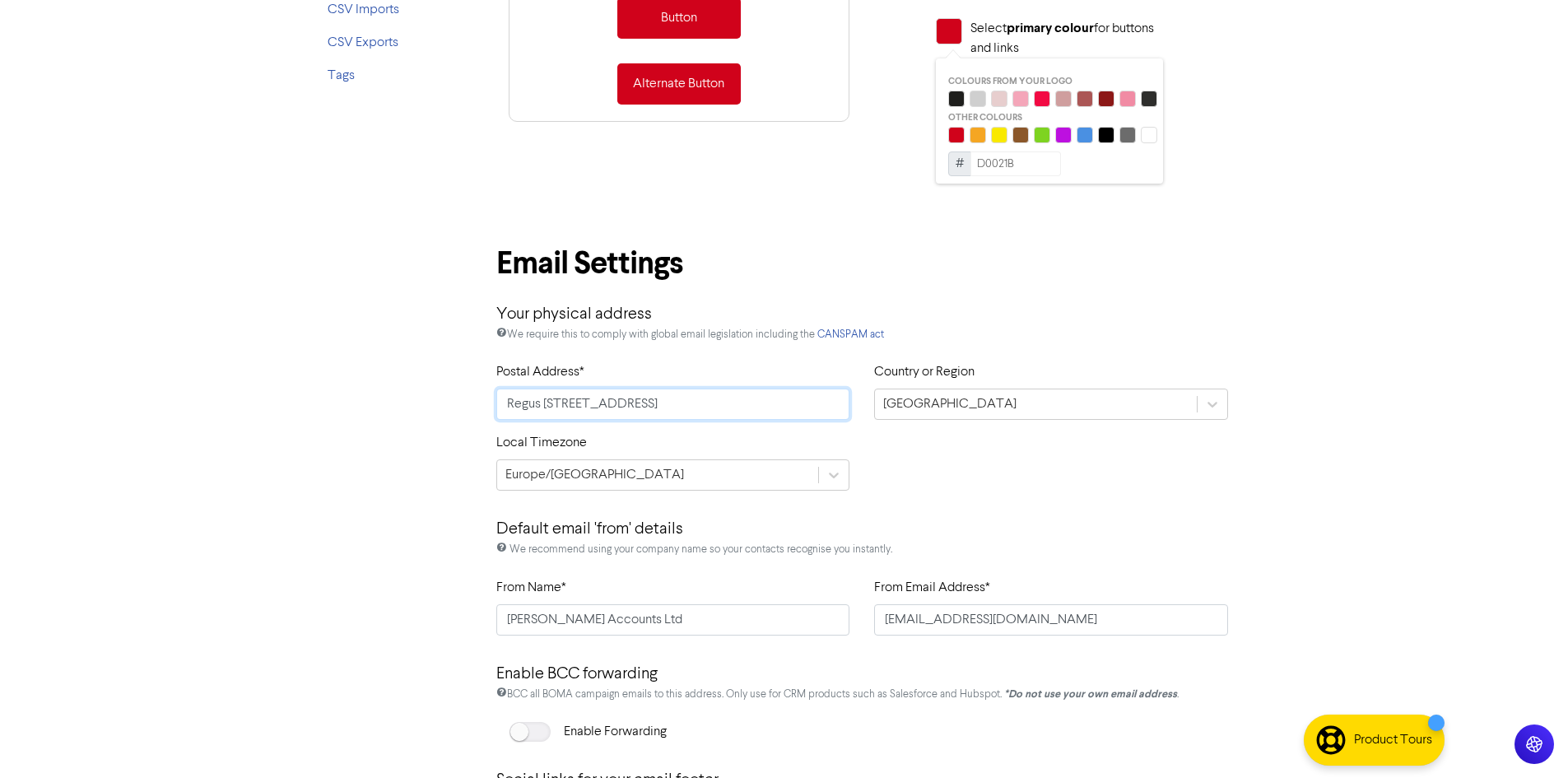
type input "Regus [STREET_ADDRESS]"
click at [902, 471] on div "Local Timezone [GEOGRAPHIC_DATA]/[GEOGRAPHIC_DATA]" at bounding box center [862, 468] width 758 height 70
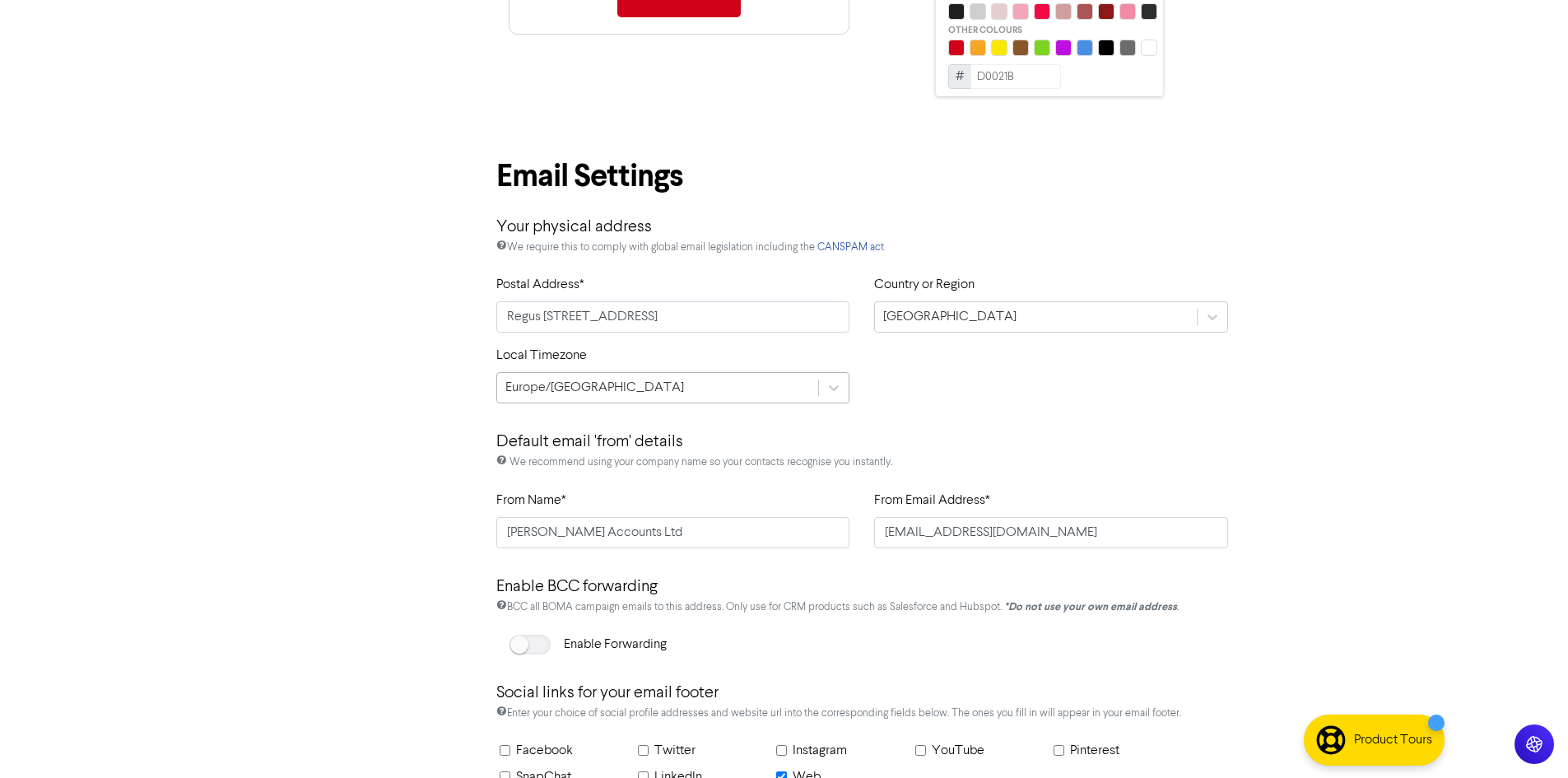
scroll to position [721, 0]
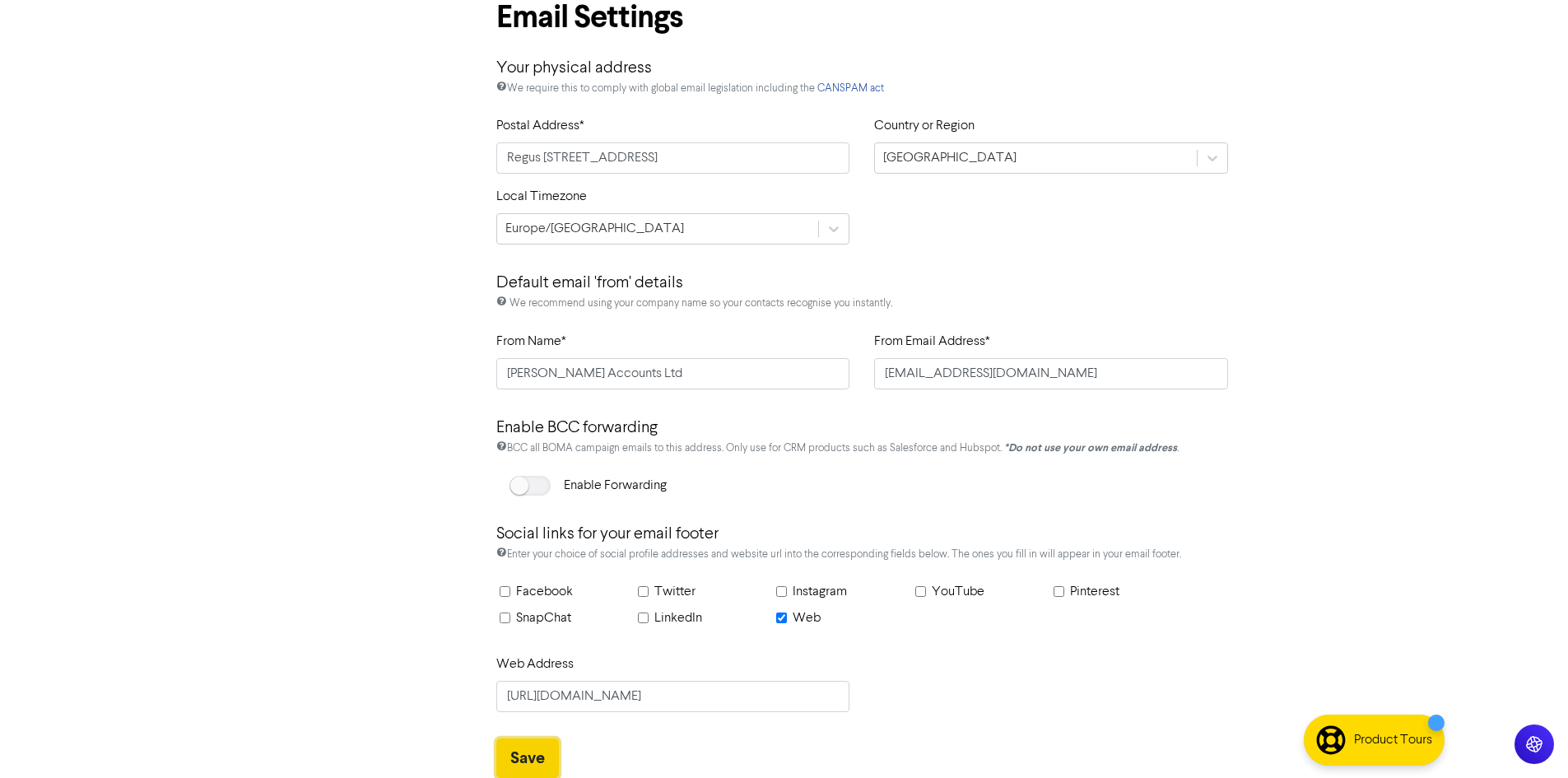
click at [529, 753] on button "Save" at bounding box center [527, 758] width 62 height 40
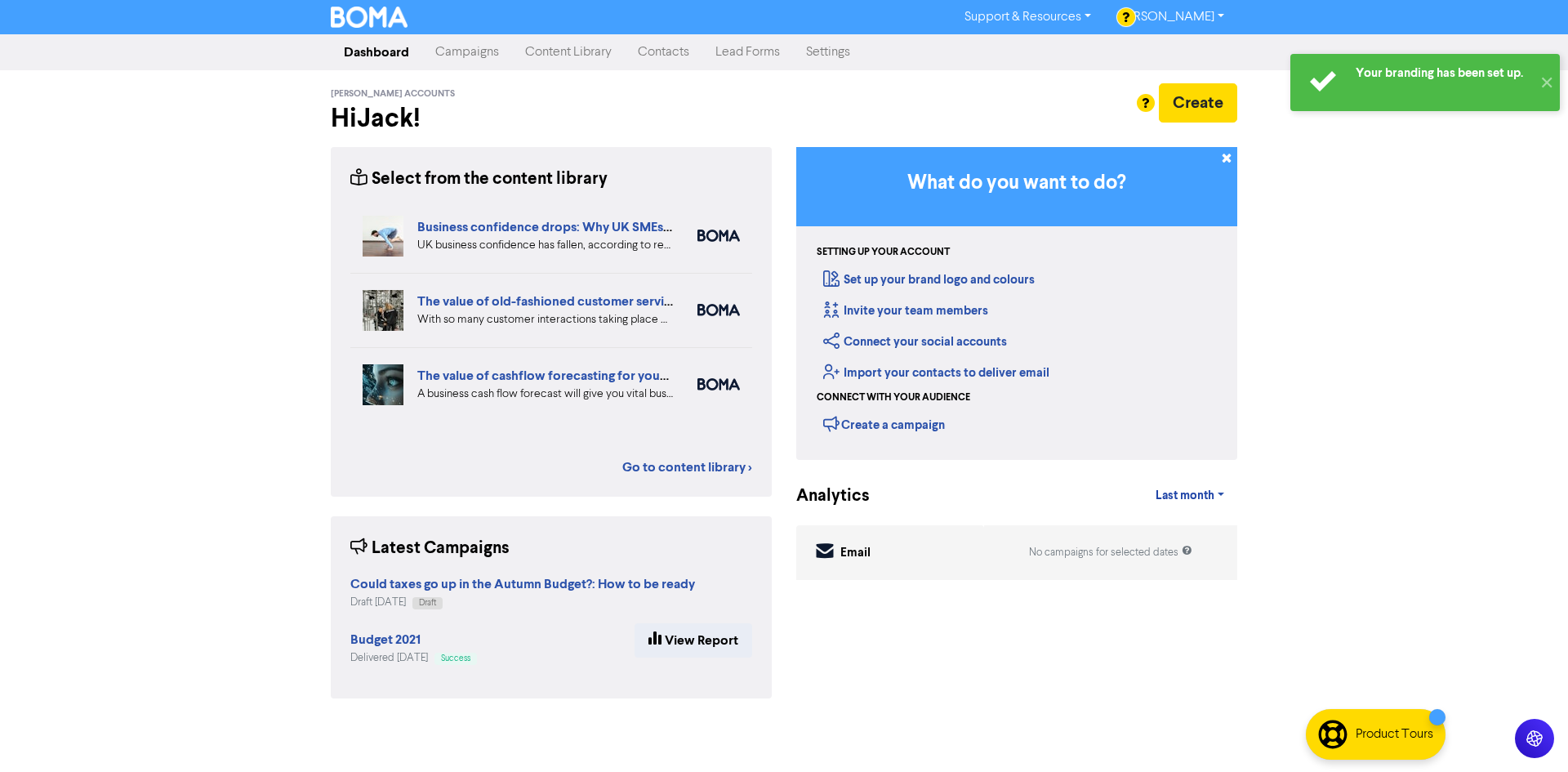
click at [476, 53] on link "Campaigns" at bounding box center [467, 52] width 90 height 33
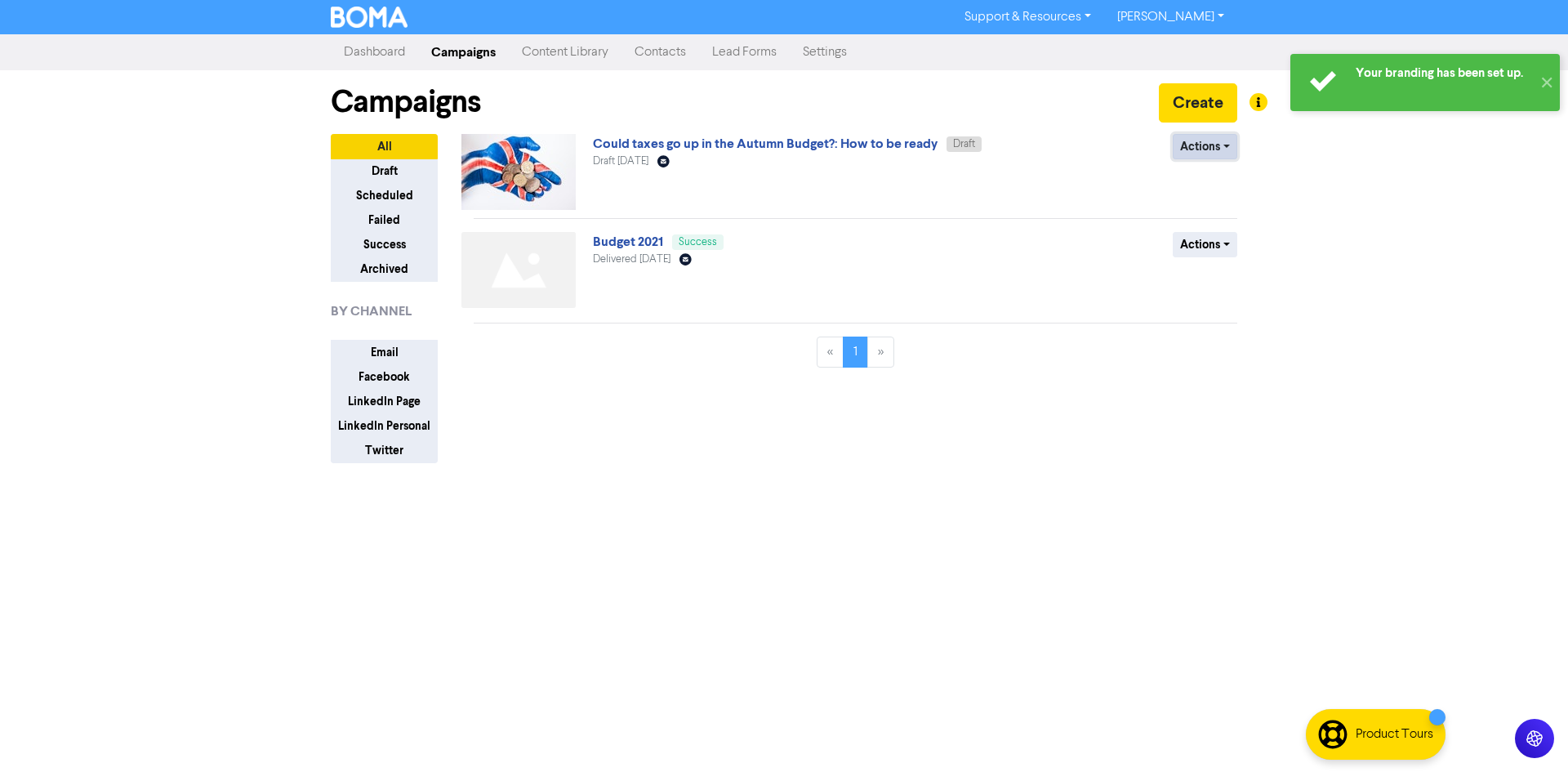
click at [1197, 154] on button "Actions" at bounding box center [1205, 147] width 64 height 26
click at [785, 141] on link "Could taxes go up in the Autumn Budget?: How to be ready" at bounding box center [766, 144] width 345 height 17
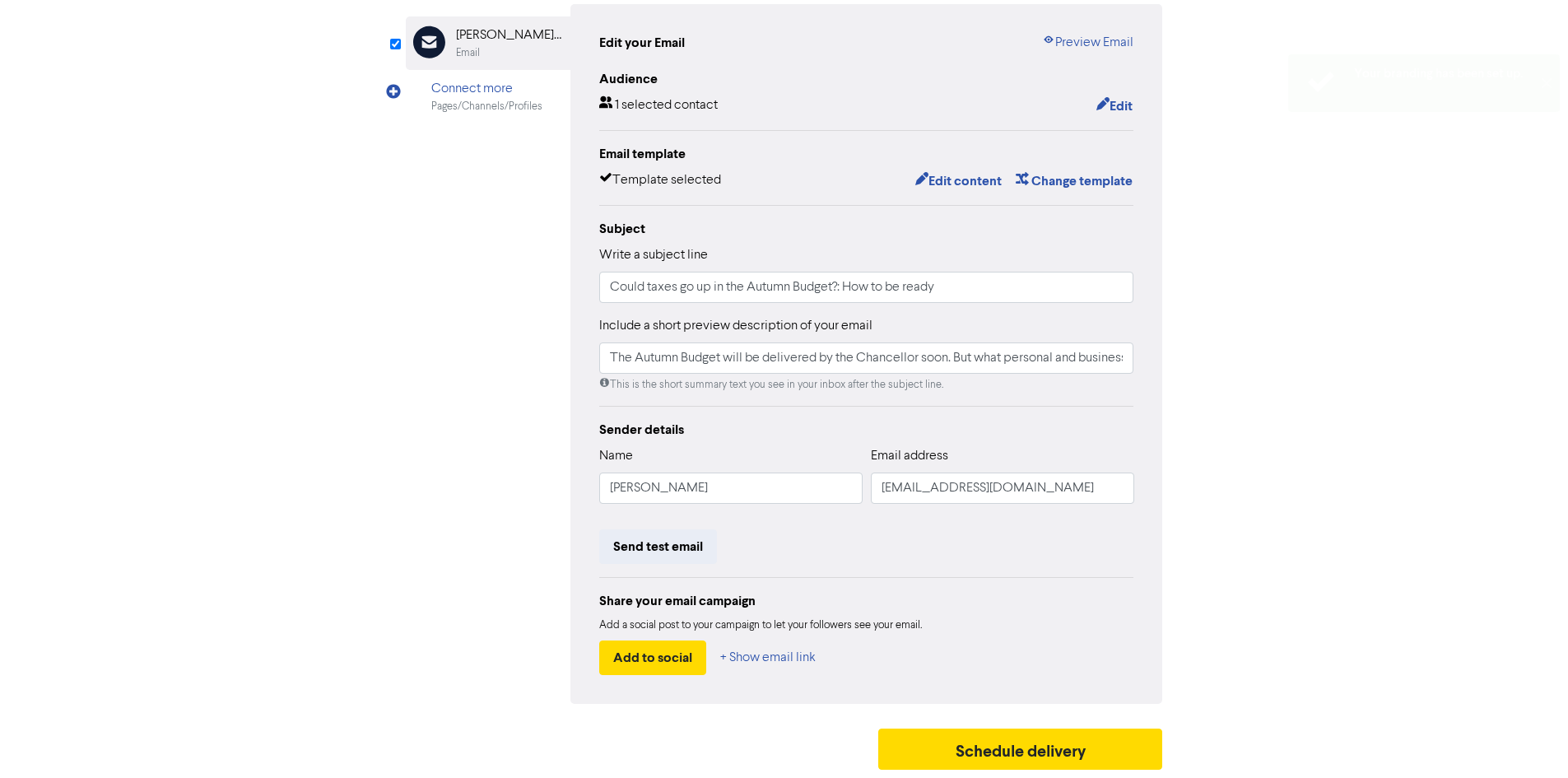
scroll to position [165, 0]
click at [949, 189] on button "Edit content" at bounding box center [958, 181] width 88 height 21
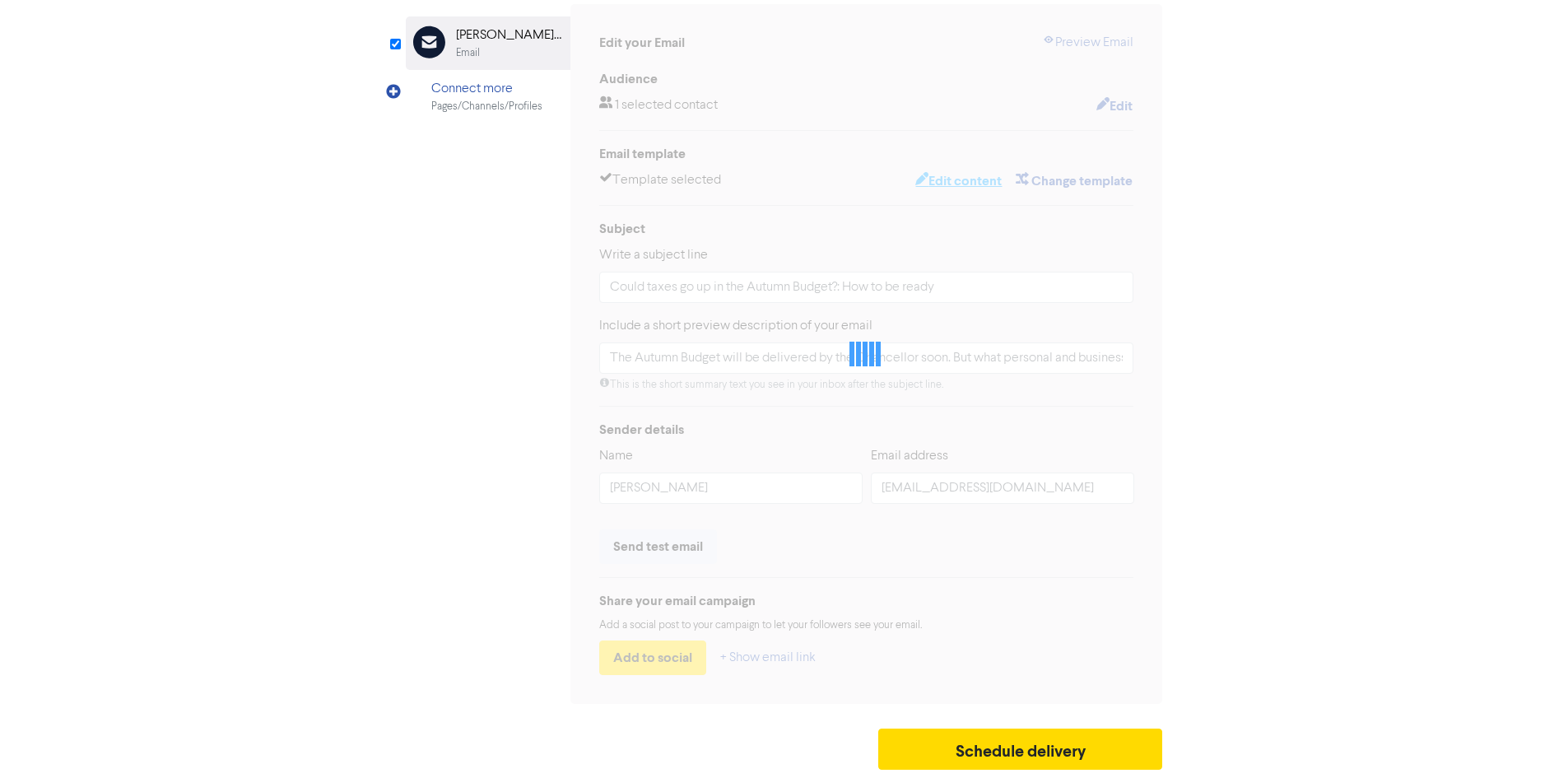
type input "The Autumn Budget will be delivered by the Chancellor soon. But what personal a…"
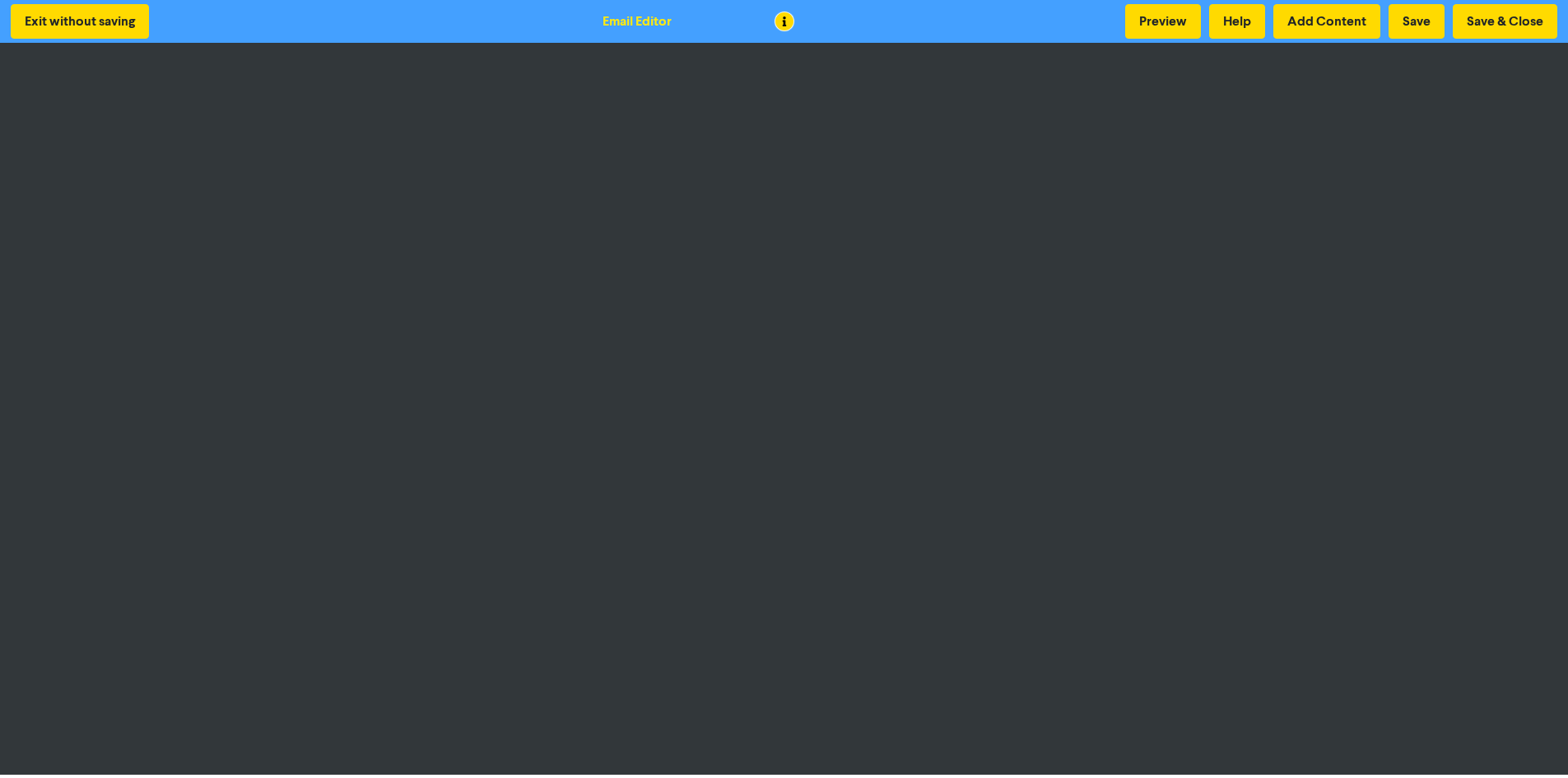
scroll to position [2, 0]
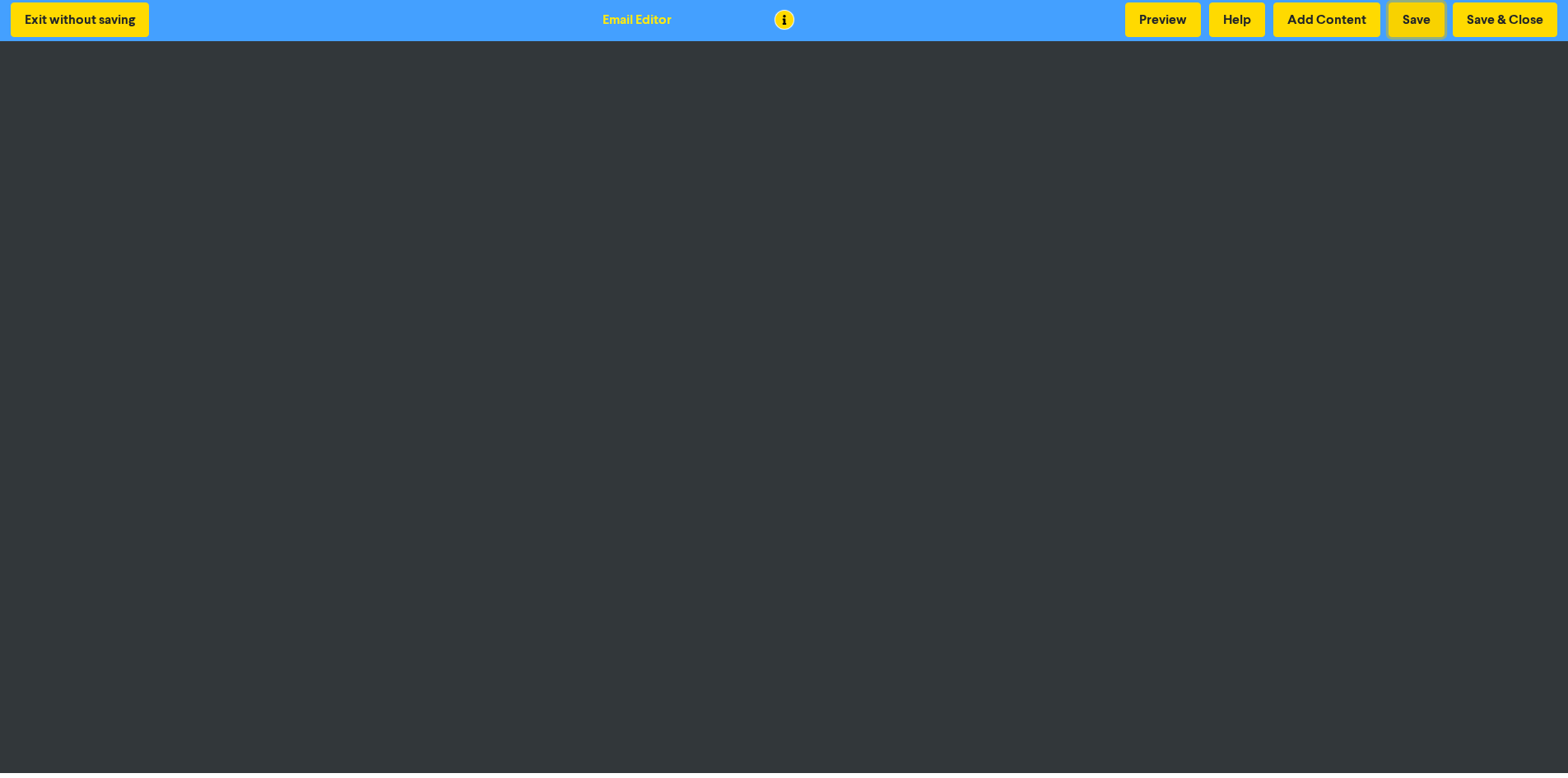
click at [1405, 28] on button "Save" at bounding box center [1417, 19] width 56 height 34
click at [1506, 25] on button "Save & Close" at bounding box center [1505, 19] width 105 height 34
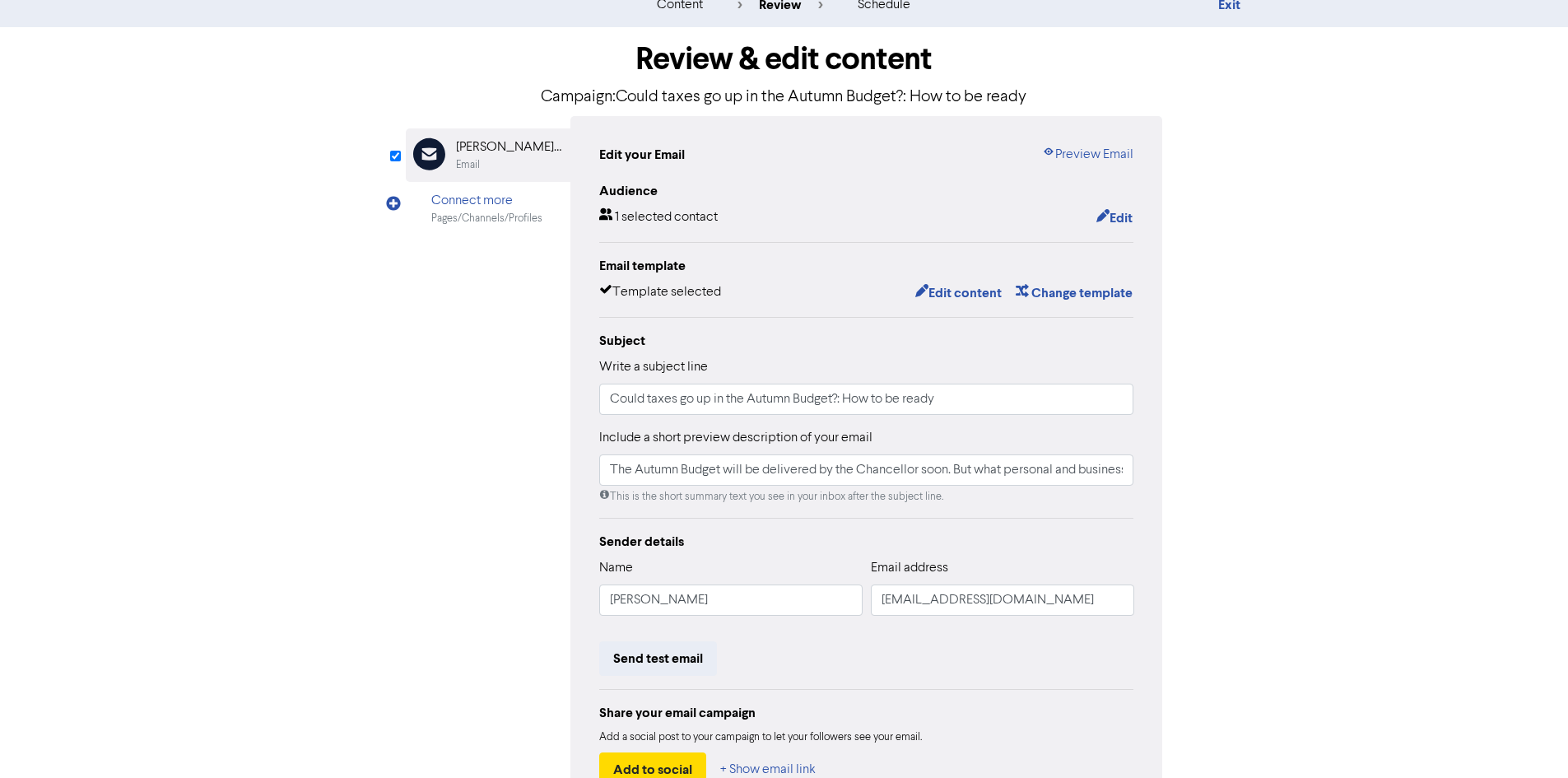
scroll to position [165, 0]
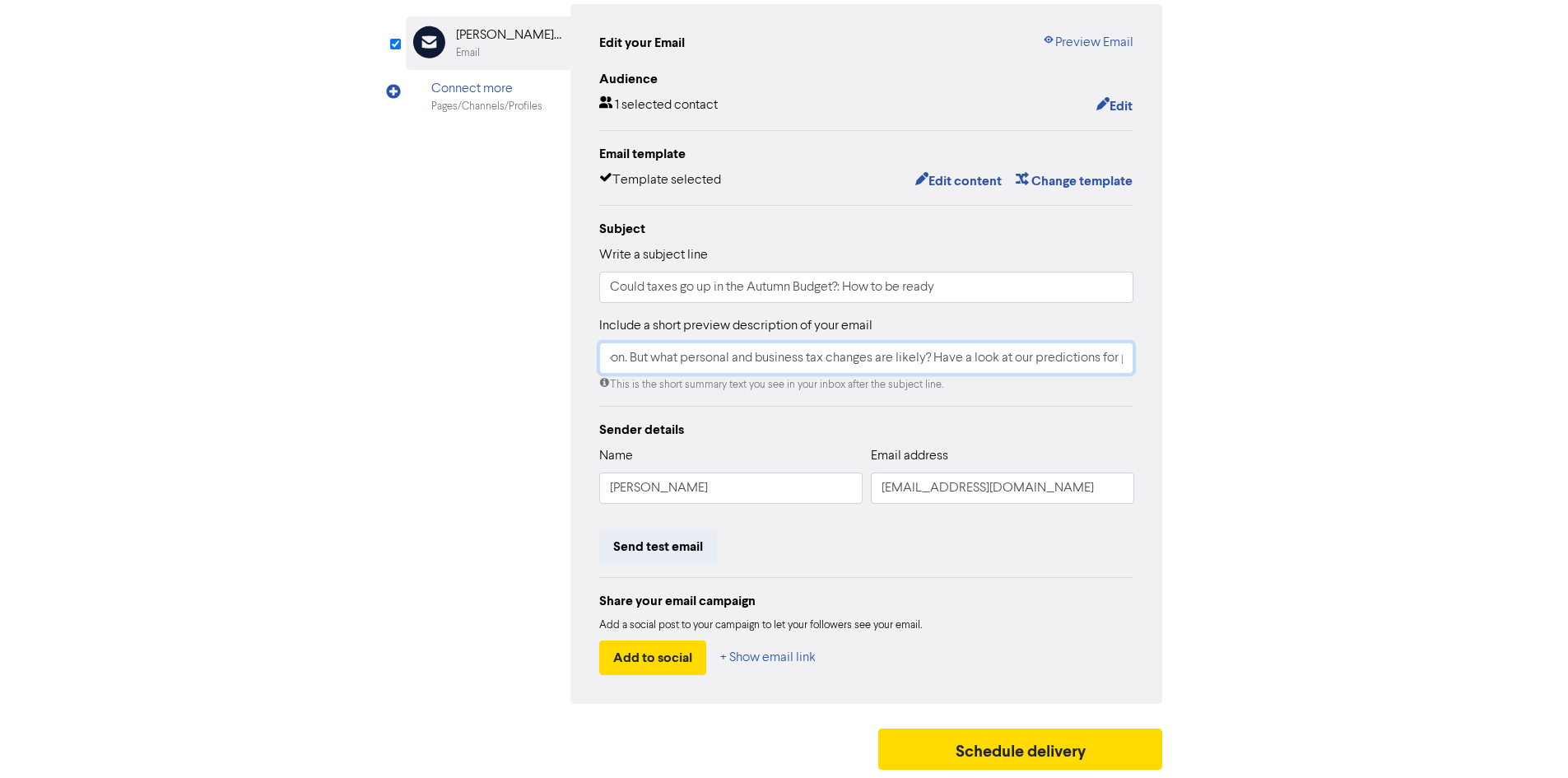
drag, startPoint x: 889, startPoint y: 365, endPoint x: 1163, endPoint y: 355, distance: 274.2
click at [1163, 355] on div "Edit your Email Preview Email Audience 1 selected contact Edit Email template T…" at bounding box center [866, 353] width 593 height 700
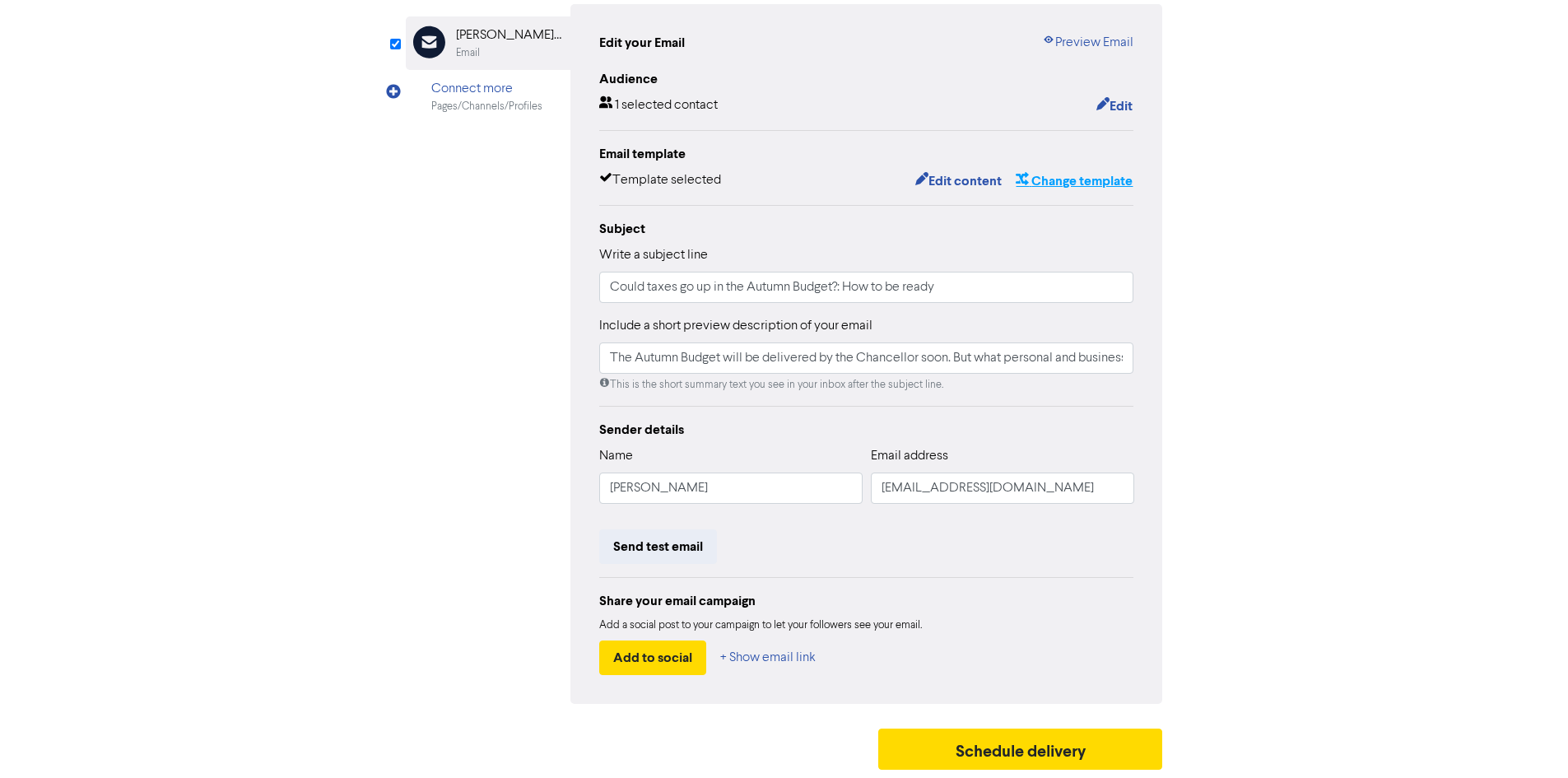
click at [1055, 174] on button "Change template" at bounding box center [1075, 181] width 119 height 21
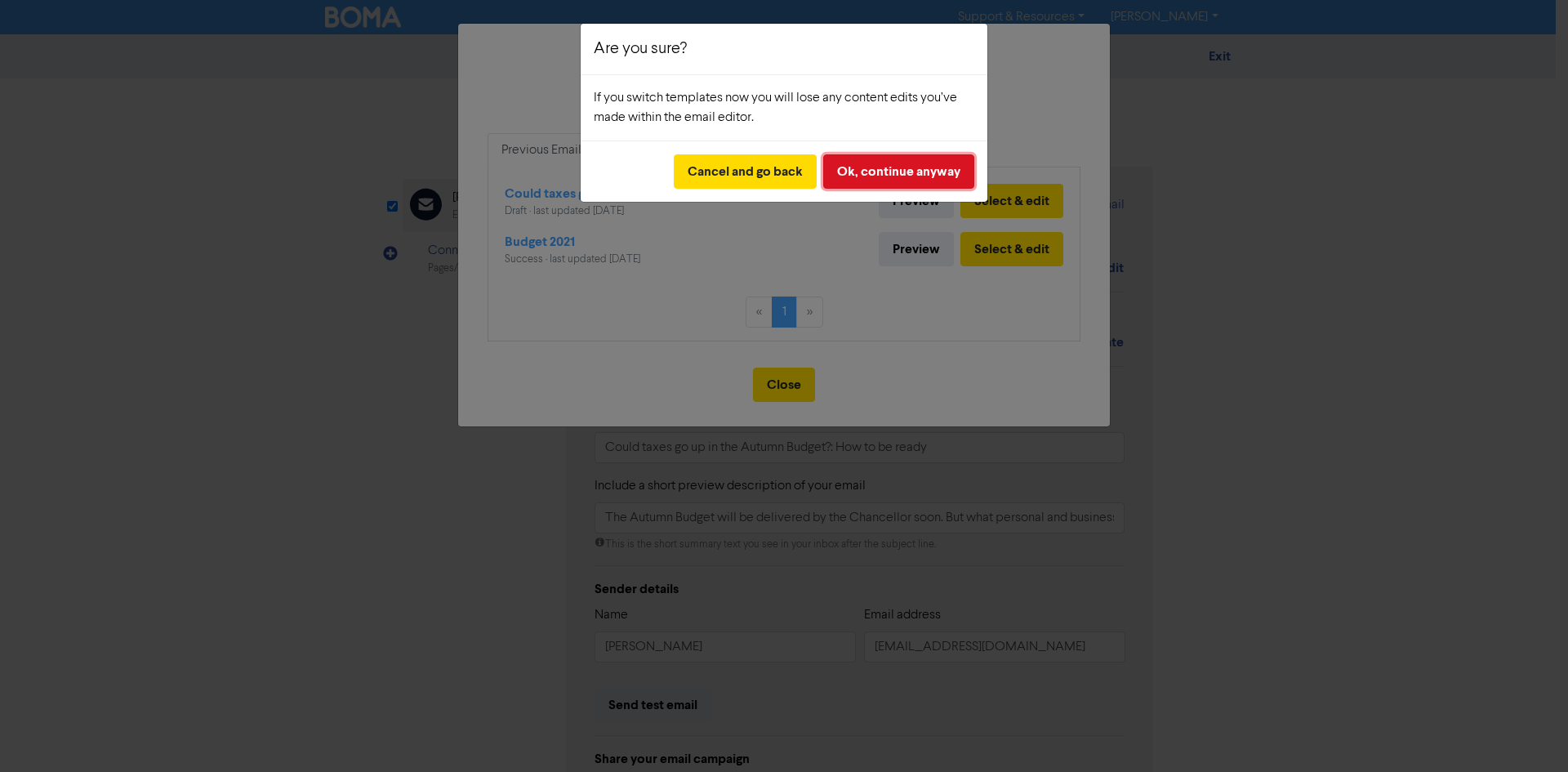
click at [884, 169] on button "Ok, continue anyway" at bounding box center [899, 171] width 151 height 34
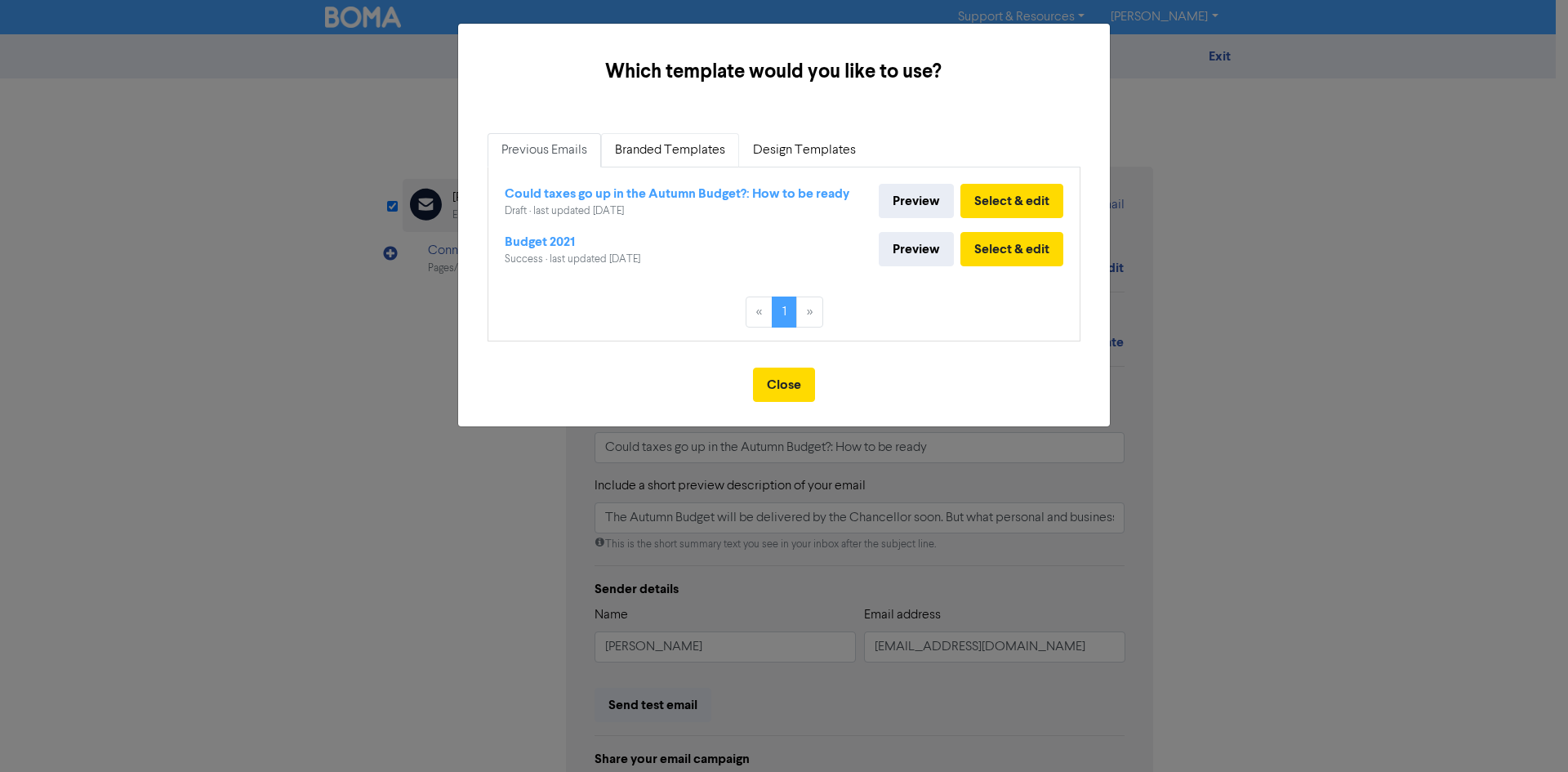
click at [686, 155] on link "Branded Templates" at bounding box center [670, 150] width 138 height 34
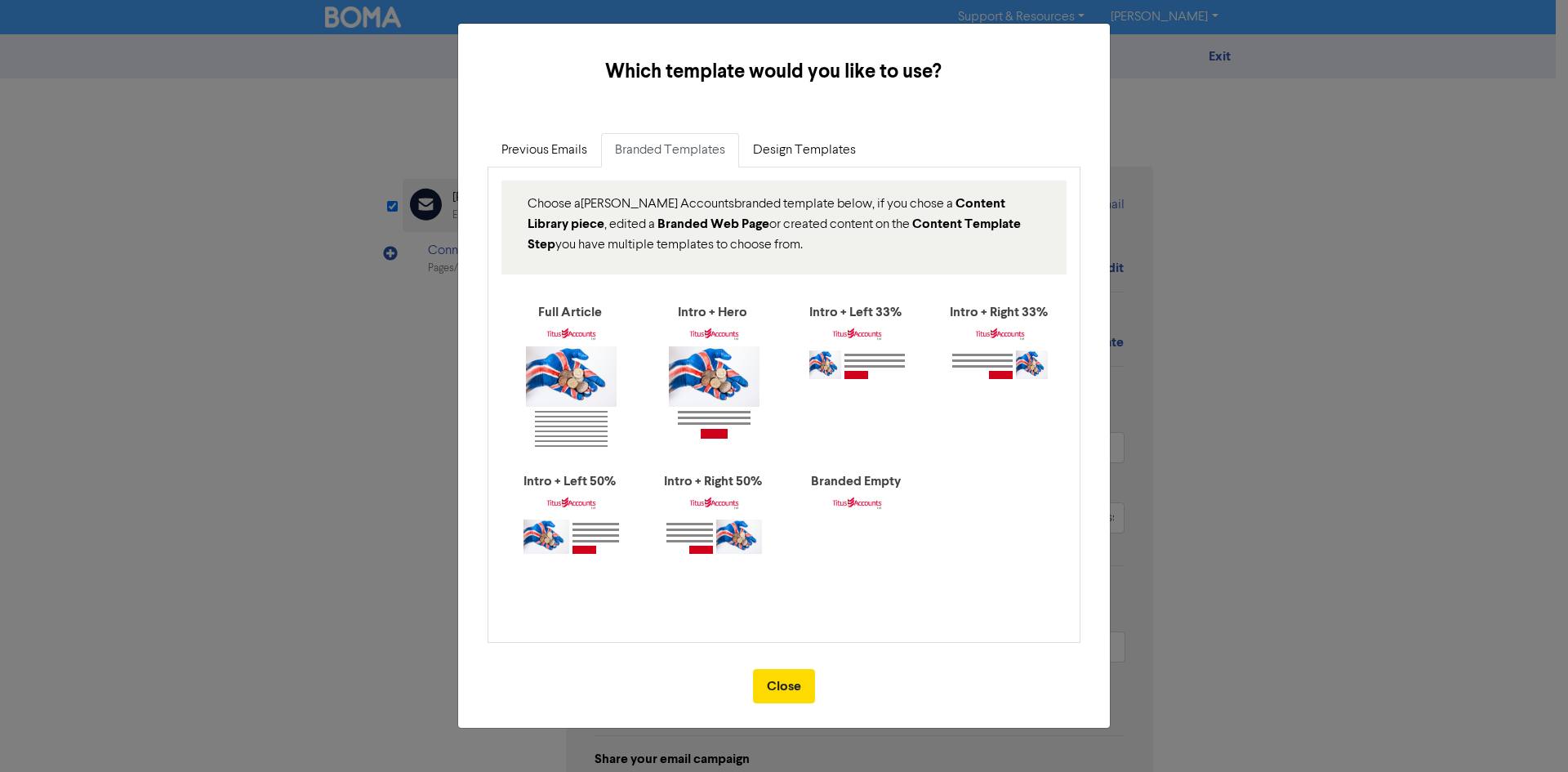
drag, startPoint x: 574, startPoint y: 222, endPoint x: 728, endPoint y: 245, distance: 155.7
click at [728, 245] on p "Choose a [PERSON_NAME] Accounts branded template below, if you chose a Content …" at bounding box center [784, 224] width 513 height 62
click at [731, 245] on p "Choose a [PERSON_NAME] Accounts branded template below, if you chose a Content …" at bounding box center [784, 224] width 513 height 62
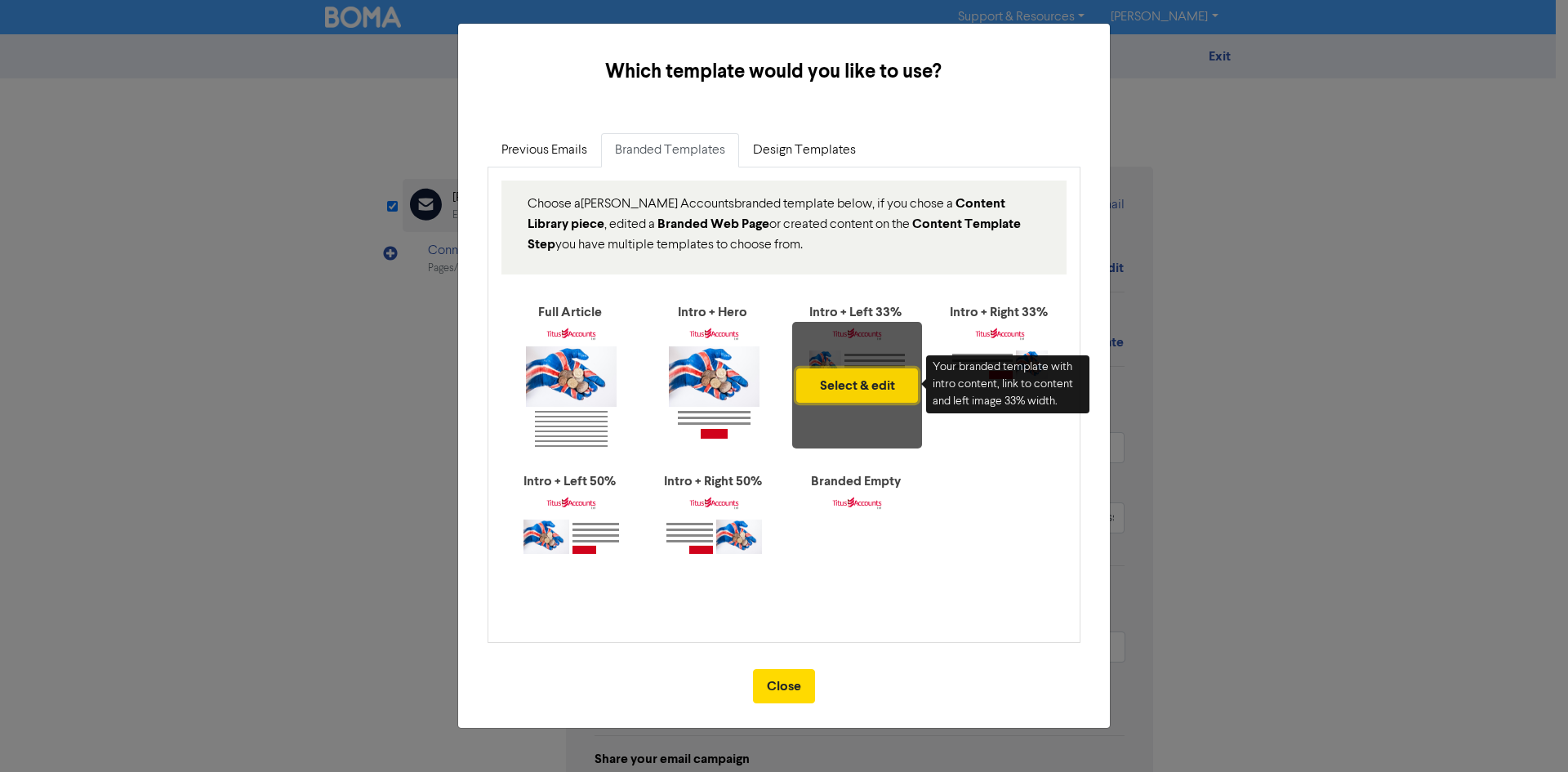
click at [859, 393] on button "Select & edit" at bounding box center [858, 385] width 121 height 34
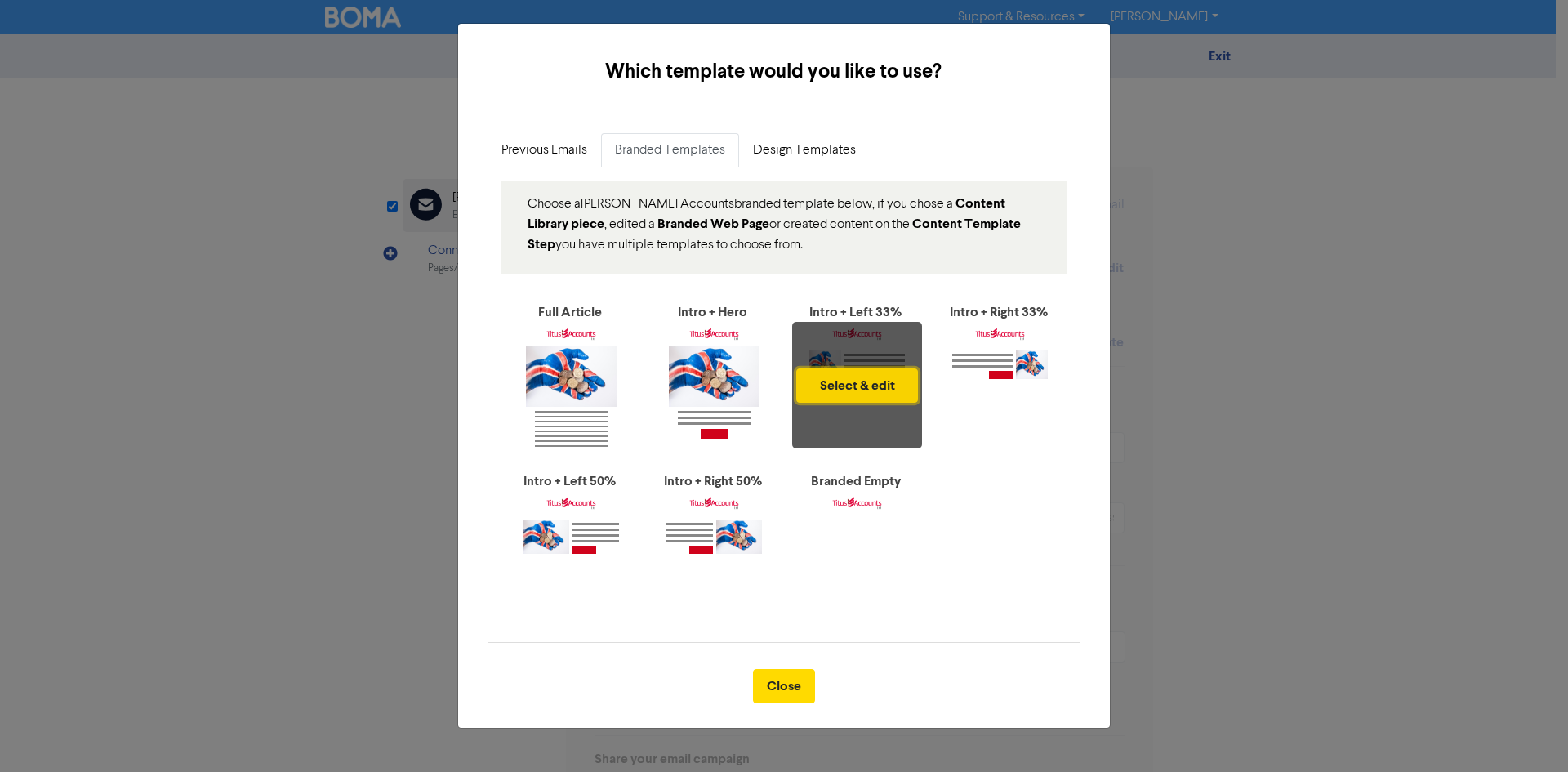
type input "The Autumn Budget will be delivered by the Chancellor soon. But what personal a…"
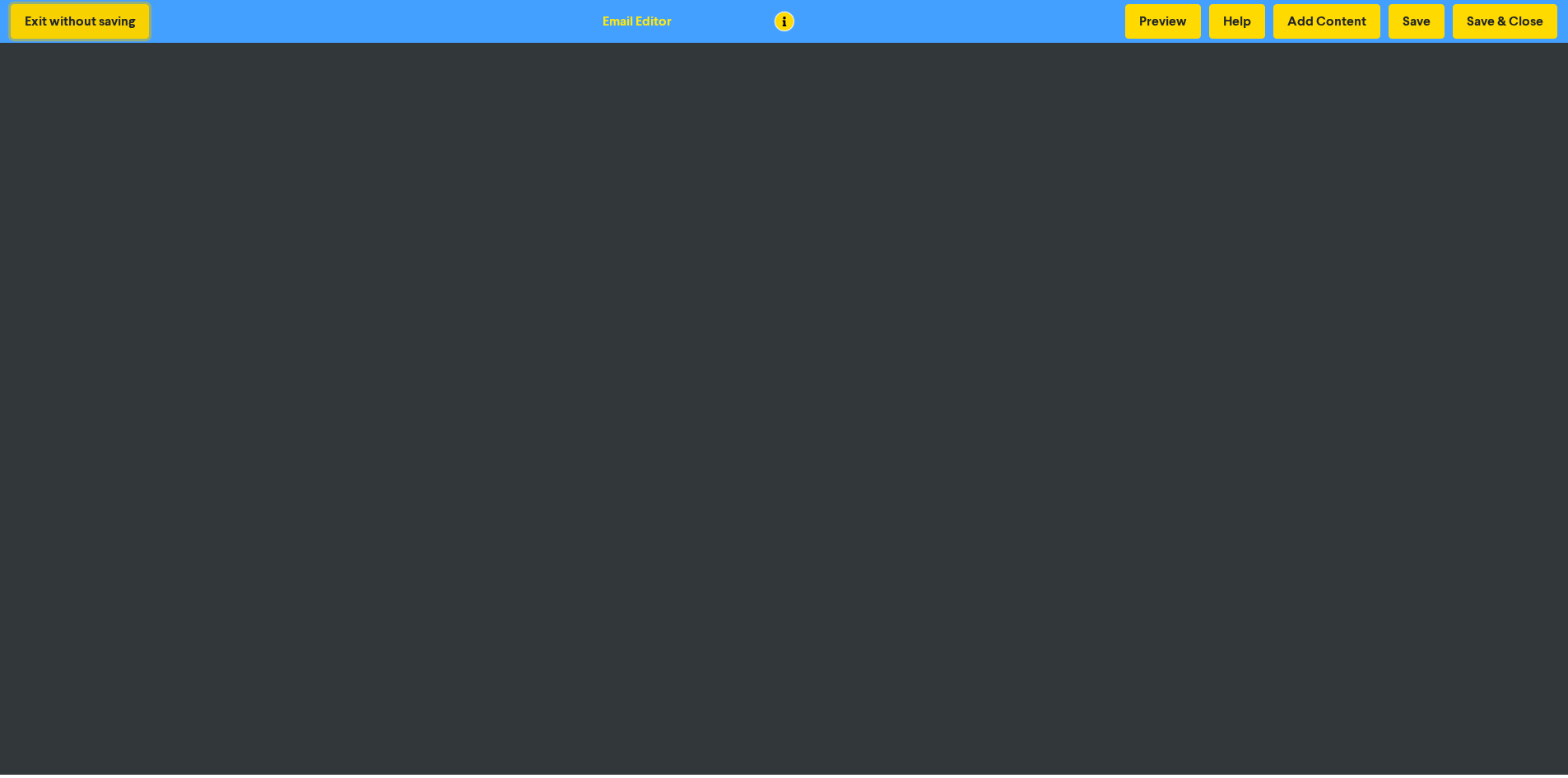
click at [110, 16] on button "Exit without saving" at bounding box center [80, 20] width 138 height 34
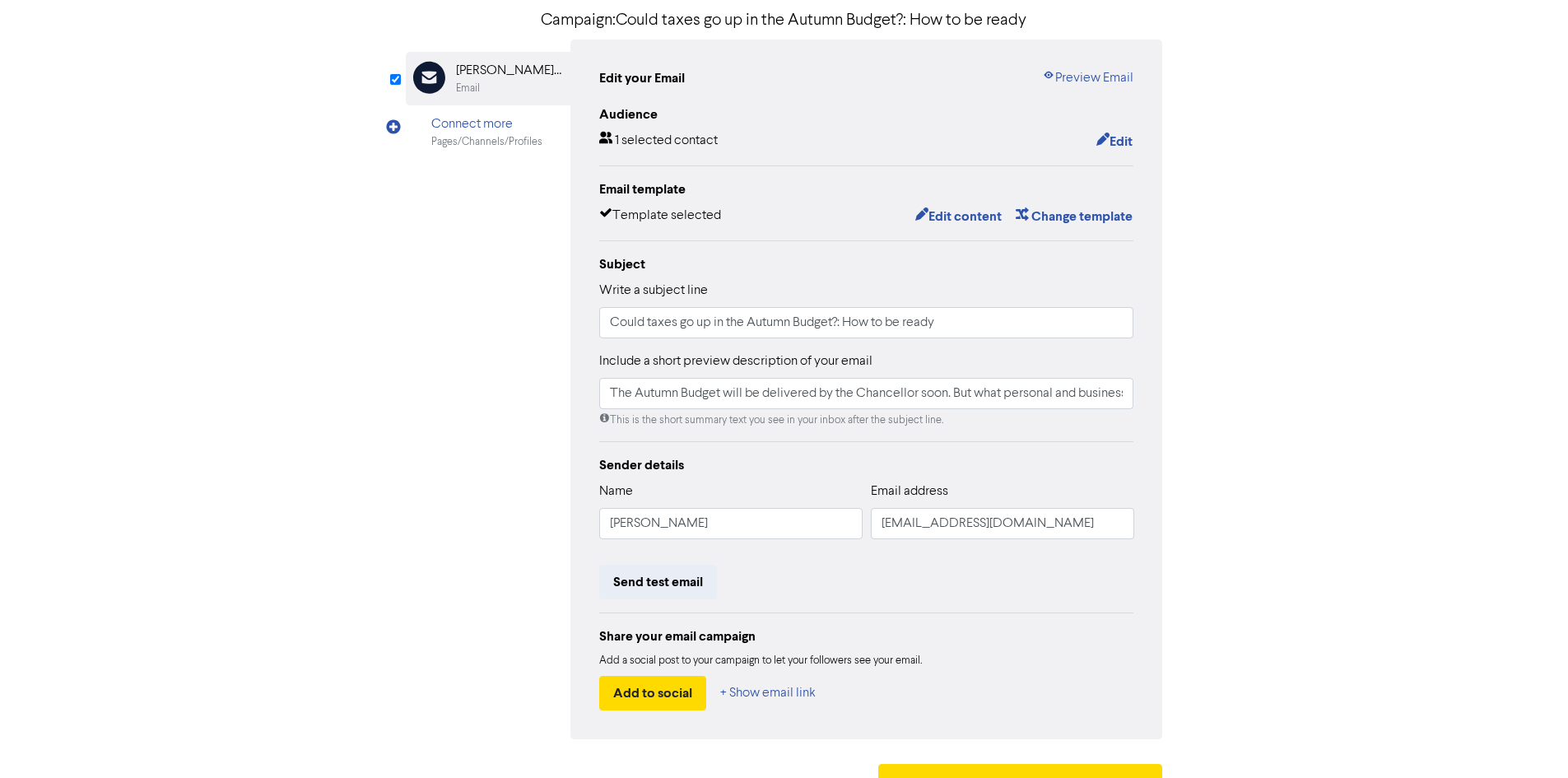
scroll to position [165, 0]
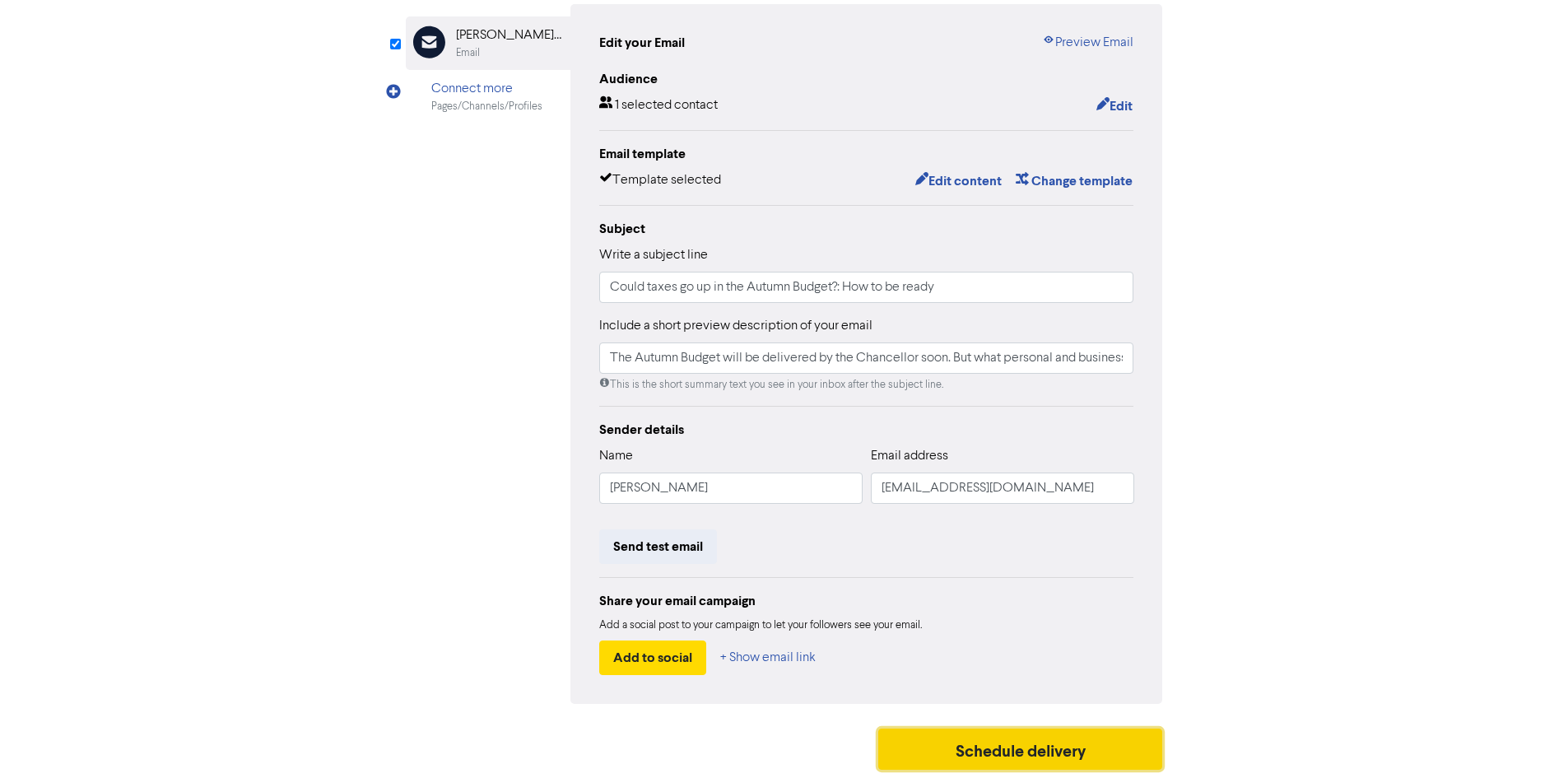
click at [975, 747] on button "Schedule delivery" at bounding box center [1020, 749] width 285 height 41
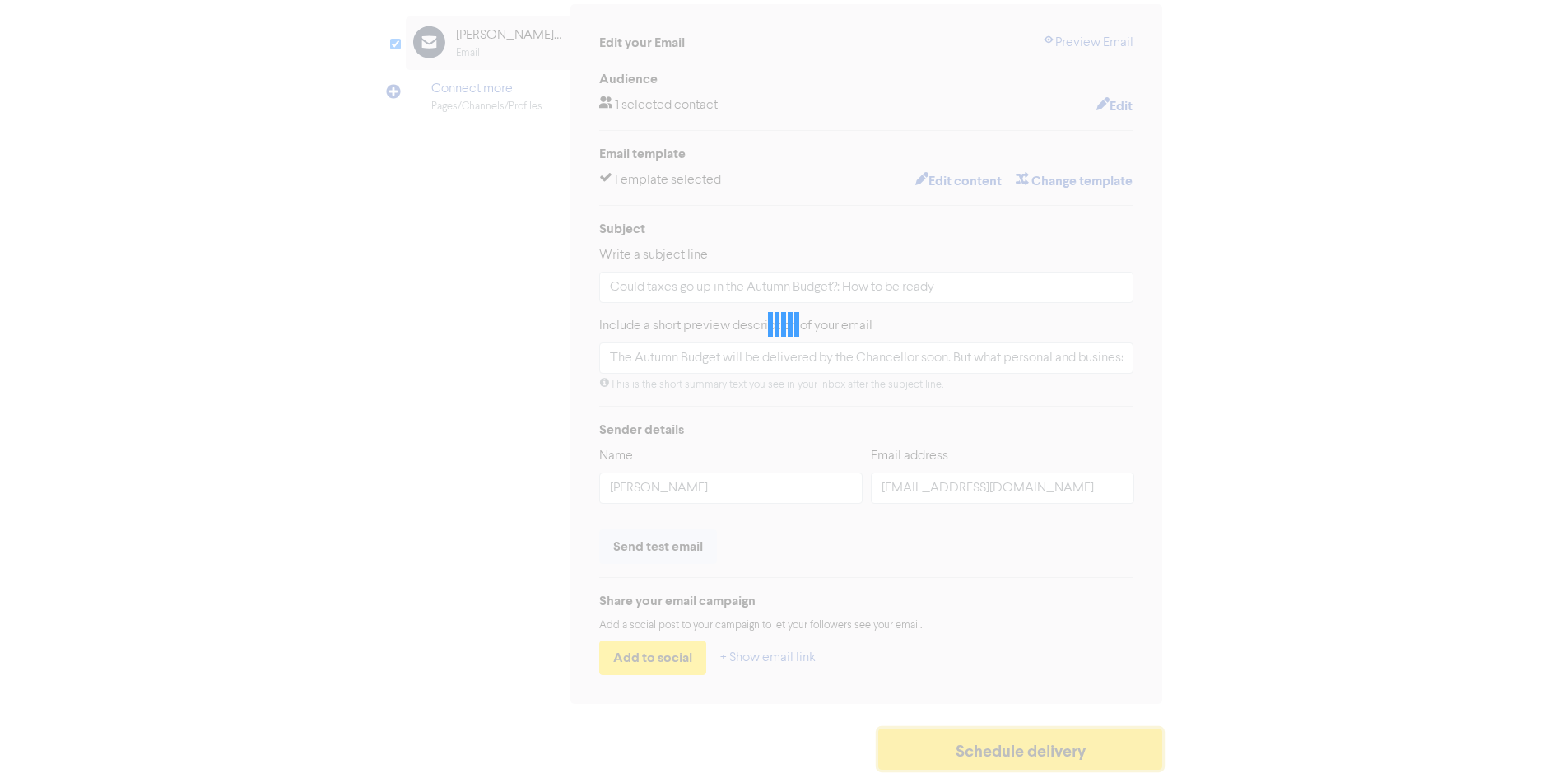
type input "The Autumn Budget will be delivered by the Chancellor soon. But what personal a…"
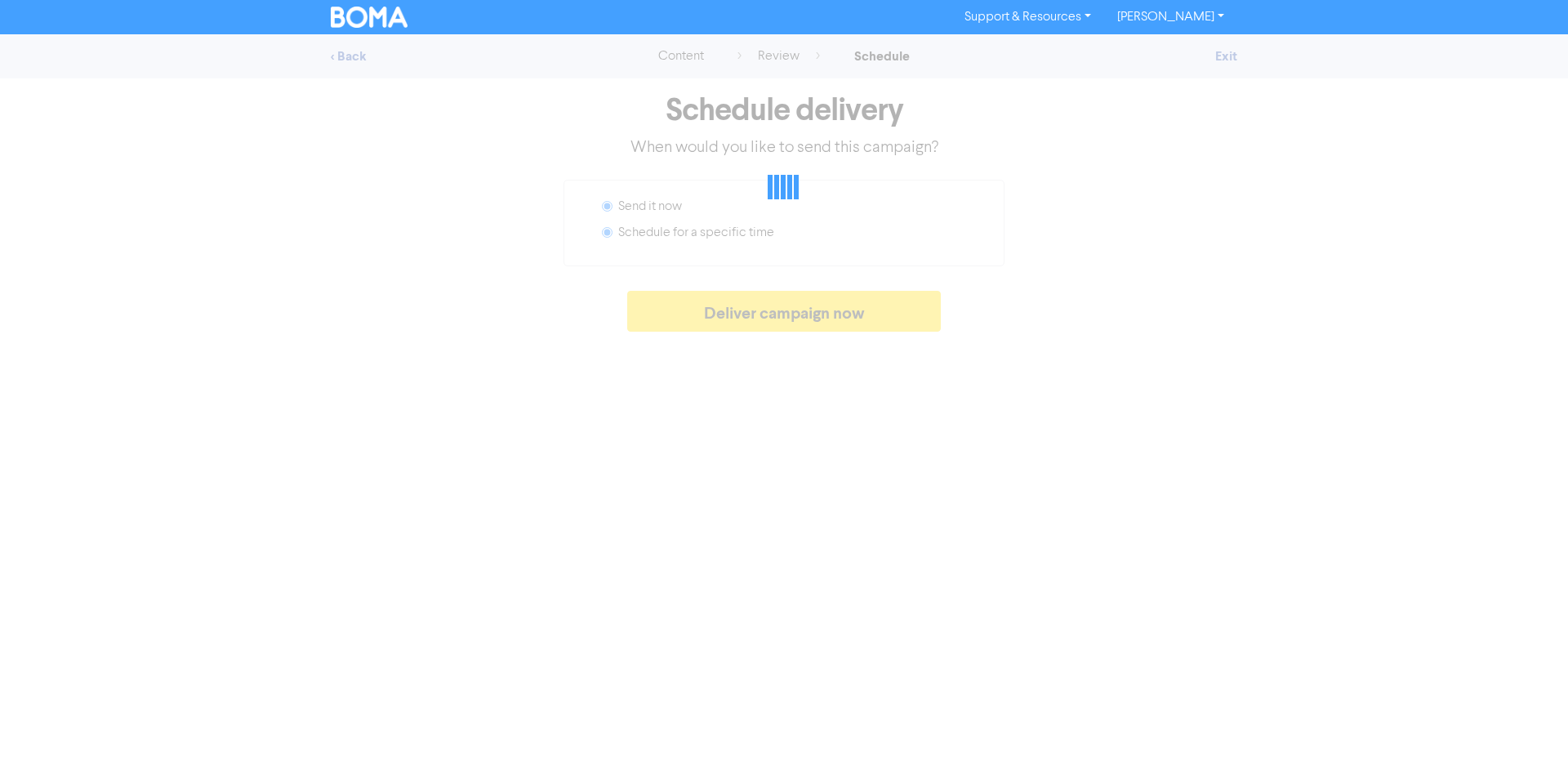
radio input "false"
radio input "true"
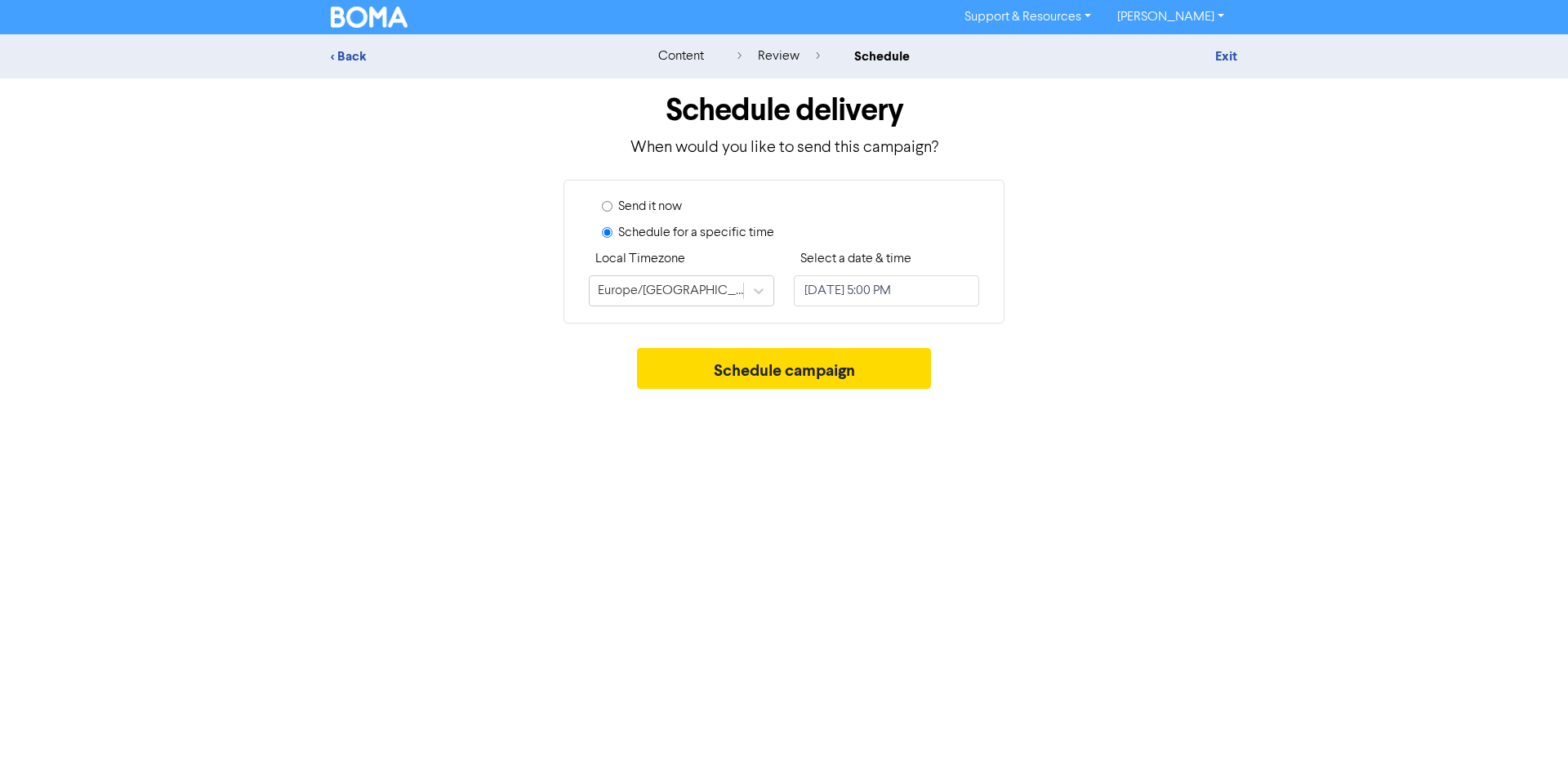
click at [660, 209] on label "Send it now" at bounding box center [650, 206] width 63 height 19
click at [613, 209] on input "Send it now" at bounding box center [607, 206] width 11 height 11
radio input "true"
radio input "false"
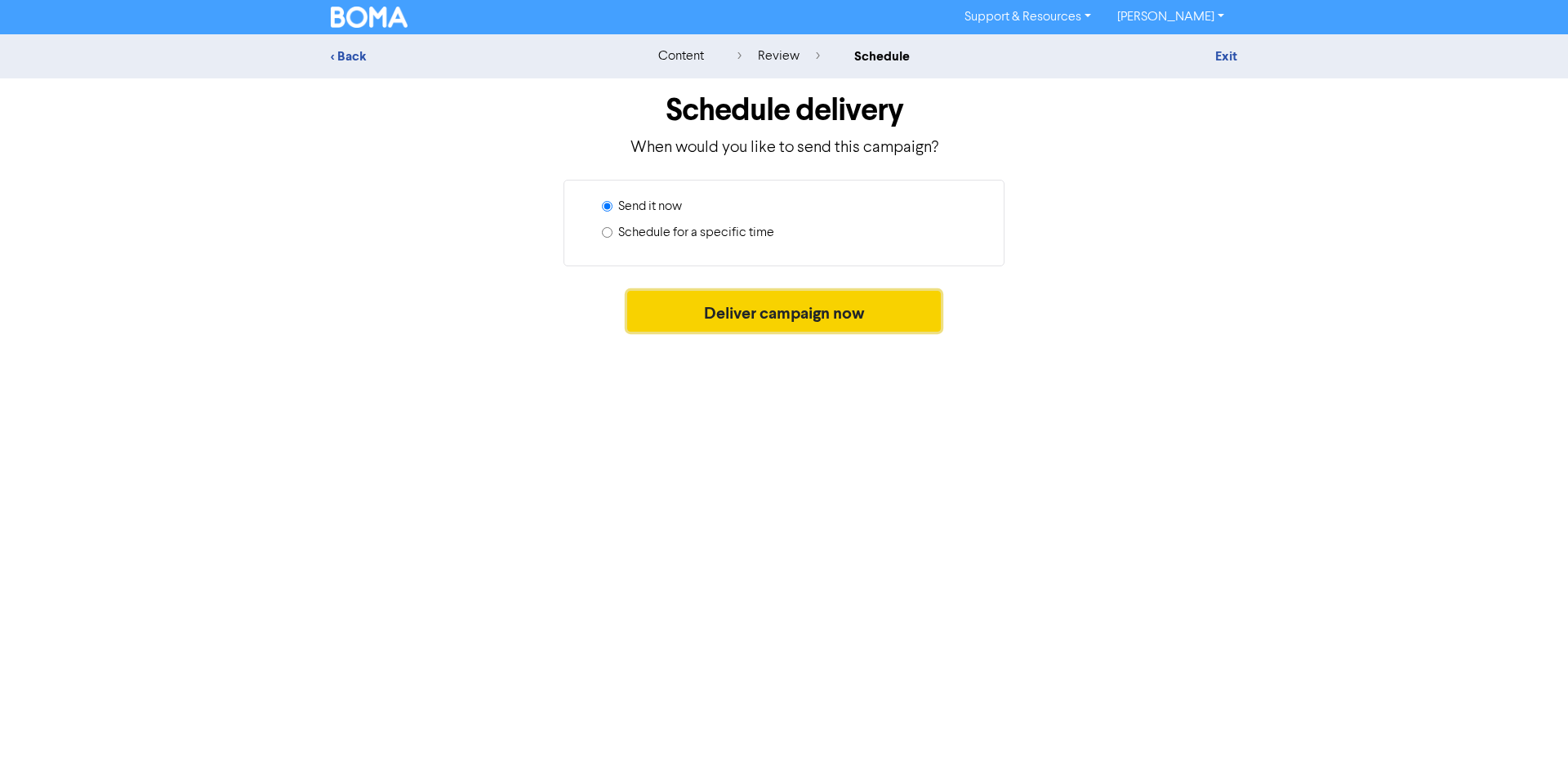
click at [709, 304] on button "Deliver campaign now" at bounding box center [785, 311] width 315 height 40
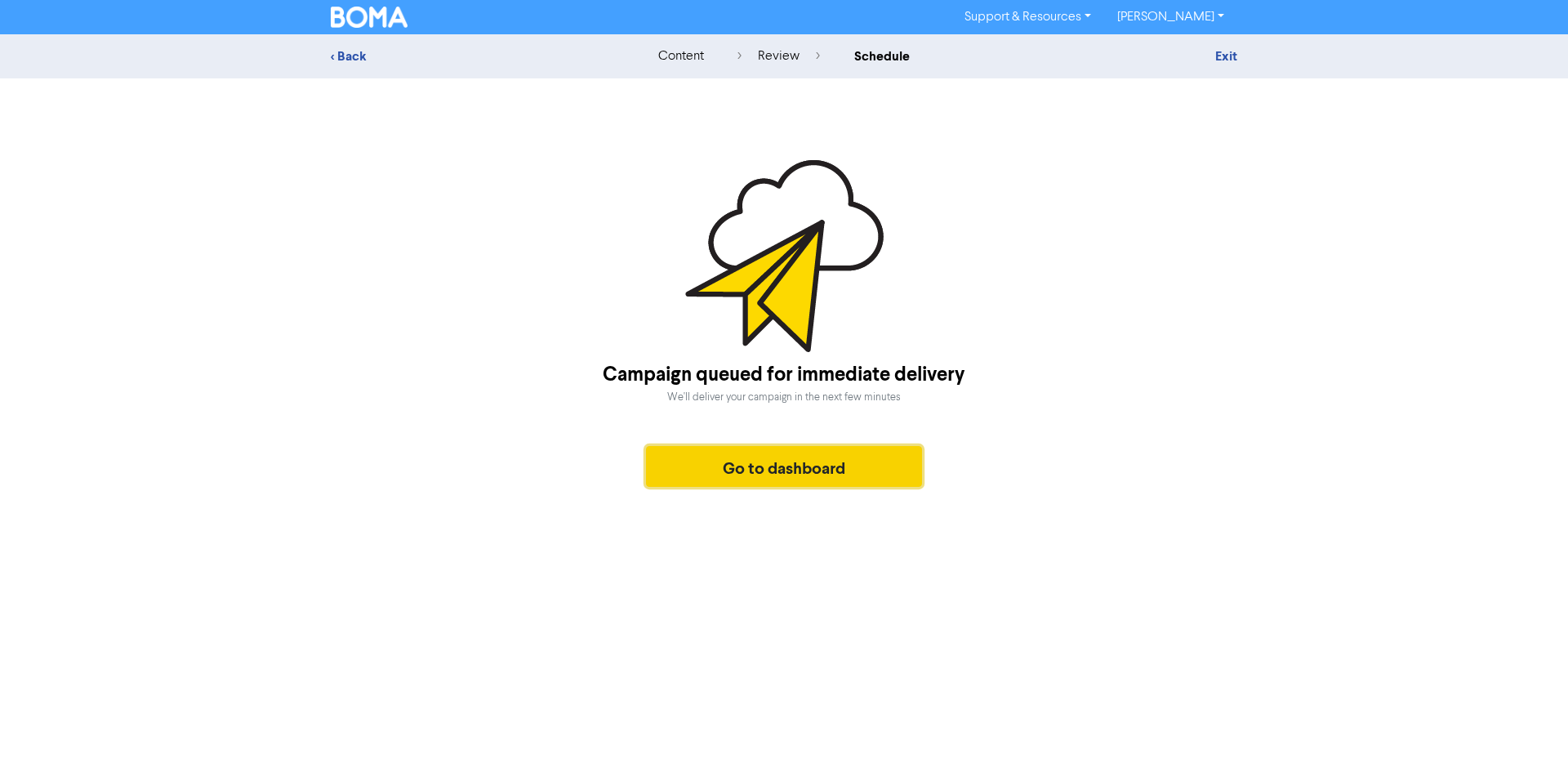
click at [836, 456] on button "Go to dashboard" at bounding box center [784, 467] width 276 height 40
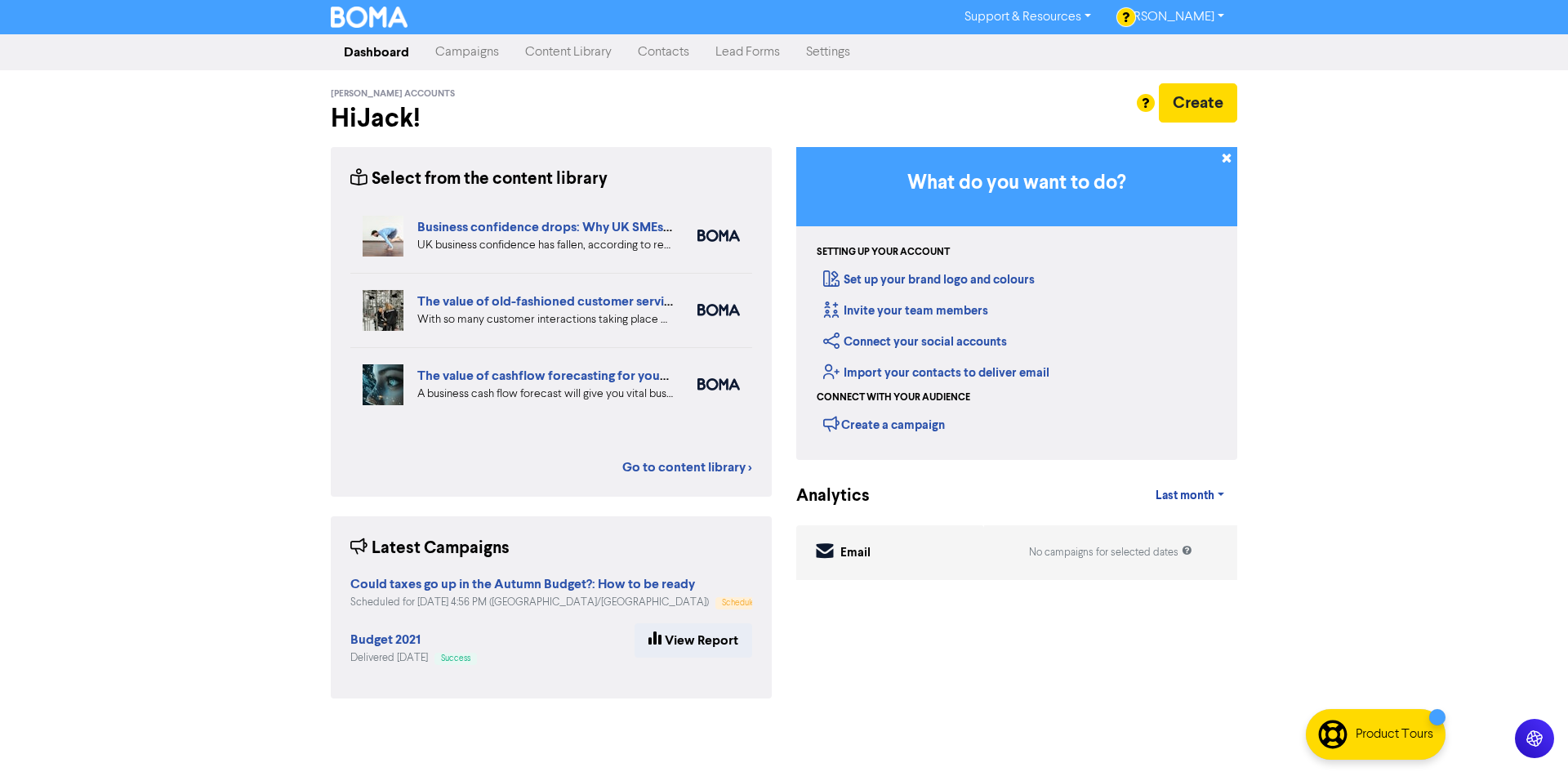
click at [447, 48] on link "Campaigns" at bounding box center [467, 52] width 90 height 33
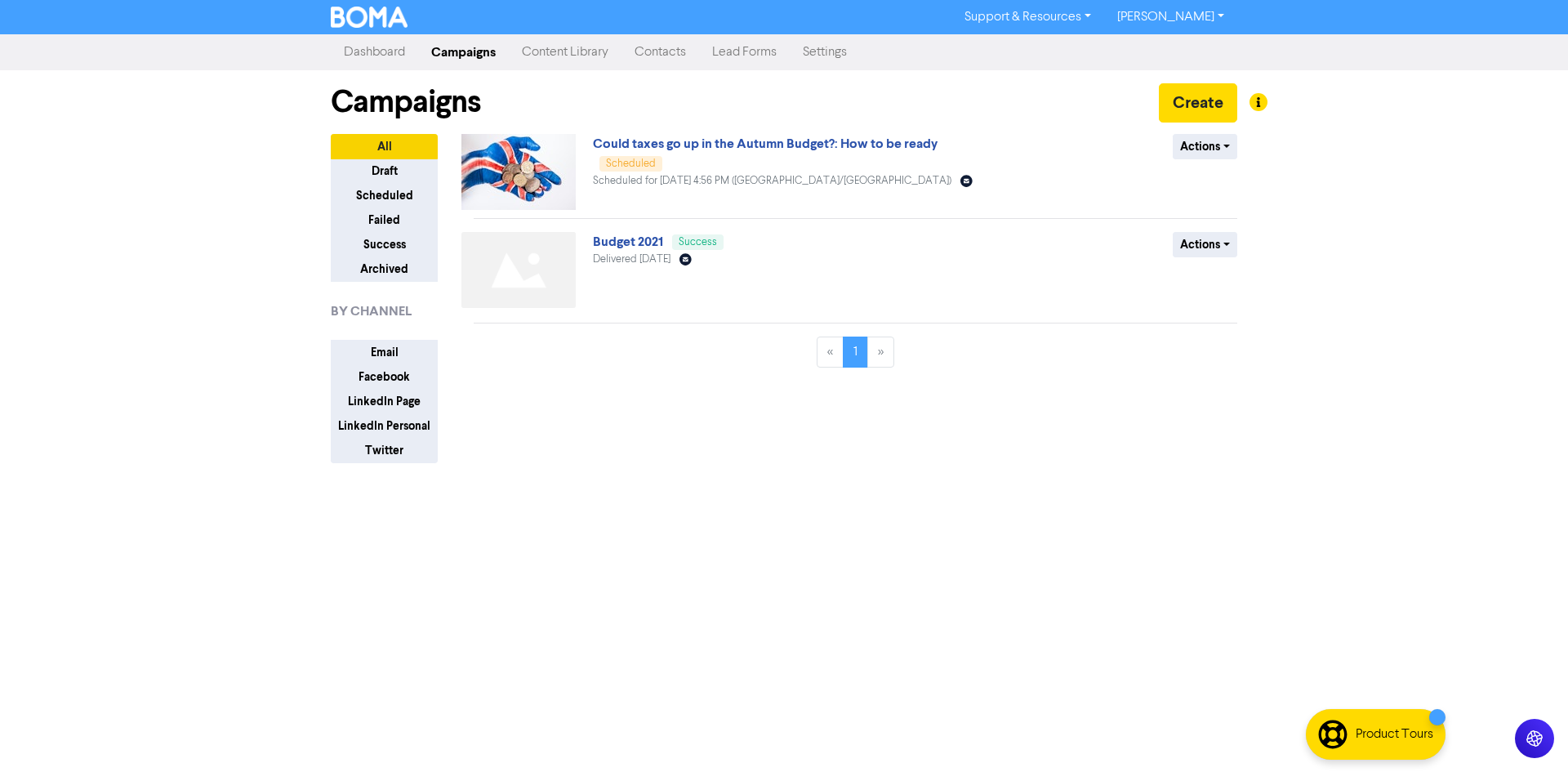
click at [383, 46] on link "Dashboard" at bounding box center [375, 52] width 87 height 33
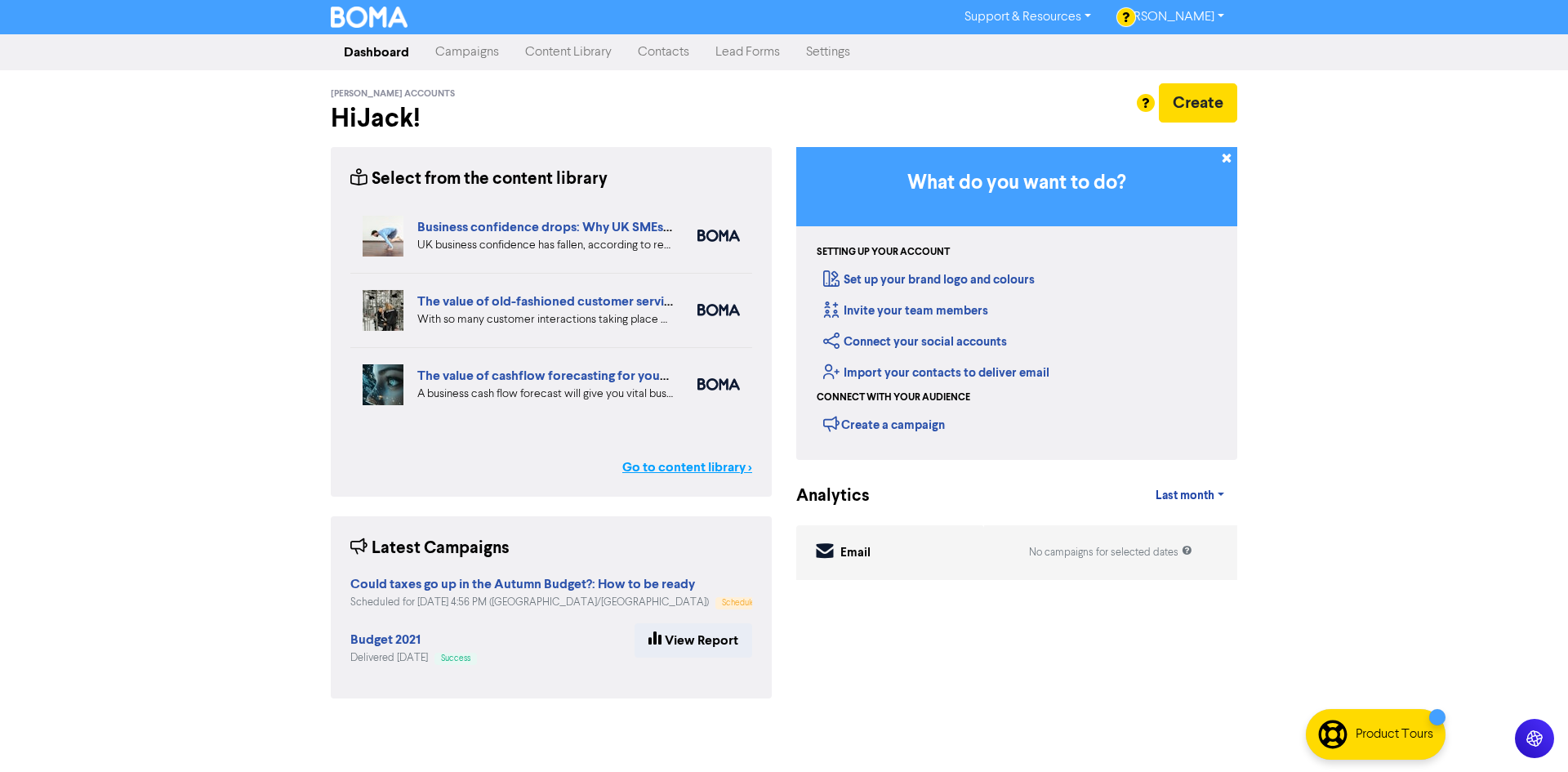
click at [715, 468] on link "Go to content library >" at bounding box center [686, 467] width 130 height 19
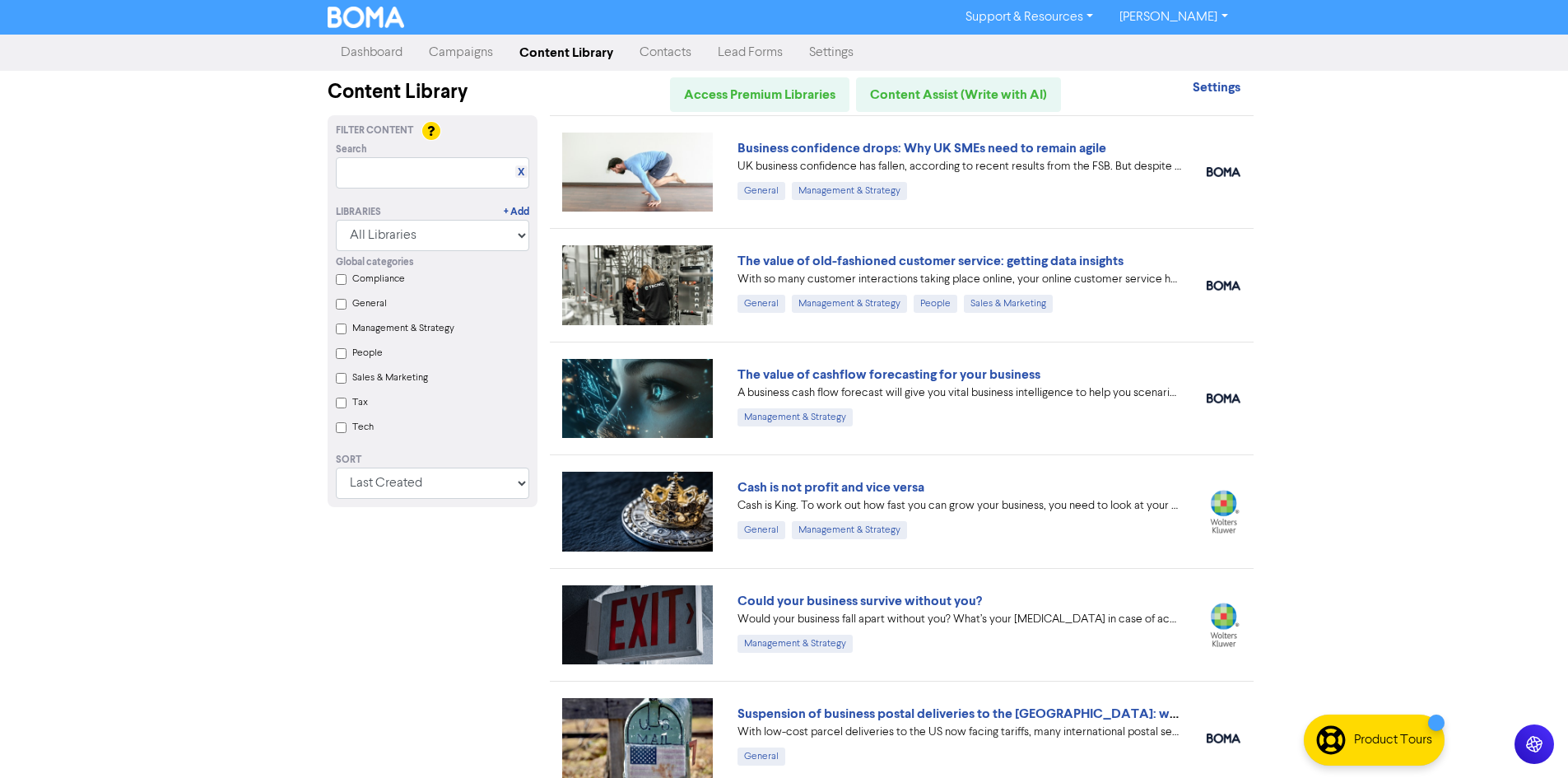
click at [370, 382] on label "Sales & Marketing" at bounding box center [390, 377] width 76 height 15
click at [347, 382] on Marketing "Sales & Marketing" at bounding box center [341, 378] width 11 height 11
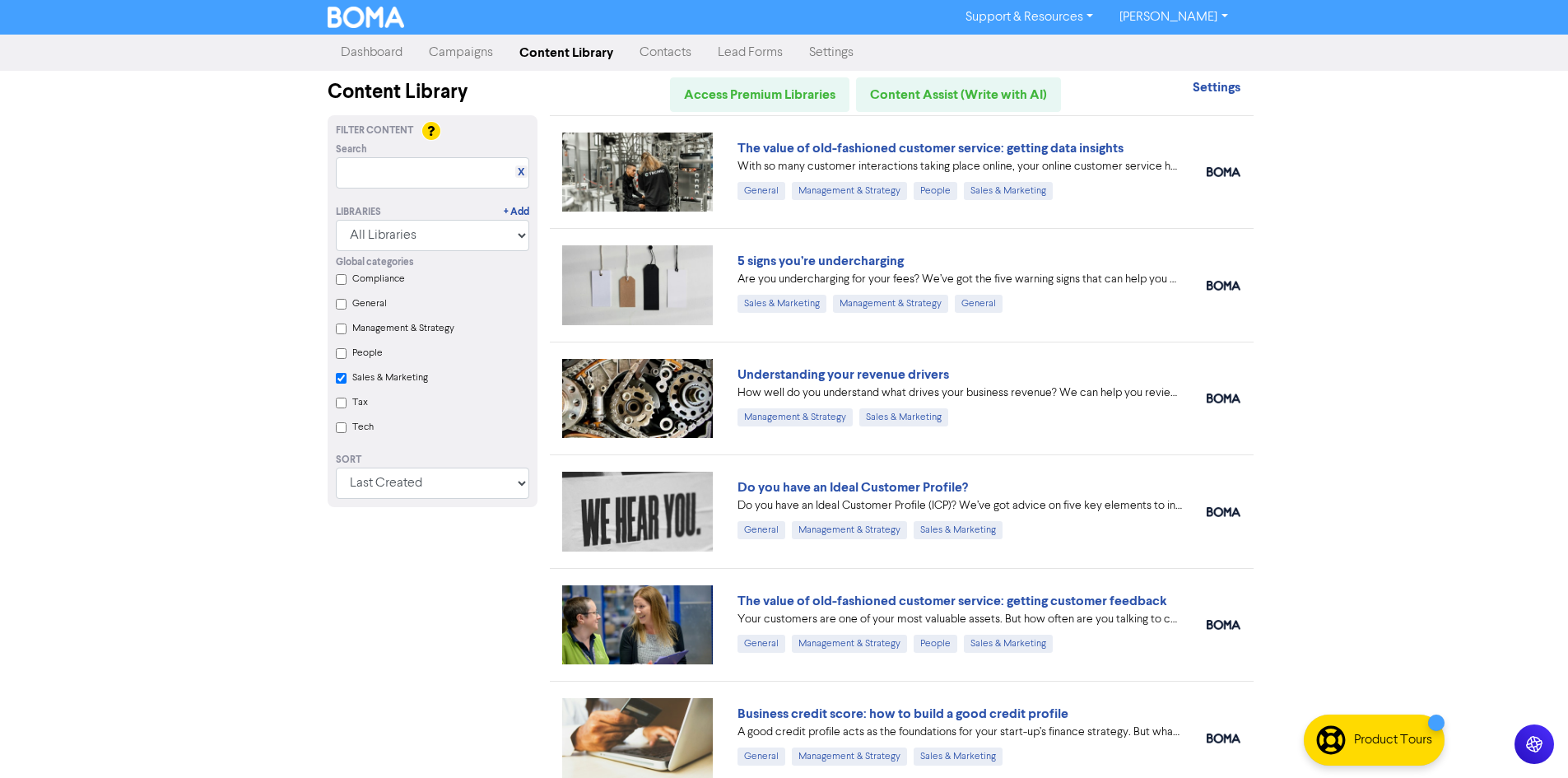
click at [381, 357] on label "People" at bounding box center [367, 353] width 31 height 15
click at [347, 357] on input "People" at bounding box center [341, 354] width 11 height 11
checkbox Marketing "true"
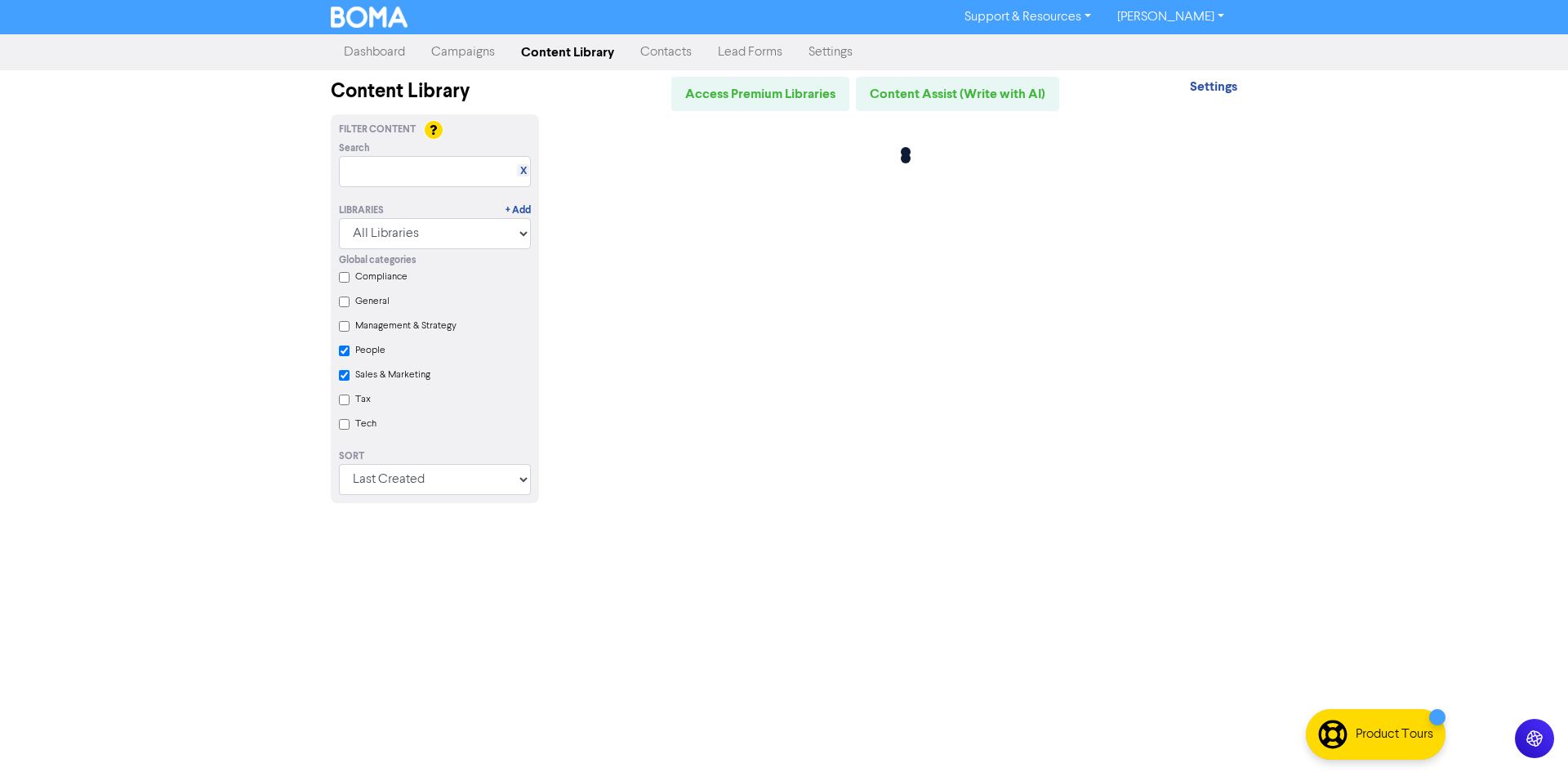
checkbox input "true"
checkbox Marketing "true"
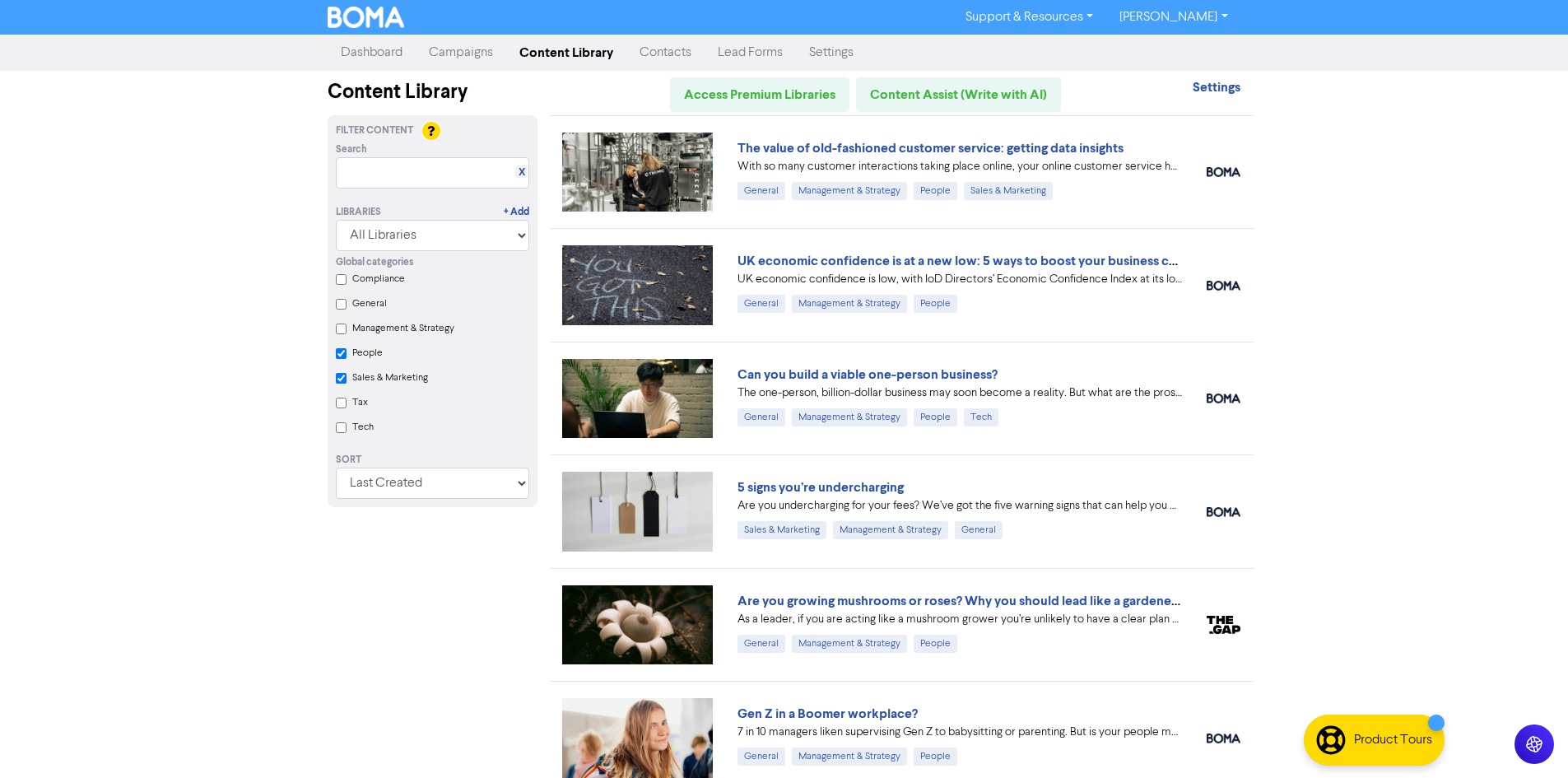
click at [384, 377] on label "Sales & Marketing" at bounding box center [390, 377] width 76 height 15
click at [347, 377] on Marketing "Sales & Marketing" at bounding box center [341, 378] width 11 height 11
checkbox input "true"
checkbox Marketing "true"
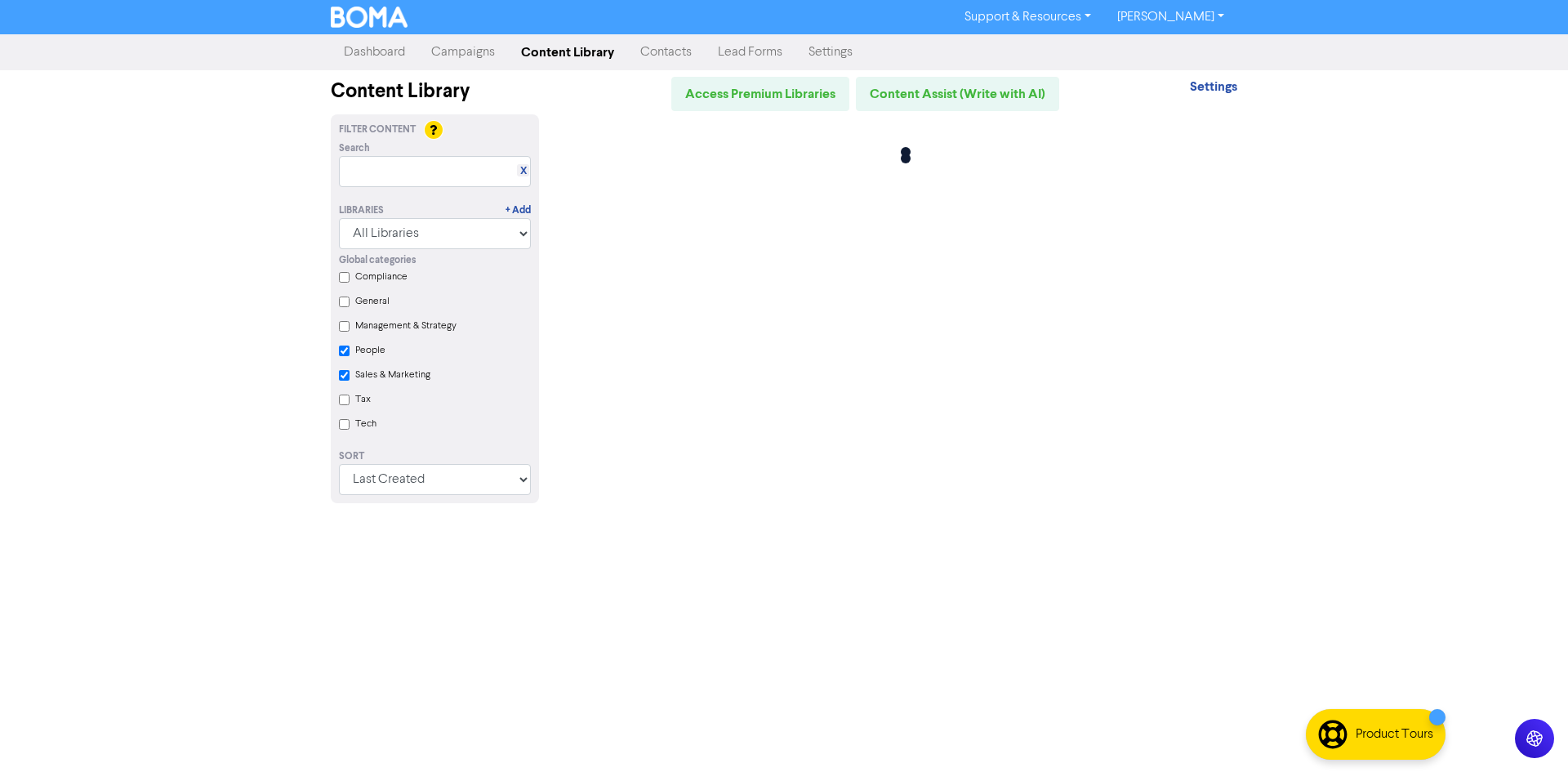
checkbox input "true"
checkbox Marketing "false"
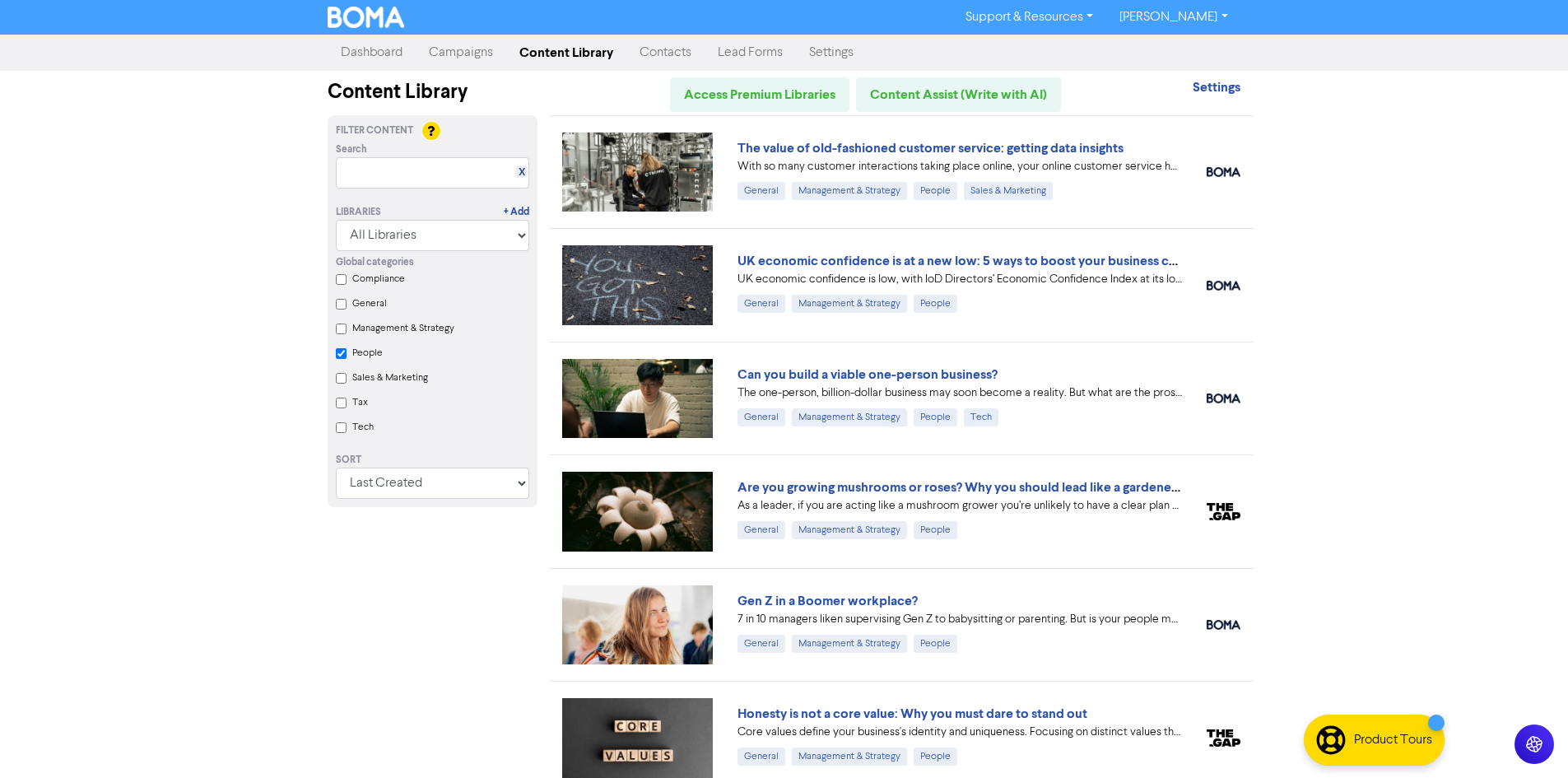
click at [370, 356] on label "People" at bounding box center [367, 353] width 31 height 15
click at [347, 356] on input "People" at bounding box center [341, 354] width 11 height 11
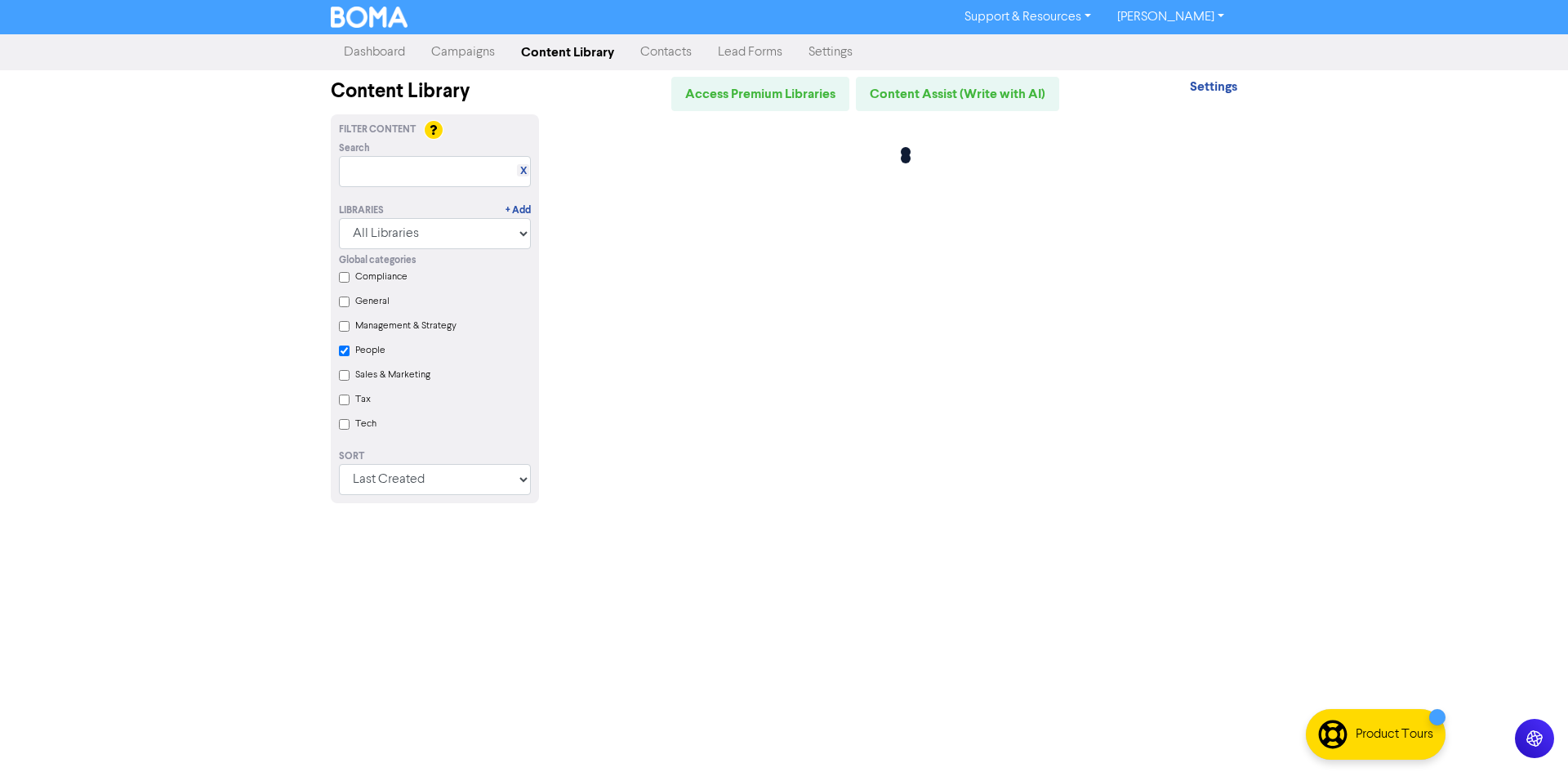
checkbox input "false"
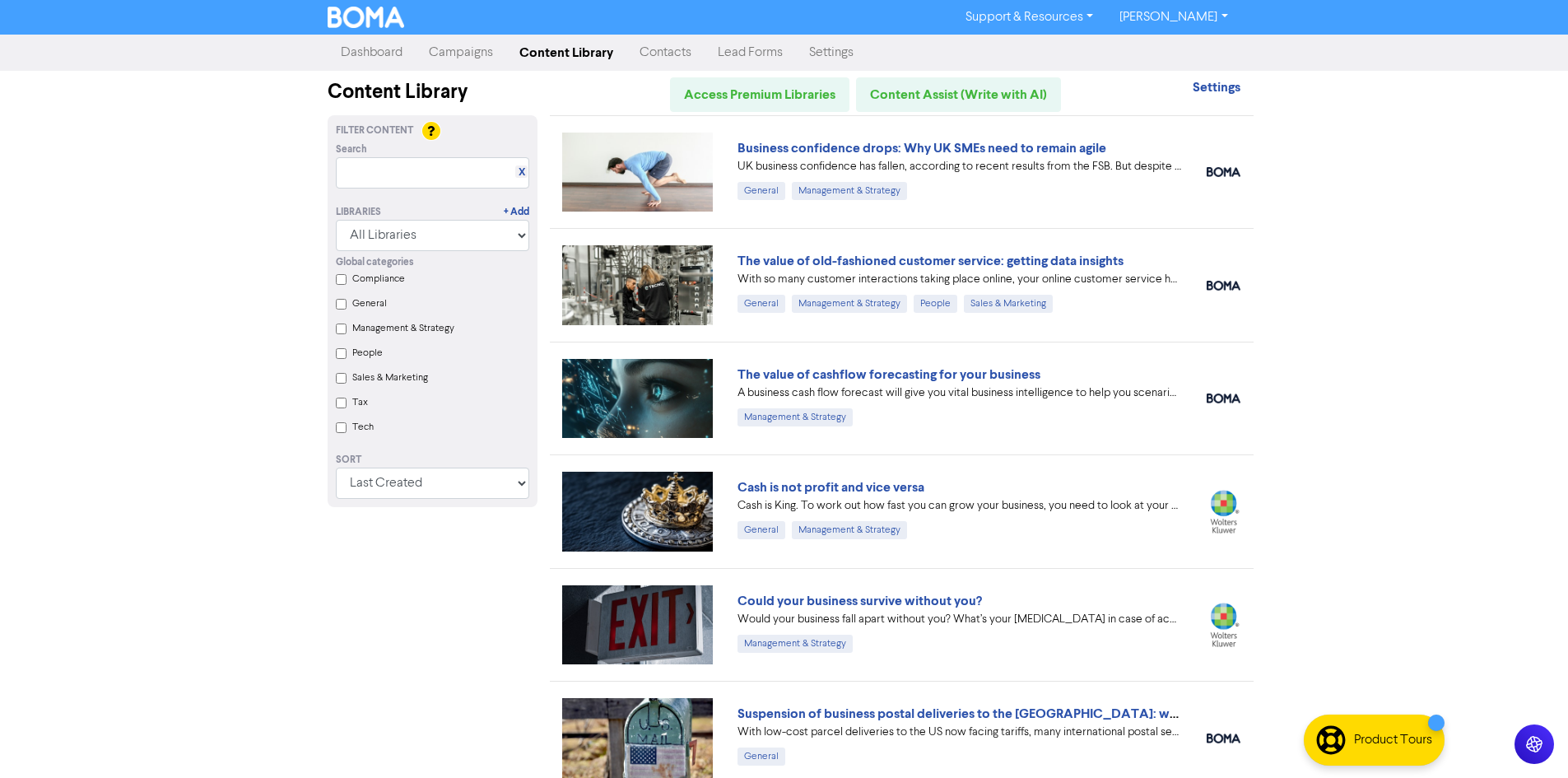
click at [356, 410] on label "Tax" at bounding box center [360, 402] width 16 height 15
click at [347, 408] on input "Tax" at bounding box center [341, 403] width 11 height 11
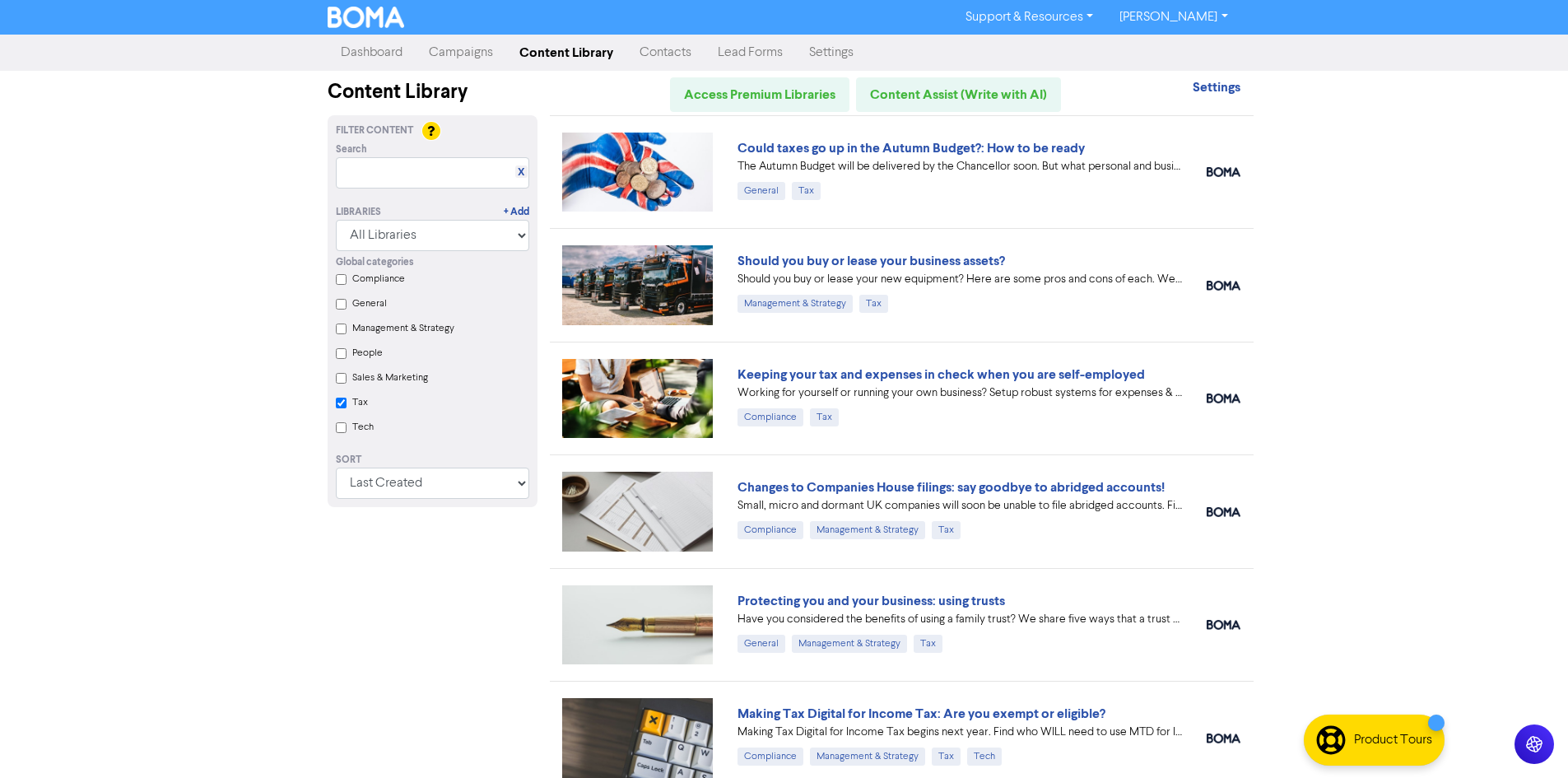
click at [383, 274] on label "Compliance" at bounding box center [378, 279] width 53 height 15
click at [347, 274] on input "Compliance" at bounding box center [341, 280] width 11 height 11
checkbox input "true"
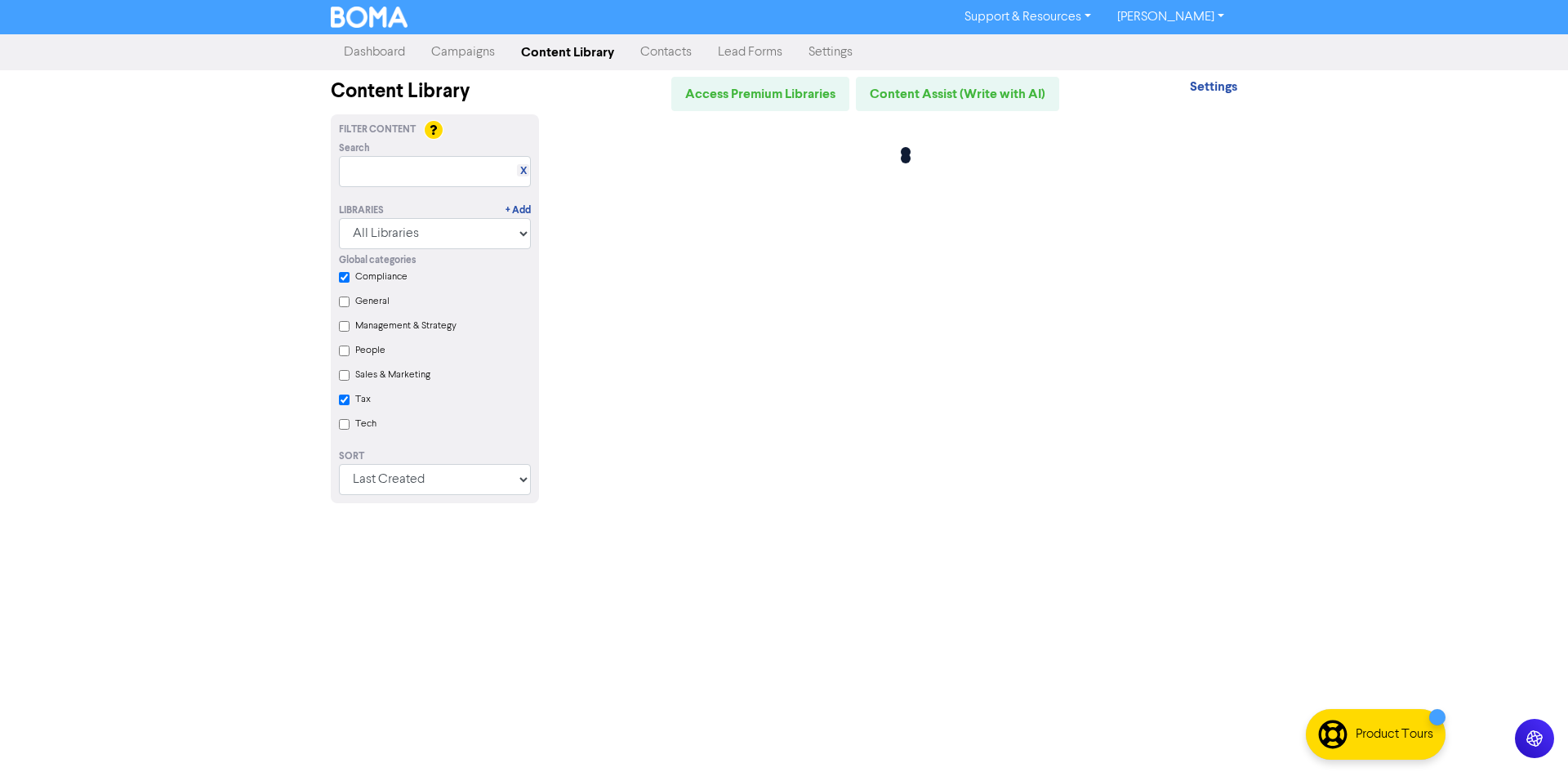
checkbox input "true"
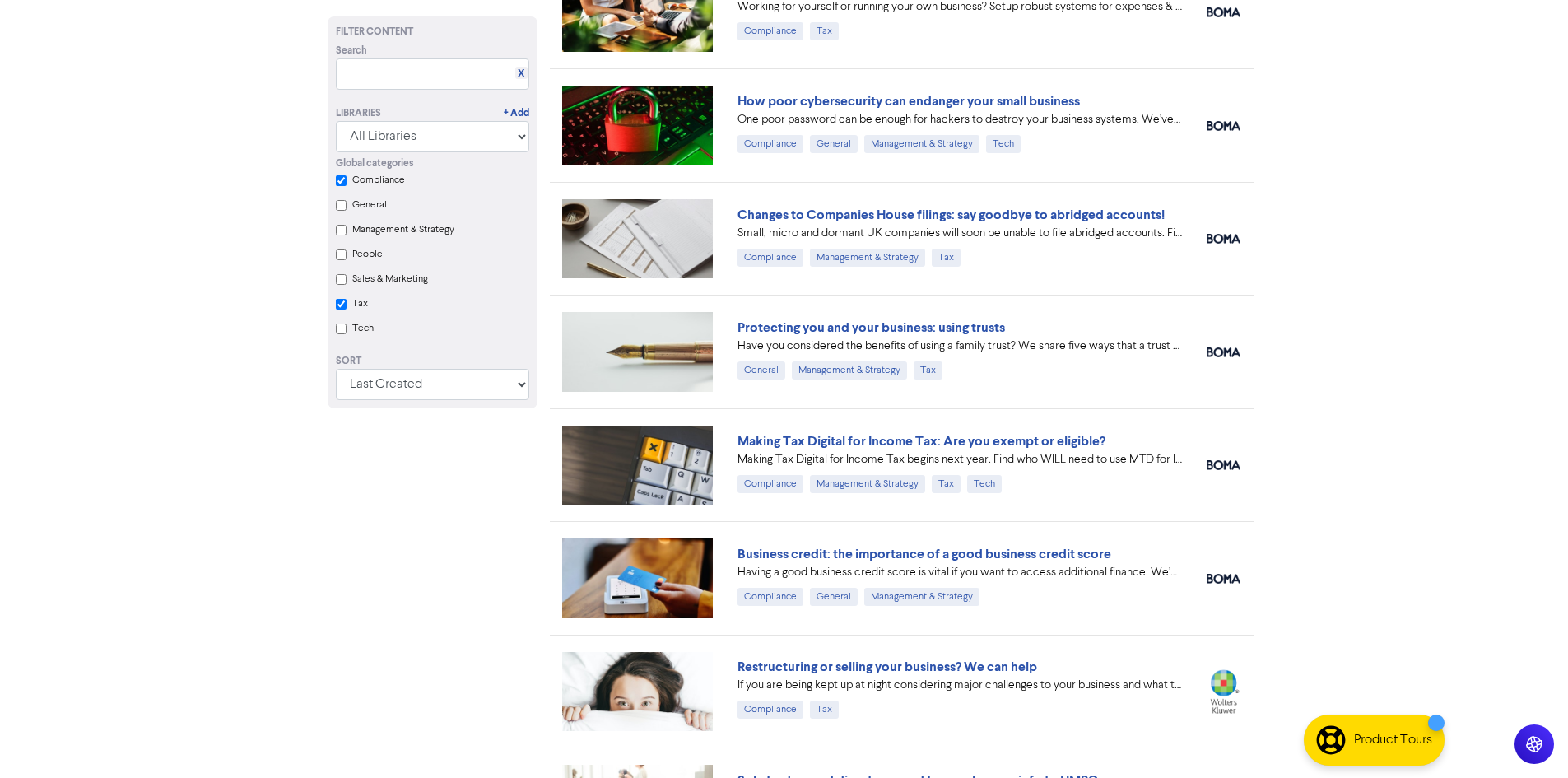
checkbox input "true"
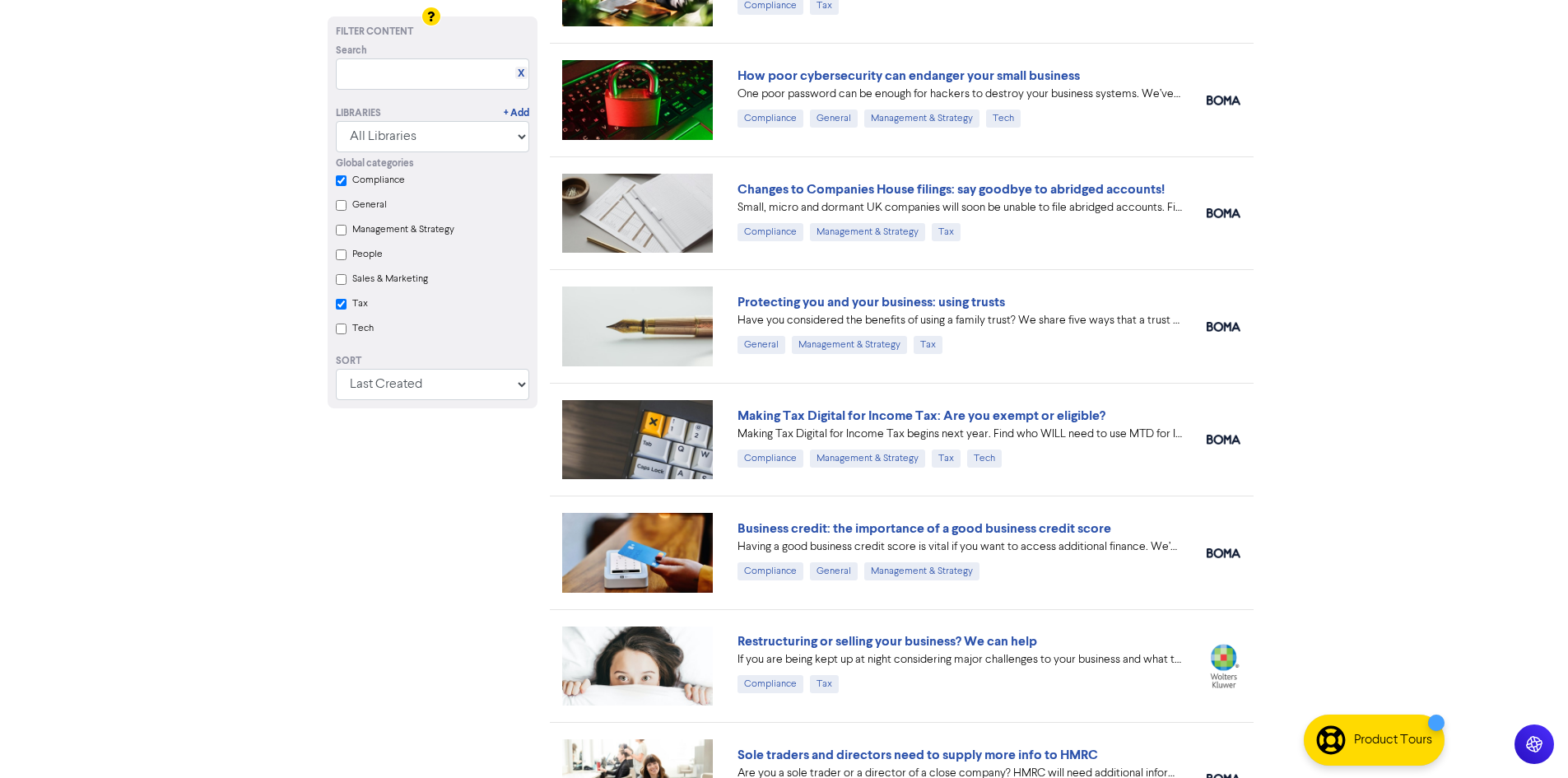
checkbox input "true"
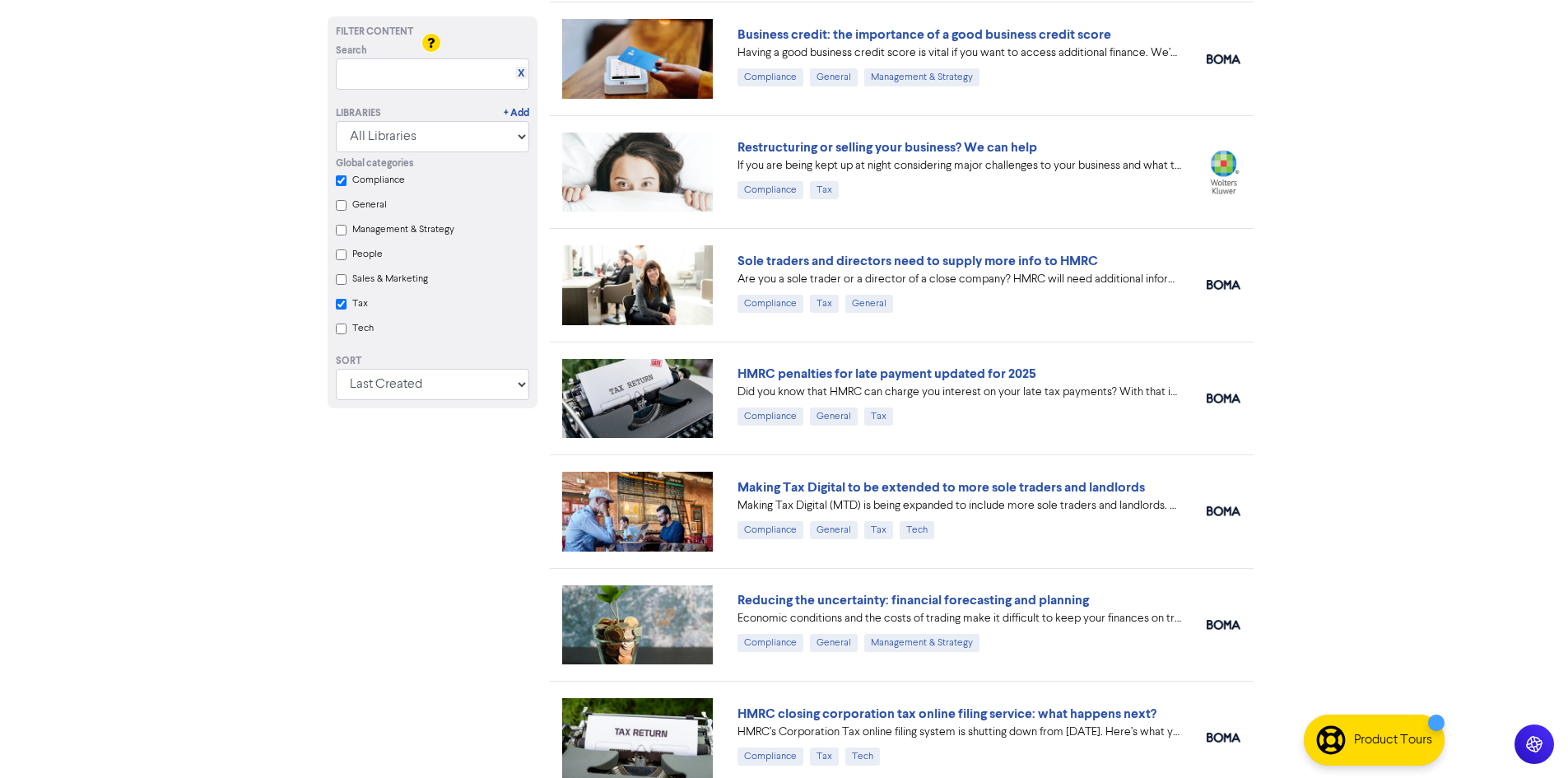
scroll to position [988, 0]
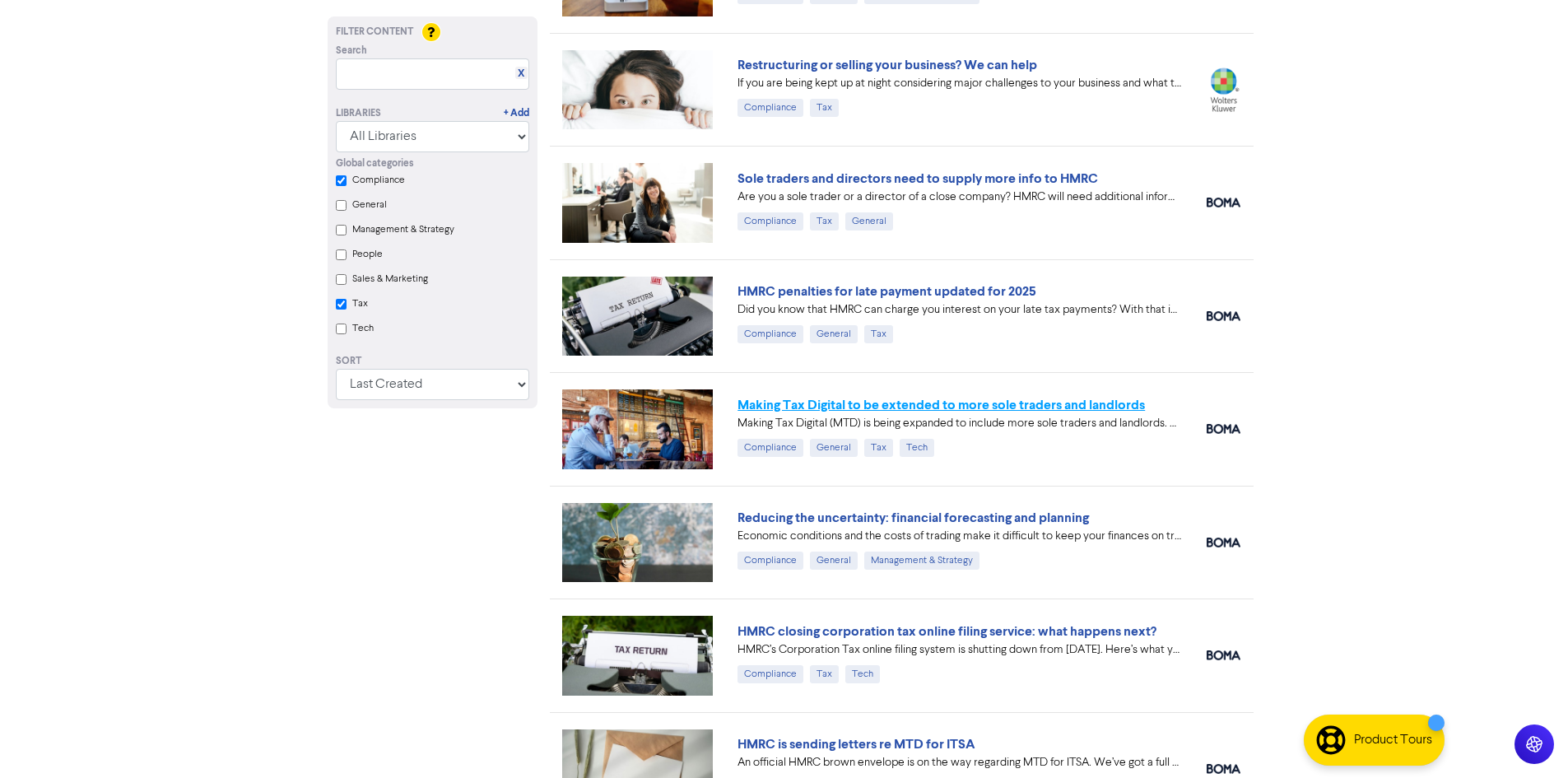
click at [994, 409] on link "Making Tax Digital to be extended to more sole traders and landlords" at bounding box center [940, 405] width 407 height 17
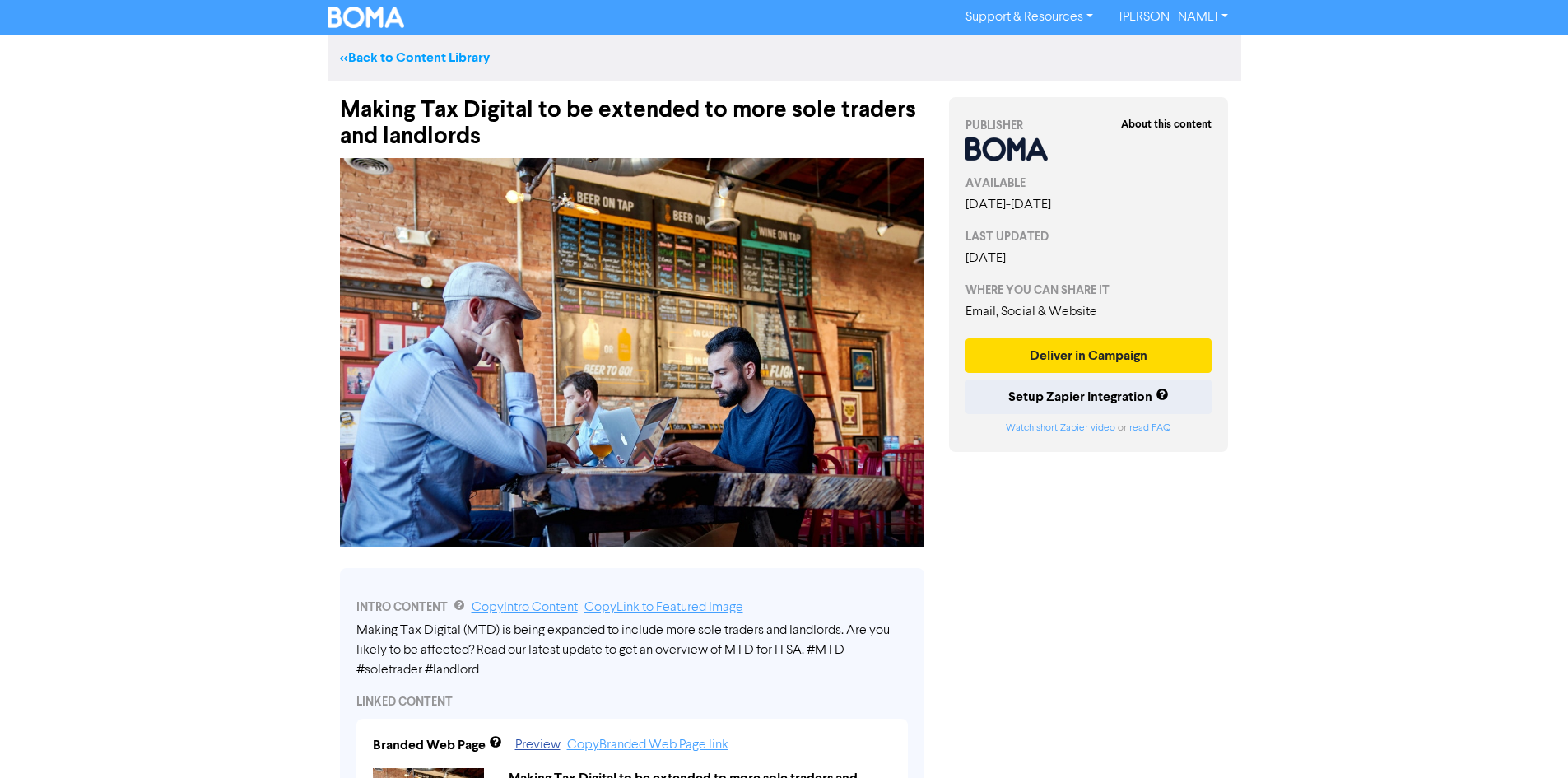
click at [478, 57] on link "<< Back to Content Library" at bounding box center [415, 57] width 150 height 17
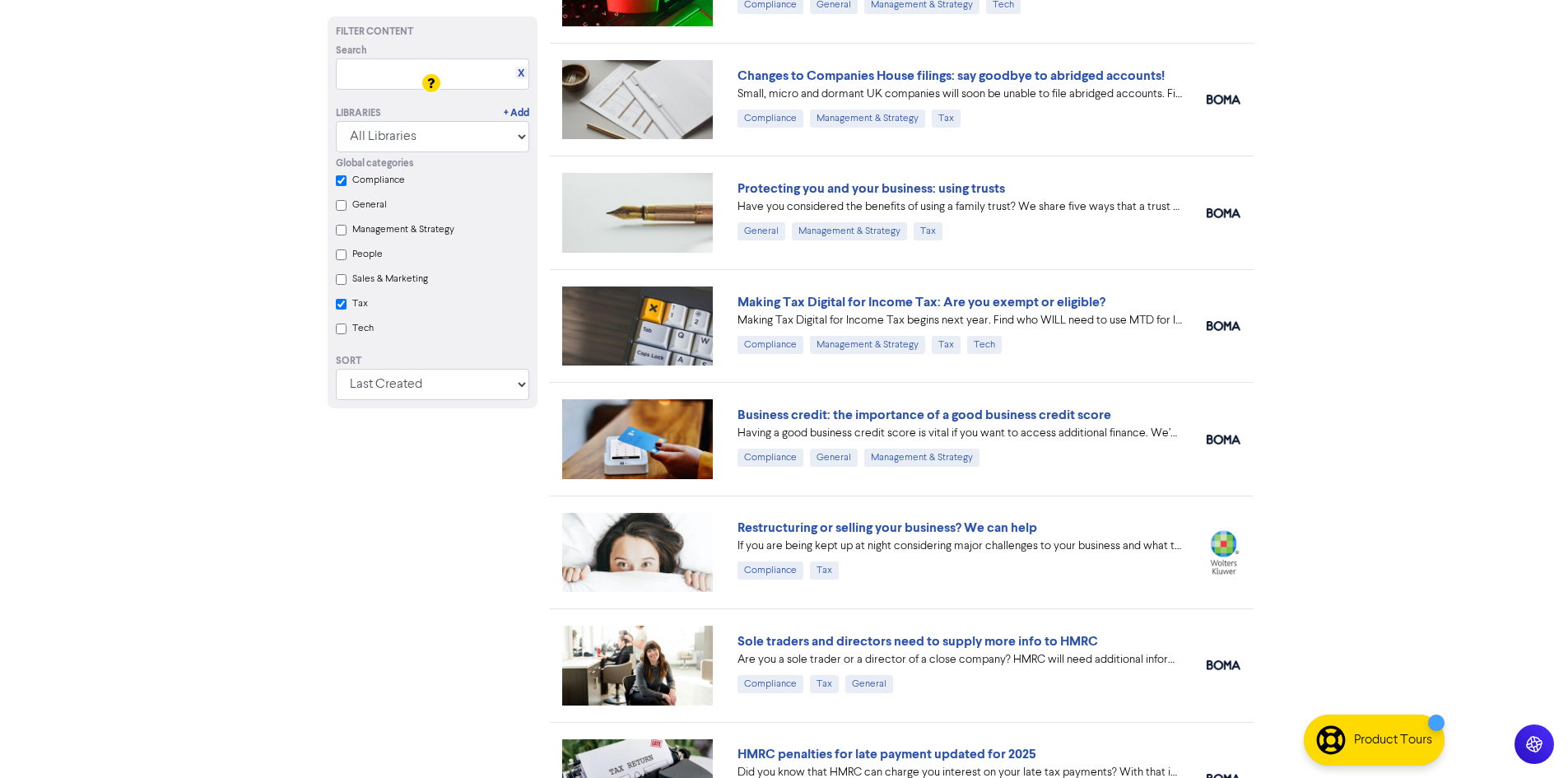
scroll to position [576, 0]
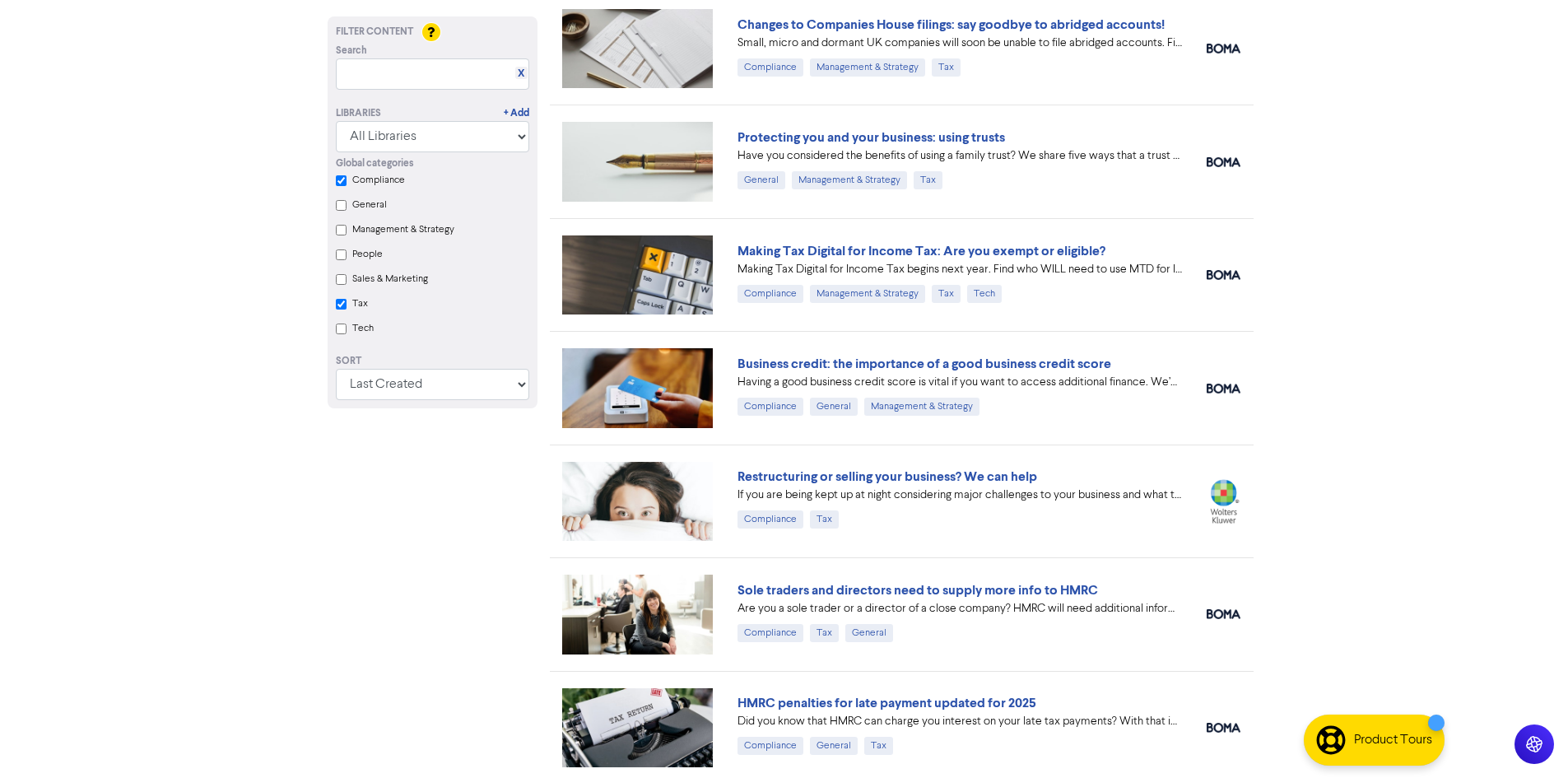
click at [685, 293] on img at bounding box center [637, 274] width 151 height 79
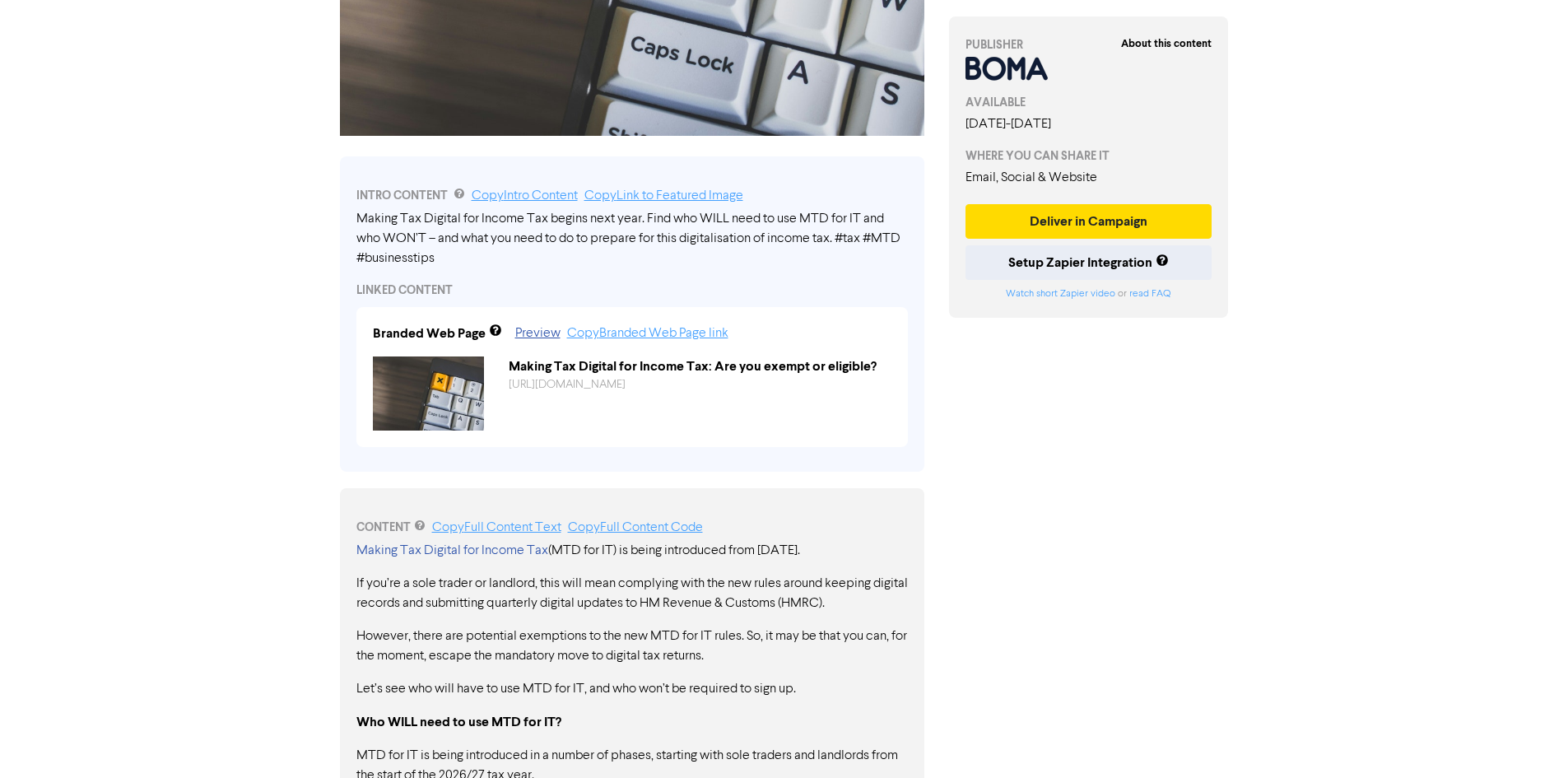
scroll to position [494, 0]
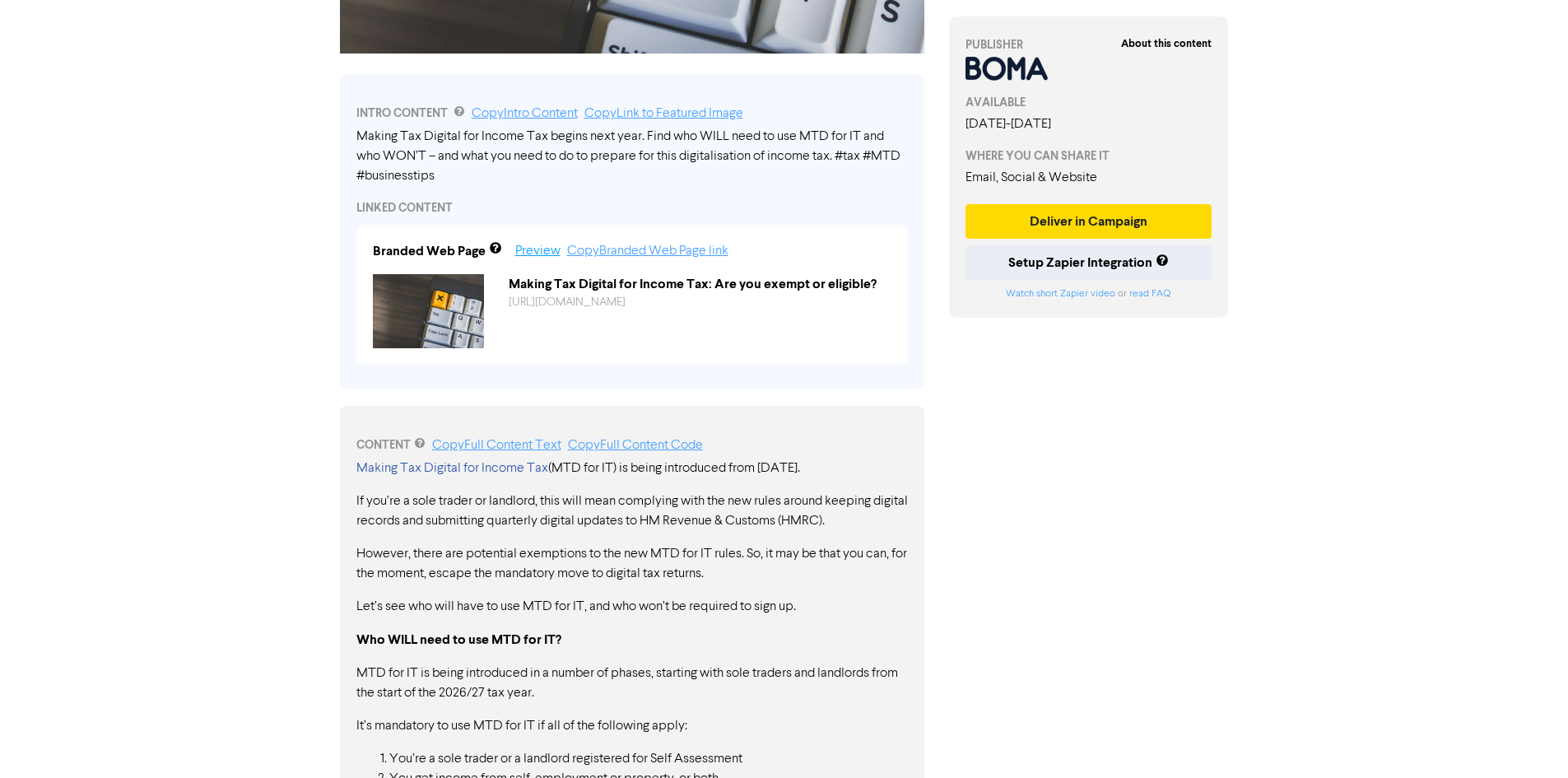
click at [533, 246] on link "Preview" at bounding box center [538, 251] width 45 height 13
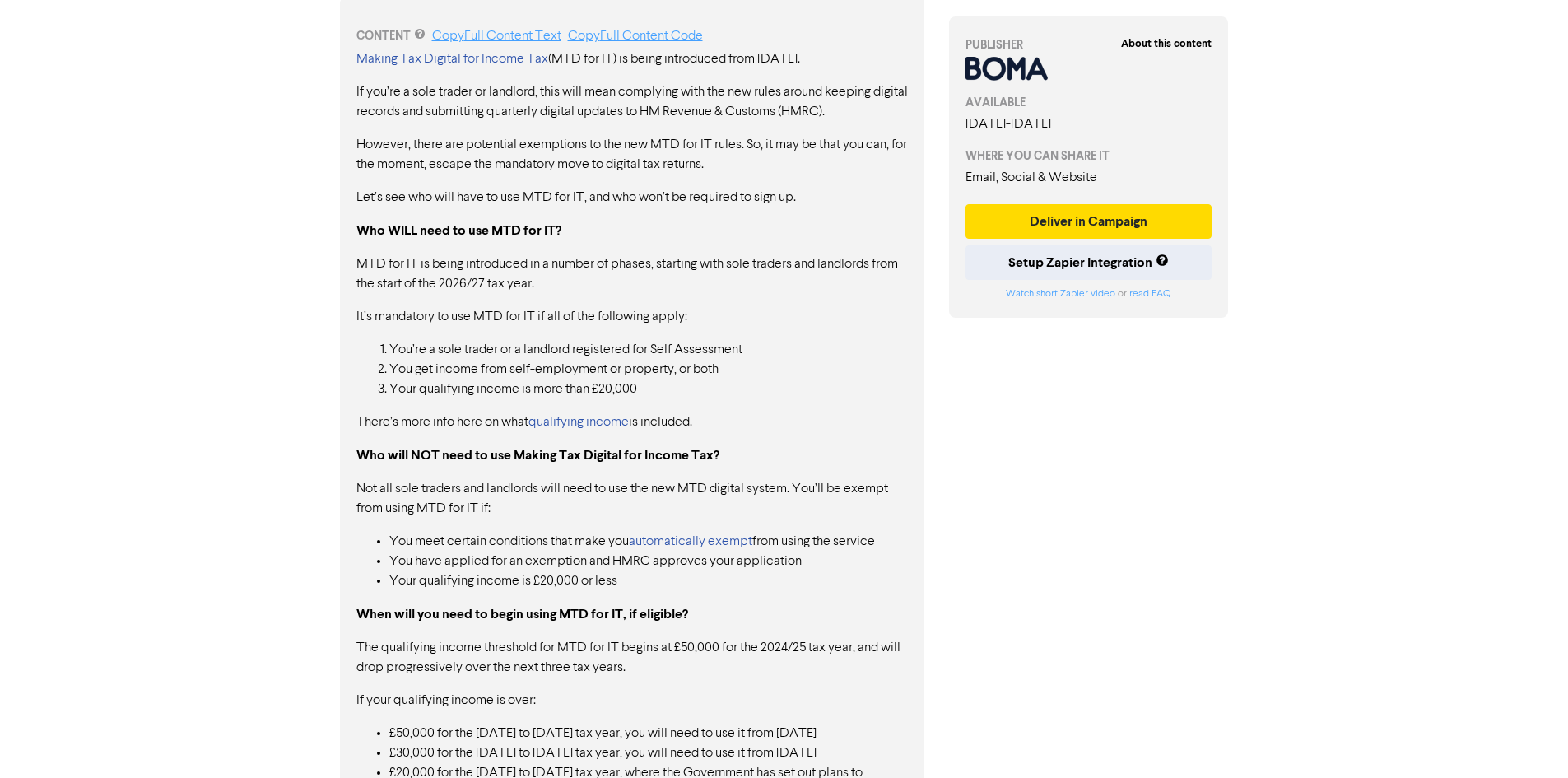
scroll to position [906, 0]
drag, startPoint x: 389, startPoint y: 302, endPoint x: 564, endPoint y: 334, distance: 177.9
click at [564, 334] on div "Making Tax Digital for Income Tax (MTD for IT) is being introduced from [DATE].…" at bounding box center [631, 520] width 552 height 946
click at [565, 334] on div "Making Tax Digital for Income Tax (MTD for IT) is being introduced from [DATE].…" at bounding box center [631, 520] width 552 height 946
drag, startPoint x: 532, startPoint y: 264, endPoint x: 631, endPoint y: 286, distance: 101.4
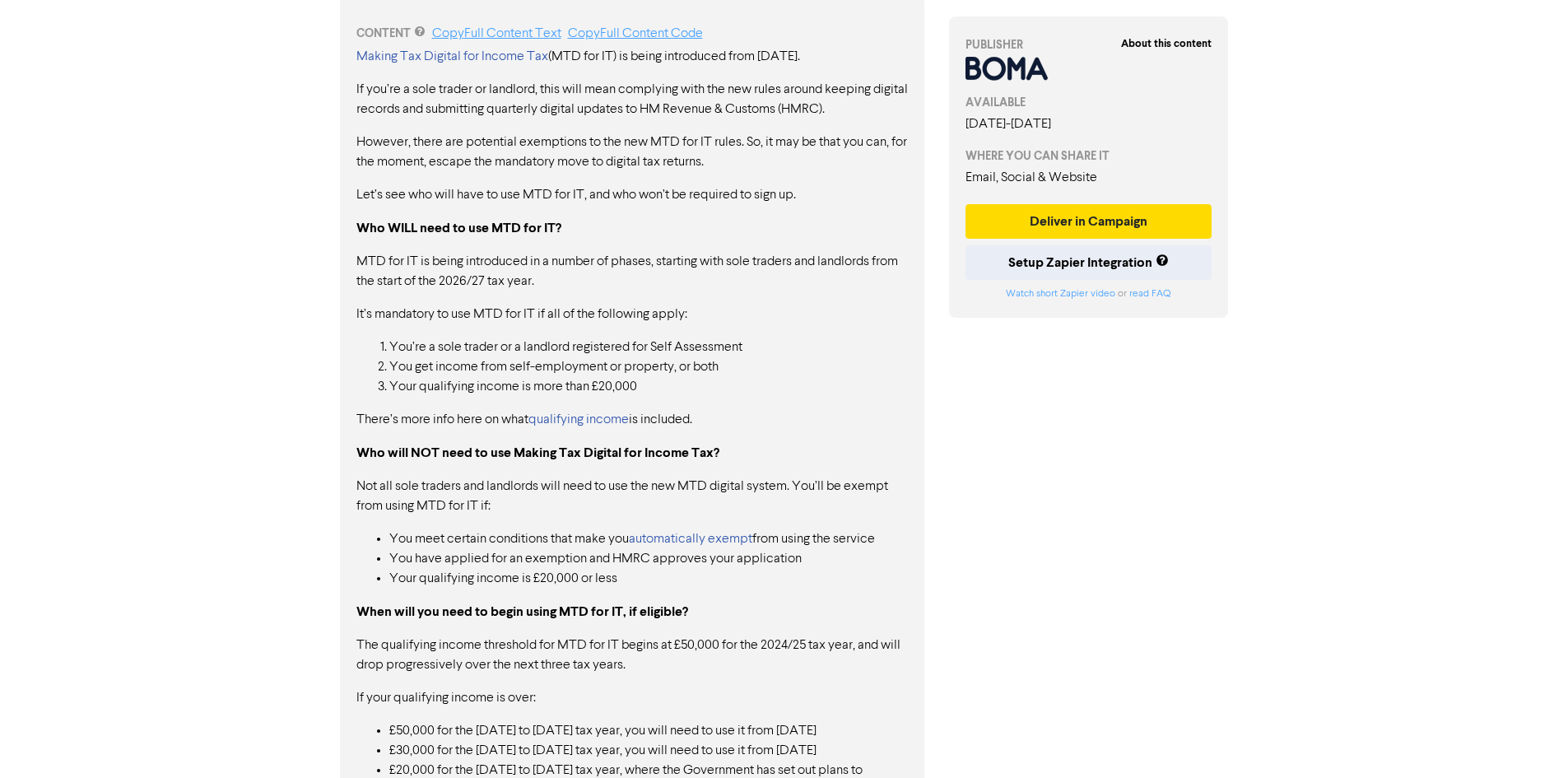
click at [626, 285] on p "MTD for IT is being introduced in a number of phases, starting with sole trader…" at bounding box center [631, 272] width 552 height 40
click at [632, 286] on p "MTD for IT is being introduced in a number of phases, starting with sole trader…" at bounding box center [631, 272] width 552 height 40
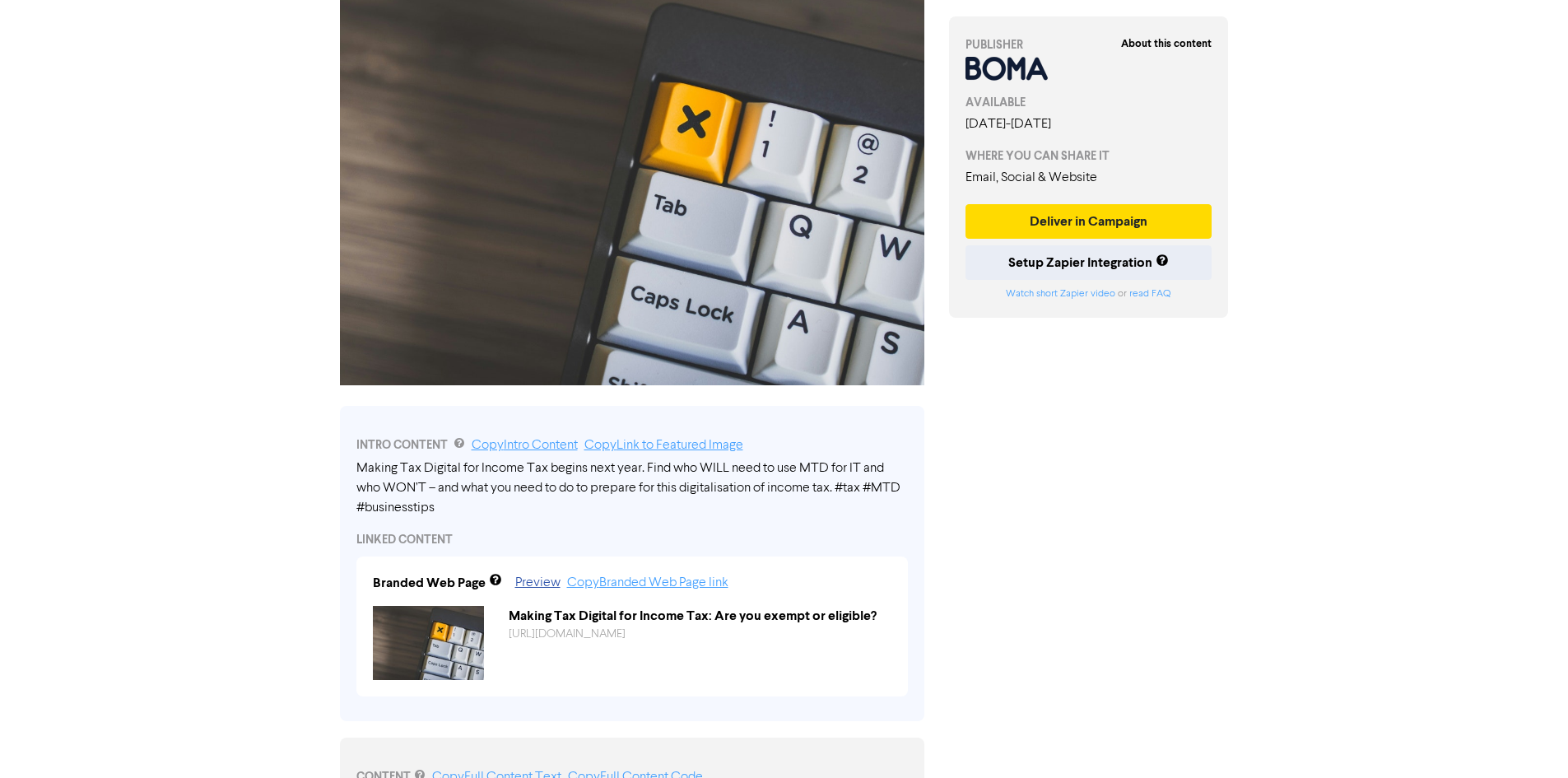
scroll to position [0, 0]
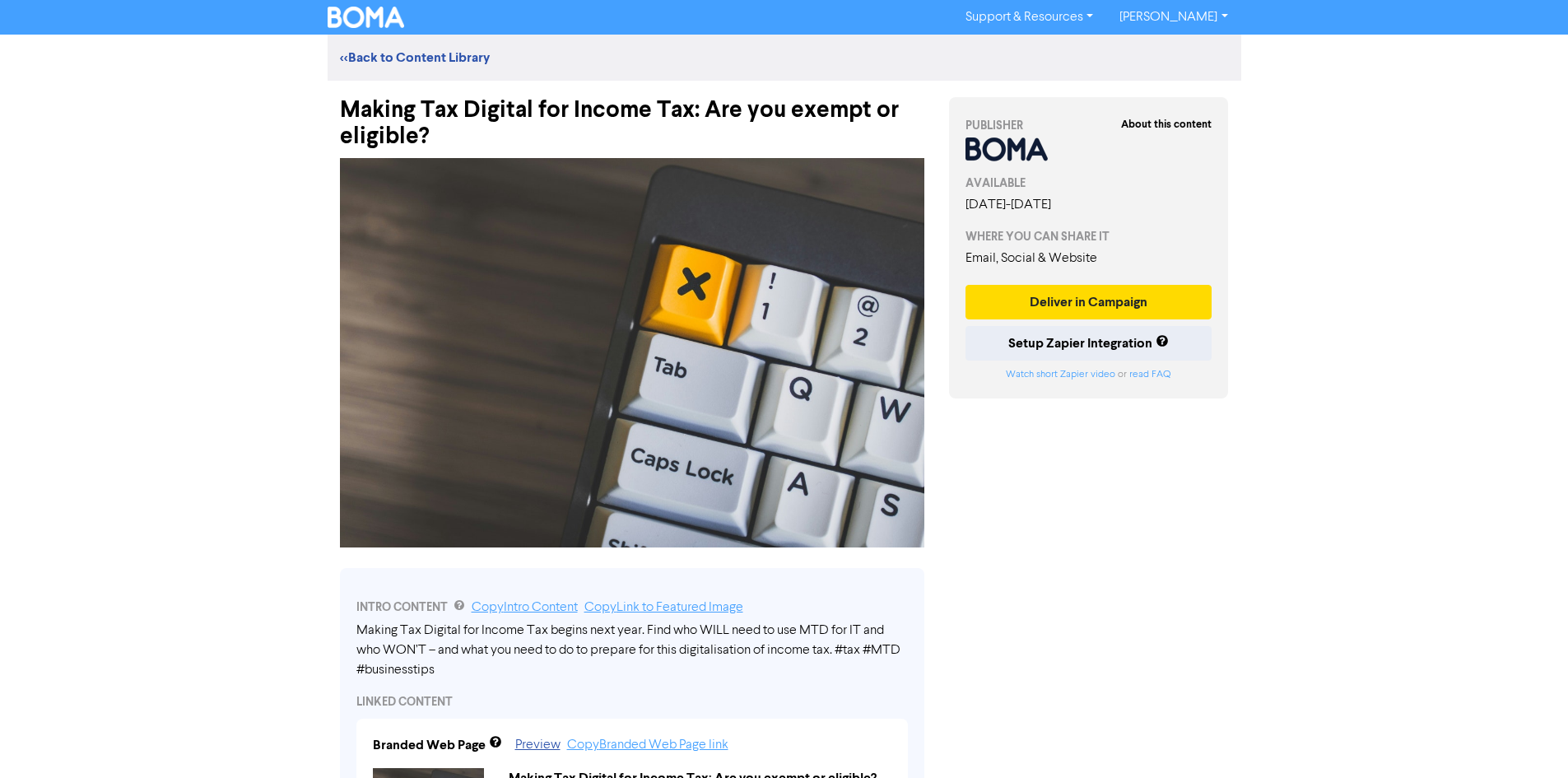
click at [437, 44] on div "<< Back to Content Library" at bounding box center [784, 57] width 913 height 46
click at [436, 56] on link "<< Back to Content Library" at bounding box center [415, 57] width 150 height 17
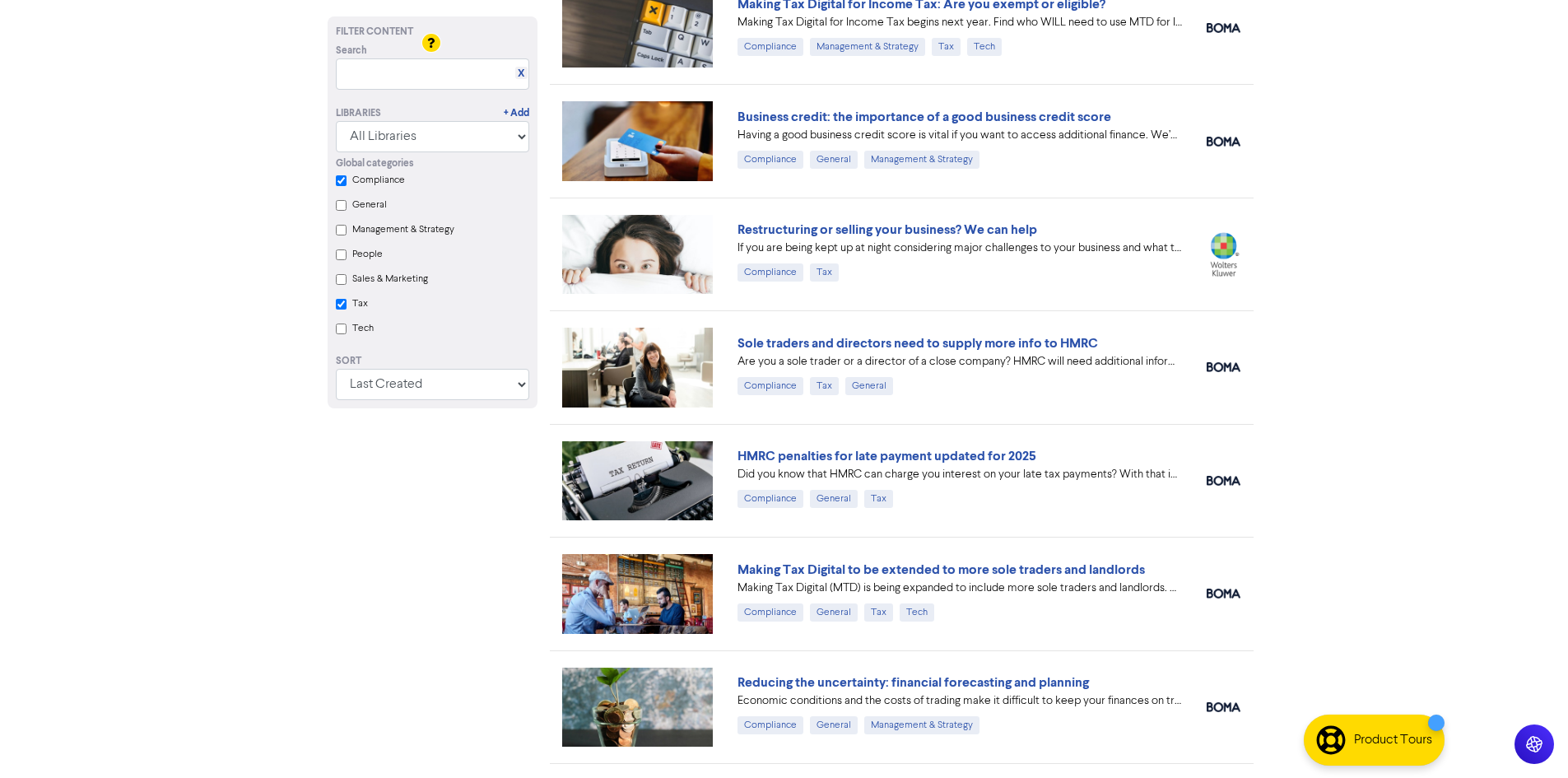
scroll to position [906, 0]
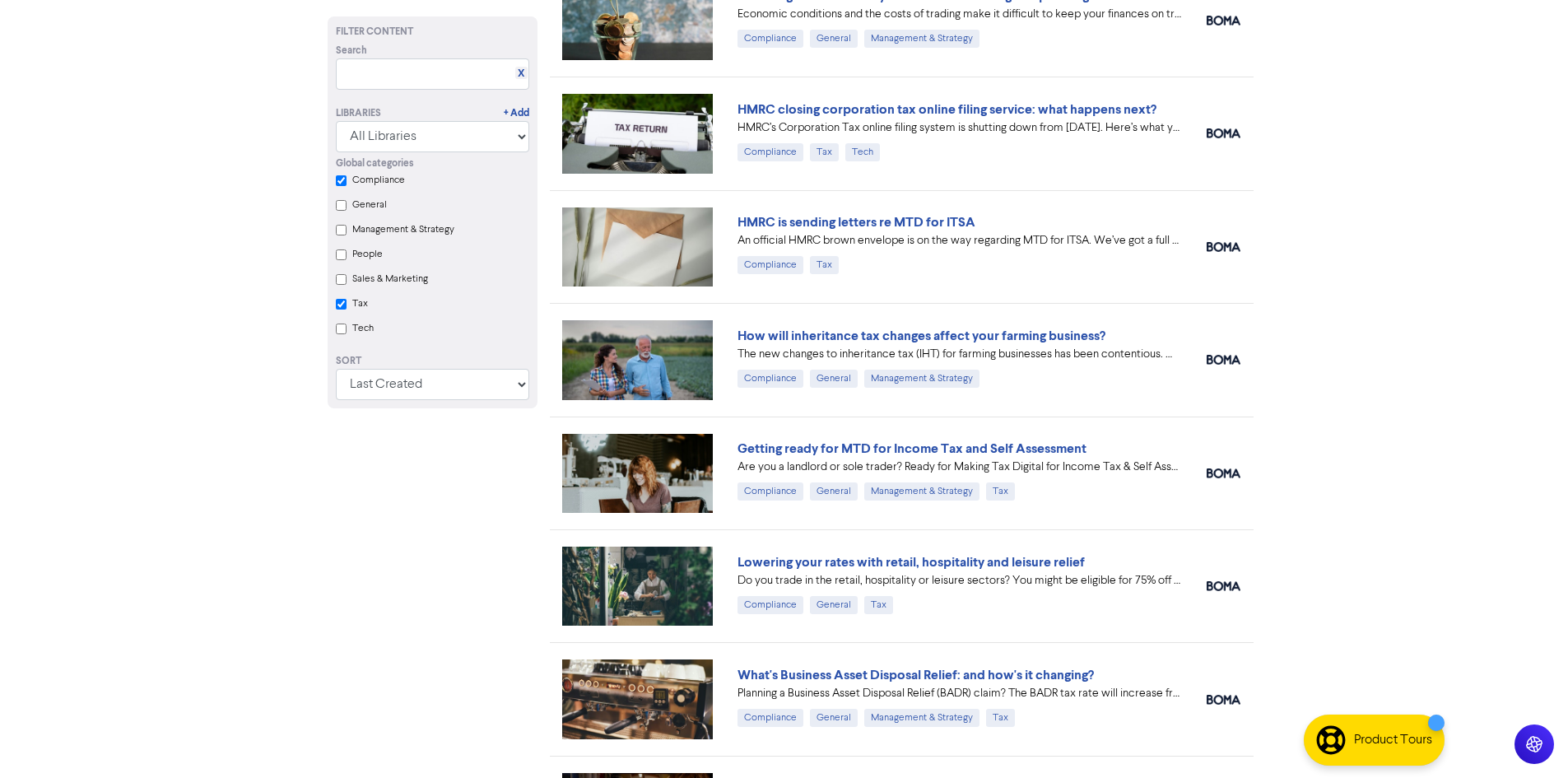
checkbox input "true"
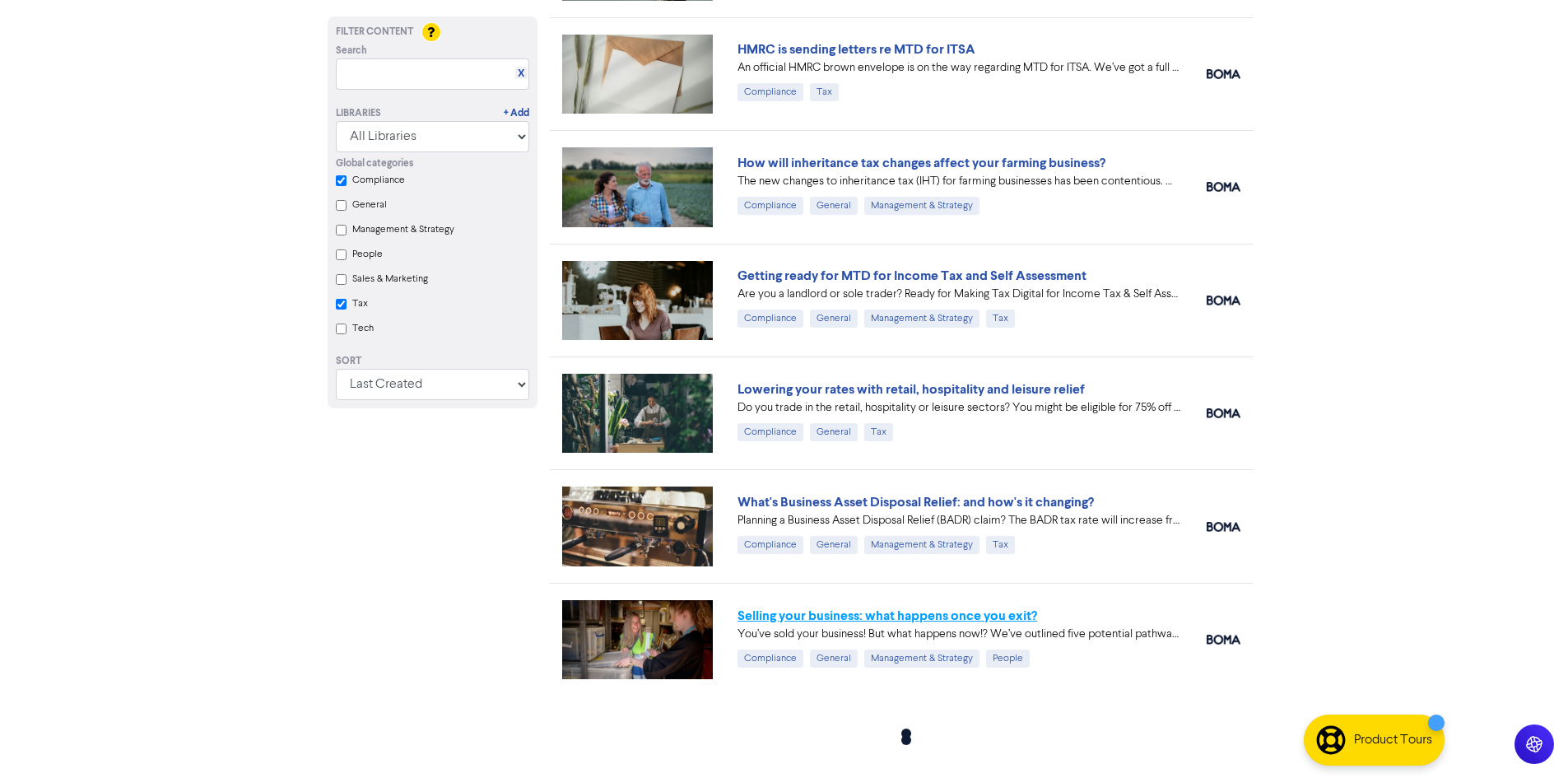
checkbox input "true"
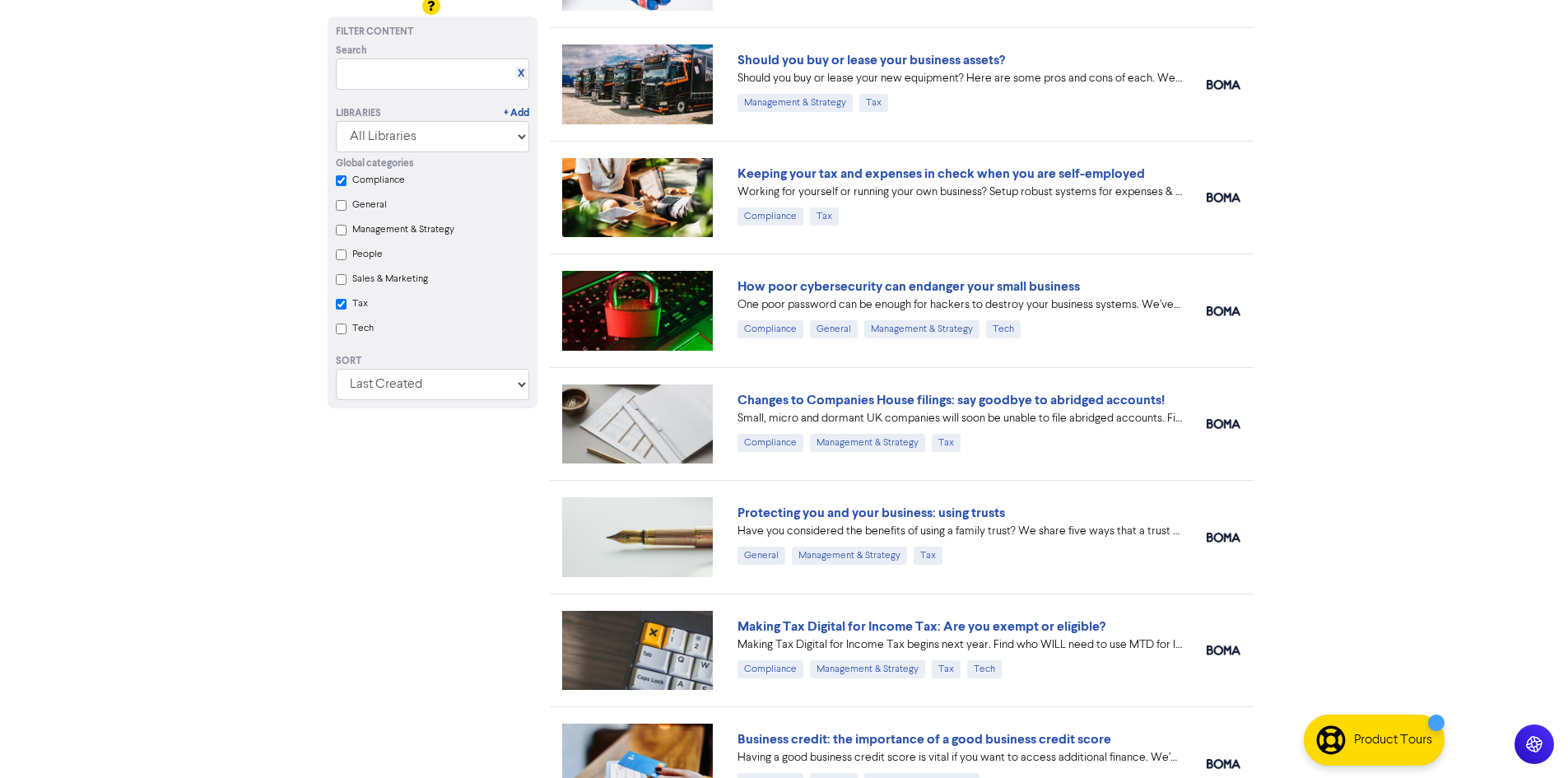
scroll to position [0, 0]
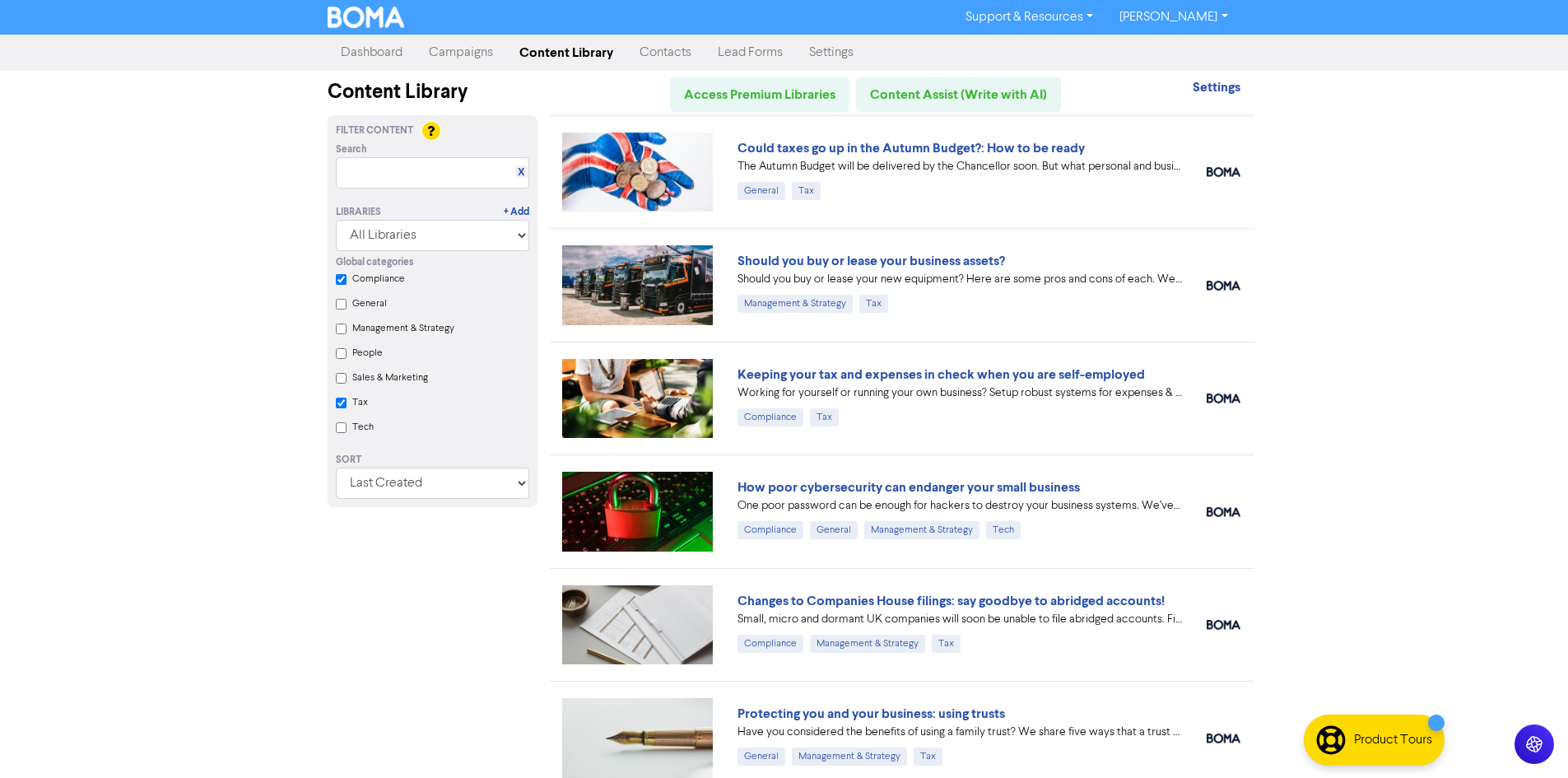
click at [830, 65] on link "Settings" at bounding box center [831, 53] width 70 height 33
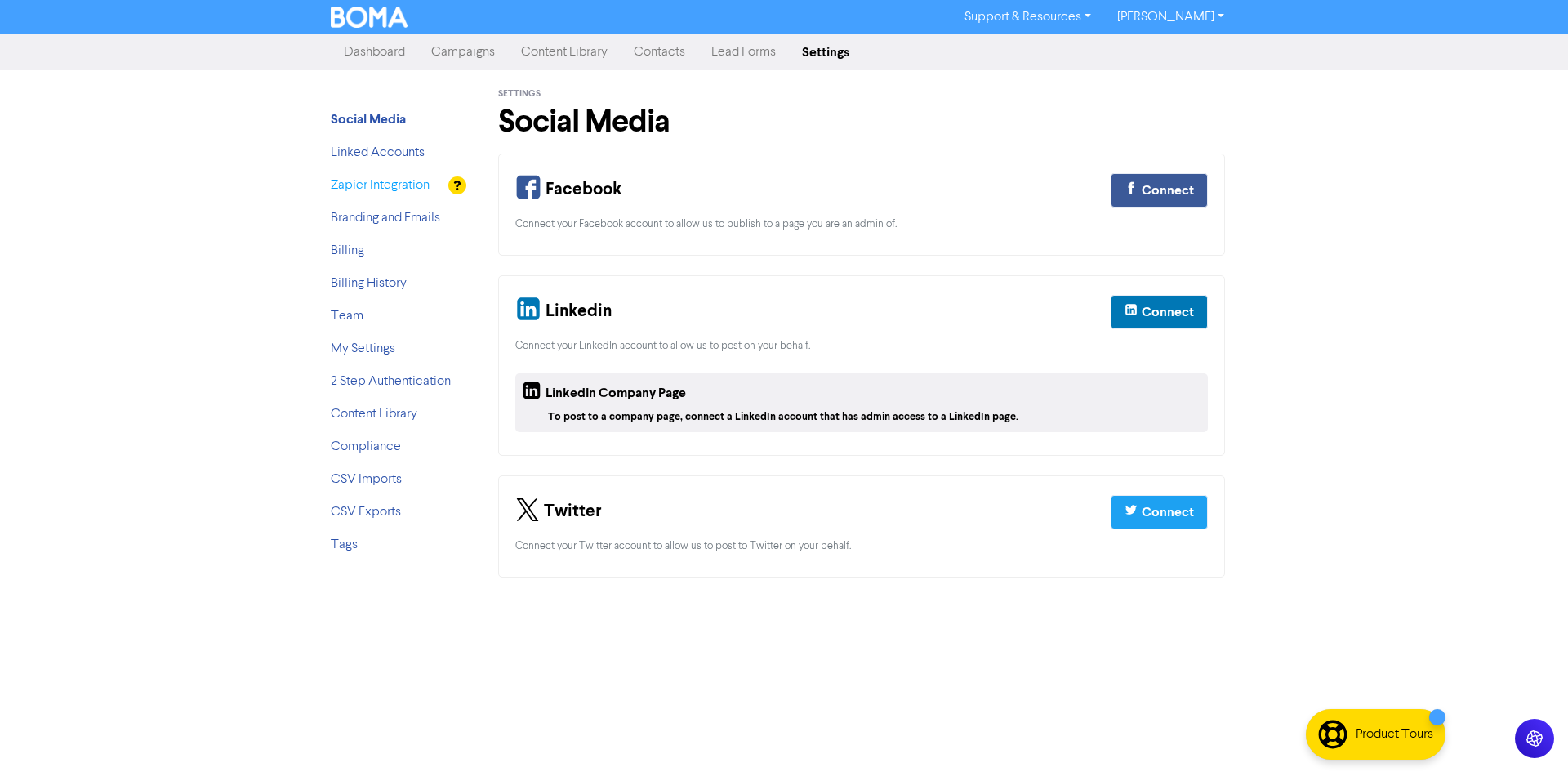
click at [414, 181] on link "Zapier Integration" at bounding box center [380, 185] width 98 height 13
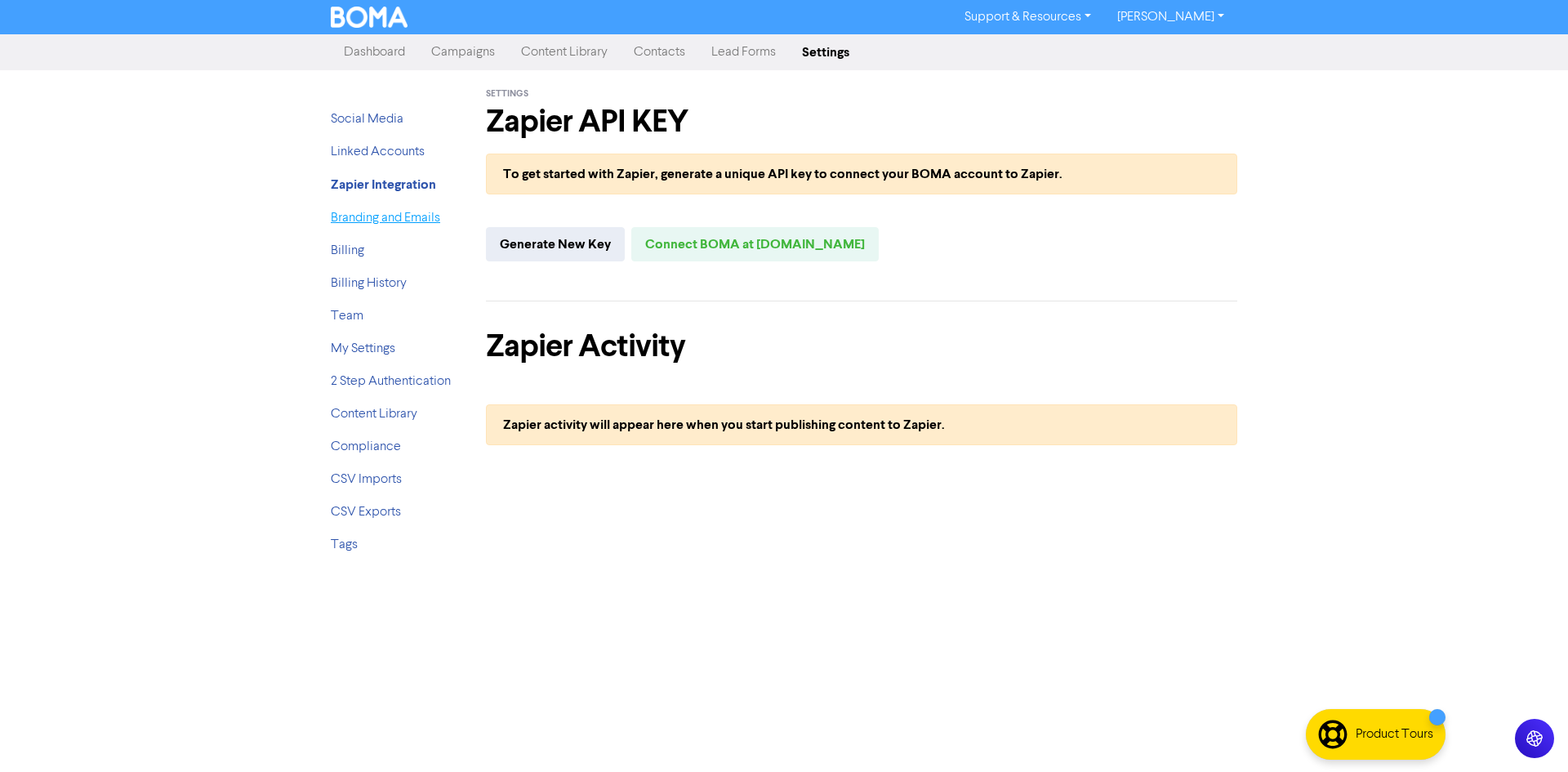
click at [381, 215] on link "Branding and Emails" at bounding box center [386, 218] width 110 height 13
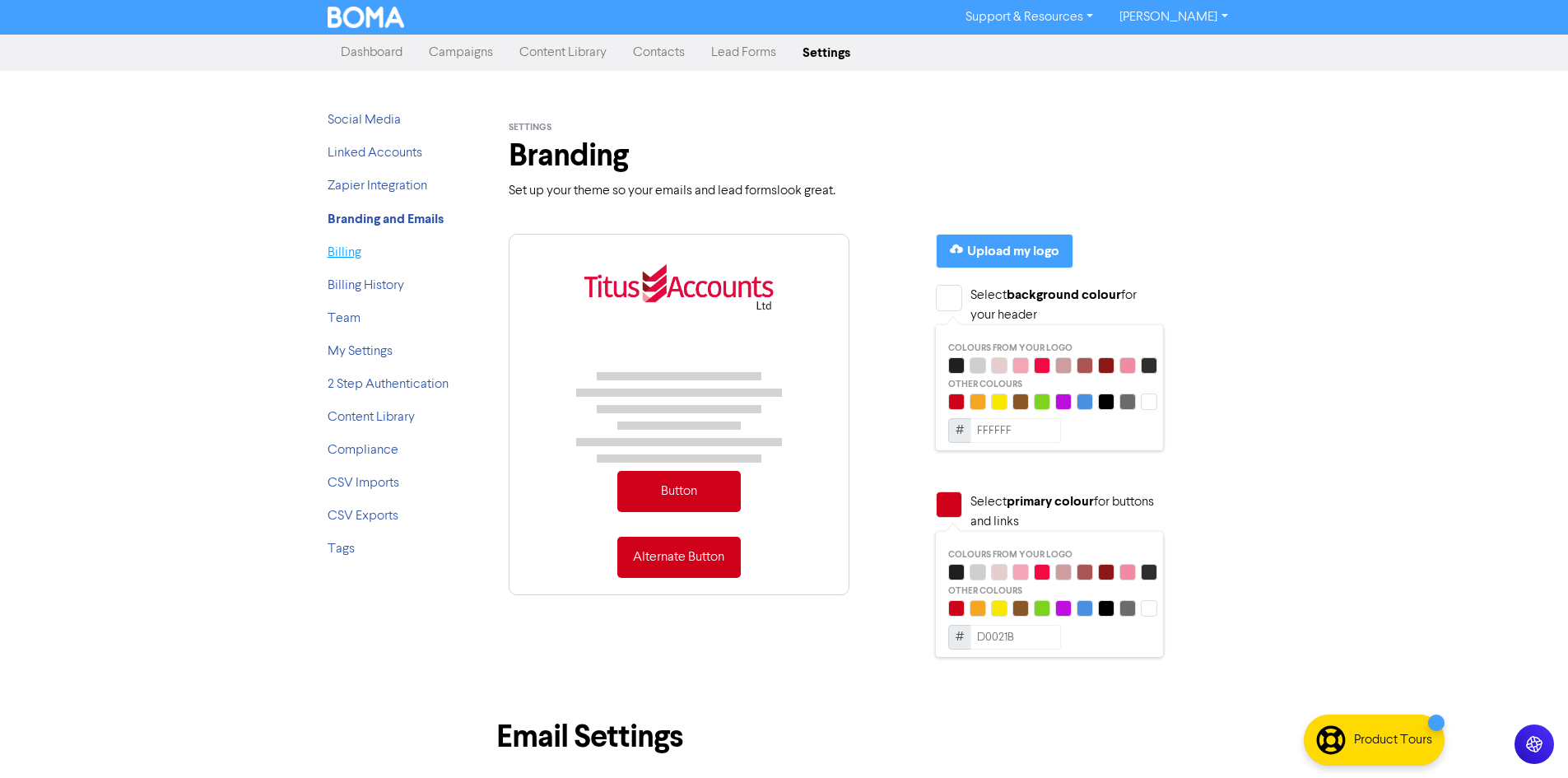
click at [328, 259] on link "Billing" at bounding box center [344, 252] width 33 height 13
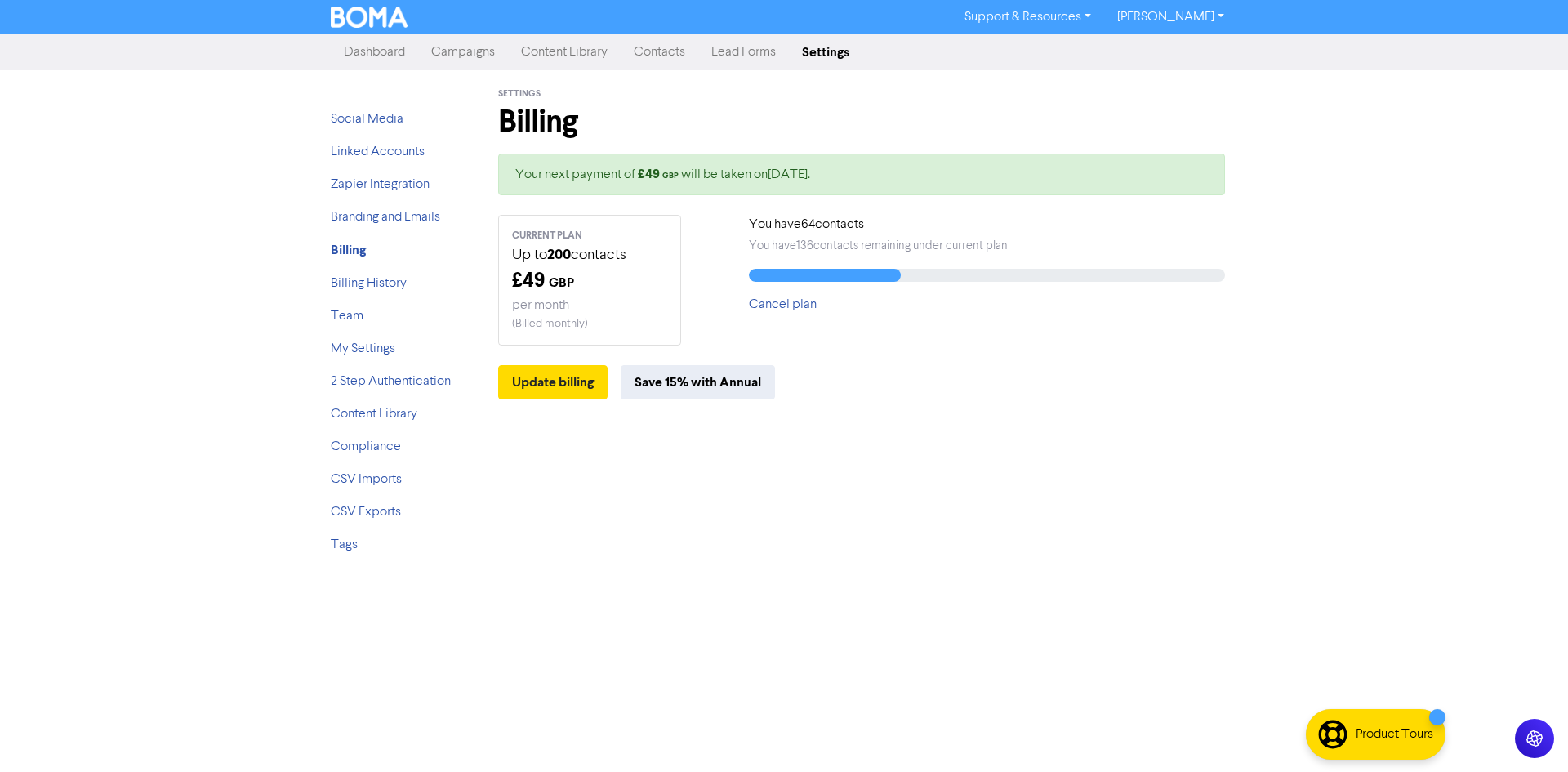
click at [458, 44] on link "Campaigns" at bounding box center [464, 52] width 90 height 33
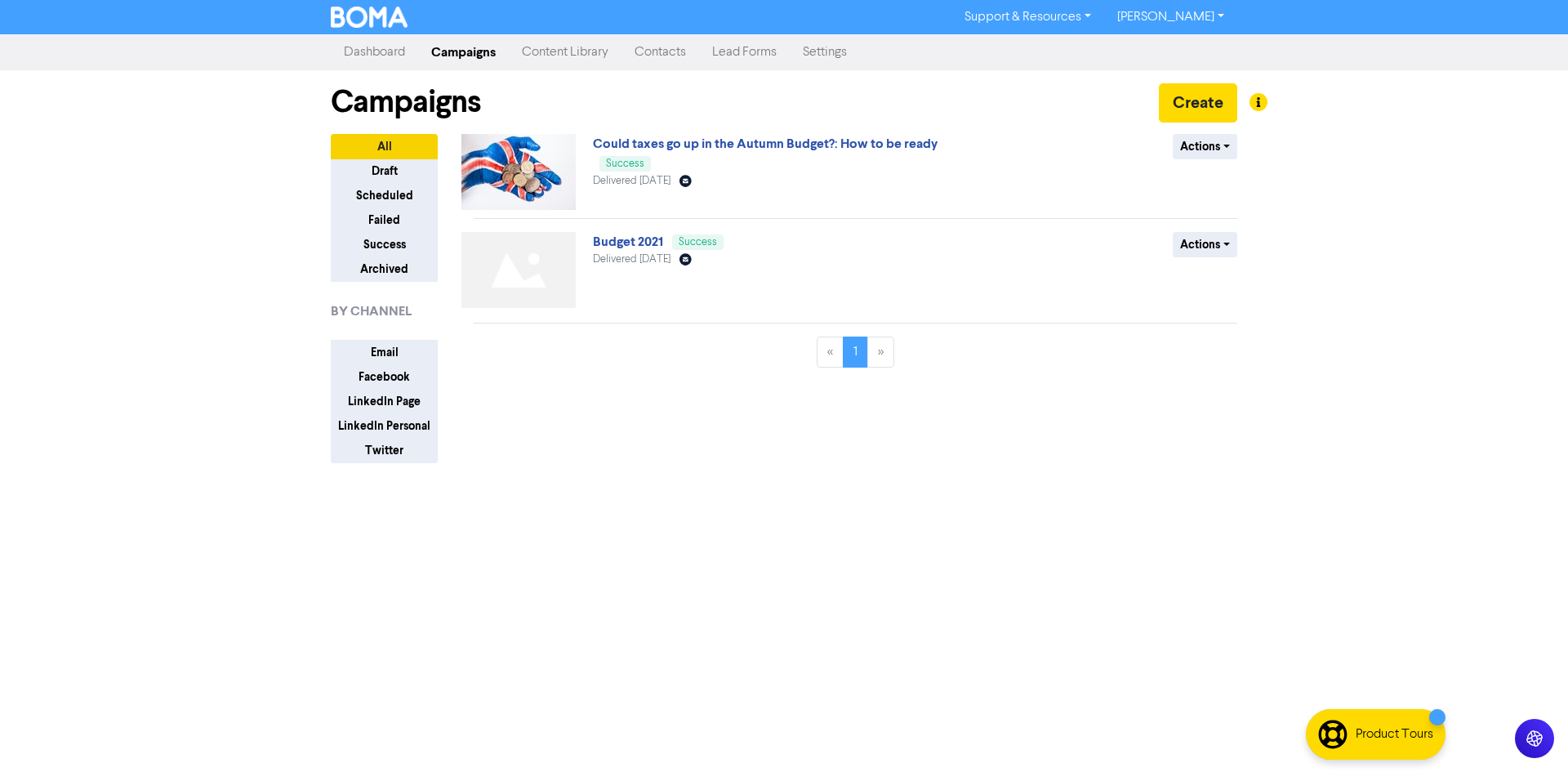
click at [524, 58] on link "Content Library" at bounding box center [565, 52] width 113 height 33
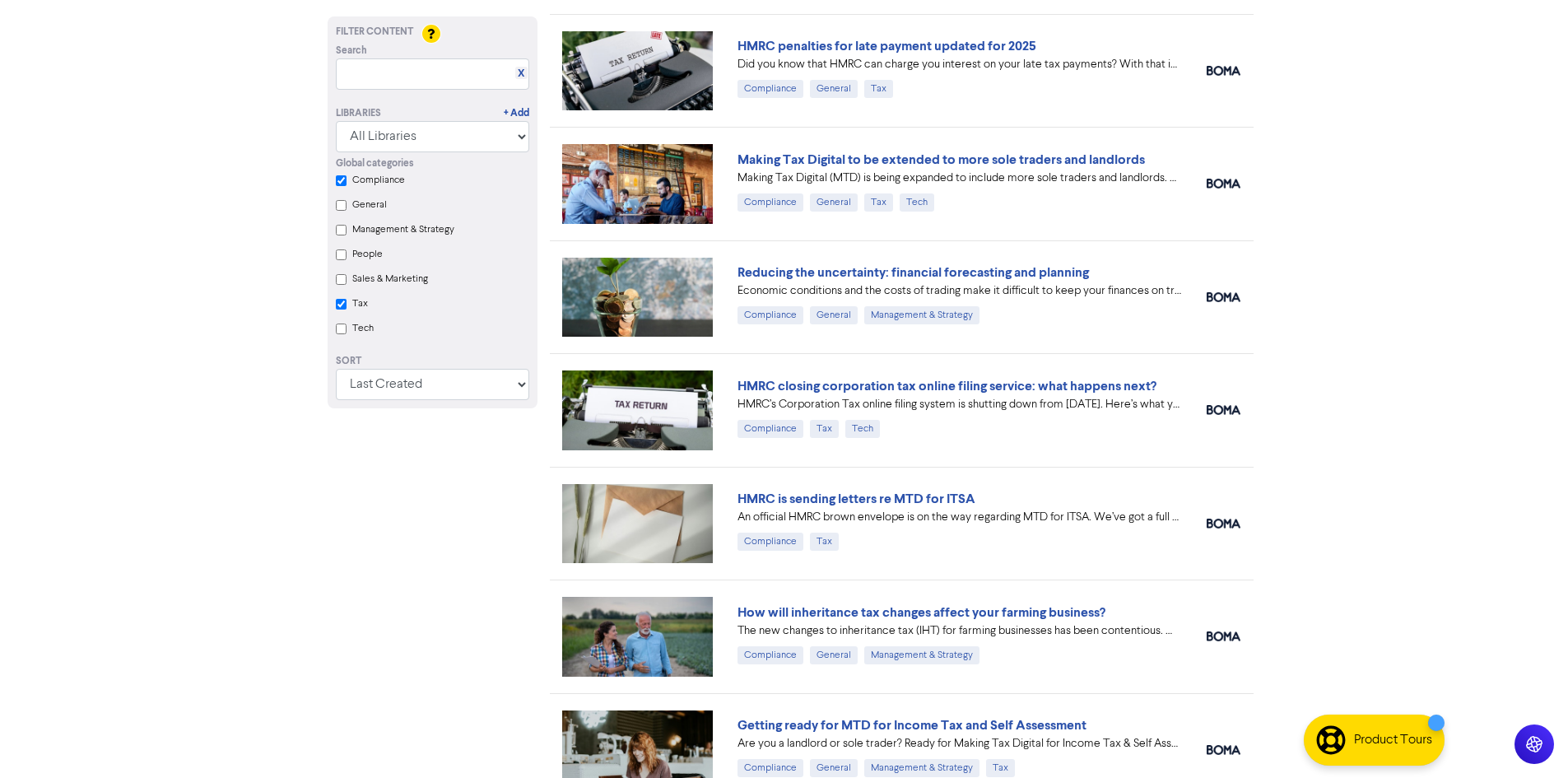
scroll to position [1235, 0]
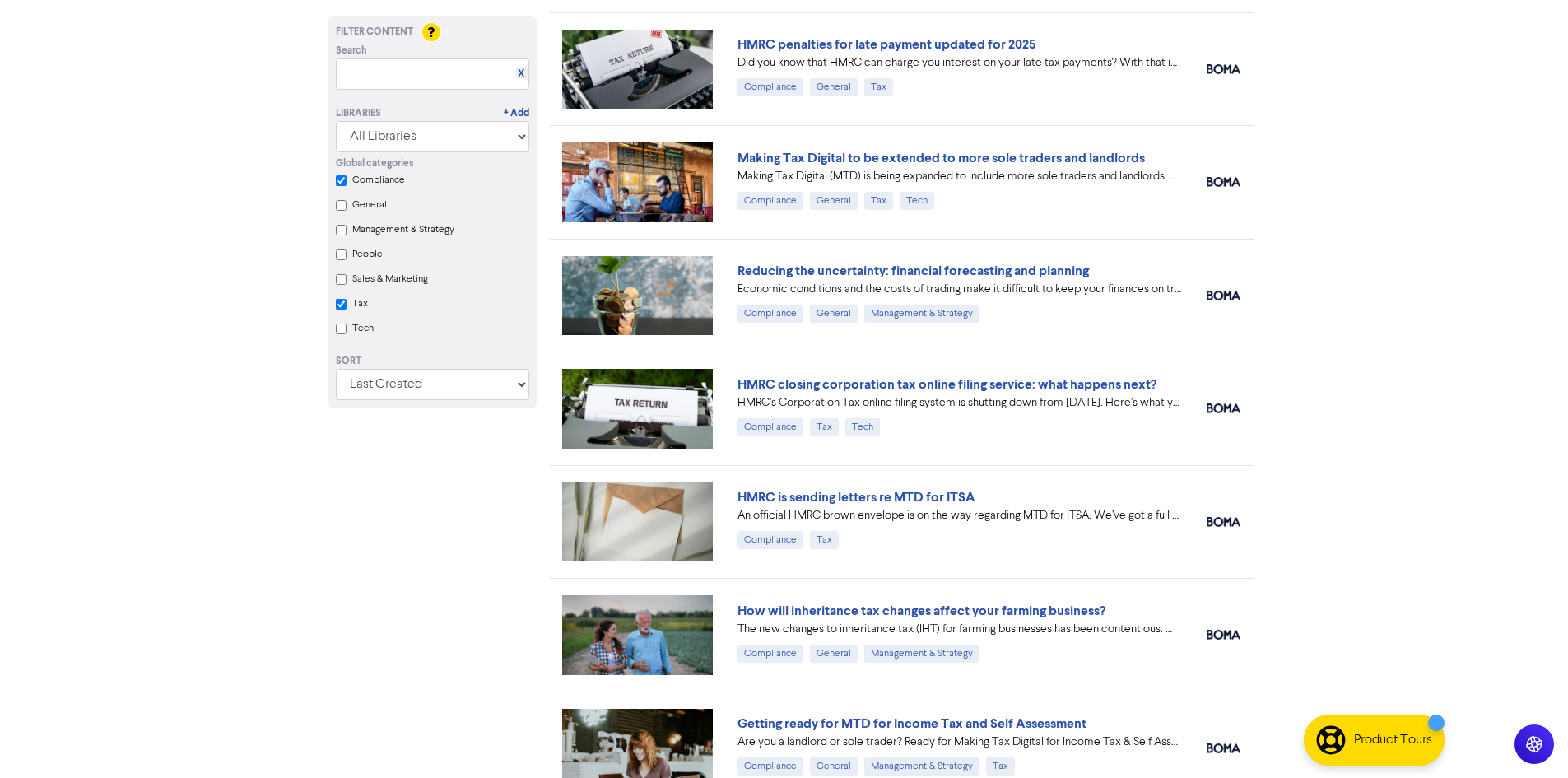
click at [661, 407] on img at bounding box center [637, 408] width 151 height 79
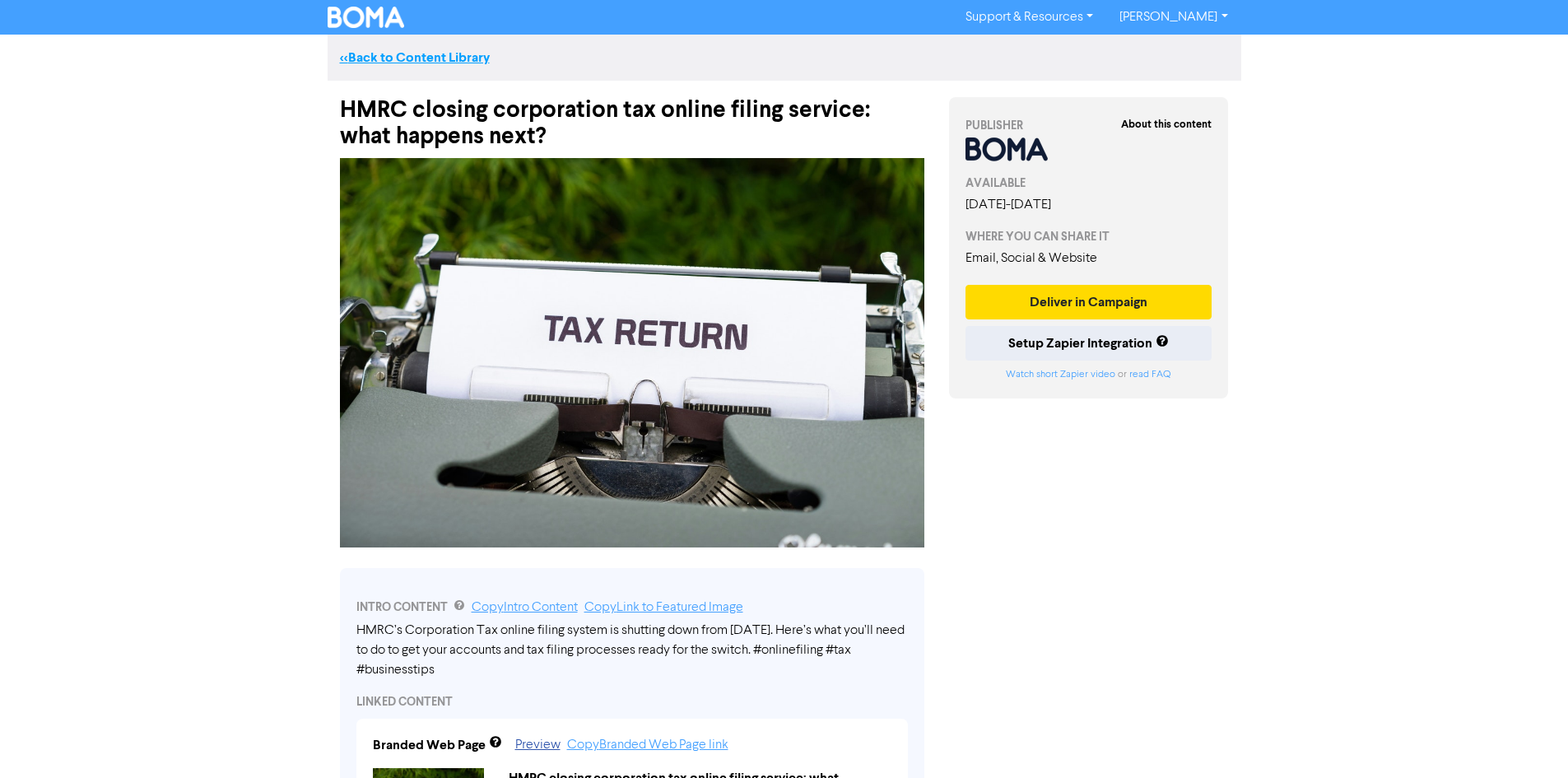
click at [434, 52] on link "<< Back to Content Library" at bounding box center [415, 57] width 150 height 17
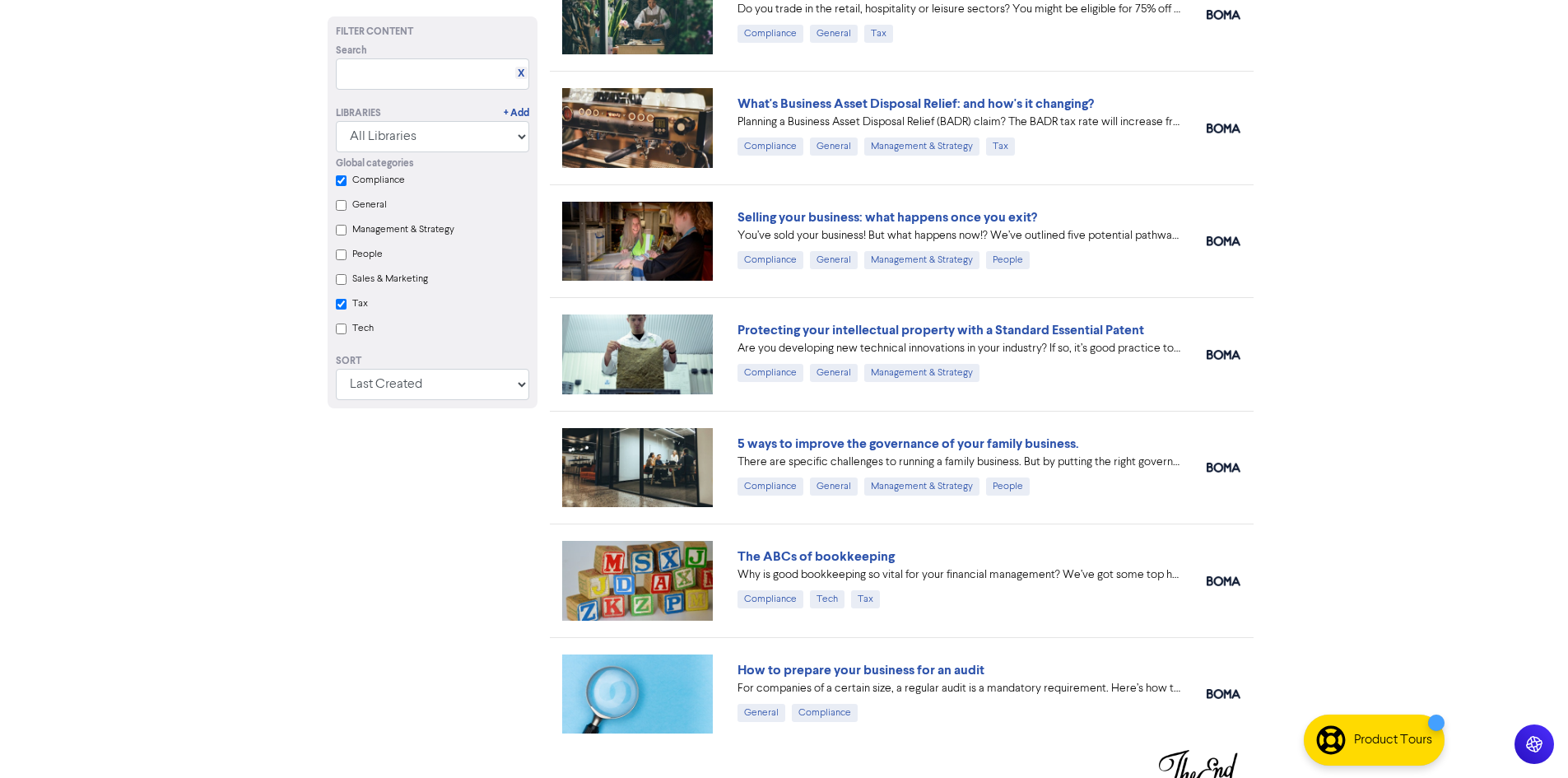
scroll to position [2099, 0]
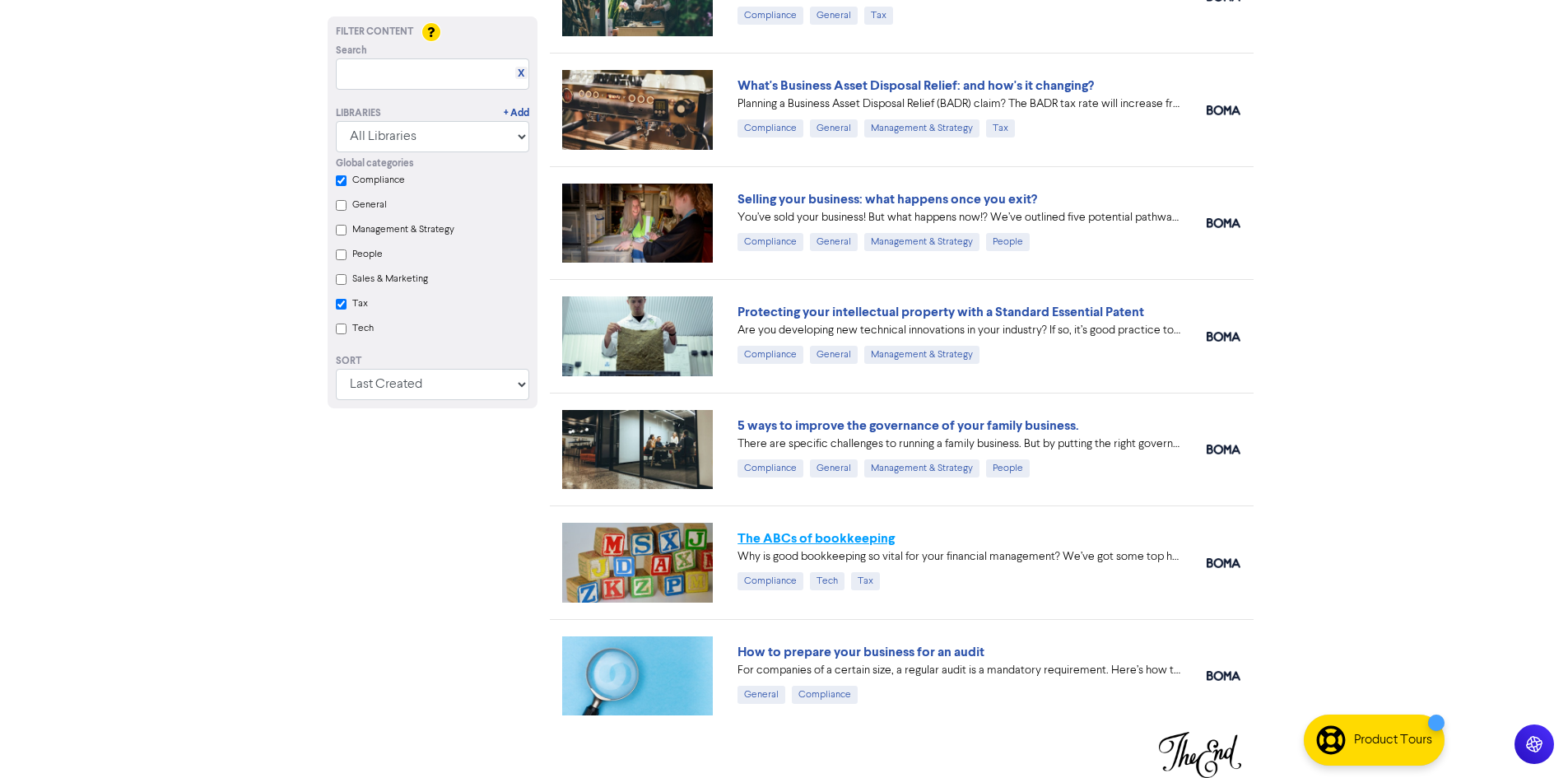
click at [847, 546] on link "The ABCs of bookkeeping" at bounding box center [816, 539] width 158 height 17
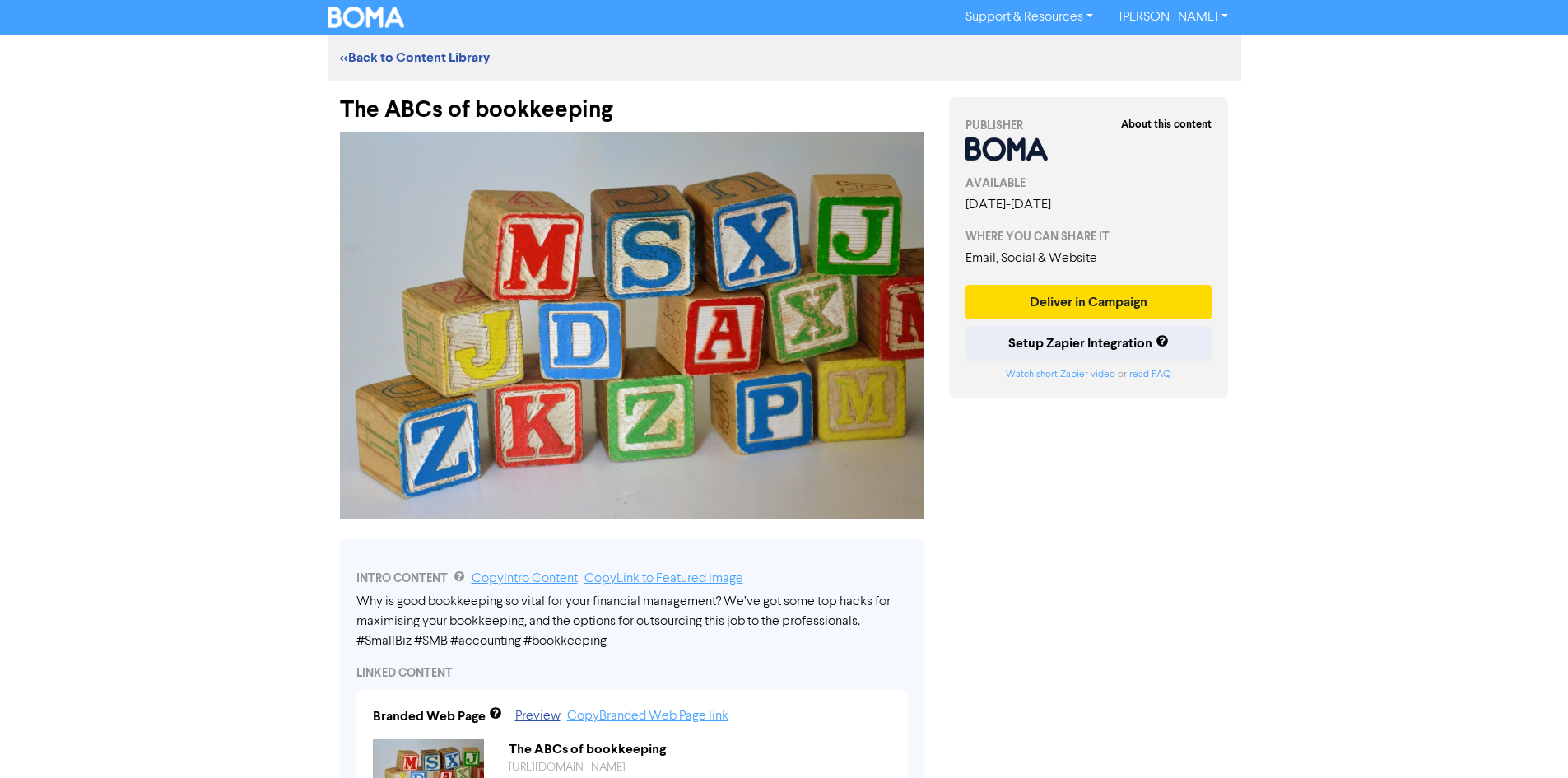
click at [405, 47] on div "<< Back to Content Library" at bounding box center [784, 57] width 913 height 46
click at [407, 55] on link "<< Back to Content Library" at bounding box center [415, 57] width 150 height 17
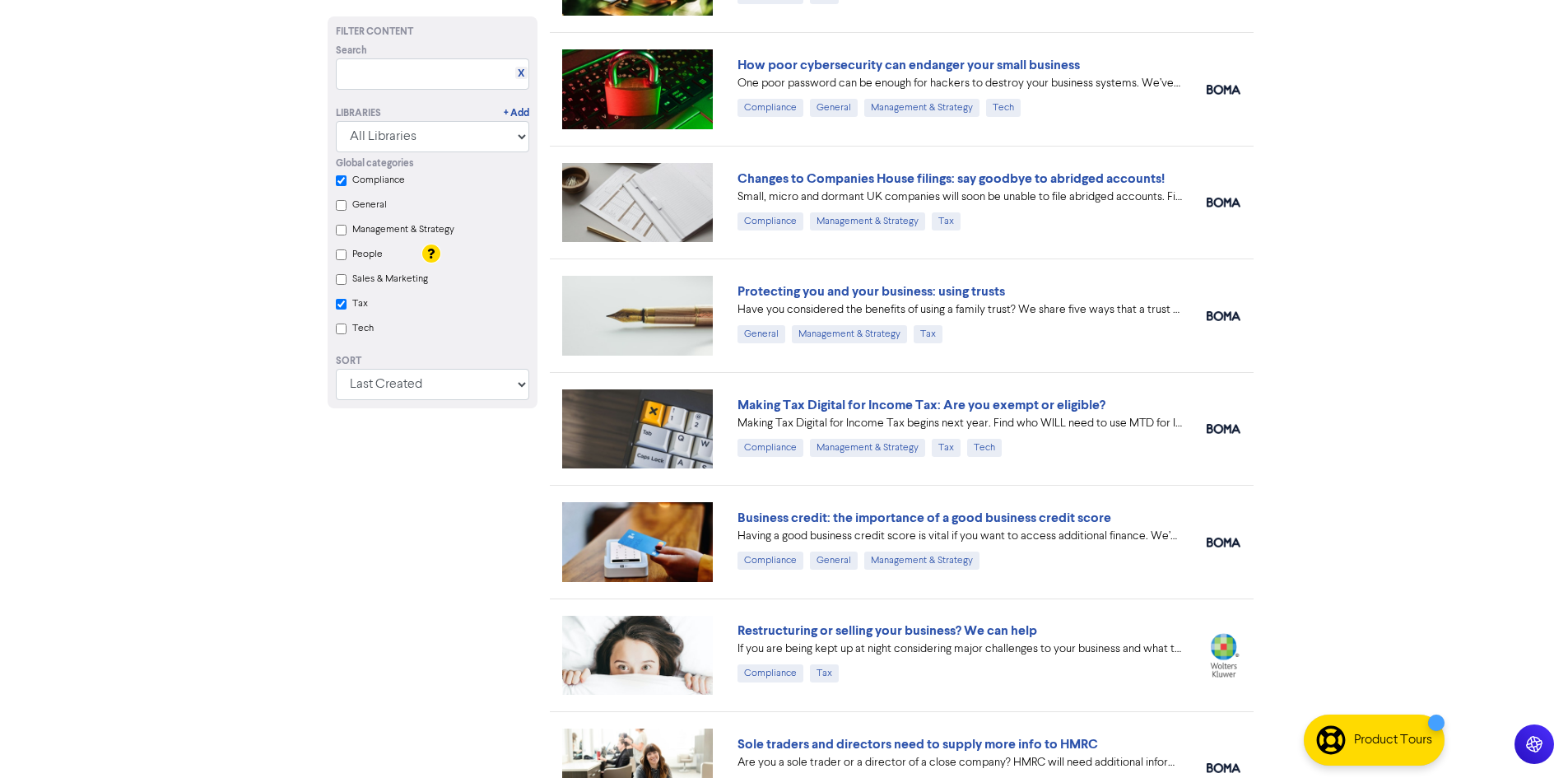
scroll to position [658, 0]
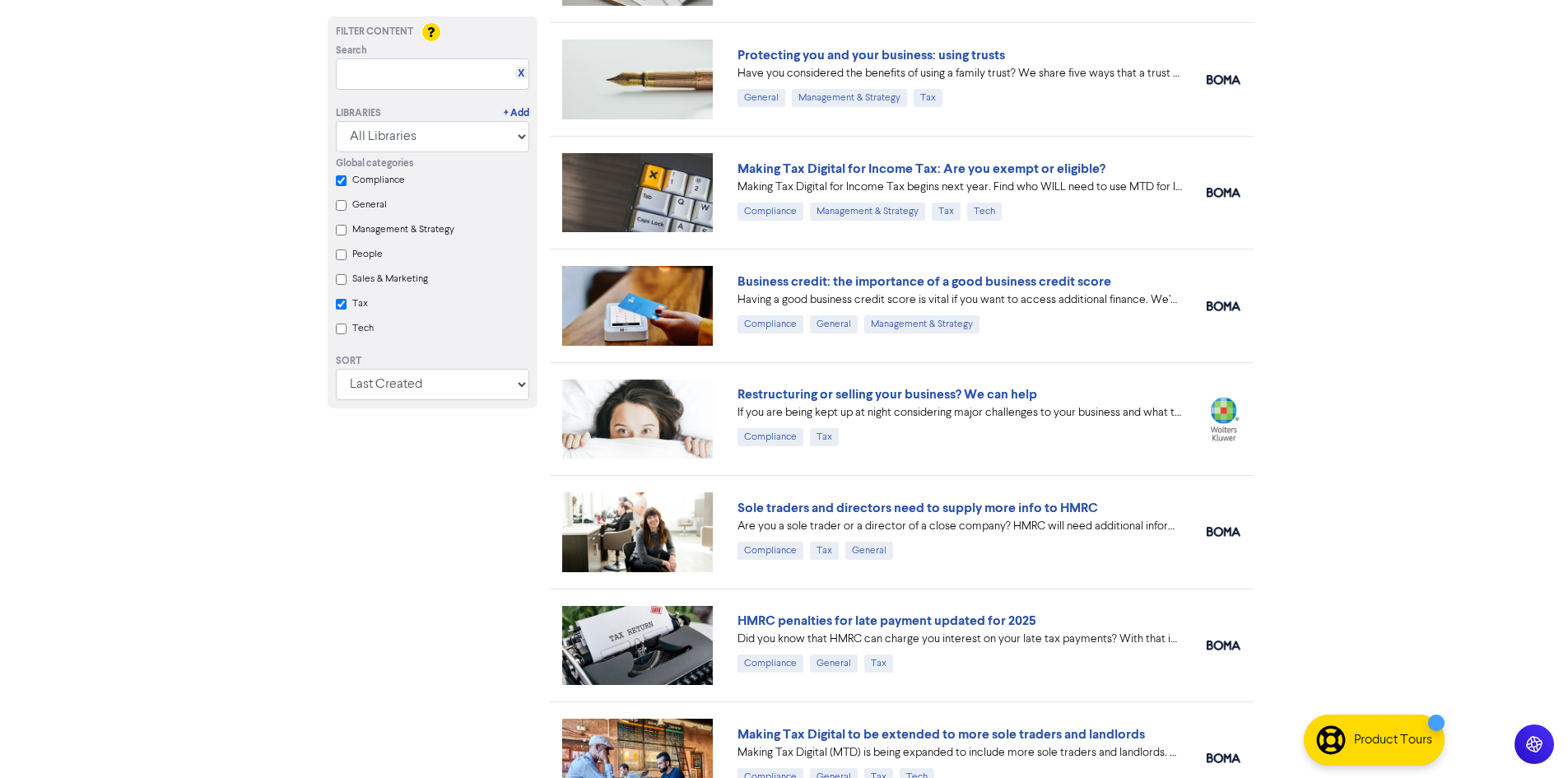
click at [992, 495] on div "Sole traders and directors need to supply more info to HMRC Are you a sole trad…" at bounding box center [901, 531] width 704 height 113
click at [982, 514] on link "Sole traders and directors need to supply more info to HMRC" at bounding box center [917, 508] width 361 height 17
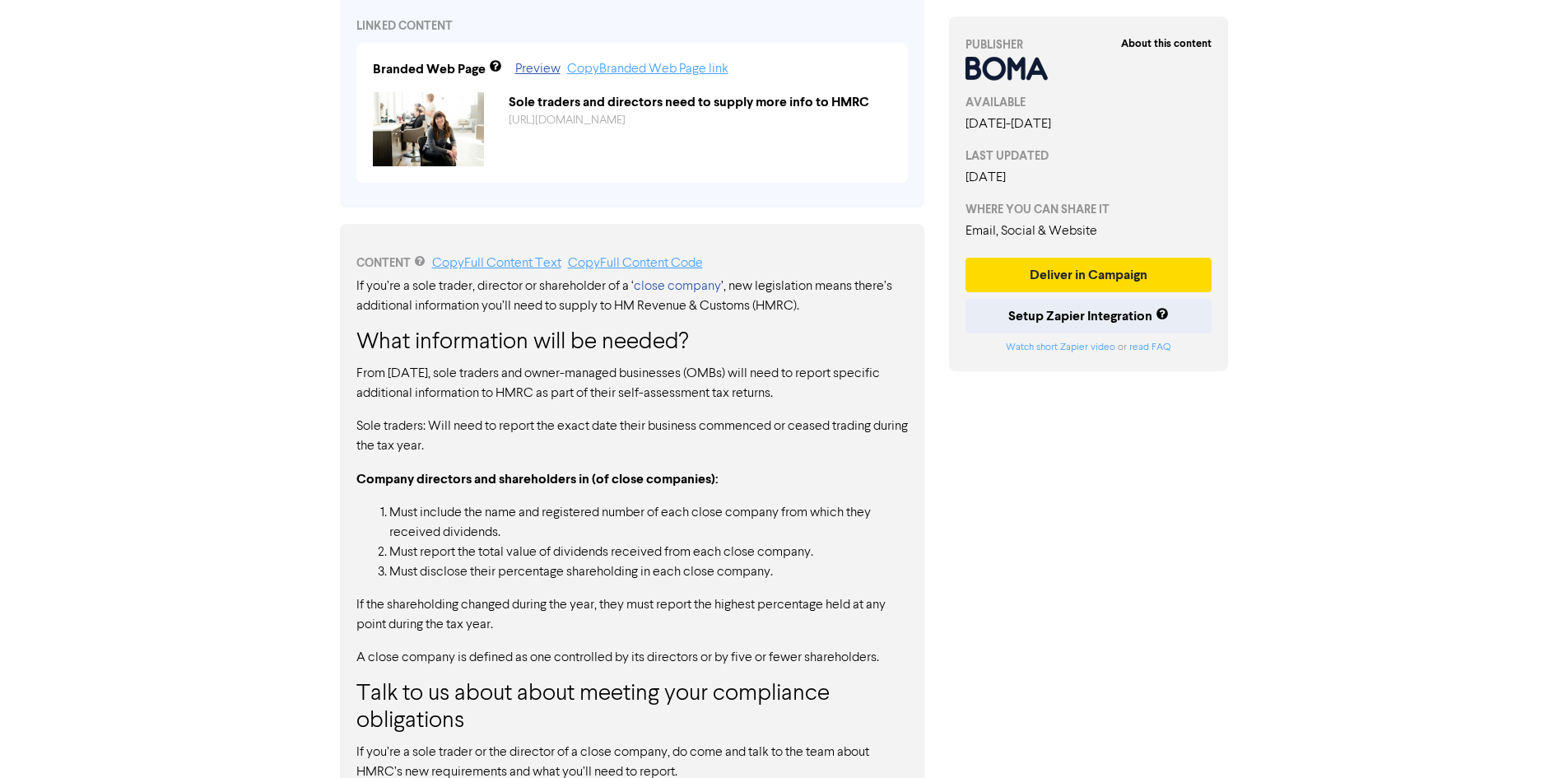
scroll to position [690, 0]
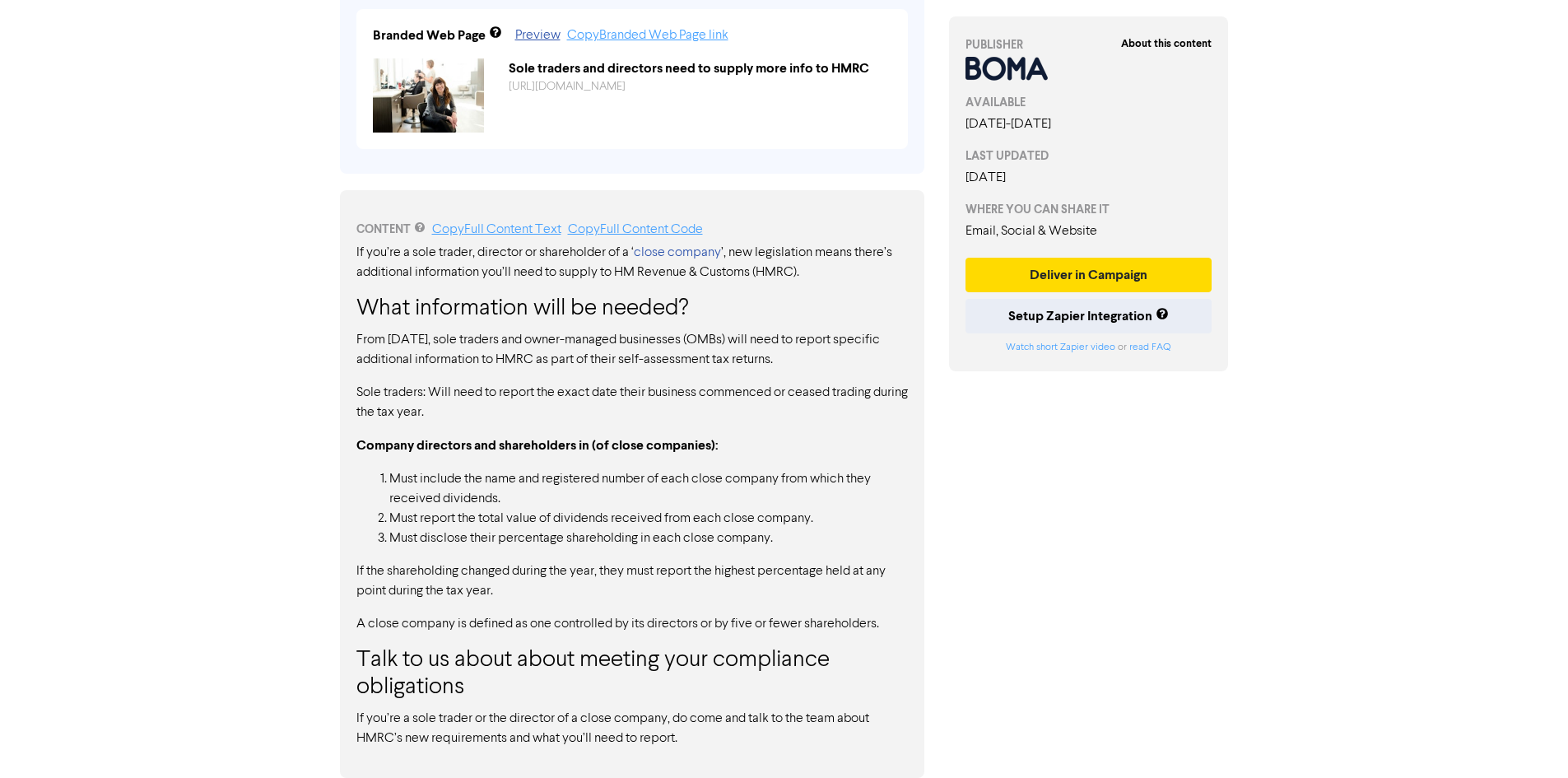
drag, startPoint x: 381, startPoint y: 342, endPoint x: 568, endPoint y: 361, distance: 188.0
click at [564, 360] on p "From [DATE], sole traders and owner-managed businesses (OMBs) will need to repo…" at bounding box center [631, 350] width 552 height 40
click at [568, 361] on p "From [DATE], sole traders and owner-managed businesses (OMBs) will need to repo…" at bounding box center [631, 350] width 552 height 40
click at [702, 249] on link "close company" at bounding box center [678, 252] width 87 height 13
